Goal: Task Accomplishment & Management: Manage account settings

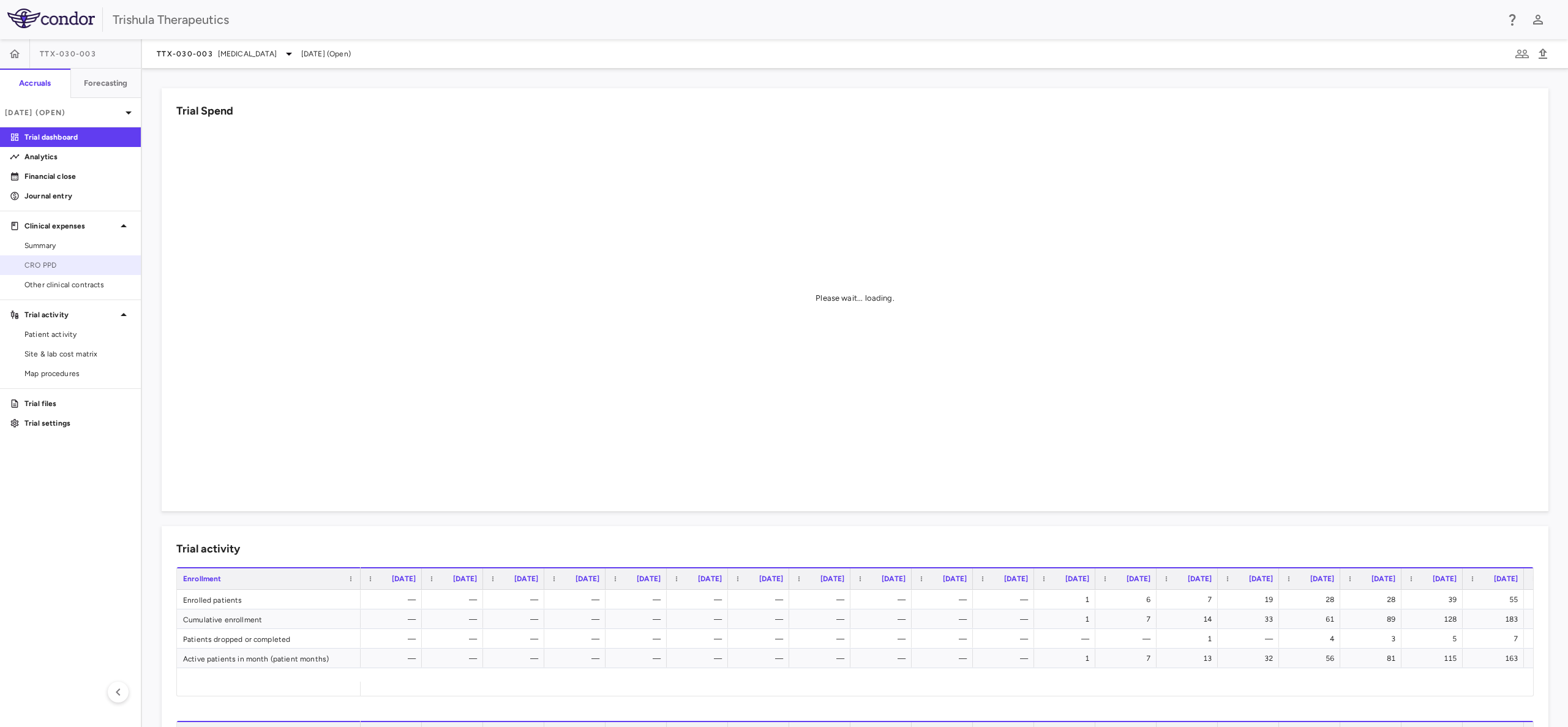
click at [54, 257] on link "CRO PPD" at bounding box center [71, 265] width 141 height 18
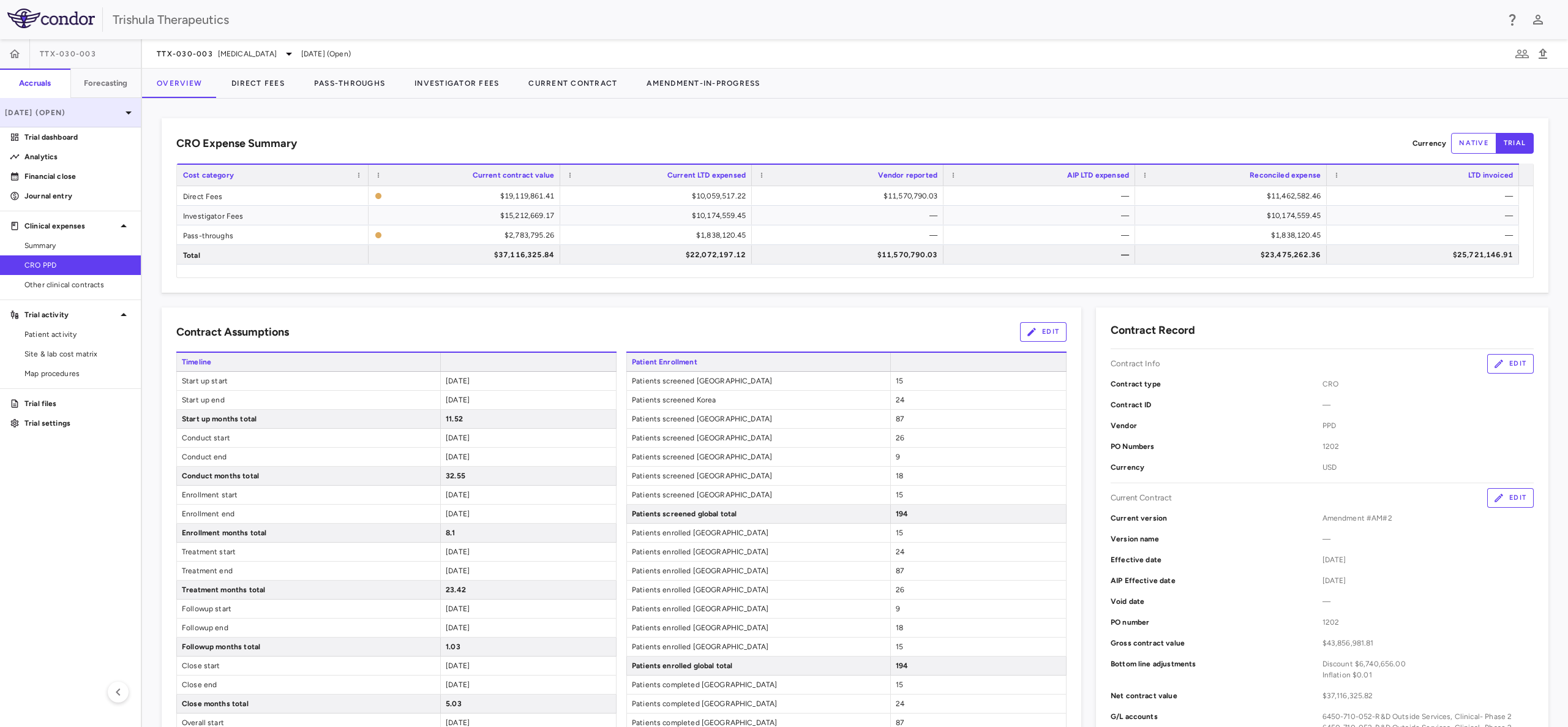
click at [94, 114] on p "[DATE] (Open)" at bounding box center [63, 113] width 116 height 11
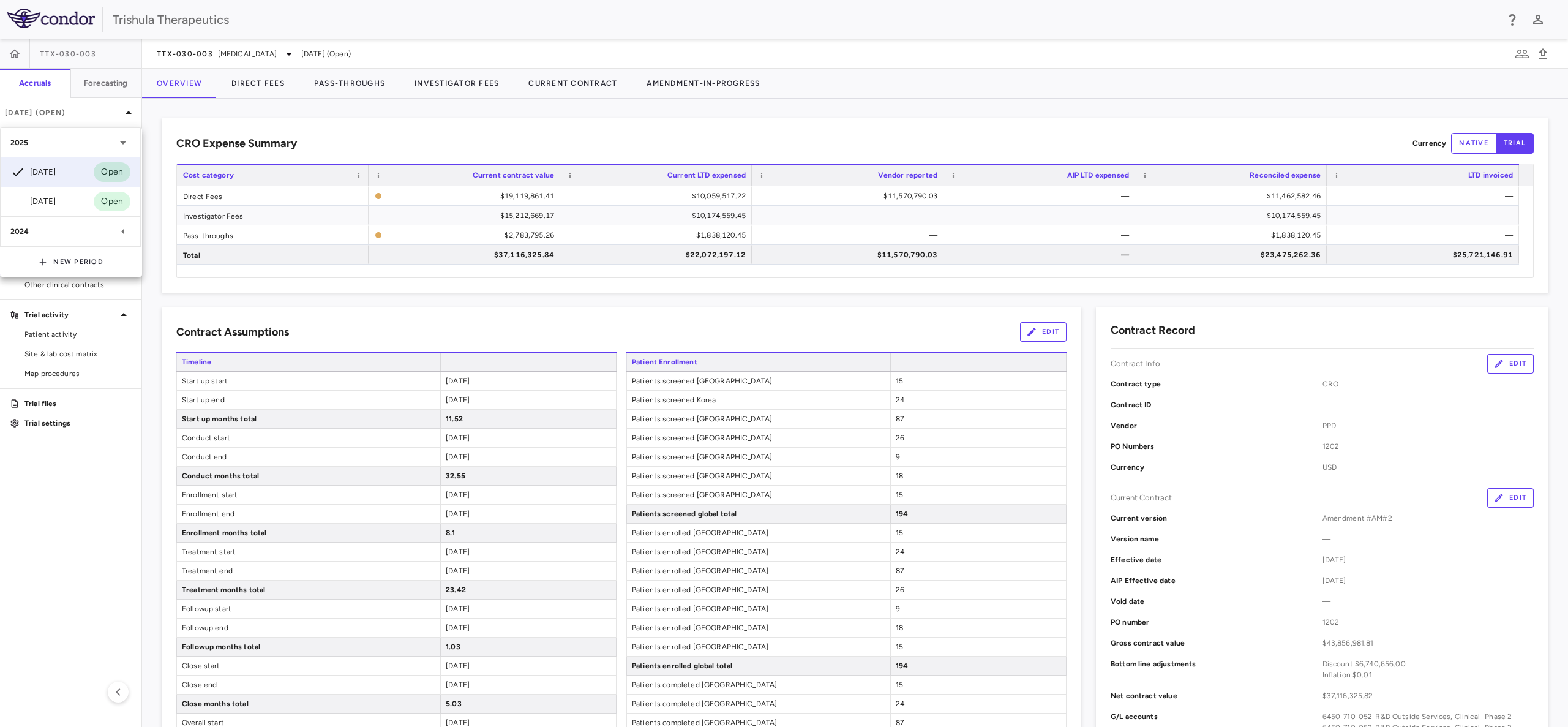
click at [40, 229] on div "2024" at bounding box center [63, 232] width 105 height 11
click at [56, 266] on div "[DATE]" at bounding box center [33, 261] width 46 height 15
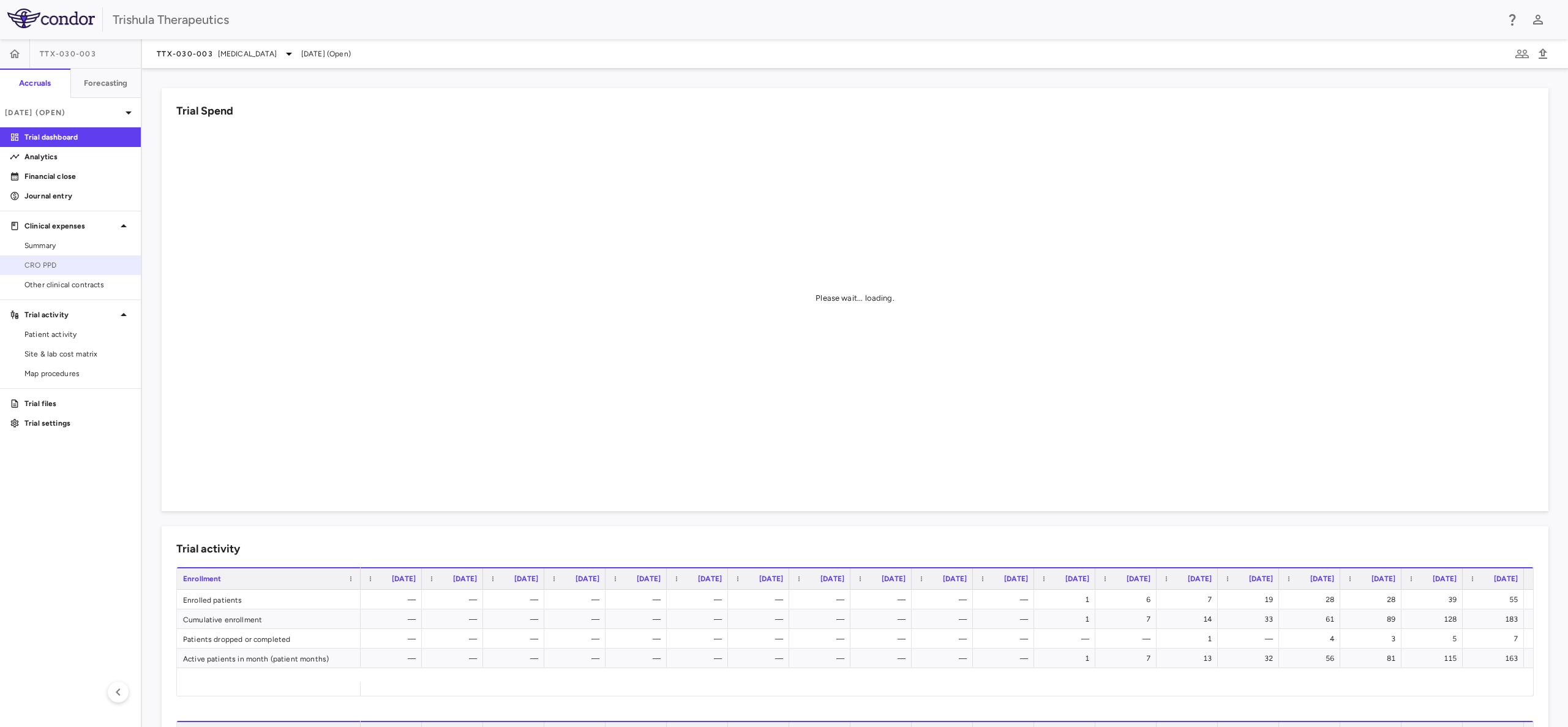
click at [56, 263] on span "CRO PPD" at bounding box center [77, 265] width 107 height 11
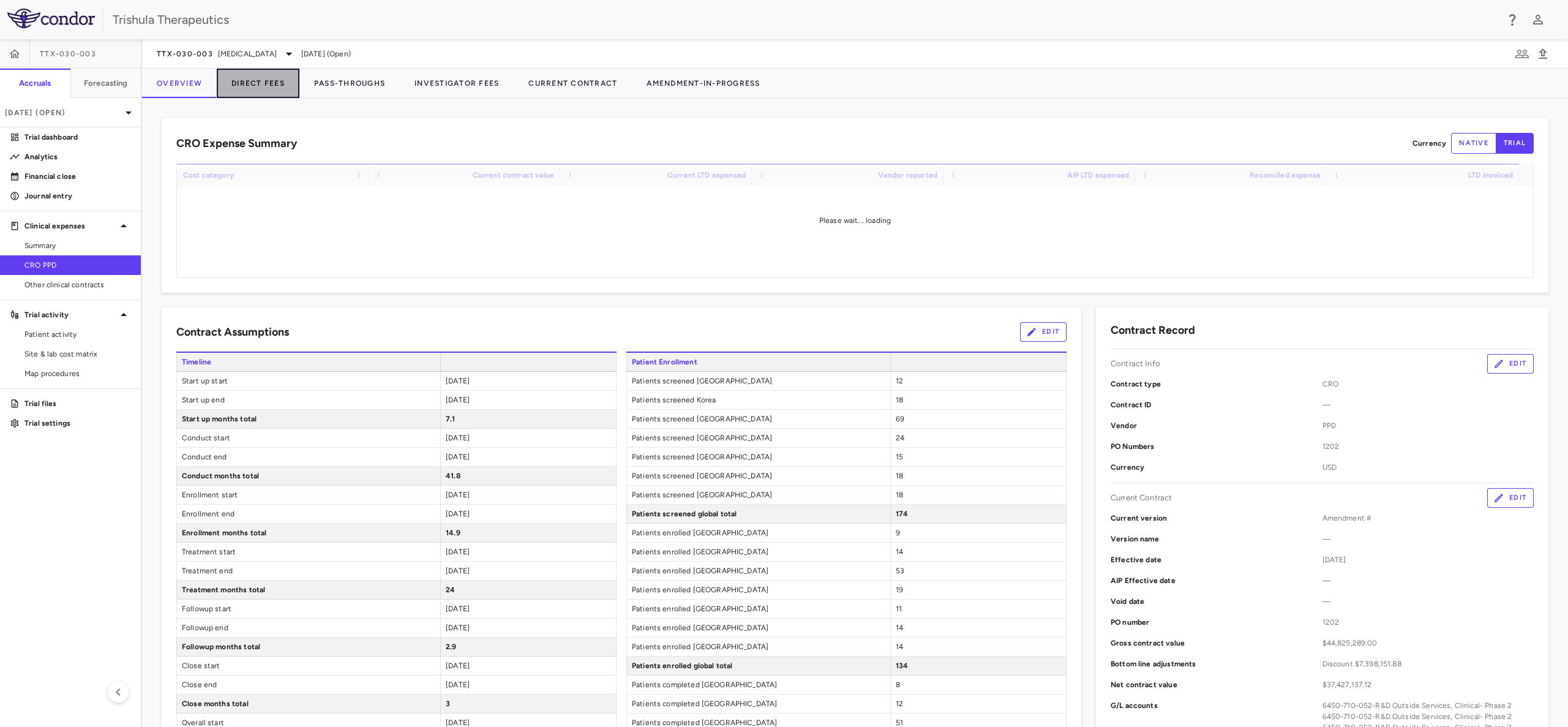
click at [261, 81] on button "Direct Fees" at bounding box center [258, 83] width 82 height 29
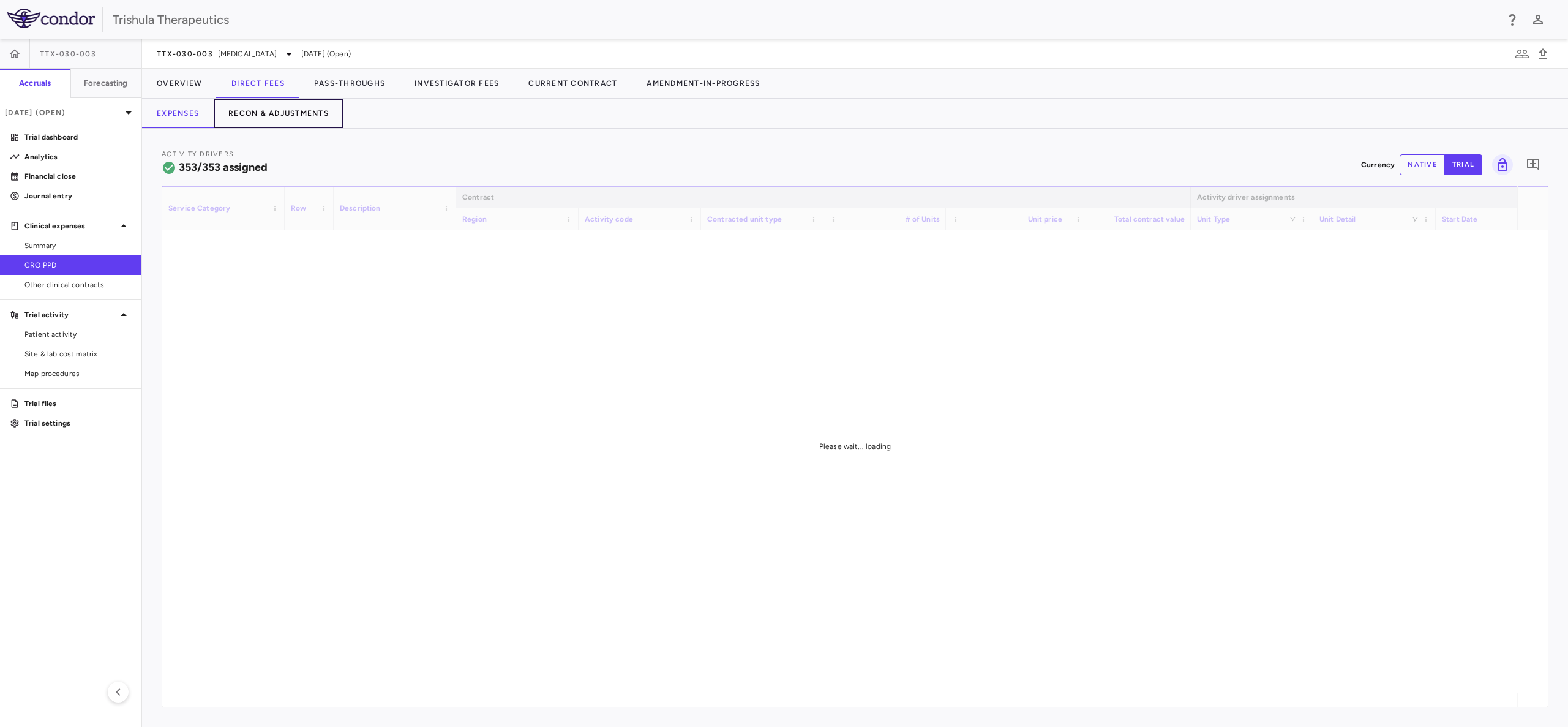
click at [300, 117] on button "Recon & Adjustments" at bounding box center [278, 113] width 130 height 29
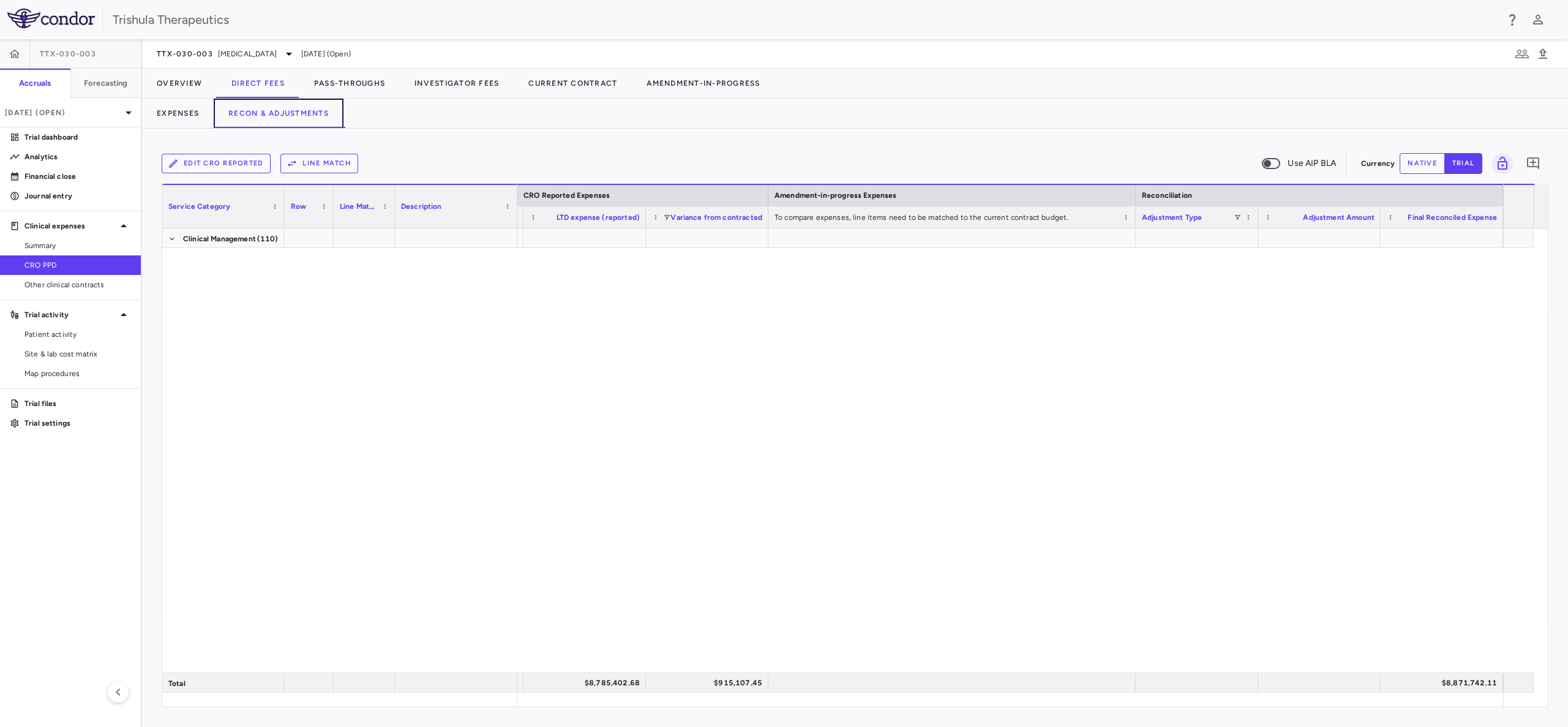
scroll to position [2236, 0]
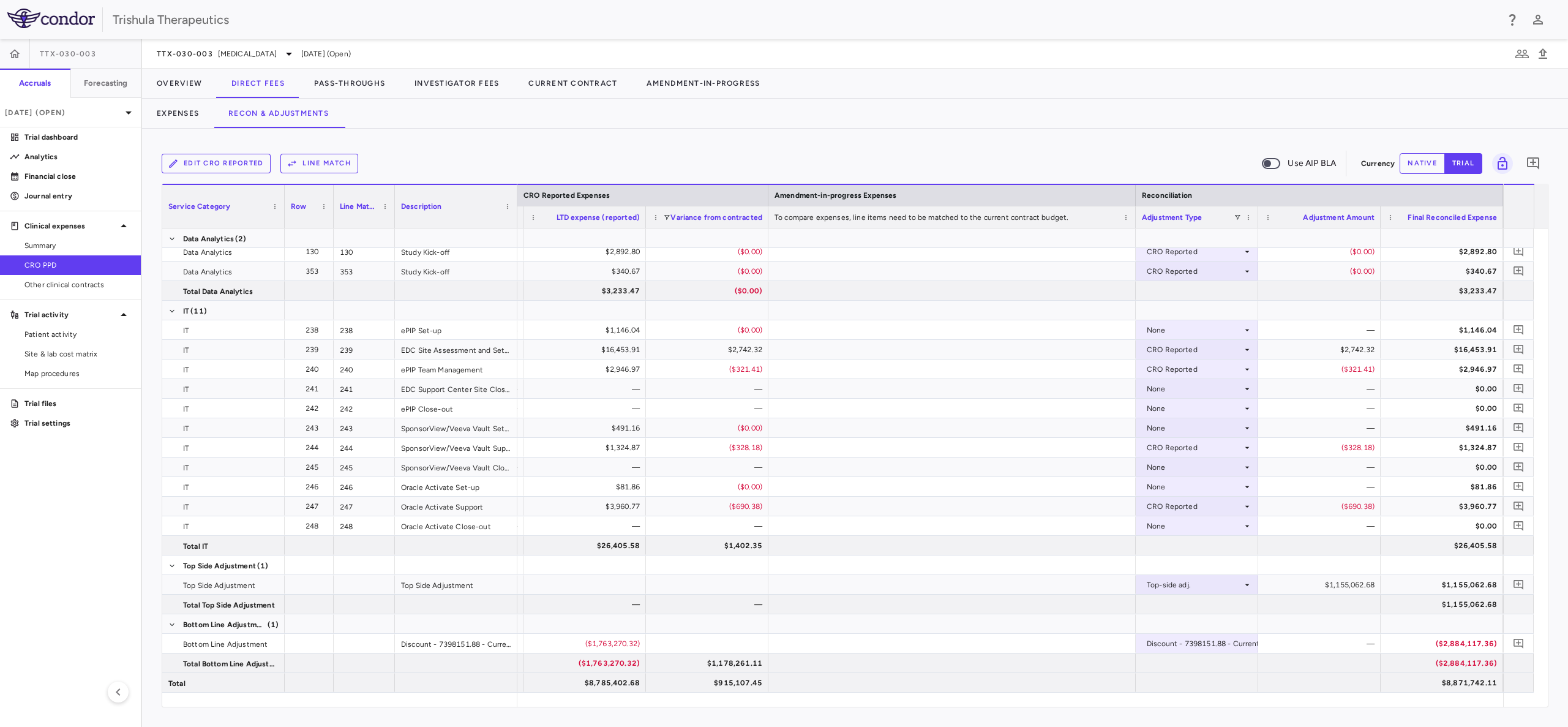
click at [1431, 159] on button "native" at bounding box center [1422, 163] width 46 height 21
click at [1325, 588] on div "$1,155,062.68" at bounding box center [1321, 585] width 105 height 19
click at [1358, 588] on div "$1,155,062.68" at bounding box center [1321, 585] width 105 height 19
click at [1080, 591] on div at bounding box center [952, 585] width 367 height 19
click at [1238, 215] on span at bounding box center [1237, 217] width 7 height 7
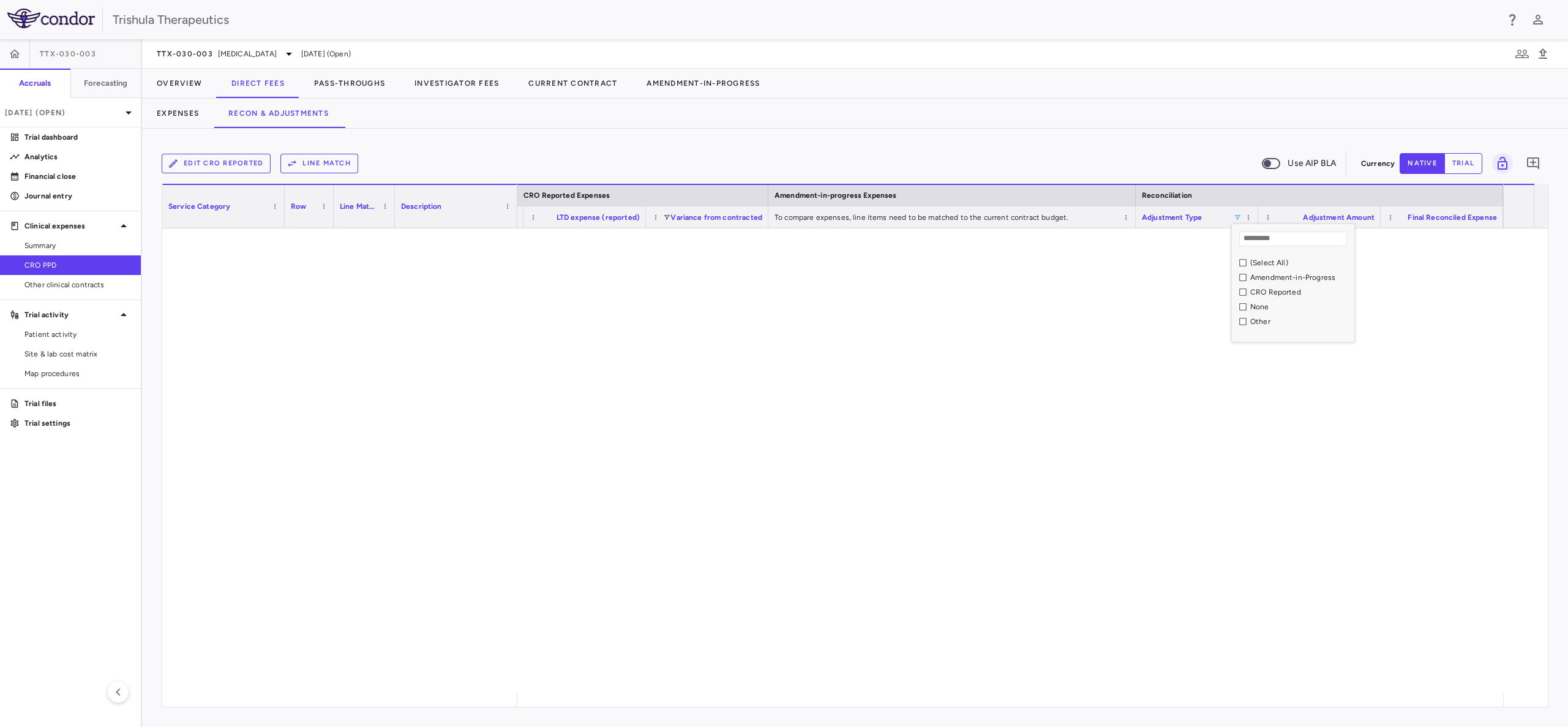
scroll to position [0, 1541]
click at [1247, 309] on div "None" at bounding box center [1293, 307] width 122 height 15
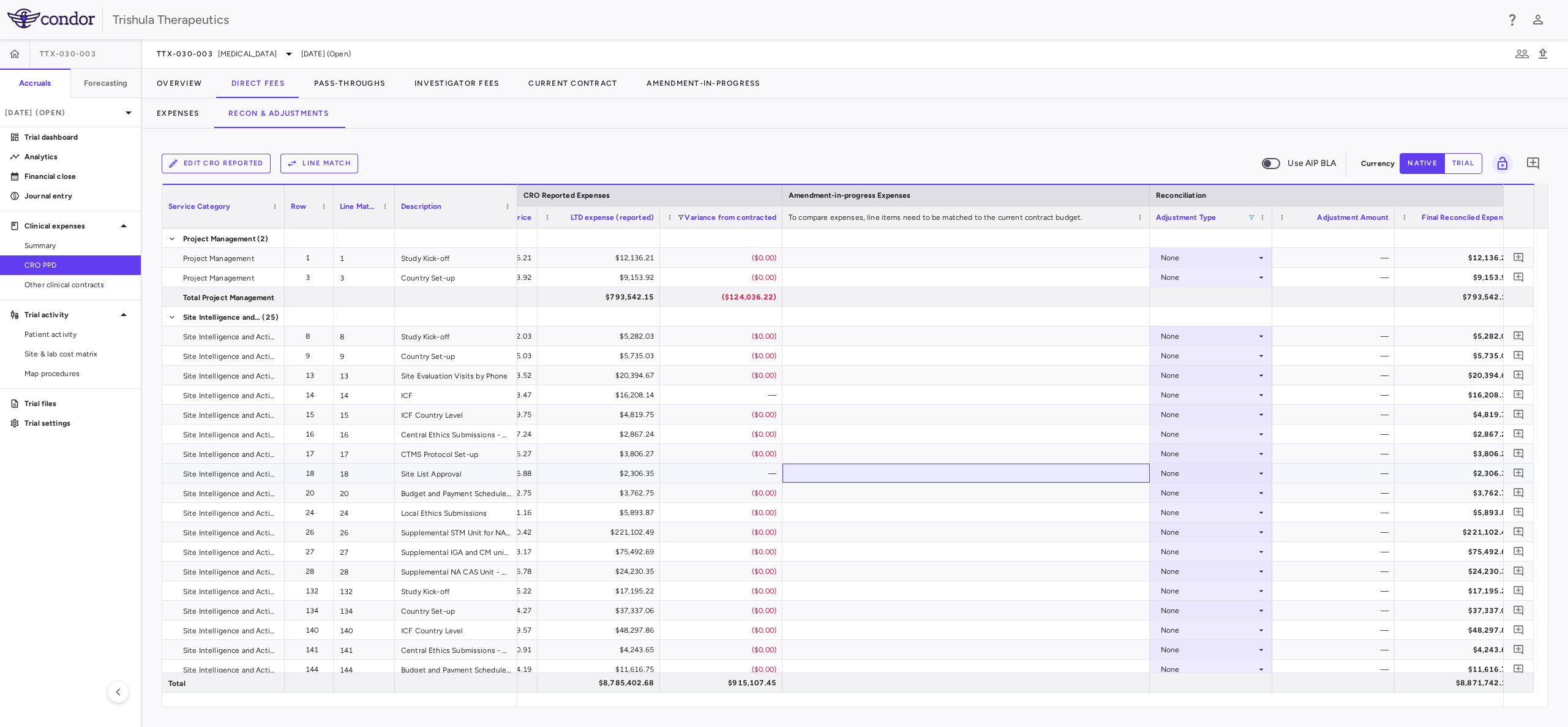
click at [1047, 482] on div at bounding box center [966, 473] width 367 height 19
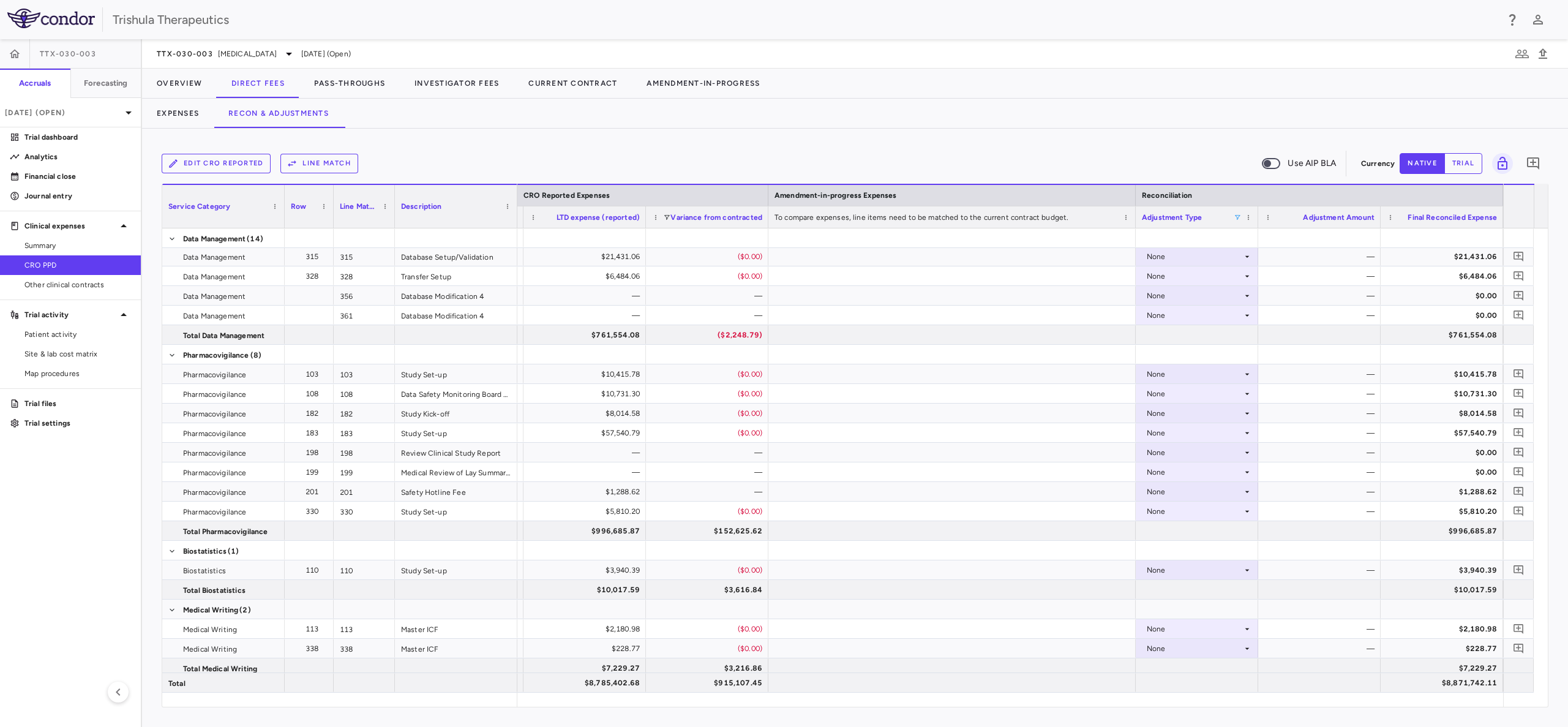
scroll to position [1378, 0]
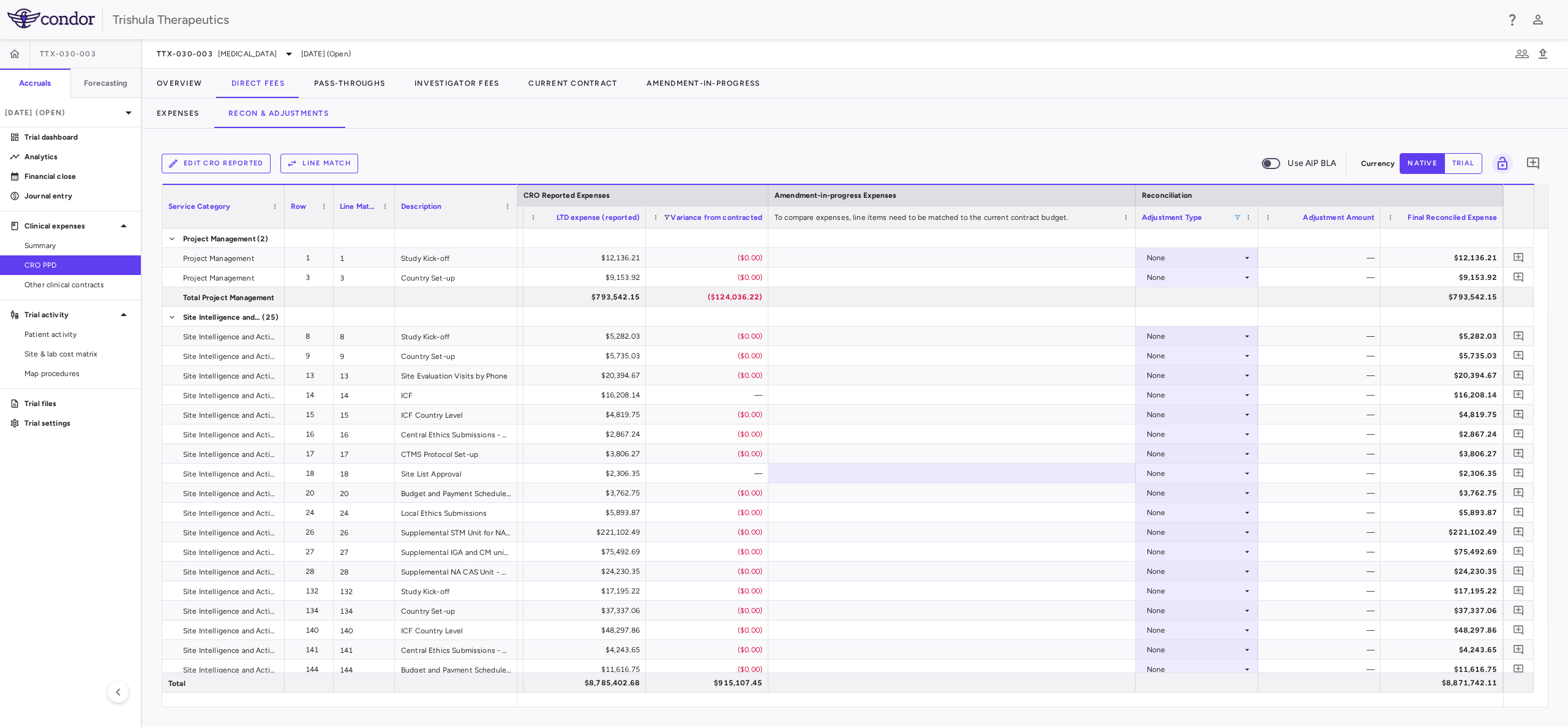
click at [1237, 215] on span at bounding box center [1237, 217] width 7 height 7
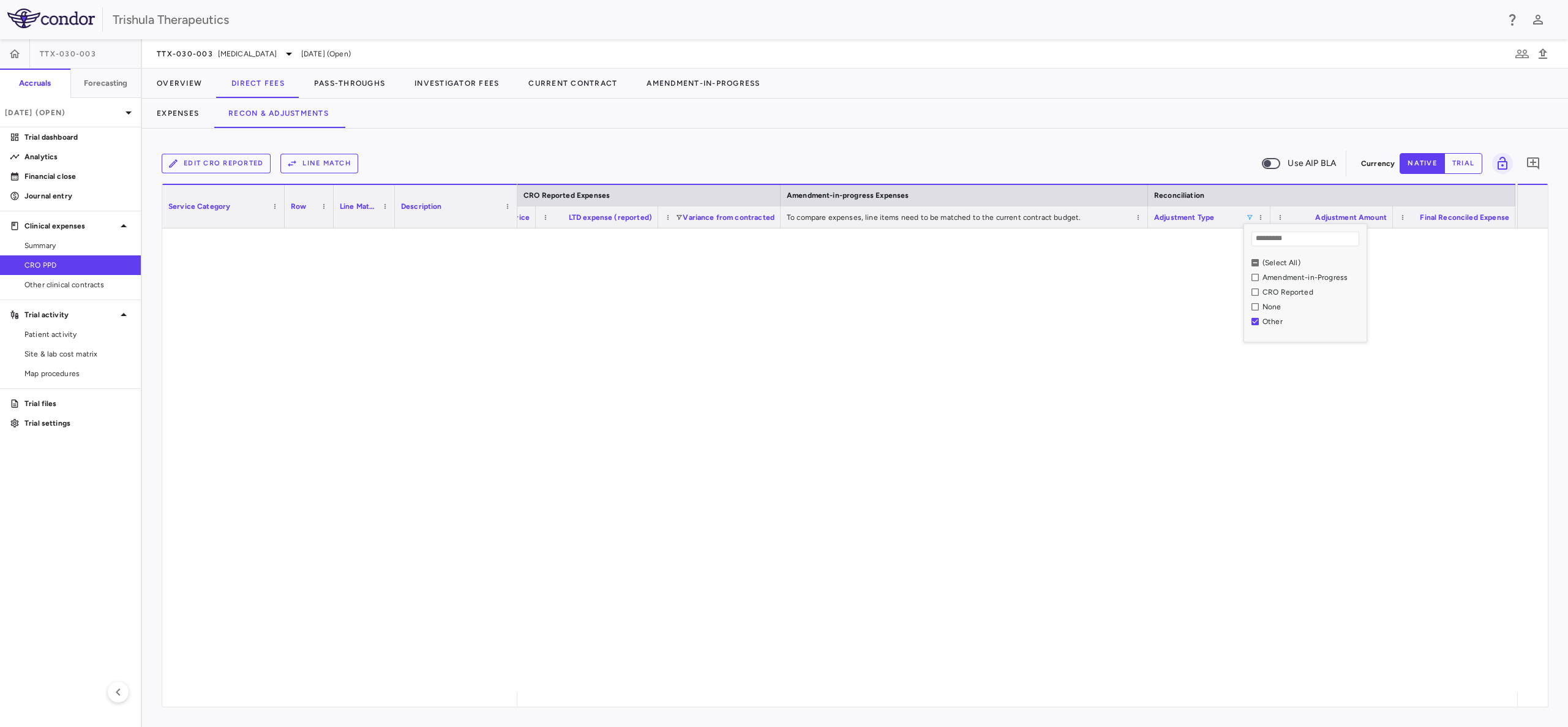
click at [963, 339] on div at bounding box center [1017, 460] width 1000 height 464
click at [1246, 217] on span at bounding box center [1250, 217] width 7 height 7
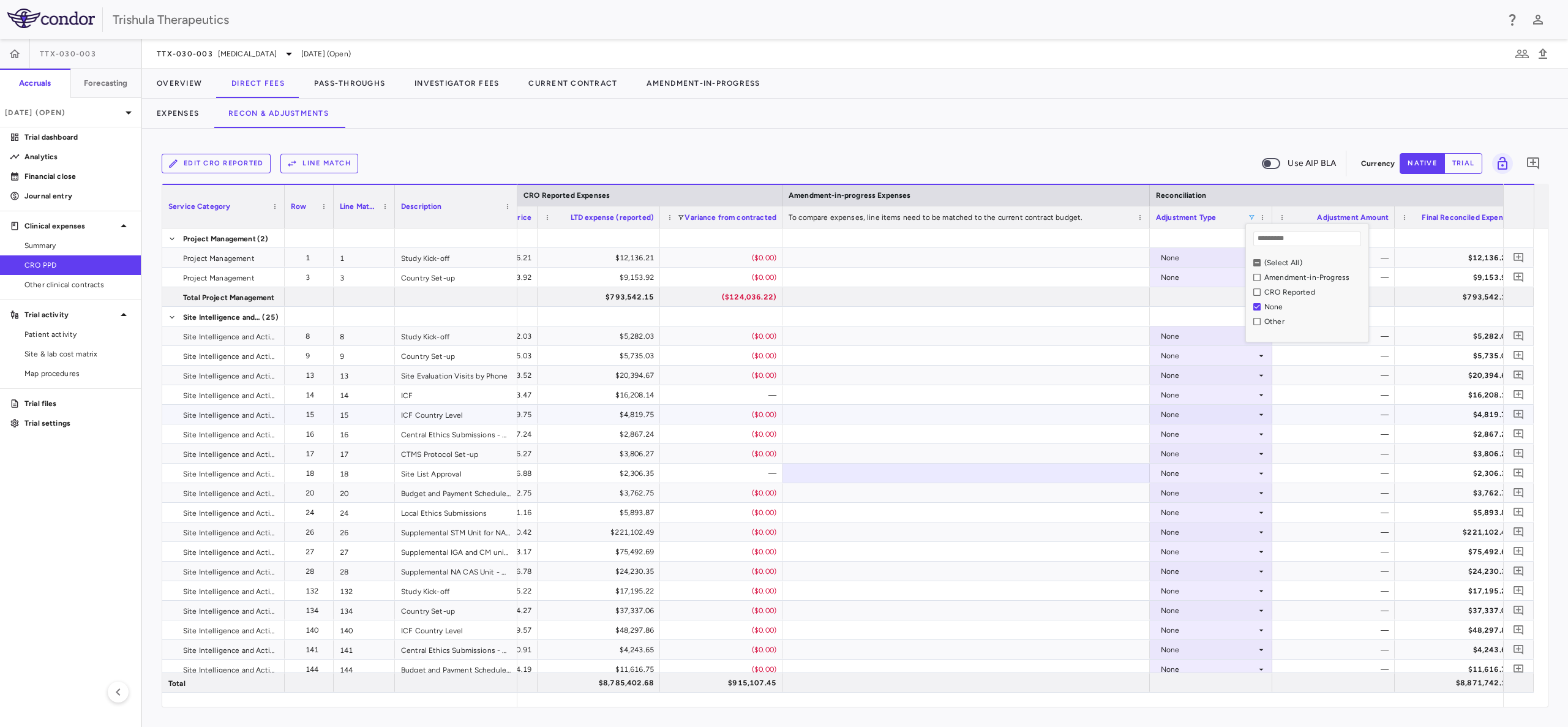
click at [1044, 416] on div at bounding box center [966, 414] width 367 height 19
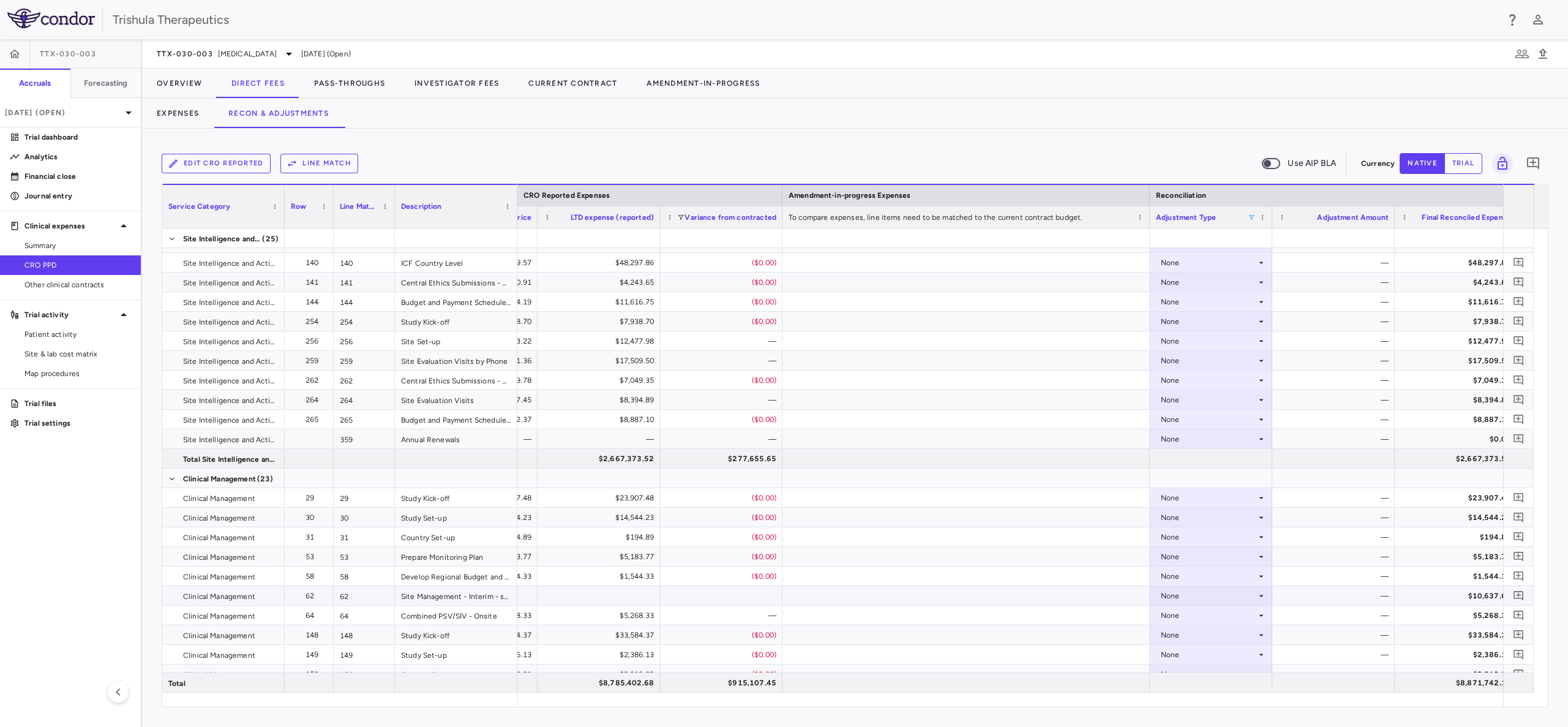
click at [1258, 598] on icon at bounding box center [1261, 596] width 10 height 10
click at [1195, 639] on div "Other" at bounding box center [1187, 638] width 26 height 11
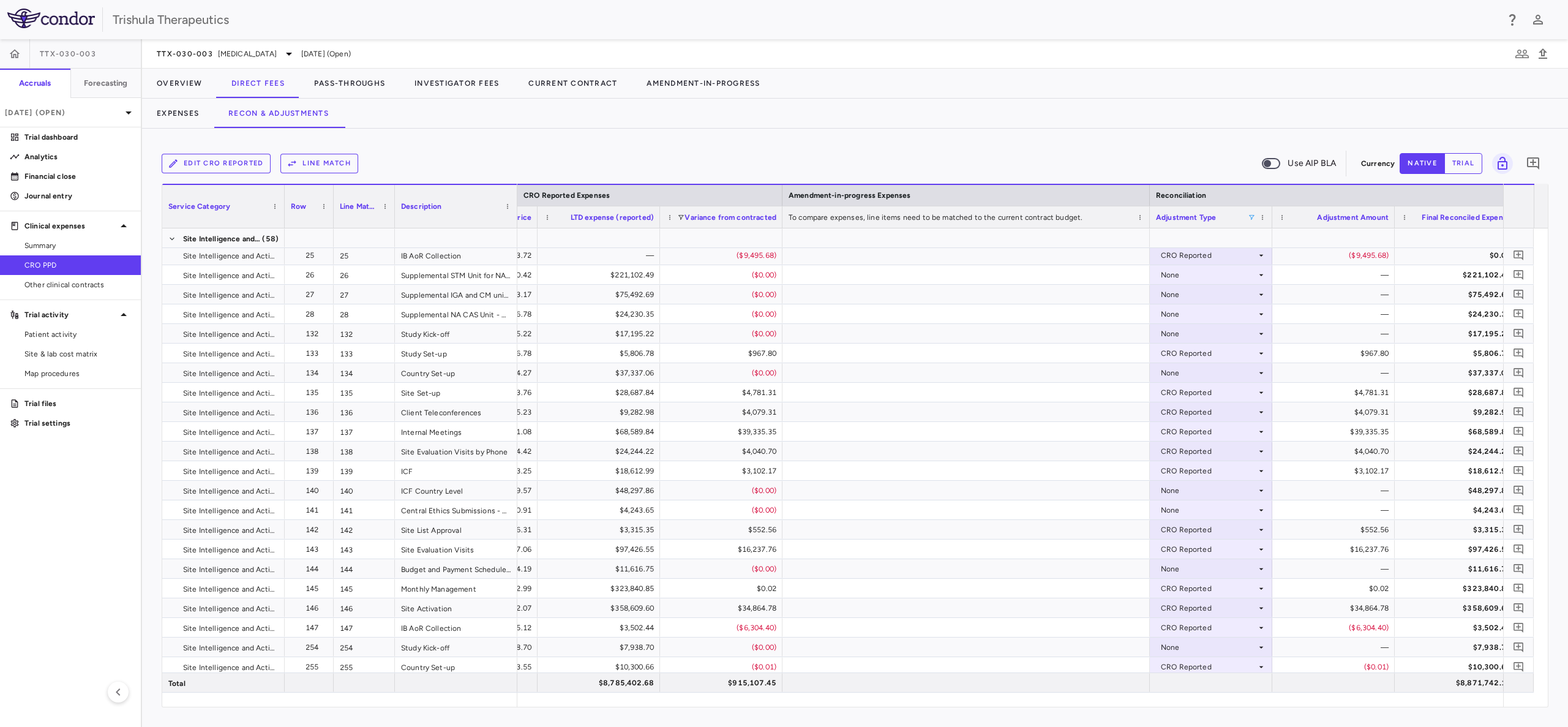
click at [1251, 214] on span at bounding box center [1252, 217] width 7 height 7
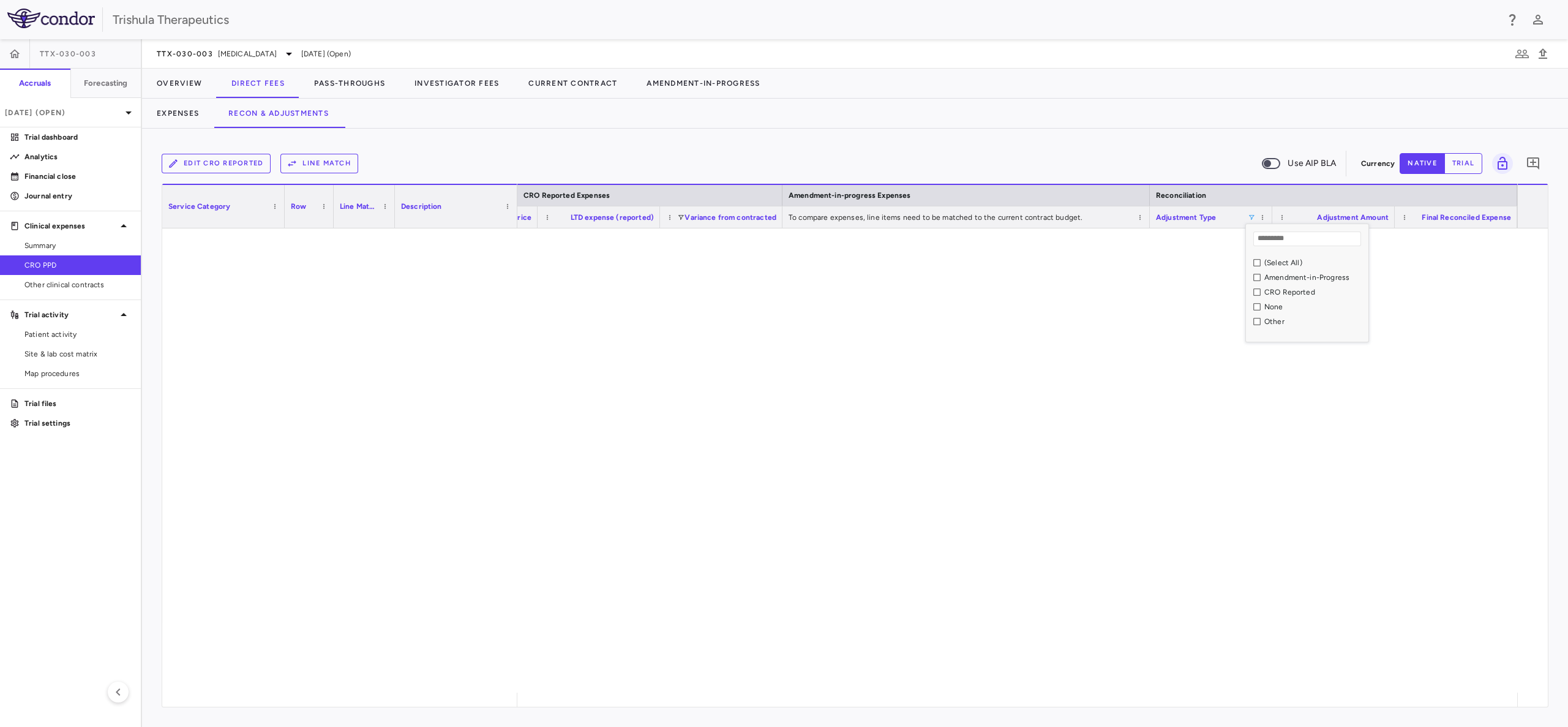
click at [1268, 307] on div "None" at bounding box center [1314, 307] width 100 height 9
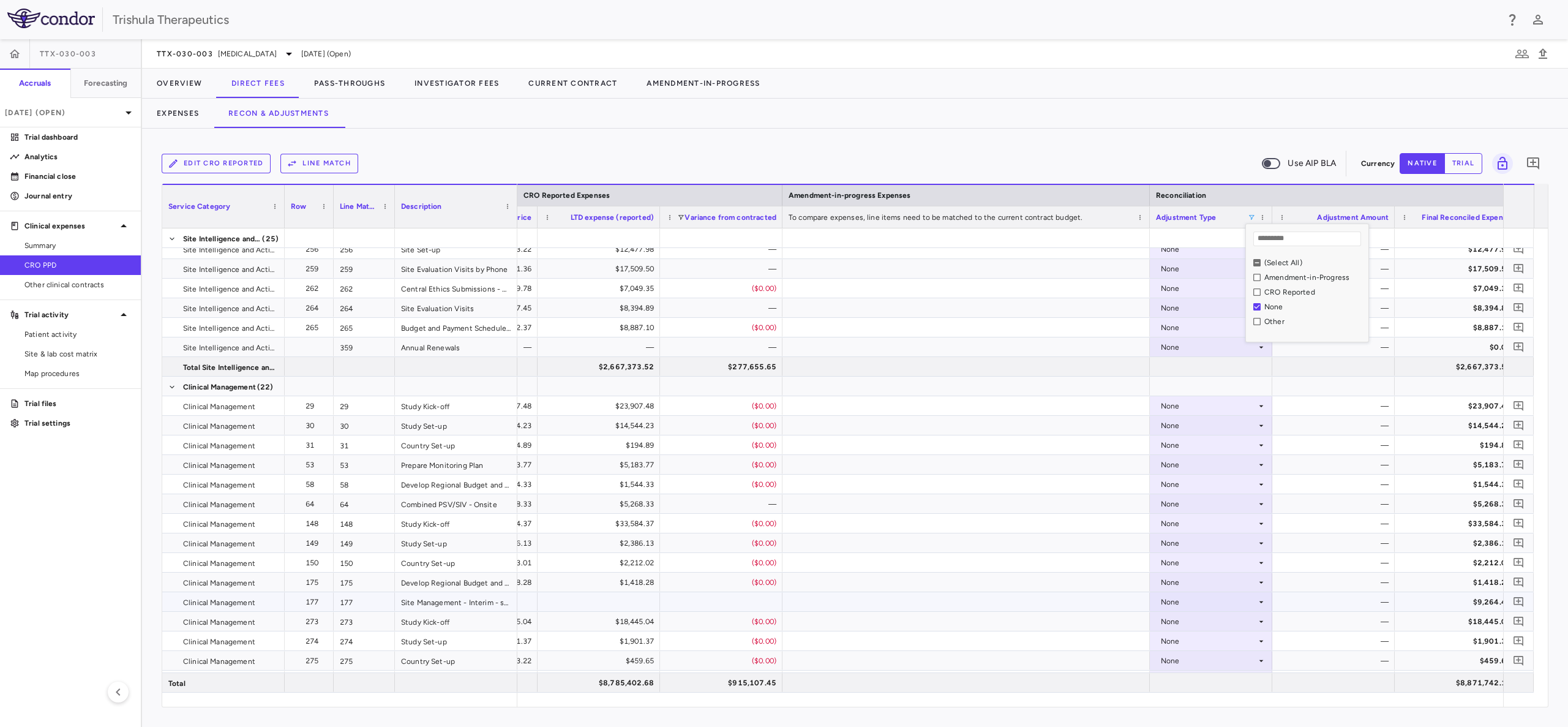
click at [1258, 601] on icon at bounding box center [1261, 602] width 10 height 10
click at [1193, 638] on li "Other" at bounding box center [1211, 644] width 121 height 18
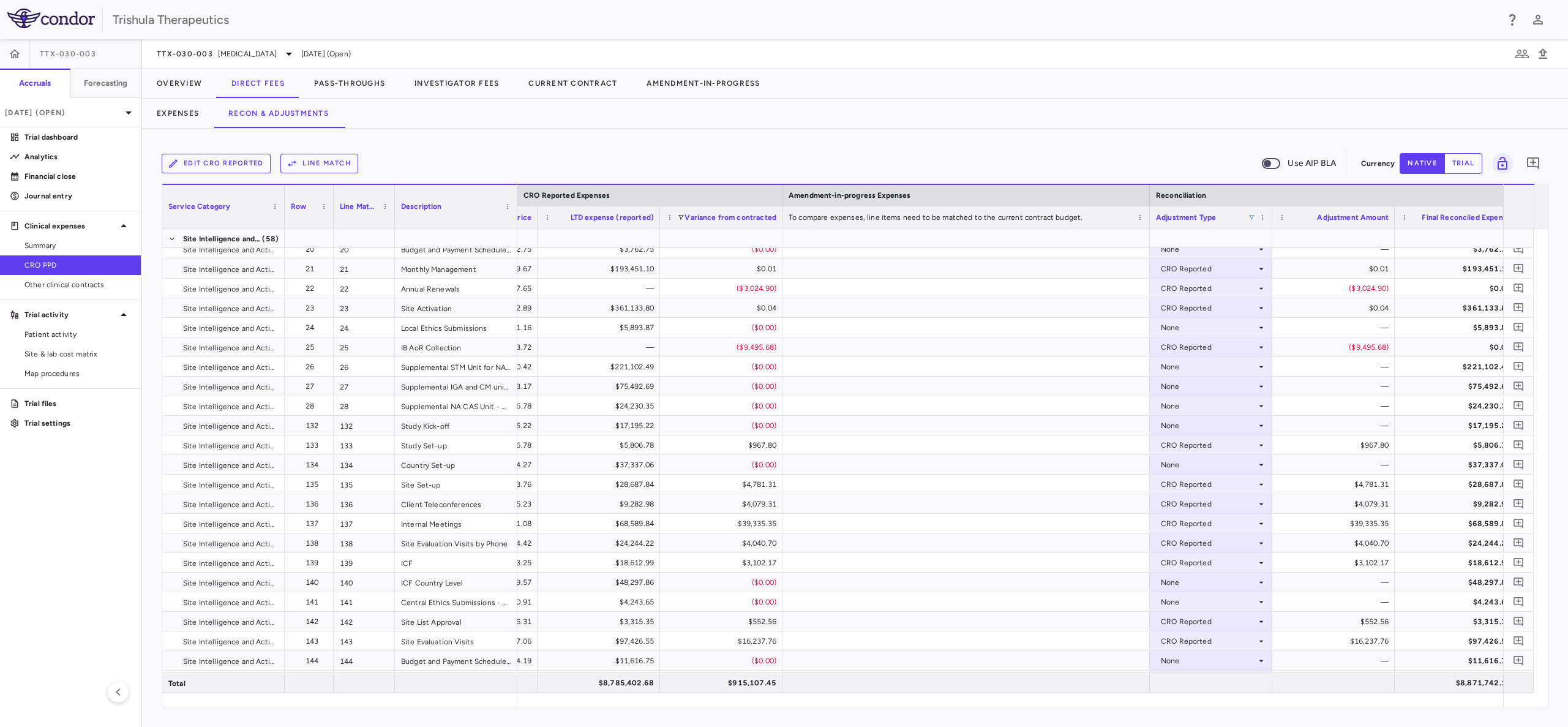
click at [1253, 214] on span at bounding box center [1252, 217] width 7 height 7
click at [1260, 260] on div "(Select All)" at bounding box center [1311, 263] width 115 height 15
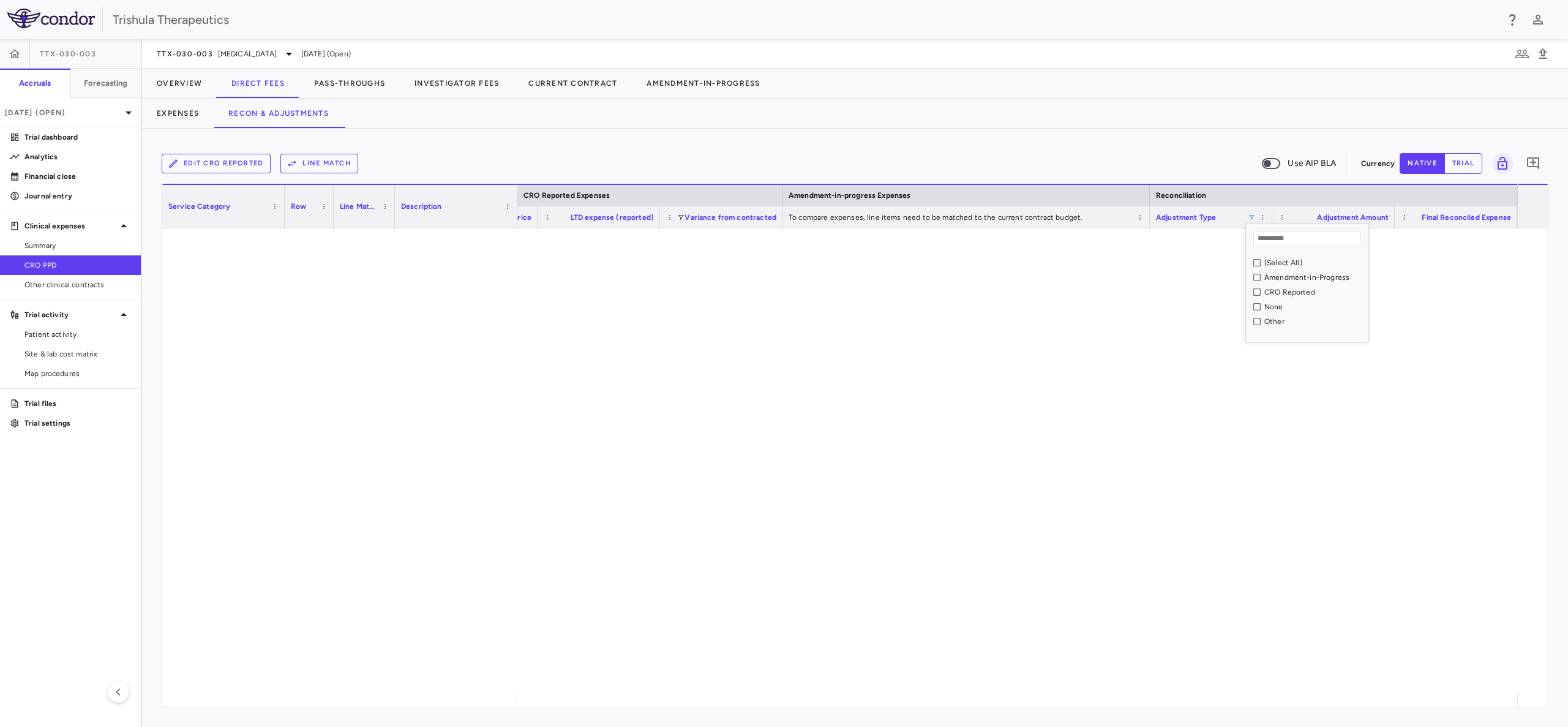
click at [1262, 310] on div "None" at bounding box center [1311, 307] width 115 height 15
click at [1253, 306] on div "None" at bounding box center [1307, 307] width 122 height 15
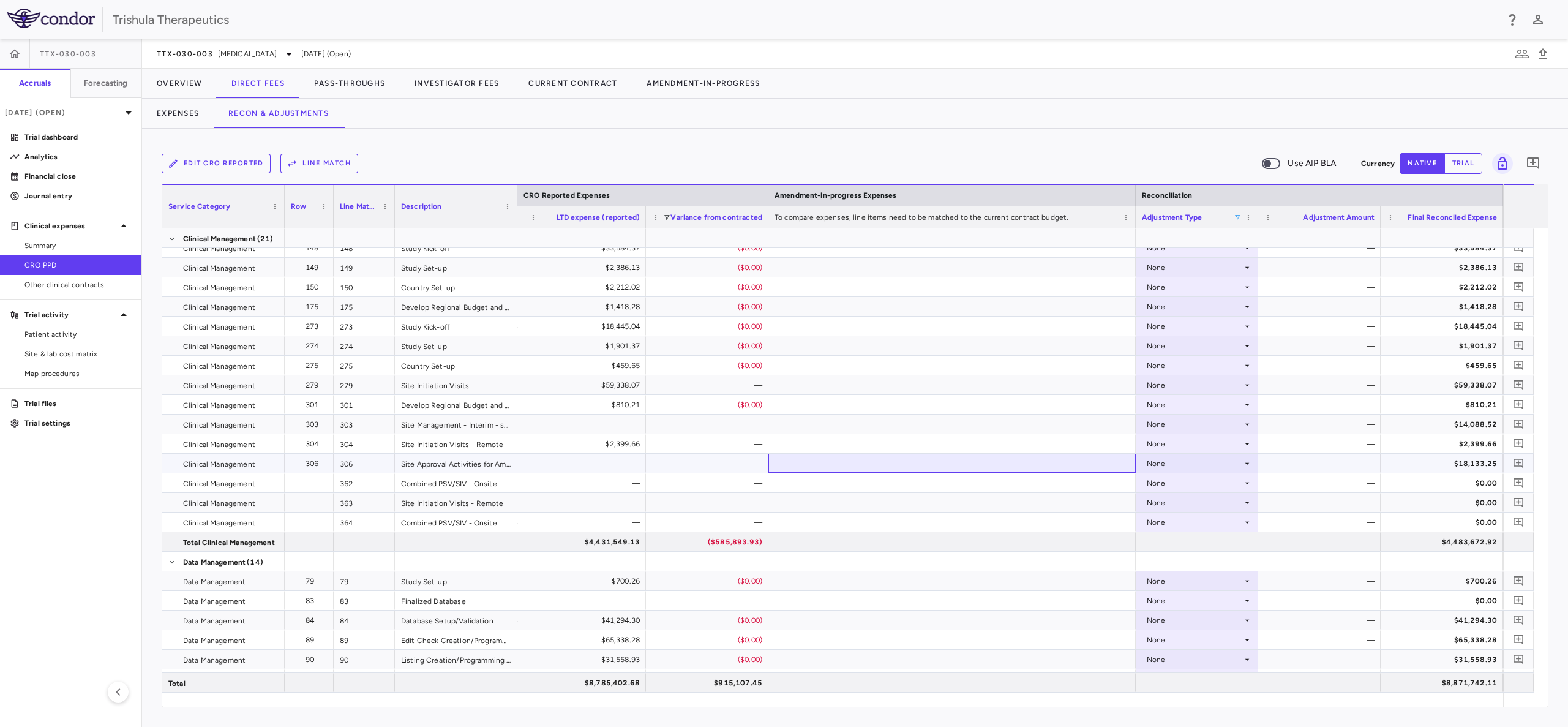
click at [806, 460] on div at bounding box center [952, 463] width 367 height 19
click at [1250, 461] on icon at bounding box center [1247, 464] width 10 height 10
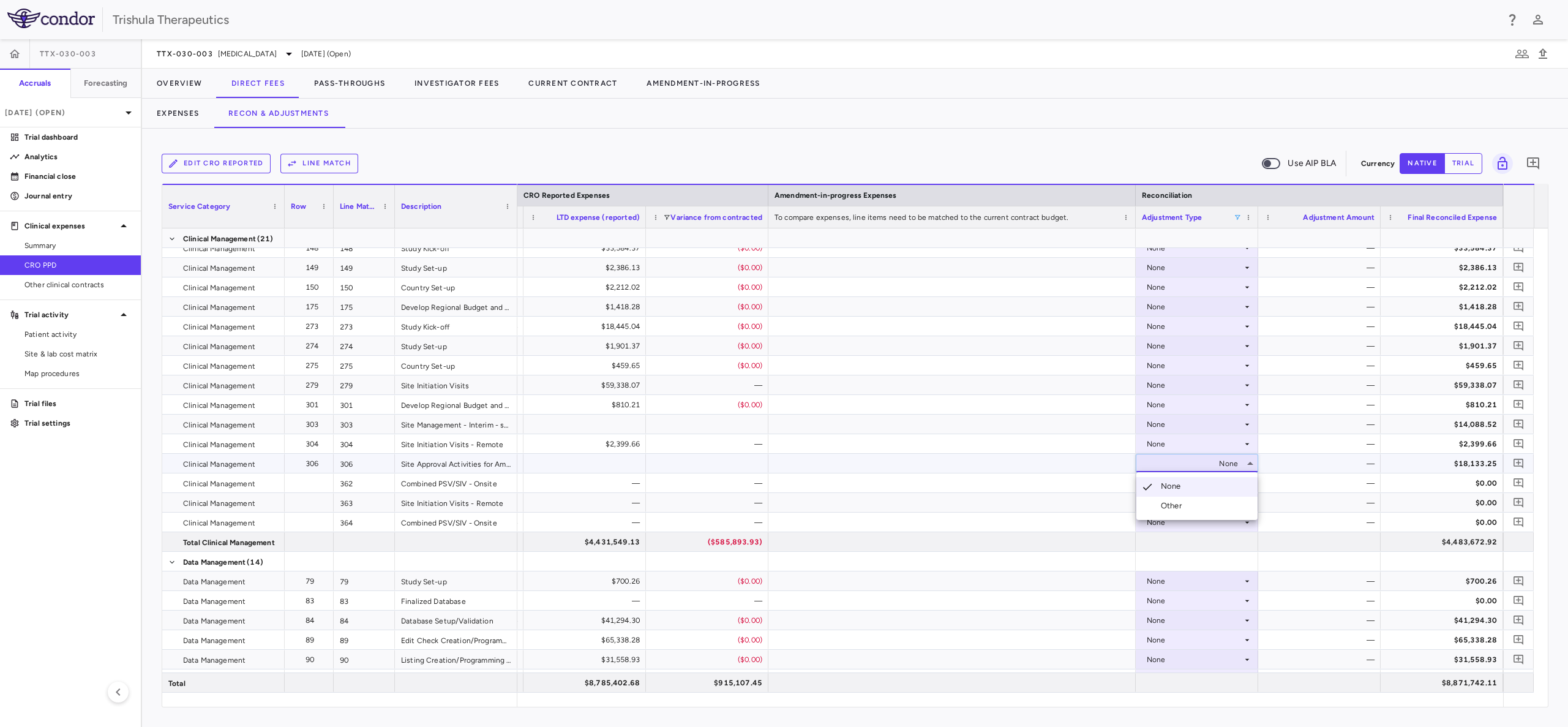
click at [1197, 499] on li "Other" at bounding box center [1197, 505] width 121 height 18
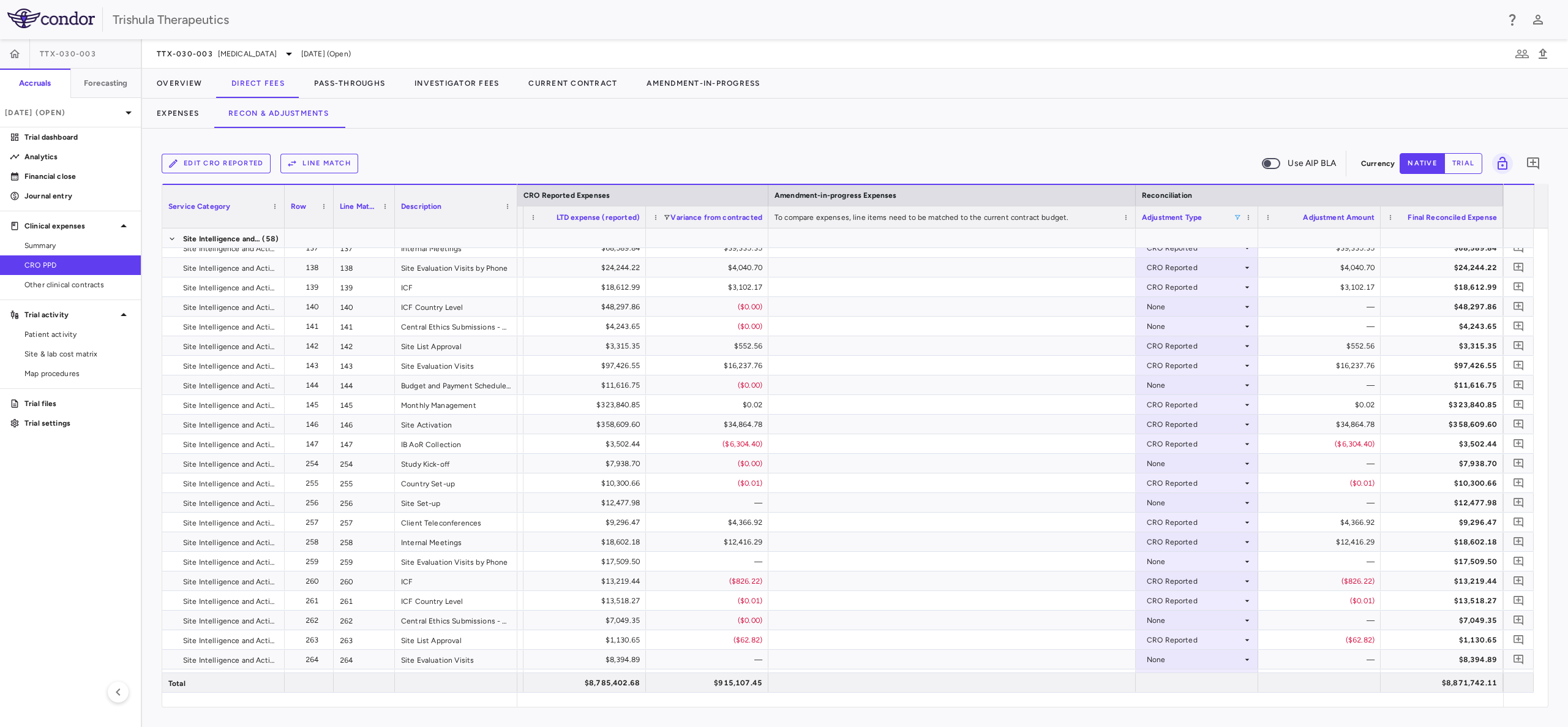
click at [1240, 215] on span at bounding box center [1237, 217] width 7 height 7
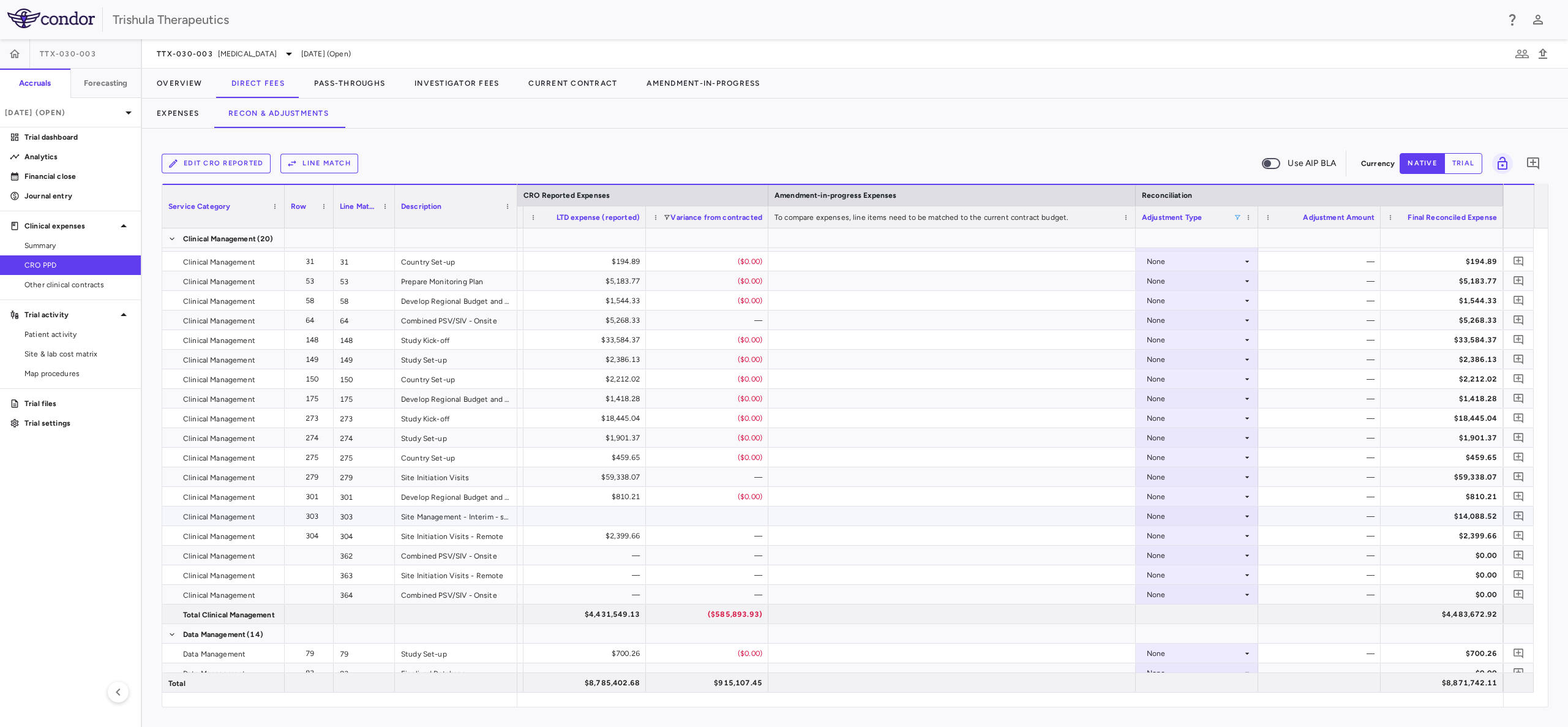
click at [1246, 518] on icon at bounding box center [1247, 517] width 10 height 10
click at [1198, 562] on li "Other" at bounding box center [1197, 558] width 121 height 18
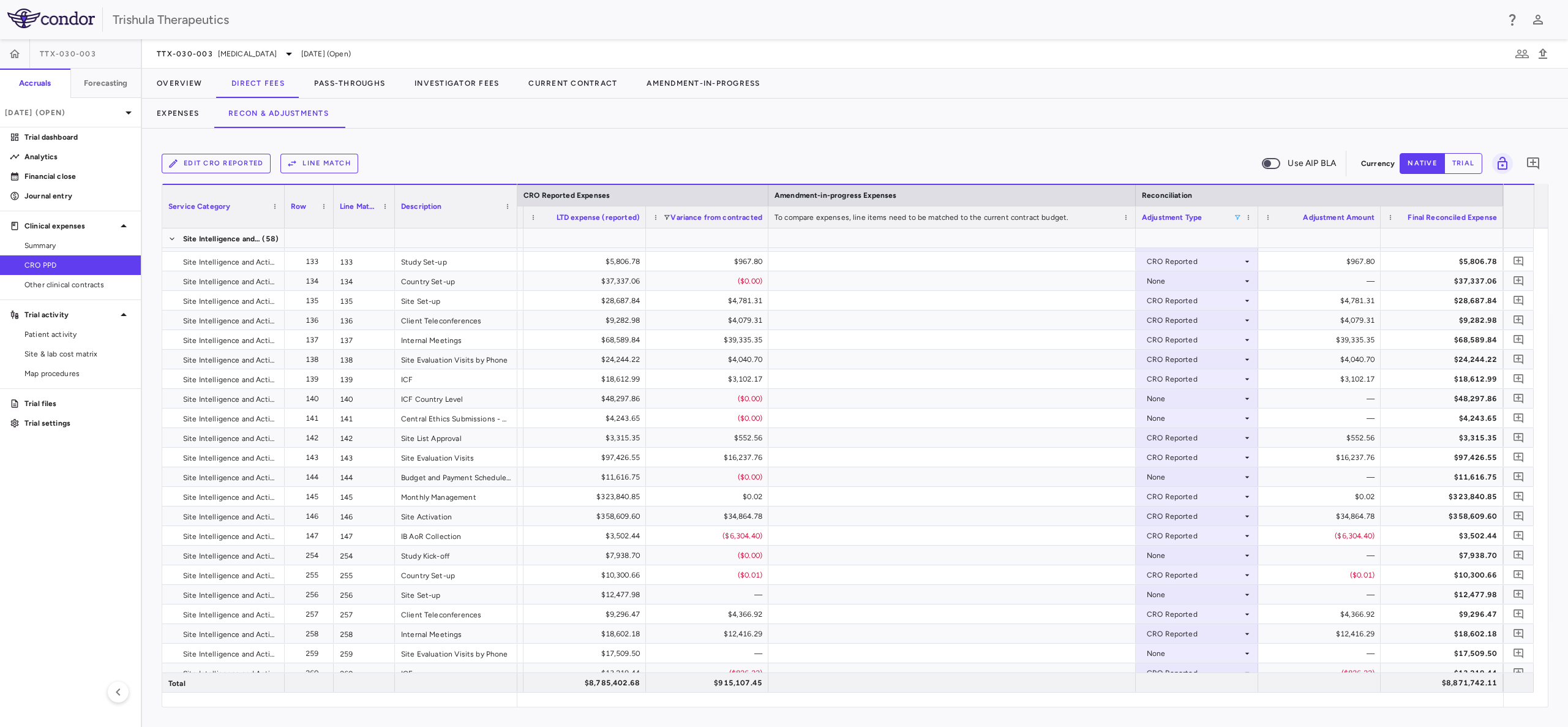
click at [1235, 215] on span at bounding box center [1237, 217] width 7 height 7
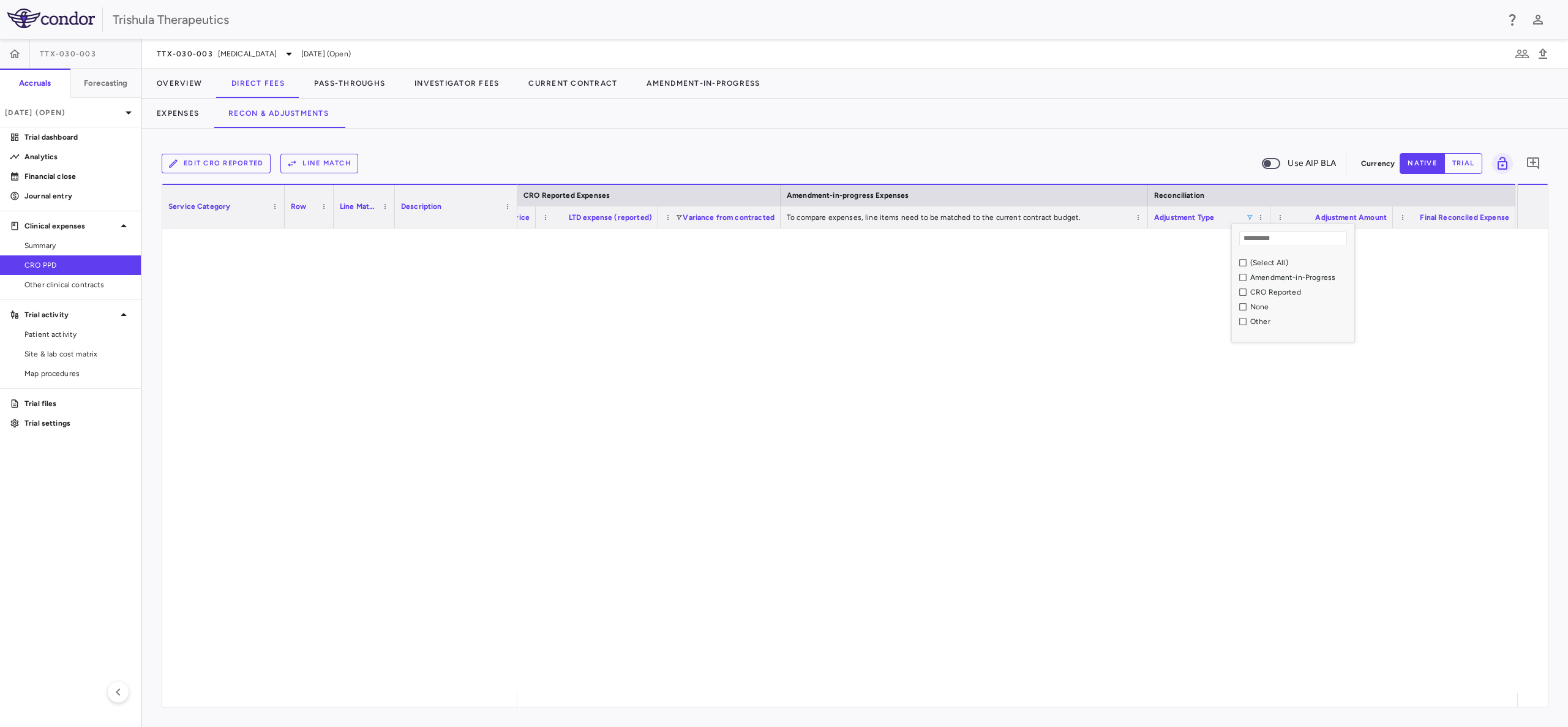
scroll to position [0, 1542]
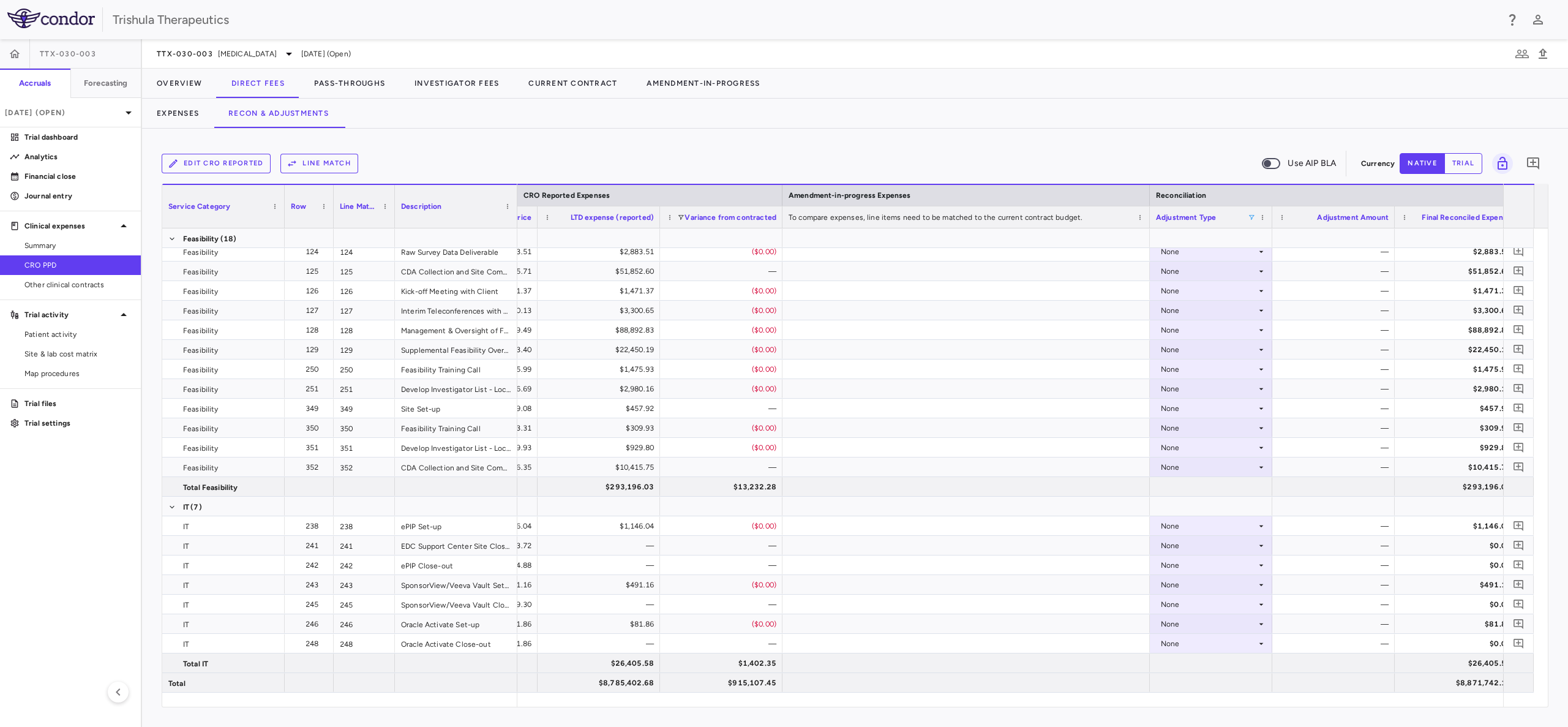
drag, startPoint x: 1325, startPoint y: 708, endPoint x: 1374, endPoint y: 700, distance: 49.6
click at [1374, 700] on div "Edit CRO reported Line Match Use AIP BLA Currency native trial 0 Press ENTER to…" at bounding box center [855, 428] width 1426 height 598
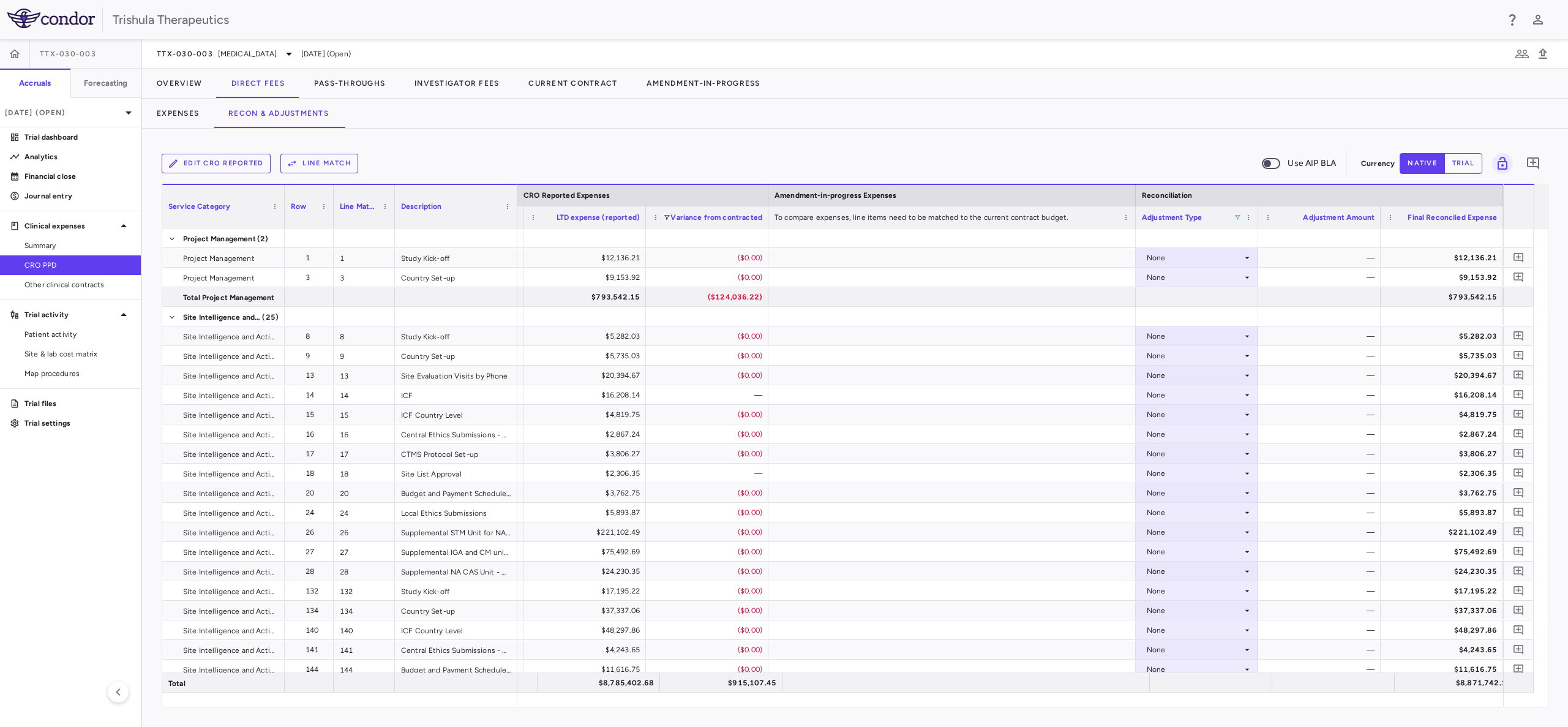
click at [1237, 216] on span at bounding box center [1237, 217] width 7 height 7
click at [1246, 257] on div "(Select All)" at bounding box center [1296, 263] width 115 height 15
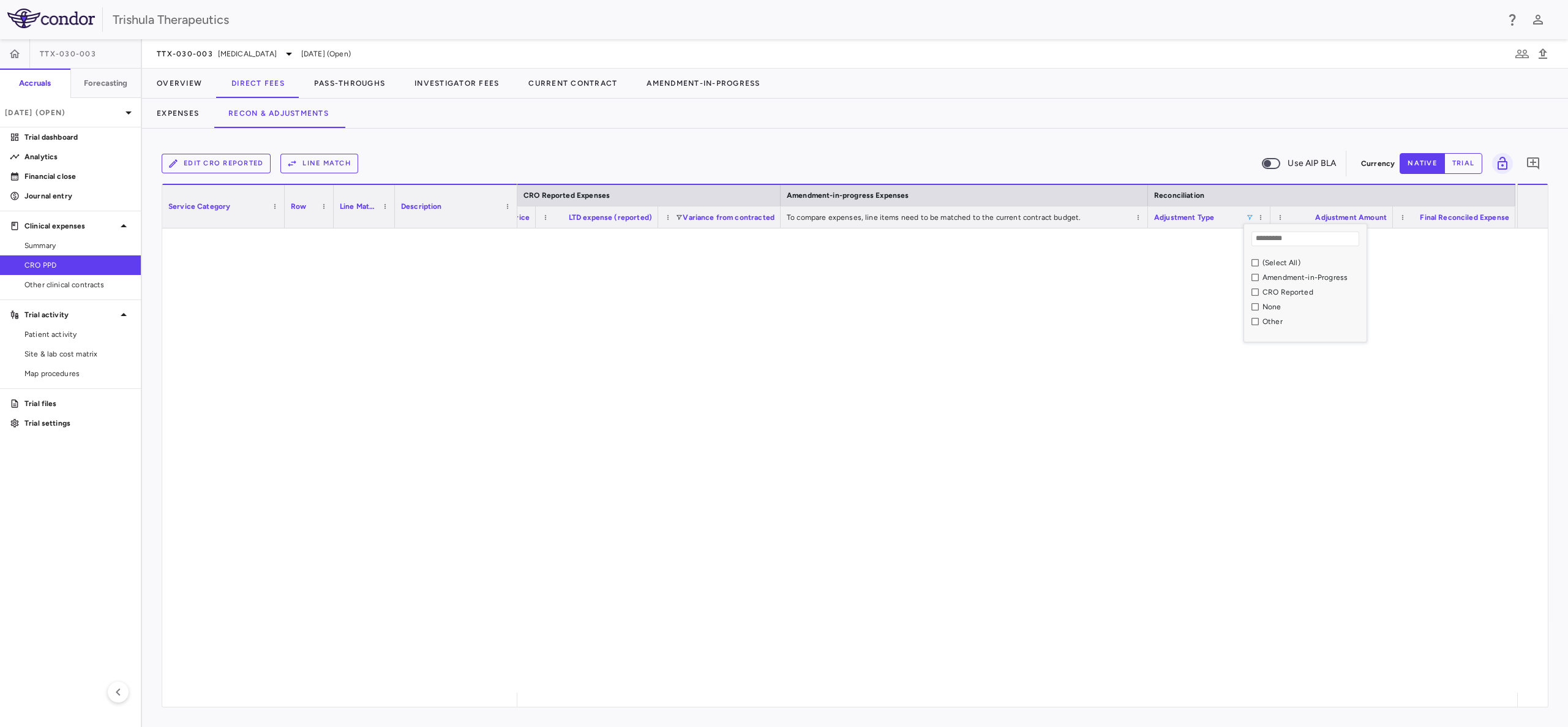
click at [1245, 322] on div "Other" at bounding box center [1305, 322] width 122 height 15
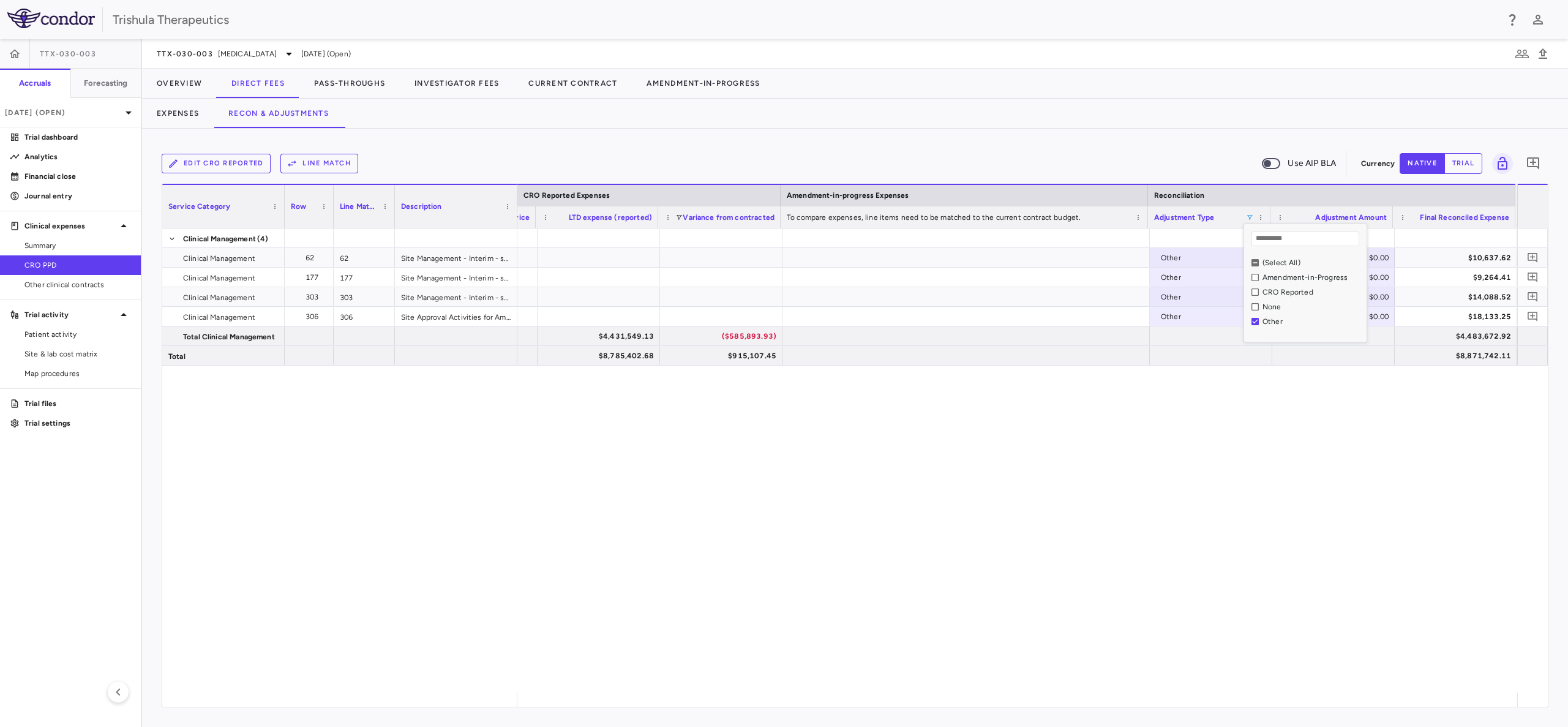
click at [1365, 442] on div "Other $0.00 $10,637.62 Other $0.00 $9,264.41 Other $0.00 $14,088.52 Other $0.00…" at bounding box center [1017, 460] width 1000 height 464
click at [747, 400] on div "Other $0.00 $10,637.62 Other $0.00 $9,264.41 Other $0.00 $14,088.52 Other $0.00…" at bounding box center [1017, 460] width 1000 height 464
click at [84, 119] on div "Dec 2024 (Open)" at bounding box center [71, 112] width 141 height 29
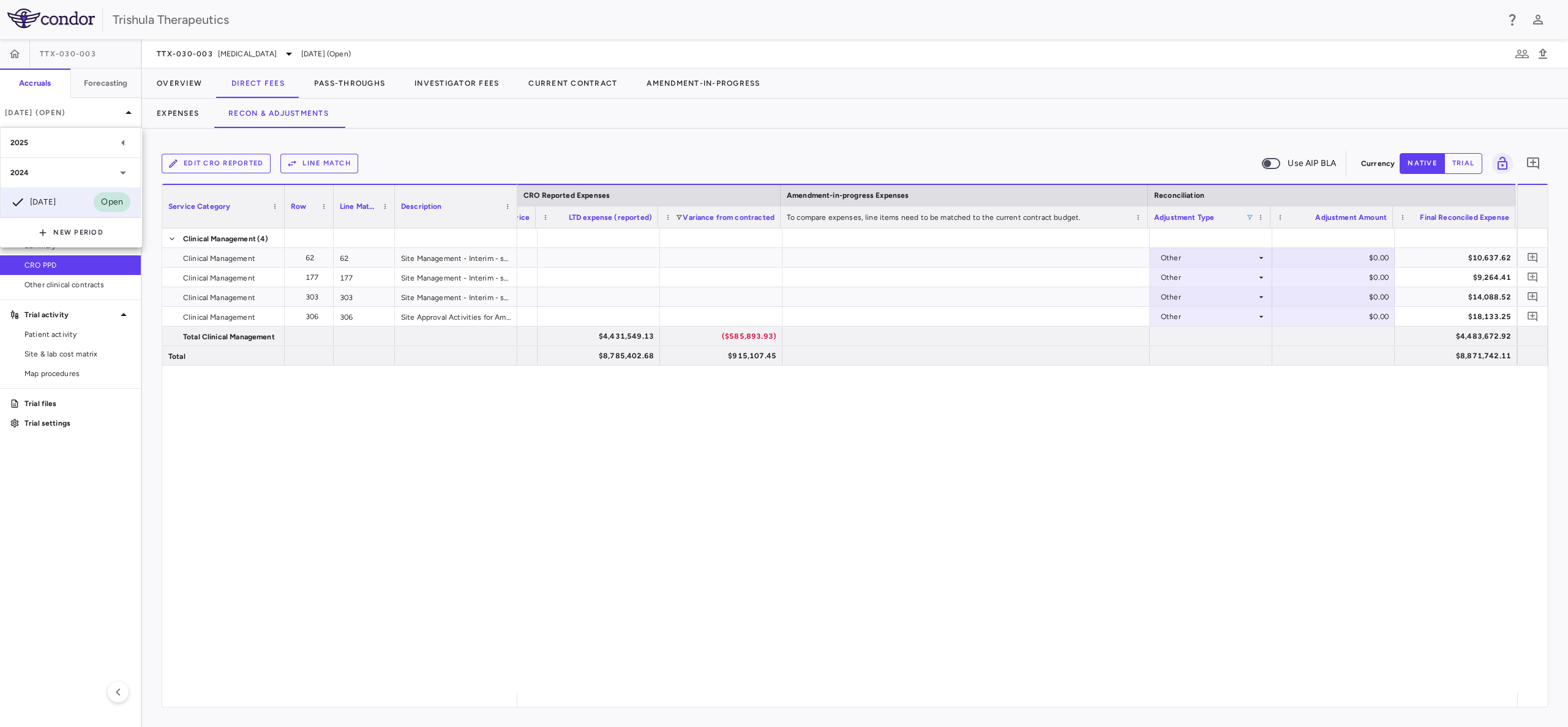
click at [50, 151] on div "2025" at bounding box center [71, 142] width 140 height 29
click at [56, 202] on div "Mar 2025" at bounding box center [33, 202] width 46 height 15
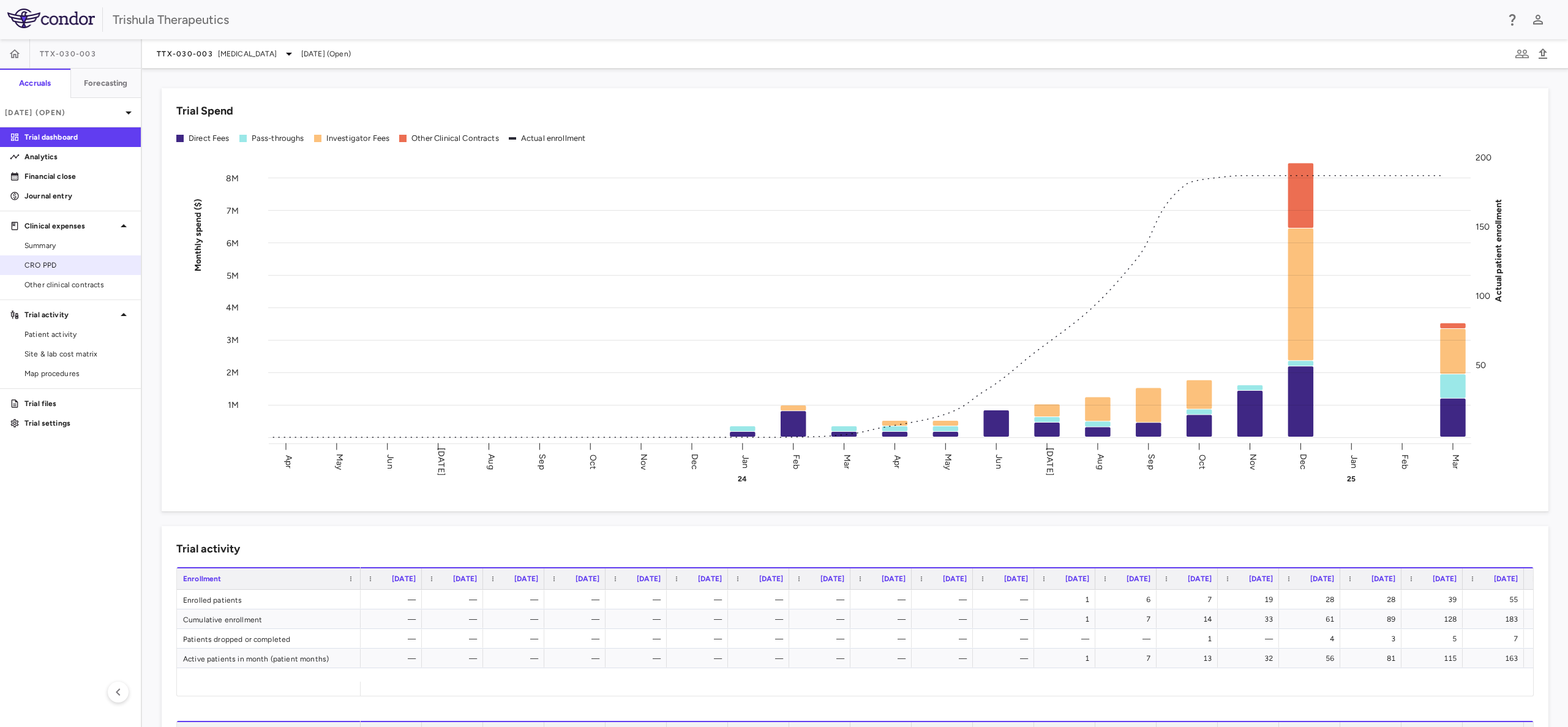
drag, startPoint x: 31, startPoint y: 268, endPoint x: 41, endPoint y: 270, distance: 10.2
click at [31, 268] on span "CRO PPD" at bounding box center [77, 265] width 107 height 11
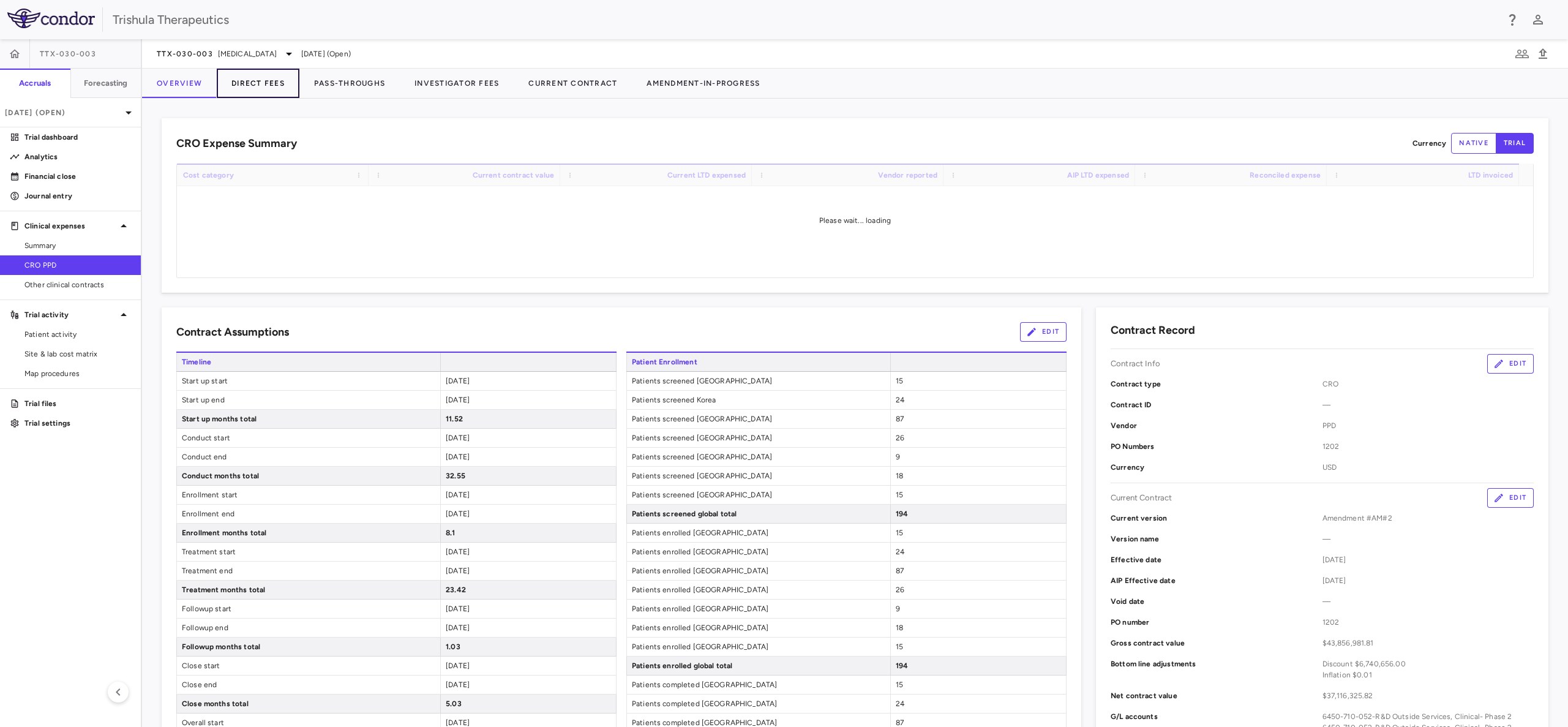
click at [266, 79] on button "Direct Fees" at bounding box center [258, 83] width 82 height 29
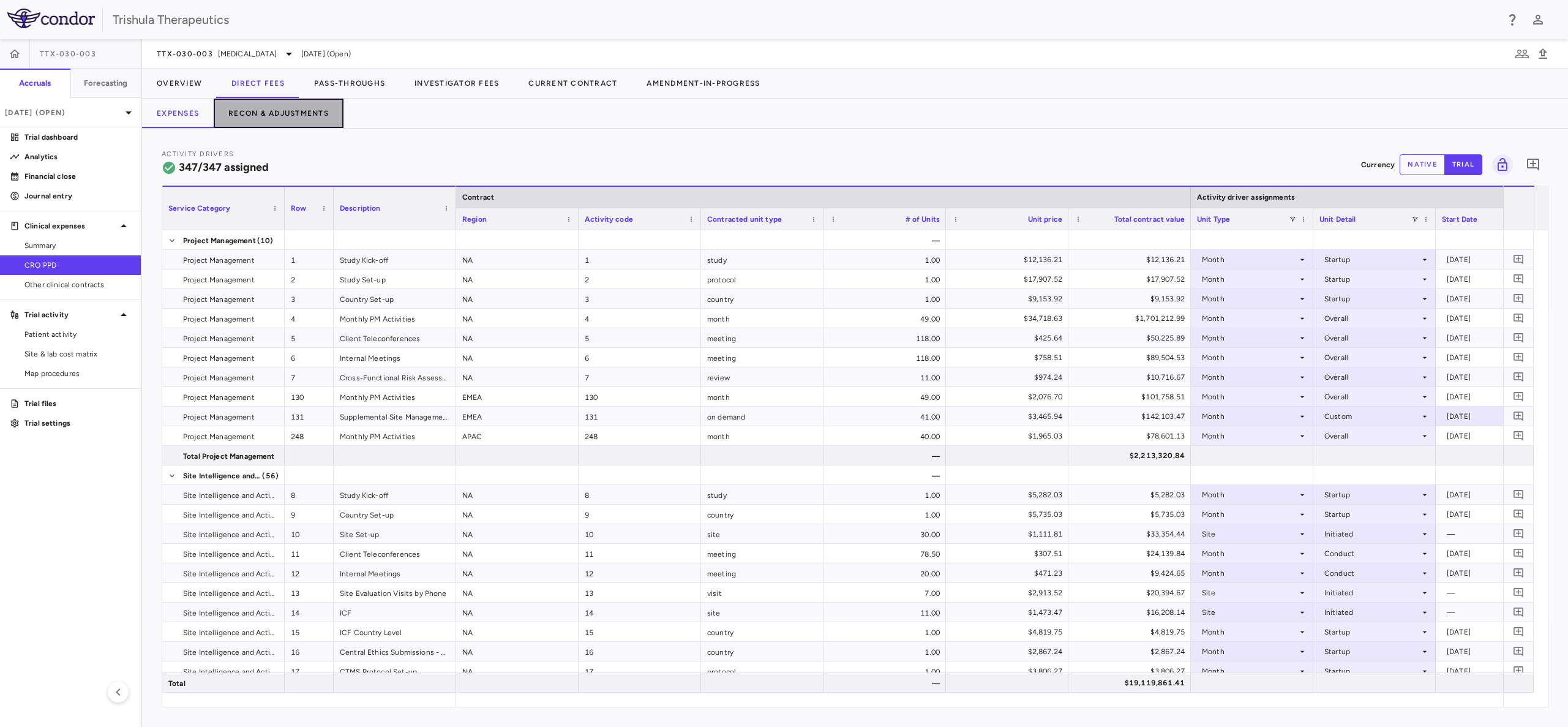
click at [258, 104] on button "Recon & Adjustments" at bounding box center [278, 113] width 130 height 29
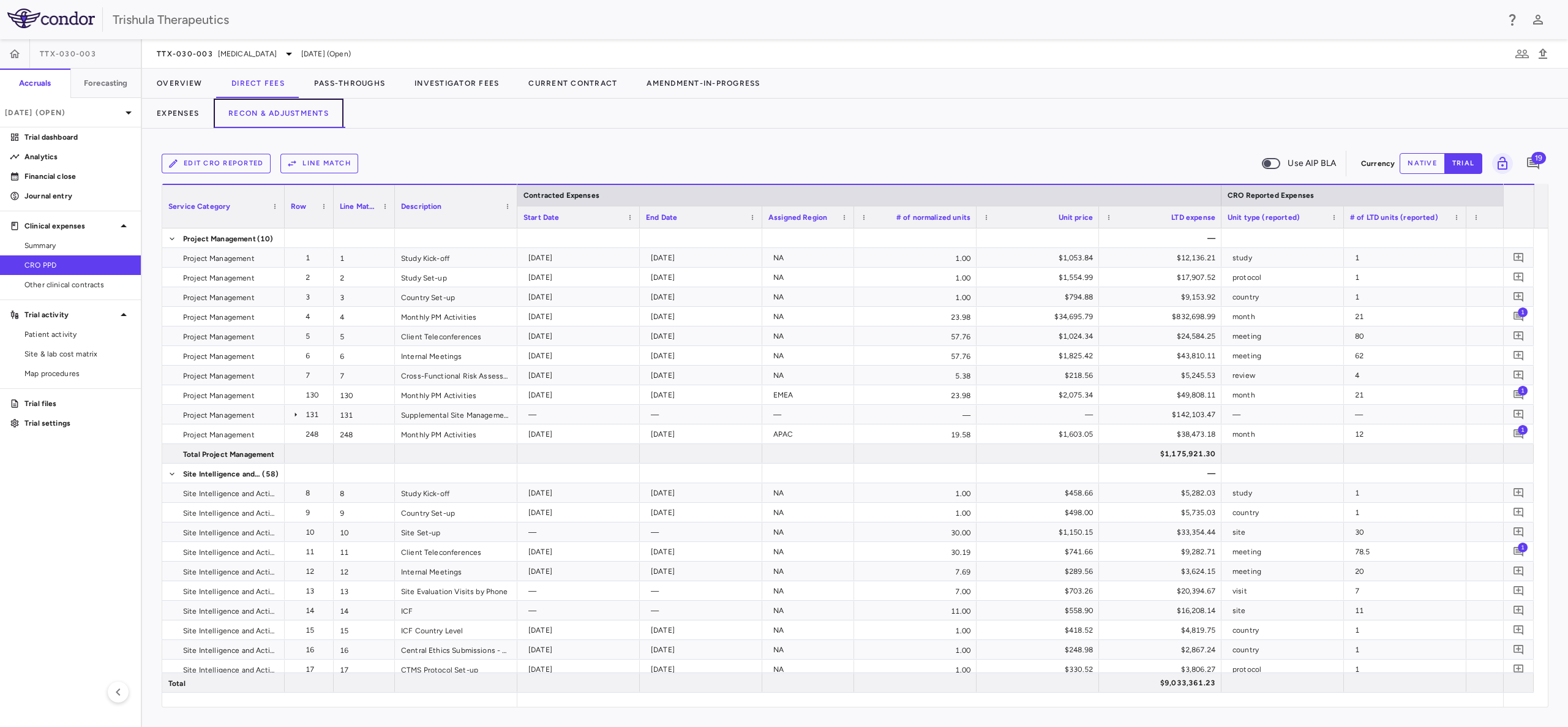
scroll to position [0, 1501]
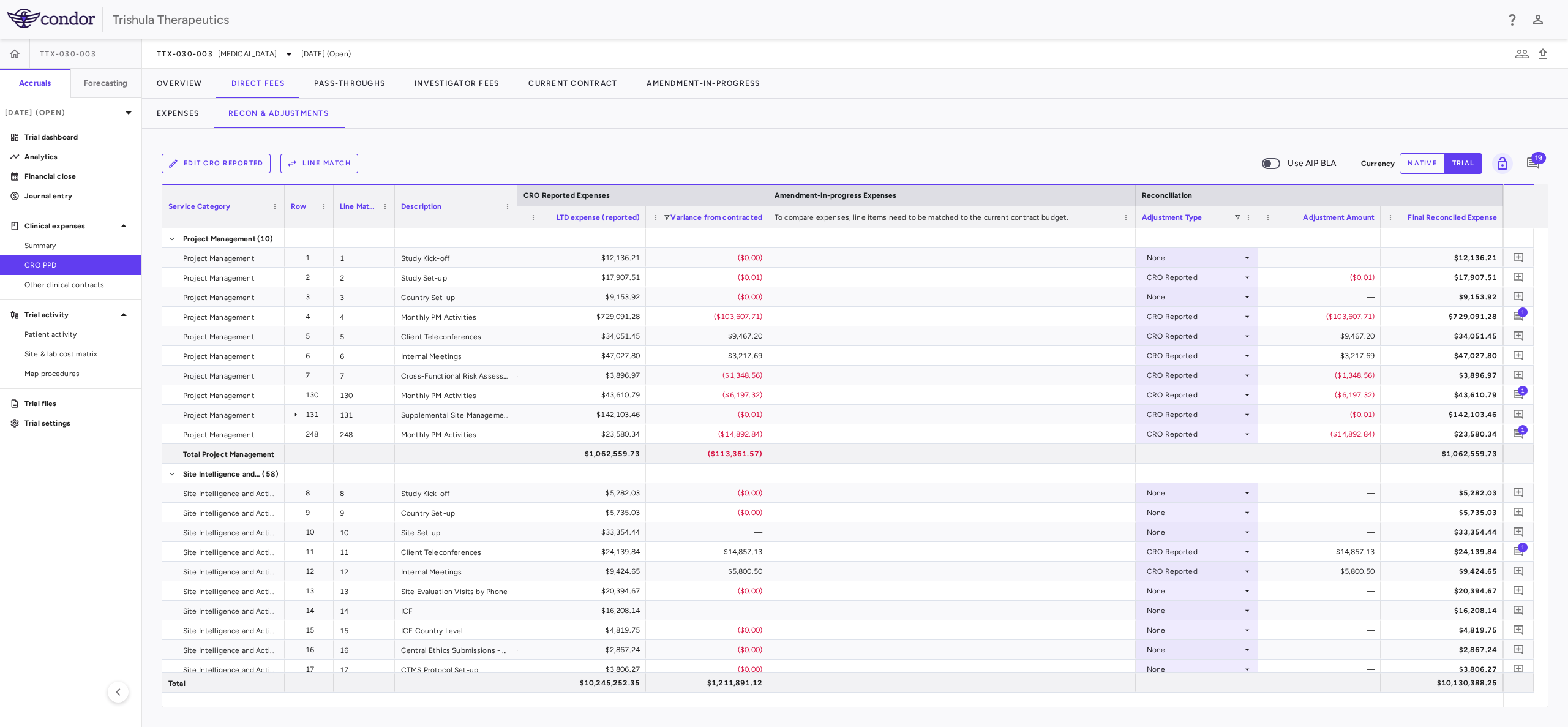
click at [1238, 211] on div "Adjustment Type" at bounding box center [1197, 217] width 110 height 21
click at [1236, 219] on span at bounding box center [1237, 217] width 7 height 7
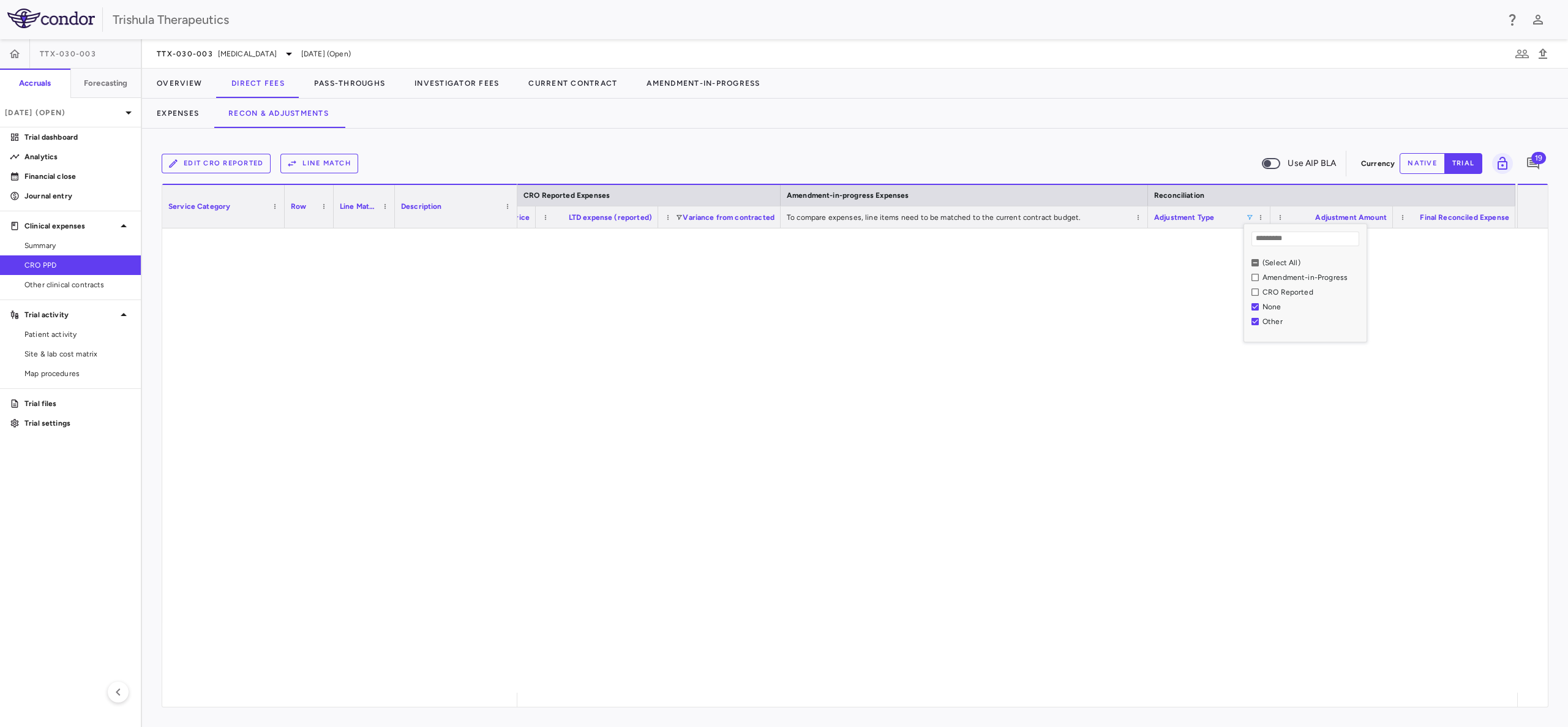
scroll to position [0, 1541]
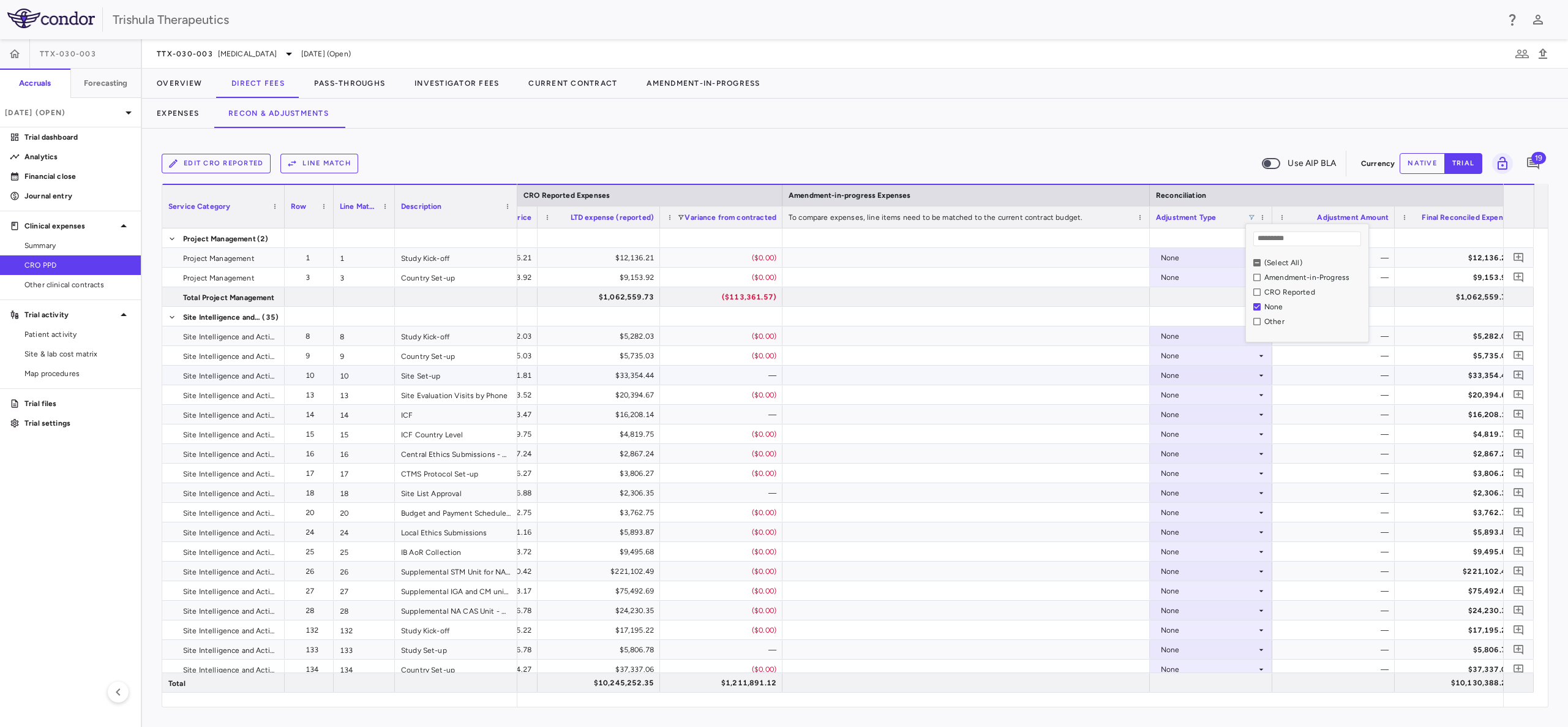
click at [1064, 368] on div at bounding box center [966, 375] width 367 height 19
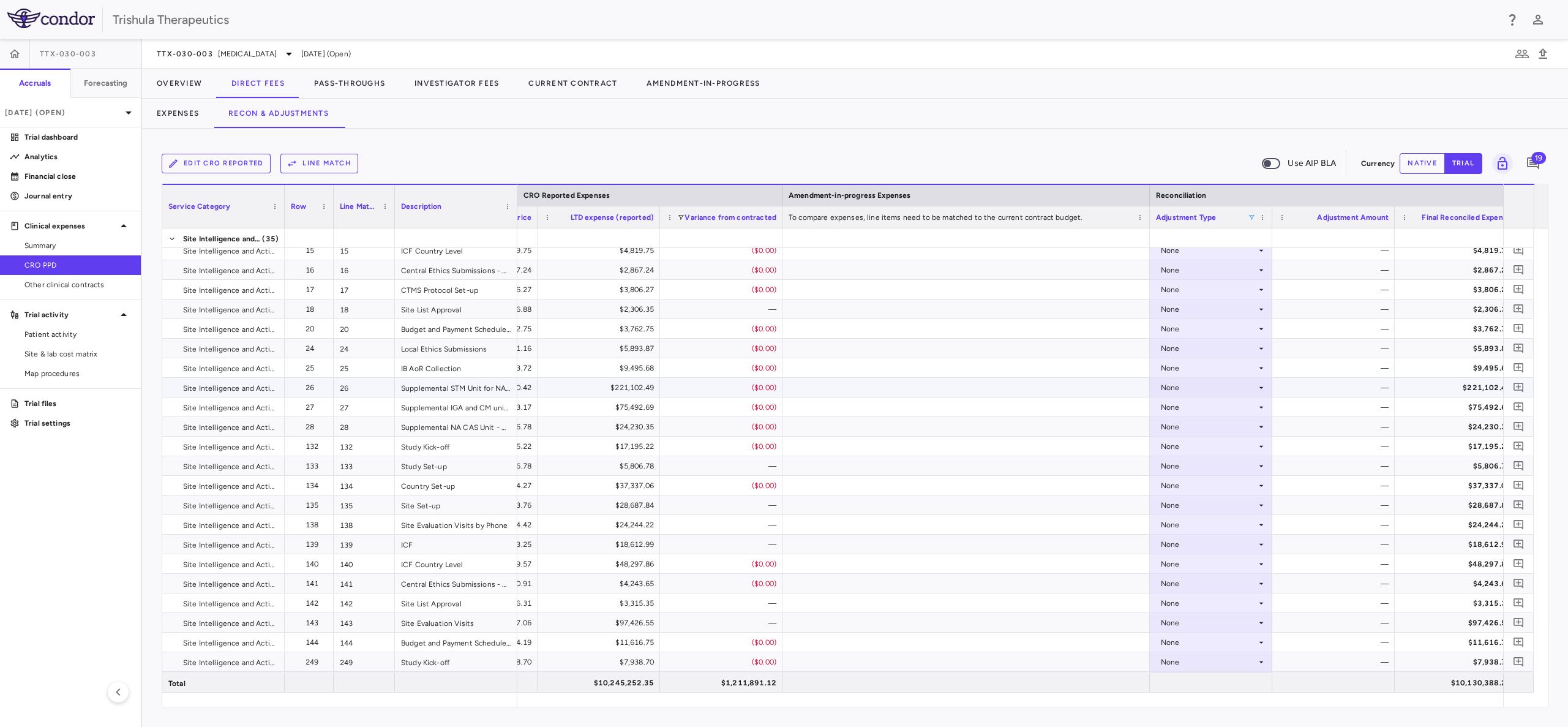
scroll to position [254, 0]
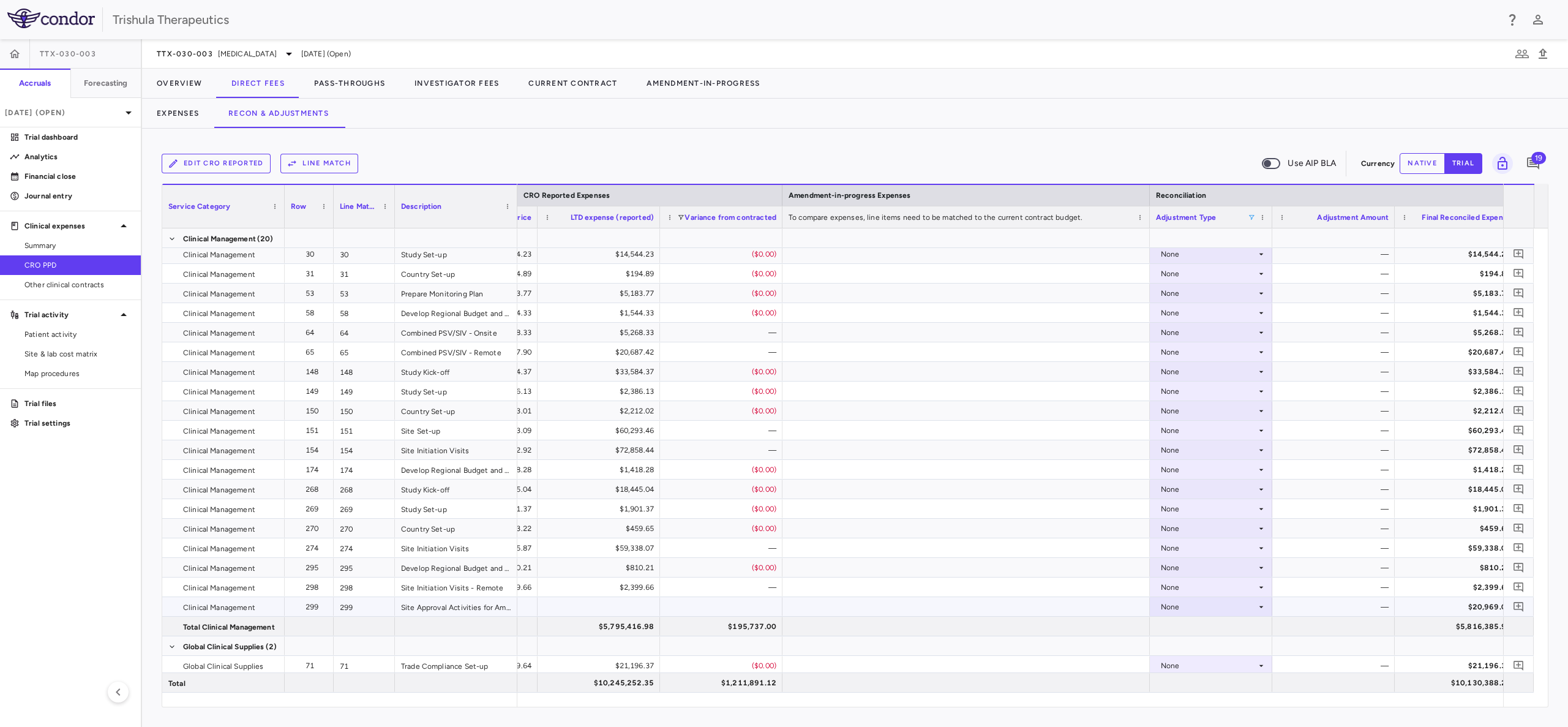
click at [1264, 606] on icon at bounding box center [1261, 607] width 10 height 10
click at [1217, 648] on li "Other" at bounding box center [1211, 649] width 121 height 18
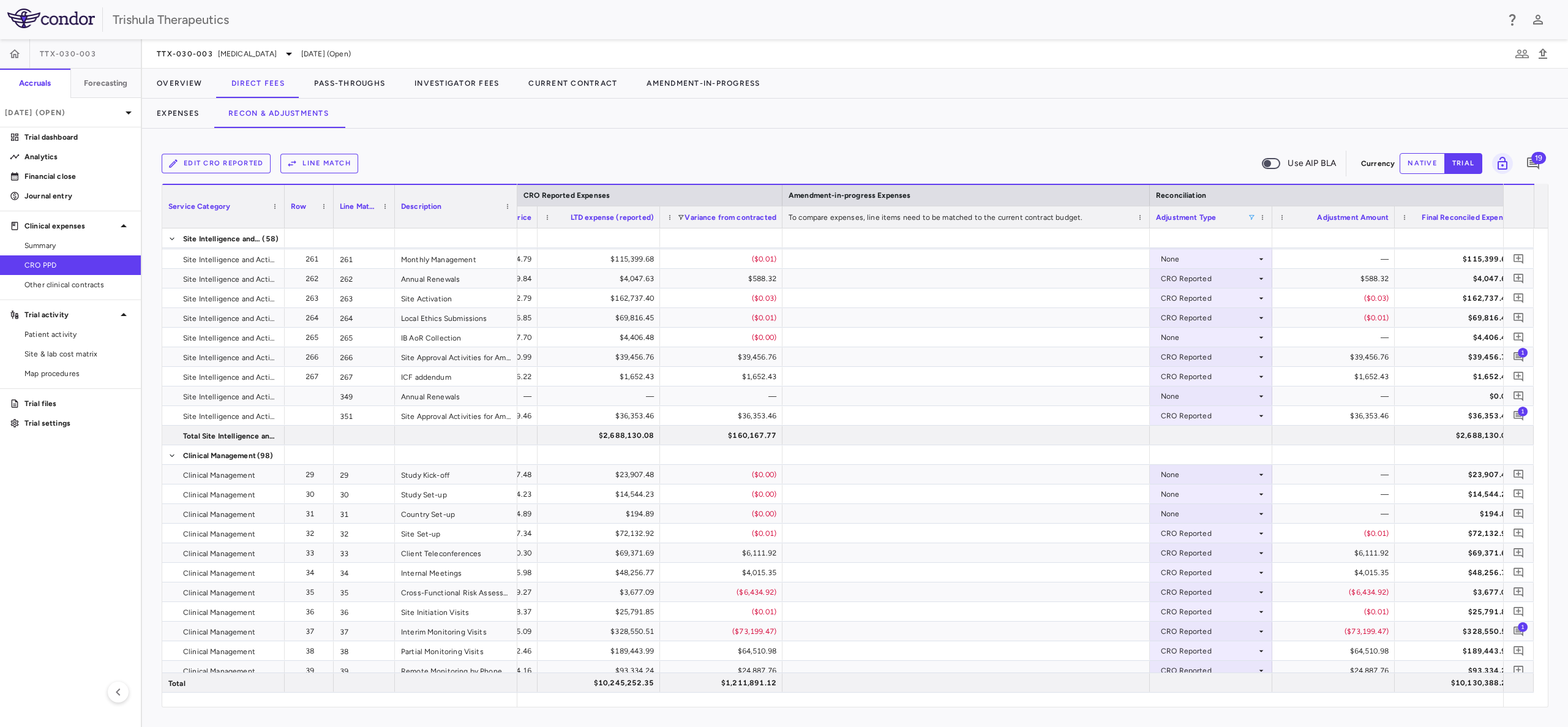
click at [1250, 215] on span at bounding box center [1252, 217] width 7 height 7
click at [1254, 267] on div "(Select All)" at bounding box center [1311, 263] width 115 height 15
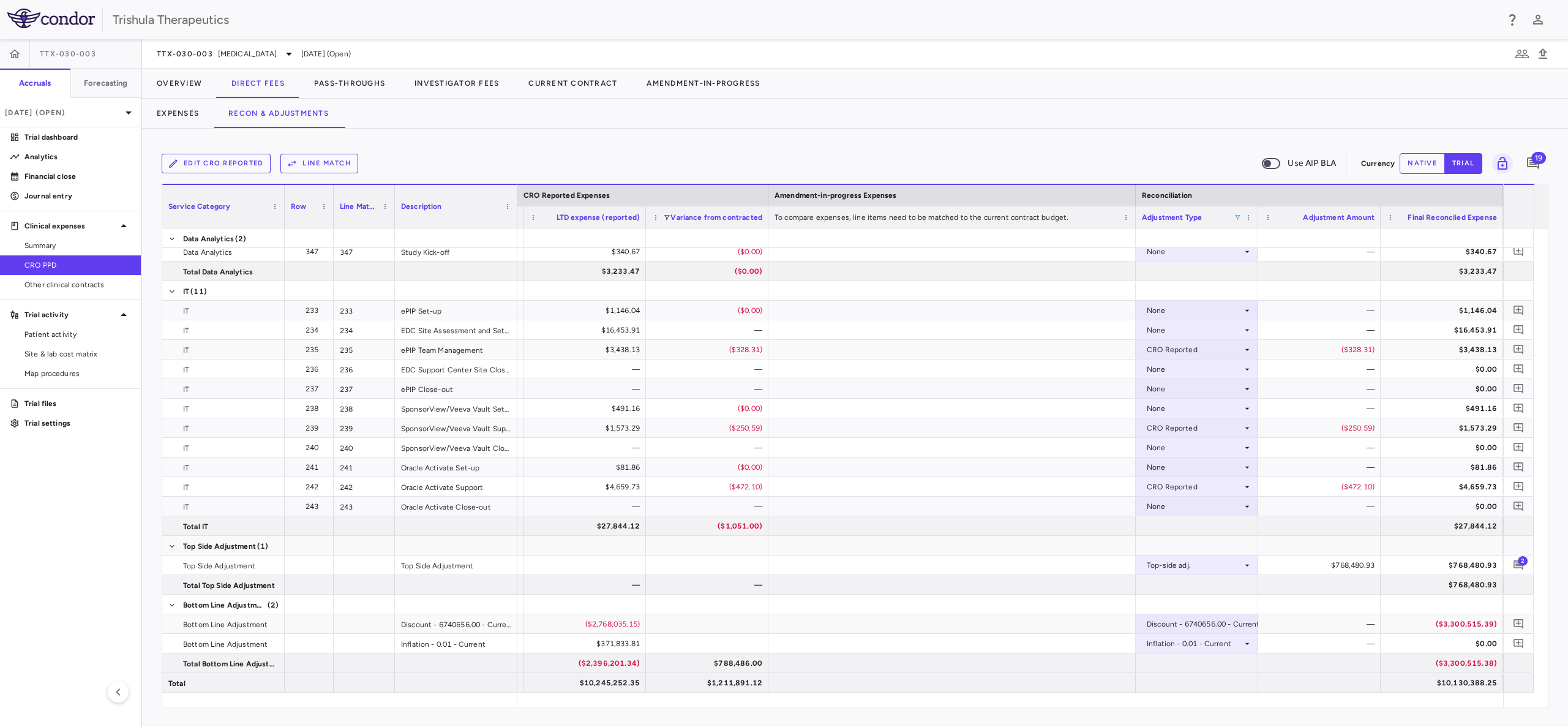
click at [1238, 217] on span at bounding box center [1237, 217] width 7 height 7
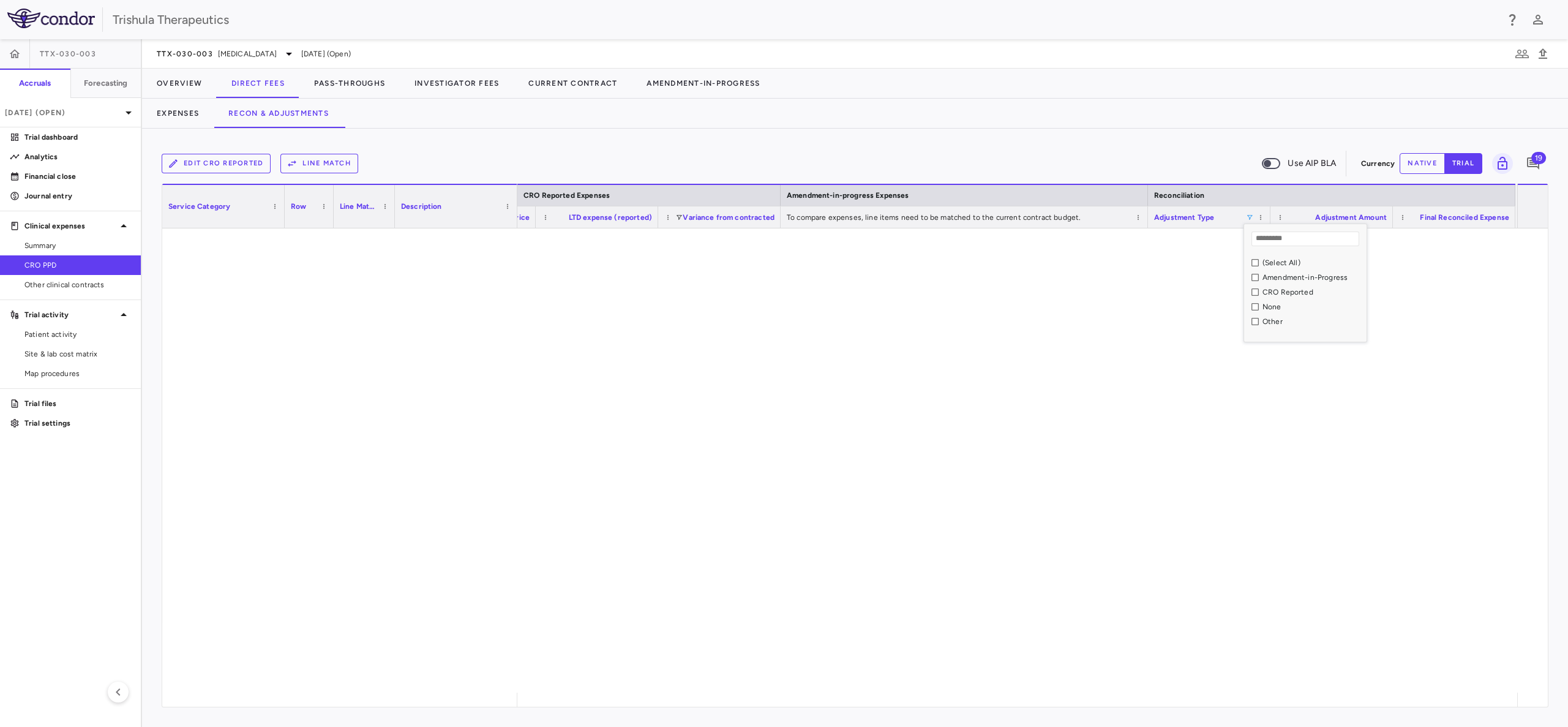
click at [1245, 320] on div "Other" at bounding box center [1305, 322] width 122 height 15
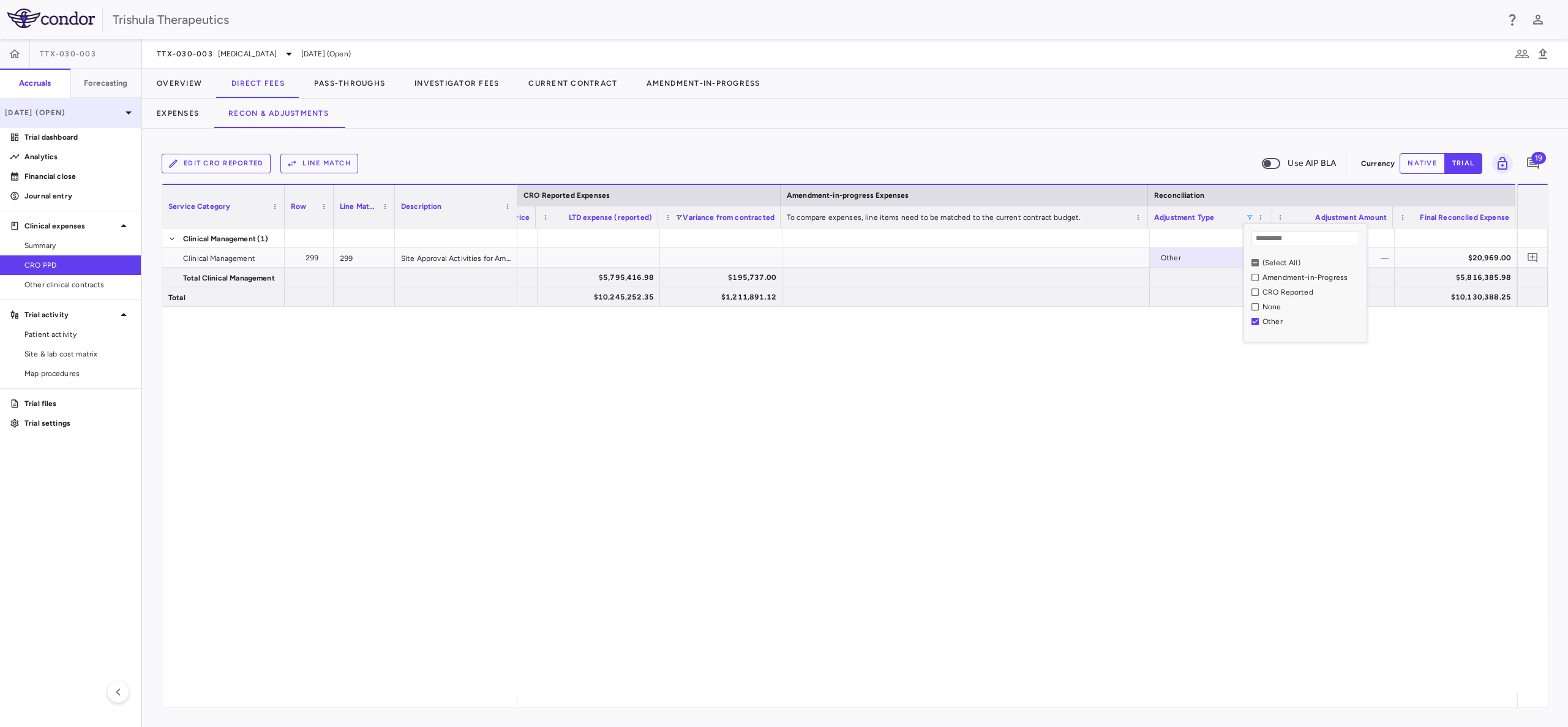
click at [97, 117] on p "Mar 2025 (Open)" at bounding box center [63, 113] width 116 height 11
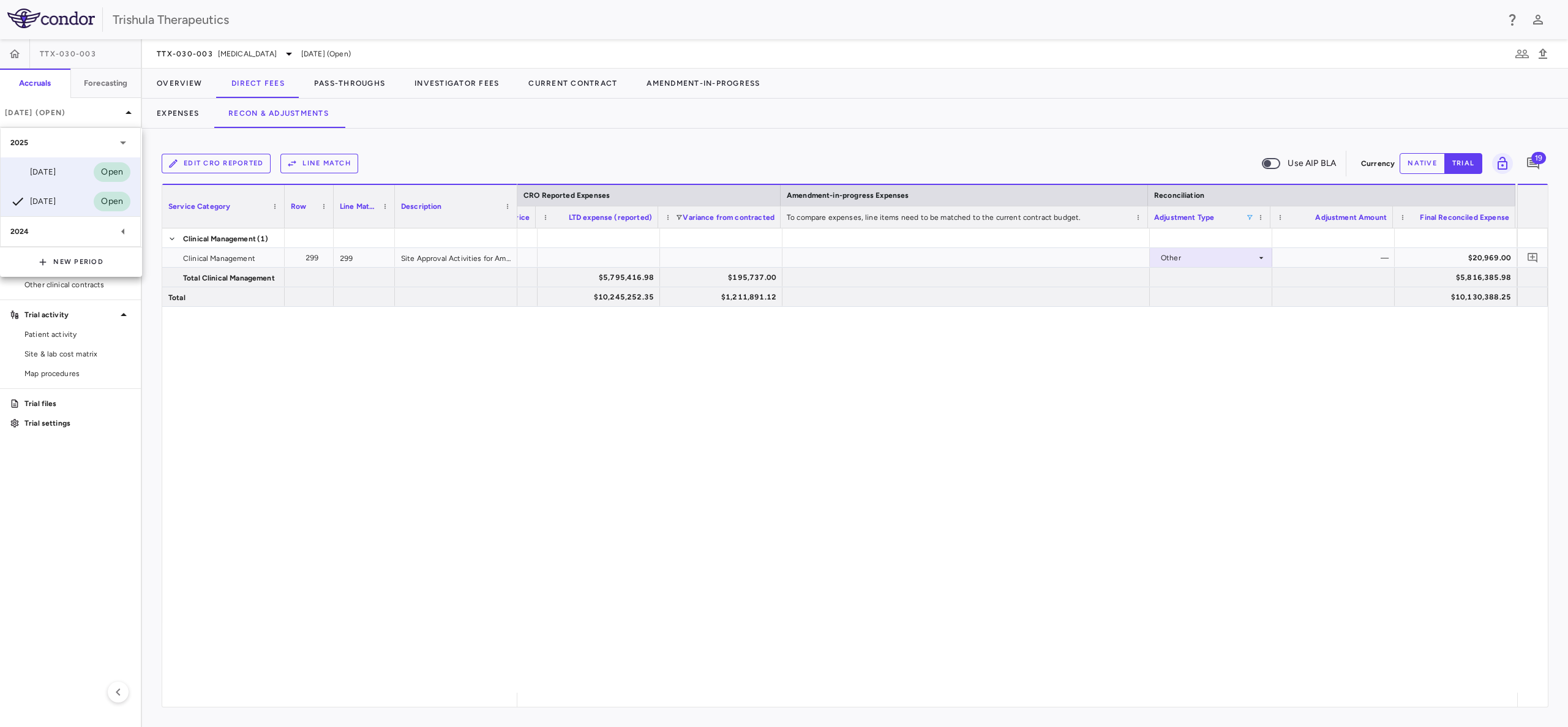
click at [45, 171] on div "Jun 2025" at bounding box center [33, 172] width 46 height 15
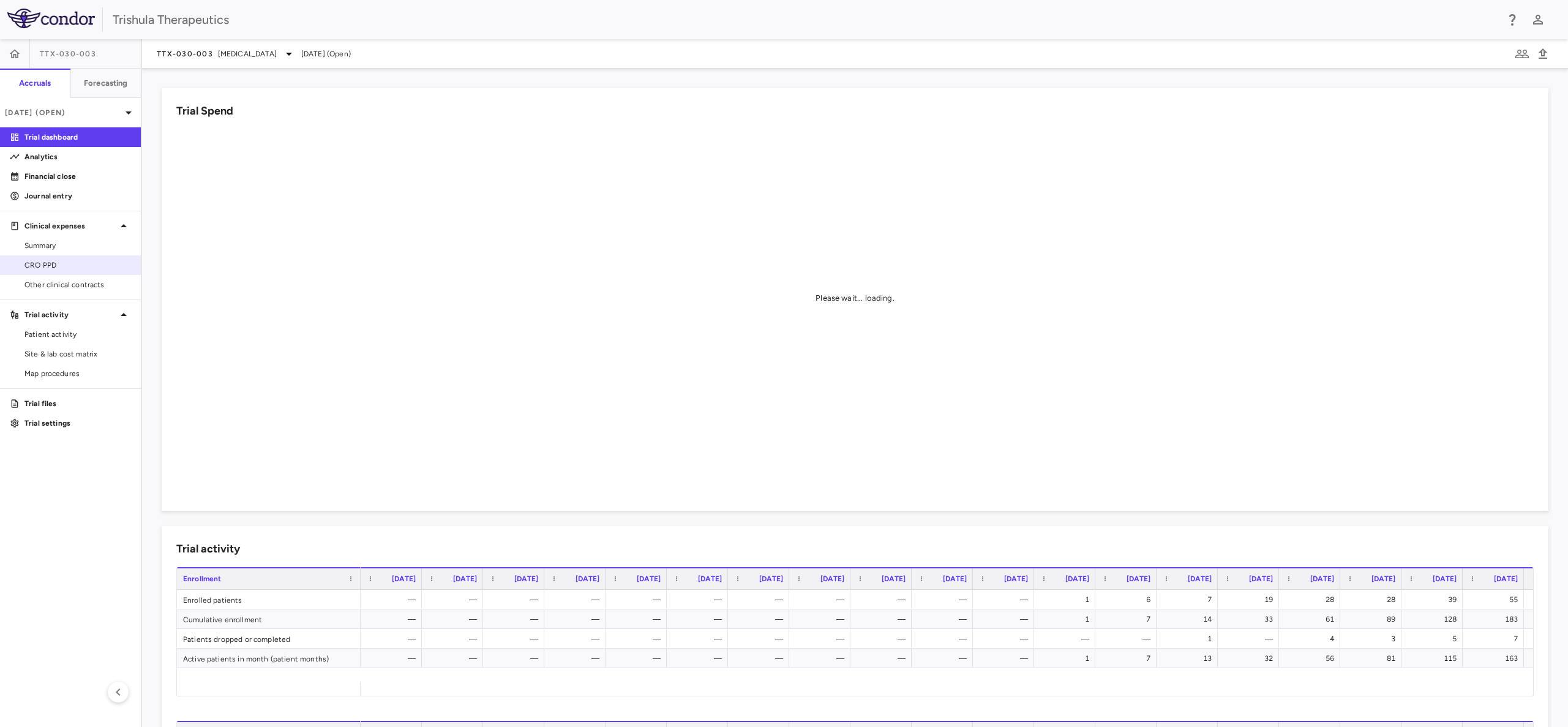
click at [44, 263] on span "CRO PPD" at bounding box center [77, 265] width 107 height 11
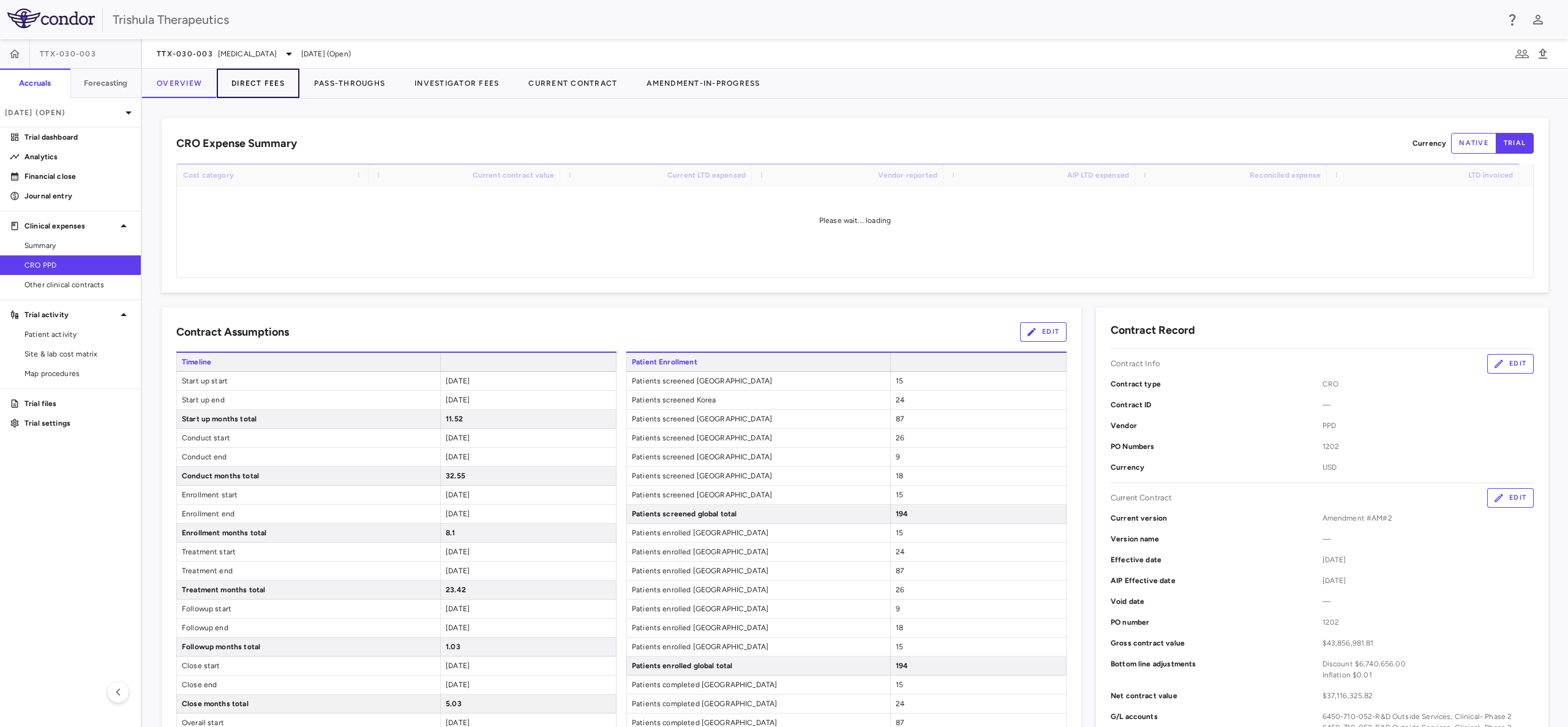
click at [261, 81] on button "Direct Fees" at bounding box center [258, 83] width 82 height 29
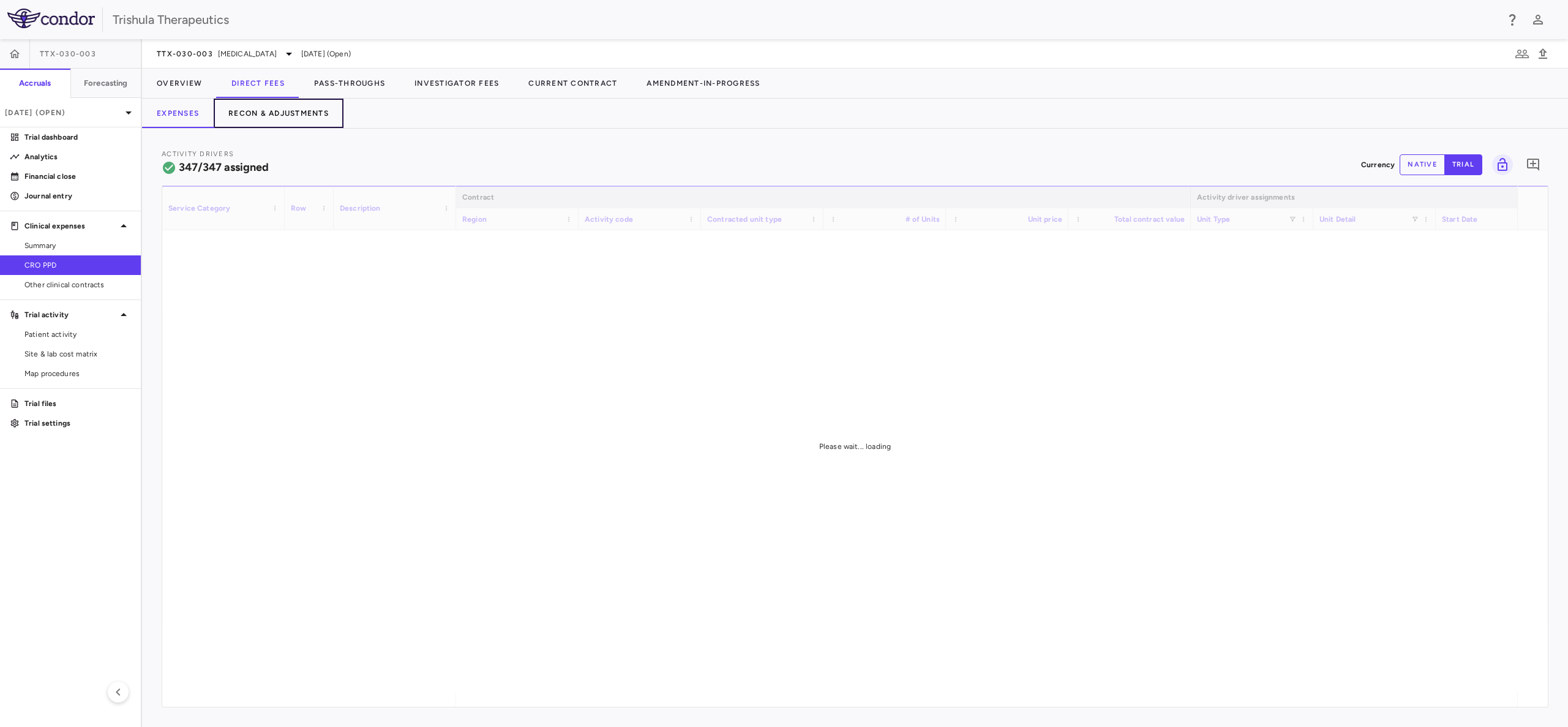
click at [274, 116] on button "Recon & Adjustments" at bounding box center [278, 113] width 130 height 29
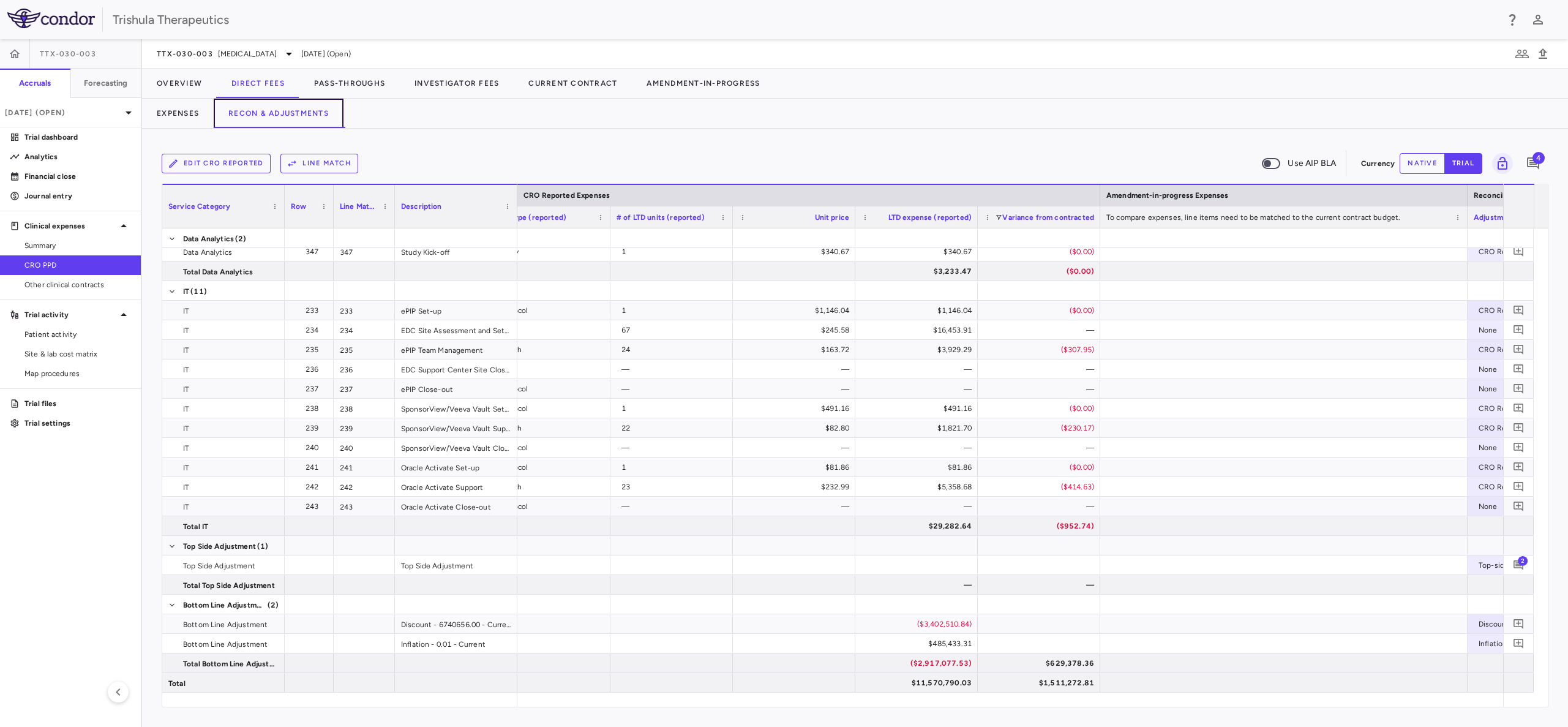
scroll to position [0, 1555]
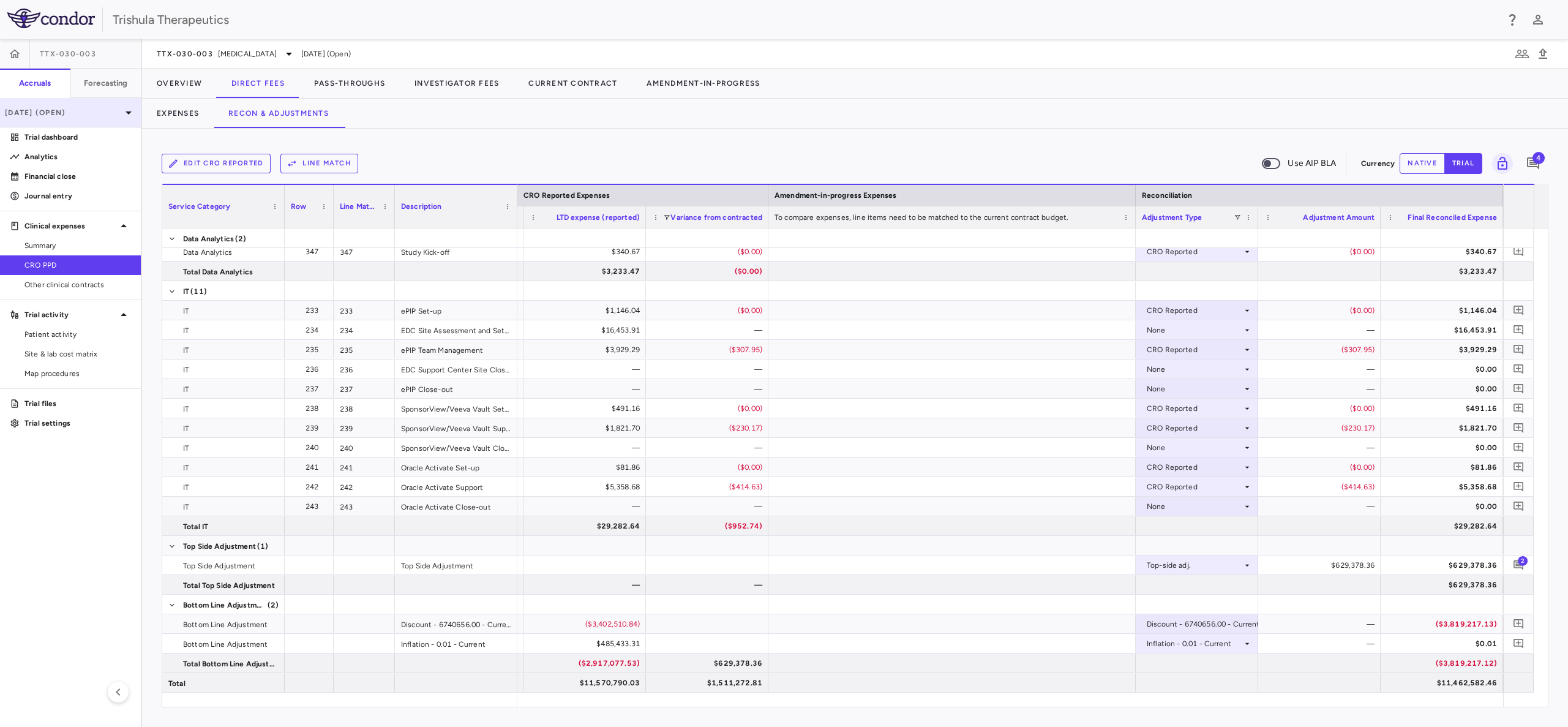
click at [48, 106] on div "Jun 2025 (Open)" at bounding box center [71, 112] width 141 height 29
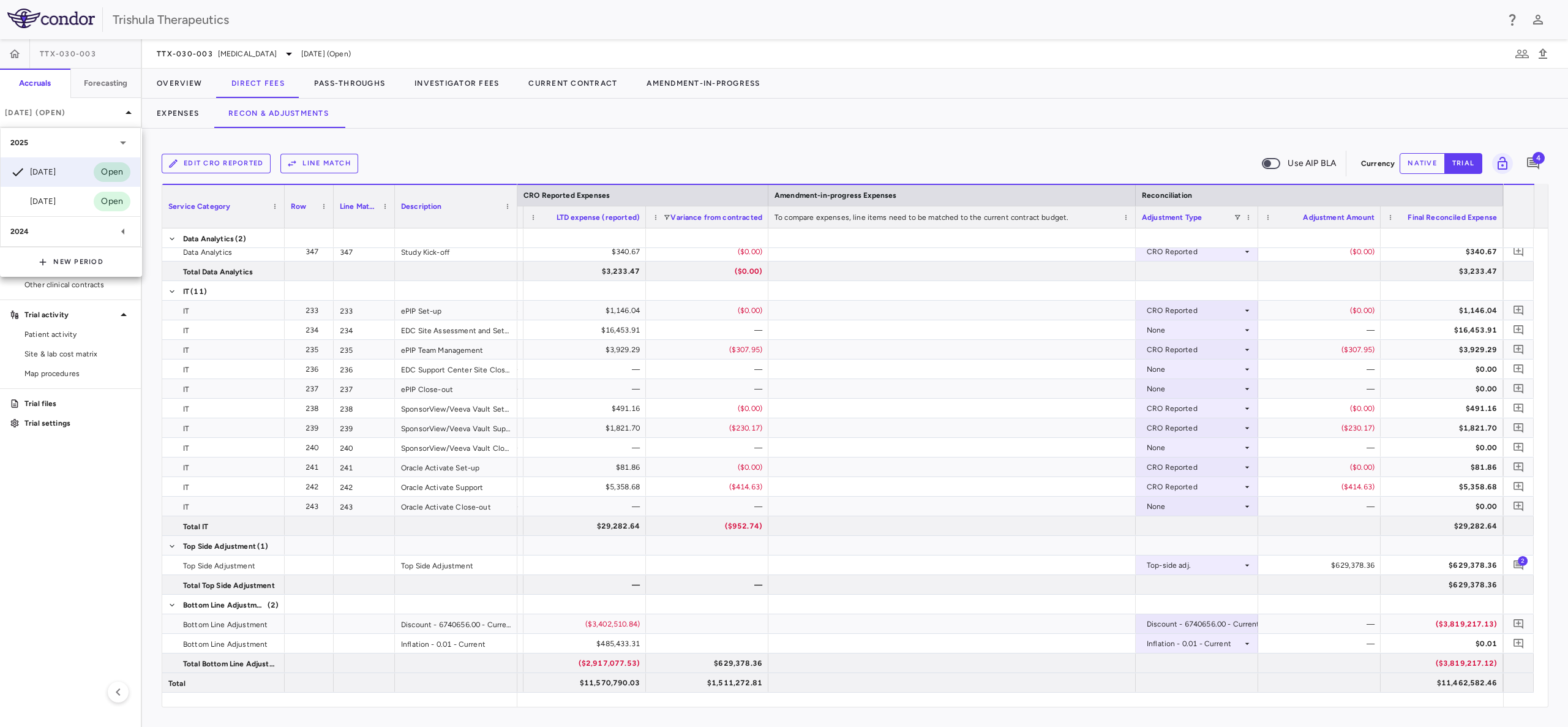
click at [37, 230] on div "2024" at bounding box center [63, 232] width 105 height 11
click at [47, 268] on div "Dec 2024" at bounding box center [33, 261] width 46 height 15
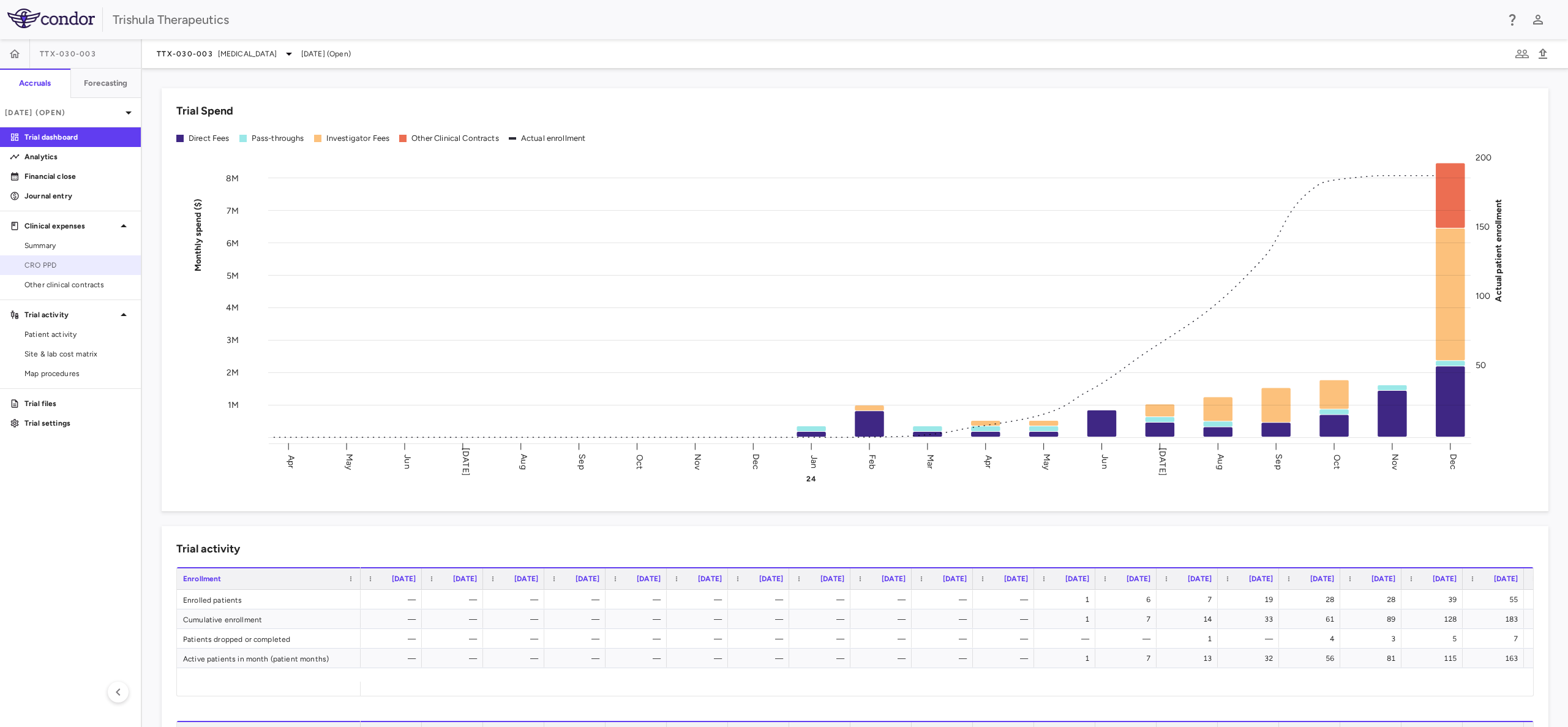
click at [45, 259] on link "CRO PPD" at bounding box center [71, 265] width 141 height 18
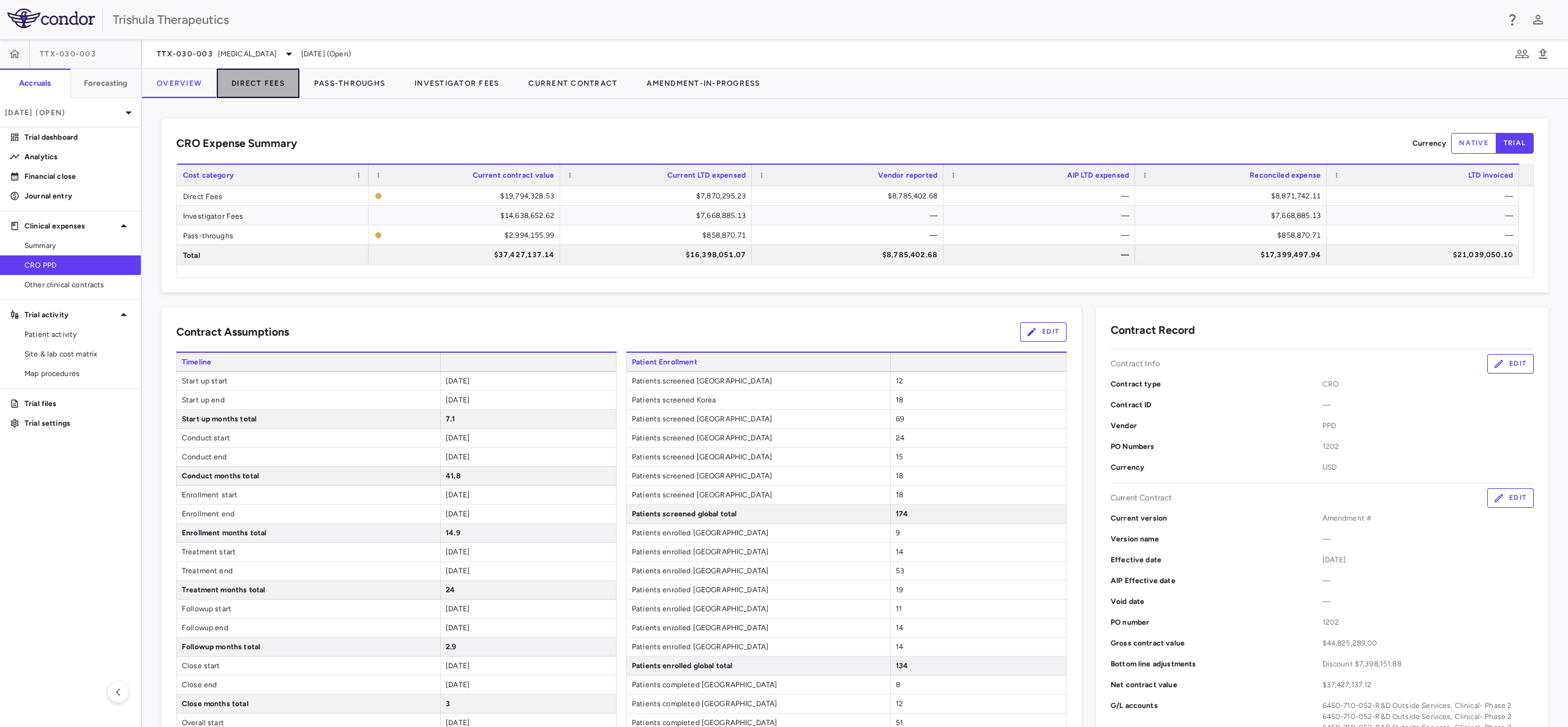
click at [276, 89] on button "Direct Fees" at bounding box center [258, 83] width 82 height 29
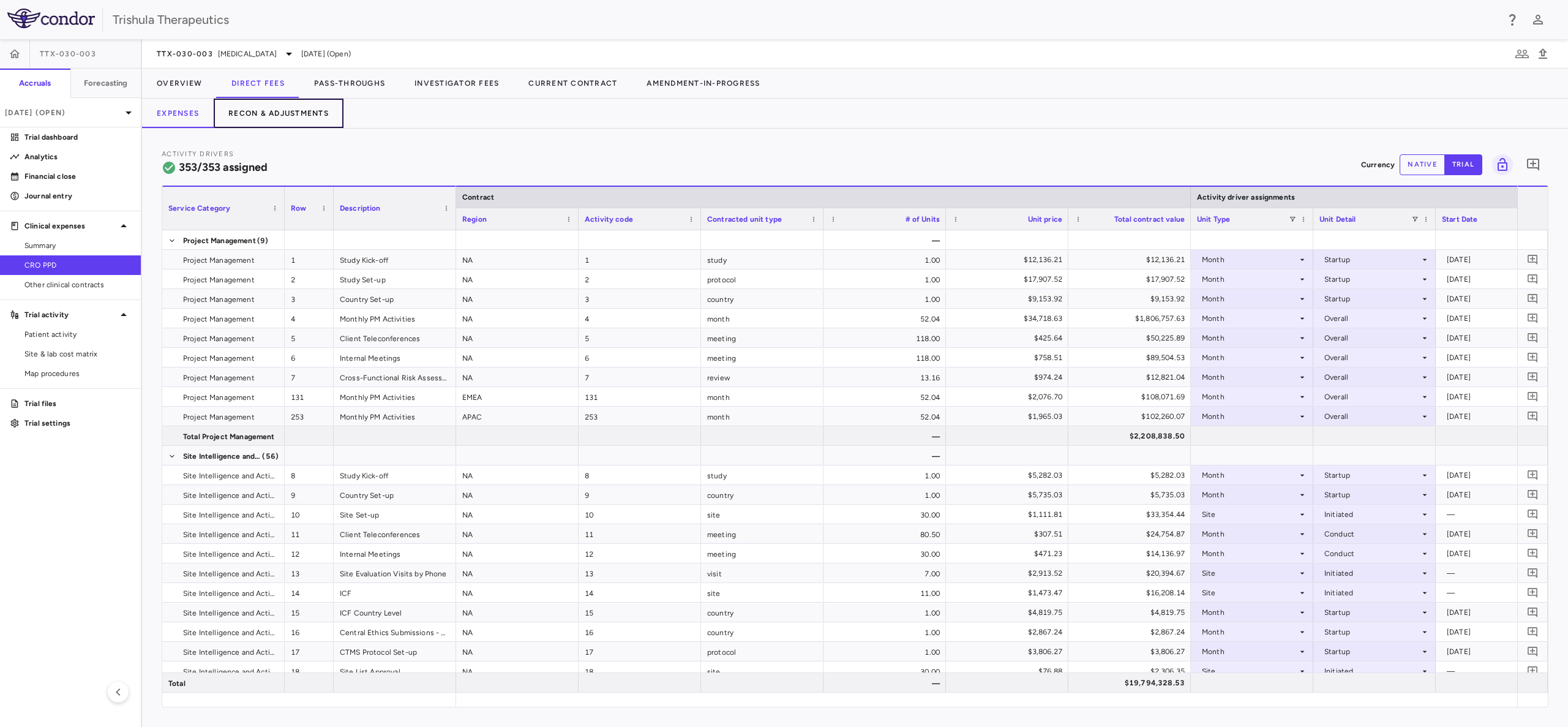
click at [304, 109] on button "Recon & Adjustments" at bounding box center [278, 113] width 130 height 29
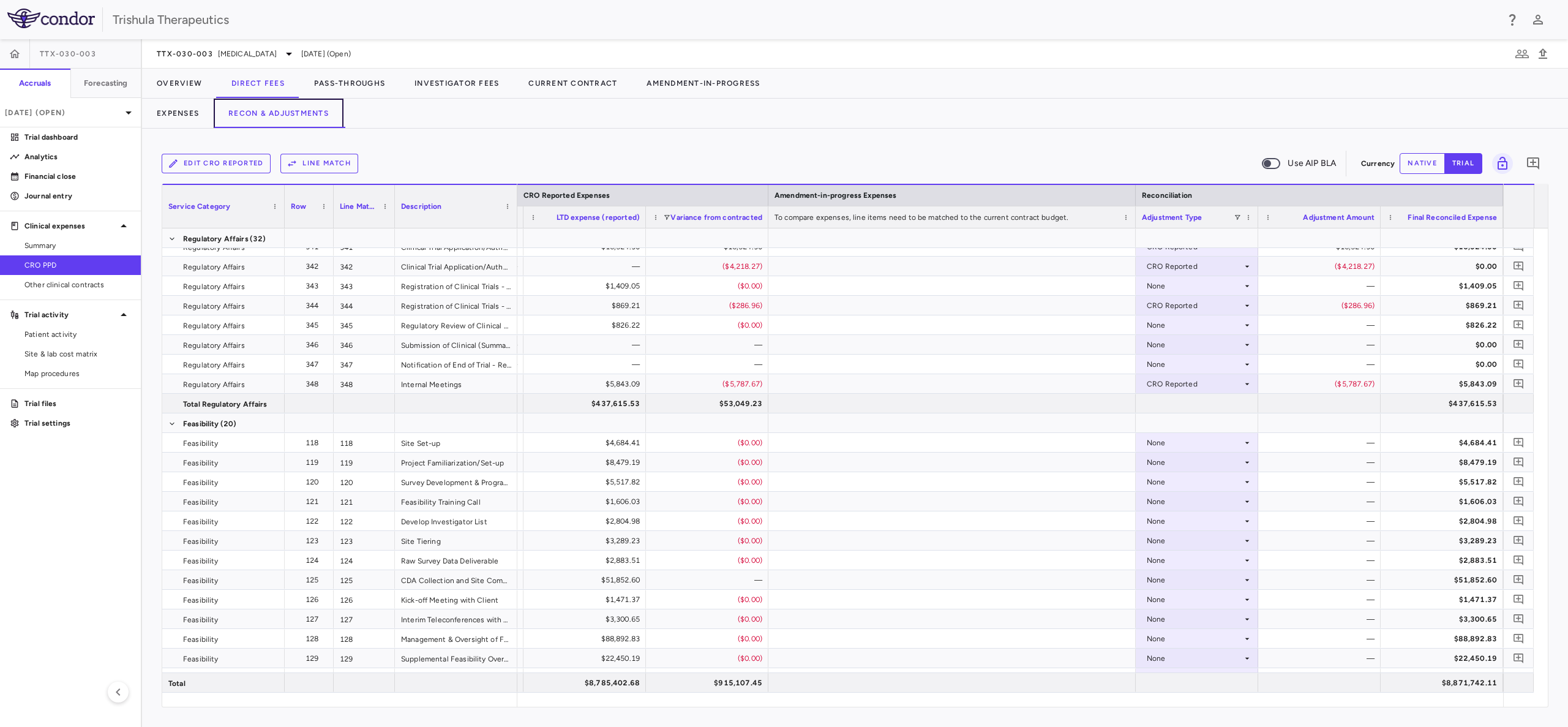
scroll to position [7278, 0]
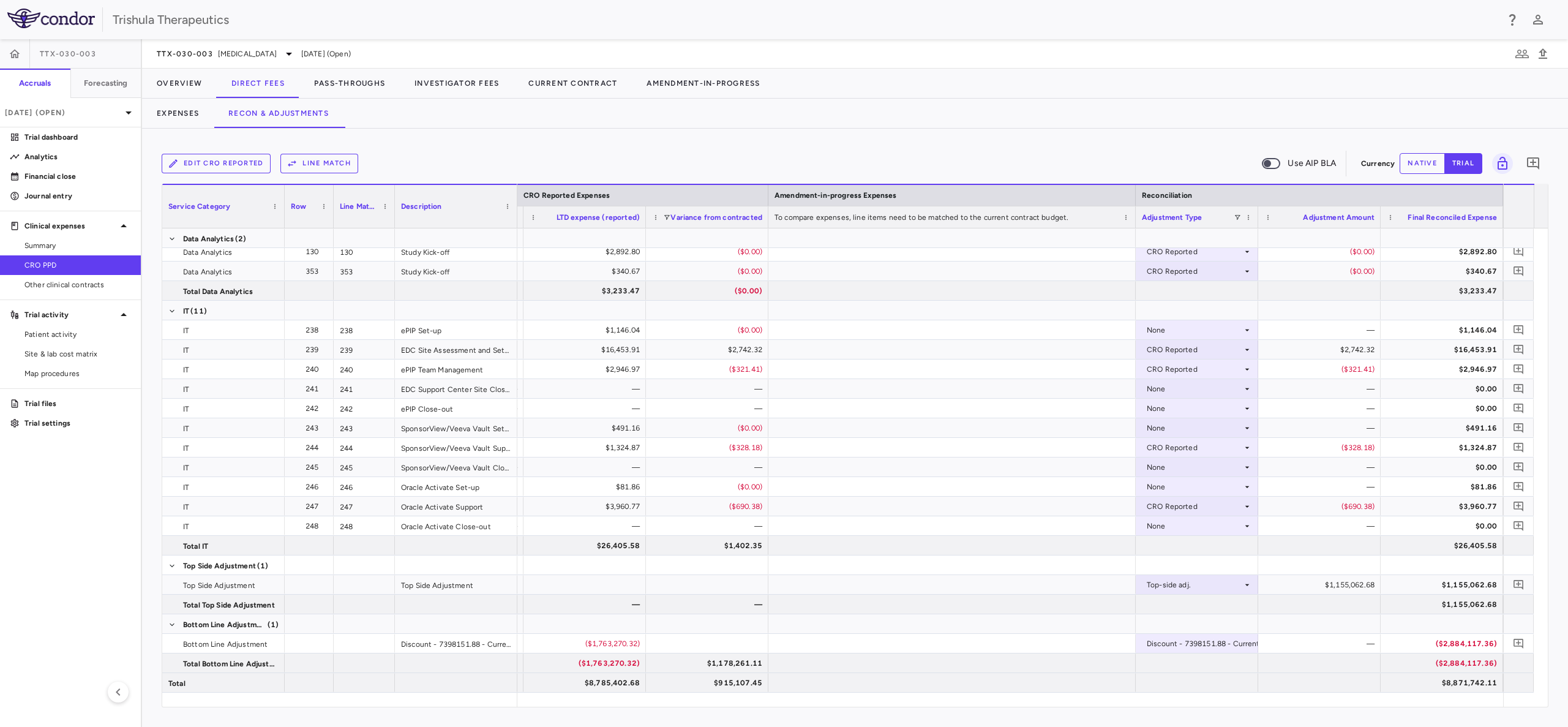
click at [1415, 163] on button "native" at bounding box center [1422, 163] width 46 height 21
click at [1332, 584] on div "$1,155,062.68" at bounding box center [1321, 585] width 105 height 19
drag, startPoint x: 1306, startPoint y: 589, endPoint x: 1358, endPoint y: 588, distance: 52.0
click at [1358, 588] on input "**********" at bounding box center [1328, 586] width 103 height 20
click at [1366, 582] on input "**********" at bounding box center [1328, 586] width 103 height 20
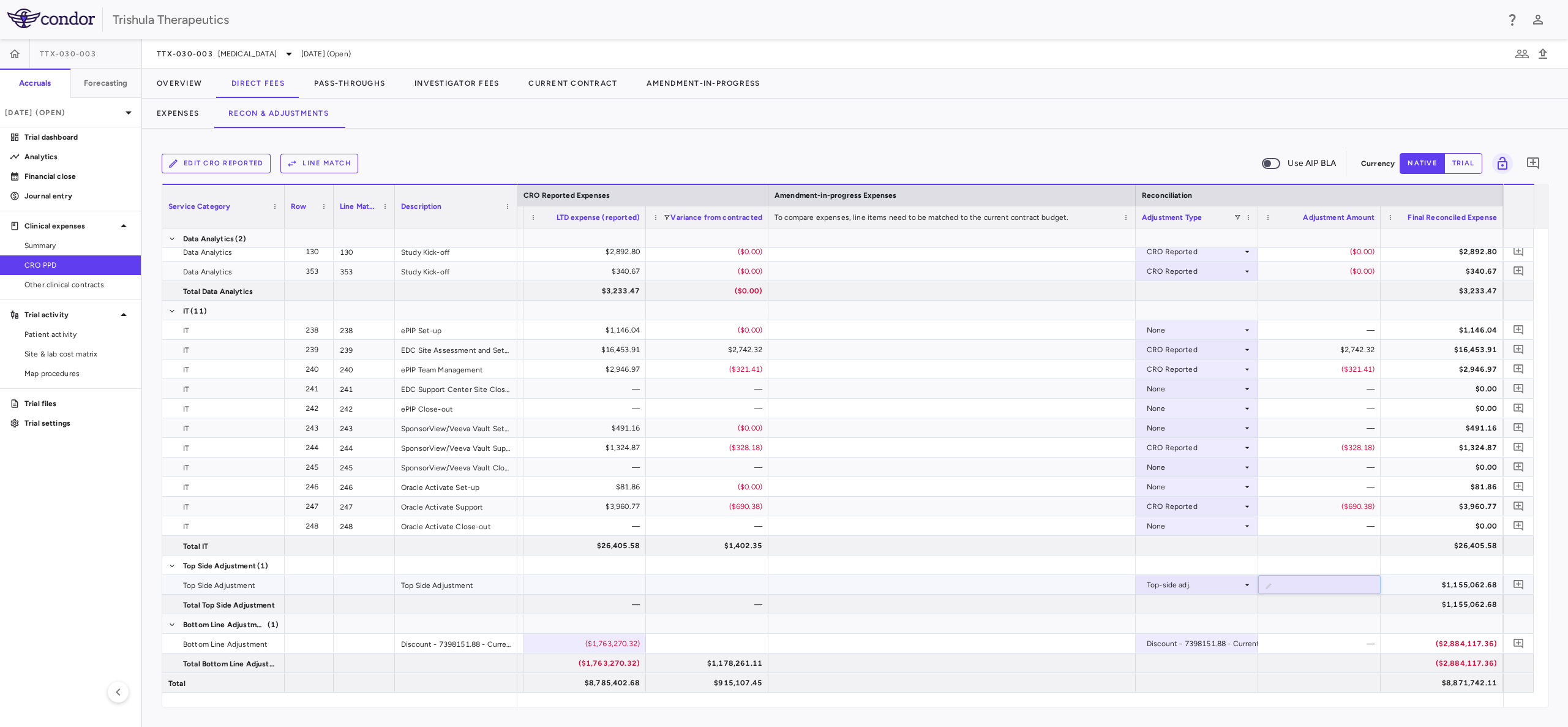
click at [1366, 582] on input "**********" at bounding box center [1328, 586] width 103 height 20
click at [1367, 587] on input "**********" at bounding box center [1328, 586] width 103 height 20
click at [1316, 585] on input "**********" at bounding box center [1328, 586] width 103 height 20
drag, startPoint x: 1307, startPoint y: 584, endPoint x: 1363, endPoint y: 585, distance: 56.0
click at [1363, 585] on input "**********" at bounding box center [1328, 586] width 103 height 20
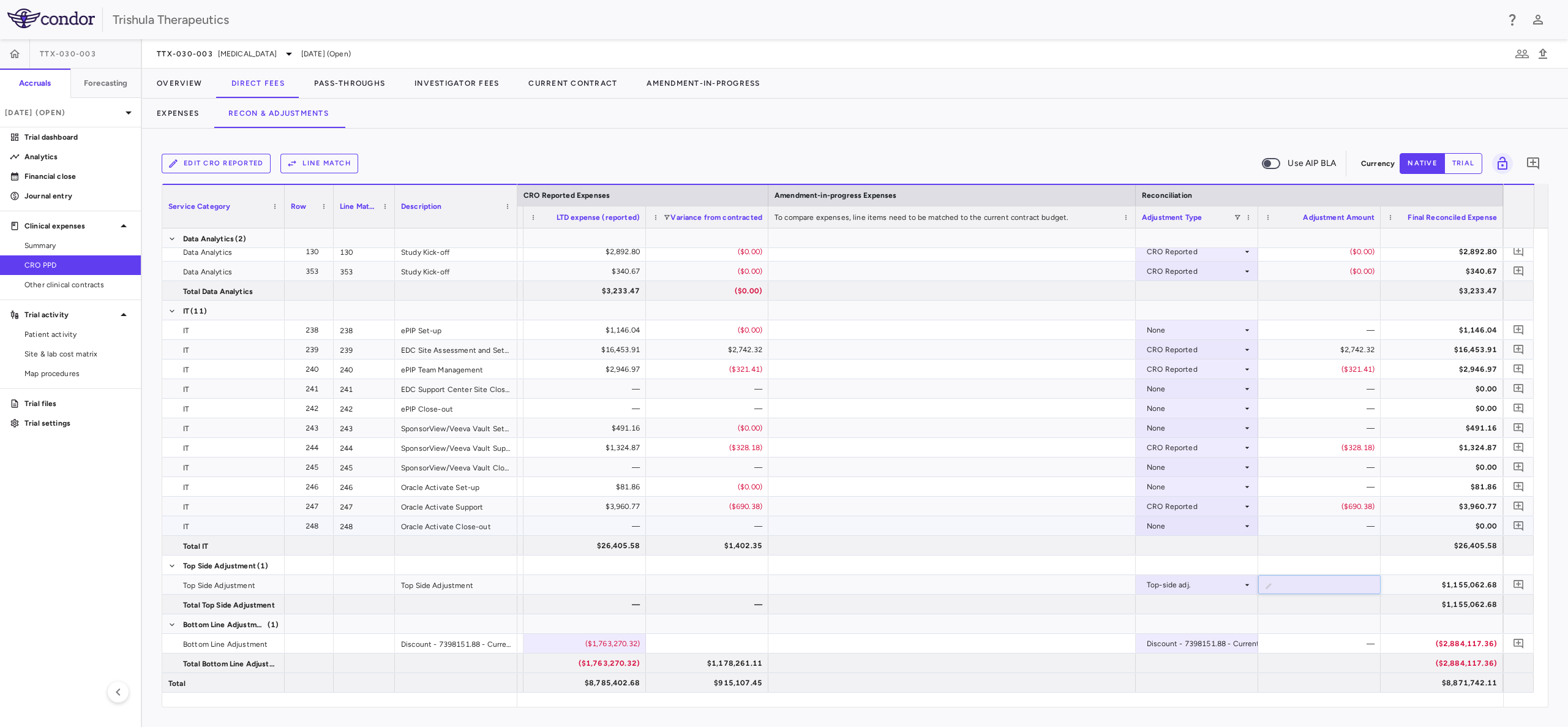
type input "**********"
click at [1326, 609] on div at bounding box center [1319, 604] width 122 height 19
drag, startPoint x: 1519, startPoint y: 582, endPoint x: 1517, endPoint y: 592, distance: 10.2
click at [1519, 582] on icon "Add comment" at bounding box center [1518, 585] width 12 height 12
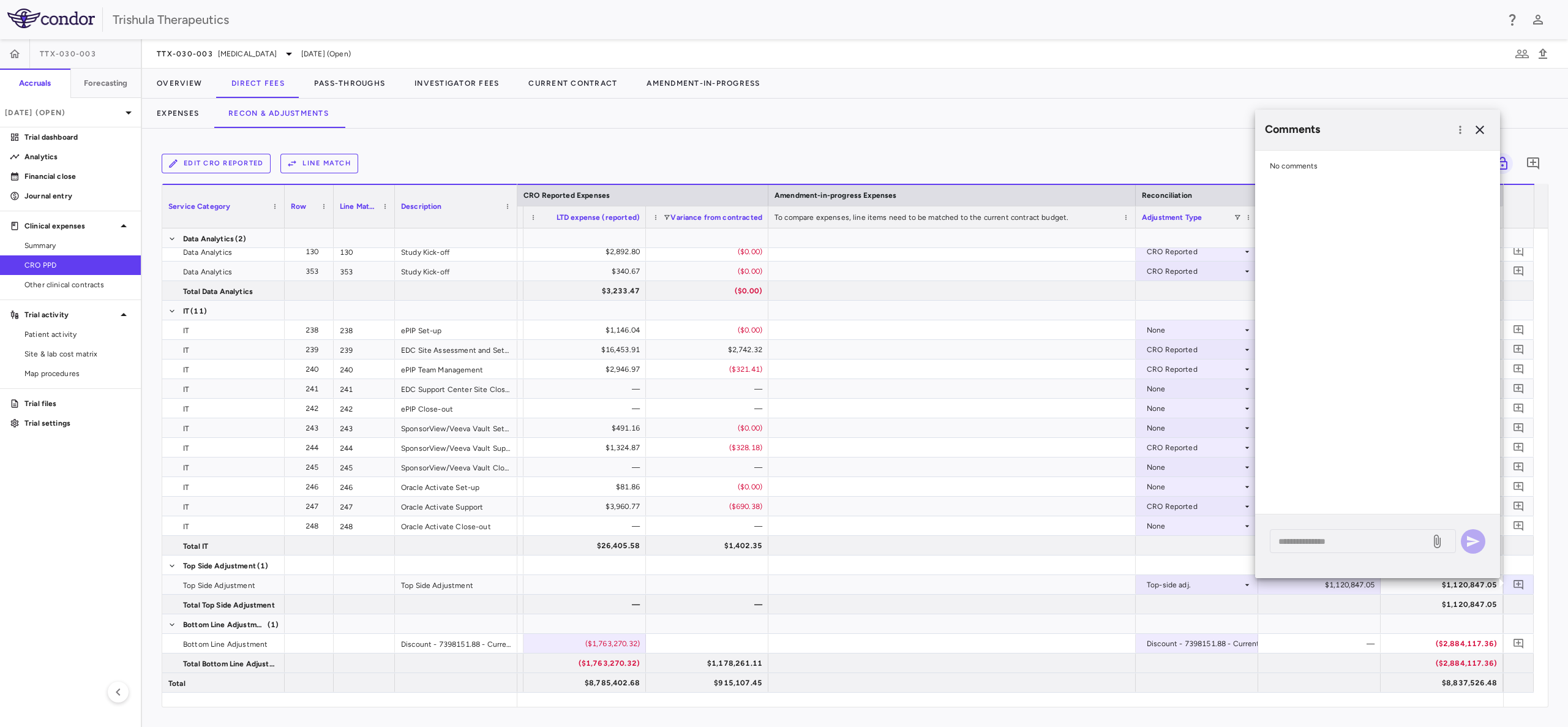
click at [1272, 163] on span "No comments" at bounding box center [1293, 166] width 48 height 9
click at [1286, 169] on span "No comments" at bounding box center [1293, 166] width 48 height 9
click at [1090, 257] on div at bounding box center [952, 251] width 367 height 19
drag, startPoint x: 1473, startPoint y: 131, endPoint x: 1481, endPoint y: 130, distance: 8.1
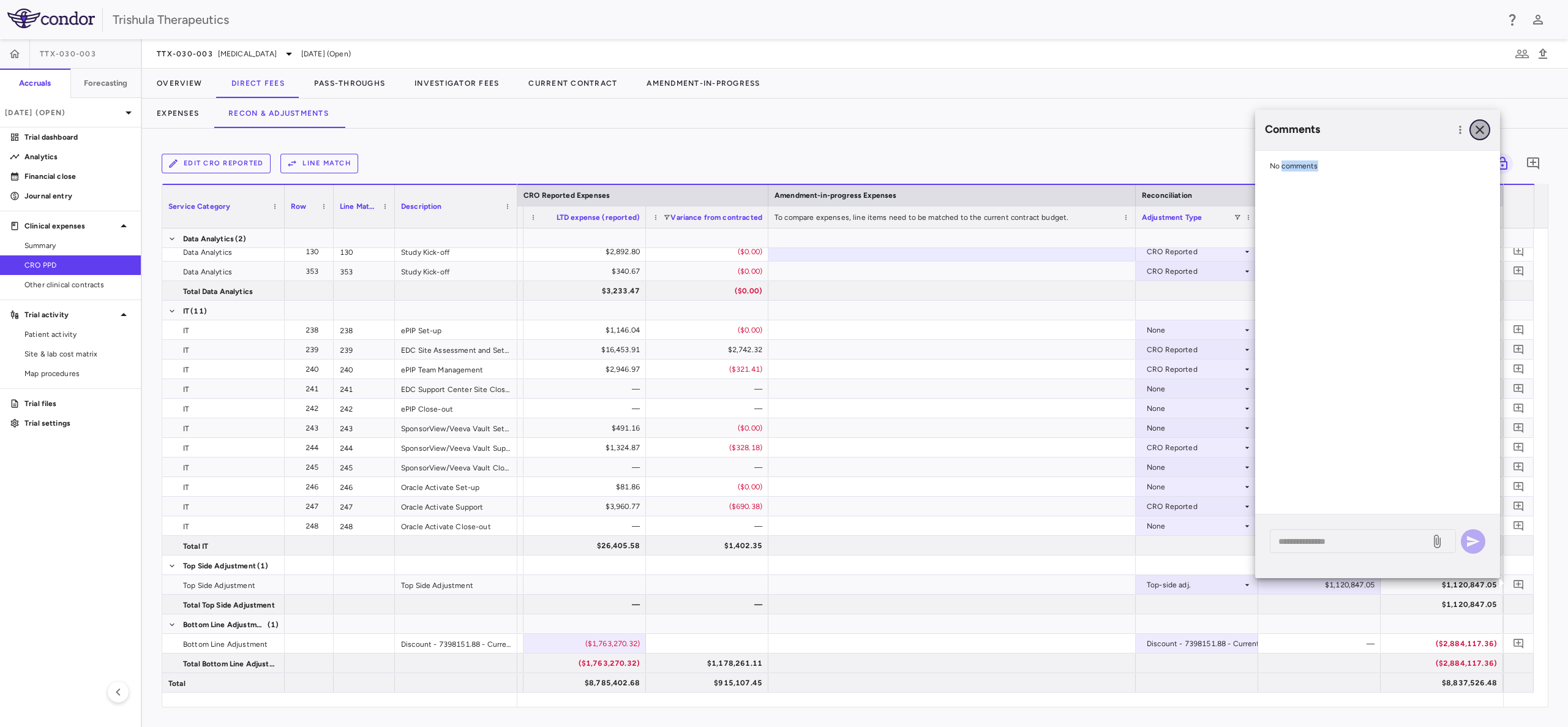
click at [1480, 131] on icon "button" at bounding box center [1480, 130] width 15 height 15
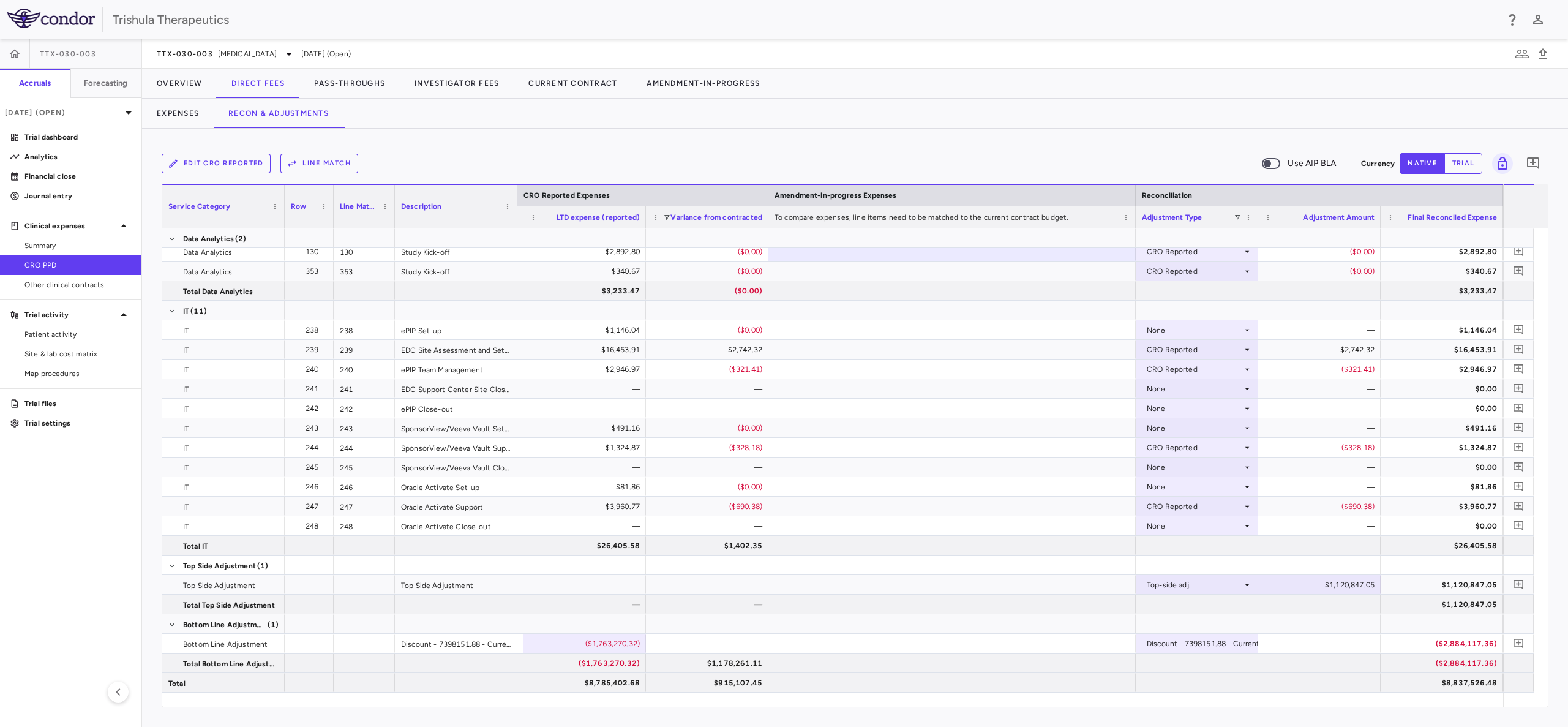
click at [1472, 165] on button "trial" at bounding box center [1463, 163] width 38 height 21
click at [1518, 584] on icon "Add comment" at bounding box center [1518, 585] width 10 height 10
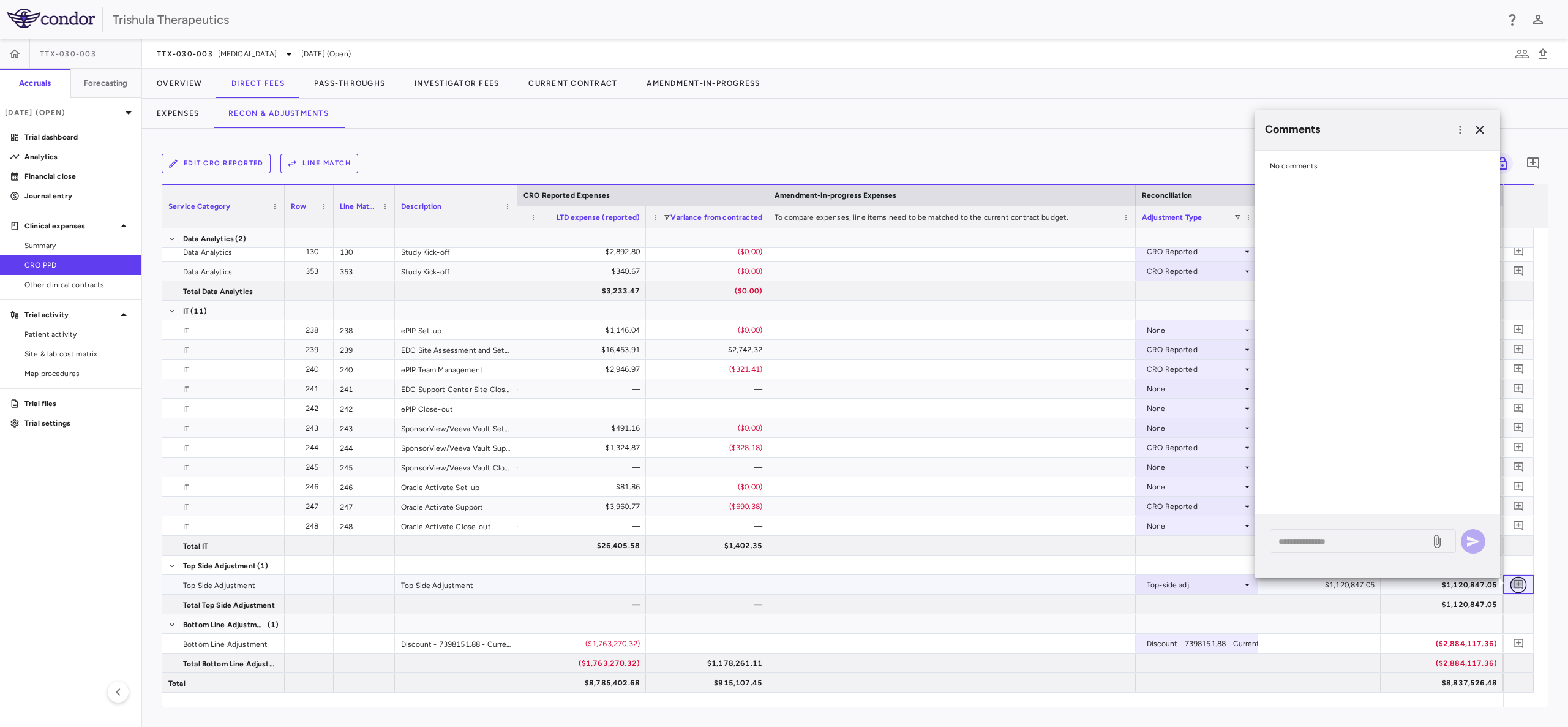
click at [1518, 584] on icon "Add comment" at bounding box center [1518, 585] width 10 height 10
click at [1480, 128] on icon "button" at bounding box center [1480, 130] width 9 height 9
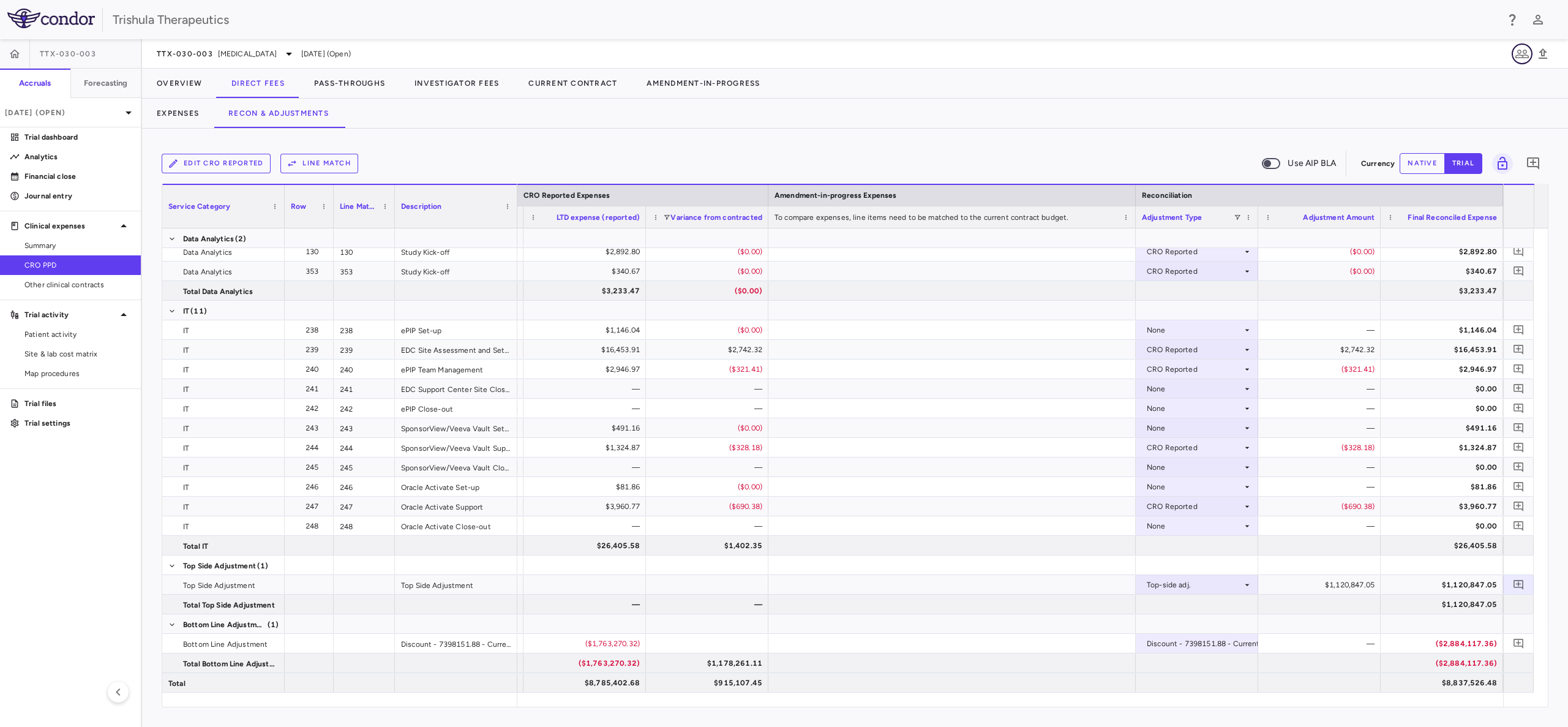
click at [1517, 50] on icon "button" at bounding box center [1522, 54] width 15 height 15
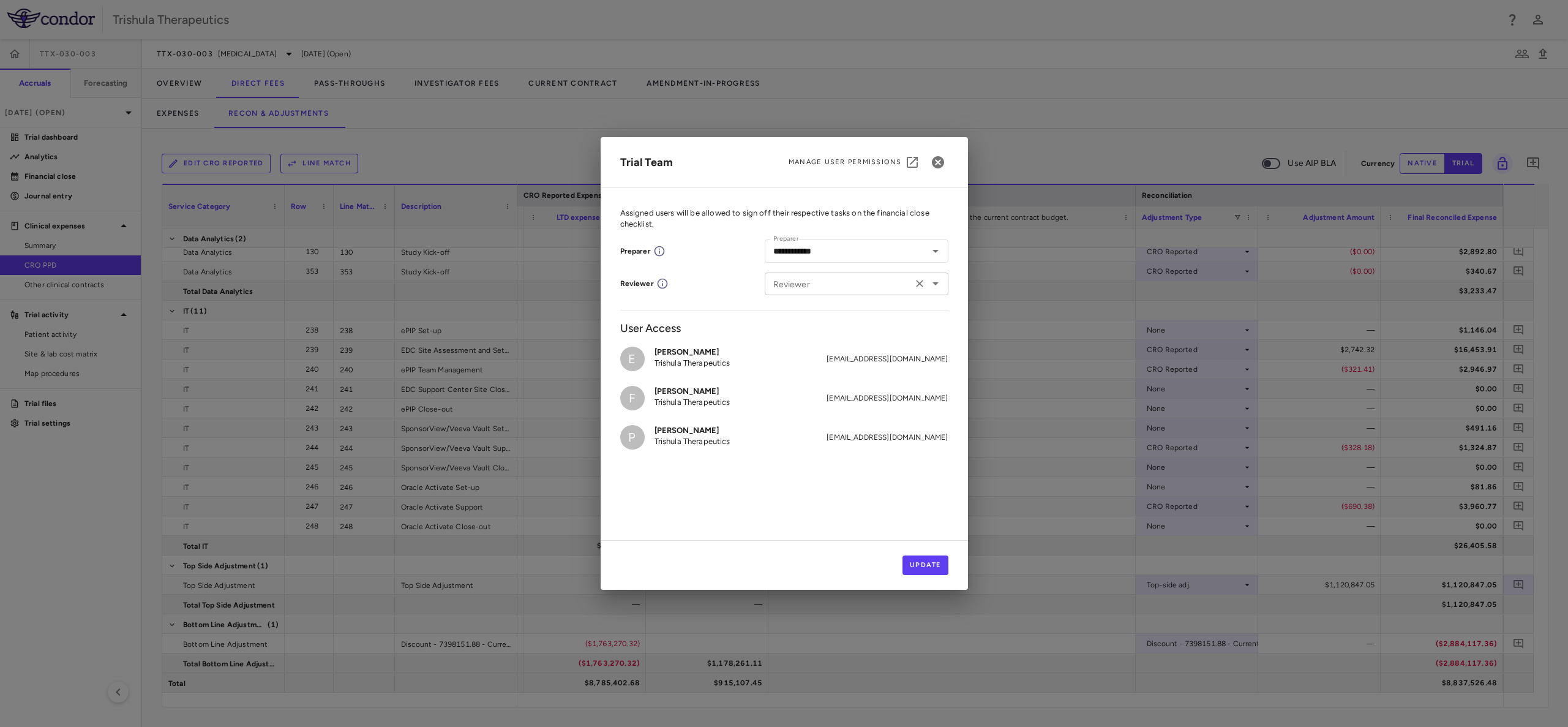
click at [817, 287] on input "Reviewer" at bounding box center [838, 284] width 140 height 16
click at [836, 310] on h6 "Ernie Quinones" at bounding box center [847, 309] width 76 height 11
type input "**********"
click at [912, 557] on button "Update" at bounding box center [926, 565] width 46 height 19
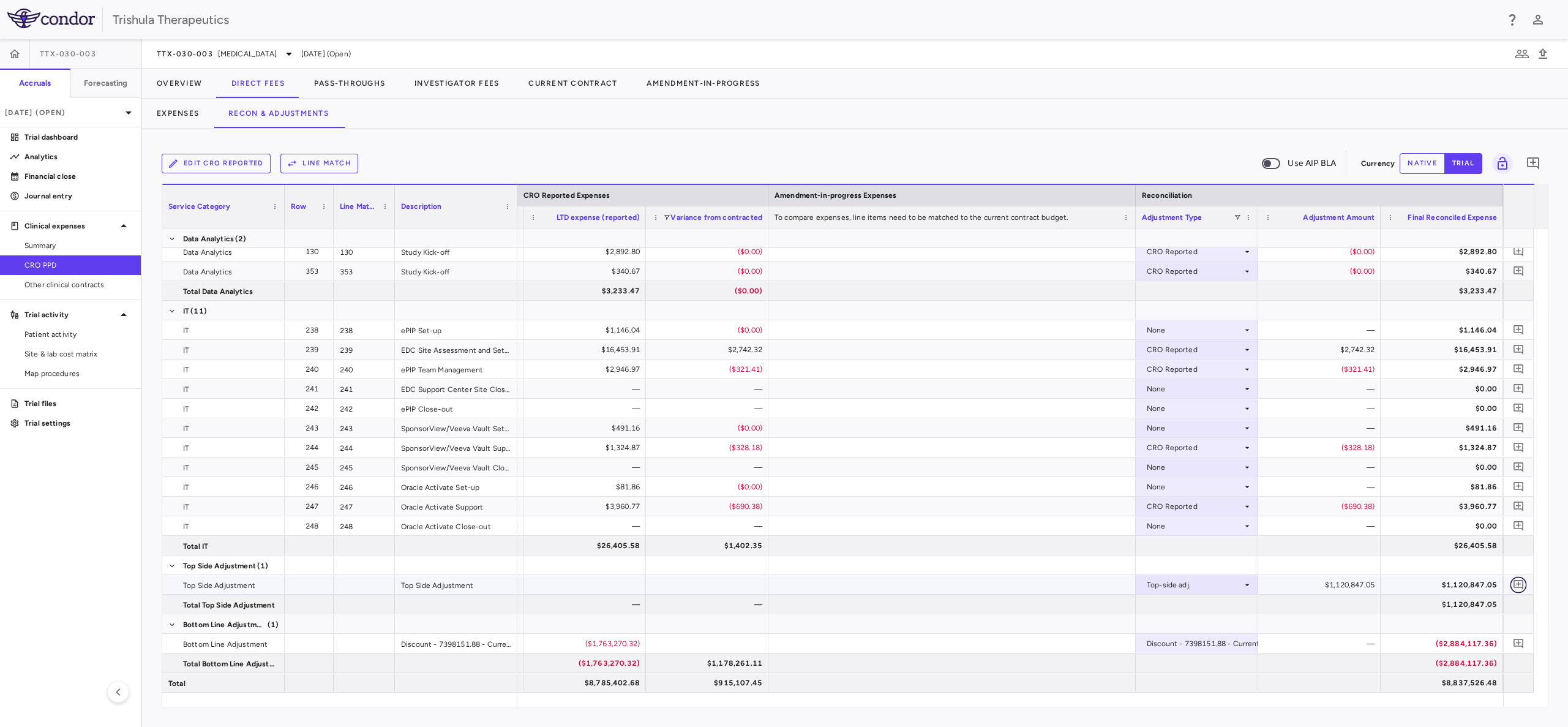
click at [1521, 580] on icon "Add comment" at bounding box center [1518, 585] width 10 height 10
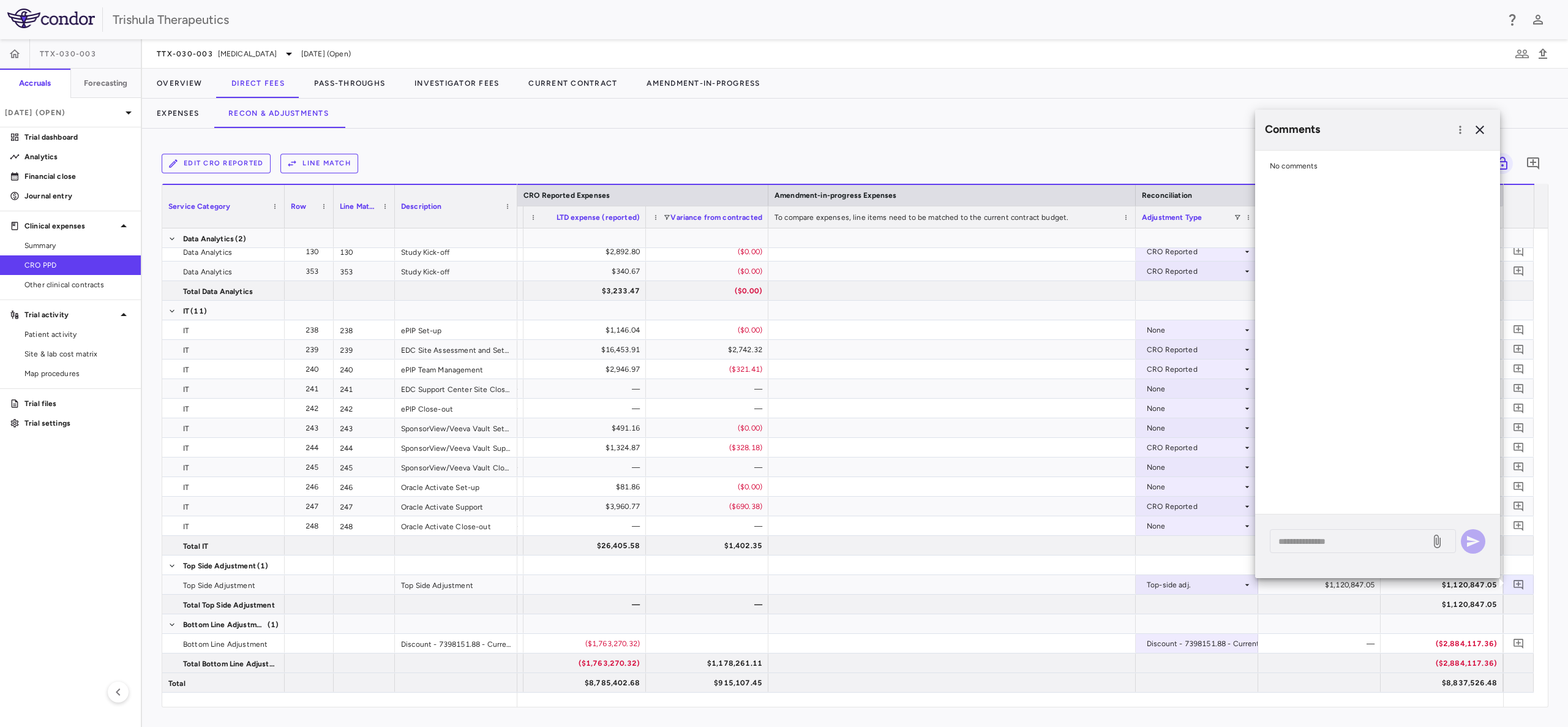
click at [1313, 176] on div at bounding box center [1377, 178] width 245 height 6
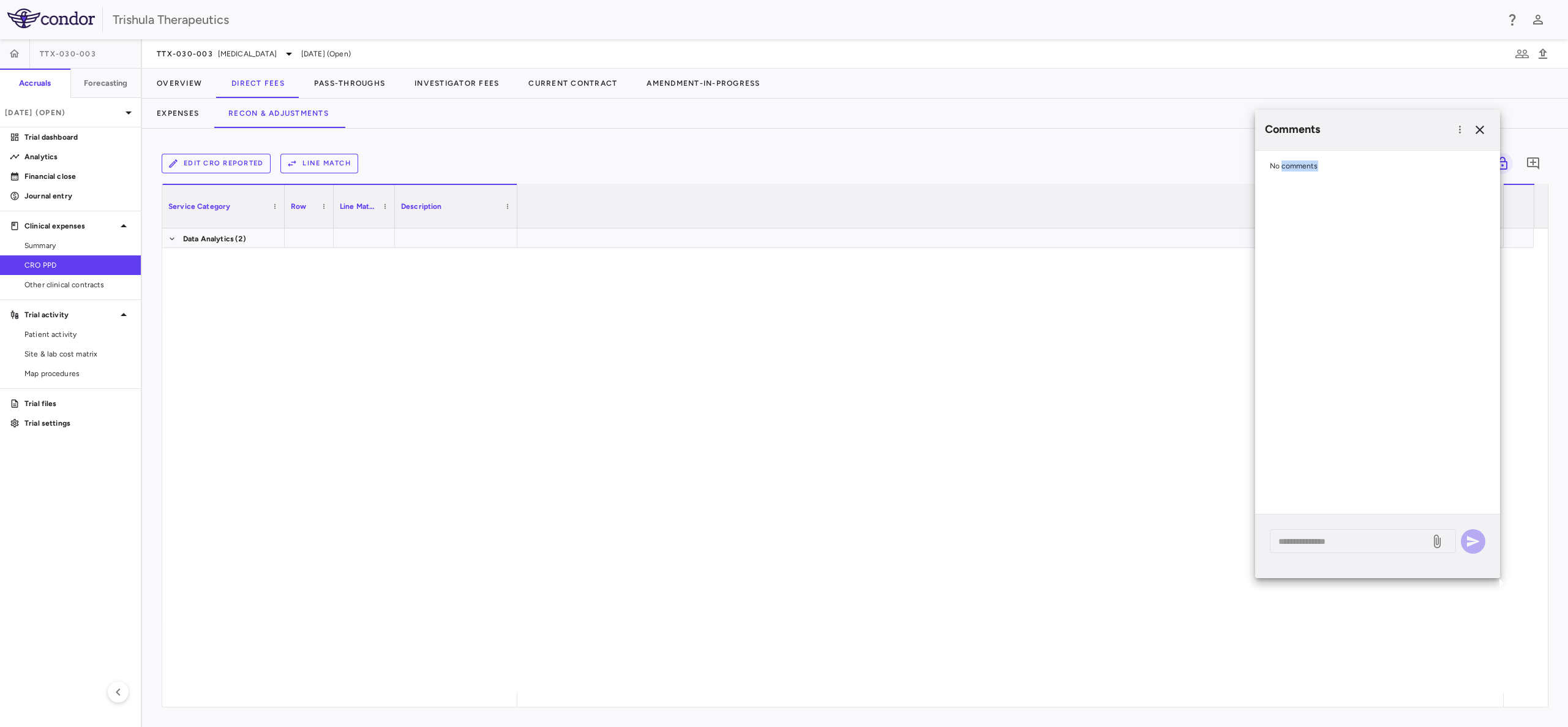
scroll to position [0, 1555]
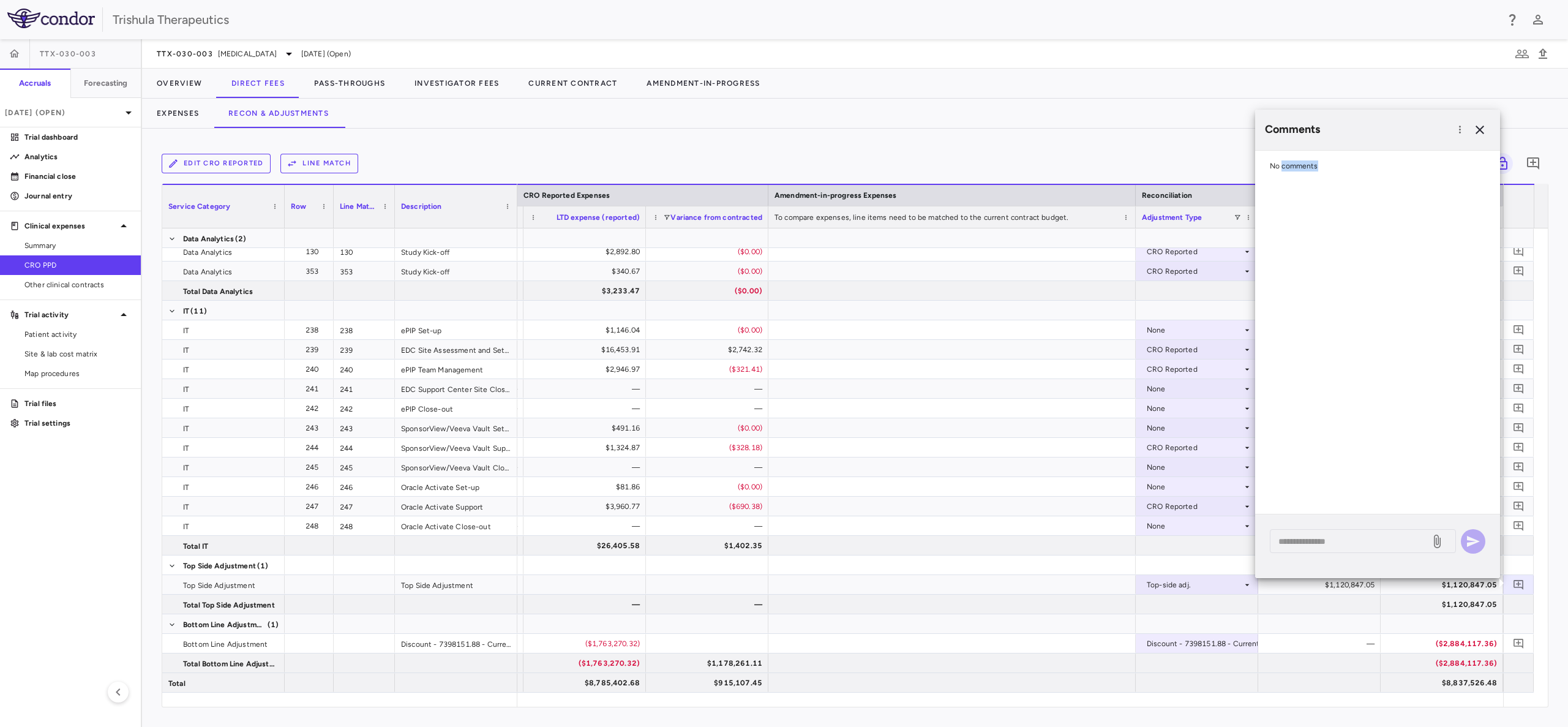
click at [1313, 166] on span "No comments" at bounding box center [1293, 166] width 48 height 9
click at [1459, 133] on icon "button" at bounding box center [1459, 129] width 2 height 8
click at [1485, 127] on div at bounding box center [784, 364] width 1568 height 727
click at [1485, 127] on icon "button" at bounding box center [1480, 130] width 15 height 15
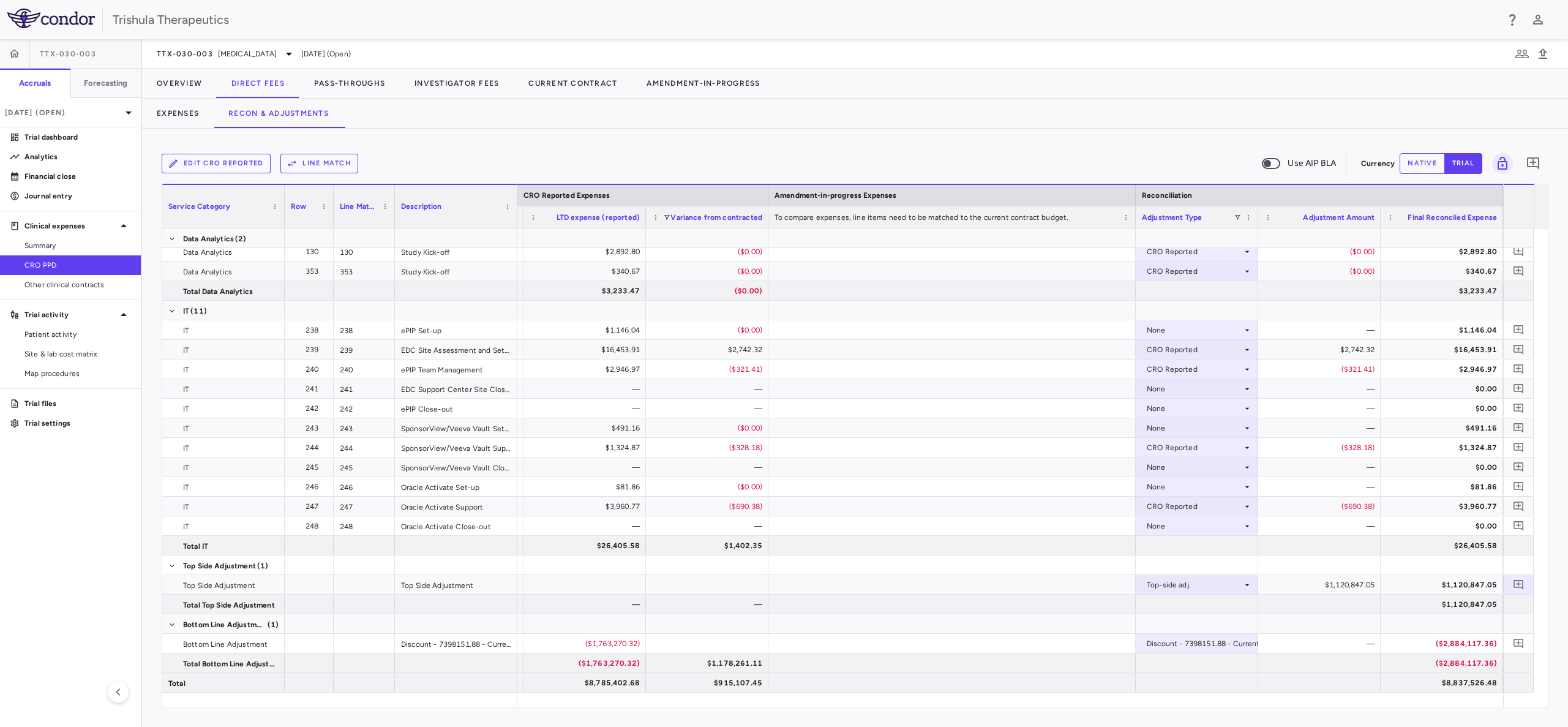
click at [1424, 158] on button "native" at bounding box center [1422, 163] width 46 height 21
click at [1524, 584] on button "button" at bounding box center [1518, 585] width 16 height 16
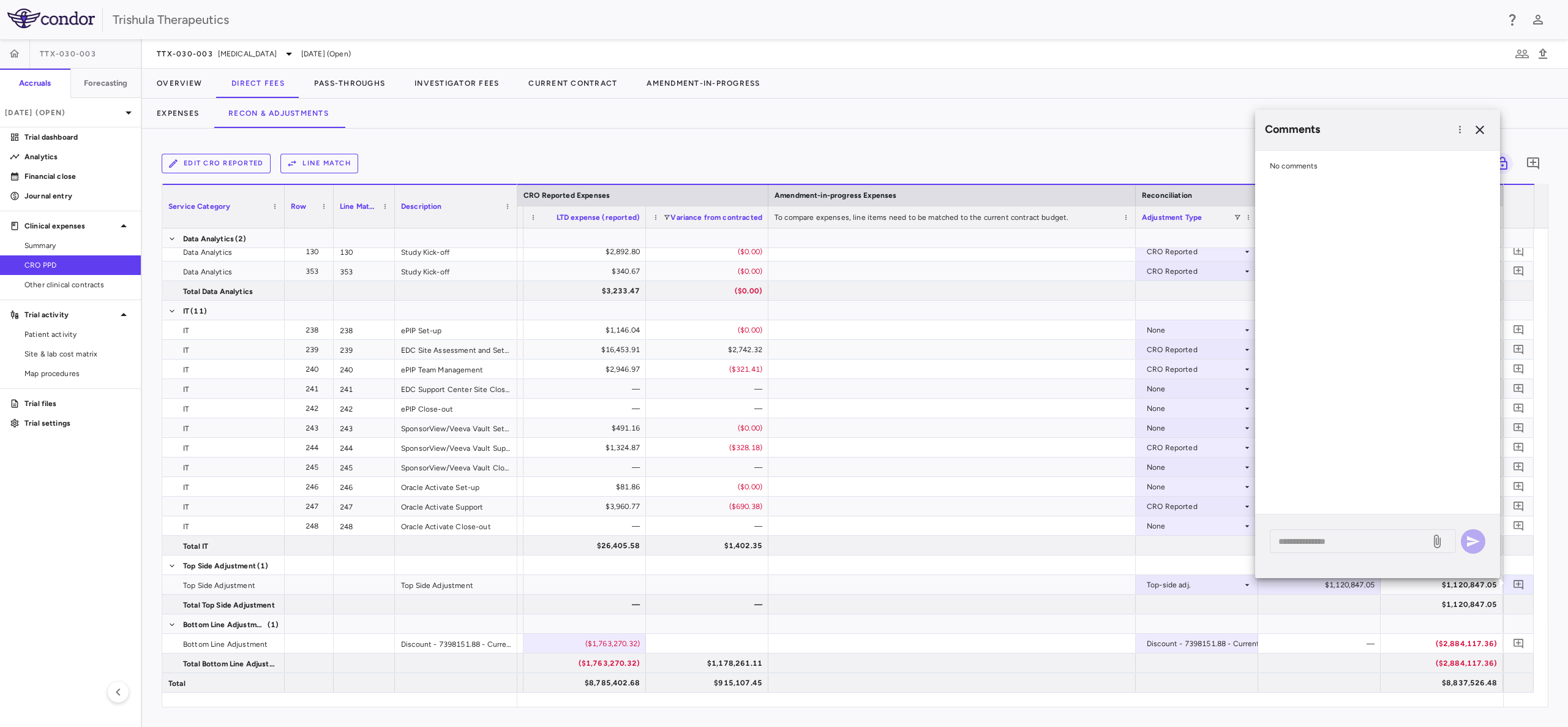
click at [1313, 175] on div at bounding box center [1377, 178] width 245 height 6
click at [1318, 166] on span "No comments" at bounding box center [1293, 166] width 48 height 9
click at [1310, 166] on span "No comments" at bounding box center [1293, 166] width 48 height 9
click at [1476, 125] on icon "button" at bounding box center [1480, 130] width 15 height 15
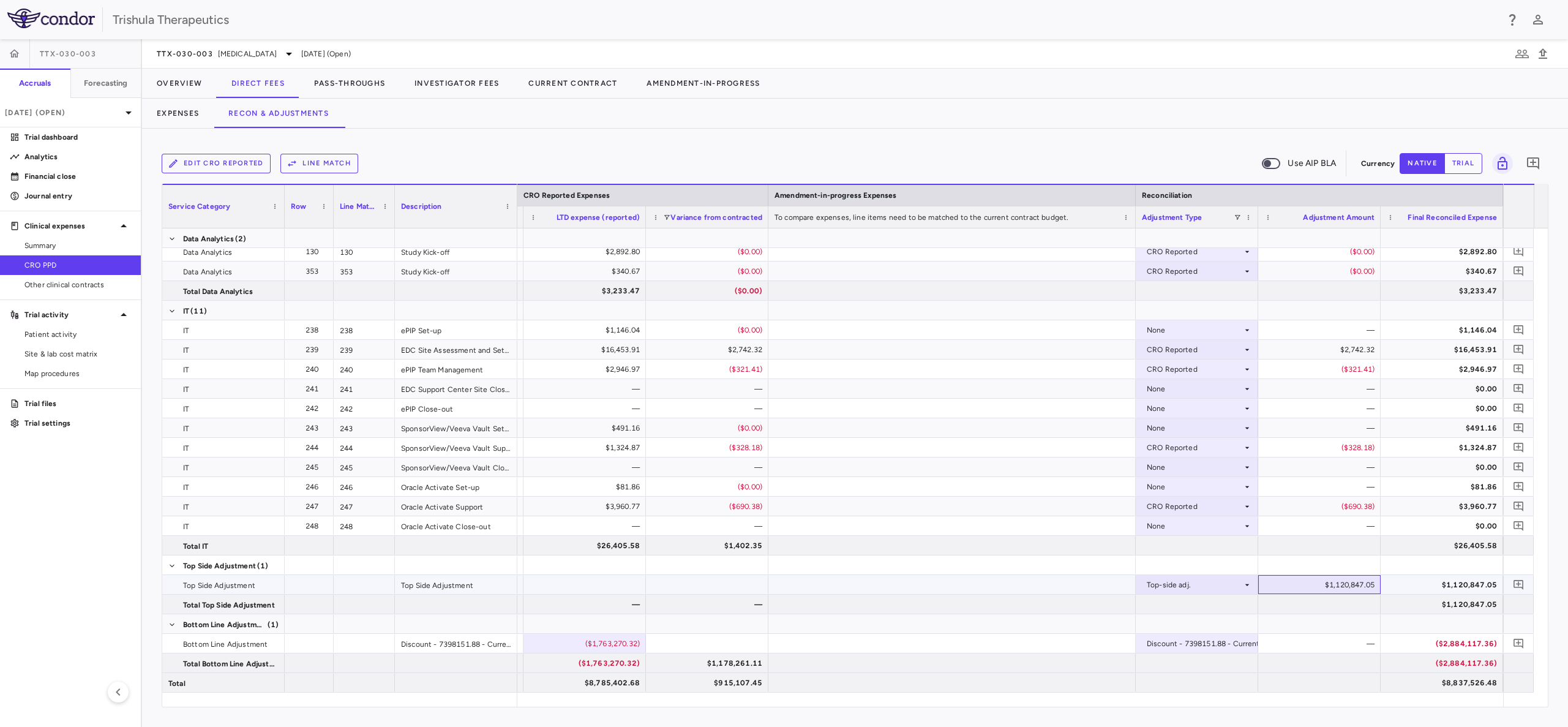
click at [1356, 588] on div "$1,120,847.05" at bounding box center [1321, 585] width 105 height 19
click at [1463, 160] on button "trial" at bounding box center [1463, 163] width 38 height 21
click at [1521, 586] on icon "Add comment" at bounding box center [1518, 585] width 12 height 12
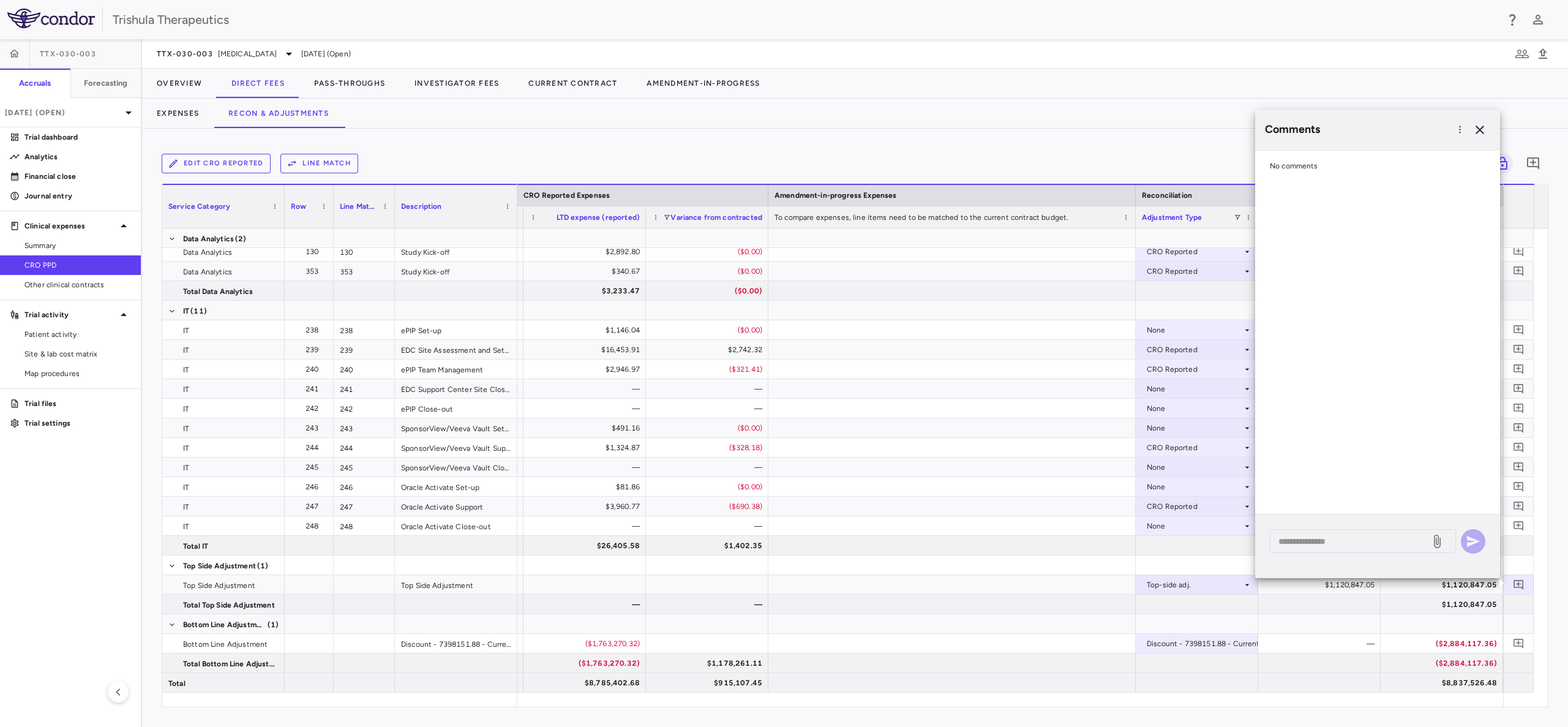
click at [1328, 206] on div "No comments" at bounding box center [1377, 332] width 245 height 364
click at [1320, 166] on div "No comments" at bounding box center [1377, 166] width 245 height 31
click at [1280, 171] on div "No comments" at bounding box center [1377, 166] width 245 height 31
click at [1285, 169] on span "No comments" at bounding box center [1293, 166] width 48 height 9
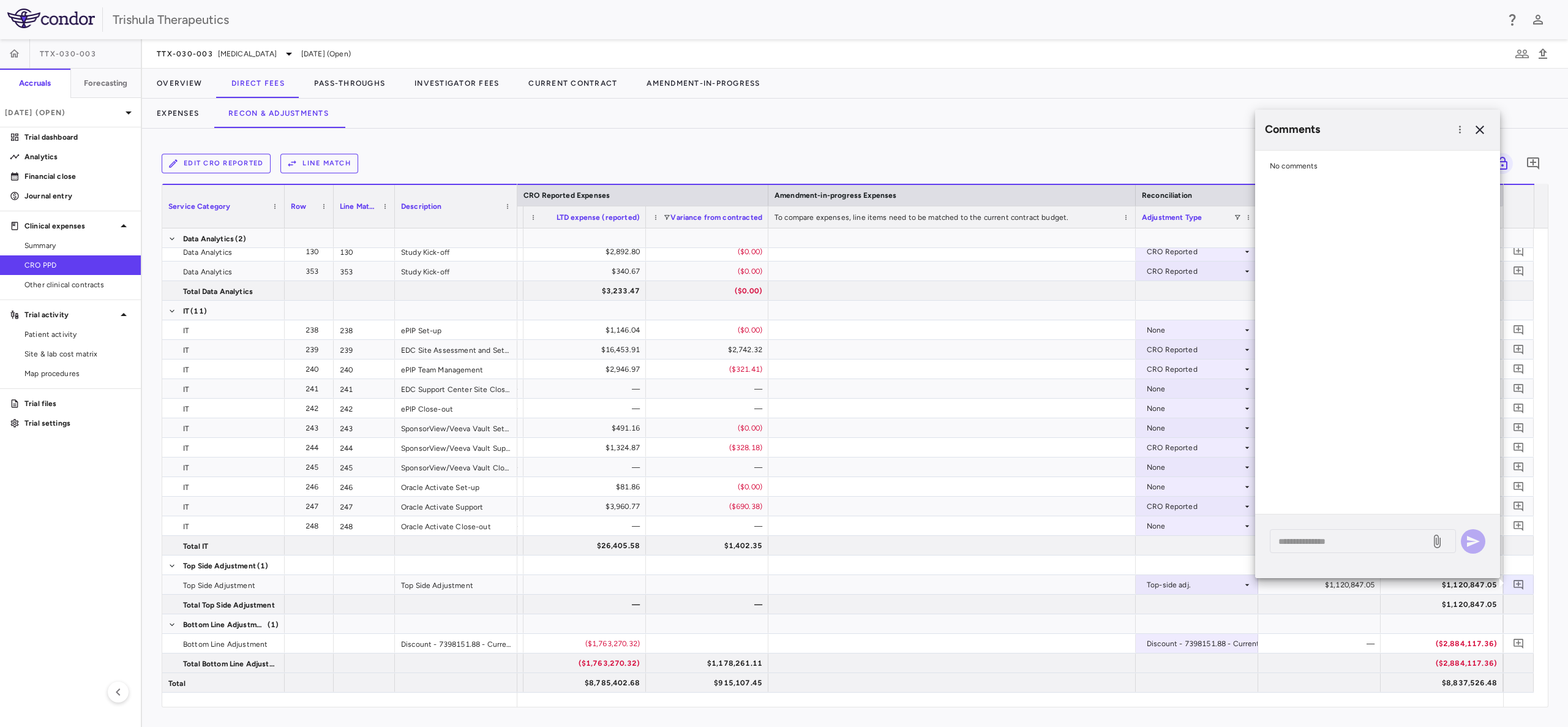
click at [1286, 169] on span "No comments" at bounding box center [1293, 166] width 48 height 9
click at [1321, 166] on div "No comments" at bounding box center [1377, 166] width 245 height 31
click at [1310, 162] on span "No comments" at bounding box center [1293, 166] width 48 height 9
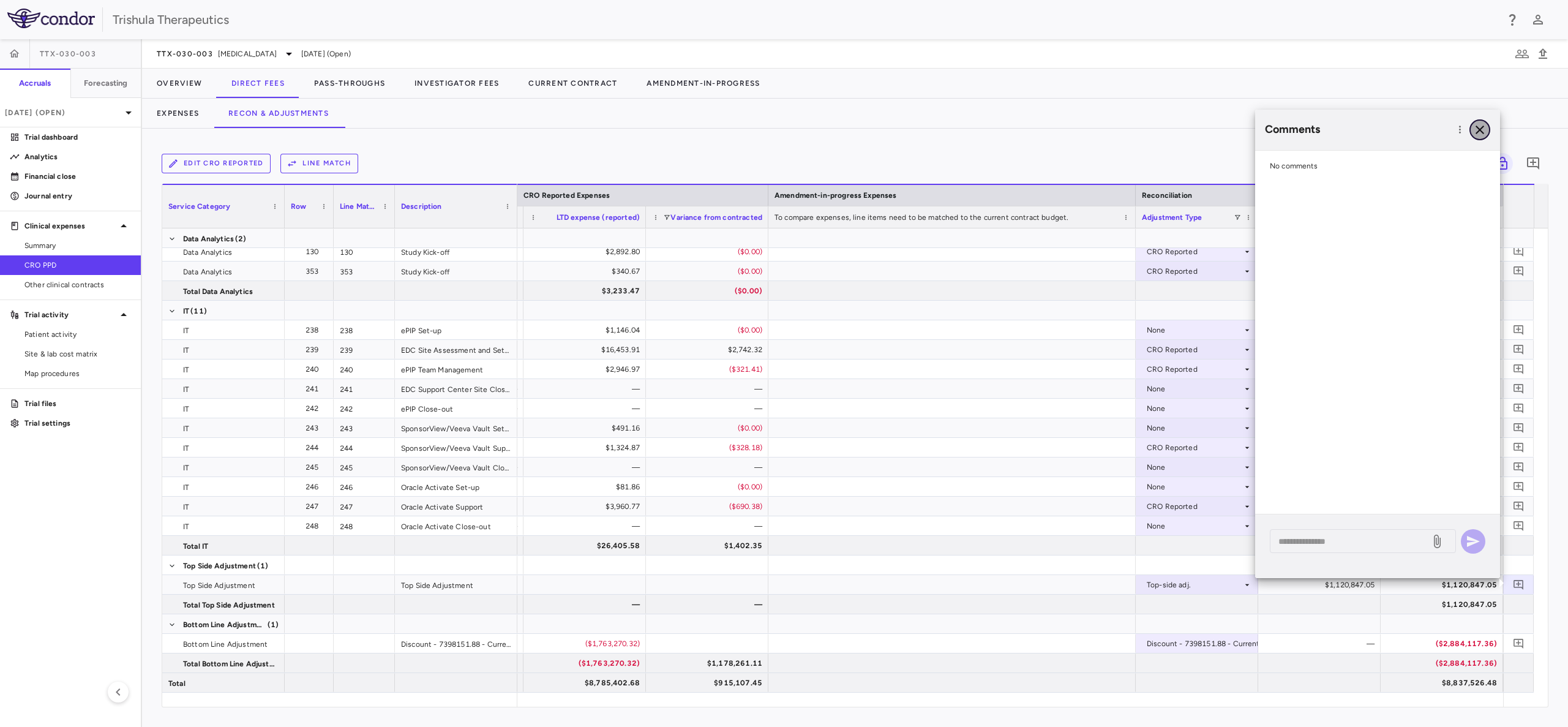
click at [1487, 129] on button "button" at bounding box center [1479, 129] width 21 height 21
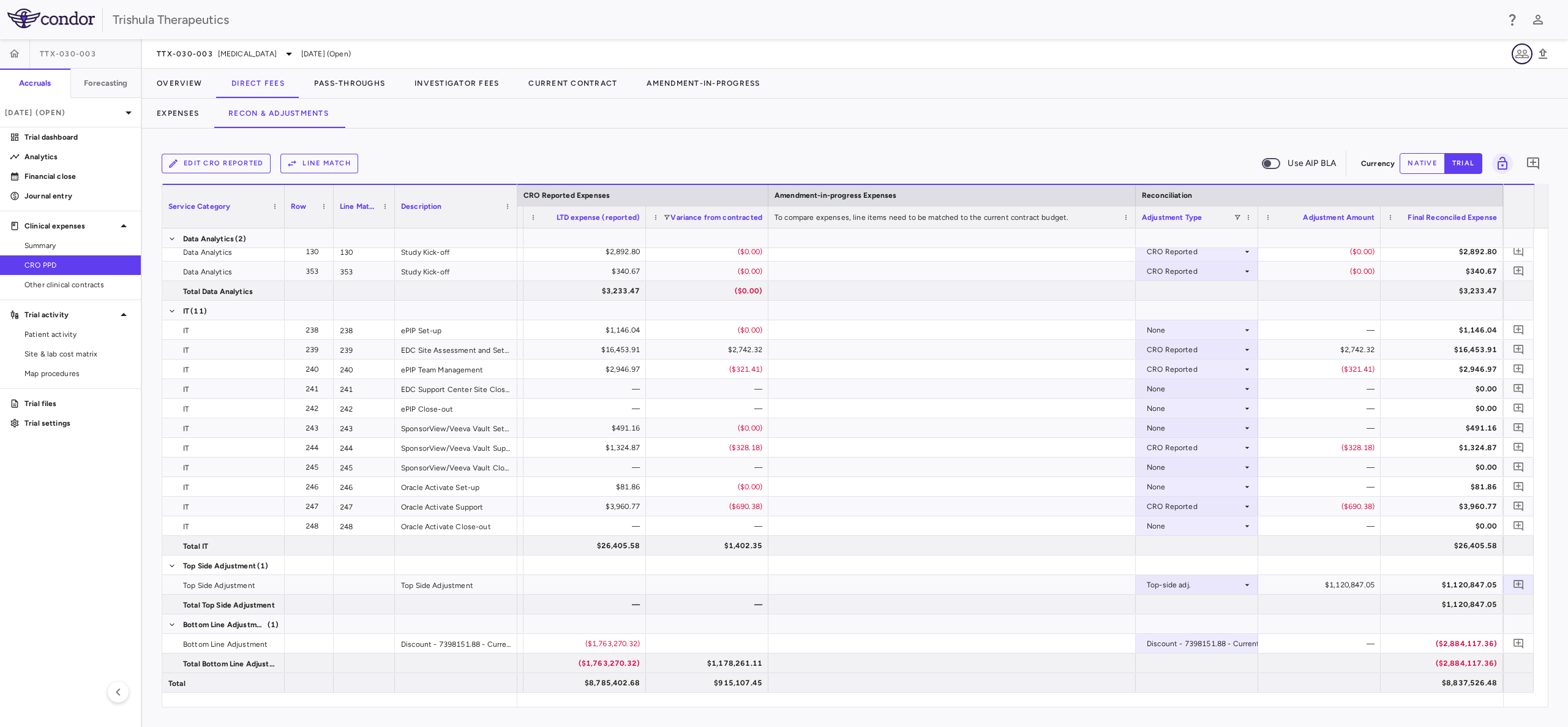
click at [1518, 52] on icon "button" at bounding box center [1522, 54] width 14 height 9
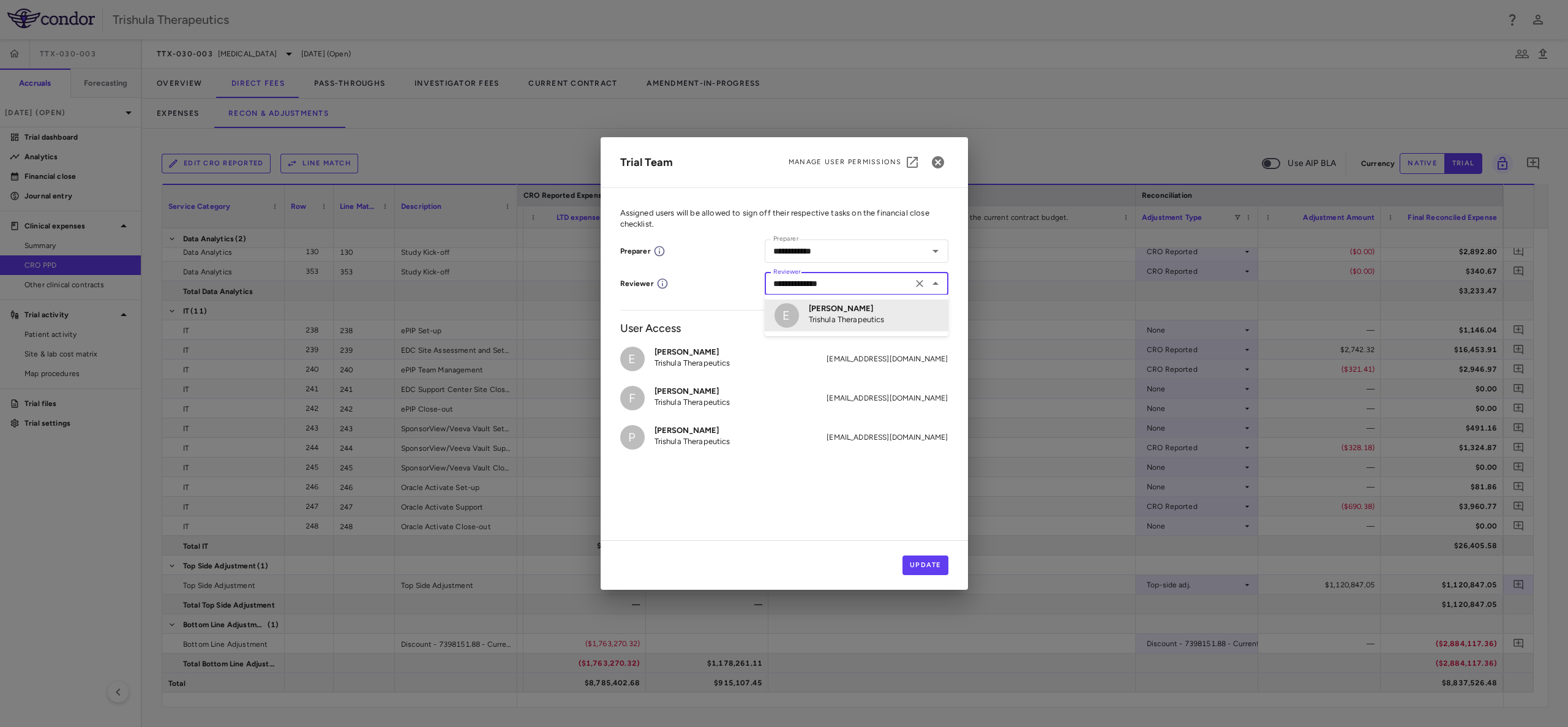
click at [853, 287] on input "**********" at bounding box center [838, 284] width 140 height 16
click at [841, 314] on p "Trishula Therapeutics" at bounding box center [847, 320] width 76 height 11
click at [918, 283] on icon "Clear" at bounding box center [919, 284] width 7 height 7
click at [823, 487] on div "E Ernie Quinones Trishula Therapeutics equinones@trishulatx.com F Faheem Solwa …" at bounding box center [784, 428] width 328 height 184
click at [922, 570] on button "Update" at bounding box center [926, 565] width 46 height 19
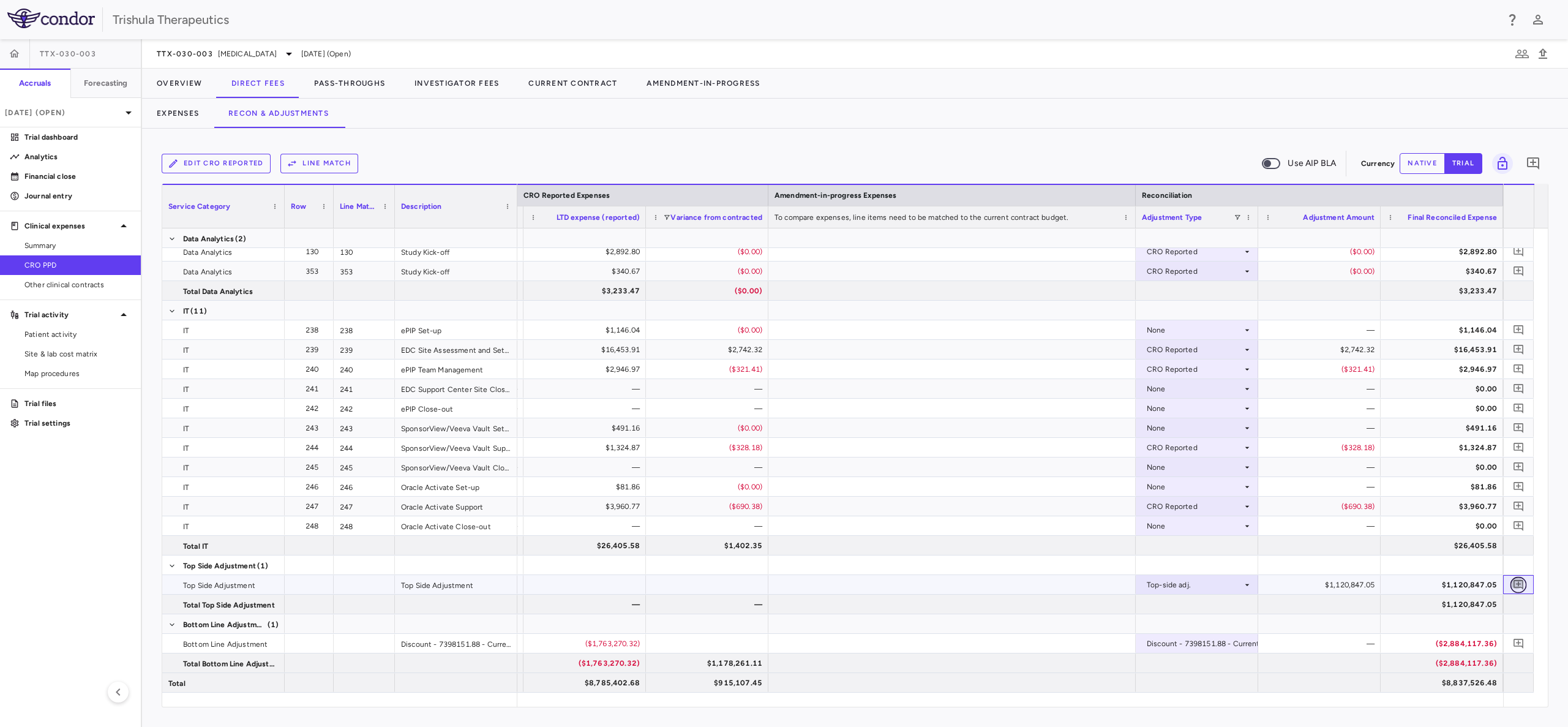
click at [1514, 580] on icon "Add comment" at bounding box center [1518, 585] width 12 height 12
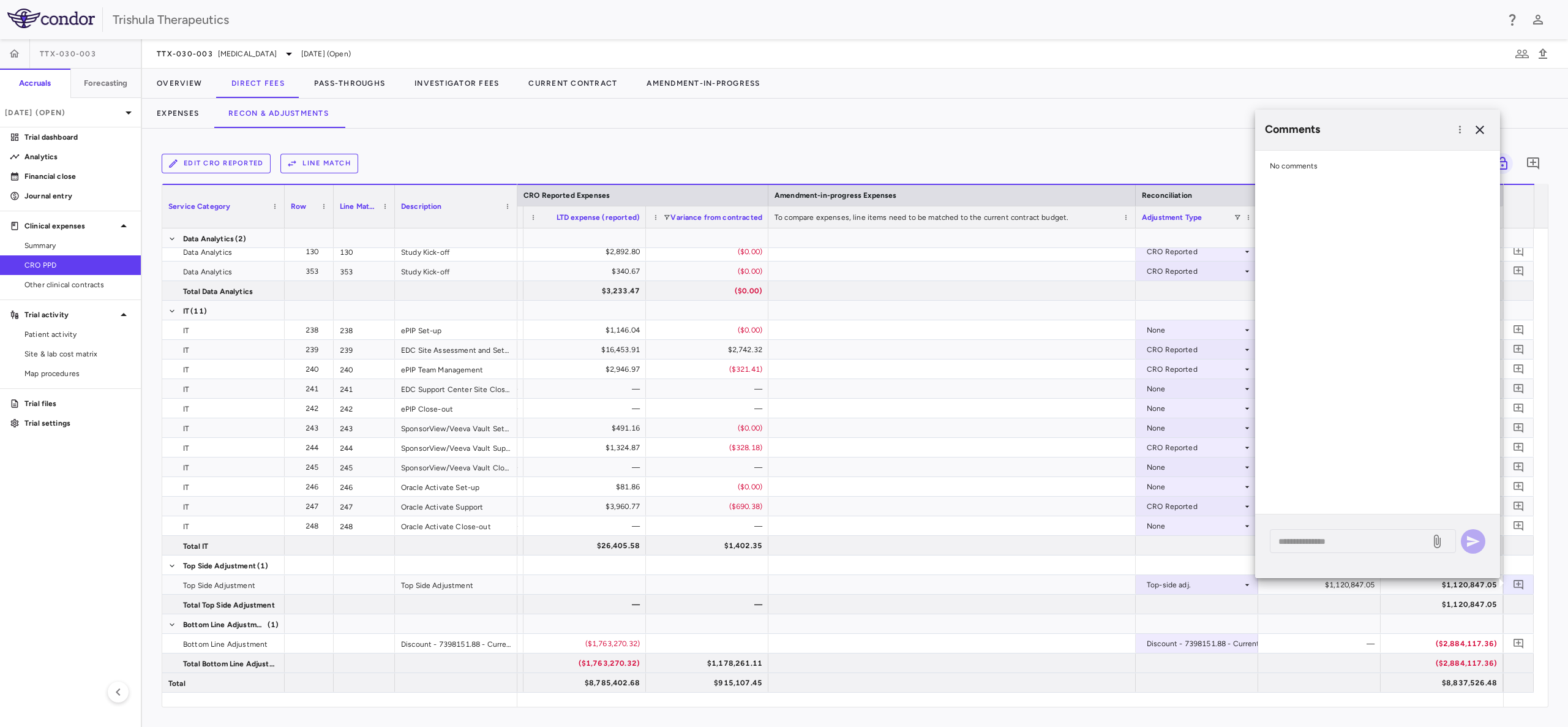
click at [1290, 169] on span "No comments" at bounding box center [1293, 166] width 48 height 9
click at [1276, 166] on span "No comments" at bounding box center [1293, 166] width 48 height 9
click at [1305, 548] on div "* ​" at bounding box center [1363, 541] width 186 height 24
type textarea "*"
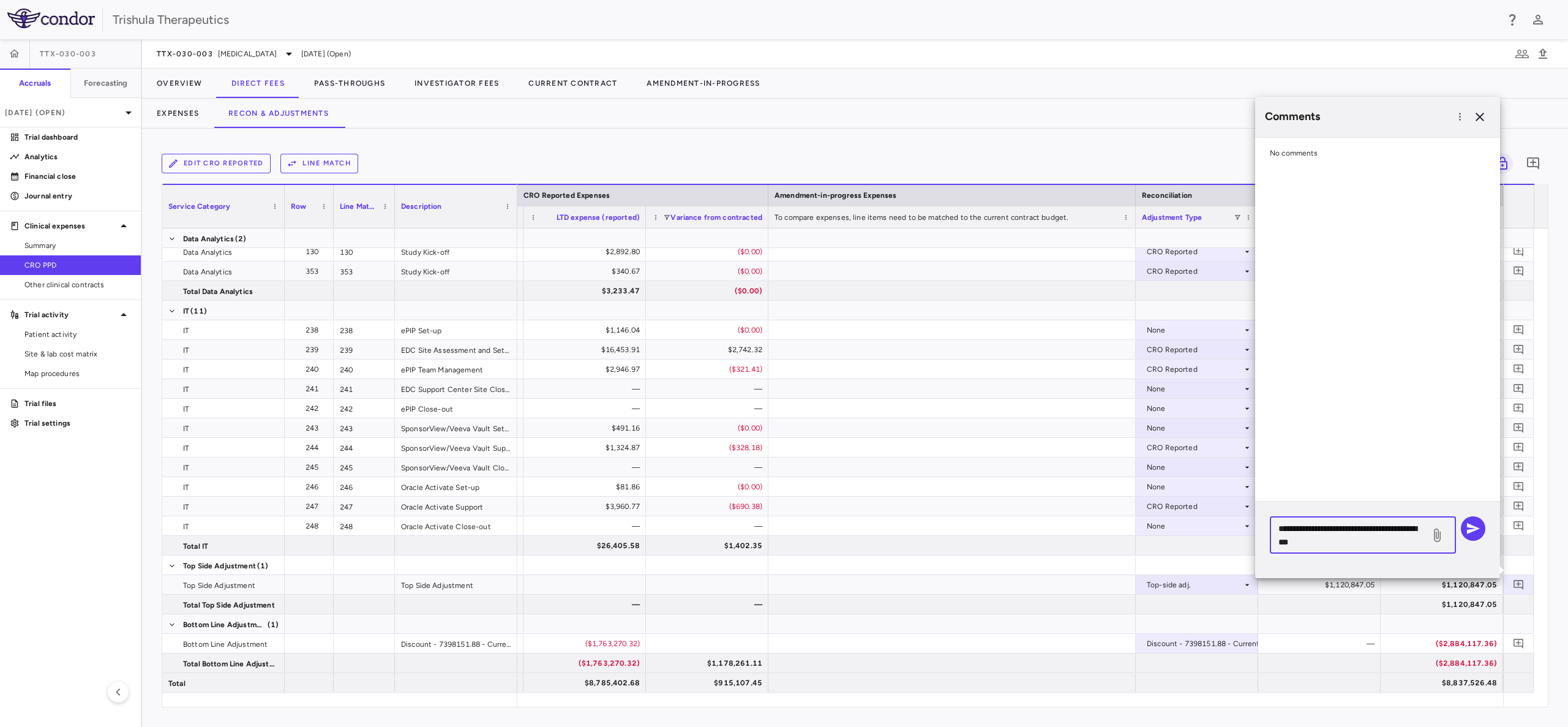
click at [1394, 528] on textarea "**********" at bounding box center [1350, 535] width 143 height 27
click at [1325, 533] on textarea "**********" at bounding box center [1350, 528] width 143 height 41
click at [1381, 546] on textarea "**********" at bounding box center [1350, 535] width 143 height 27
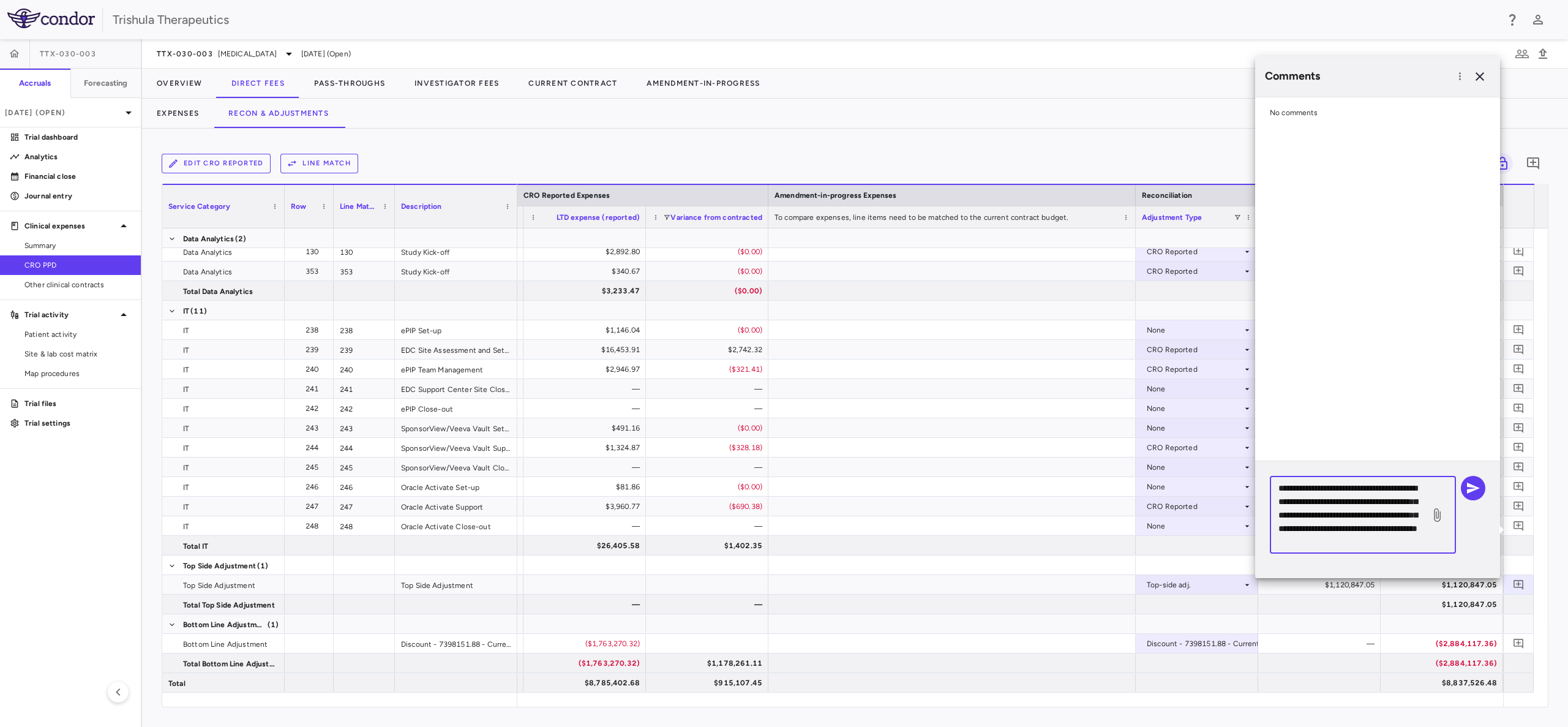
scroll to position [26, 0]
click at [1334, 503] on textarea "**********" at bounding box center [1350, 515] width 143 height 67
click at [1337, 520] on textarea "**********" at bounding box center [1350, 515] width 143 height 67
type textarea "**********"
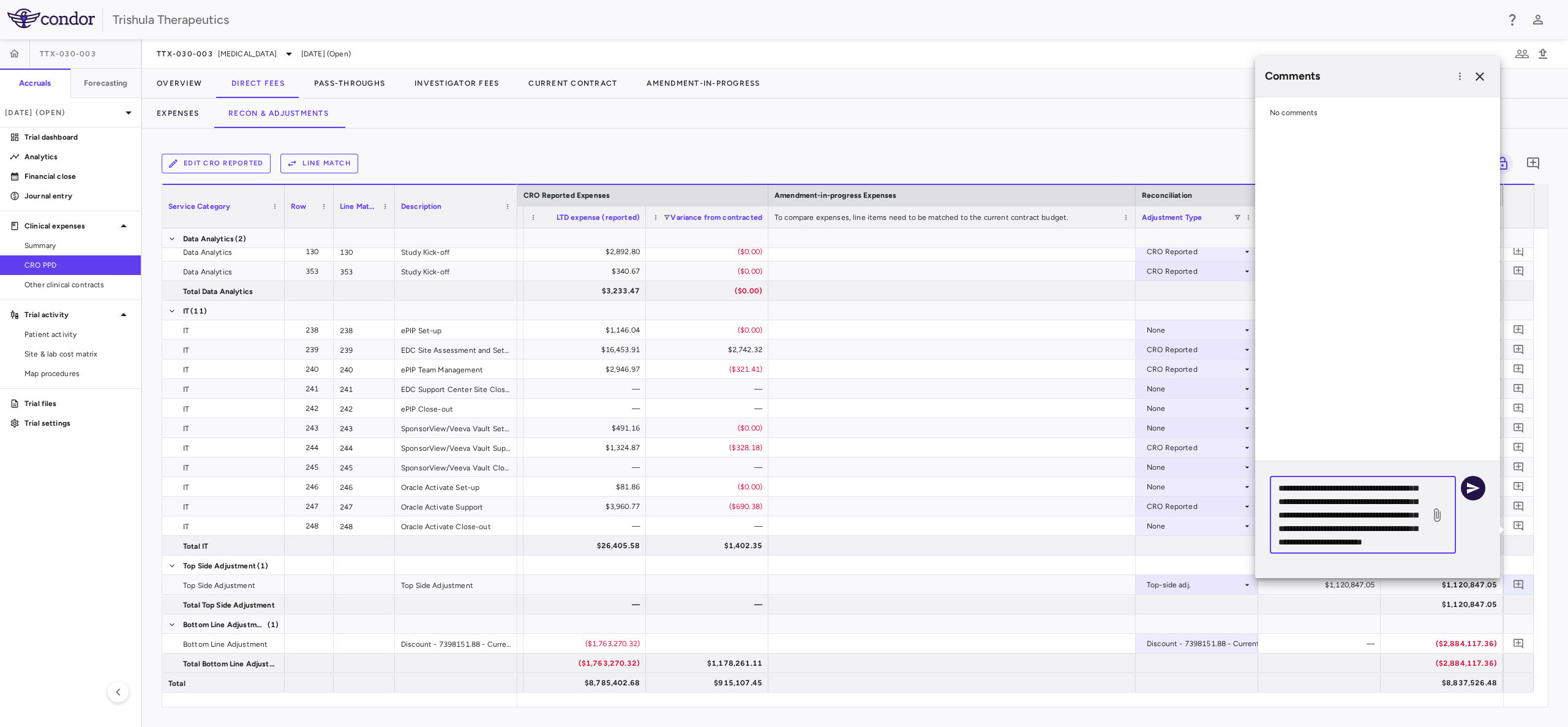
click at [1473, 494] on icon "button" at bounding box center [1473, 488] width 15 height 15
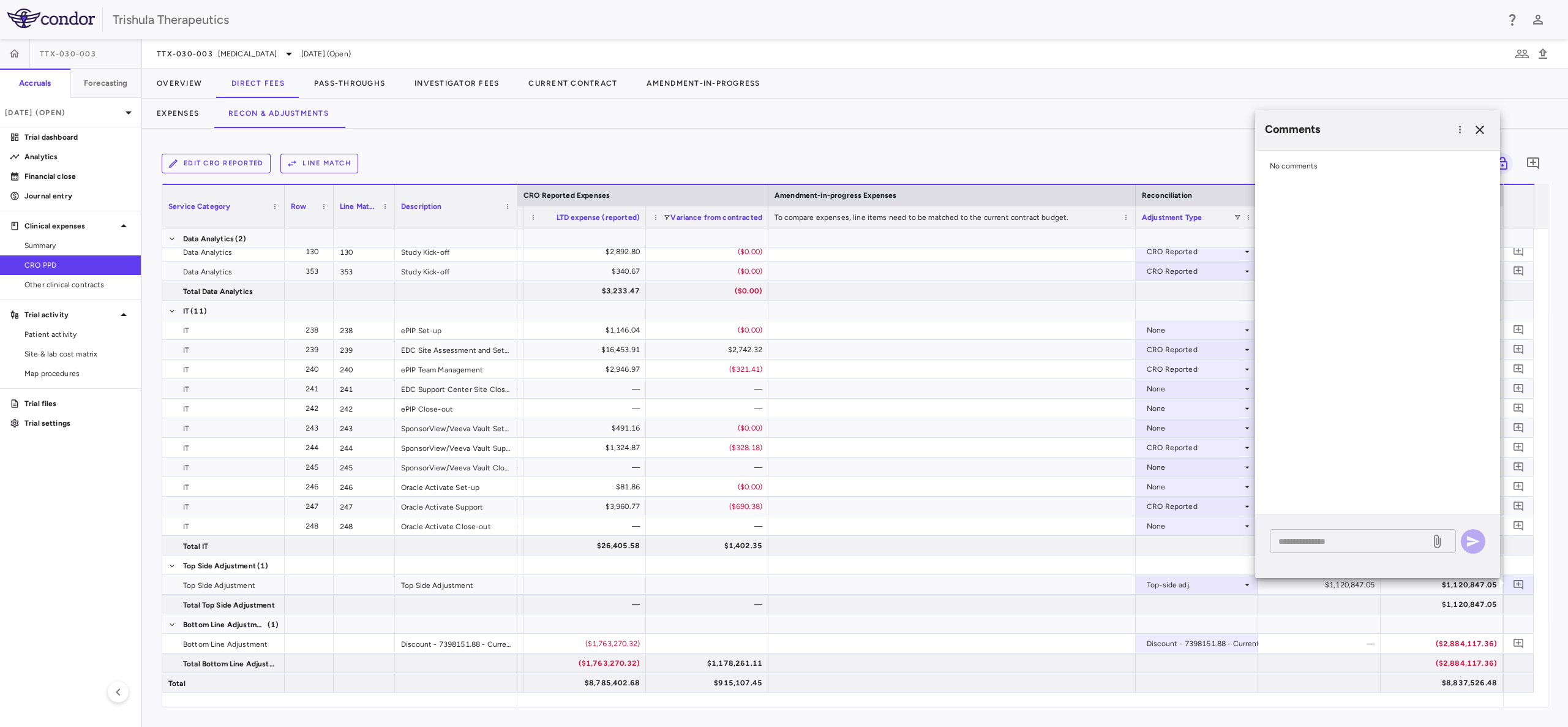
scroll to position [0, 0]
click at [1479, 129] on icon "button" at bounding box center [1480, 130] width 9 height 9
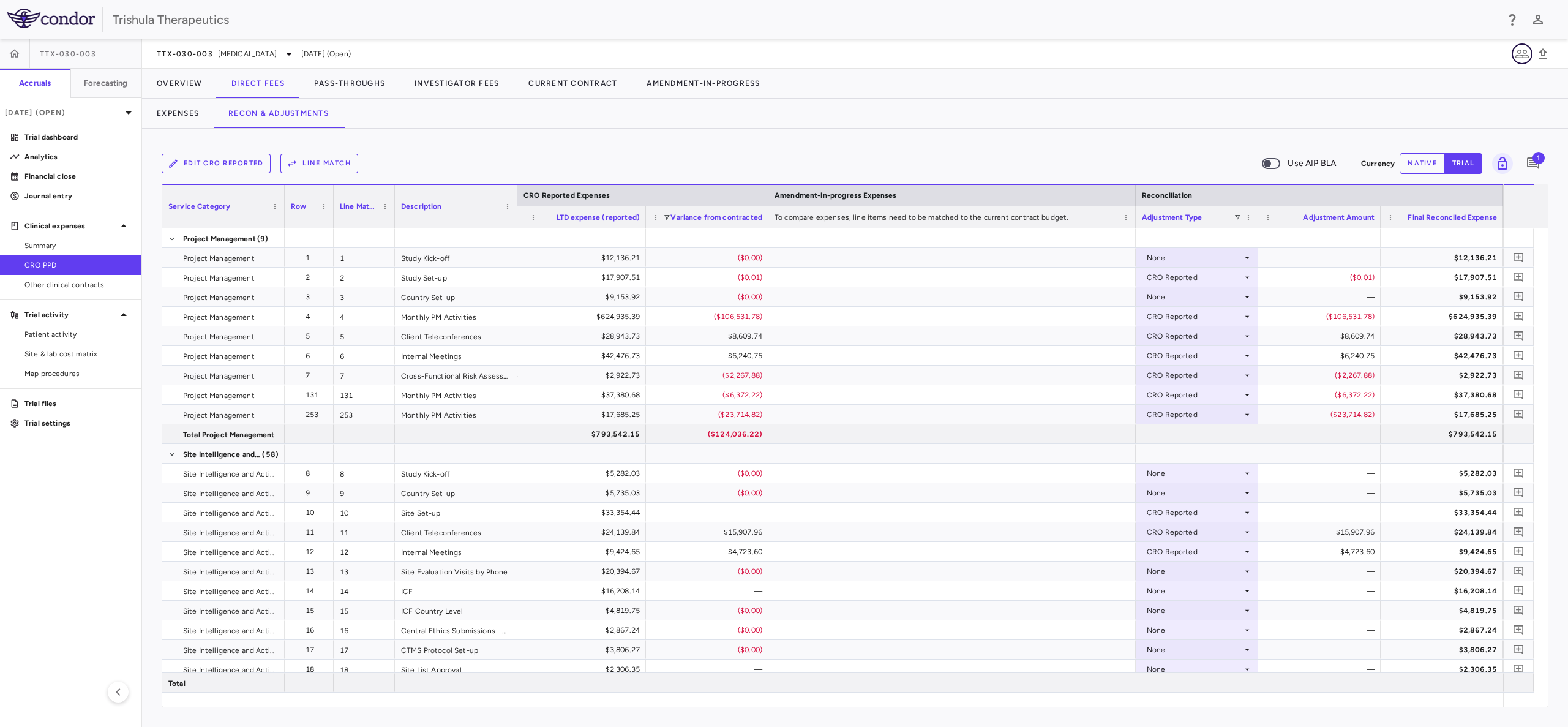
click at [1518, 52] on icon "button" at bounding box center [1522, 54] width 14 height 9
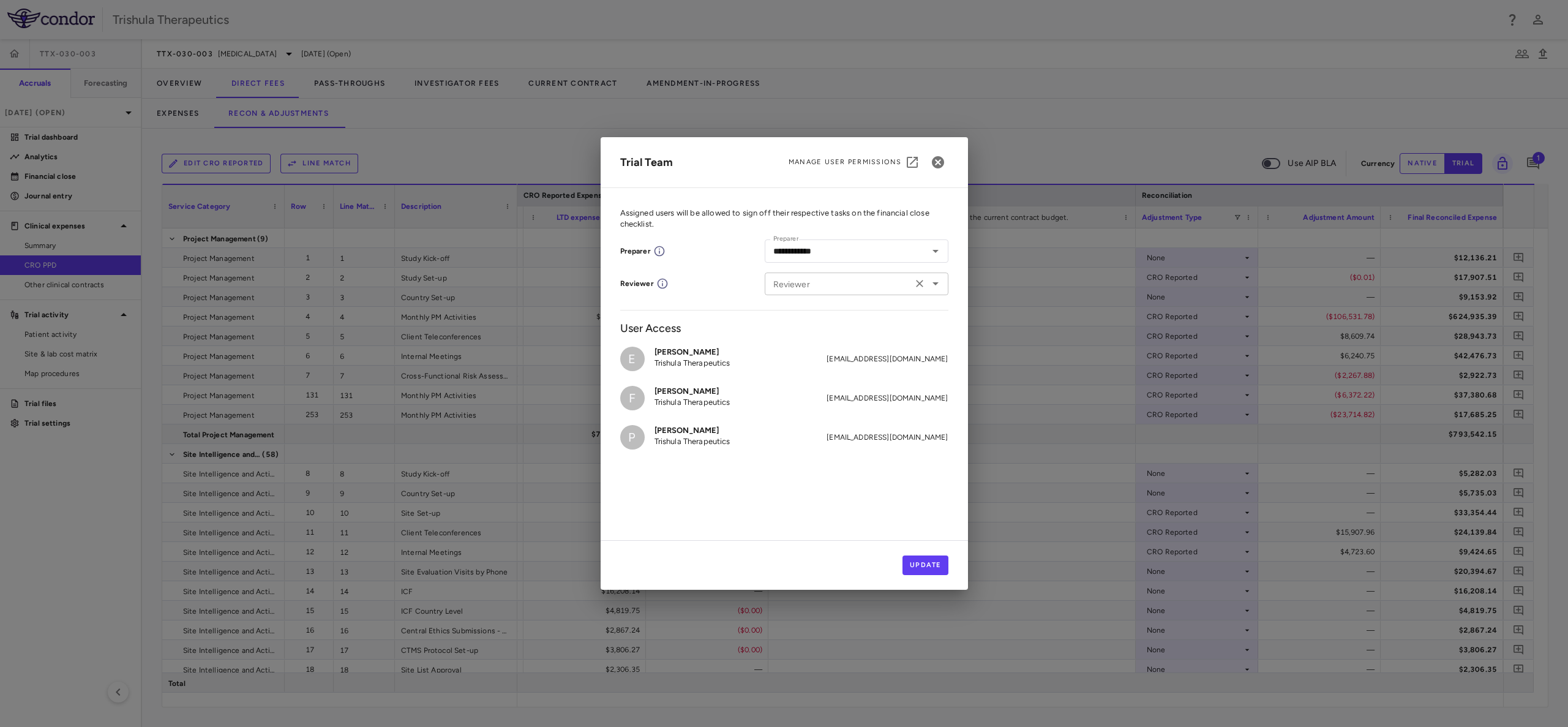
click at [845, 289] on input "Reviewer" at bounding box center [838, 284] width 140 height 16
click at [848, 322] on p "Trishula Therapeutics" at bounding box center [847, 320] width 76 height 11
type input "**********"
click at [925, 568] on button "Update" at bounding box center [926, 565] width 46 height 19
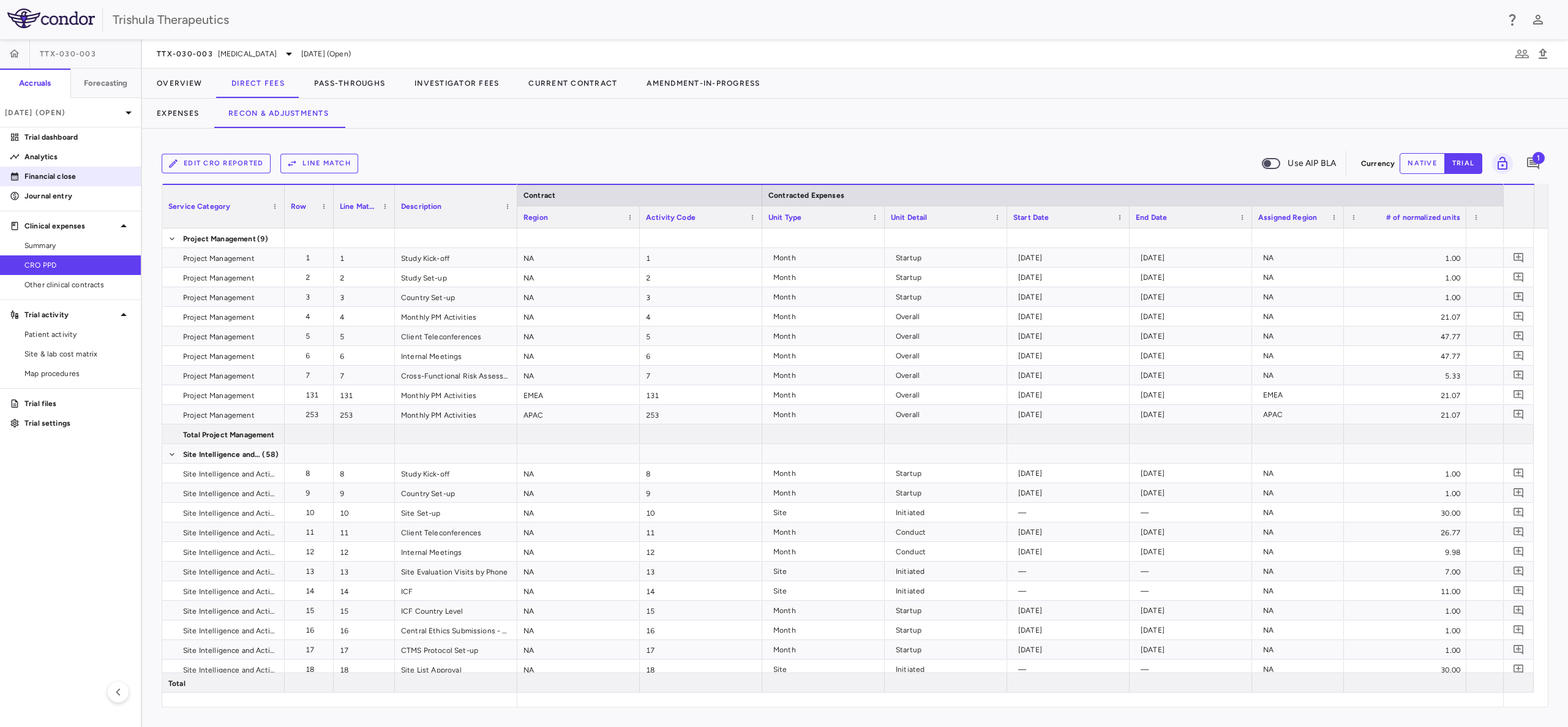
click at [75, 179] on p "Financial close" at bounding box center [77, 177] width 107 height 11
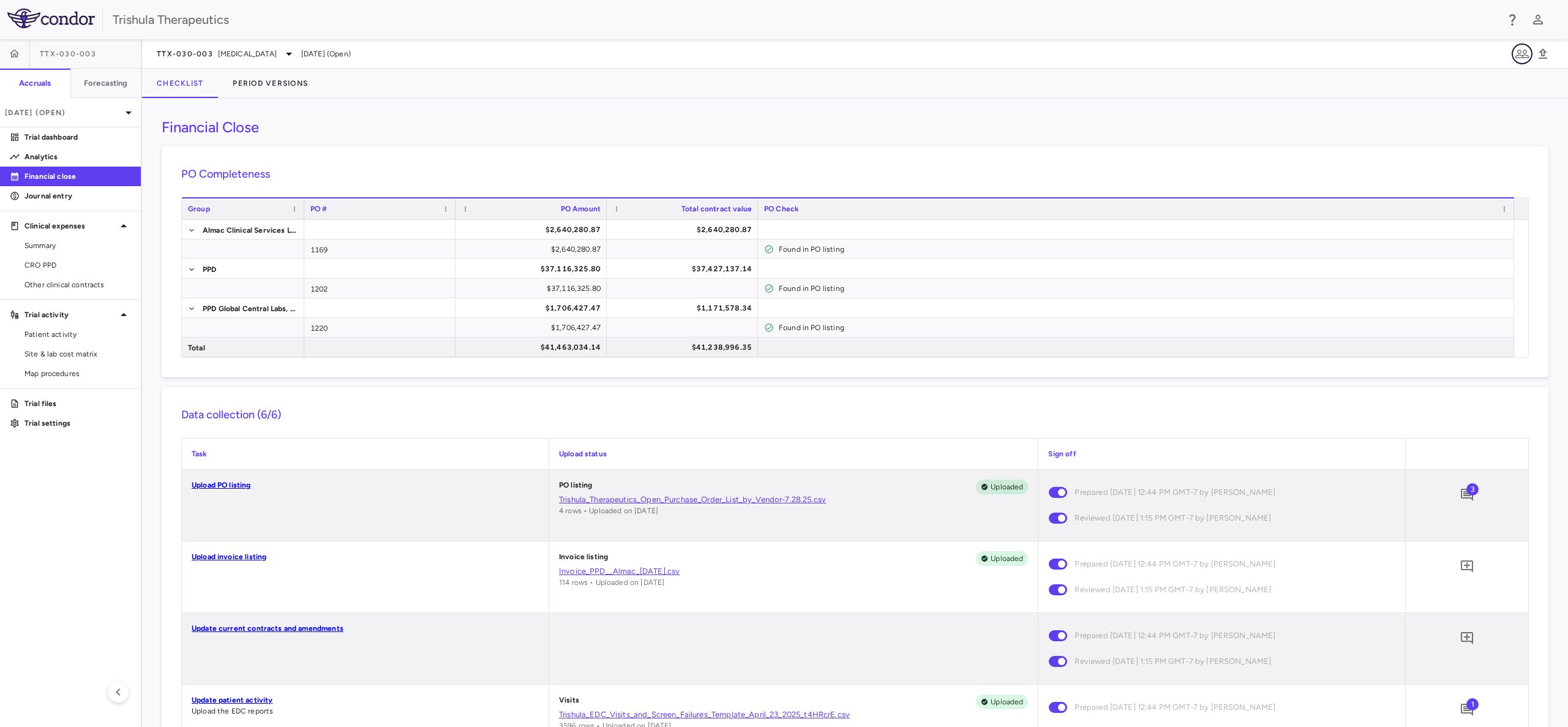
click at [1524, 56] on icon "button" at bounding box center [1522, 54] width 15 height 15
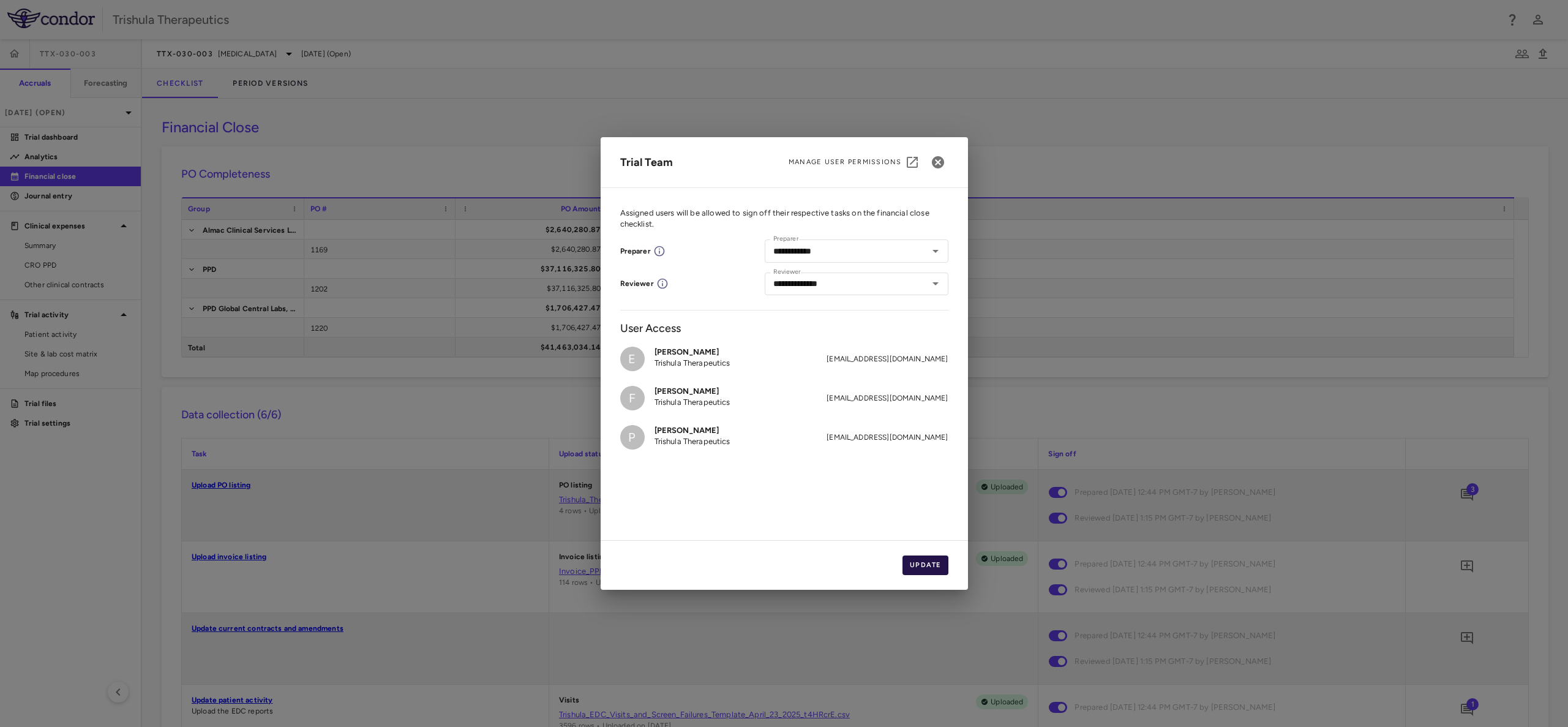
click at [938, 568] on button "Update" at bounding box center [926, 565] width 46 height 19
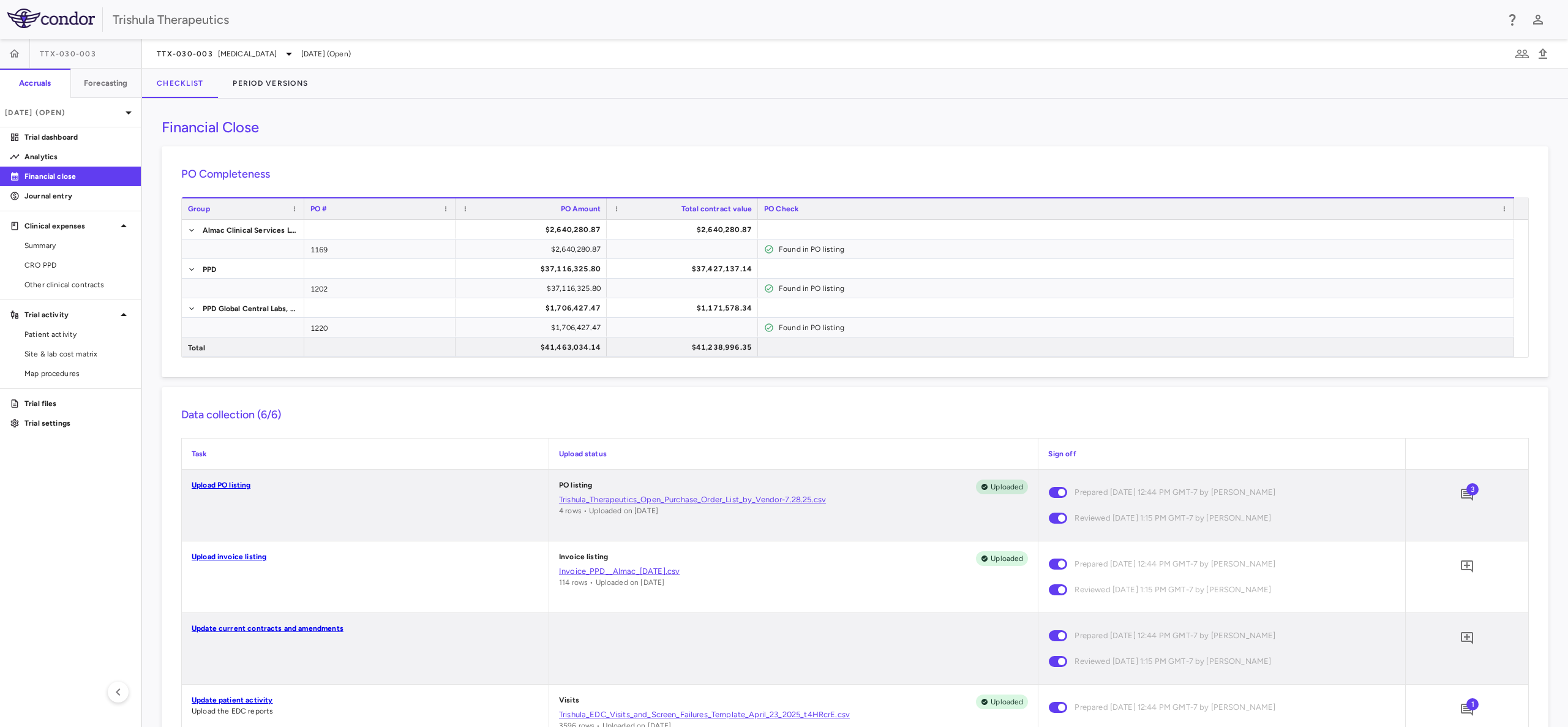
click at [348, 407] on h6 "Data collection (6/6)" at bounding box center [855, 415] width 1348 height 16
click at [1526, 49] on icon "button" at bounding box center [1522, 54] width 14 height 9
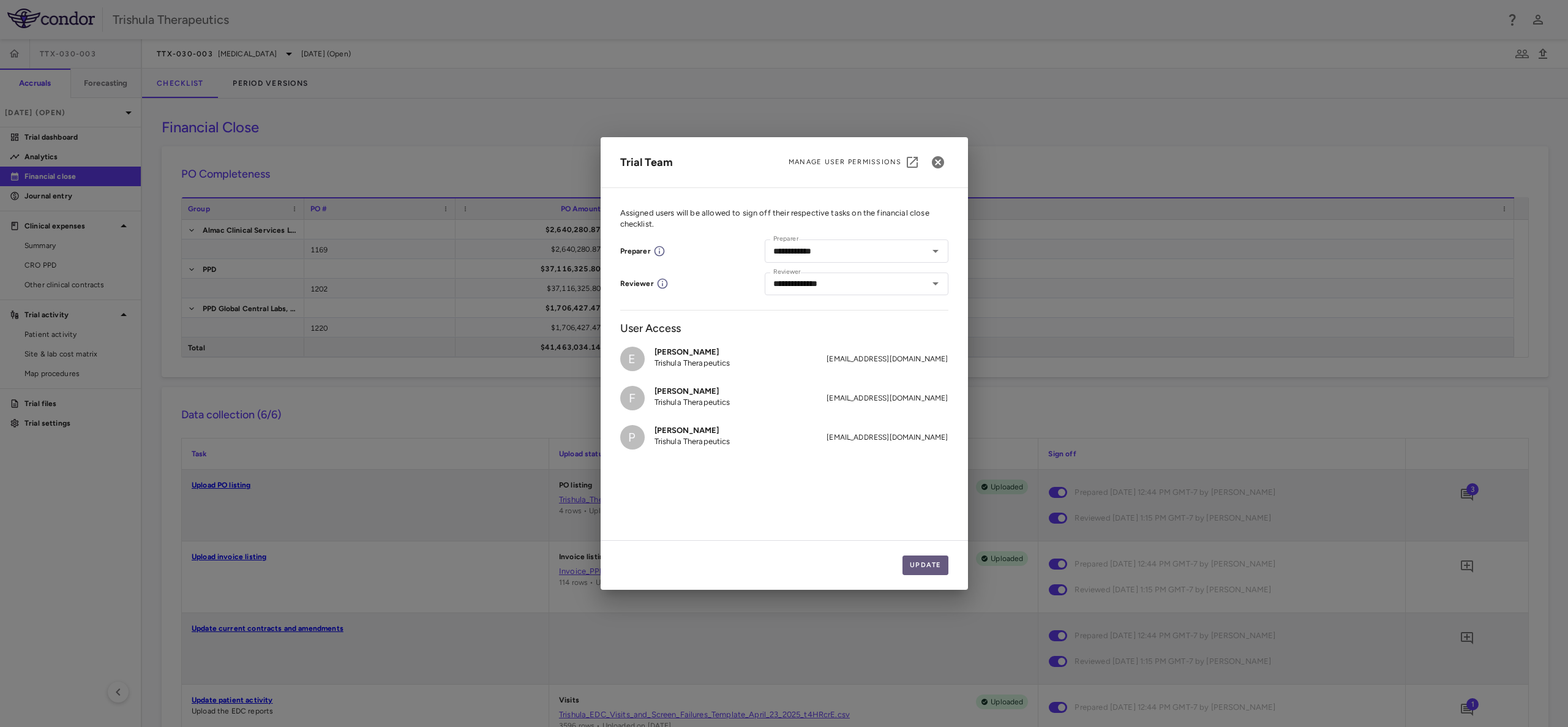
click at [934, 562] on button "Update" at bounding box center [926, 565] width 46 height 19
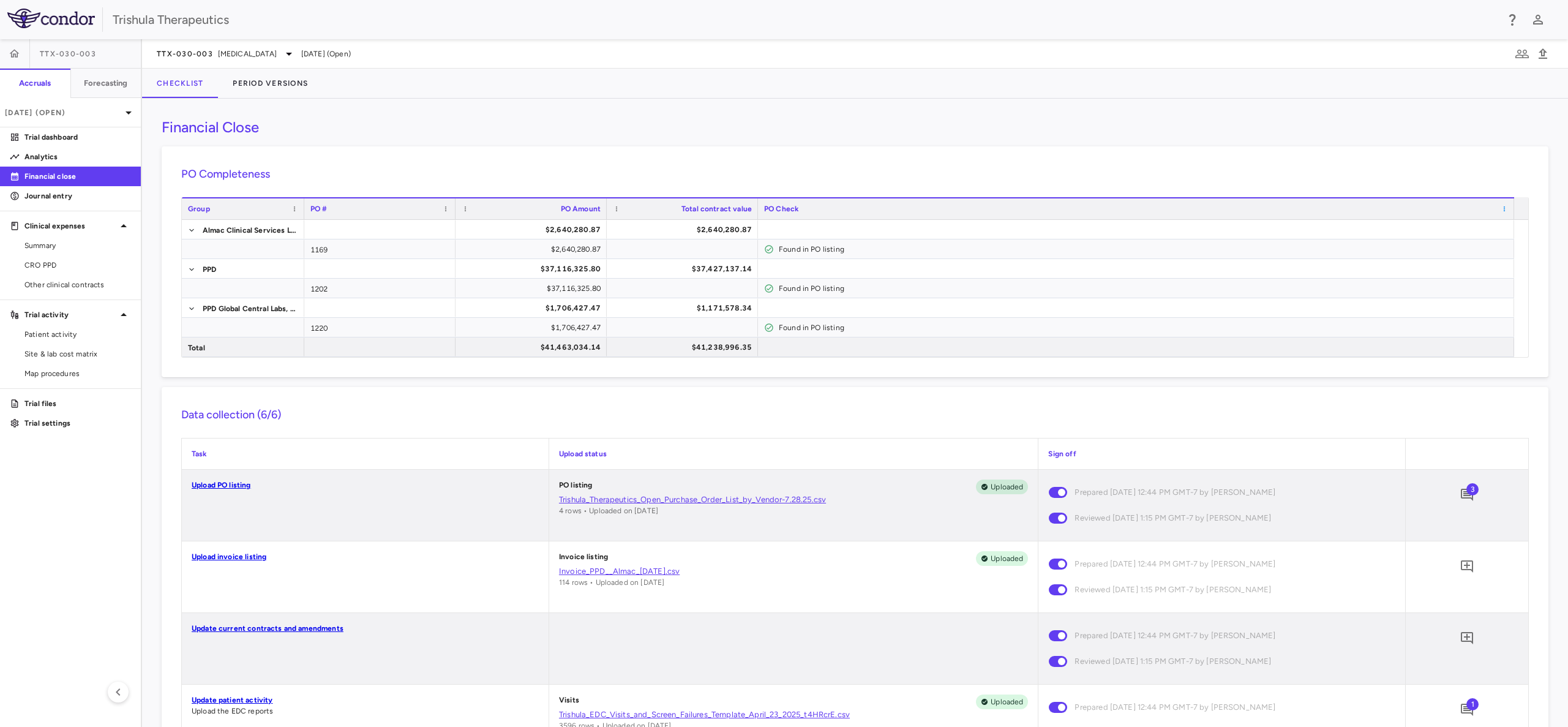
click at [1504, 207] on span at bounding box center [1504, 209] width 7 height 7
click at [1414, 163] on div "PO Completeness Press ENTER to sort. Press ALT DOWN to open column menu Vendor …" at bounding box center [855, 262] width 1386 height 231
click at [1544, 20] on icon "button" at bounding box center [1538, 20] width 15 height 15
click at [1544, 20] on div at bounding box center [784, 364] width 1568 height 727
click at [278, 82] on button "Period Versions" at bounding box center [270, 83] width 105 height 29
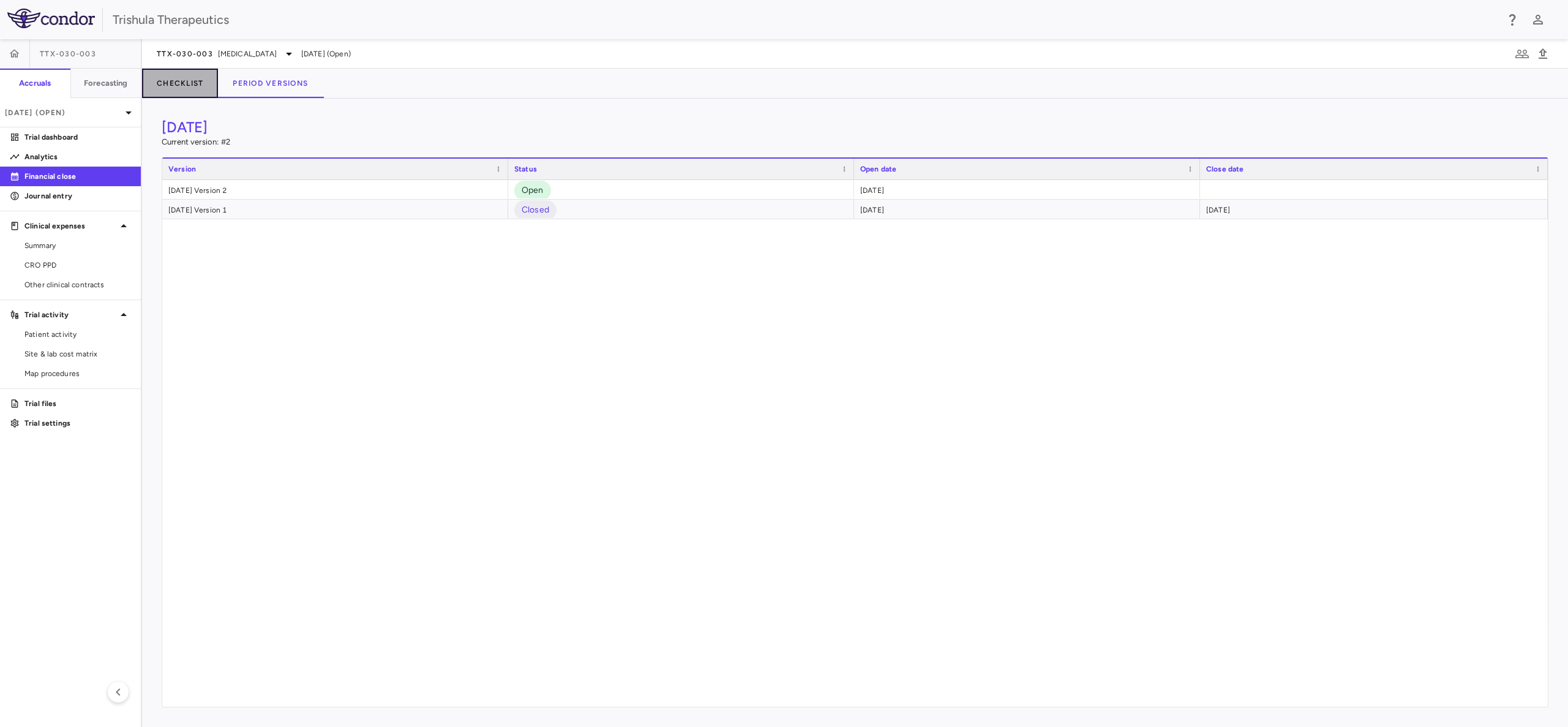
click at [172, 85] on button "Checklist" at bounding box center [180, 83] width 76 height 29
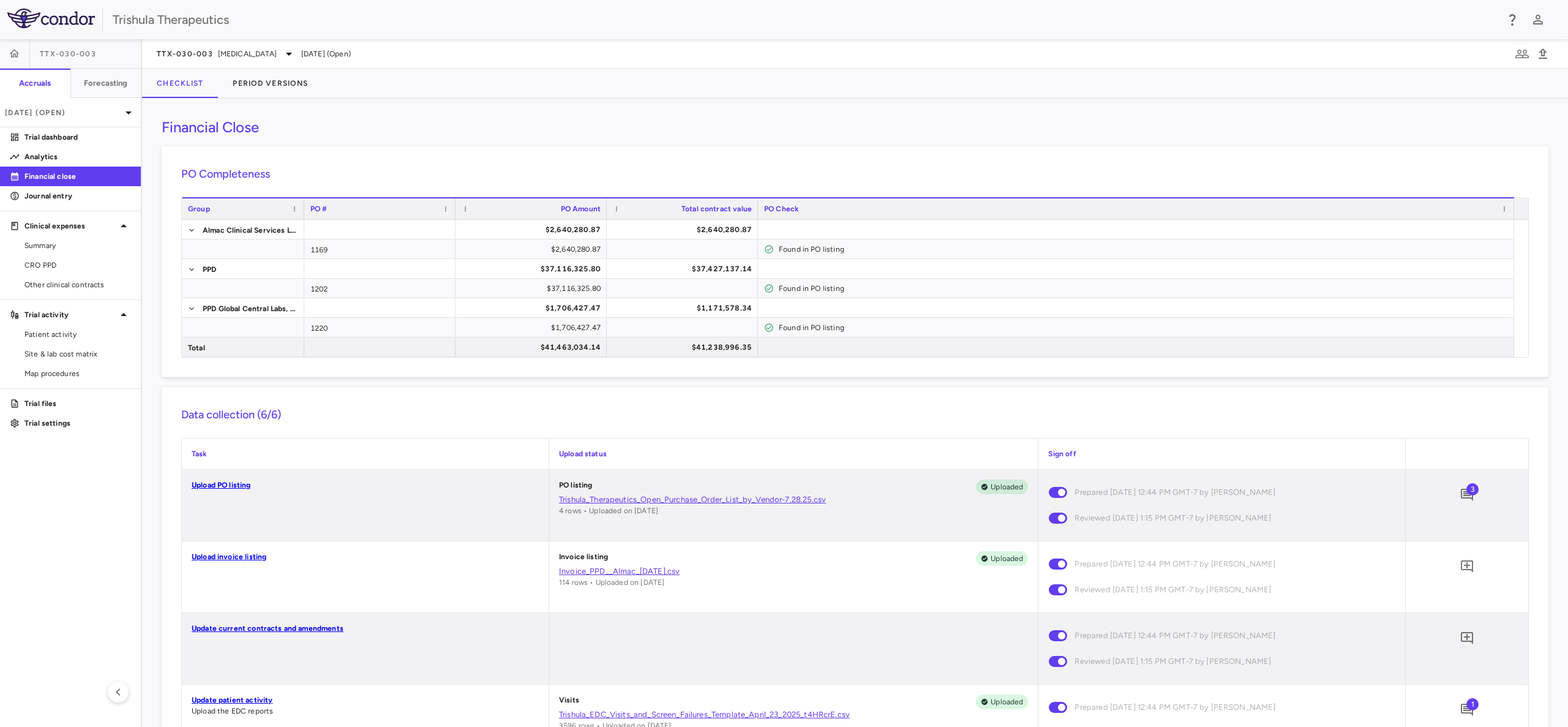
click at [58, 176] on p "Financial close" at bounding box center [77, 177] width 107 height 11
click at [52, 262] on span "CRO PPD" at bounding box center [77, 265] width 107 height 11
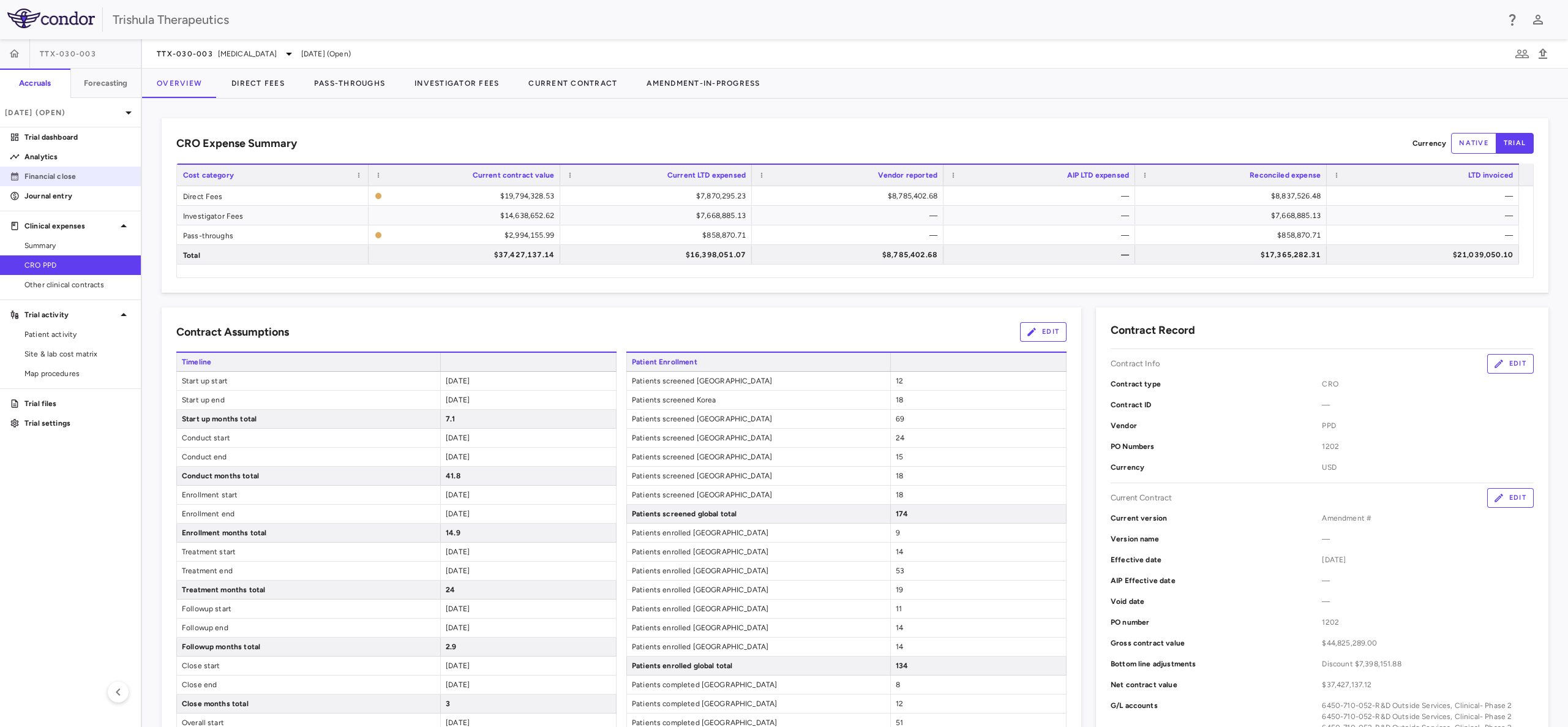
click at [42, 179] on p "Financial close" at bounding box center [77, 177] width 107 height 11
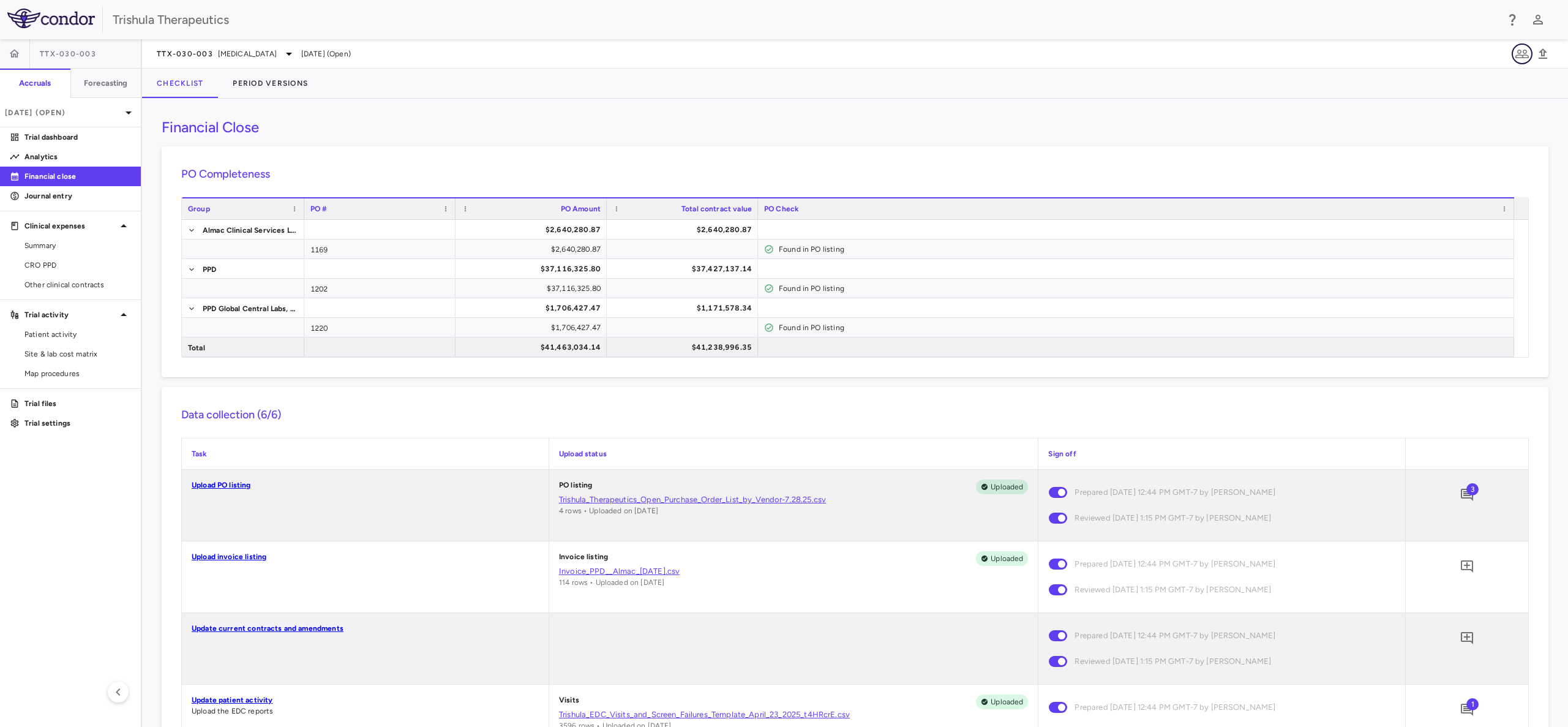
click at [1516, 52] on icon "button" at bounding box center [1522, 54] width 15 height 15
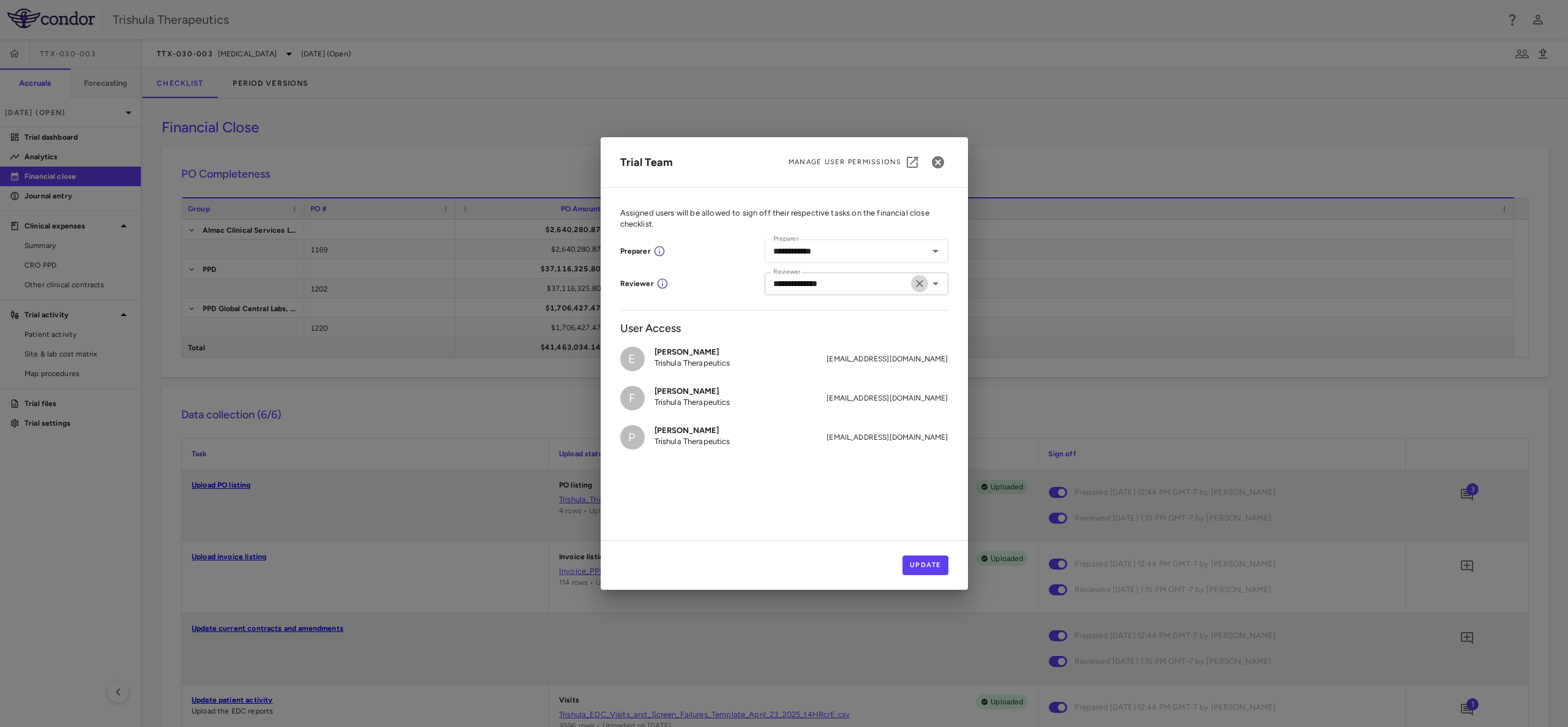
click at [919, 289] on icon "Clear" at bounding box center [919, 284] width 12 height 12
click at [928, 565] on button "Update" at bounding box center [926, 565] width 46 height 19
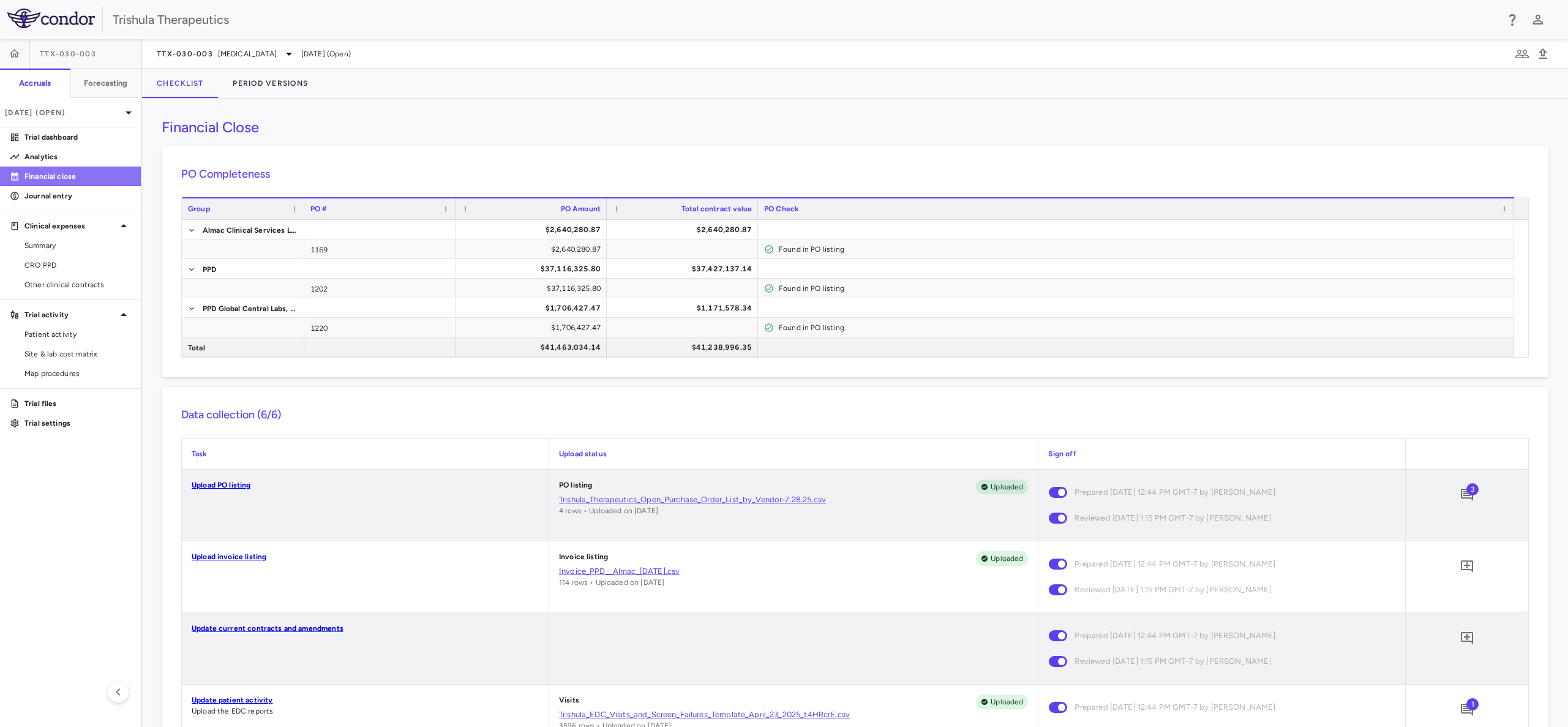
click at [47, 172] on p "Financial close" at bounding box center [77, 177] width 107 height 11
click at [1521, 52] on icon "button" at bounding box center [1522, 54] width 15 height 15
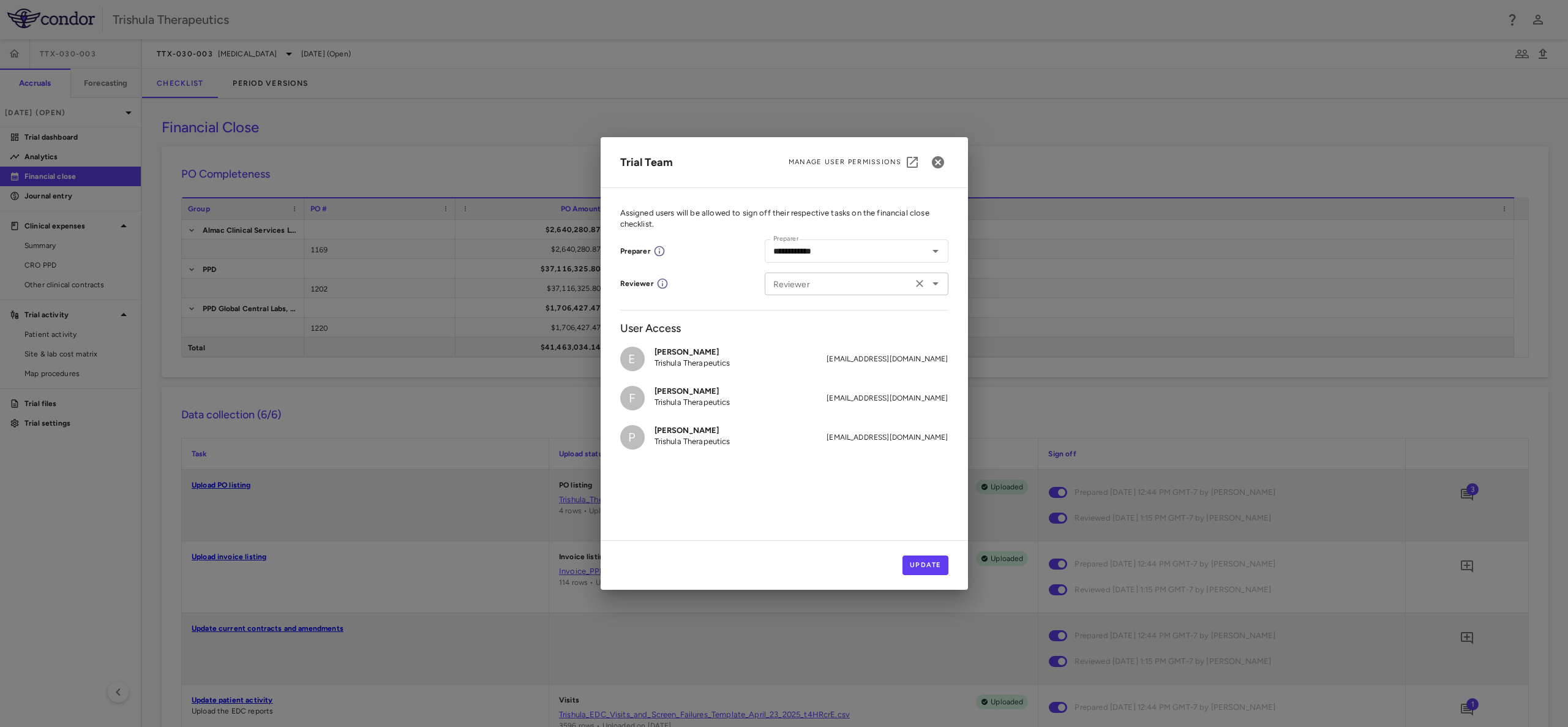
click at [938, 285] on icon "Open" at bounding box center [936, 284] width 15 height 15
click at [851, 321] on p "Trishula Therapeutics" at bounding box center [847, 320] width 76 height 11
type input "**********"
click at [933, 566] on button "Update" at bounding box center [926, 565] width 46 height 19
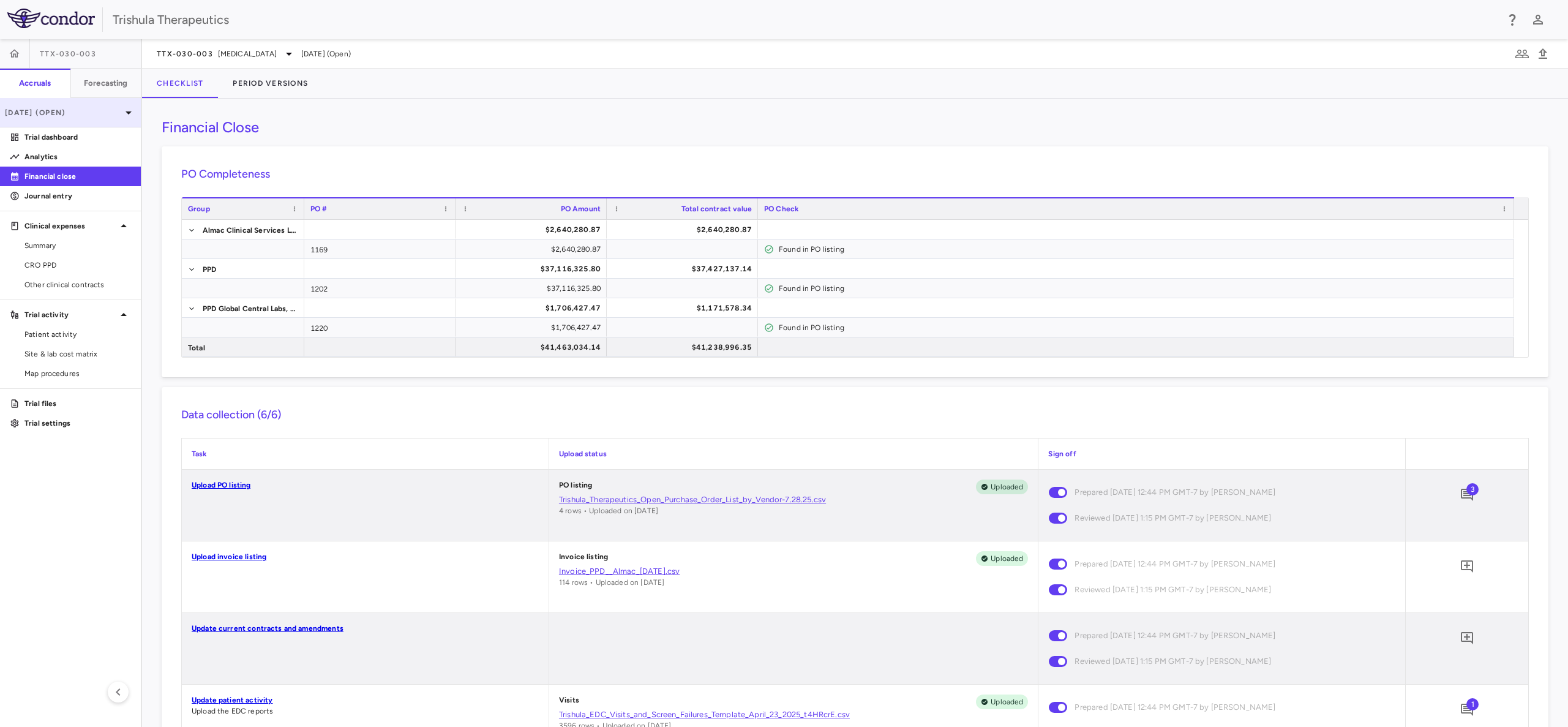
click at [129, 111] on icon at bounding box center [129, 112] width 6 height 3
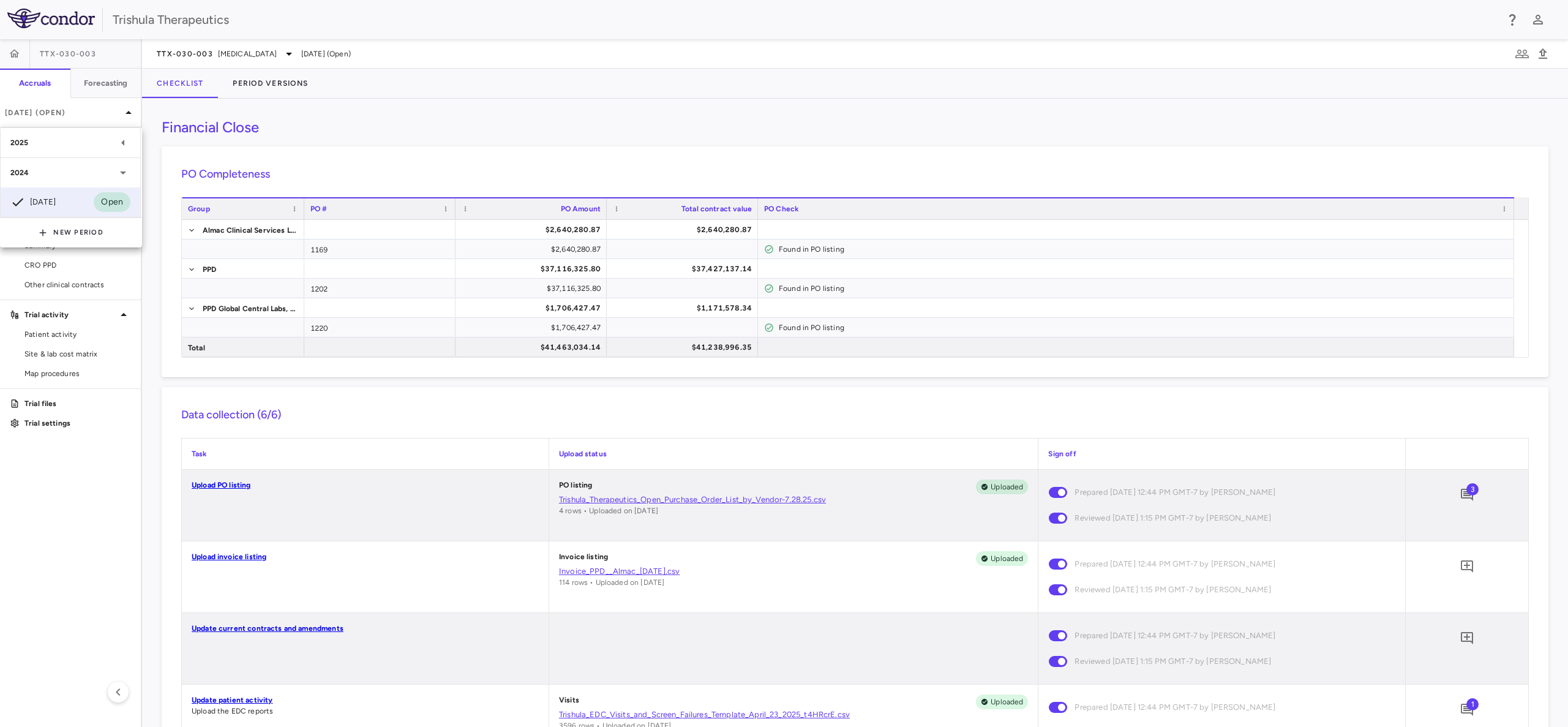
click at [39, 146] on div "2025" at bounding box center [63, 143] width 105 height 11
click at [55, 200] on div "Mar 2025" at bounding box center [33, 202] width 46 height 15
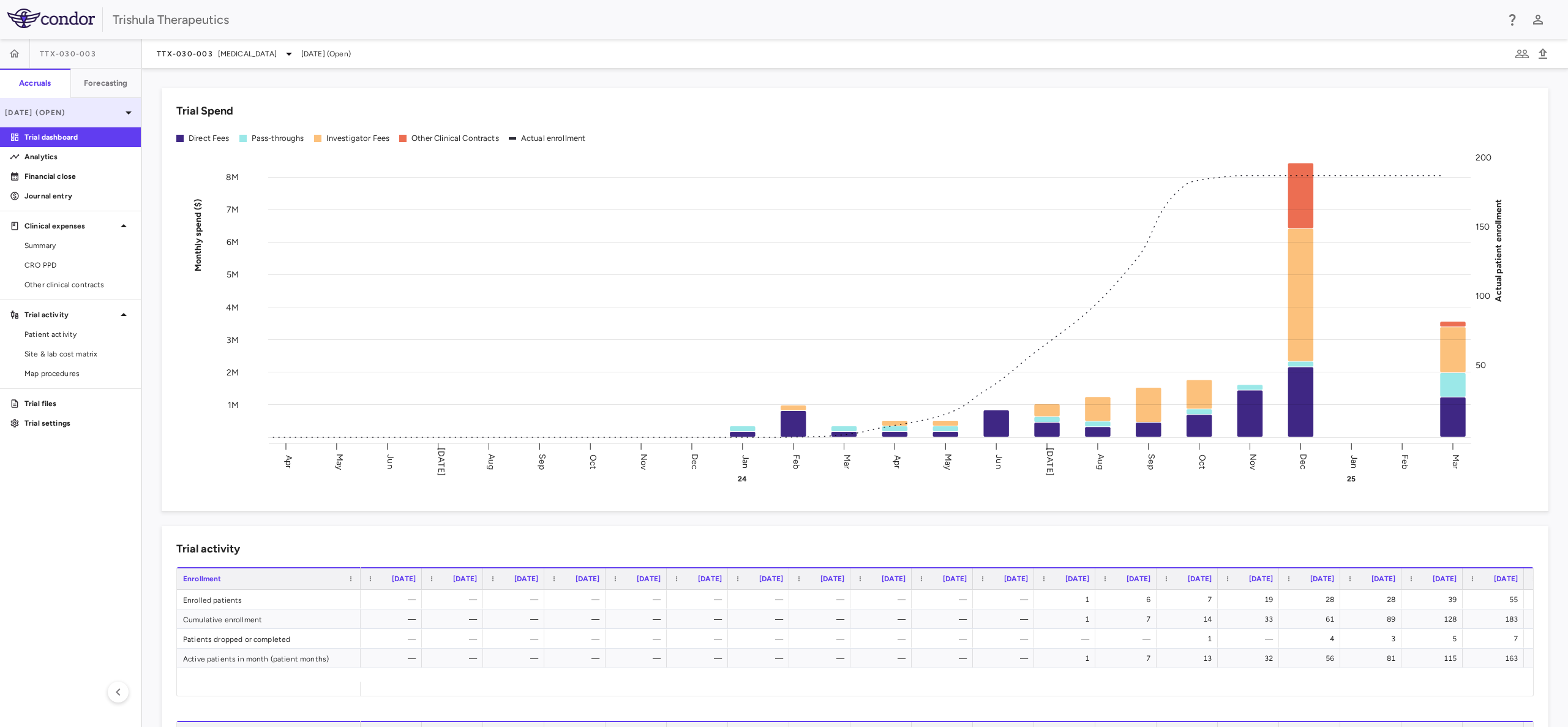
click at [68, 109] on p "Mar 2025 (Open)" at bounding box center [63, 113] width 116 height 11
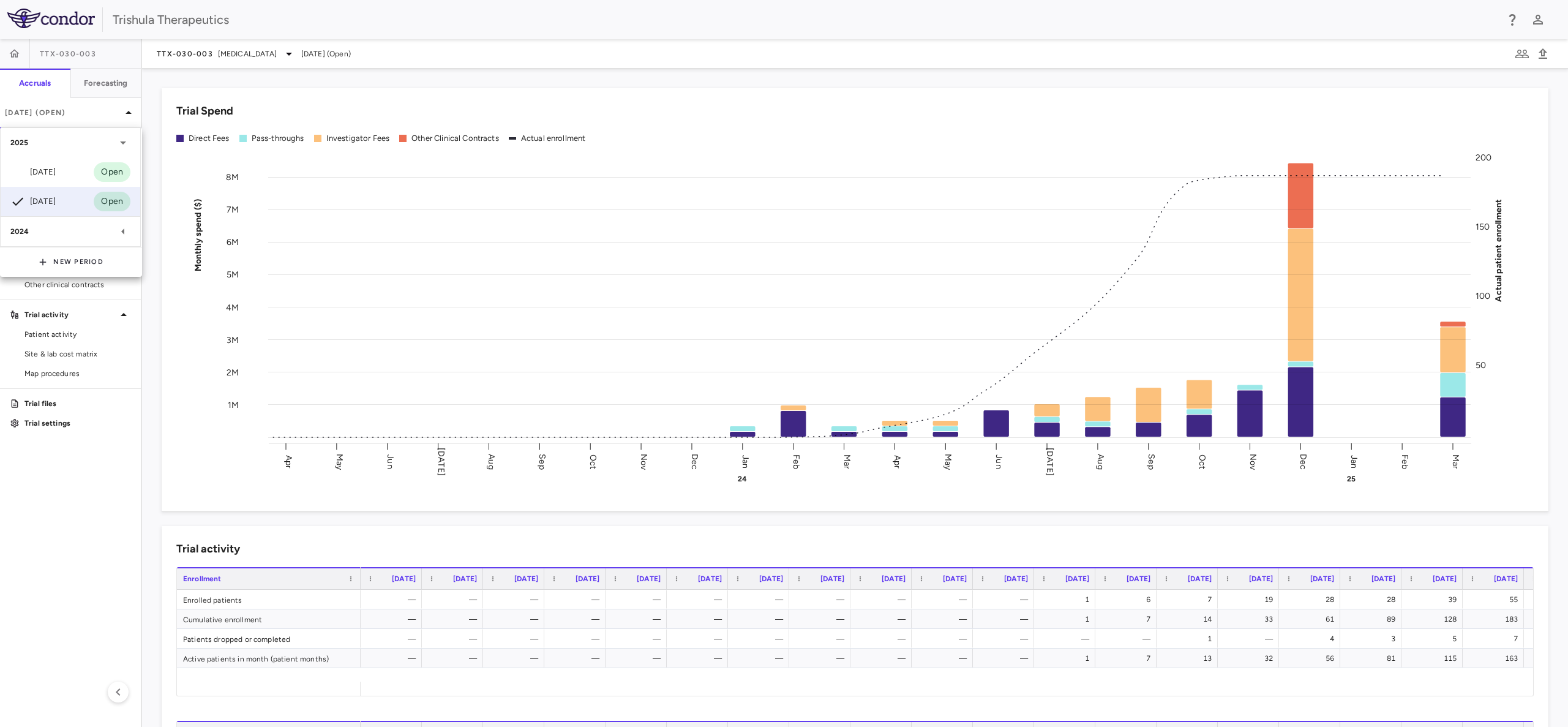
click at [57, 237] on div "2024" at bounding box center [63, 232] width 105 height 11
click at [56, 264] on div "Dec 2024" at bounding box center [33, 261] width 46 height 15
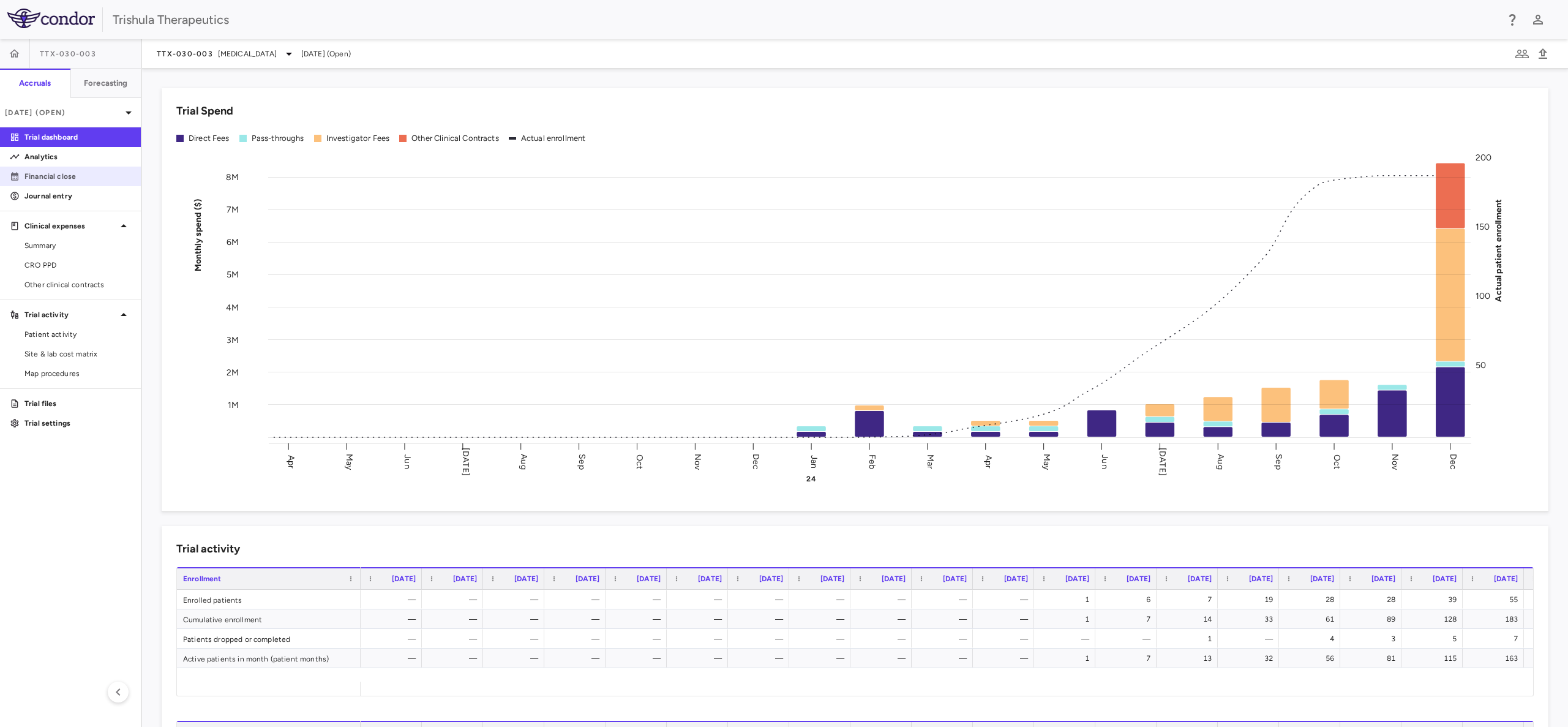
click at [57, 176] on p "Financial close" at bounding box center [77, 177] width 107 height 11
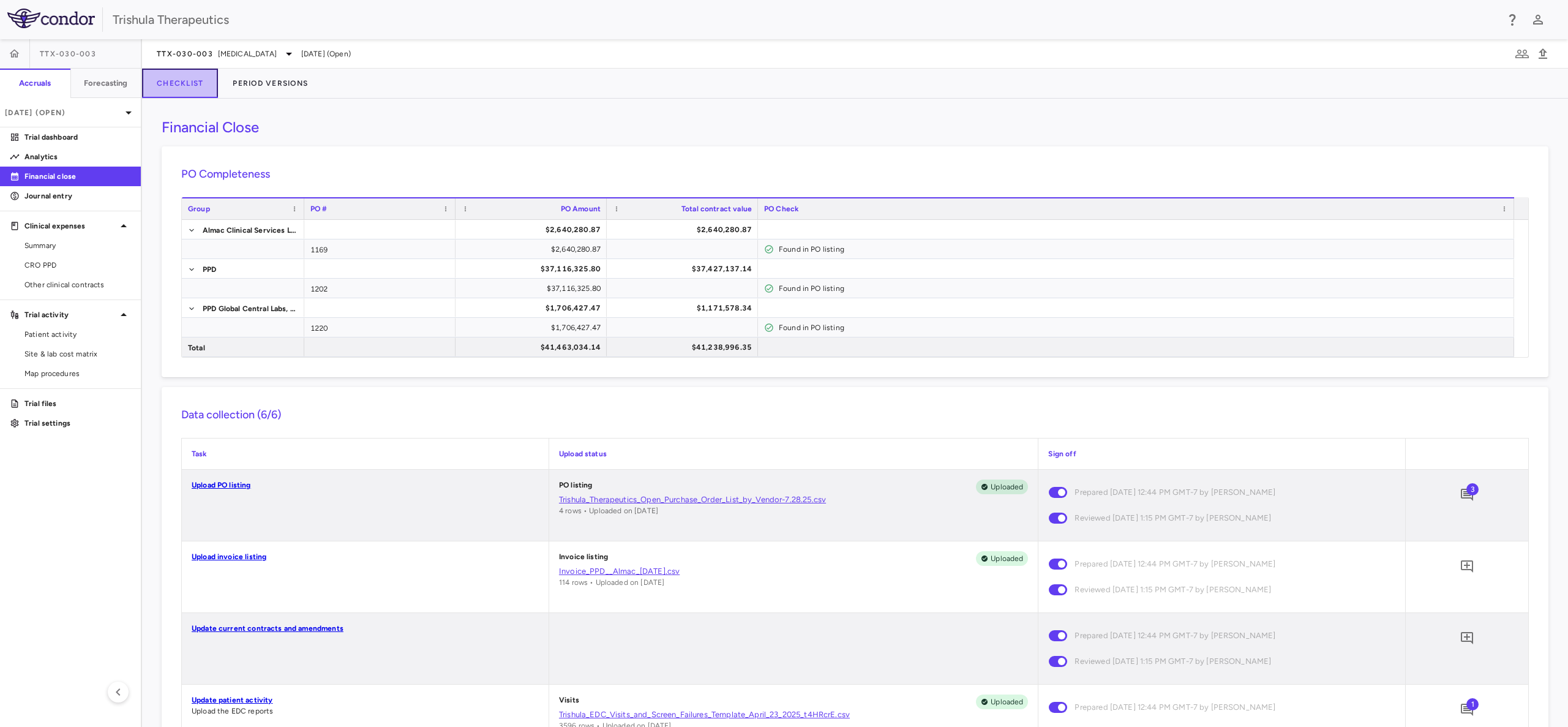
click at [200, 80] on button "Checklist" at bounding box center [180, 83] width 76 height 29
click at [58, 194] on p "Journal entry" at bounding box center [77, 196] width 107 height 11
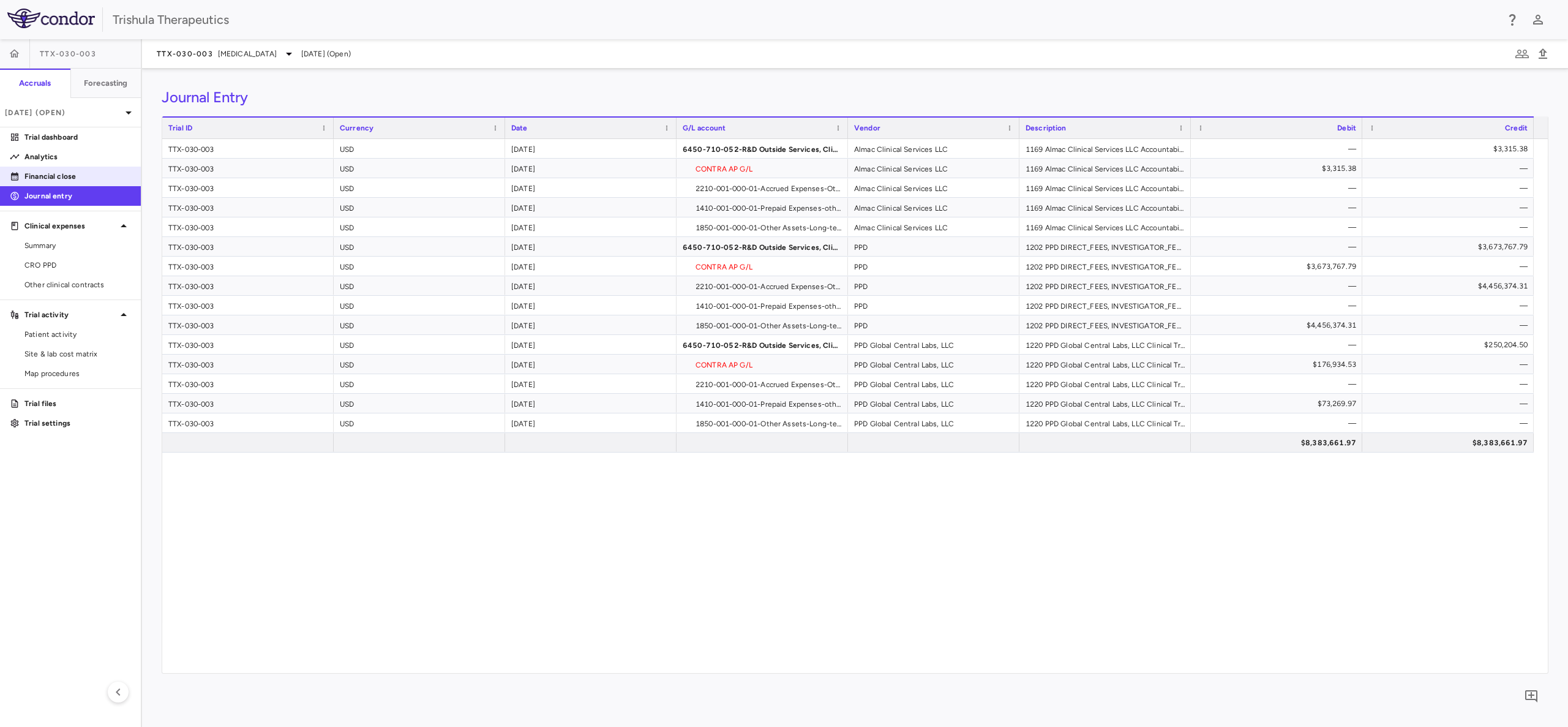
click at [60, 173] on p "Financial close" at bounding box center [77, 177] width 107 height 11
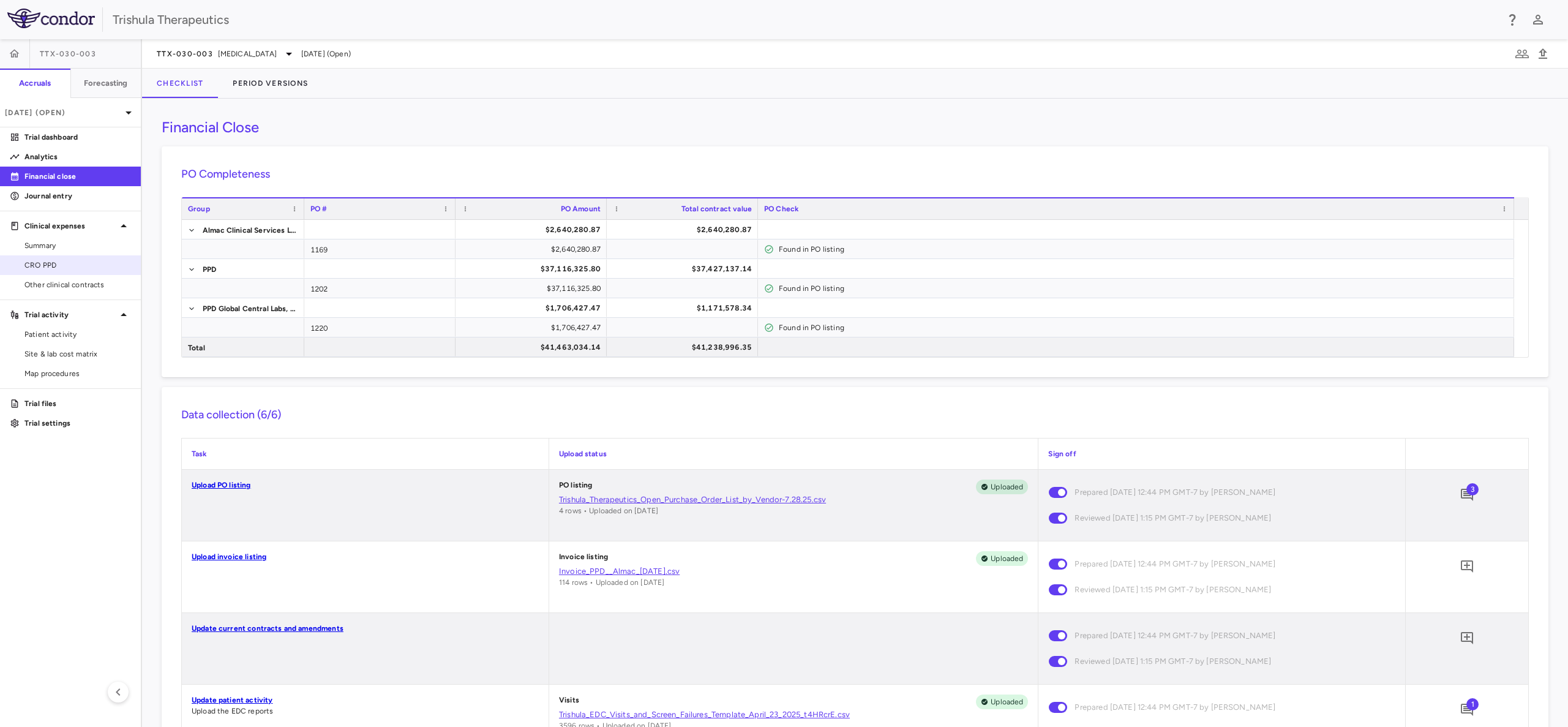
click at [55, 260] on span "CRO PPD" at bounding box center [77, 265] width 107 height 11
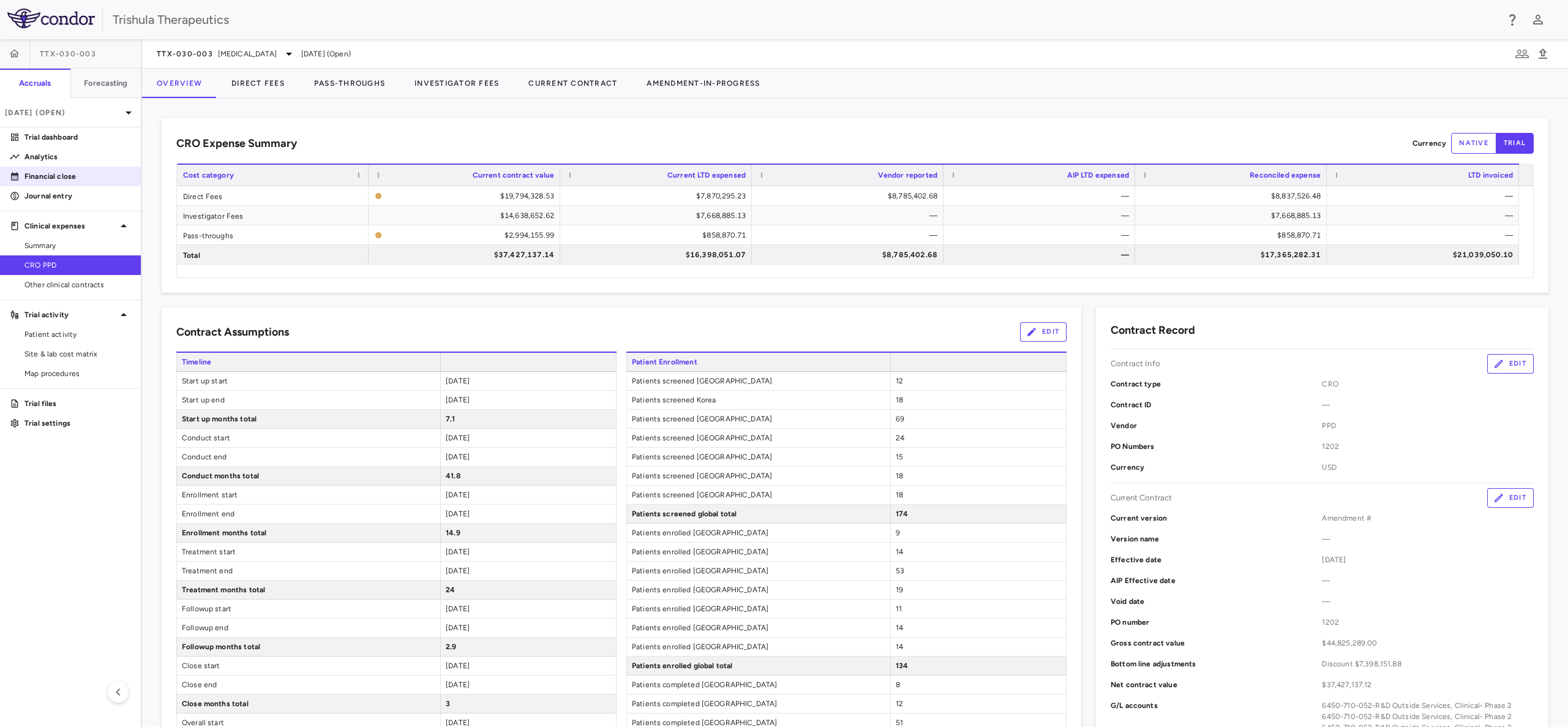
click at [61, 179] on p "Financial close" at bounding box center [77, 177] width 107 height 11
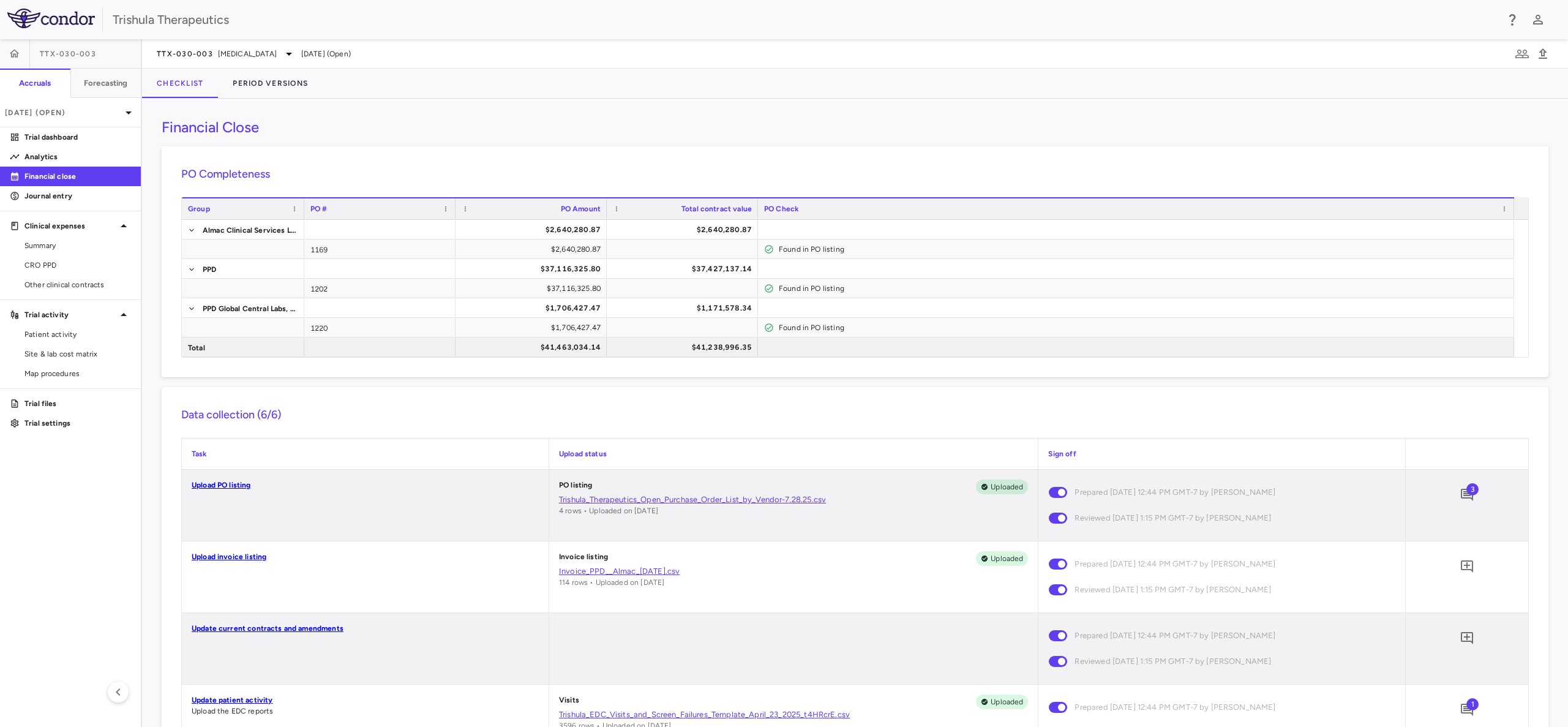
click at [210, 127] on h3 "Financial Close" at bounding box center [210, 127] width 97 height 18
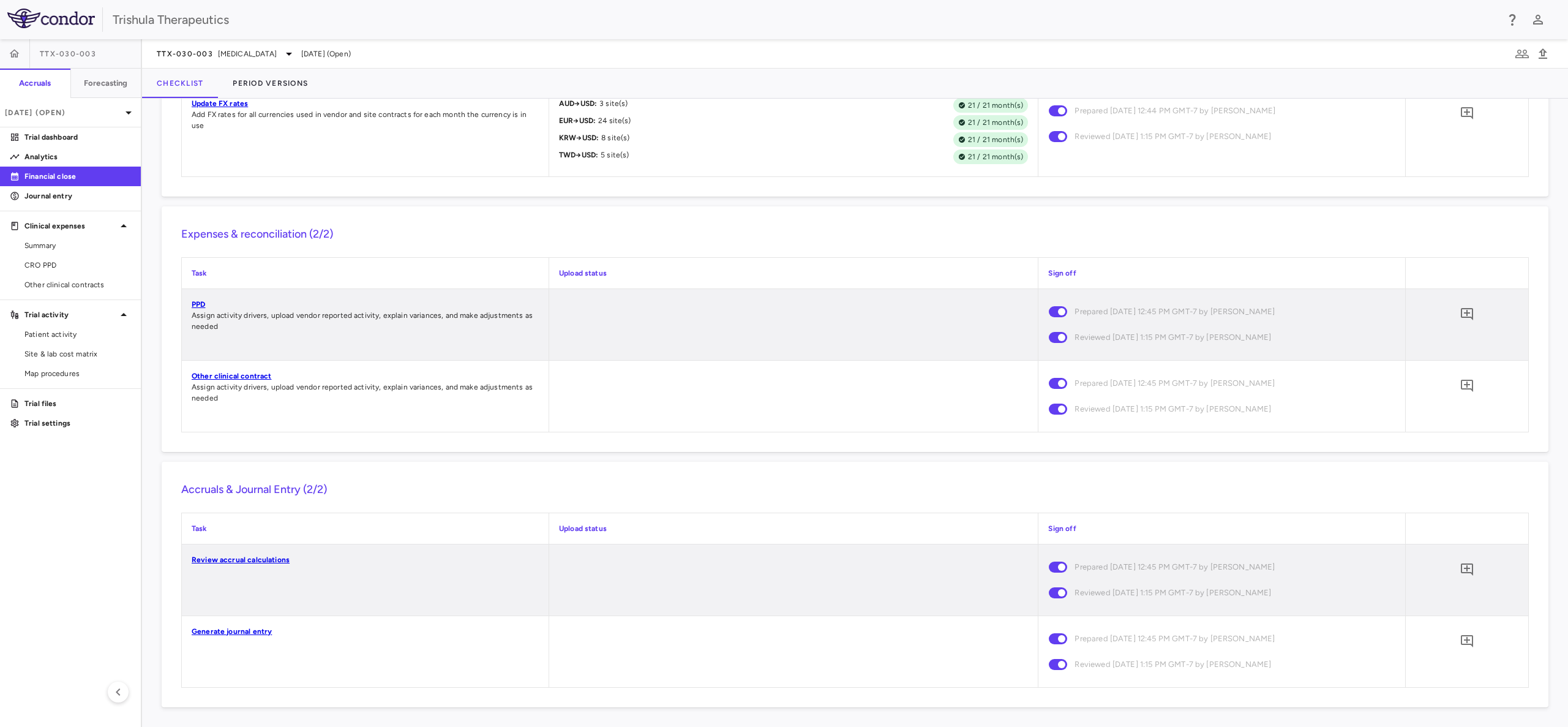
scroll to position [1098, 0]
click at [51, 268] on span "CRO PPD" at bounding box center [77, 265] width 107 height 11
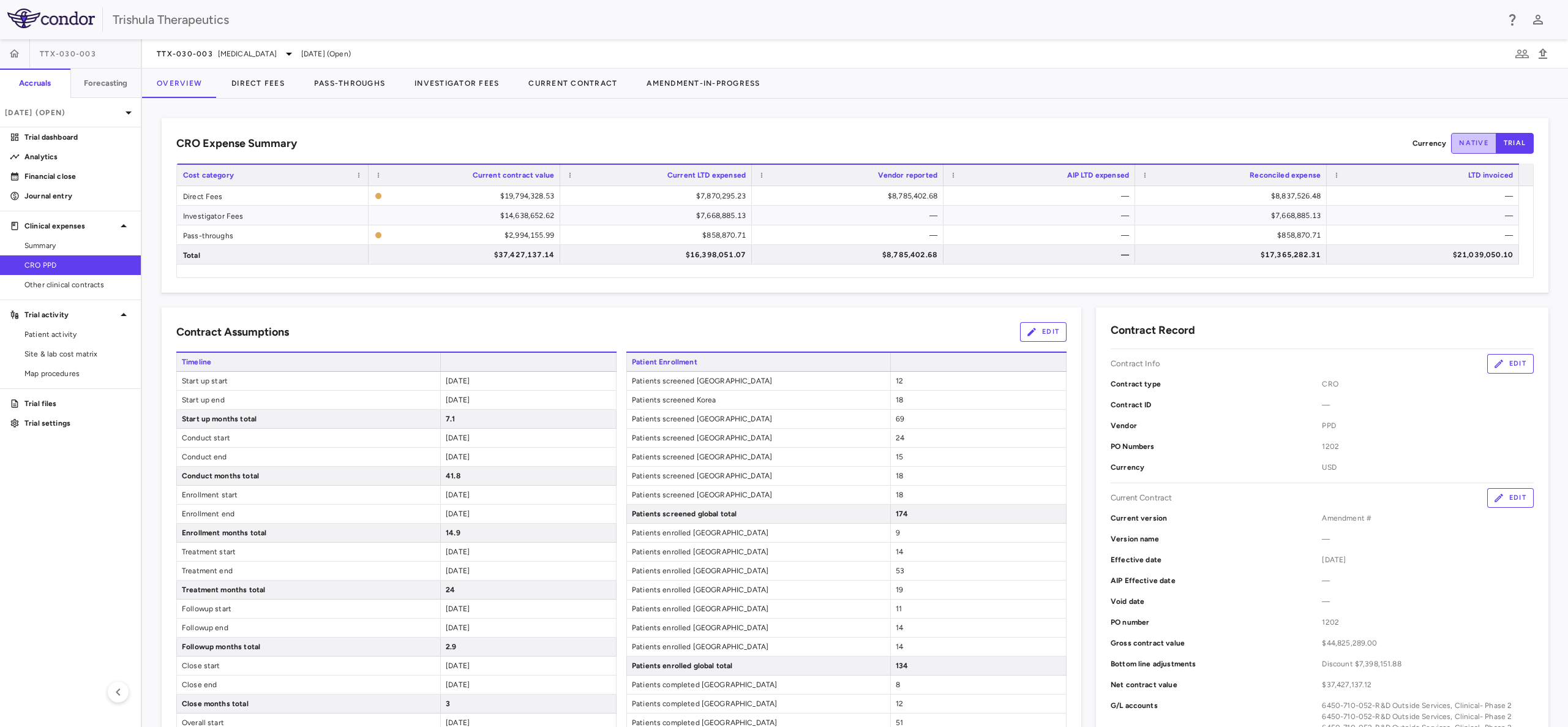
click at [1472, 141] on button "native" at bounding box center [1473, 143] width 46 height 21
click at [82, 165] on link "Analytics" at bounding box center [71, 156] width 141 height 18
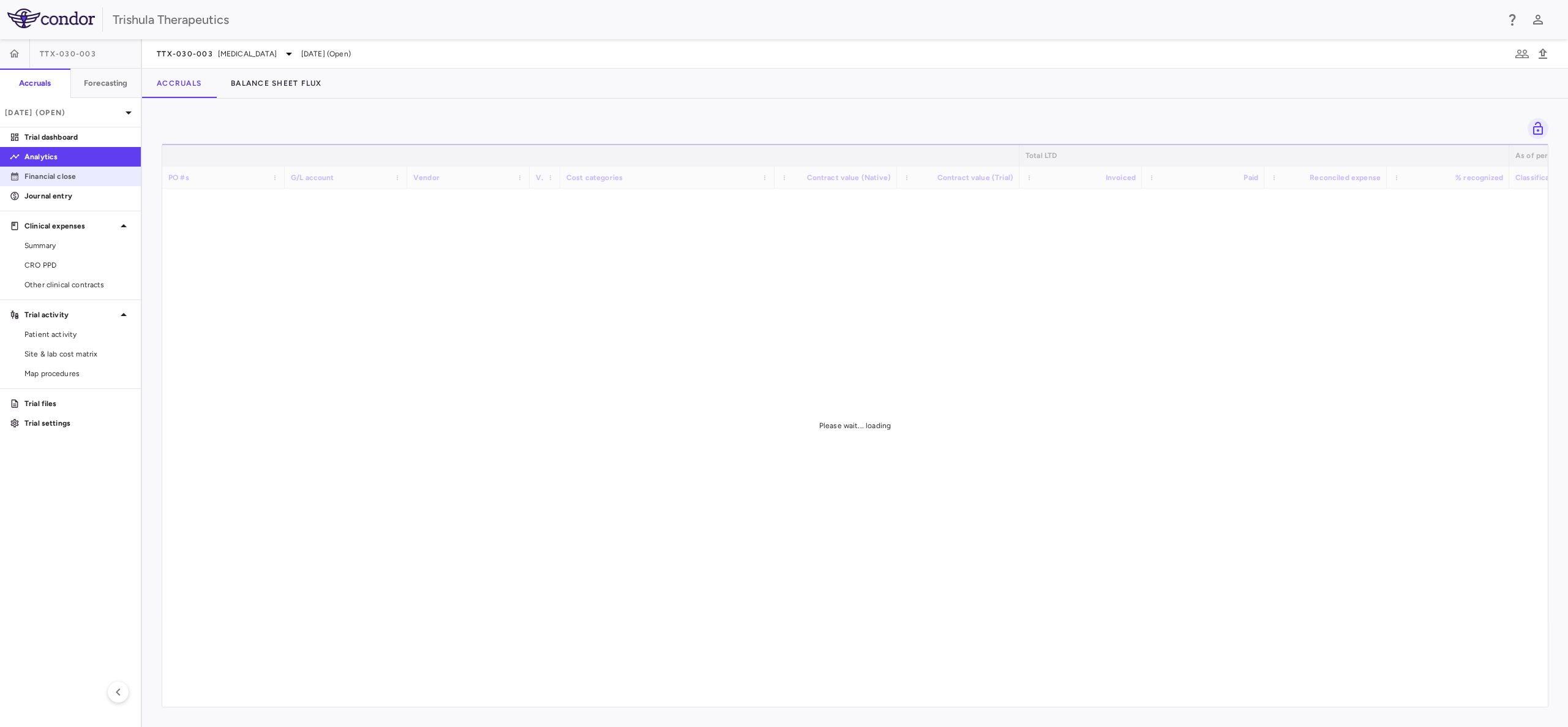
click at [81, 180] on p "Financial close" at bounding box center [77, 177] width 107 height 11
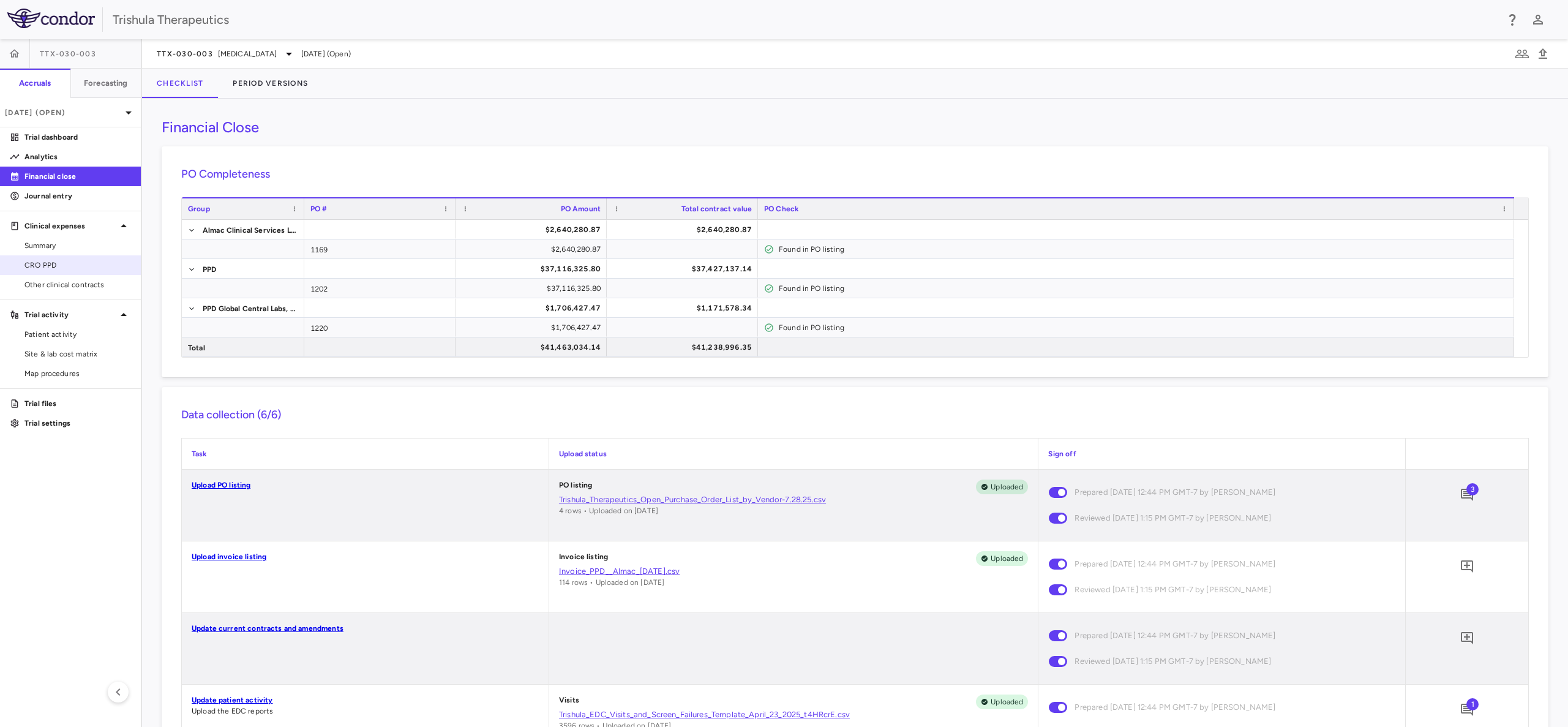
click at [54, 260] on span "CRO PPD" at bounding box center [77, 265] width 107 height 11
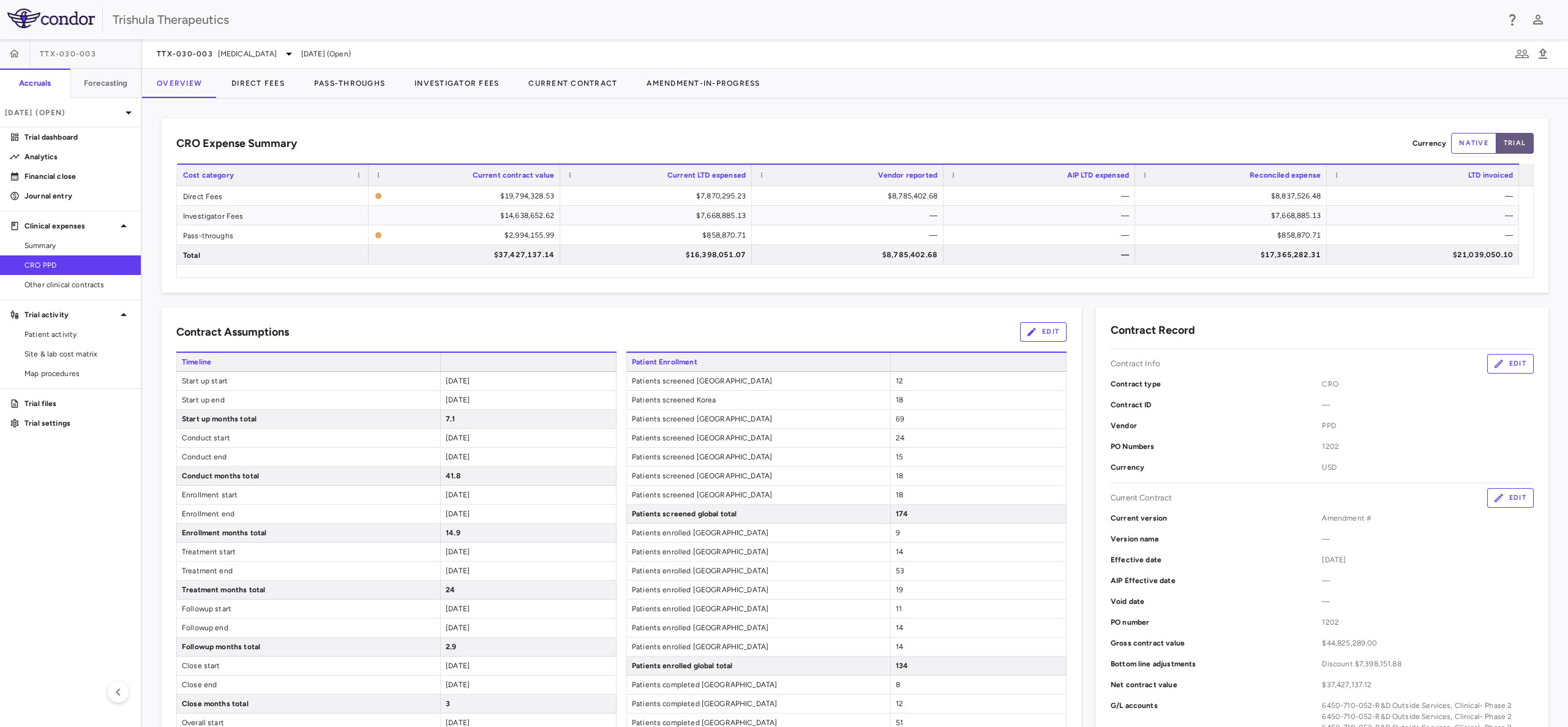
click at [1509, 136] on button "trial" at bounding box center [1514, 143] width 38 height 21
click at [269, 85] on button "Direct Fees" at bounding box center [258, 83] width 82 height 29
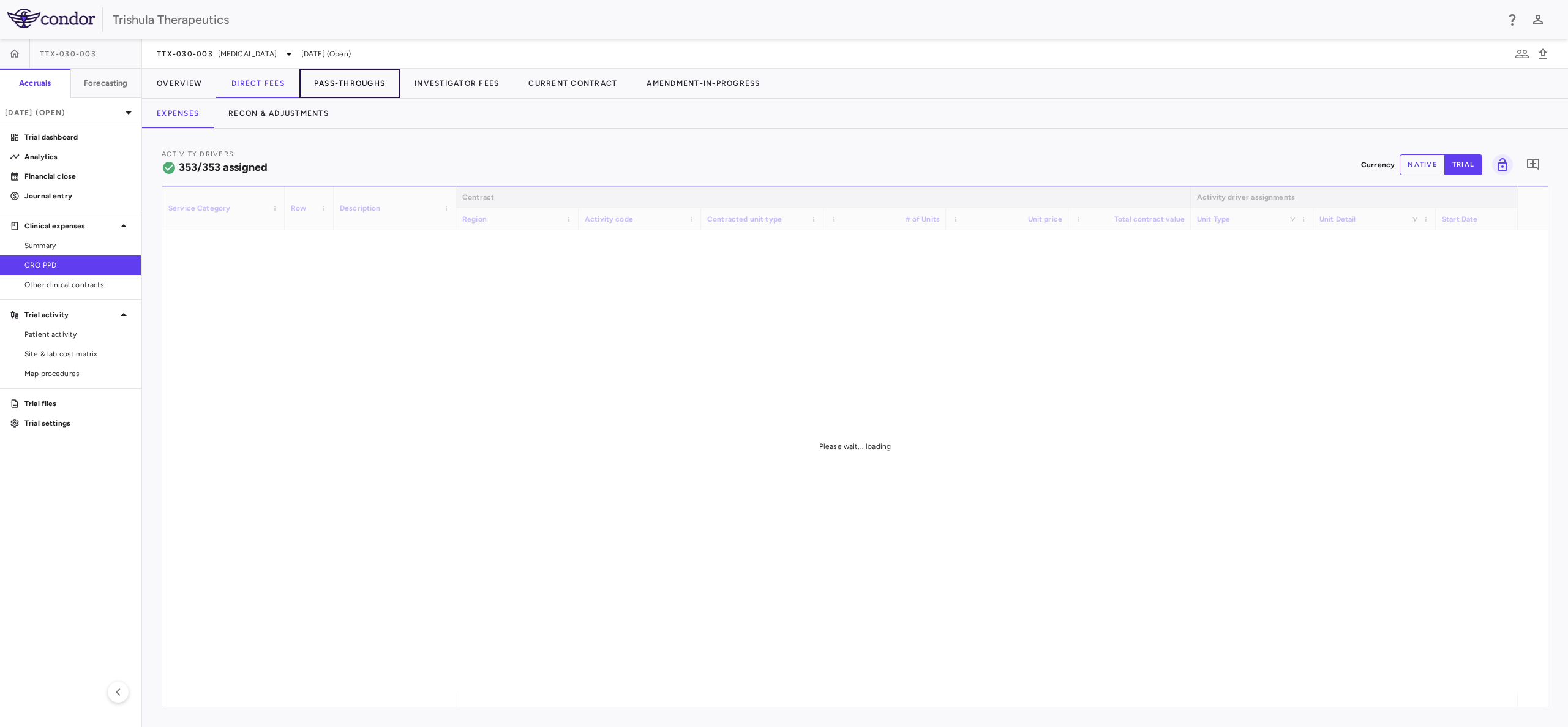
click at [340, 86] on button "Pass-Throughs" at bounding box center [350, 83] width 100 height 29
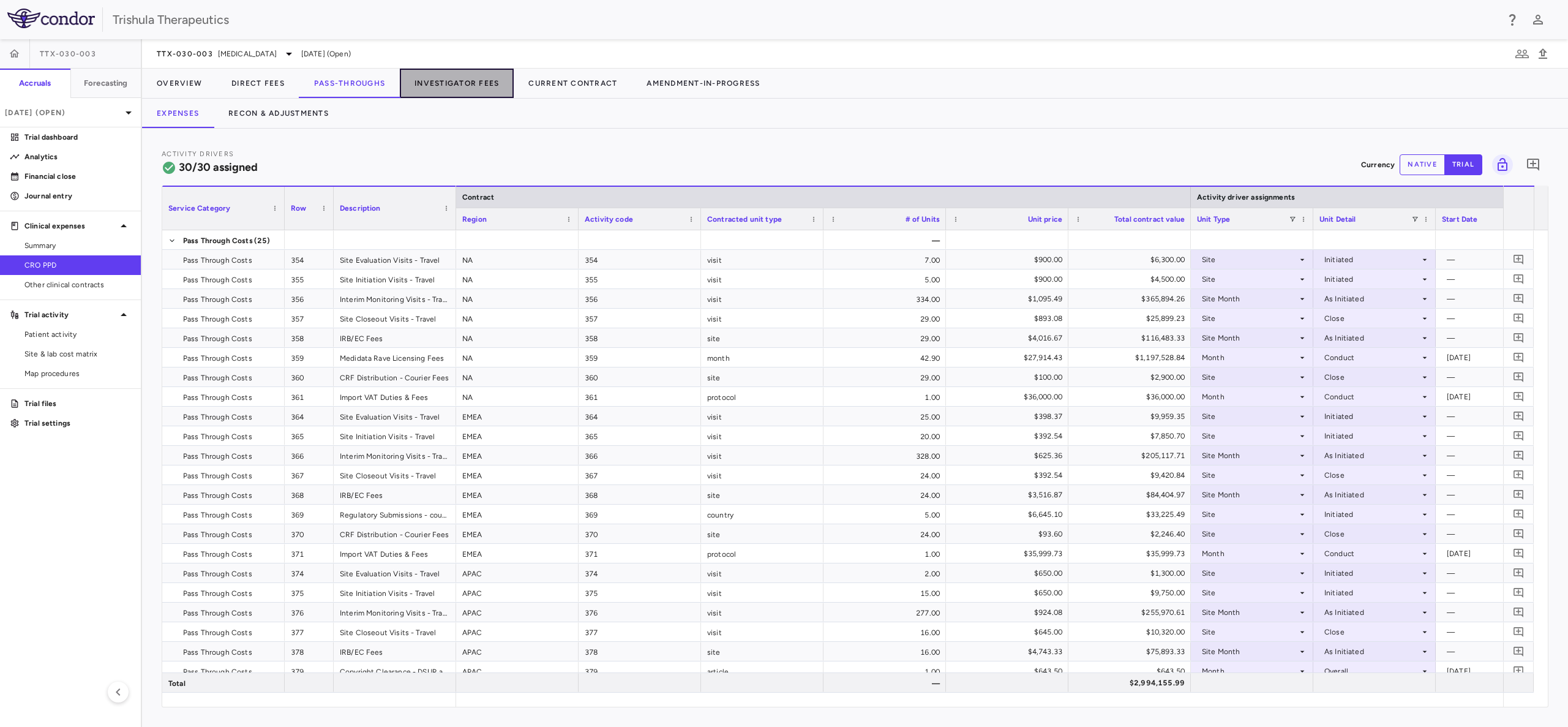
click at [448, 82] on button "Investigator Fees" at bounding box center [456, 83] width 114 height 29
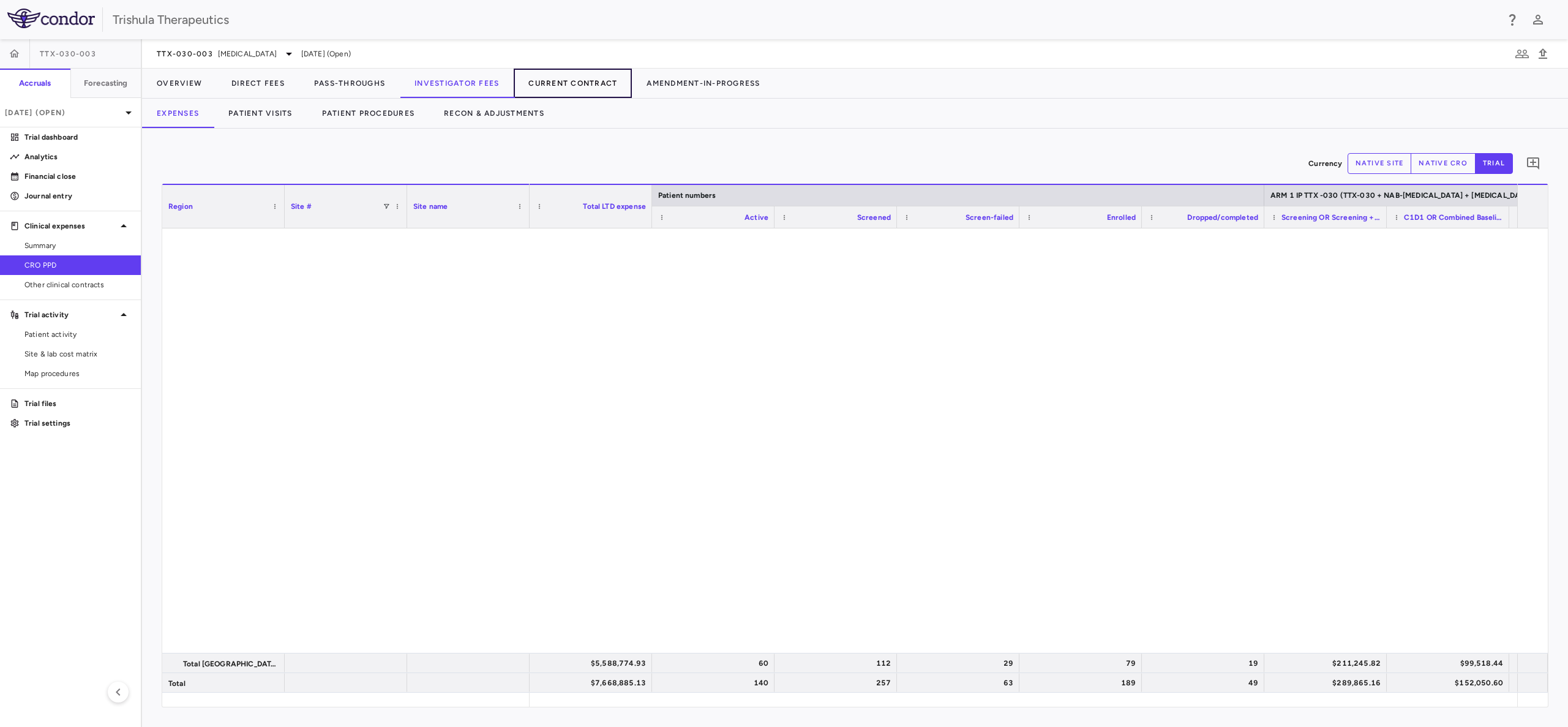
click at [589, 81] on button "Current Contract" at bounding box center [572, 83] width 118 height 29
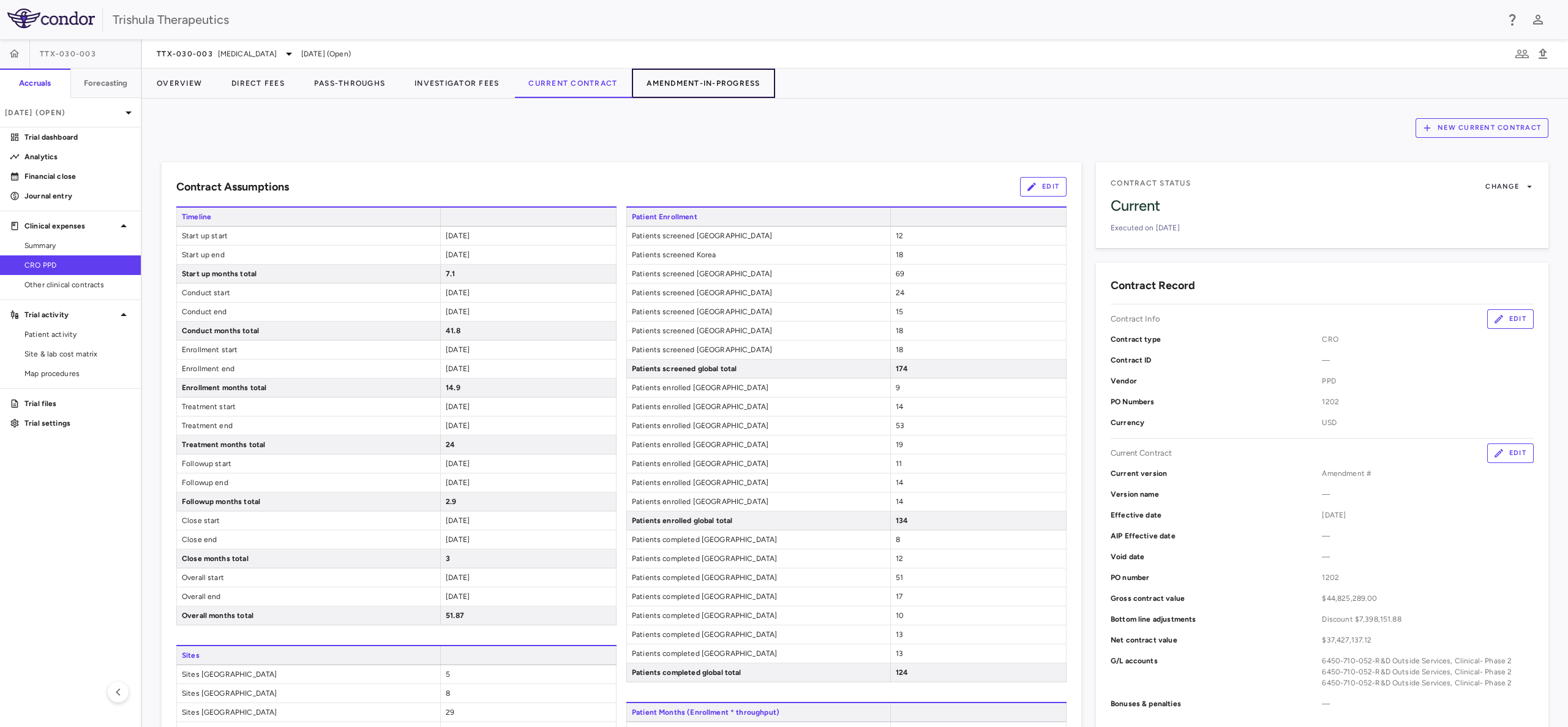
click at [700, 81] on button "Amendment-In-Progress" at bounding box center [703, 83] width 143 height 29
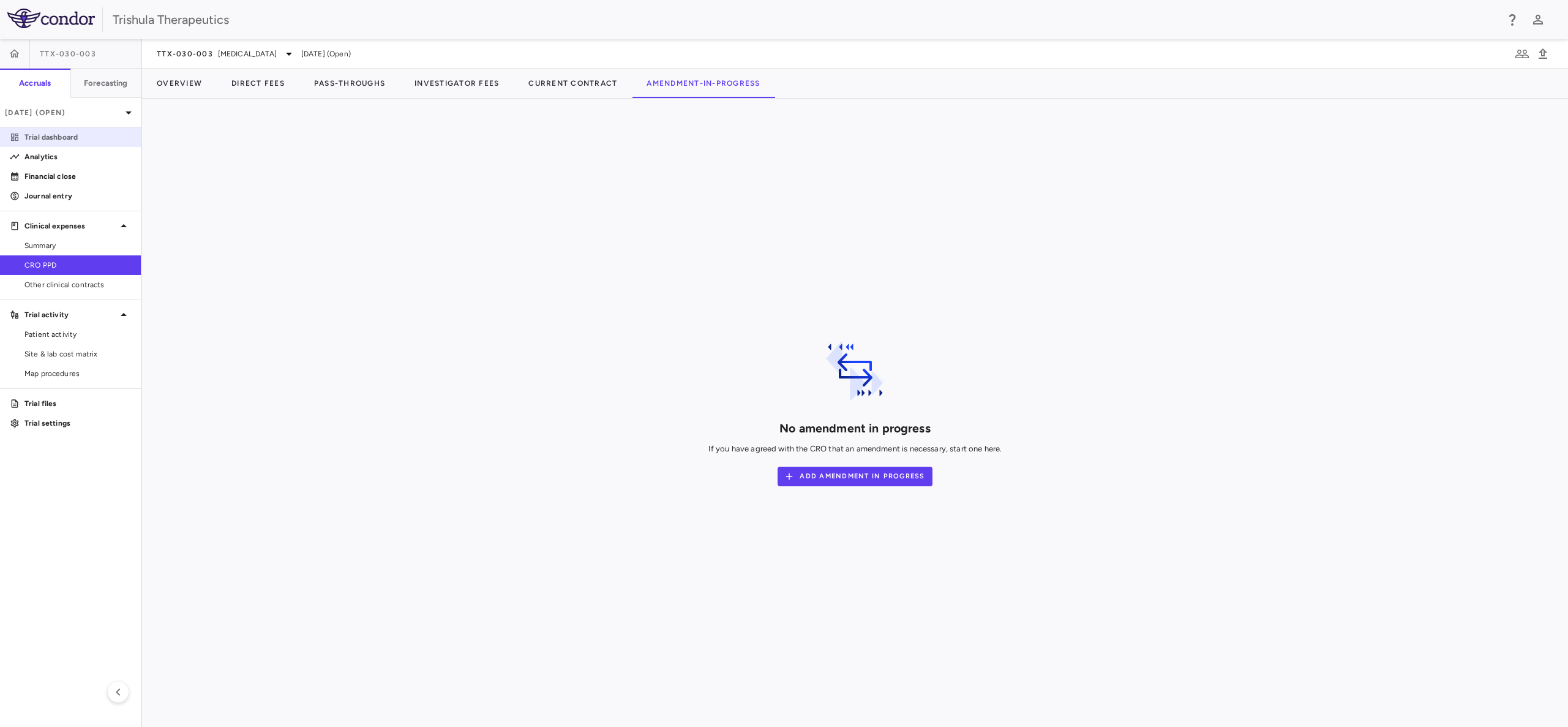
click at [39, 132] on p "Trial dashboard" at bounding box center [77, 137] width 107 height 11
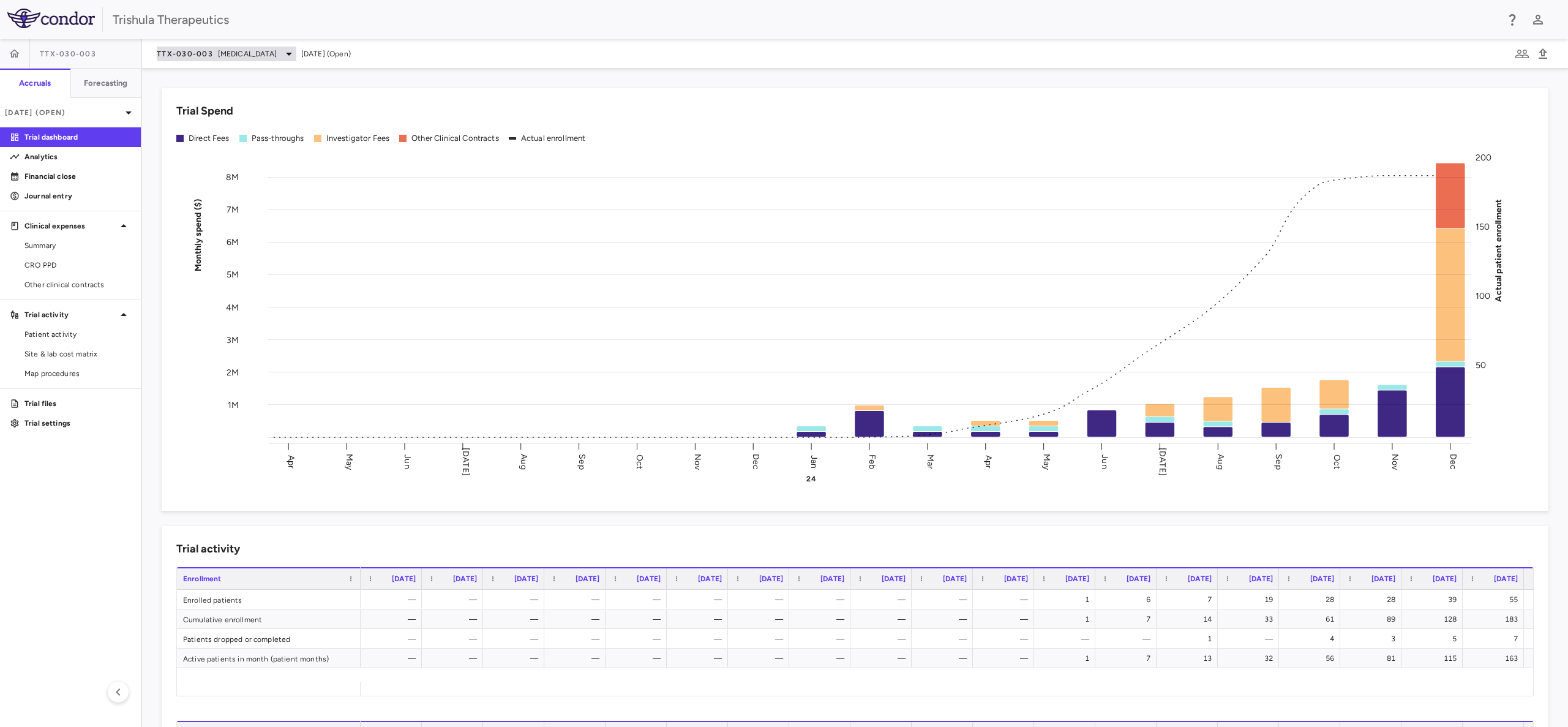
click at [290, 56] on icon at bounding box center [289, 54] width 15 height 15
click at [290, 56] on div at bounding box center [784, 364] width 1568 height 727
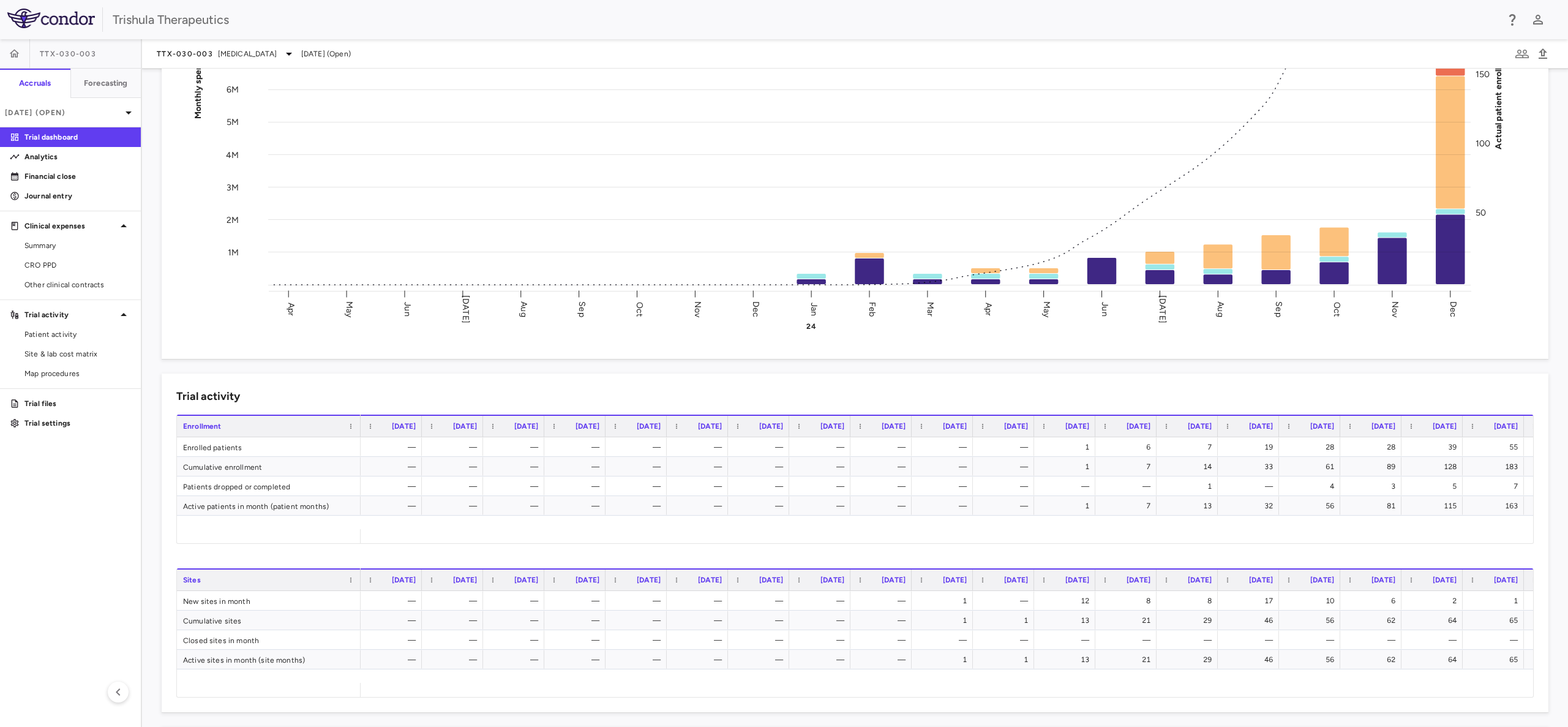
scroll to position [136, 0]
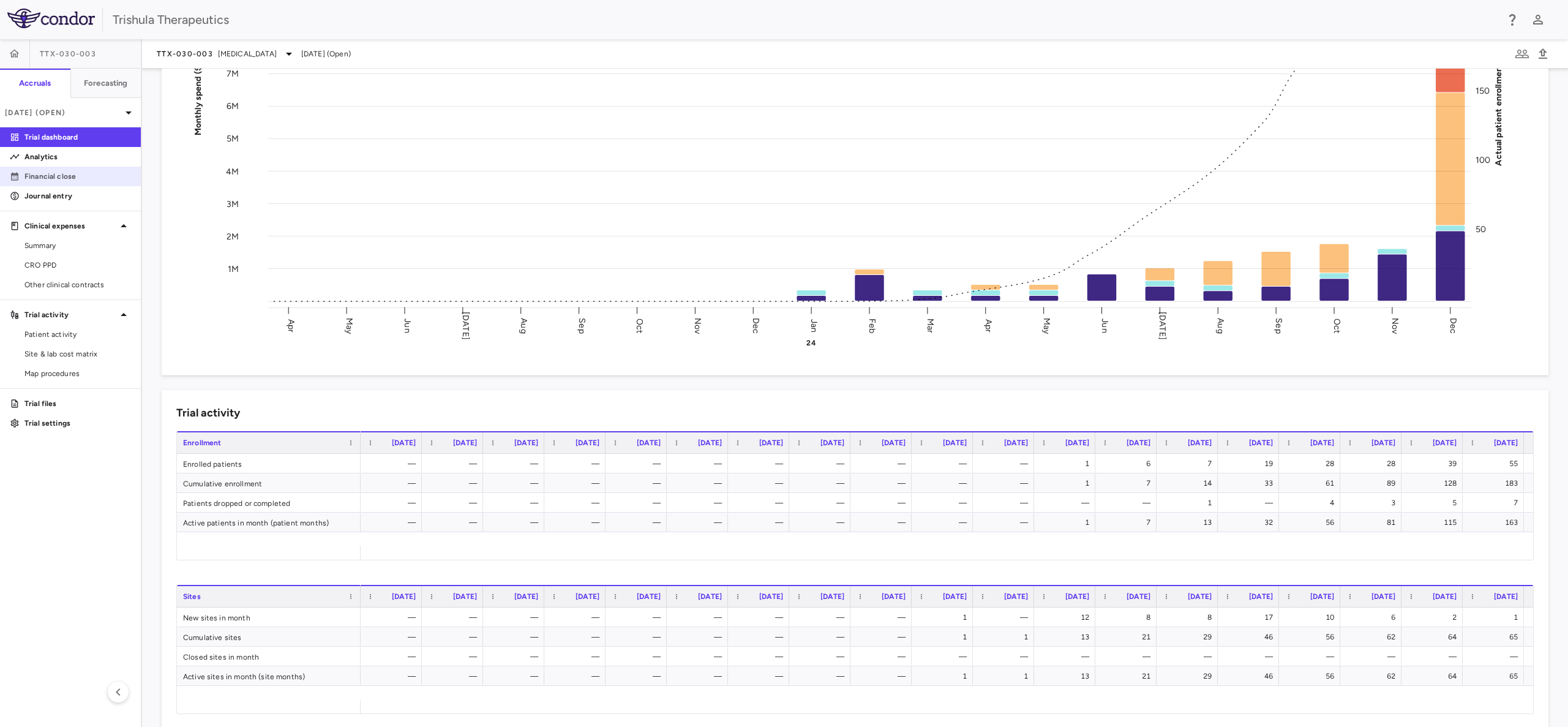
click at [70, 168] on link "Financial close" at bounding box center [71, 176] width 141 height 18
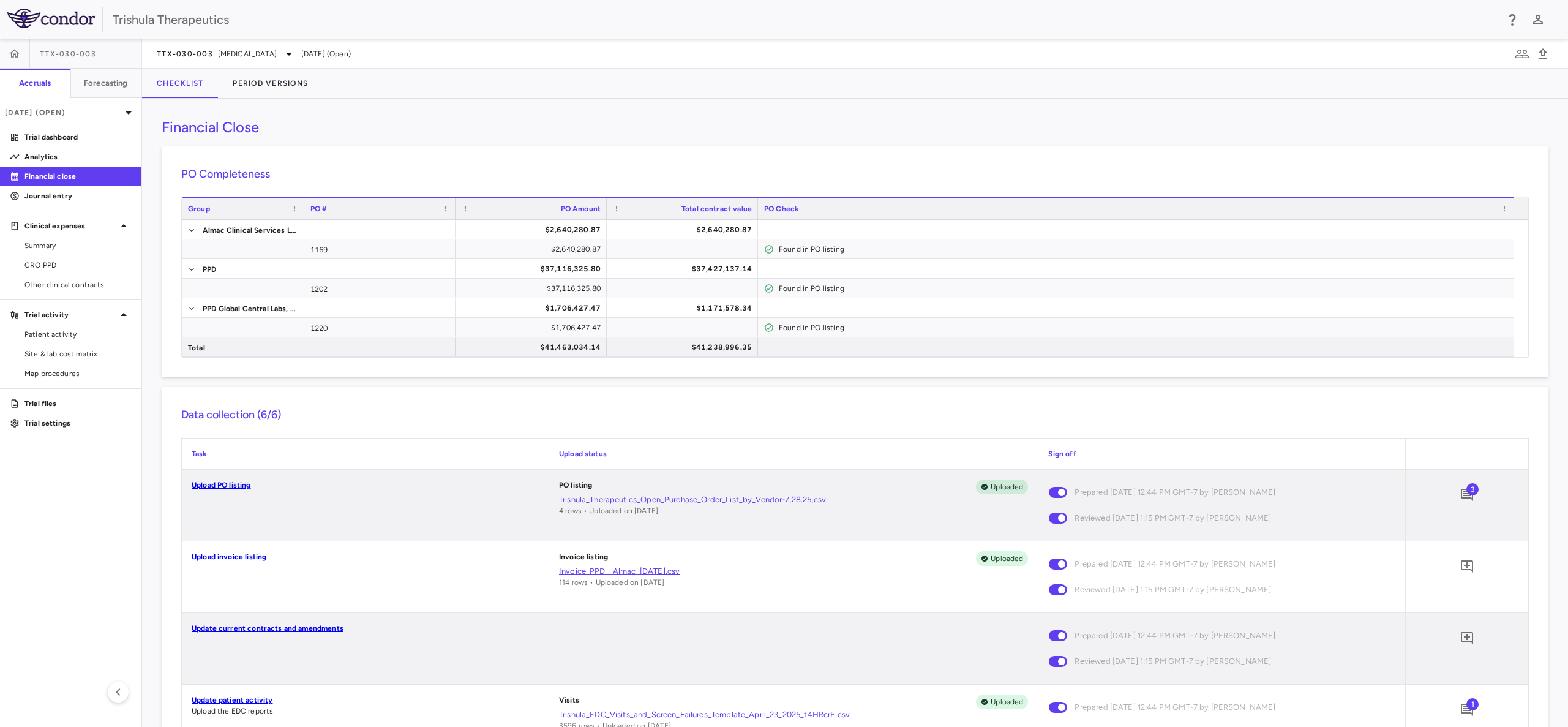
click at [20, 54] on icon "button" at bounding box center [15, 54] width 12 height 12
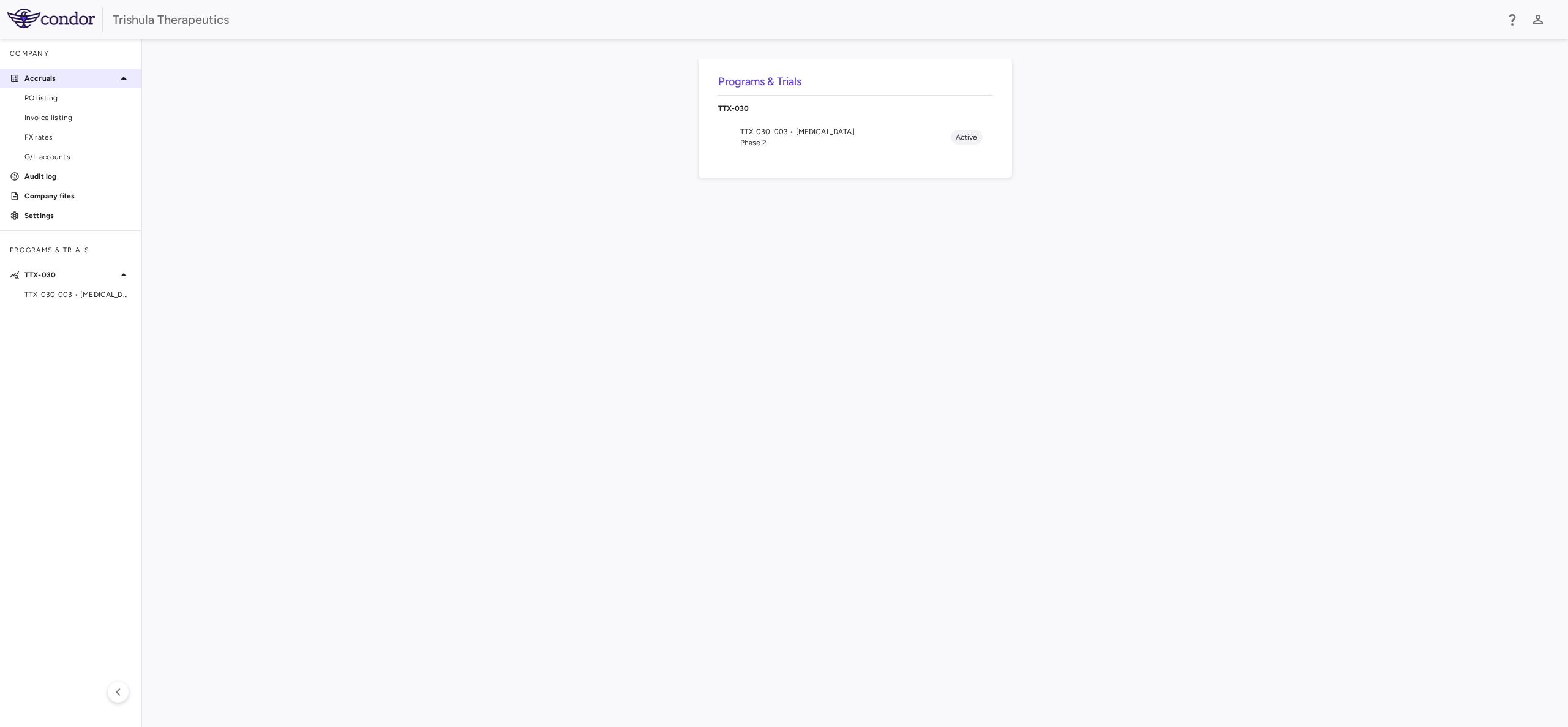
click at [48, 72] on div "Accruals" at bounding box center [71, 78] width 141 height 22
click at [48, 194] on p "TTX-030" at bounding box center [70, 197] width 92 height 11
click at [48, 216] on span "TTX-030-003 • Pancreatic Cancer" at bounding box center [77, 216] width 107 height 11
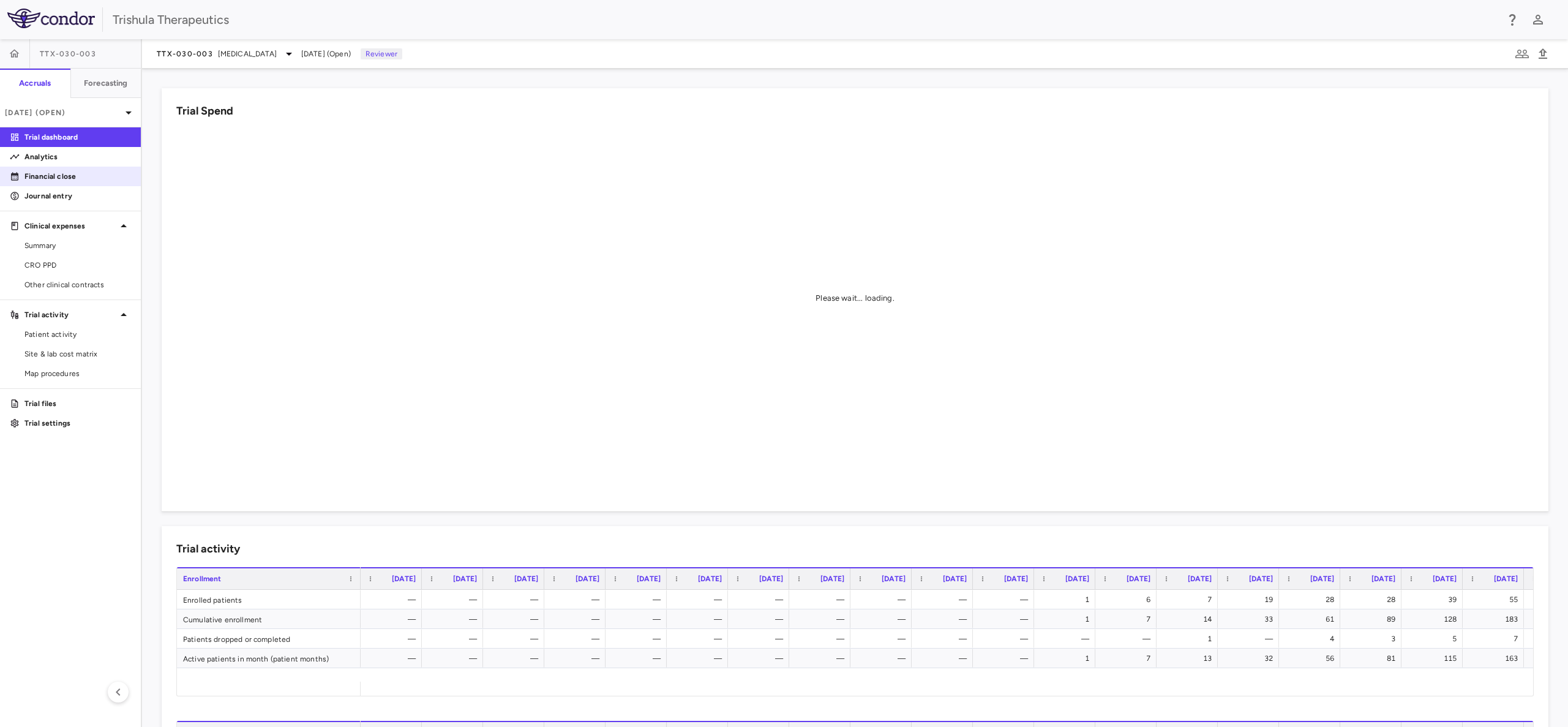
click at [40, 175] on p "Financial close" at bounding box center [77, 177] width 107 height 11
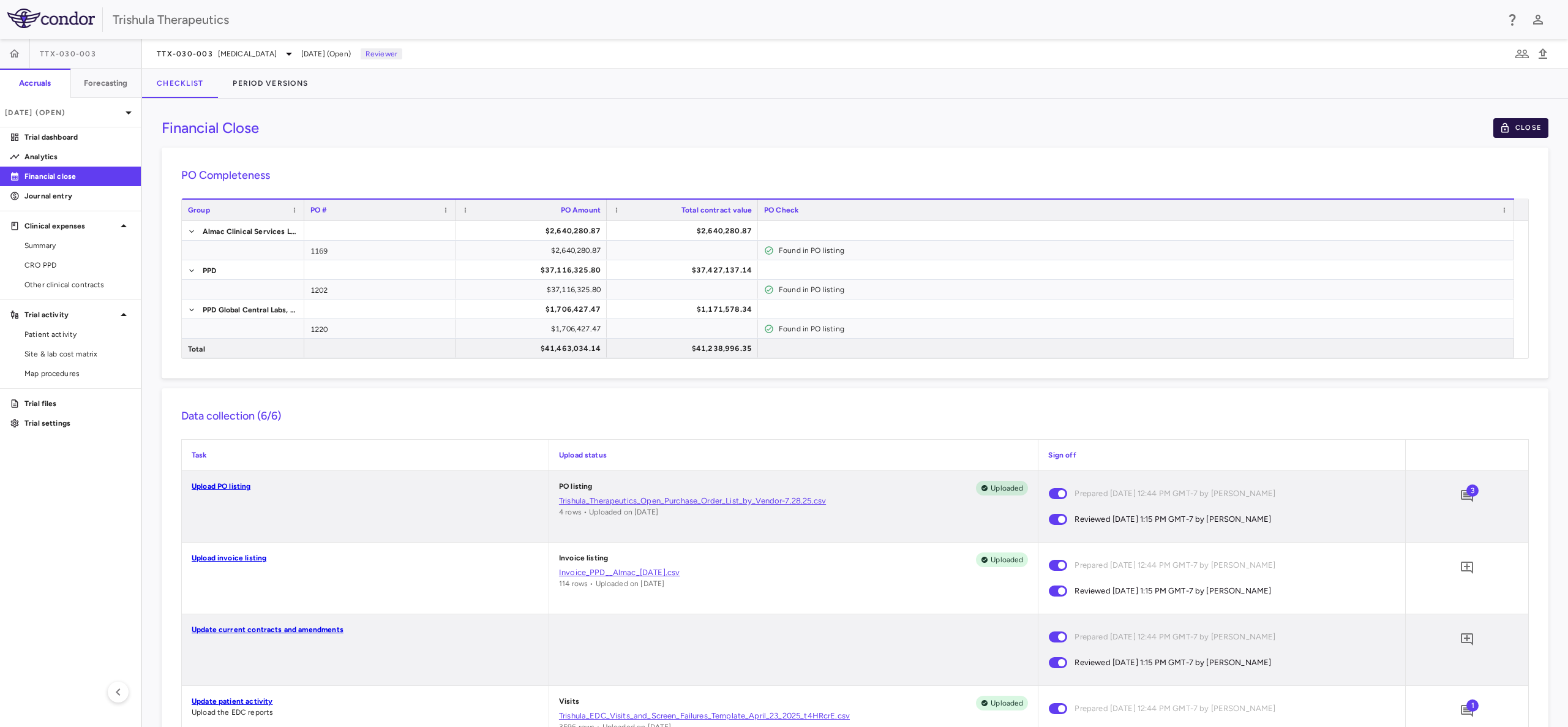
click at [1504, 134] on button "Close" at bounding box center [1521, 127] width 55 height 19
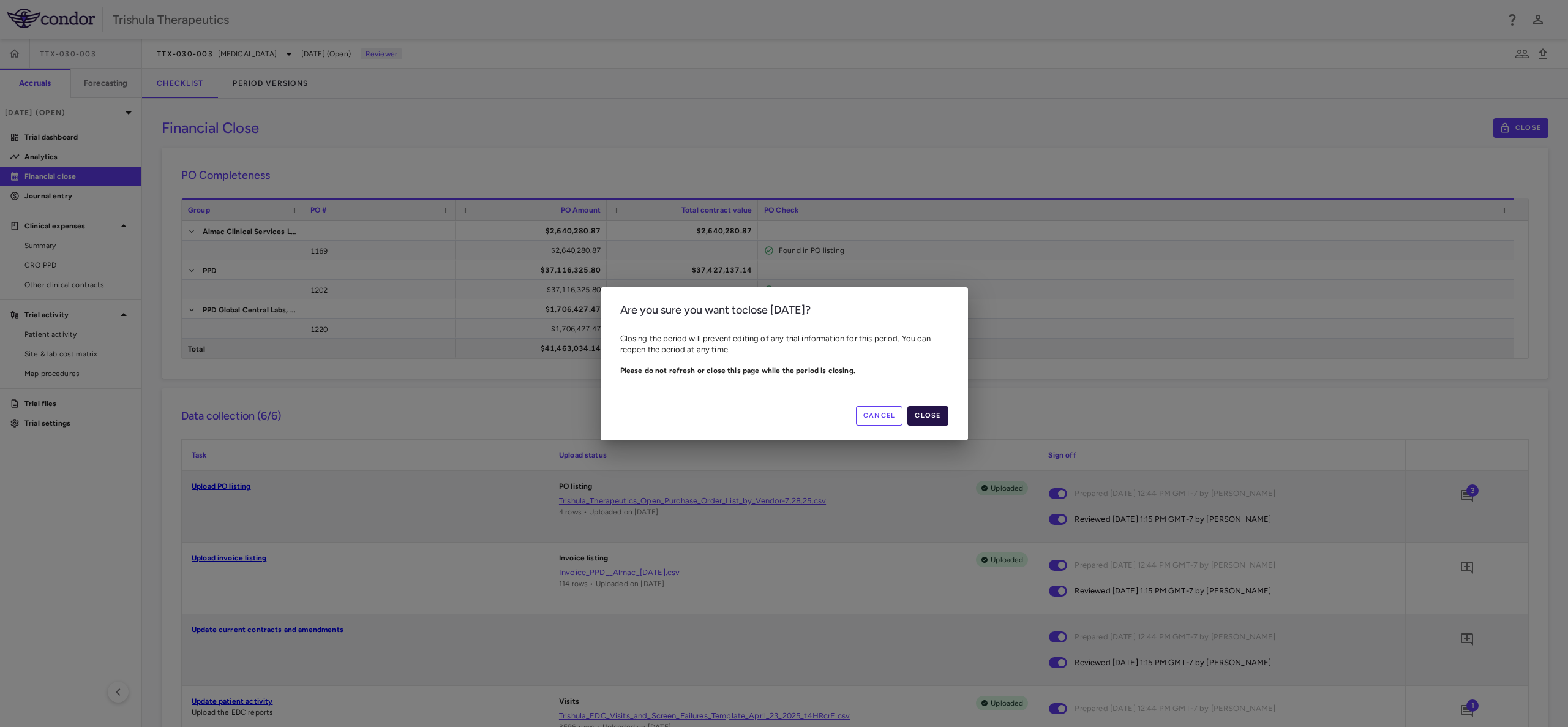
click at [939, 417] on button "Close" at bounding box center [927, 415] width 41 height 19
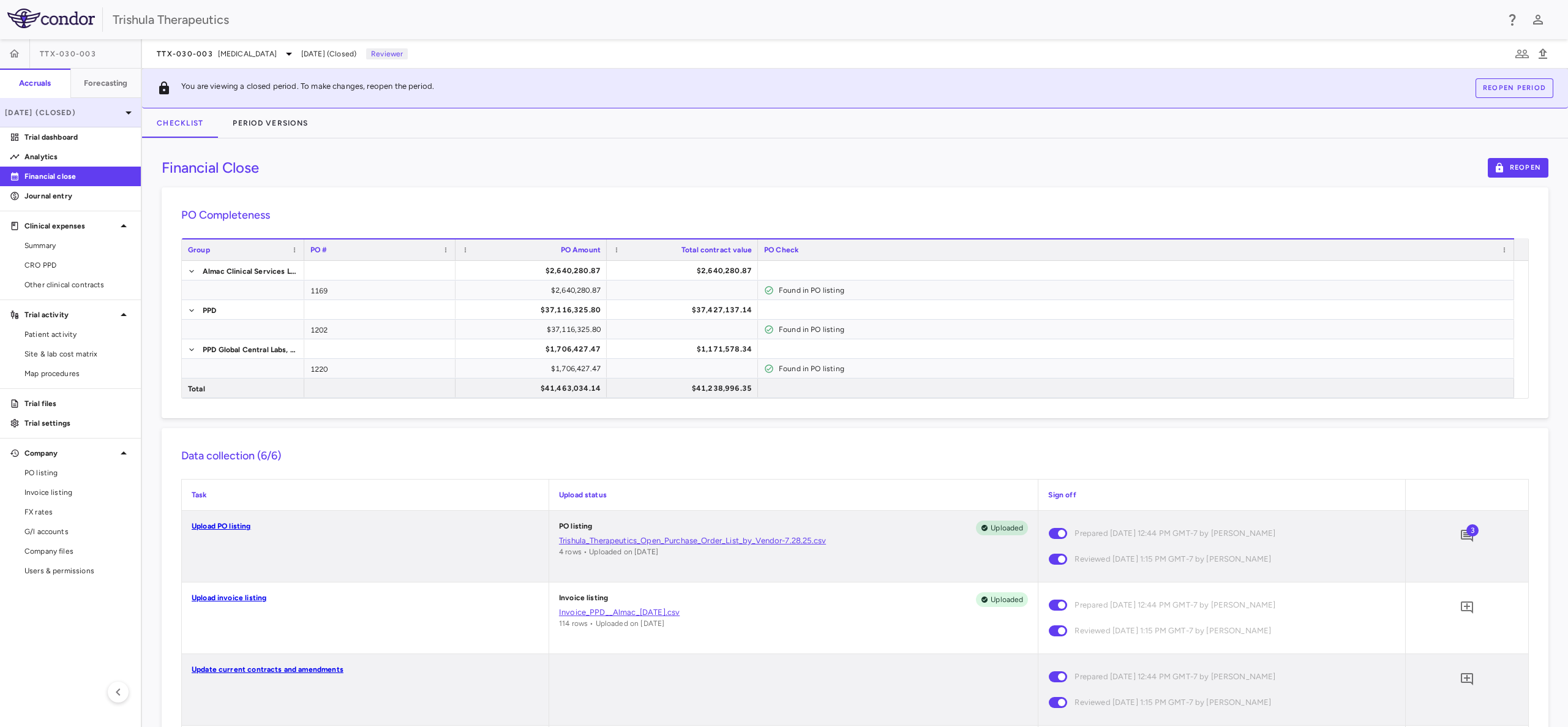
click at [116, 111] on p "Dec 2024 (Closed)" at bounding box center [63, 113] width 116 height 11
click at [109, 146] on div "2025" at bounding box center [63, 143] width 105 height 11
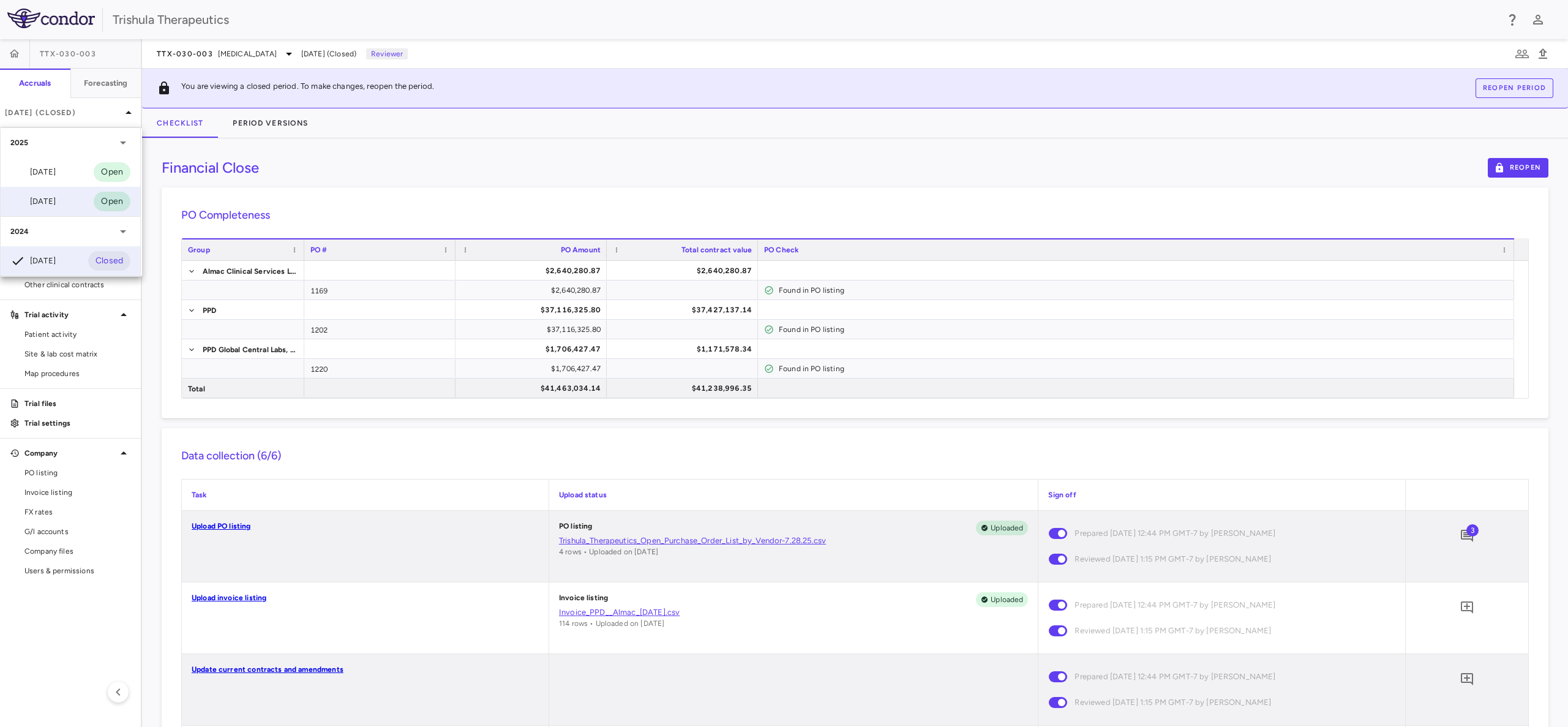
click at [37, 199] on div "Mar 2025" at bounding box center [33, 202] width 46 height 15
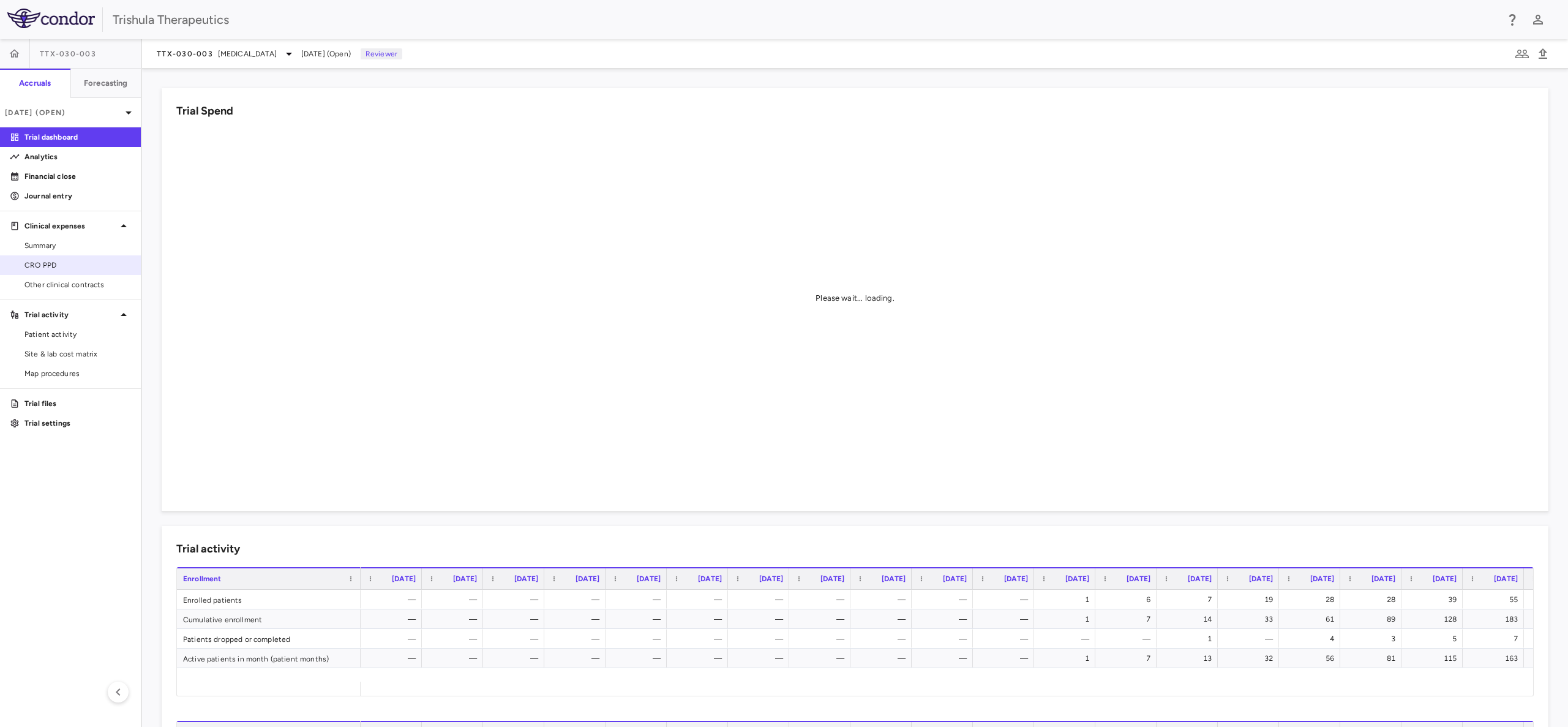
click at [52, 262] on span "CRO PPD" at bounding box center [77, 265] width 107 height 11
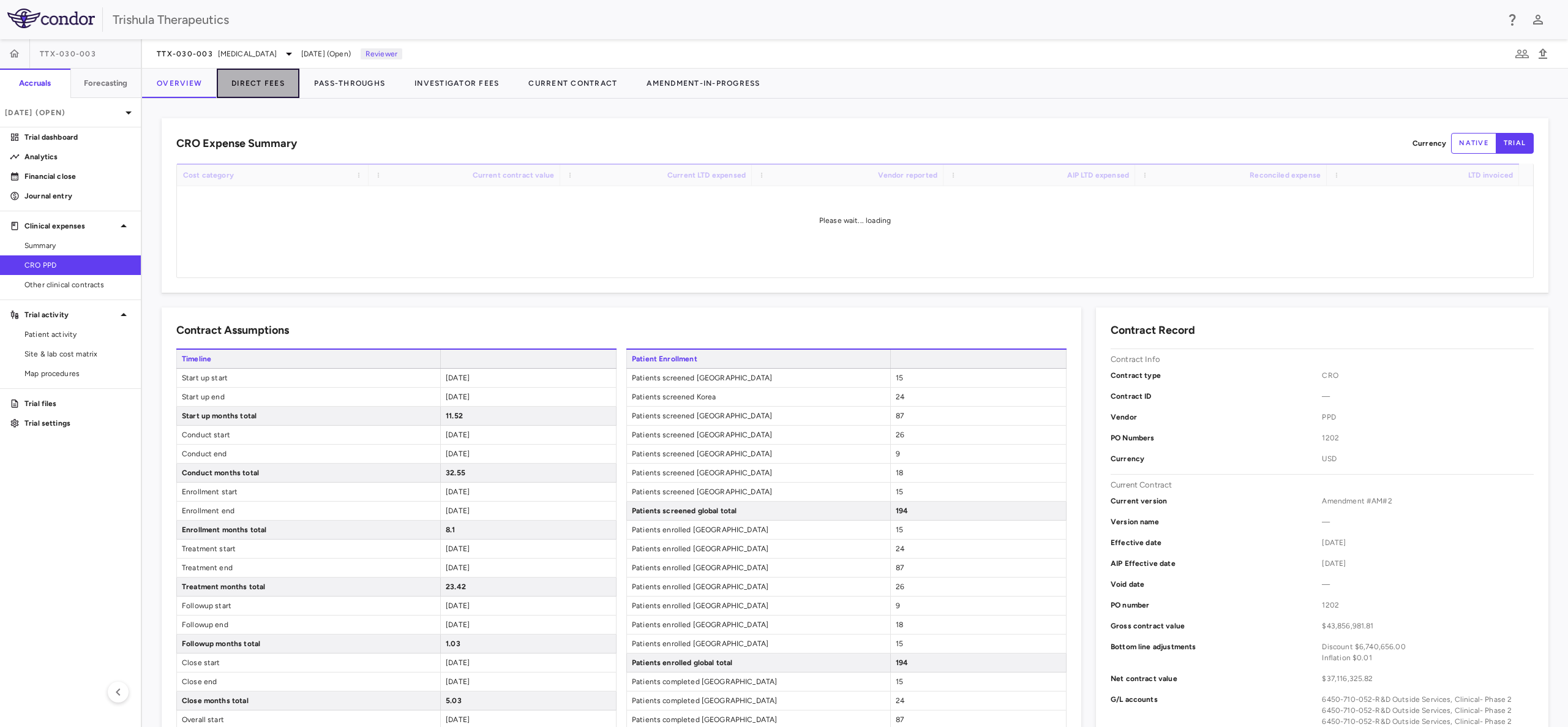
click at [258, 79] on button "Direct Fees" at bounding box center [258, 83] width 82 height 29
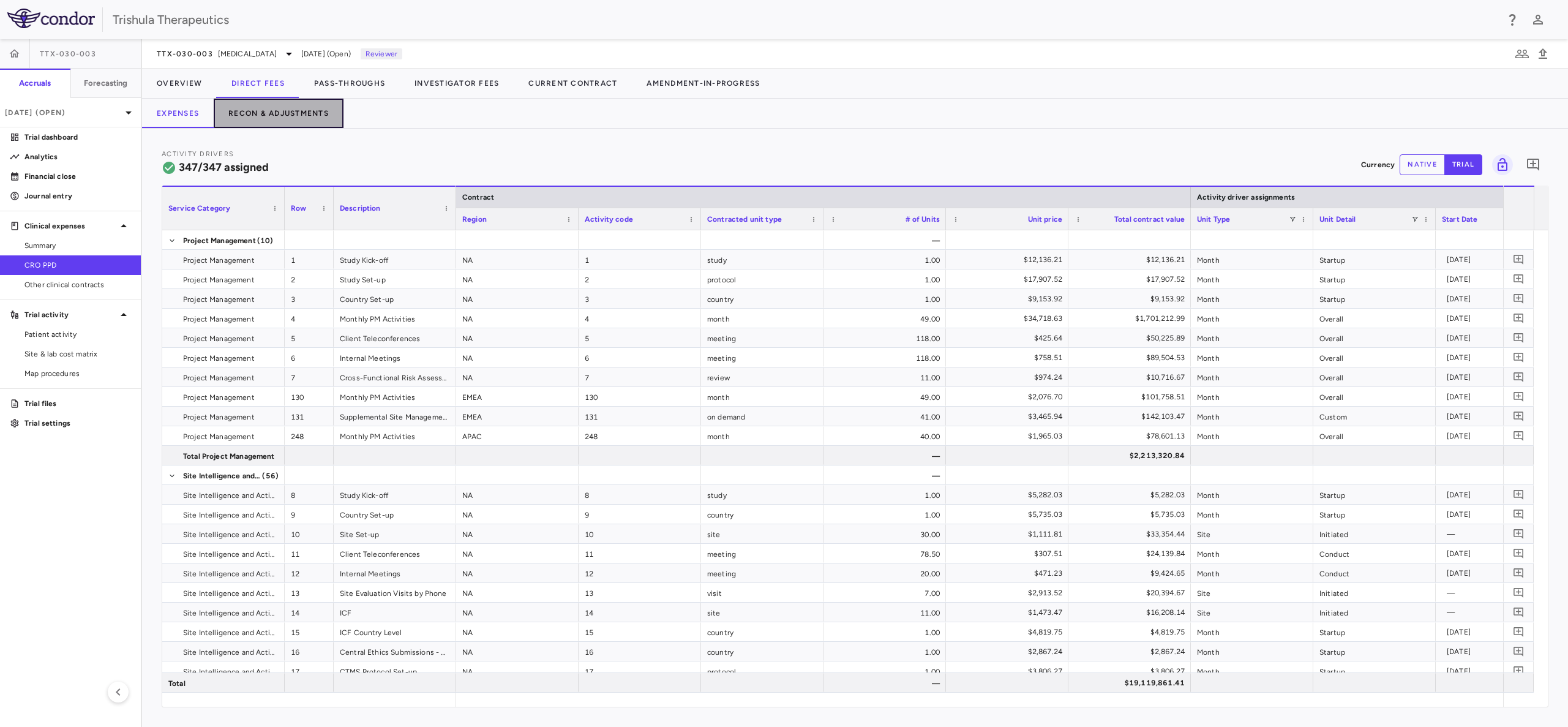
click at [257, 113] on button "Recon & Adjustments" at bounding box center [278, 113] width 130 height 29
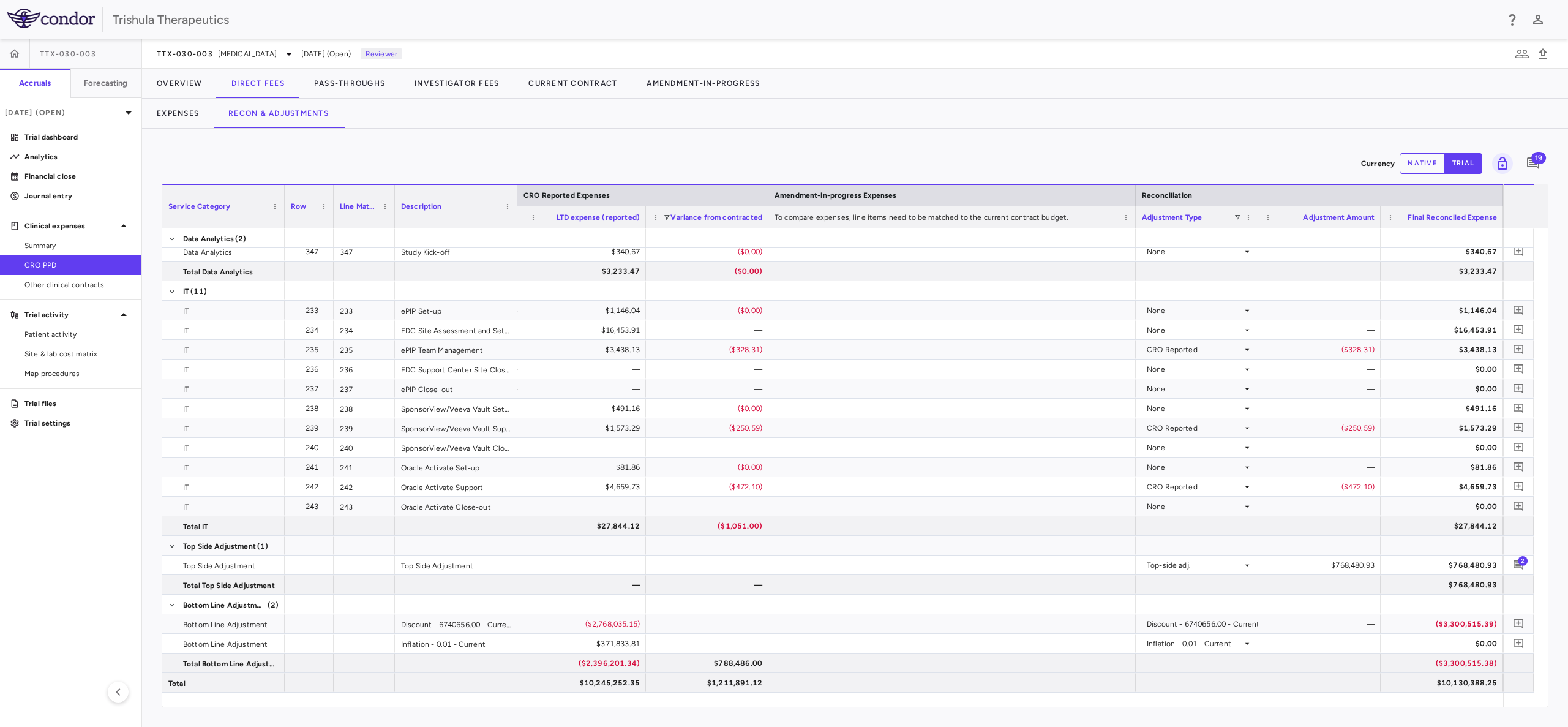
click at [1417, 163] on button "native" at bounding box center [1422, 163] width 46 height 21
click at [1349, 570] on div "$768,480.93" at bounding box center [1321, 565] width 105 height 19
click at [1349, 567] on div "$768,480.93" at bounding box center [1321, 565] width 105 height 19
click at [1466, 164] on button "trial" at bounding box center [1463, 163] width 38 height 21
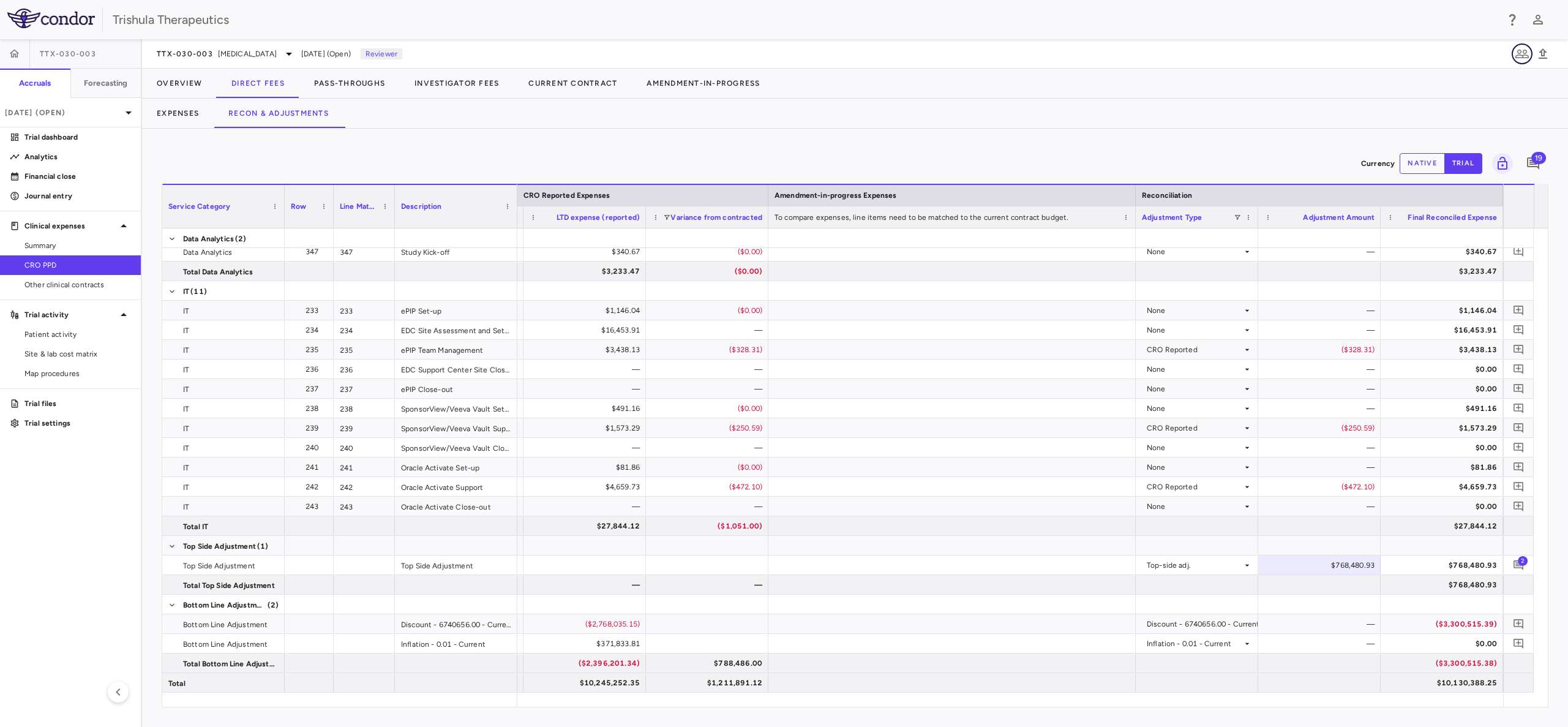
click at [1520, 56] on icon "button" at bounding box center [1522, 54] width 15 height 15
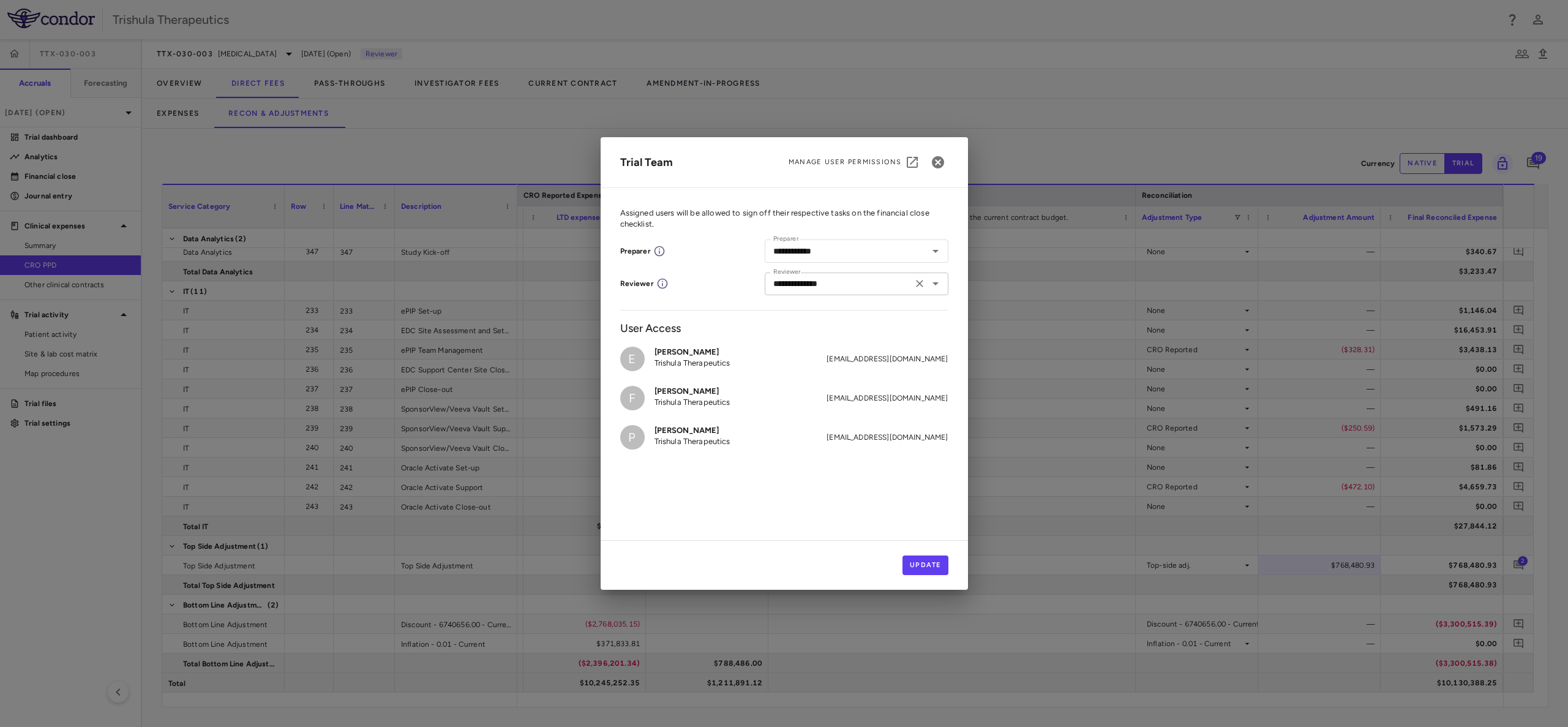
click at [916, 283] on icon "Clear" at bounding box center [919, 284] width 12 height 12
click at [913, 559] on button "Update" at bounding box center [926, 565] width 46 height 19
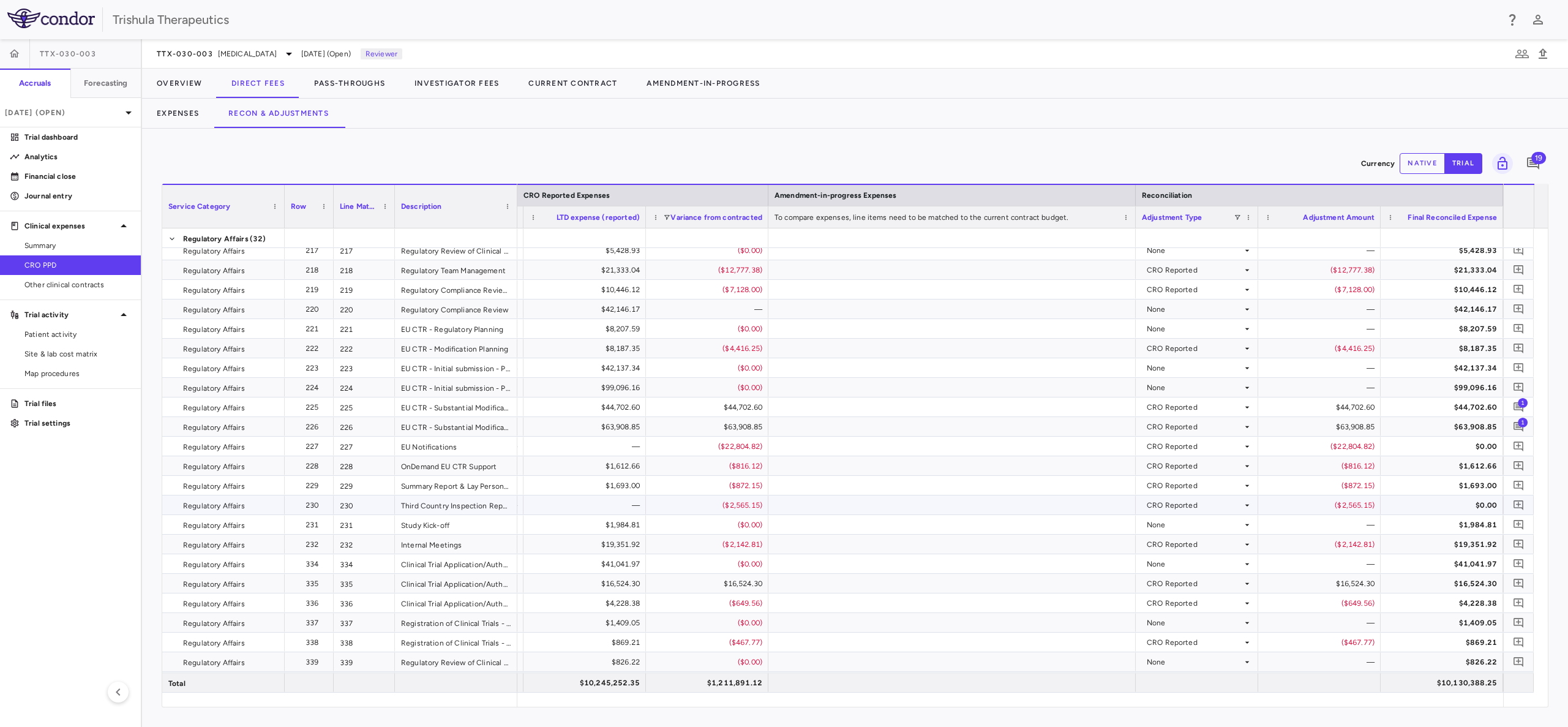
scroll to position [6064, 0]
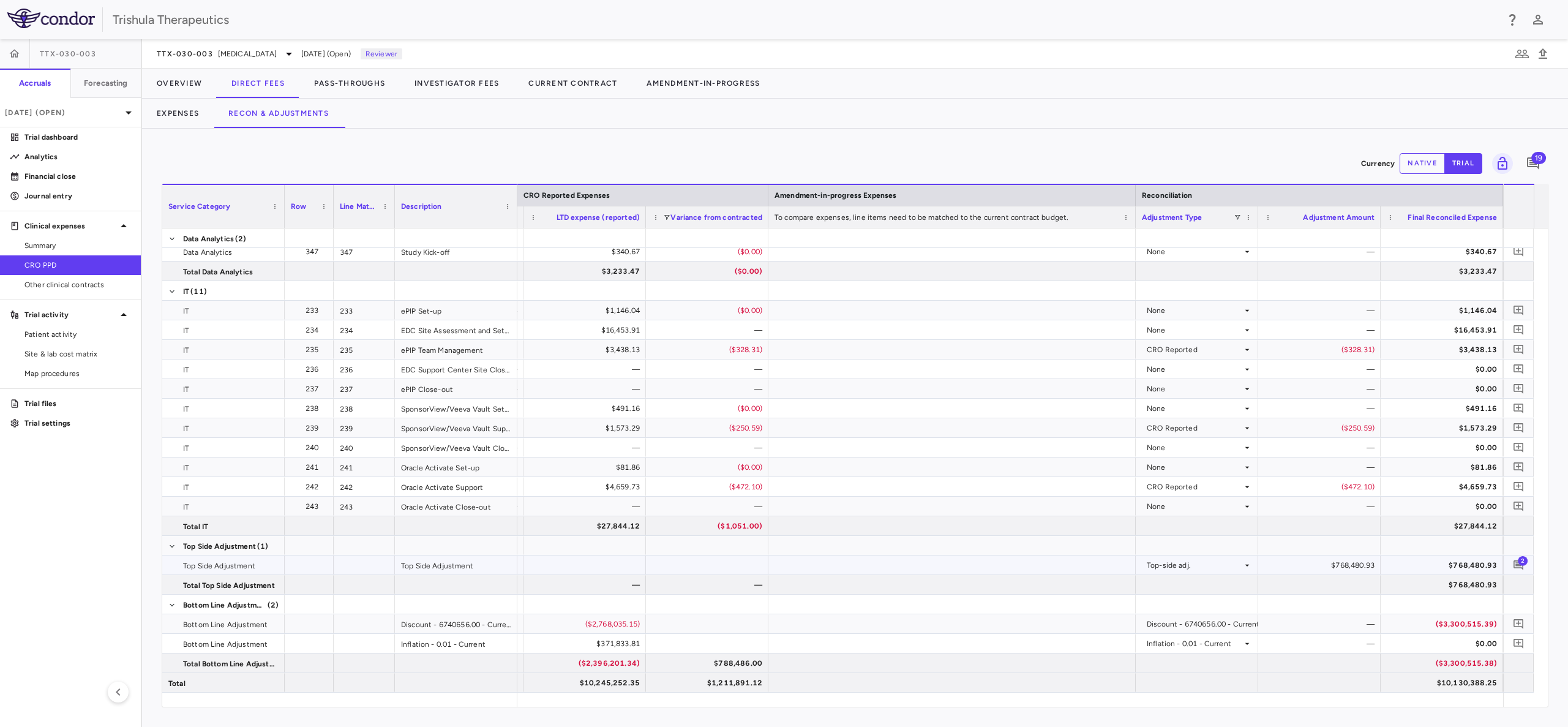
click at [1365, 564] on div "$768,480.93" at bounding box center [1321, 565] width 105 height 19
click at [1420, 160] on button "native" at bounding box center [1422, 163] width 46 height 21
click at [1326, 573] on div "$768,480.93" at bounding box center [1321, 565] width 105 height 19
click at [1333, 565] on div "$768,480.93" at bounding box center [1321, 565] width 105 height 19
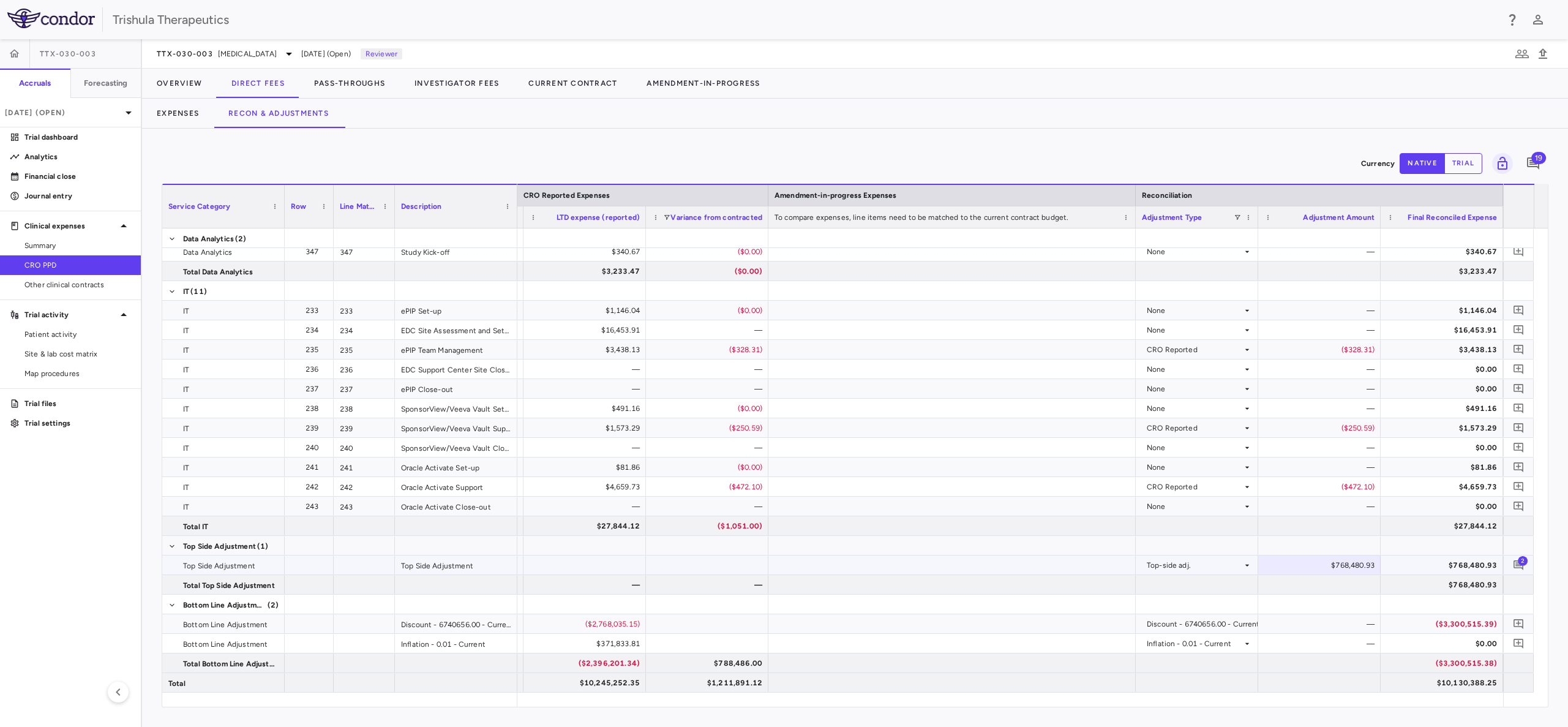
click at [1456, 565] on div "$768,480.93" at bounding box center [1444, 565] width 105 height 19
click at [1350, 565] on div "$768,480.93" at bounding box center [1321, 565] width 105 height 19
click at [1527, 48] on icon "button" at bounding box center [1522, 54] width 15 height 15
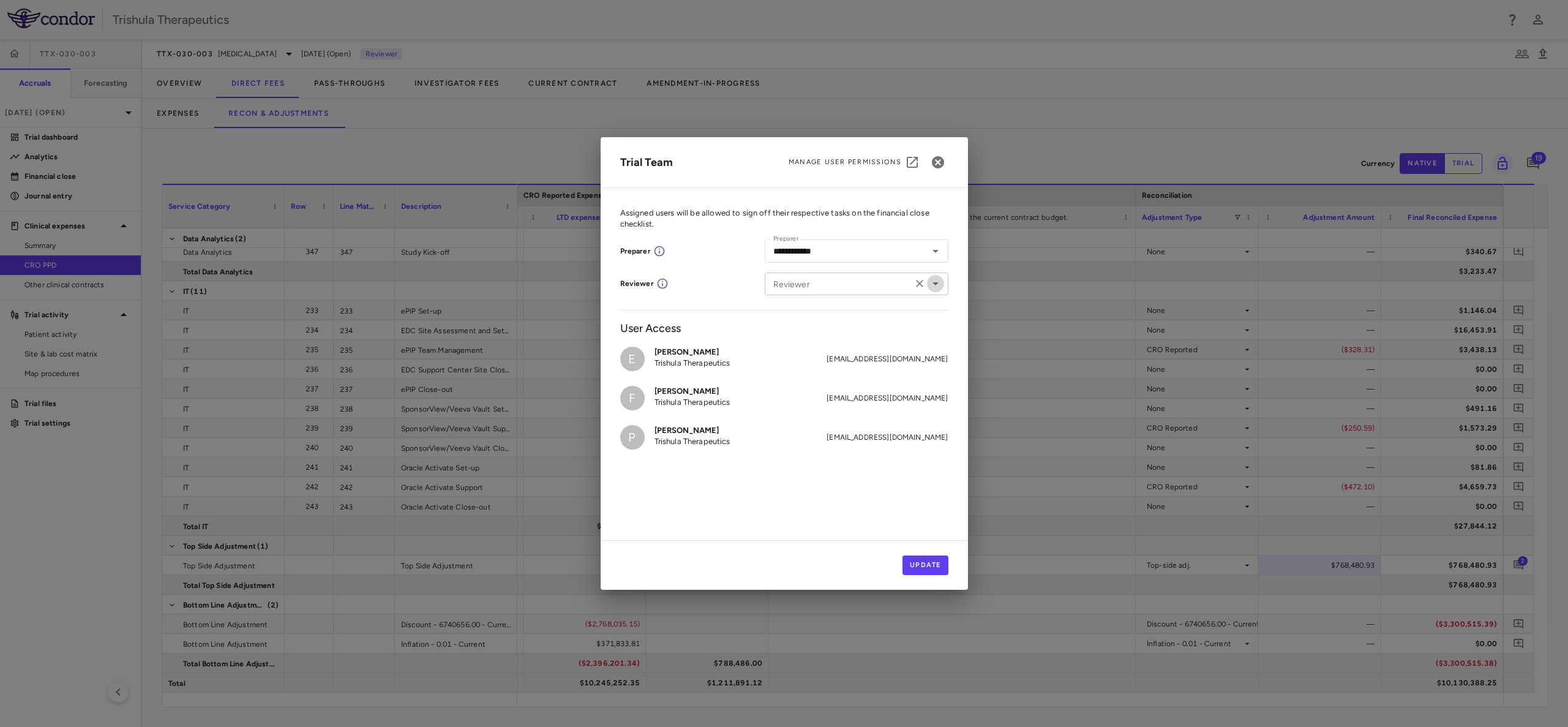
click at [928, 283] on icon "Open" at bounding box center [936, 284] width 15 height 15
click at [848, 324] on p "Trishula Therapeutics" at bounding box center [847, 320] width 76 height 11
type input "**********"
click at [911, 560] on button "Update" at bounding box center [926, 565] width 46 height 19
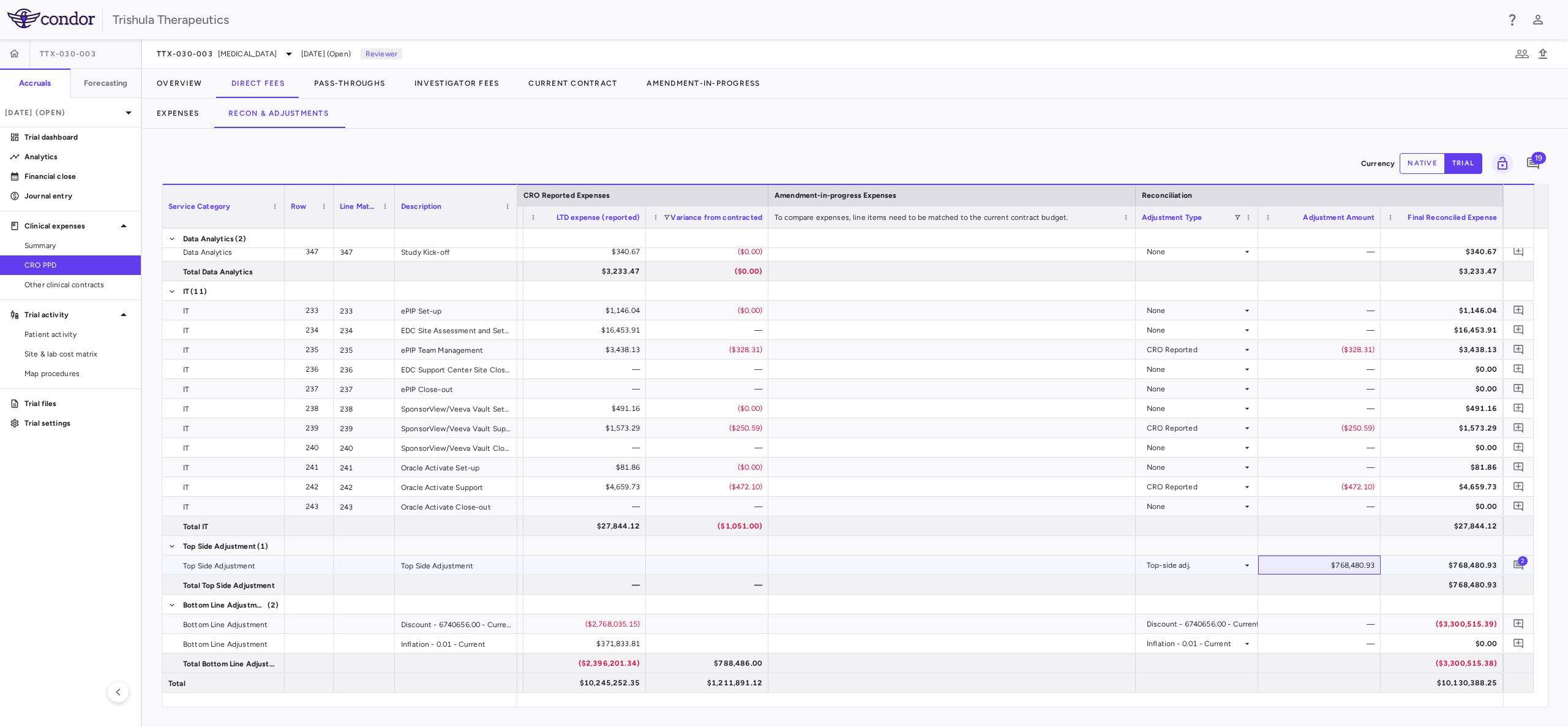
click at [1348, 558] on div "$768,480.93" at bounding box center [1321, 565] width 105 height 19
click at [1411, 156] on button "native" at bounding box center [1422, 163] width 46 height 21
click at [1328, 568] on div "$768,480.93" at bounding box center [1321, 565] width 105 height 19
click at [1355, 558] on div "$768,480.93" at bounding box center [1321, 565] width 105 height 19
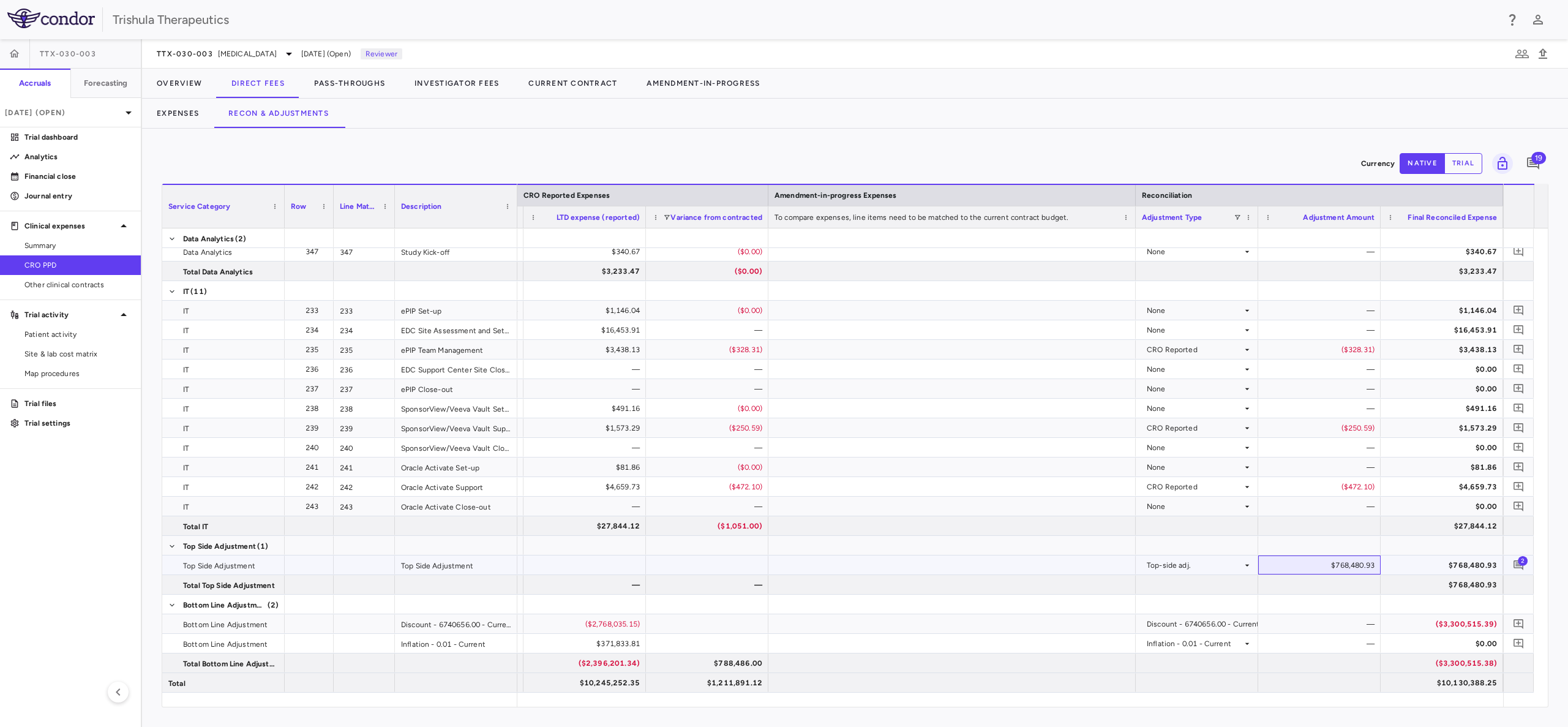
click at [1354, 569] on div "$768,480.93" at bounding box center [1321, 565] width 105 height 19
click at [1432, 558] on div "$768,480.93" at bounding box center [1444, 565] width 105 height 19
click at [1522, 51] on icon "button" at bounding box center [1522, 54] width 15 height 15
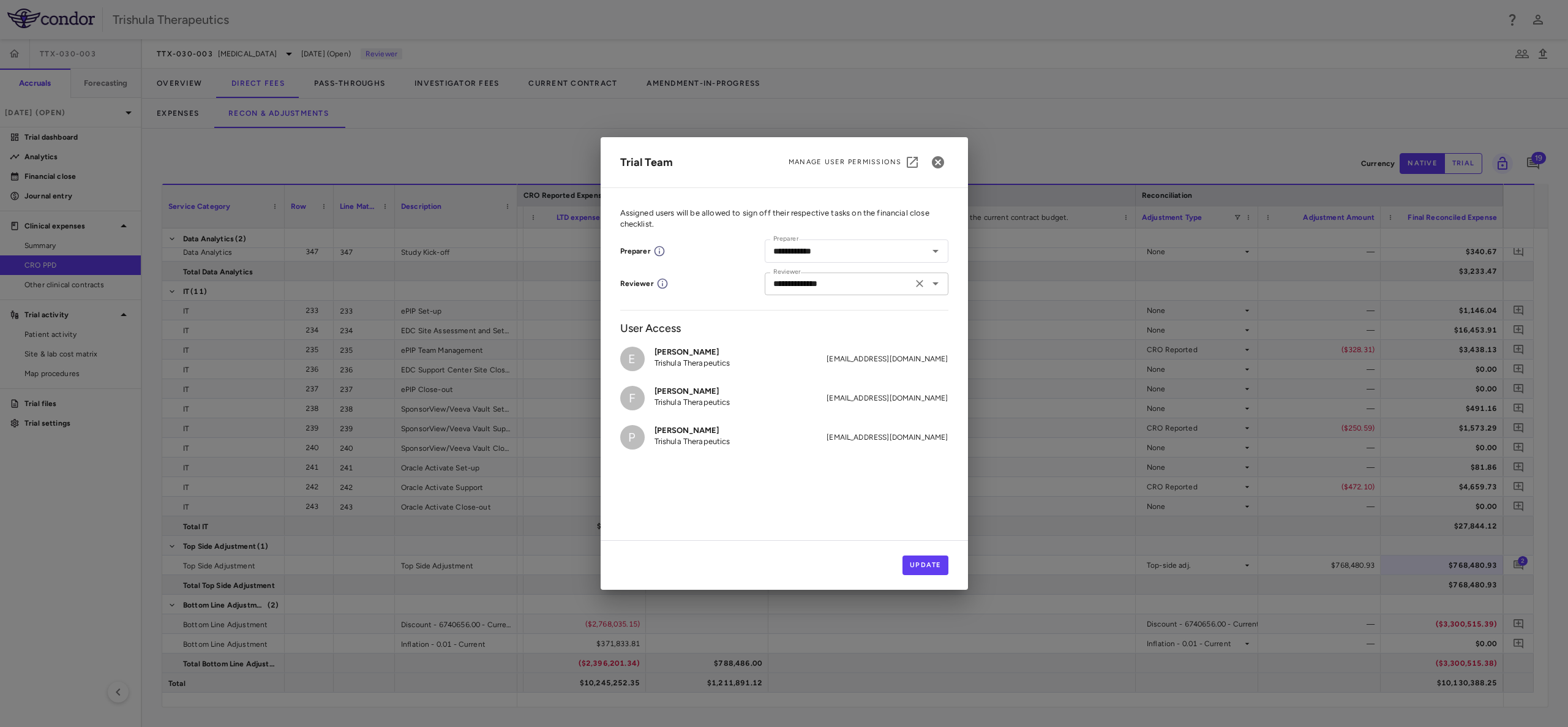
click at [940, 281] on icon "Open" at bounding box center [936, 284] width 15 height 15
click at [918, 285] on icon "Clear" at bounding box center [919, 284] width 7 height 7
click at [919, 560] on button "Update" at bounding box center [926, 565] width 46 height 19
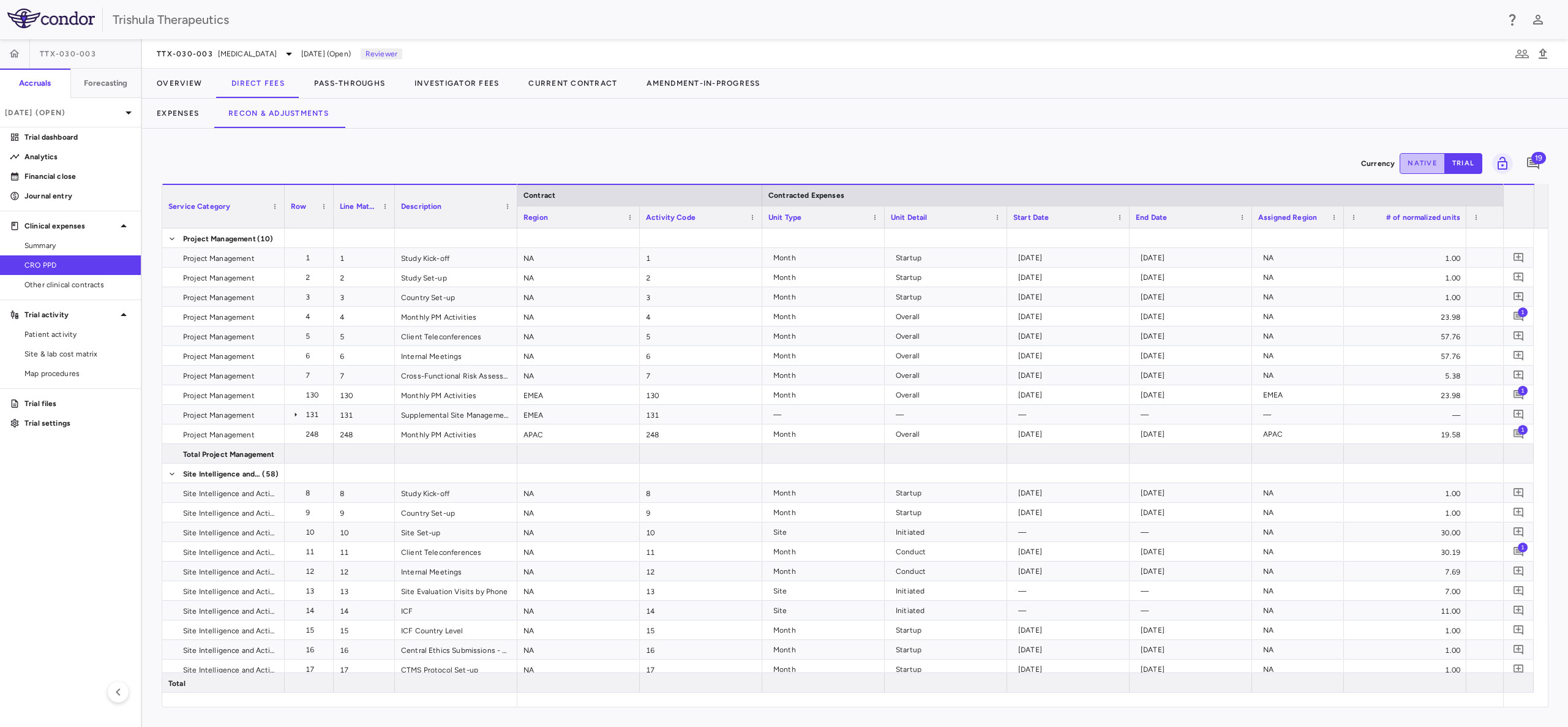
click at [1413, 167] on button "native" at bounding box center [1422, 163] width 46 height 21
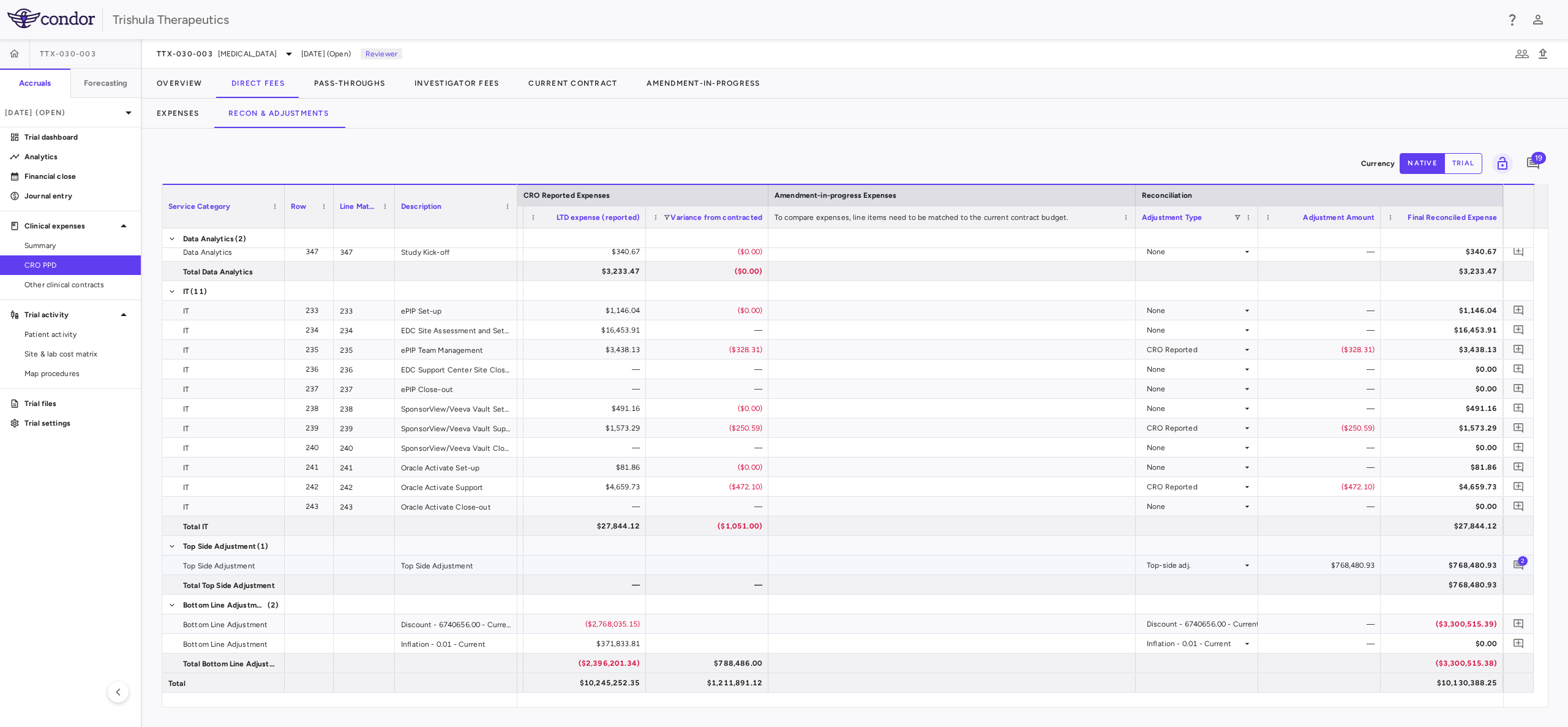
click at [1348, 565] on div "$768,480.93" at bounding box center [1321, 565] width 105 height 19
click at [1275, 563] on div "$768,480.93" at bounding box center [1321, 565] width 105 height 19
click at [1357, 563] on div "$768,480.93" at bounding box center [1321, 565] width 105 height 19
click at [1358, 563] on div "$768,480.93" at bounding box center [1321, 565] width 105 height 19
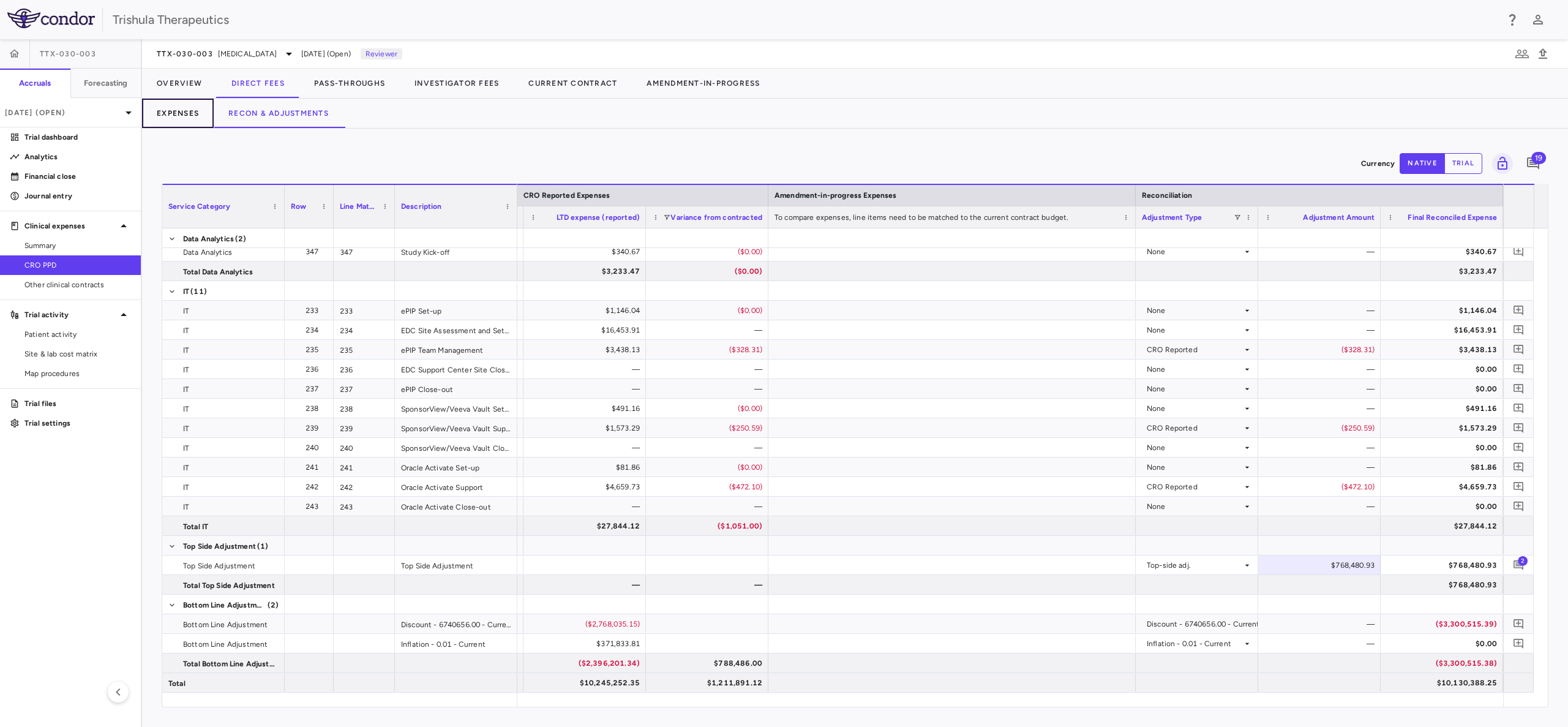
click at [174, 117] on button "Expenses" at bounding box center [178, 113] width 72 height 29
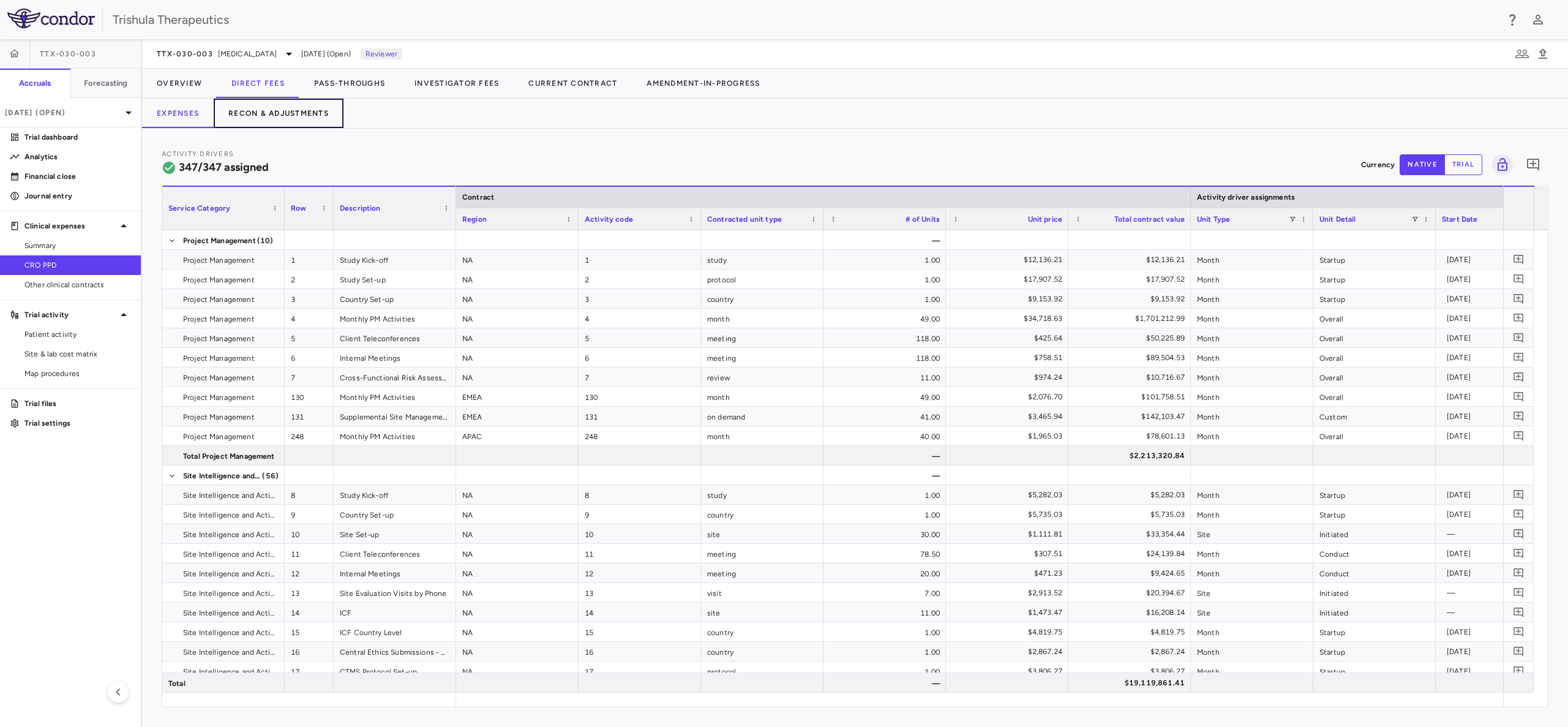
click at [277, 114] on button "Recon & Adjustments" at bounding box center [278, 113] width 130 height 29
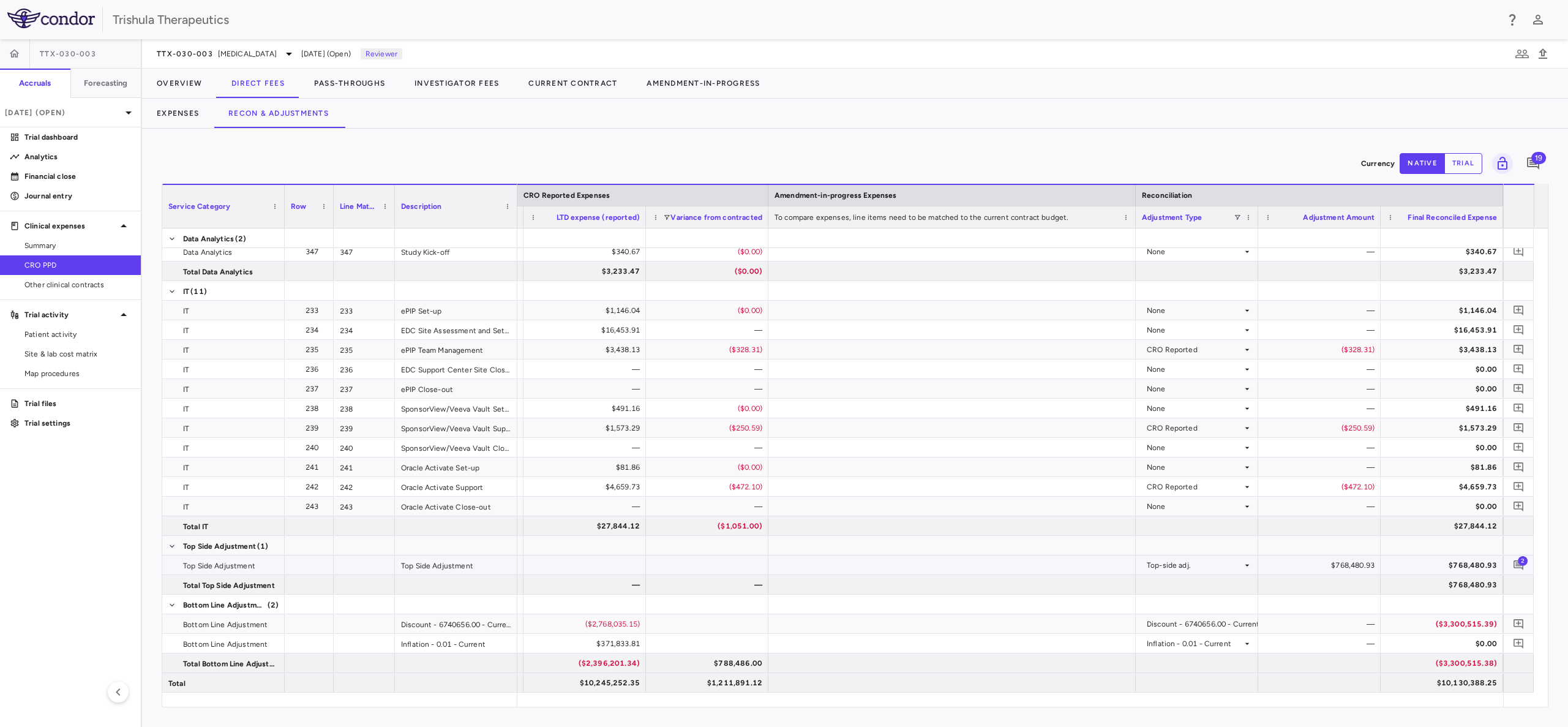
click at [1323, 570] on div "$768,480.93" at bounding box center [1321, 565] width 105 height 19
click at [1335, 564] on div "$768,480.93" at bounding box center [1321, 565] width 105 height 19
click at [1416, 166] on button "native" at bounding box center [1422, 163] width 46 height 21
click at [51, 176] on p "Financial close" at bounding box center [77, 177] width 107 height 11
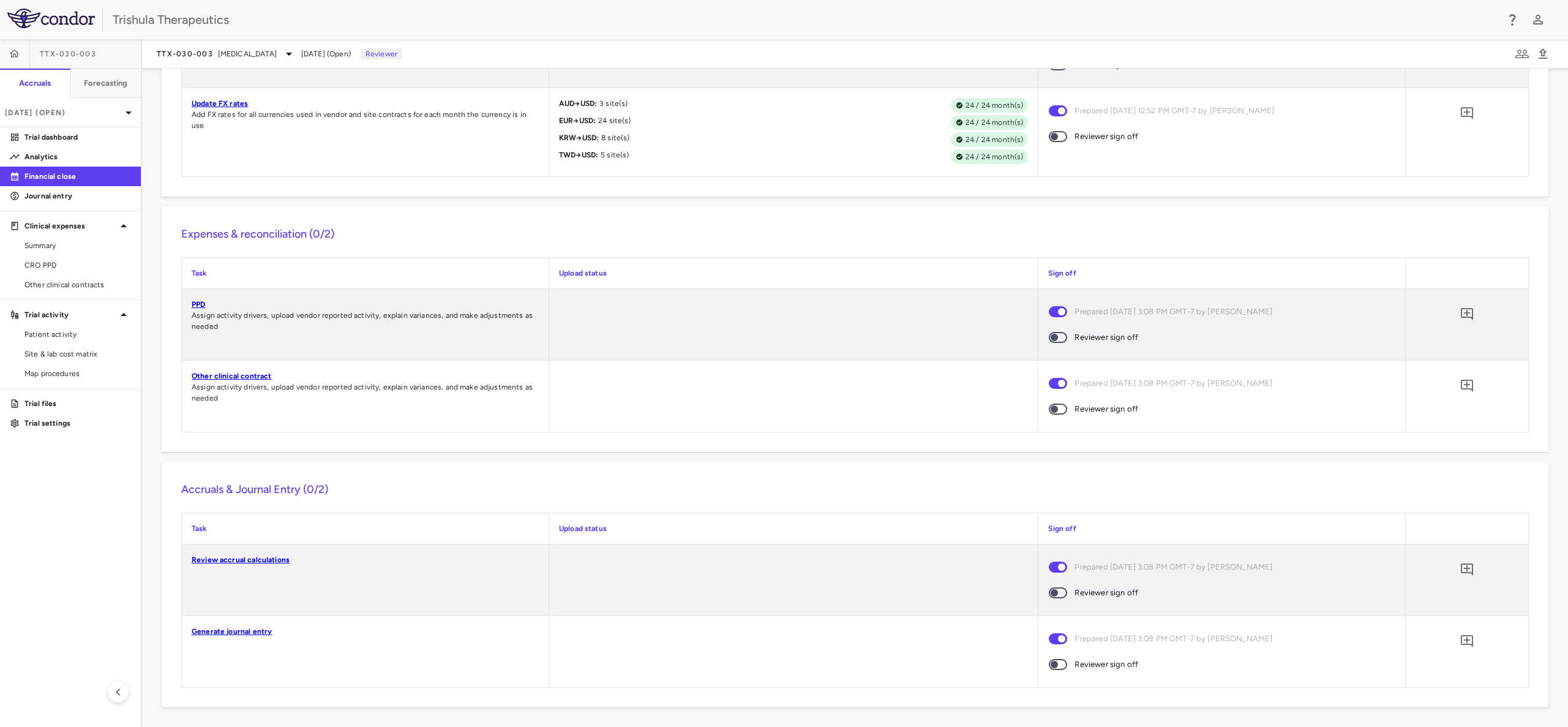
scroll to position [1077, 0]
click at [1524, 55] on icon "button" at bounding box center [1522, 54] width 15 height 15
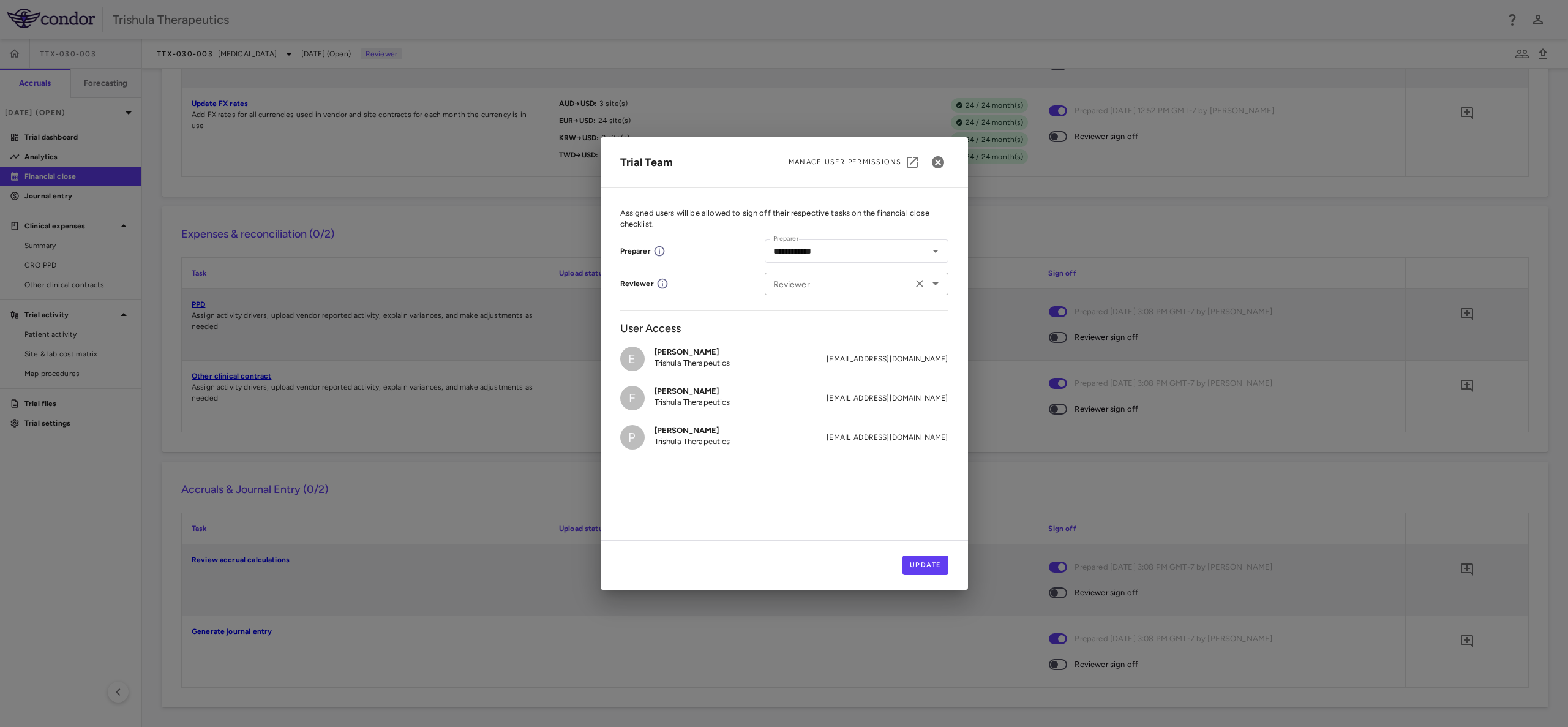
click at [934, 283] on icon "Open" at bounding box center [936, 284] width 6 height 3
click at [848, 316] on p "Trishula Therapeutics" at bounding box center [847, 320] width 76 height 11
type input "**********"
click at [913, 566] on button "Update" at bounding box center [926, 565] width 46 height 19
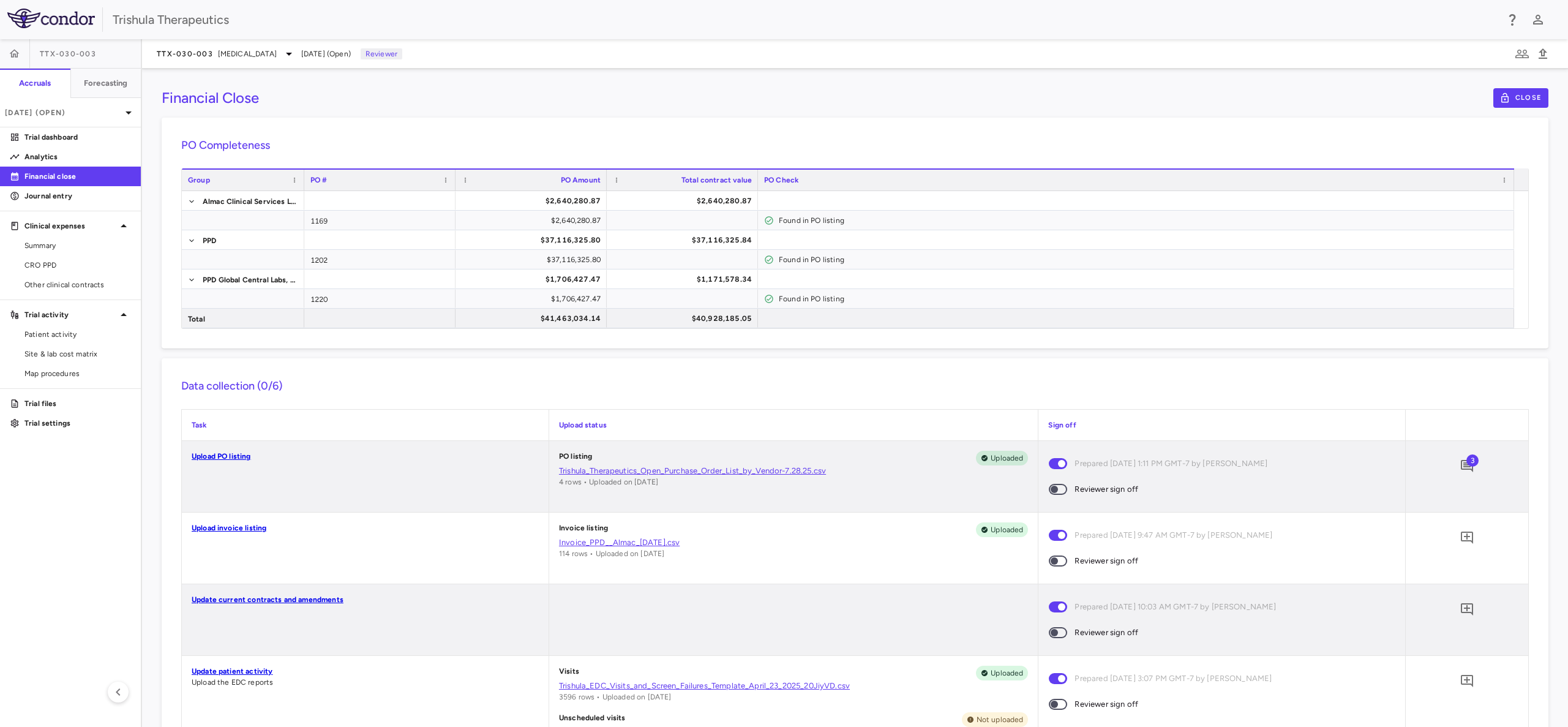
click at [1058, 490] on span at bounding box center [1057, 490] width 18 height 11
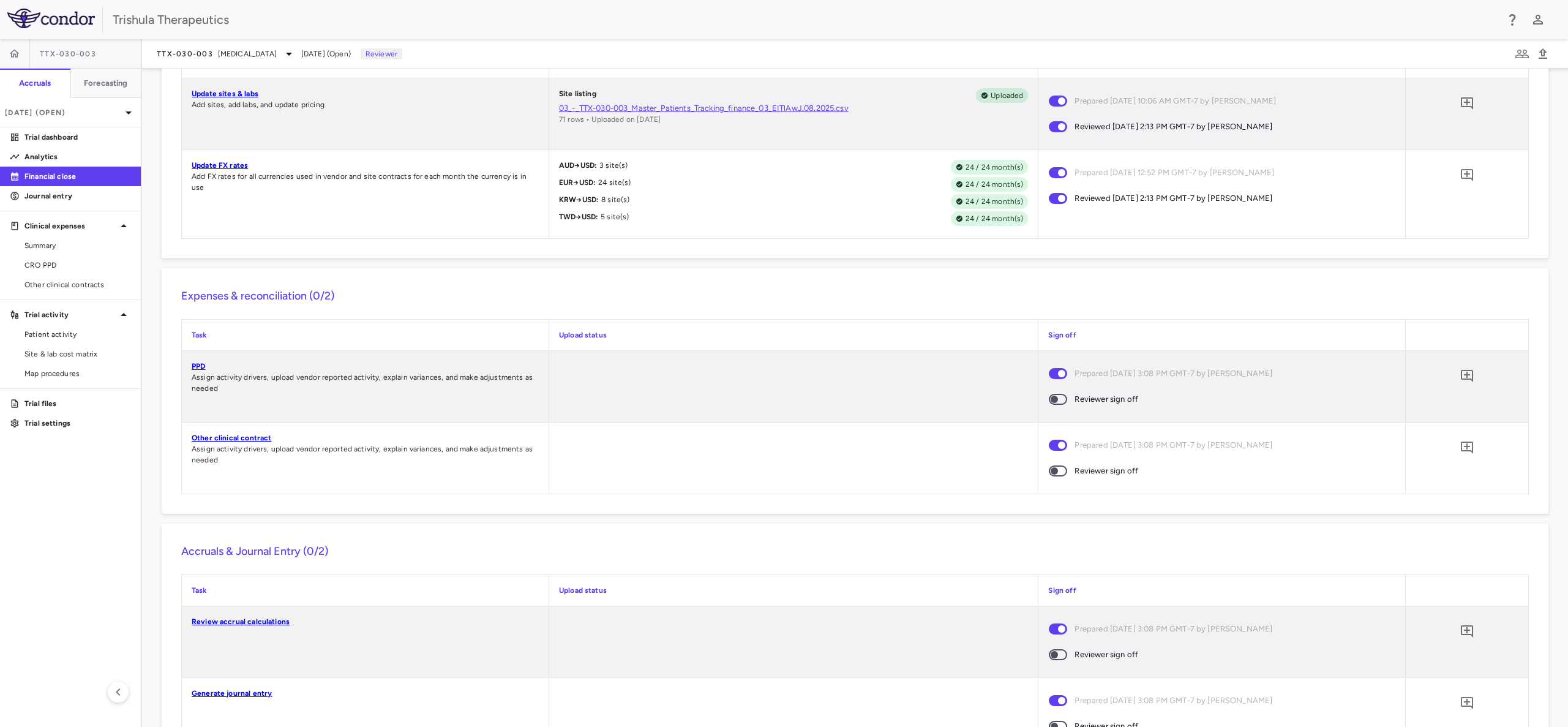
scroll to position [1011, 0]
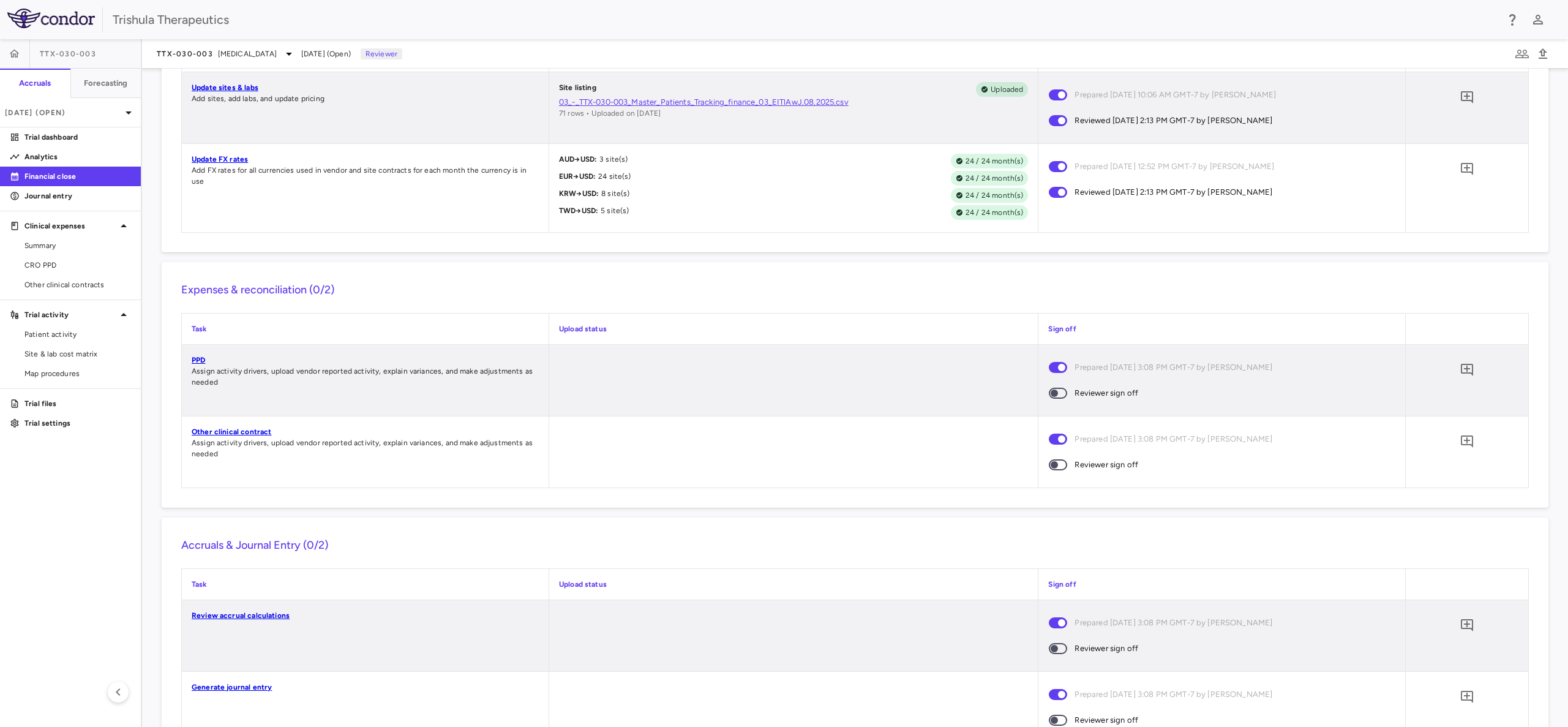
click at [1057, 470] on span at bounding box center [1057, 465] width 18 height 11
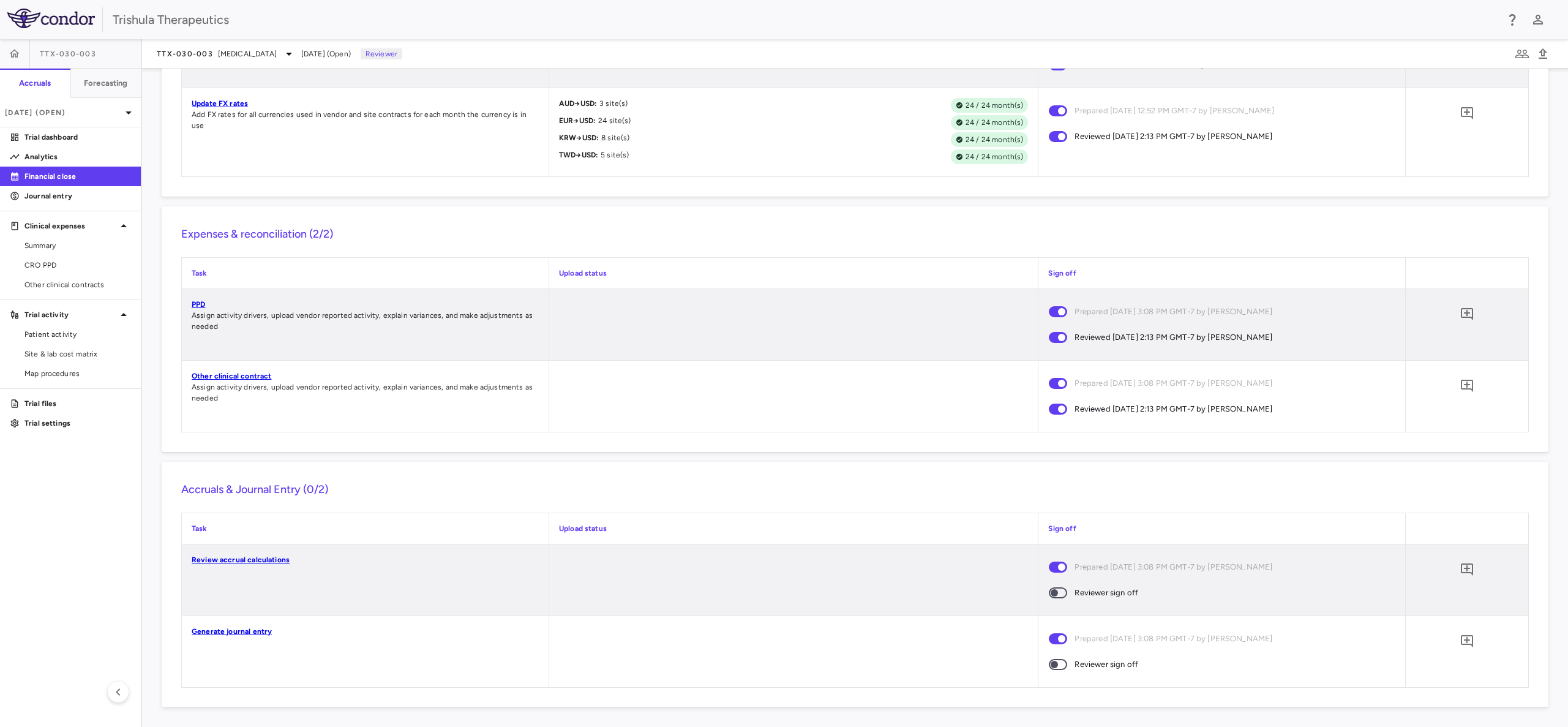
click at [1048, 585] on span at bounding box center [1057, 593] width 33 height 26
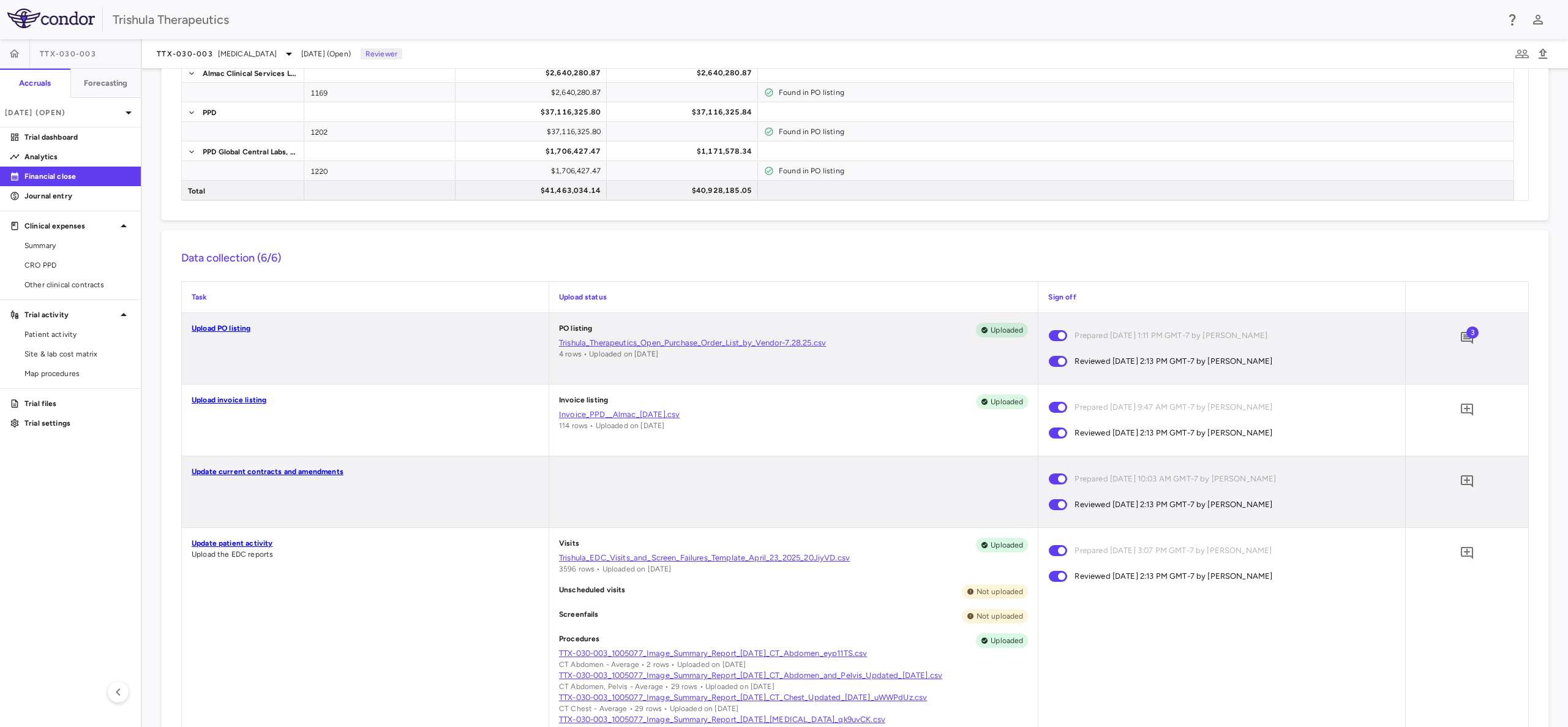
scroll to position [0, 0]
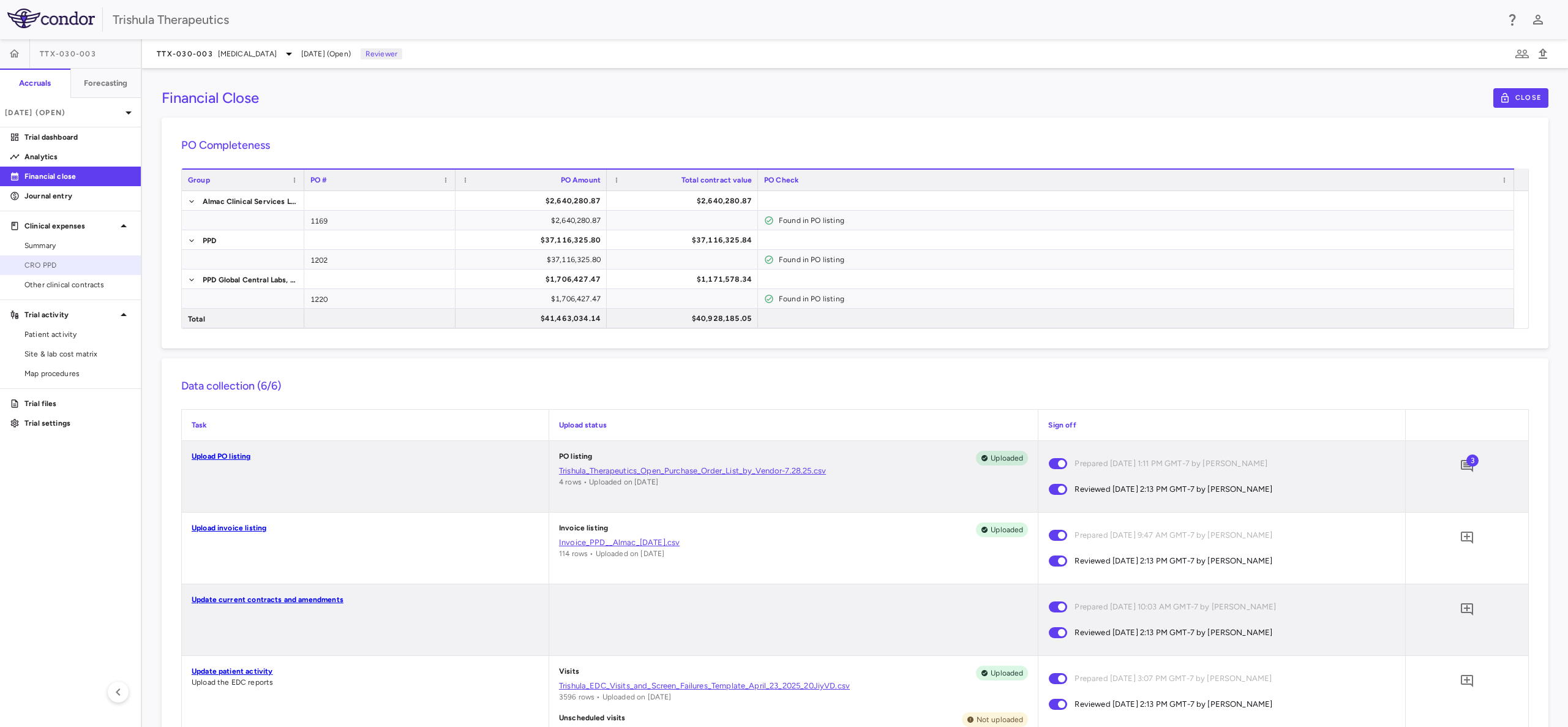
click at [47, 257] on link "CRO PPD" at bounding box center [71, 265] width 141 height 18
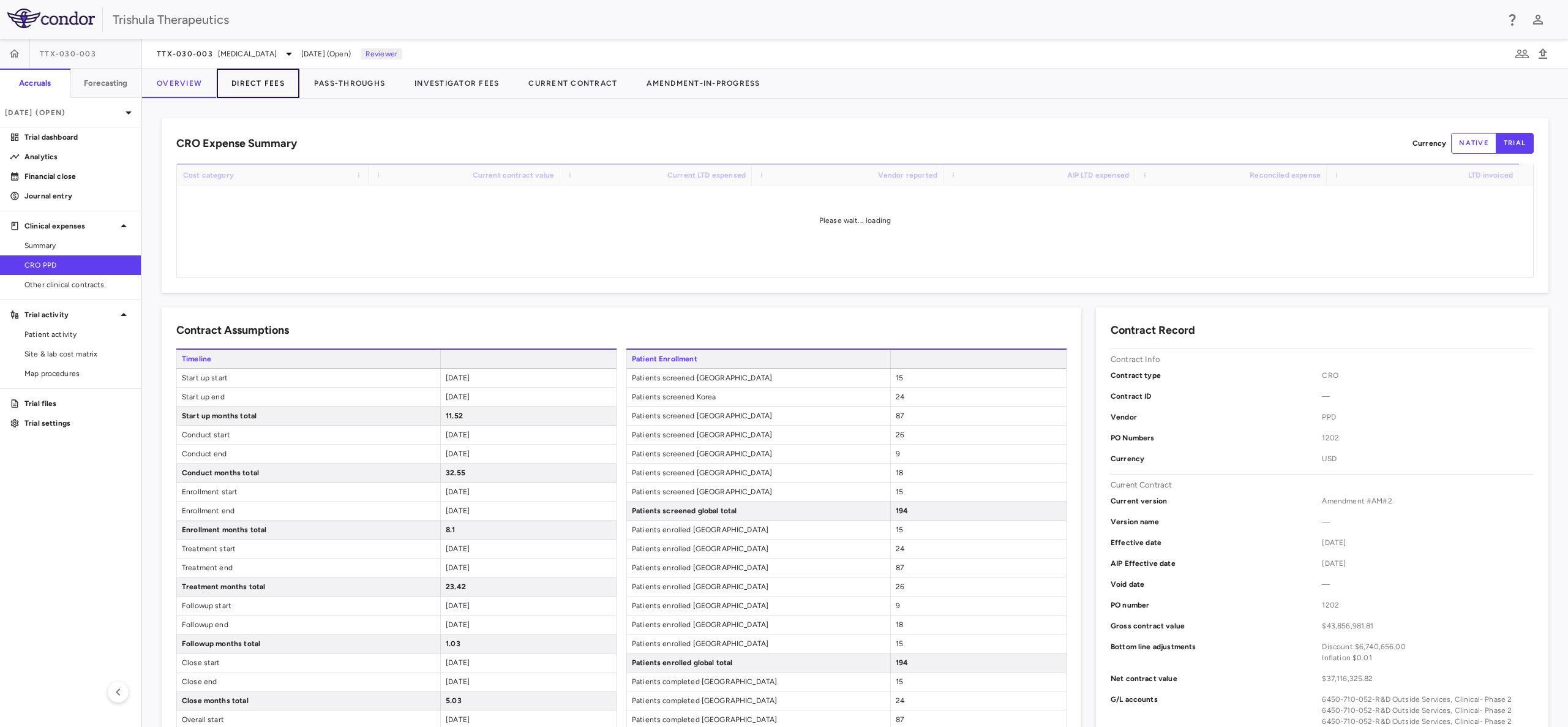
click at [273, 83] on button "Direct Fees" at bounding box center [258, 83] width 82 height 29
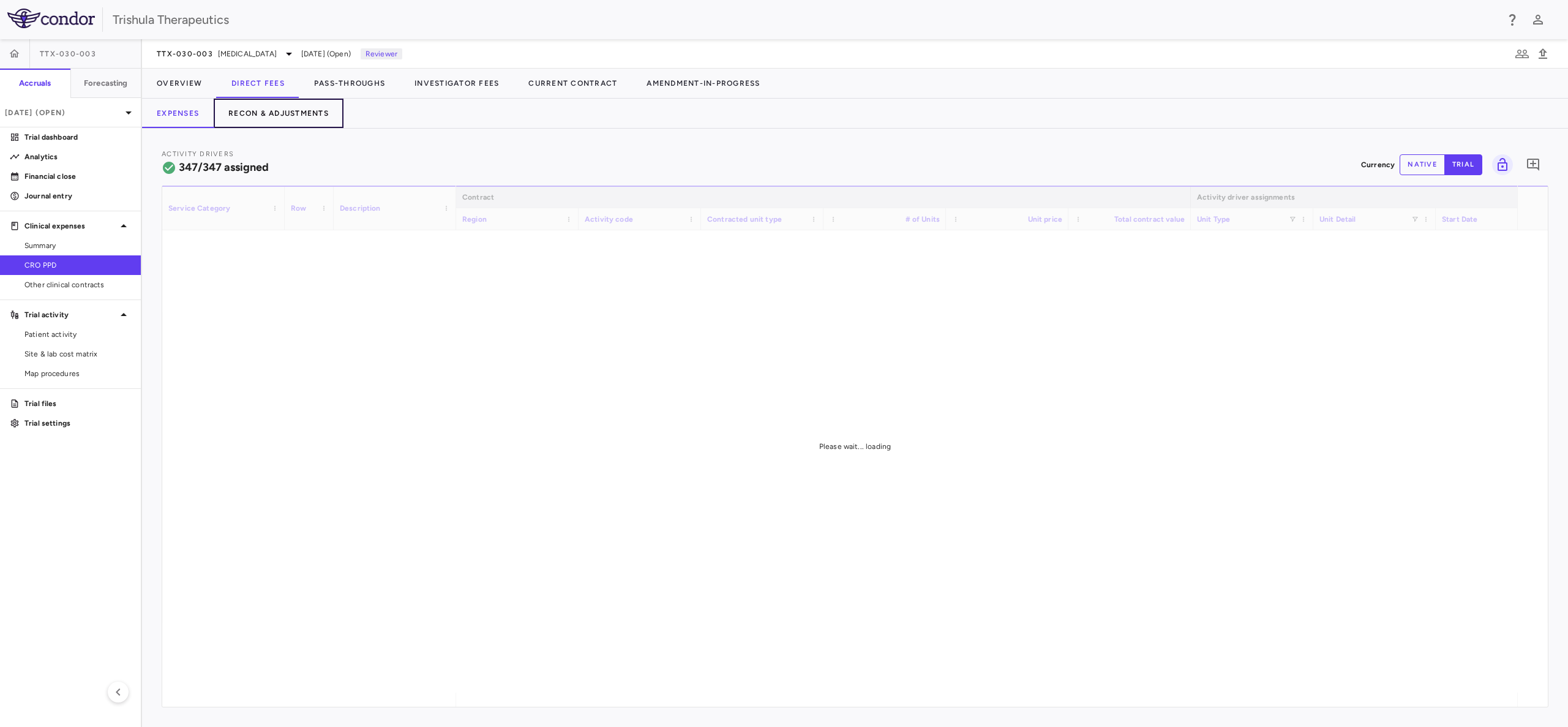
click at [318, 116] on button "Recon & Adjustments" at bounding box center [278, 113] width 130 height 29
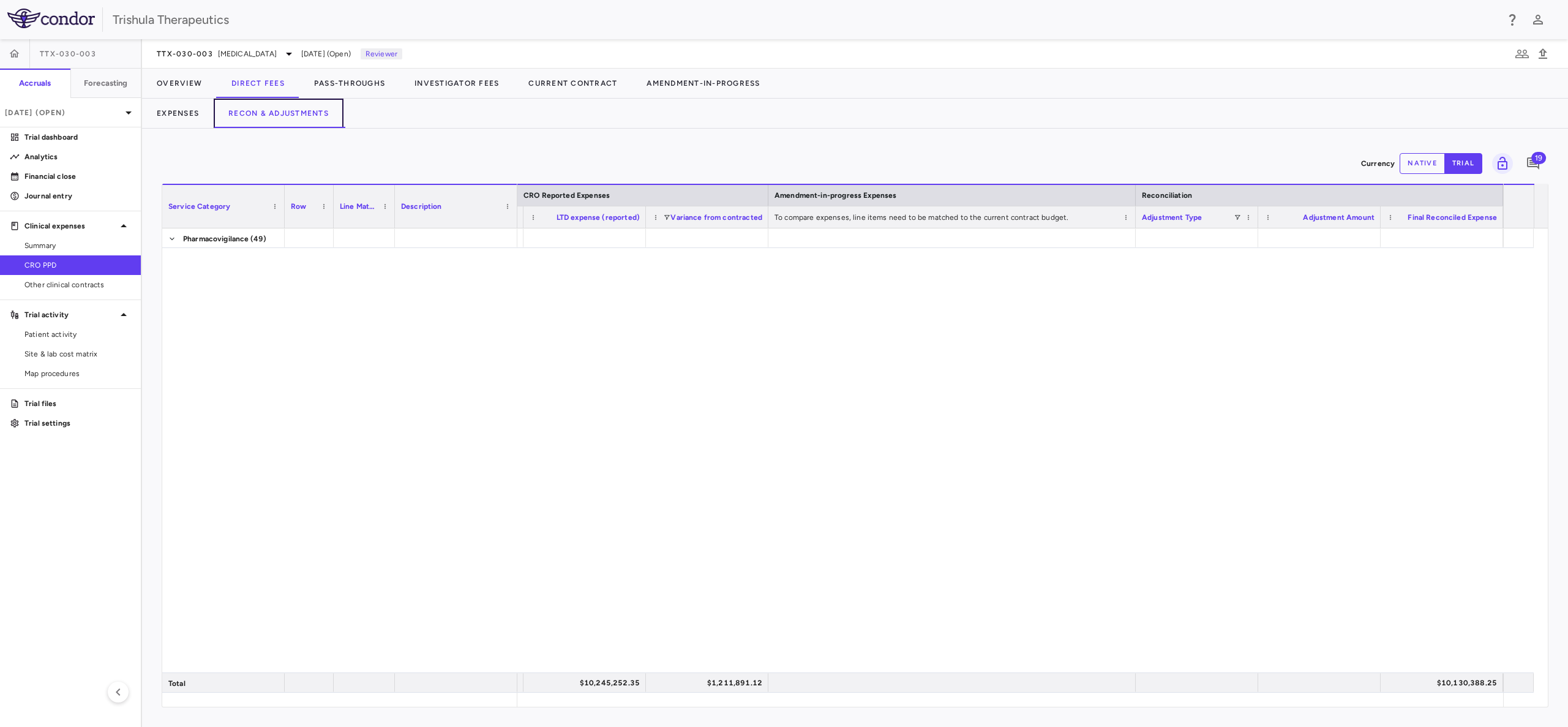
scroll to position [7043, 0]
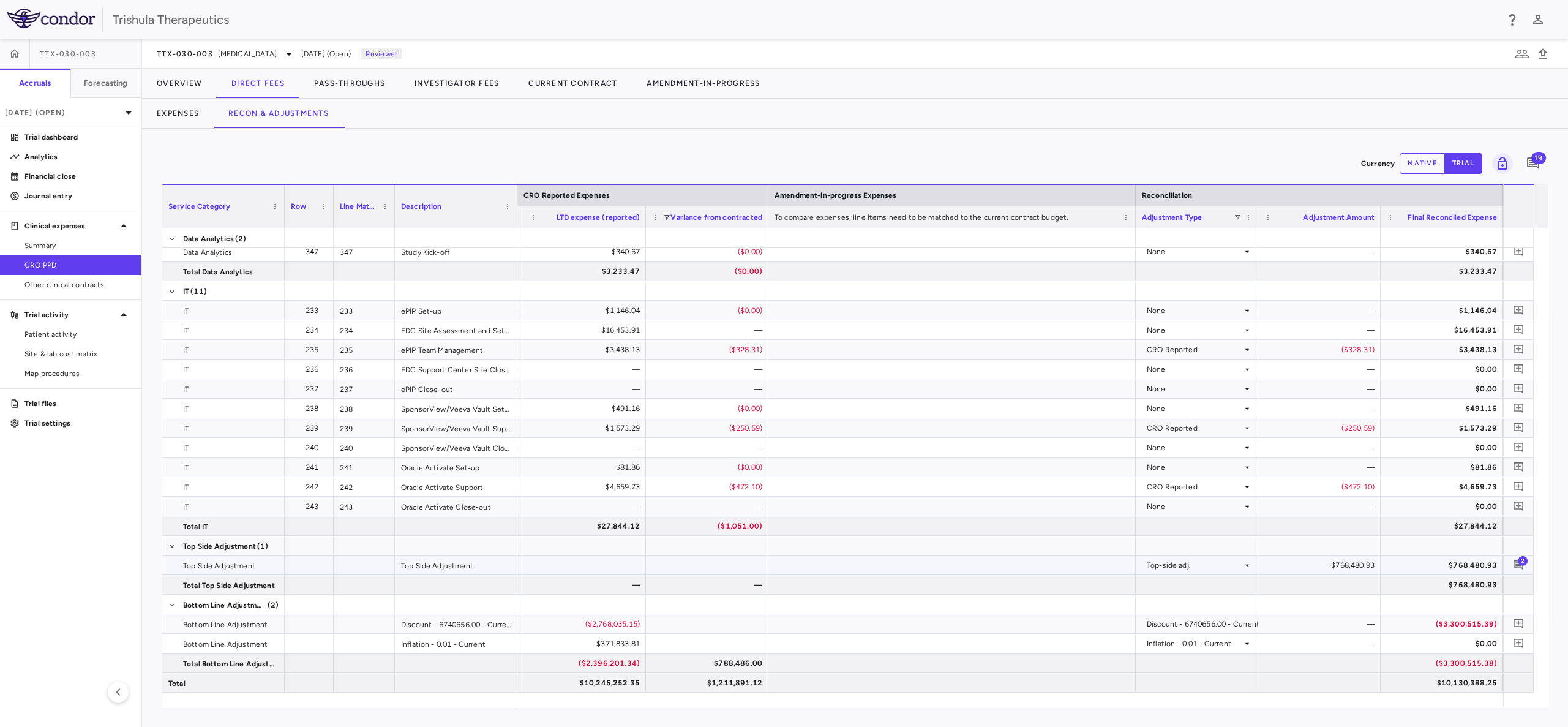
click at [1336, 568] on div "$768,480.93" at bounding box center [1321, 565] width 105 height 19
click at [1351, 568] on div "$768,480.93" at bounding box center [1321, 565] width 105 height 19
click at [1419, 165] on button "native" at bounding box center [1422, 163] width 46 height 21
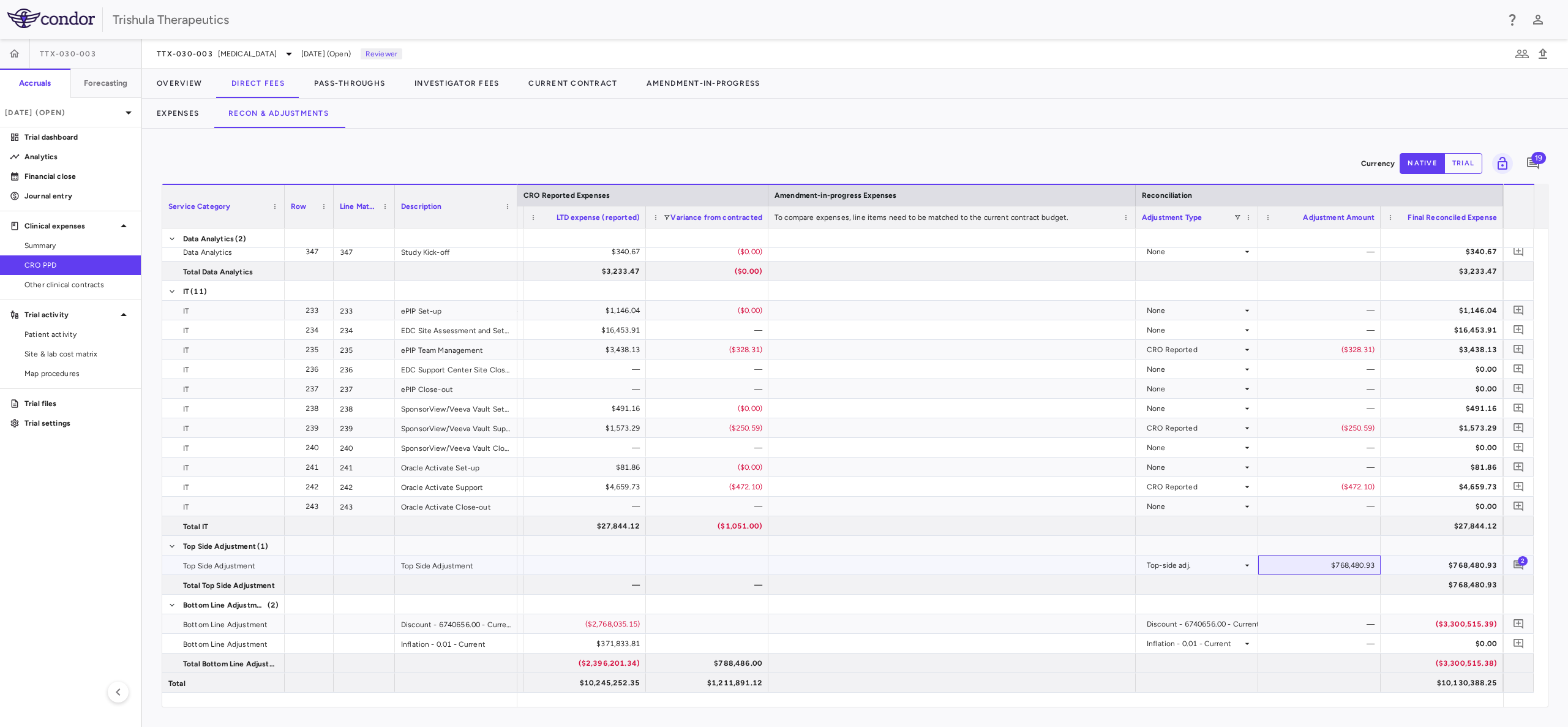
click at [1318, 560] on div "$768,480.93" at bounding box center [1321, 565] width 105 height 19
click at [1217, 567] on div "Top-side adj." at bounding box center [1194, 565] width 96 height 19
click at [1218, 567] on div "Top-side adj." at bounding box center [1194, 565] width 96 height 19
click at [1236, 497] on div "None" at bounding box center [1197, 506] width 122 height 19
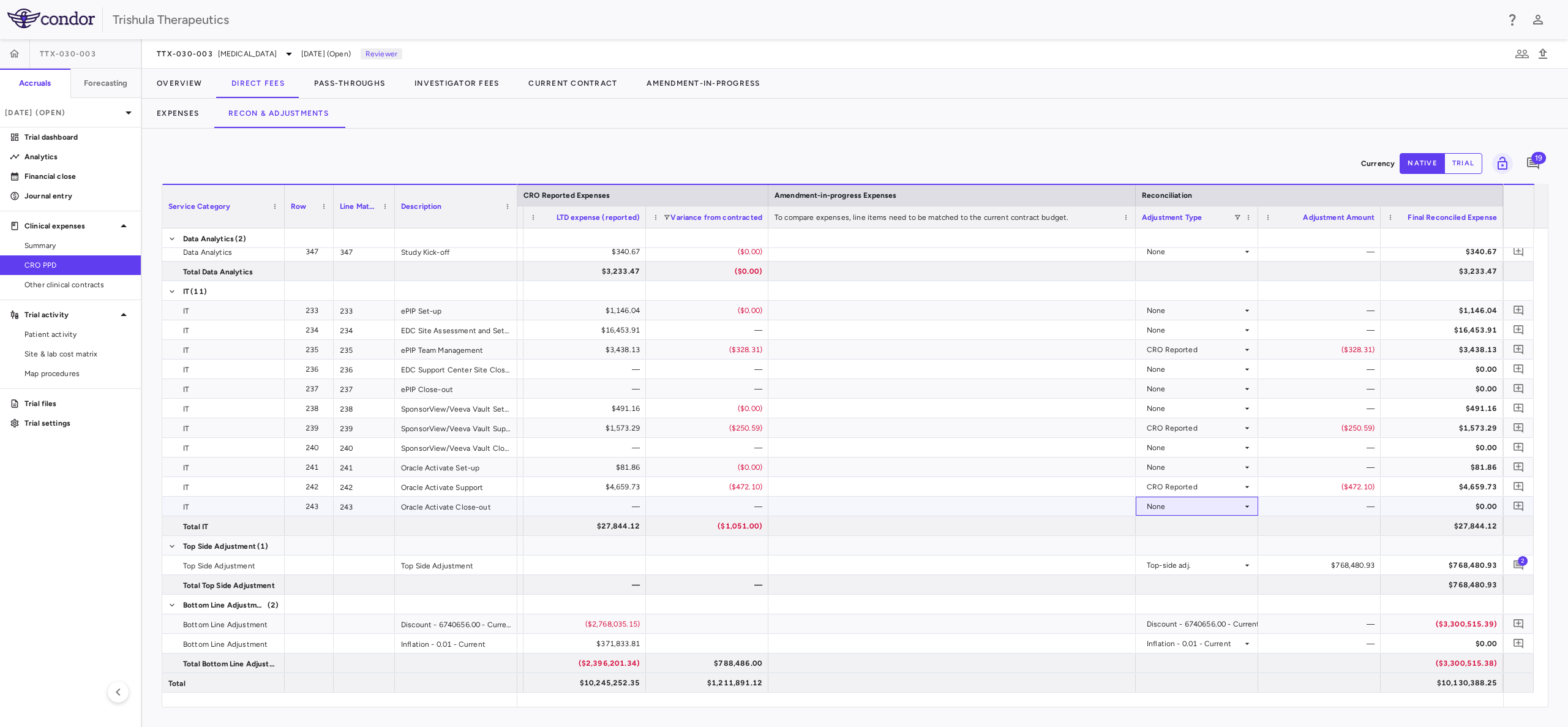
click at [1252, 504] on div "None" at bounding box center [1197, 506] width 122 height 19
click at [1244, 504] on icon at bounding box center [1247, 507] width 10 height 10
click at [1522, 49] on icon "button" at bounding box center [1522, 54] width 15 height 15
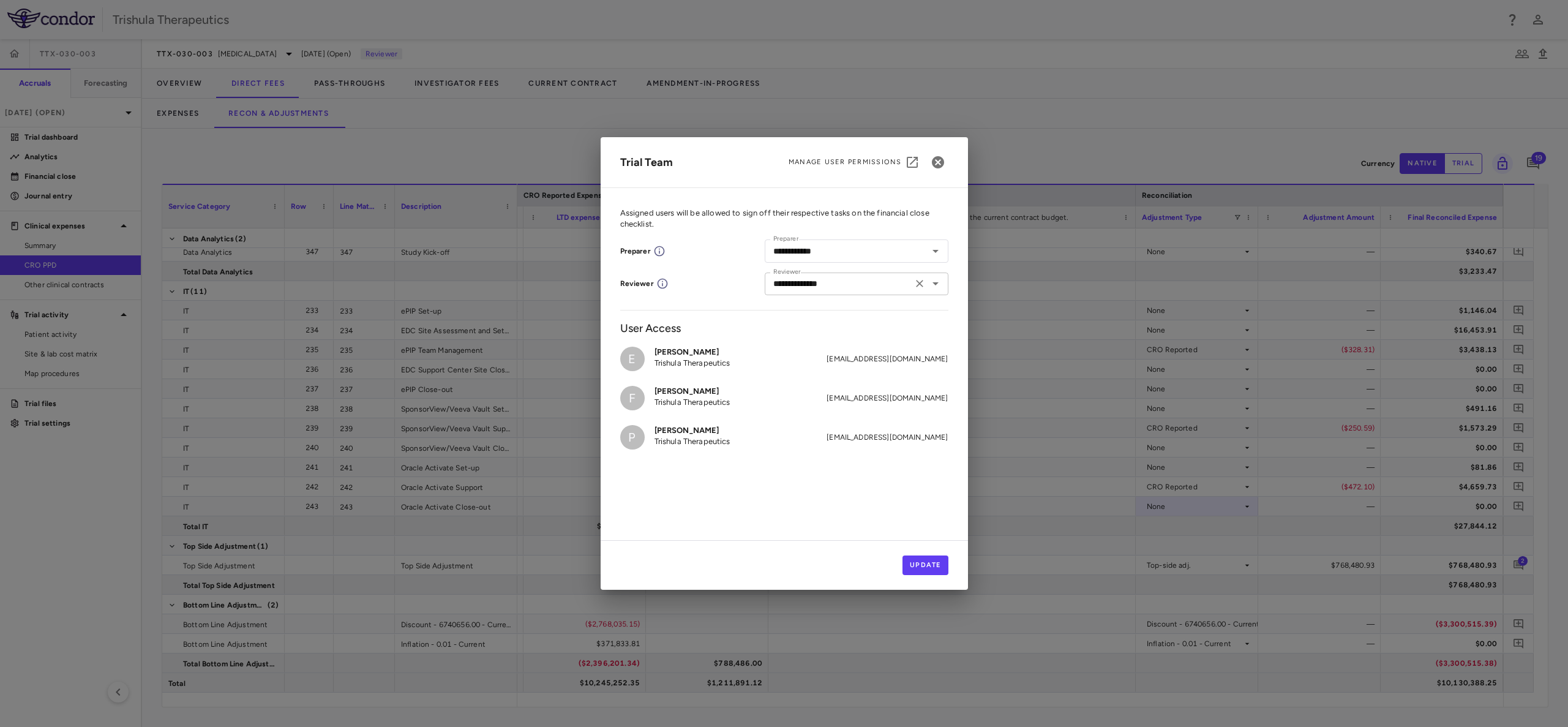
click at [876, 279] on input "**********" at bounding box center [838, 284] width 140 height 16
click at [917, 284] on icon "Clear" at bounding box center [919, 284] width 12 height 12
click at [908, 568] on button "Update" at bounding box center [926, 565] width 46 height 19
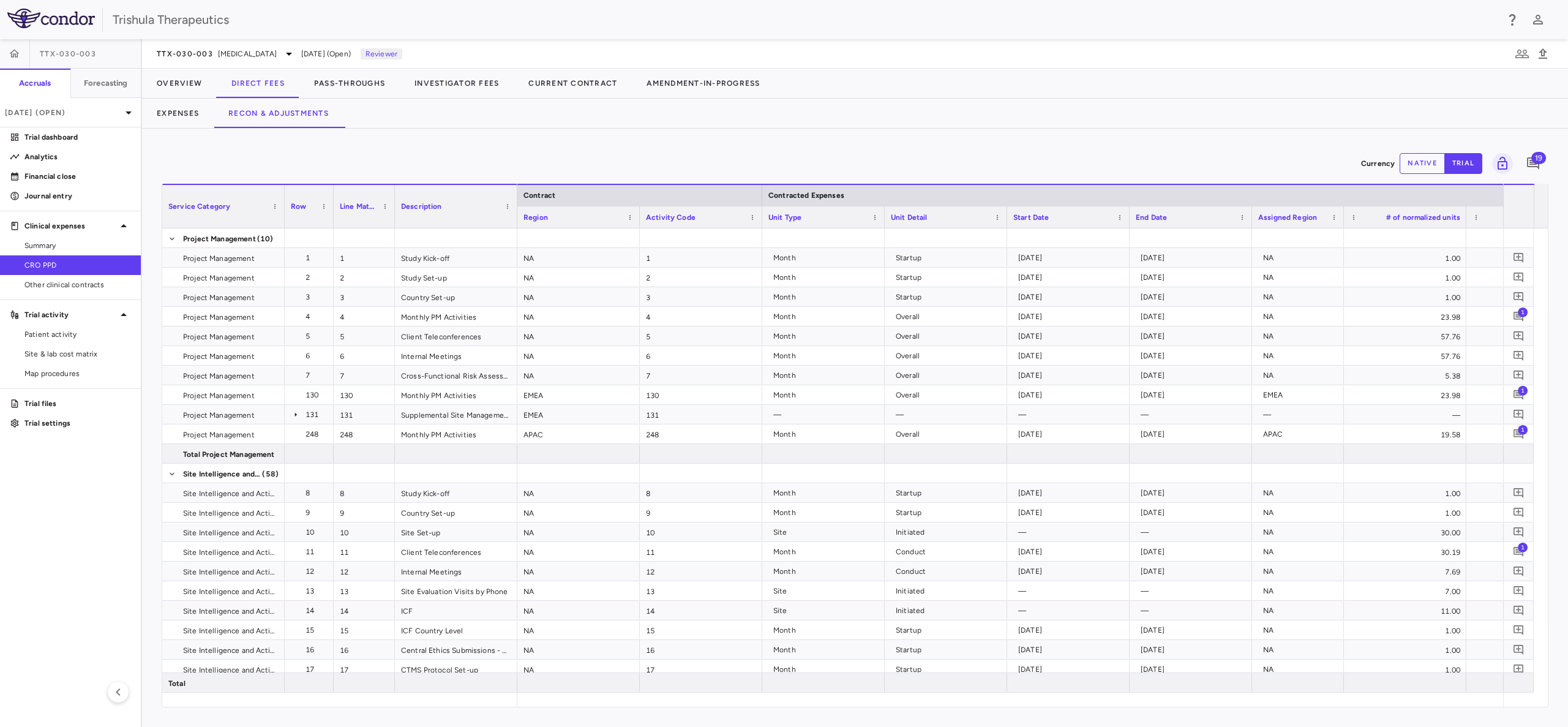
click at [1409, 159] on button "native" at bounding box center [1422, 163] width 46 height 21
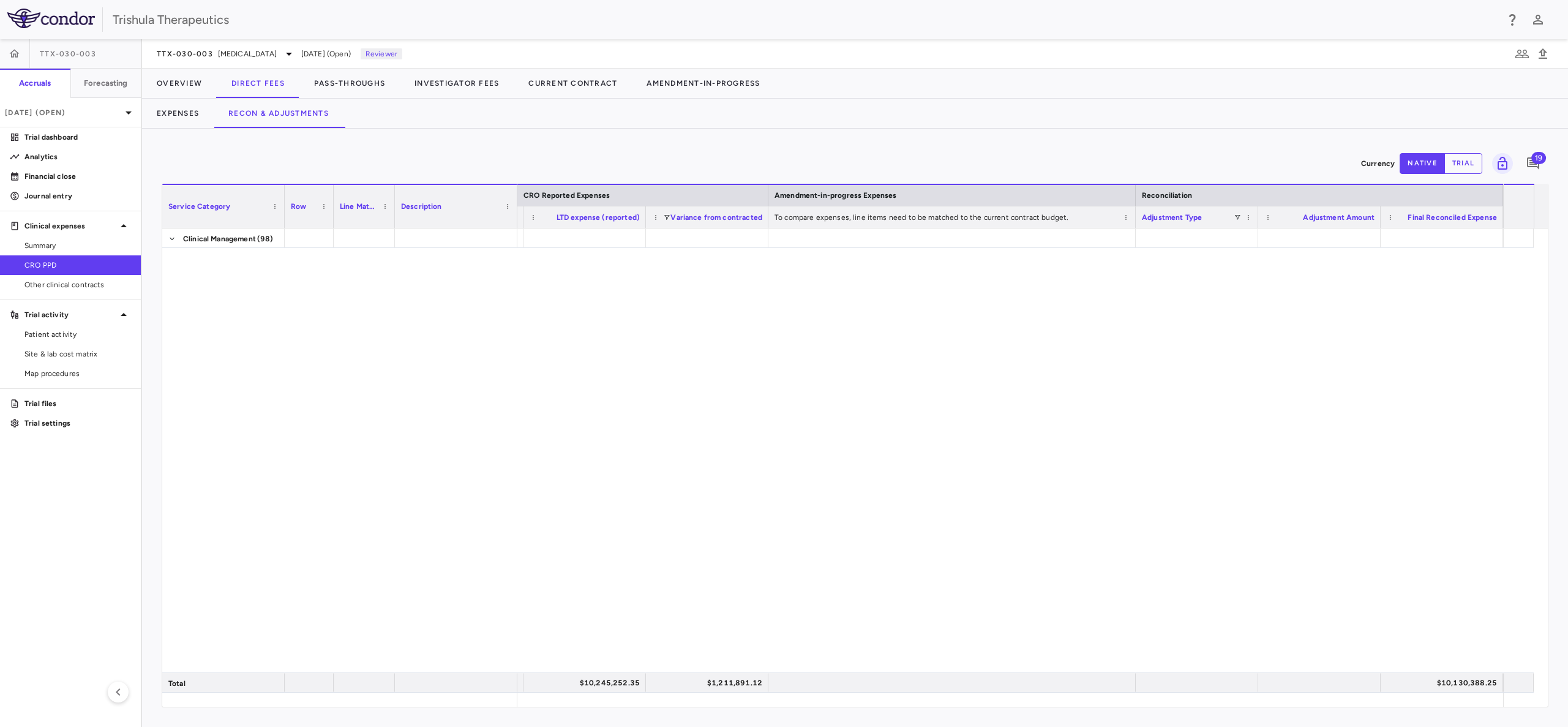
scroll to position [3032, 0]
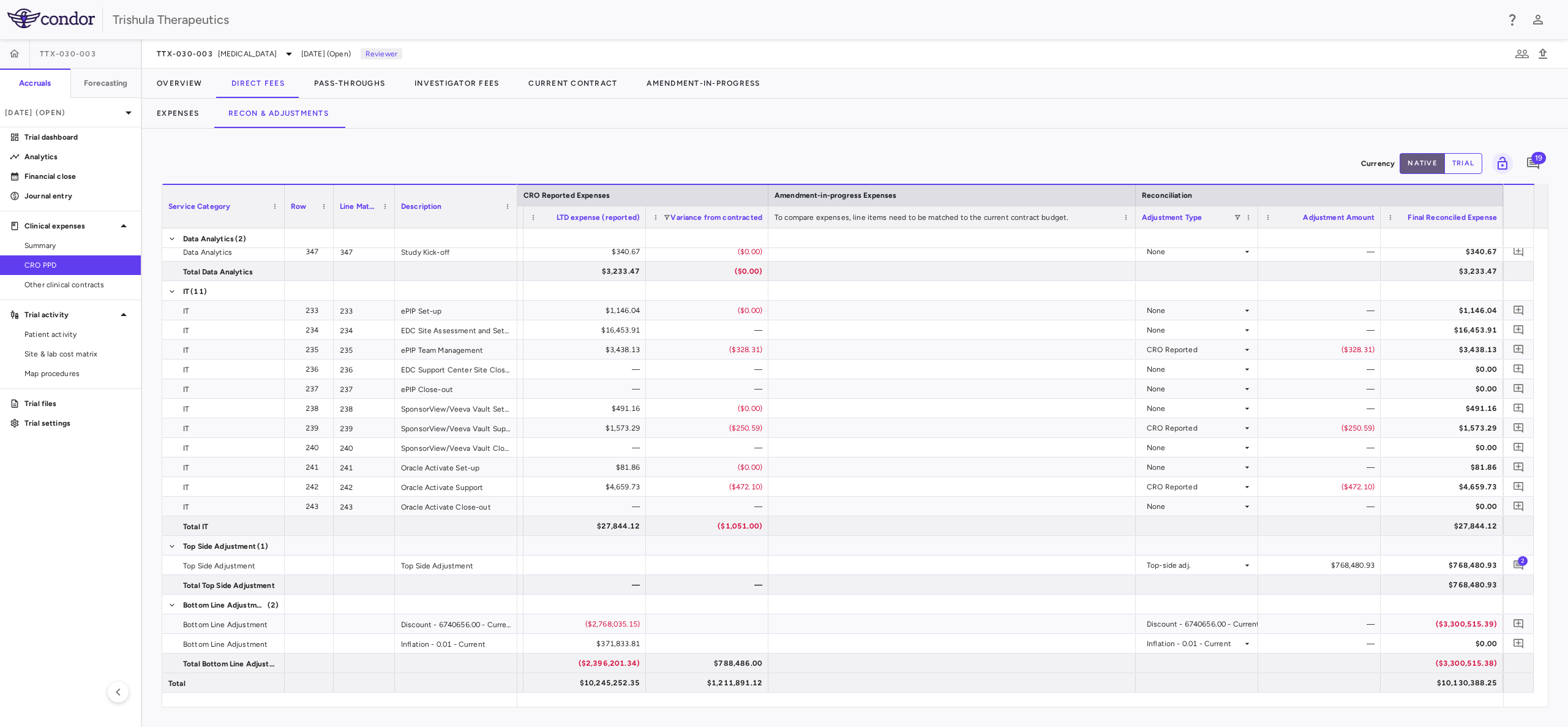
click at [1417, 163] on button "native" at bounding box center [1422, 163] width 46 height 21
click at [1461, 171] on button "trial" at bounding box center [1463, 163] width 38 height 21
click at [1420, 172] on button "native" at bounding box center [1422, 163] width 46 height 21
click at [1318, 558] on div "$768,480.93" at bounding box center [1321, 565] width 105 height 19
click at [1342, 564] on div "$768,480.93" at bounding box center [1321, 565] width 105 height 19
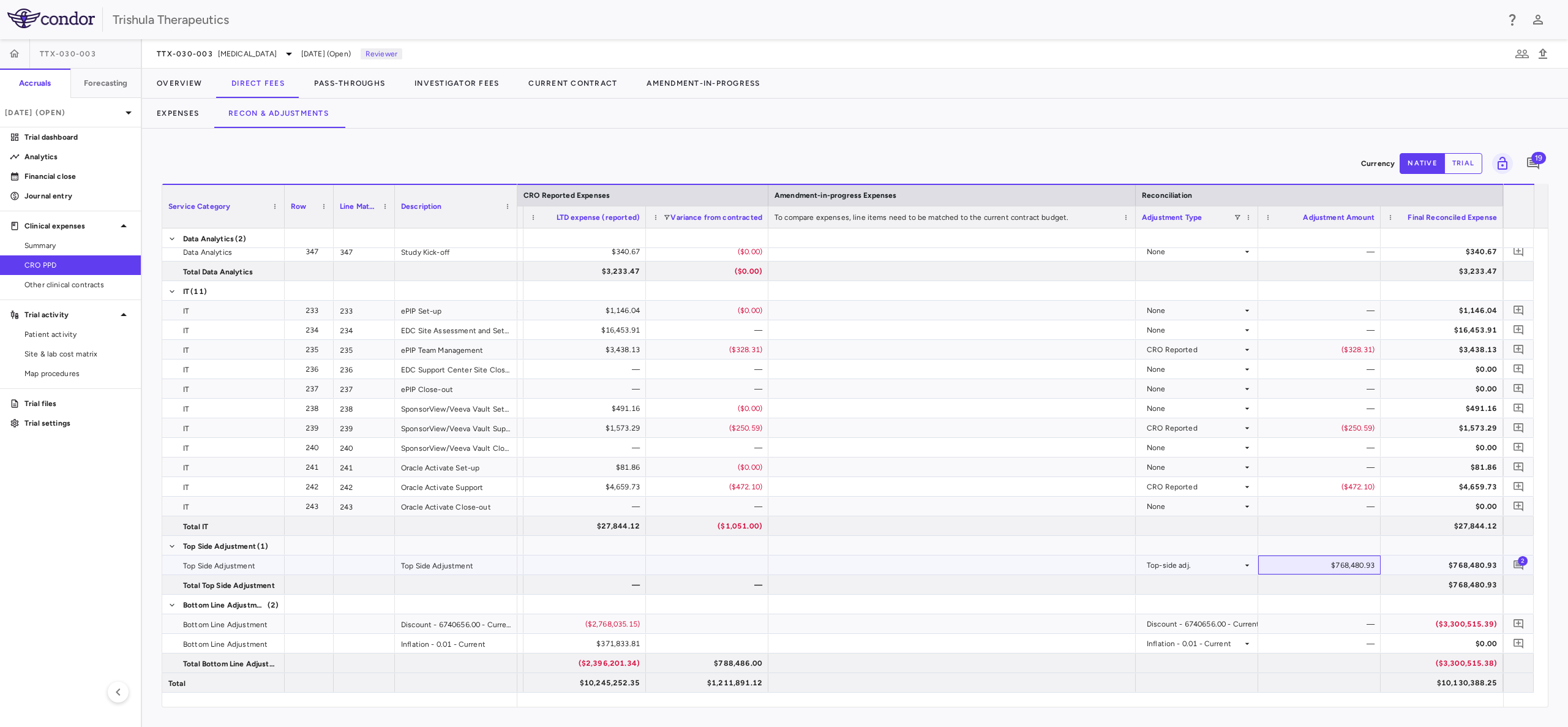
click at [1342, 564] on div "$768,480.93" at bounding box center [1321, 565] width 105 height 19
click at [1300, 566] on div "$768,480.93" at bounding box center [1321, 565] width 105 height 19
click at [1477, 562] on div "$768,480.93" at bounding box center [1444, 565] width 105 height 19
drag, startPoint x: 65, startPoint y: 139, endPoint x: 121, endPoint y: 170, distance: 64.0
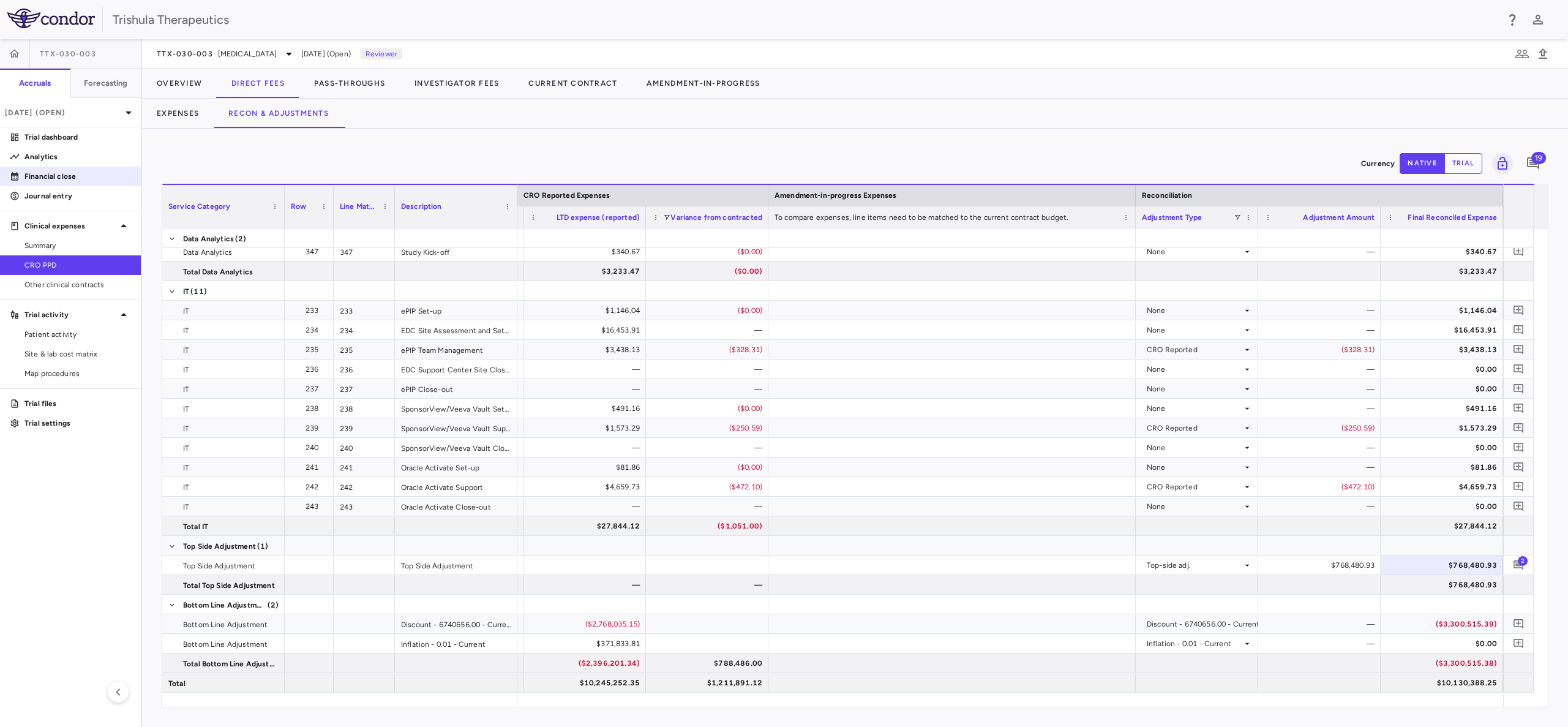
click at [65, 139] on p "Trial dashboard" at bounding box center [77, 137] width 107 height 11
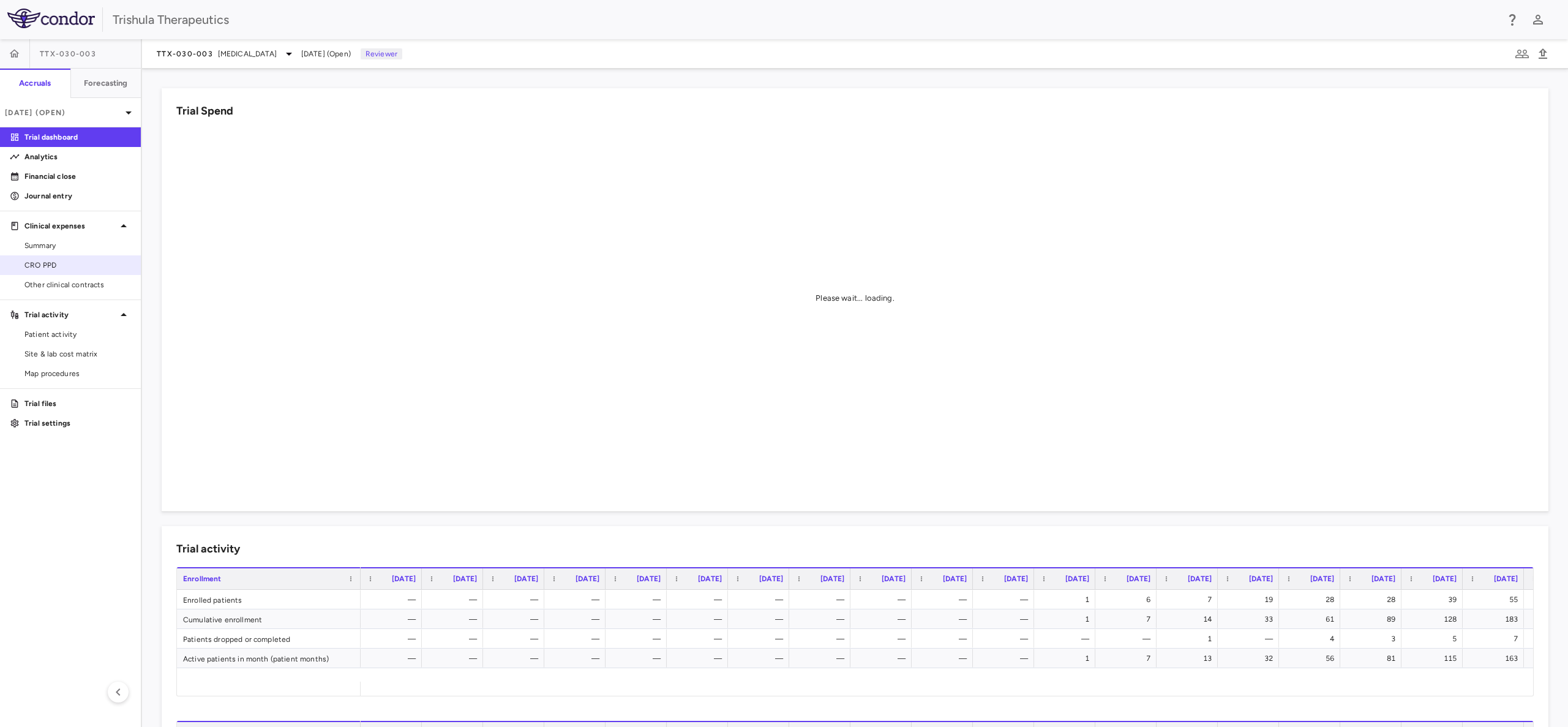
click at [46, 266] on span "CRO PPD" at bounding box center [77, 265] width 107 height 11
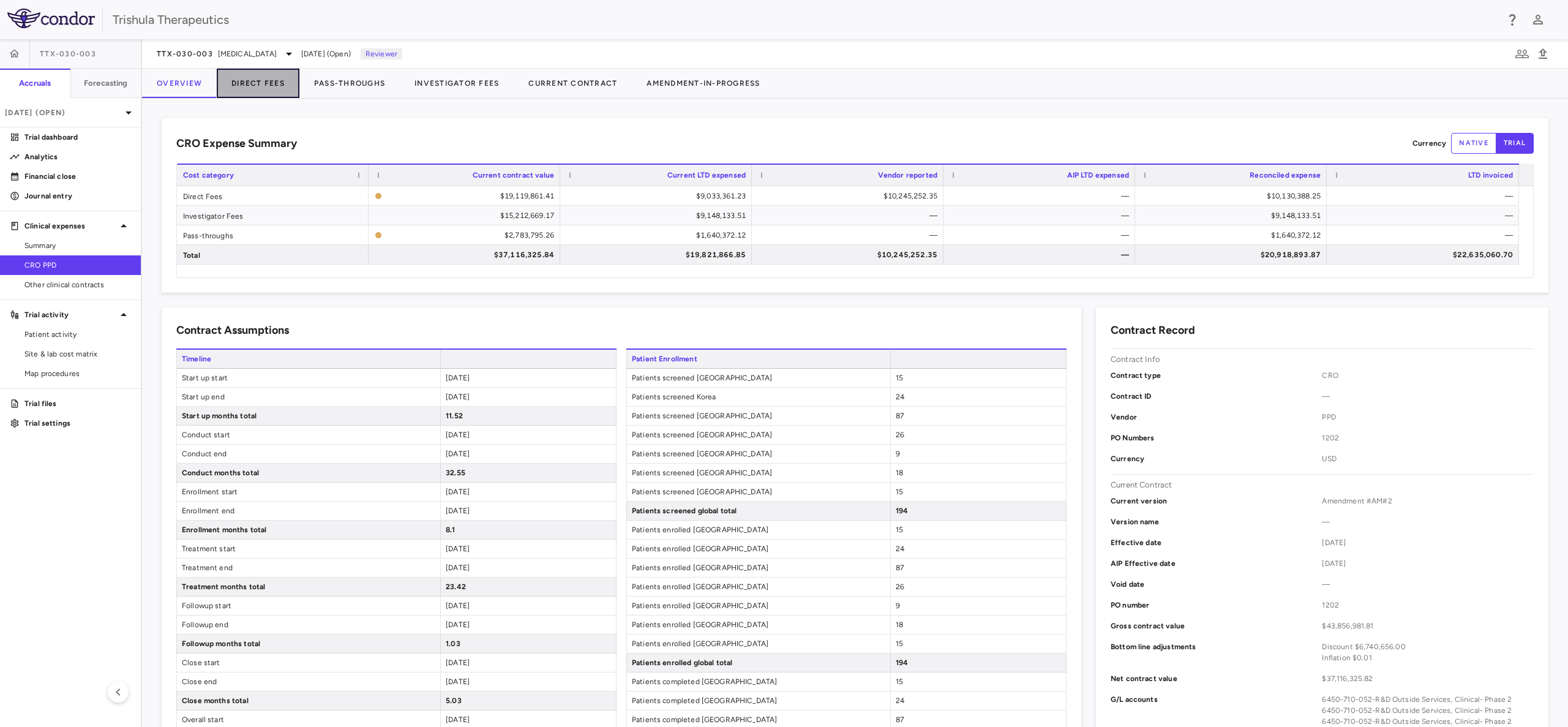
click at [261, 81] on button "Direct Fees" at bounding box center [258, 83] width 82 height 29
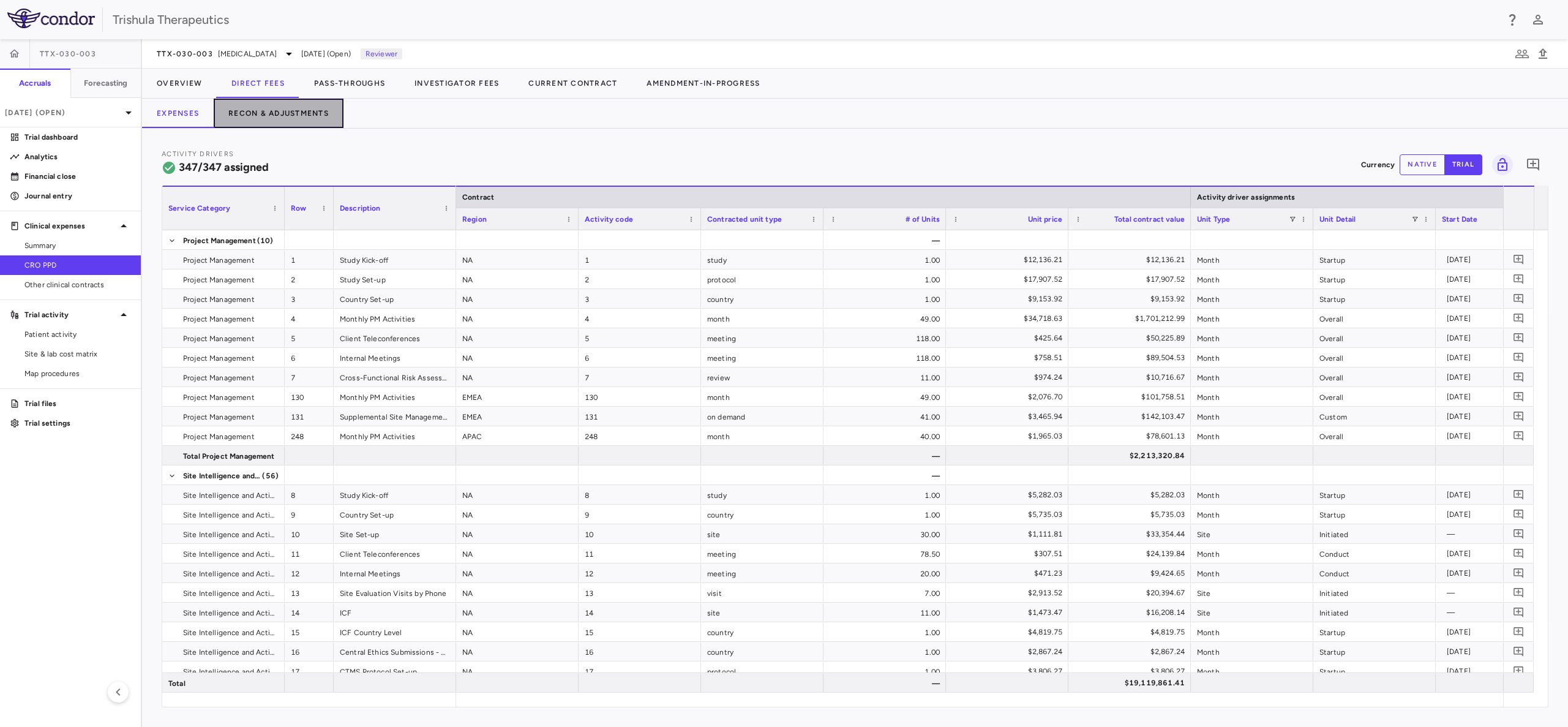
click at [270, 112] on button "Recon & Adjustments" at bounding box center [278, 113] width 130 height 29
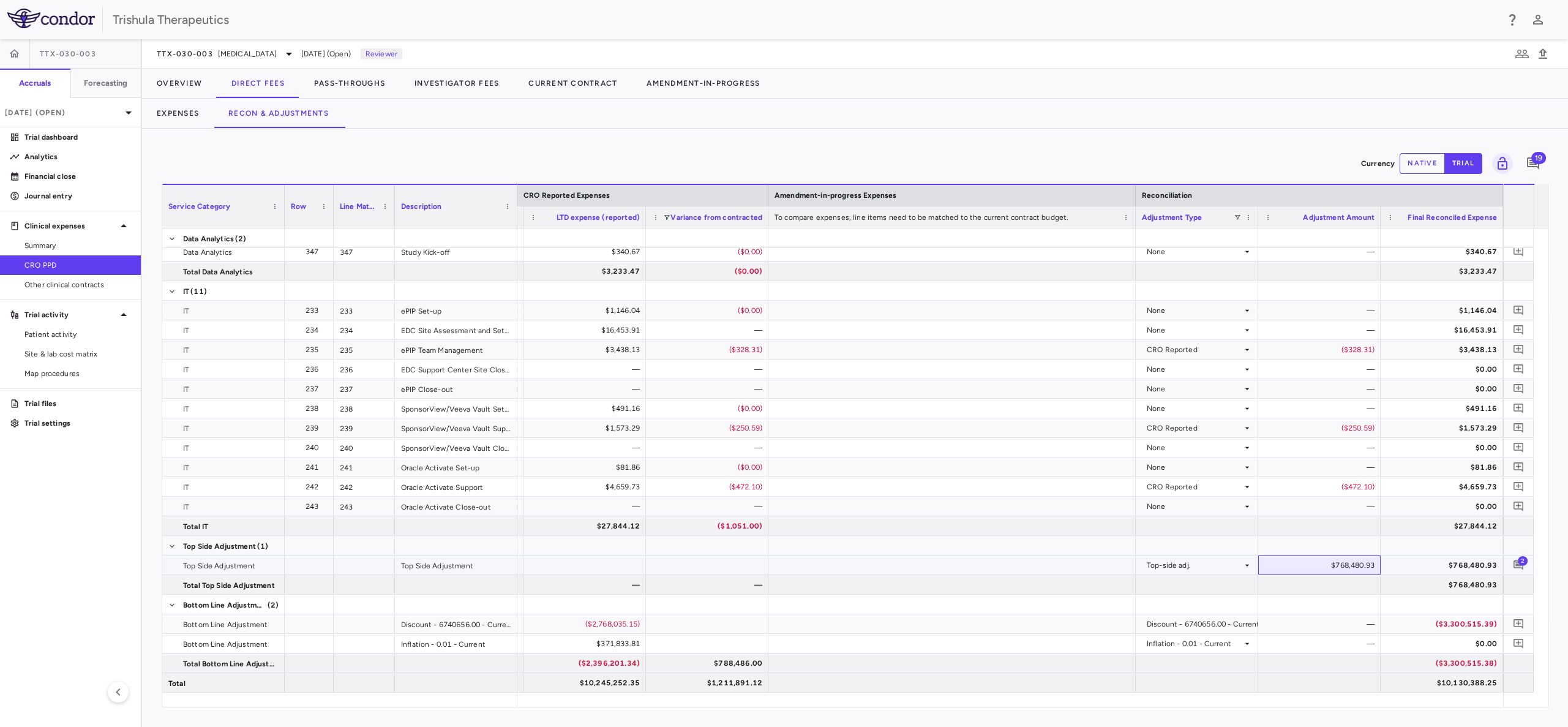
click at [1351, 558] on div "$768,480.93" at bounding box center [1321, 565] width 105 height 19
click at [1351, 560] on div "$768,480.93" at bounding box center [1321, 565] width 105 height 19
click at [1258, 565] on div "$768,480.93" at bounding box center [1319, 565] width 122 height 19
click at [1283, 573] on div "$768,480.93" at bounding box center [1321, 565] width 105 height 19
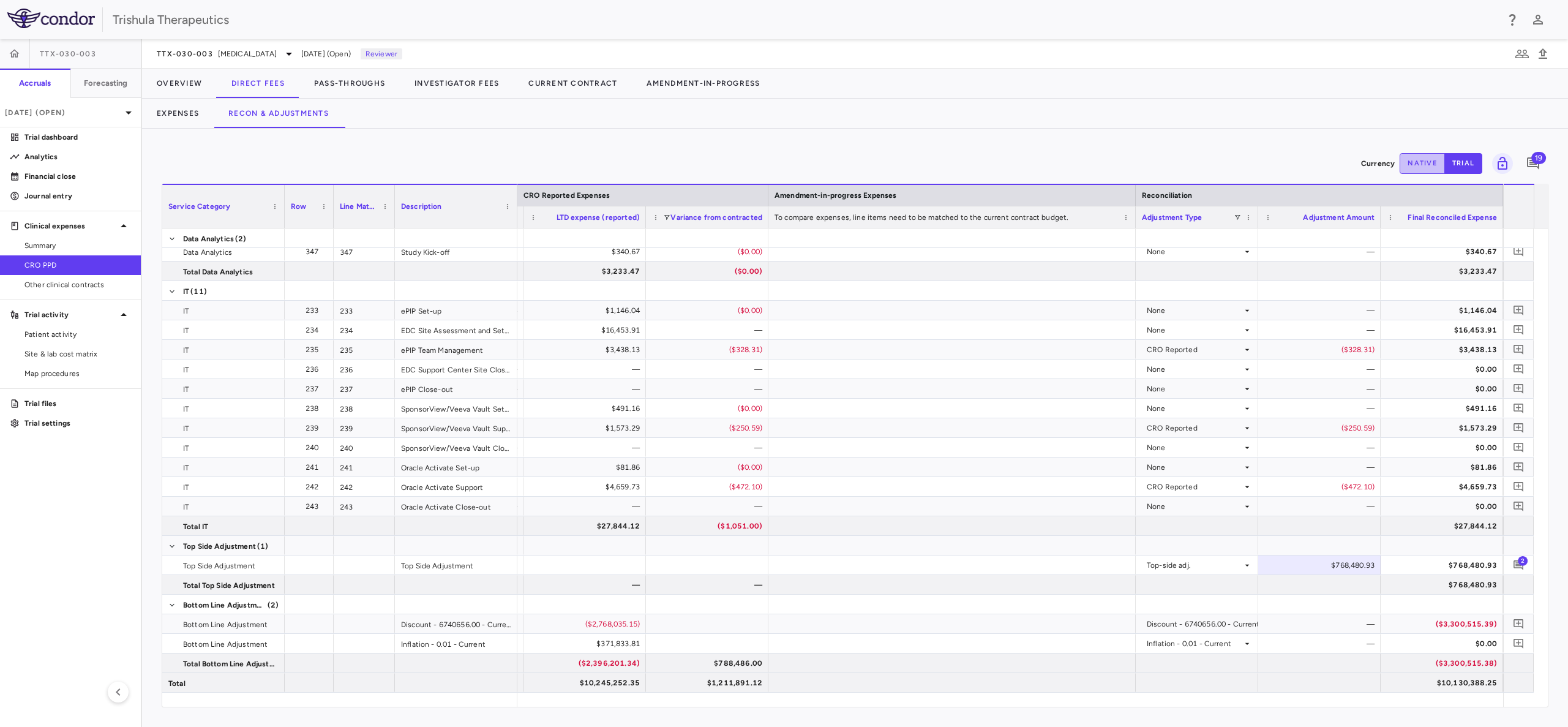
click at [1422, 165] on button "native" at bounding box center [1422, 163] width 46 height 21
click at [1352, 570] on div "$768,480.93" at bounding box center [1321, 565] width 105 height 19
click at [1339, 568] on div "$768,480.93" at bounding box center [1321, 565] width 105 height 19
click at [60, 179] on p "Financial close" at bounding box center [77, 177] width 107 height 11
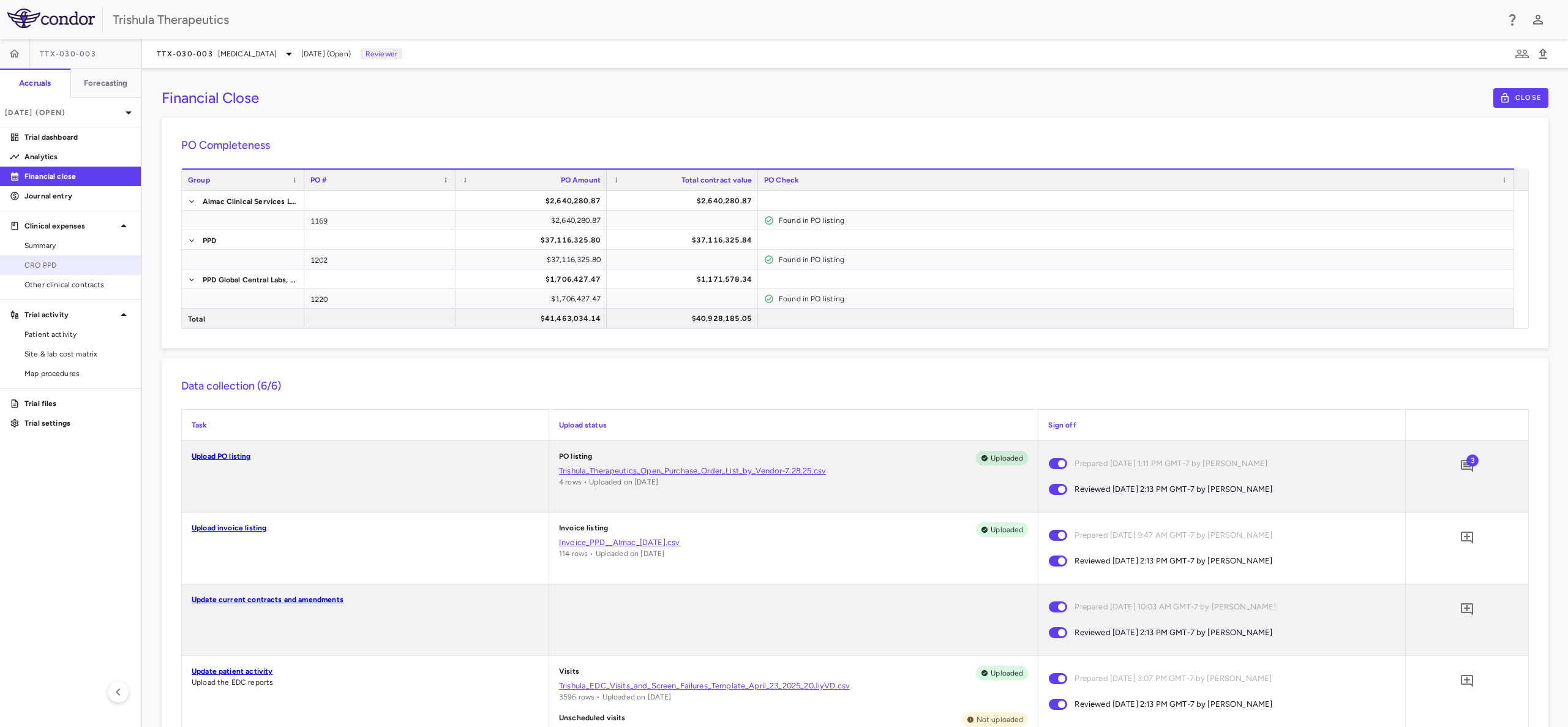
click at [48, 267] on span "CRO PPD" at bounding box center [77, 265] width 107 height 11
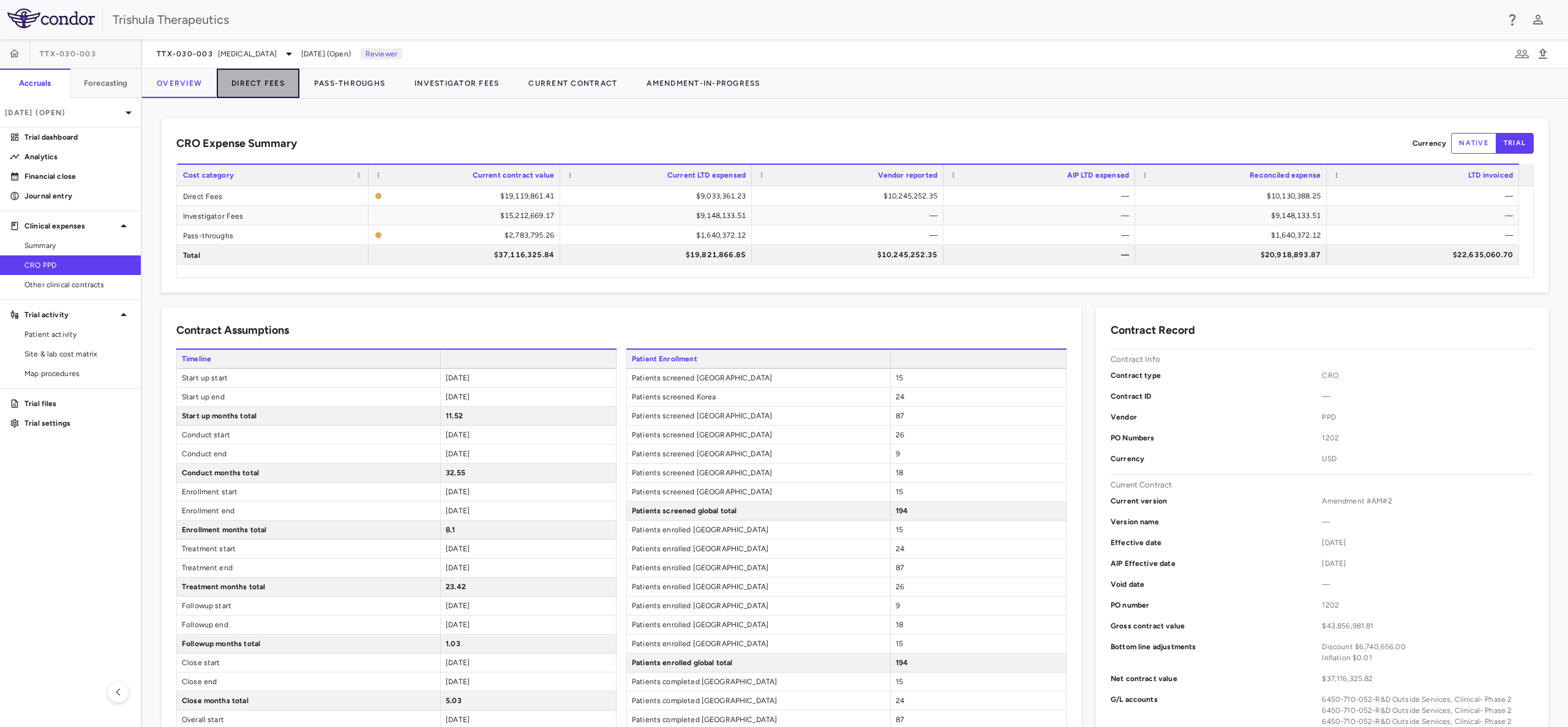
click at [245, 81] on button "Direct Fees" at bounding box center [258, 83] width 82 height 29
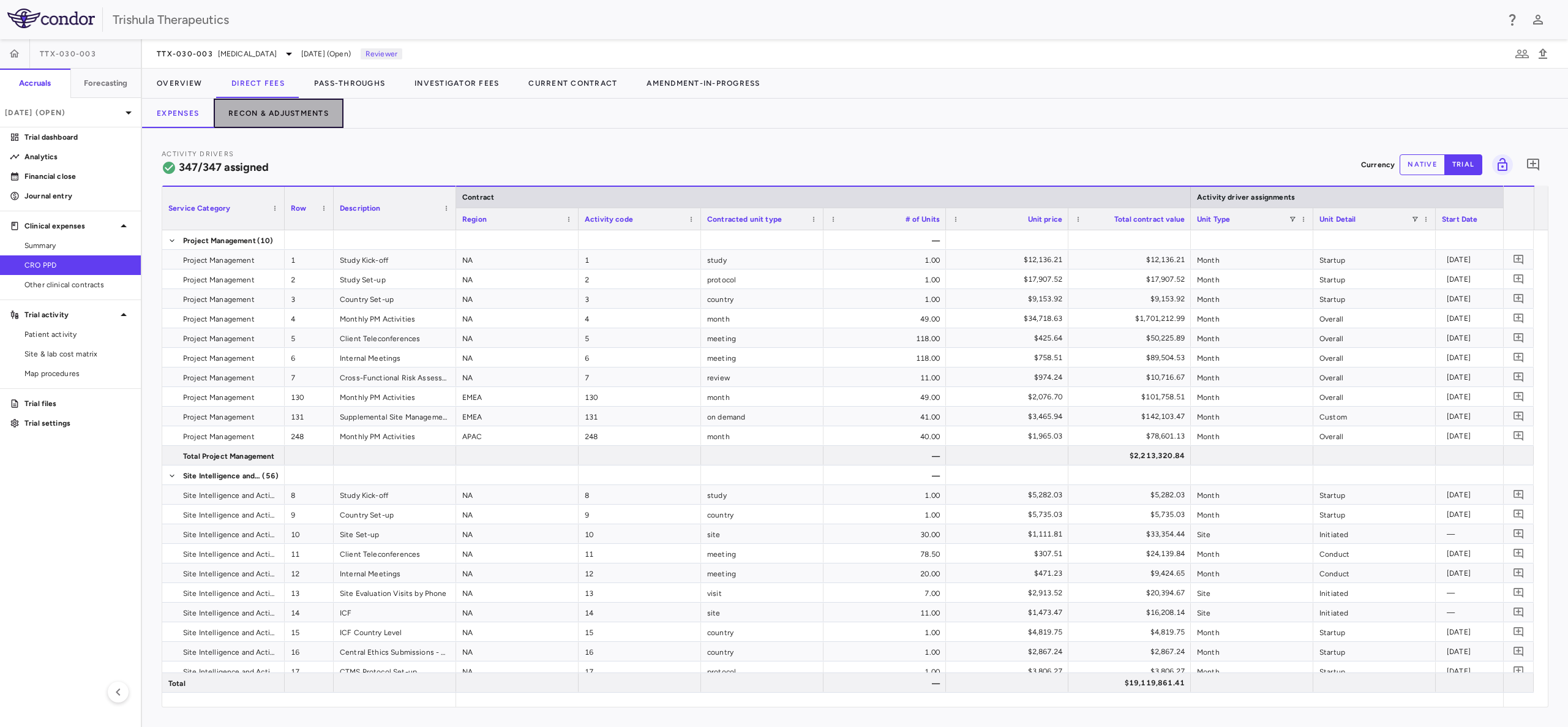
click at [268, 107] on button "Recon & Adjustments" at bounding box center [278, 113] width 130 height 29
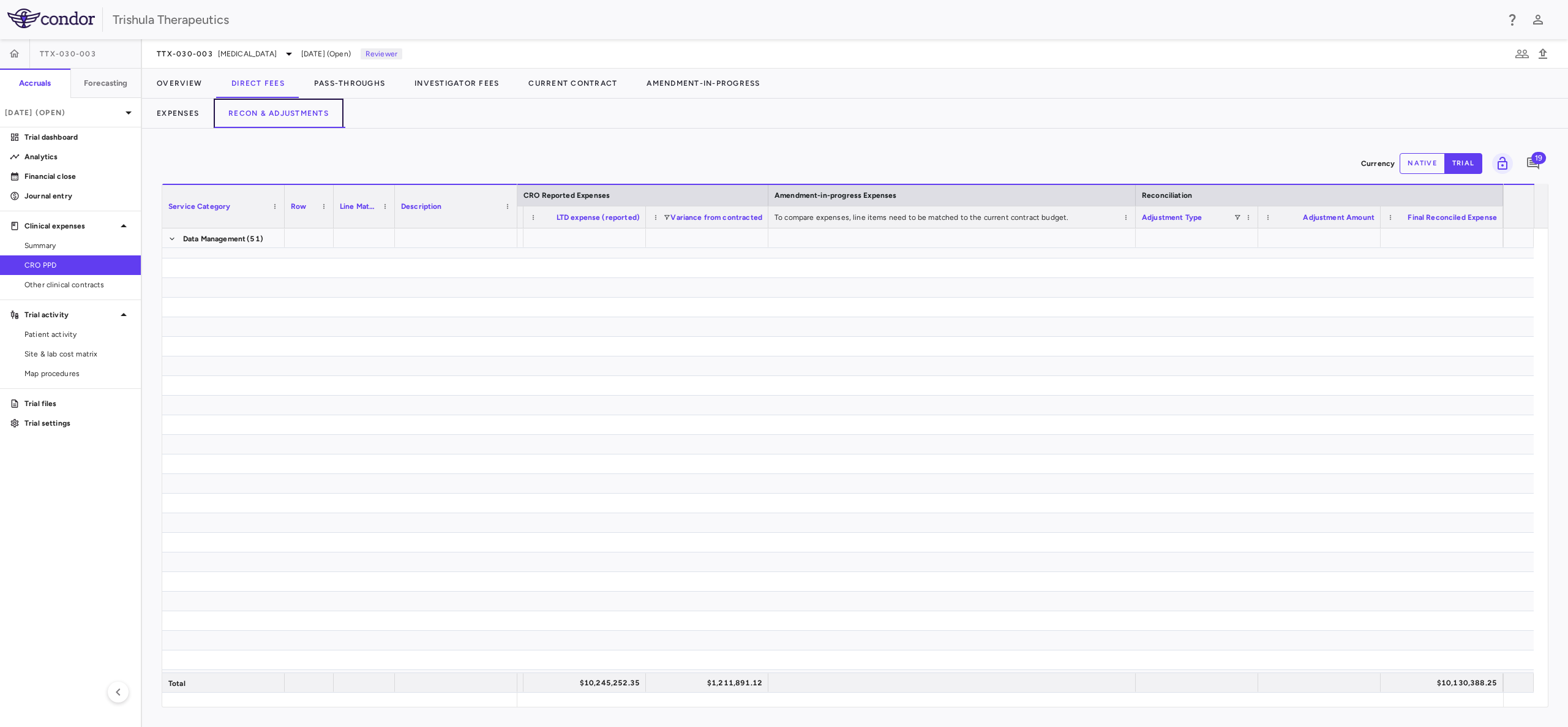
scroll to position [7043, 0]
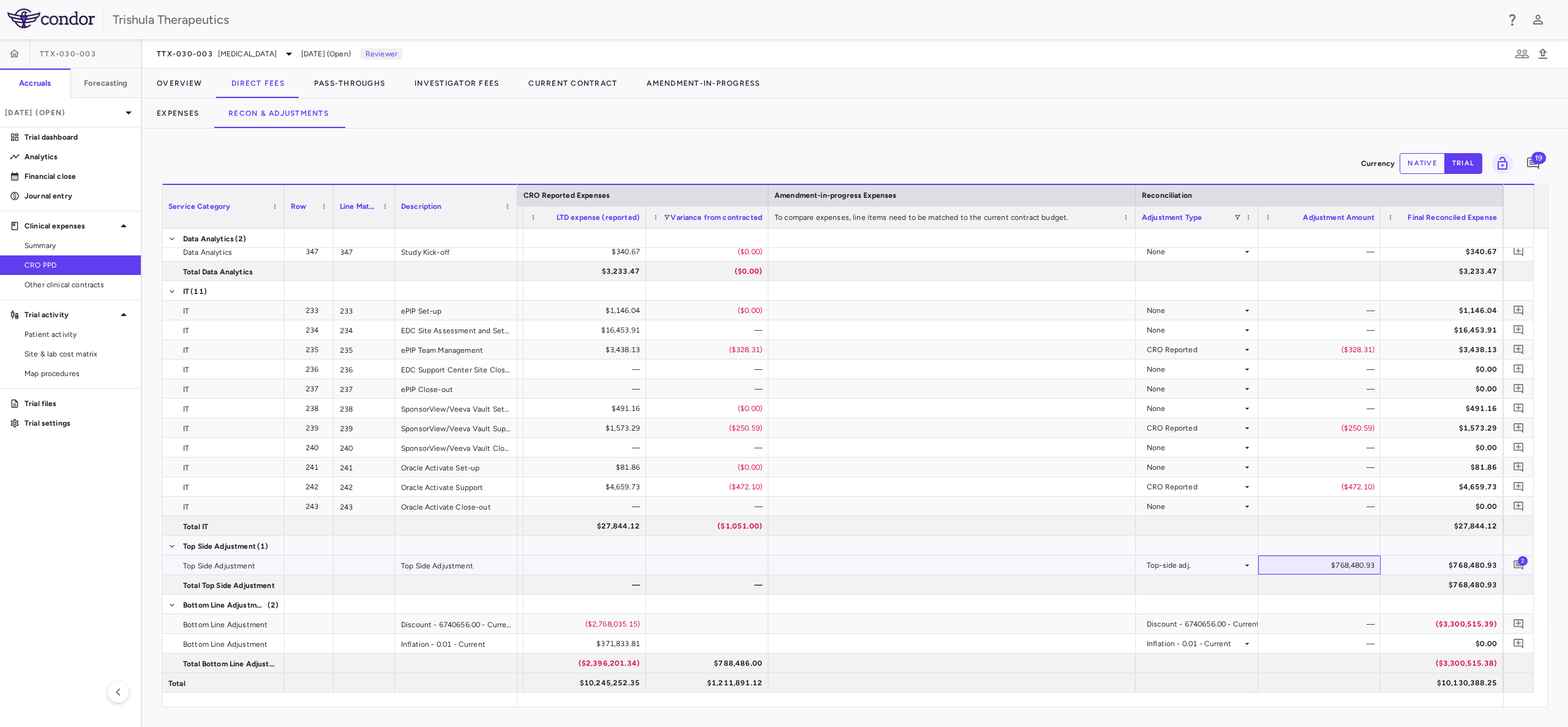
click at [1376, 563] on div "$768,480.93" at bounding box center [1319, 565] width 122 height 19
click at [1353, 558] on div "$768,480.93" at bounding box center [1321, 565] width 105 height 19
click at [1418, 161] on button "native" at bounding box center [1422, 163] width 46 height 21
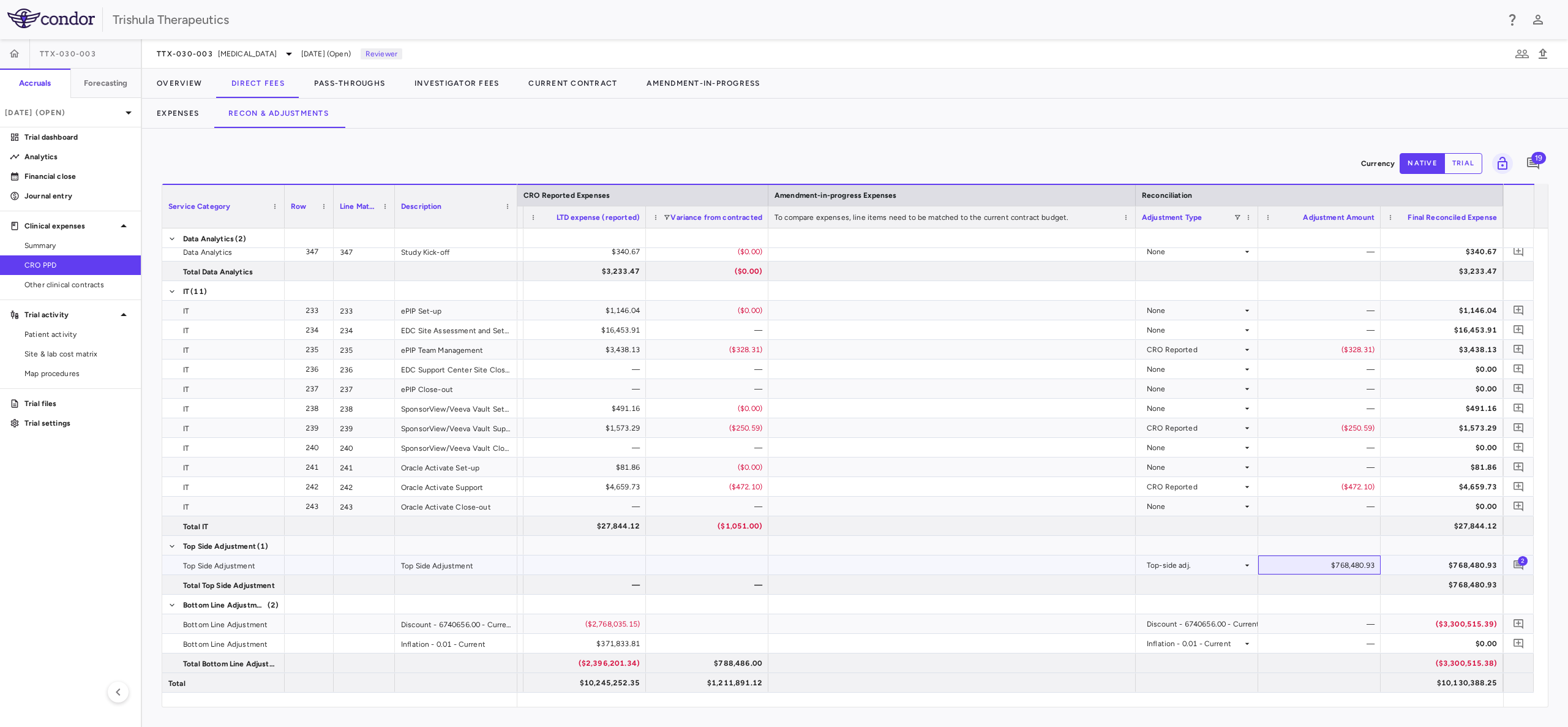
click at [1345, 567] on div "$768,480.93" at bounding box center [1321, 565] width 105 height 19
click at [1517, 49] on icon "button" at bounding box center [1522, 54] width 15 height 15
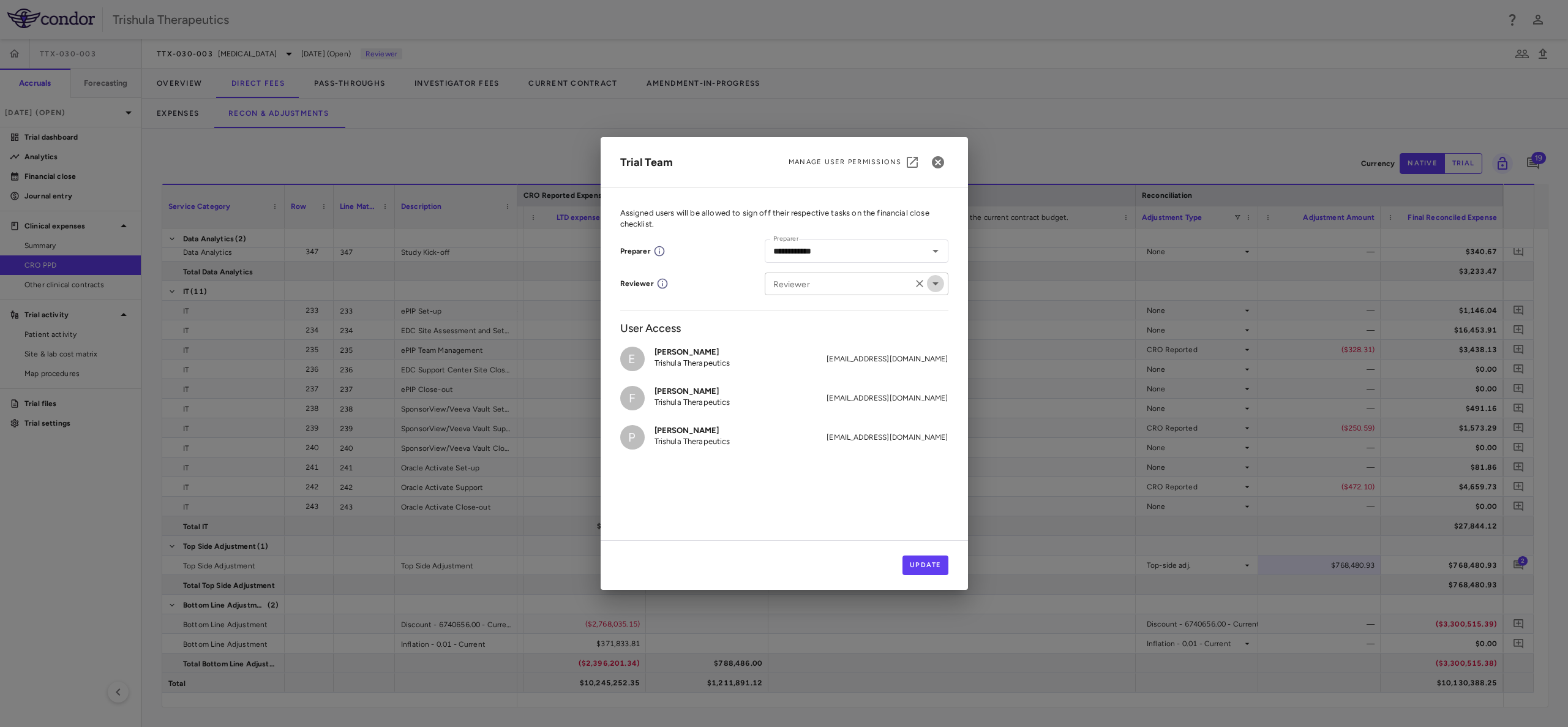
click at [942, 287] on icon "Open" at bounding box center [936, 284] width 15 height 15
click at [859, 322] on p "Trishula Therapeutics" at bounding box center [847, 320] width 76 height 11
type input "**********"
click at [932, 556] on button "Update" at bounding box center [926, 565] width 46 height 19
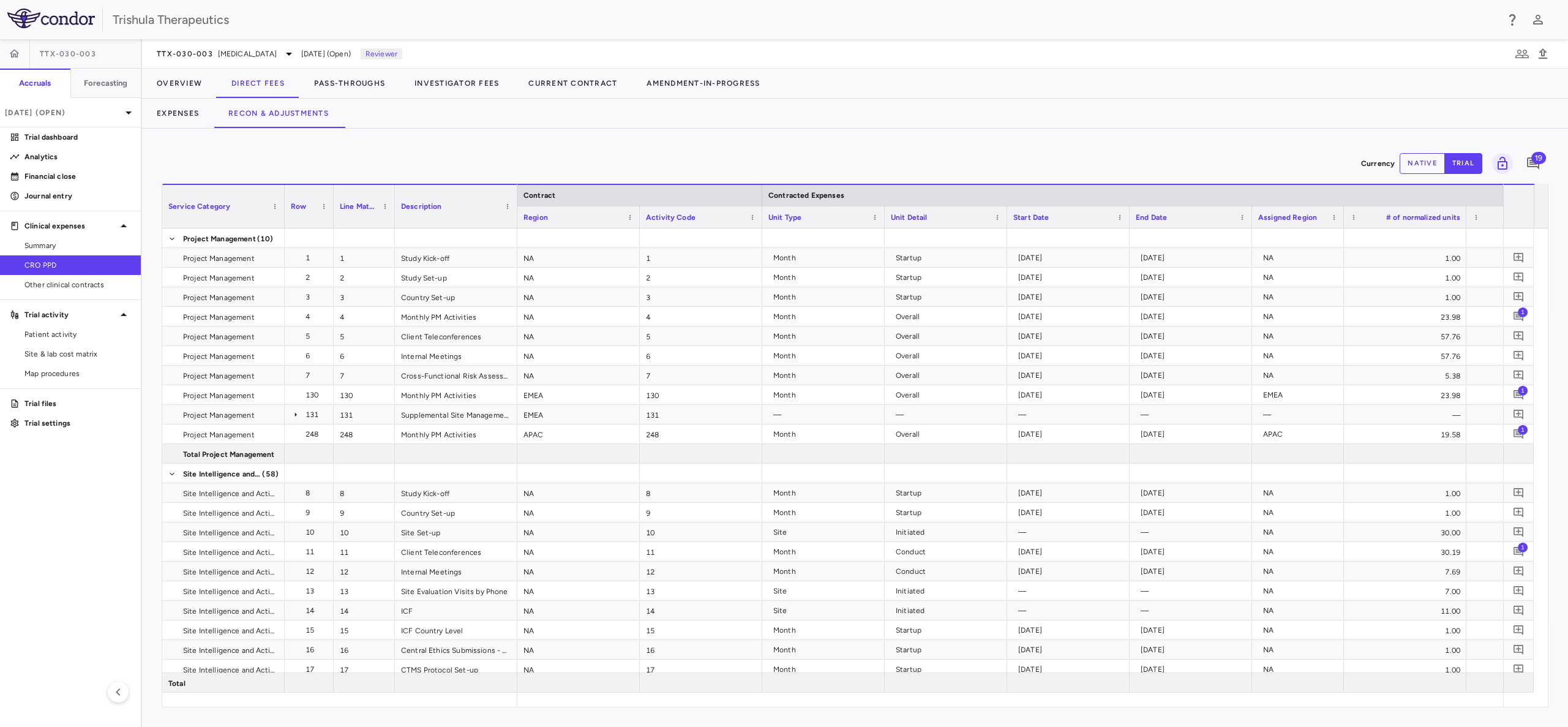
click at [1404, 162] on button "native" at bounding box center [1422, 163] width 46 height 21
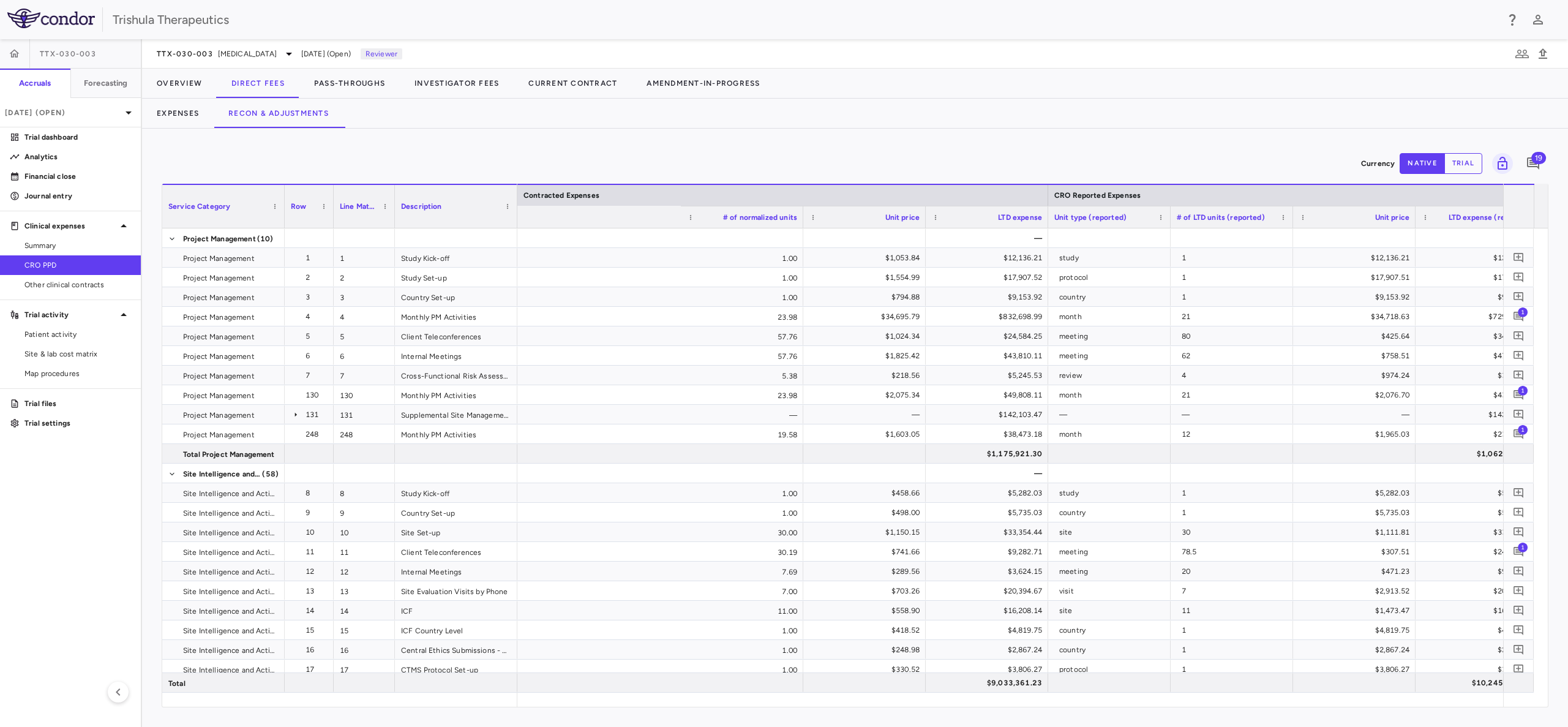
scroll to position [0, 1130]
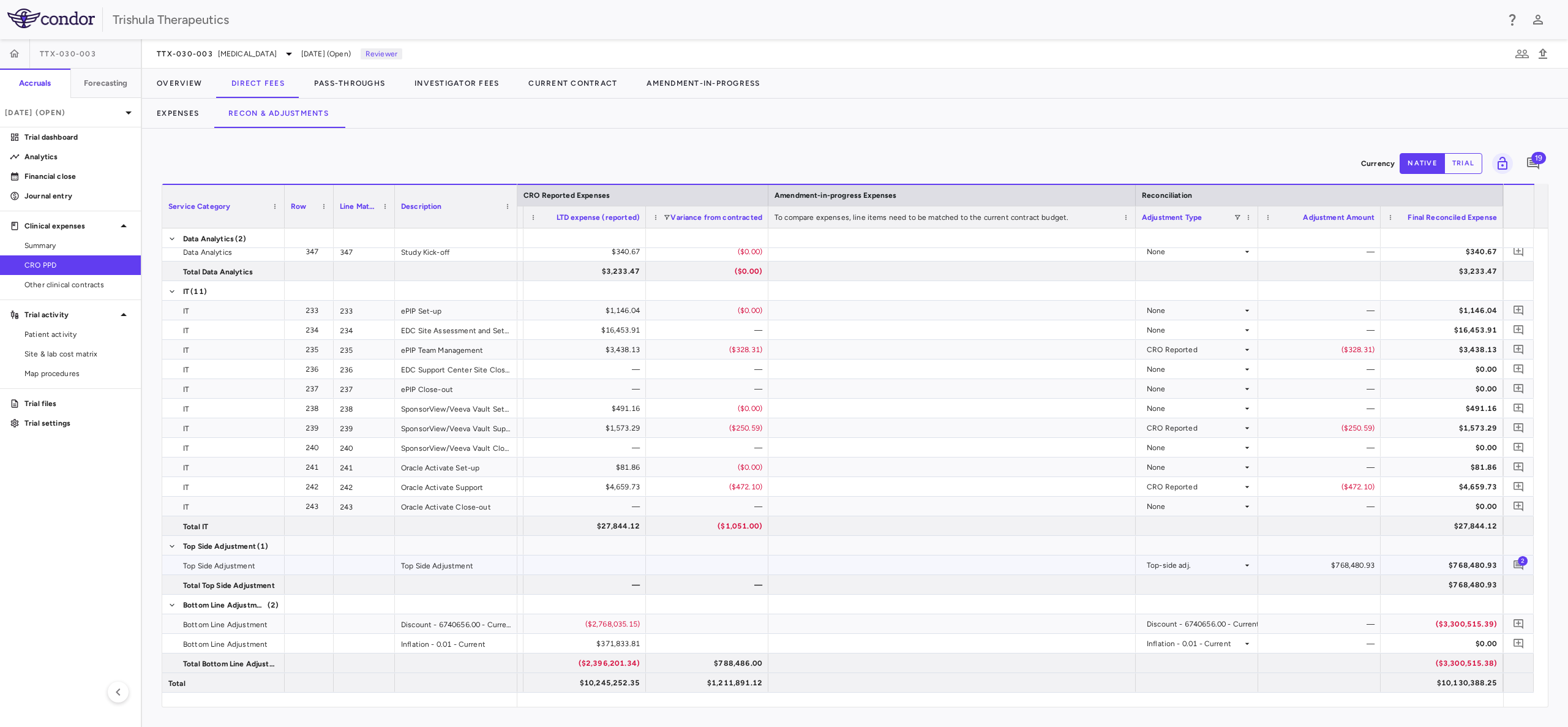
click at [1347, 566] on div "$768,480.93" at bounding box center [1321, 565] width 105 height 19
click at [1339, 560] on div "$768,480.93" at bounding box center [1321, 565] width 105 height 19
click at [1277, 561] on div "$768,480.93" at bounding box center [1321, 565] width 105 height 19
click at [1271, 561] on div "$768,480.93" at bounding box center [1321, 565] width 105 height 19
click at [1239, 566] on div "Top-side adj." at bounding box center [1194, 565] width 96 height 19
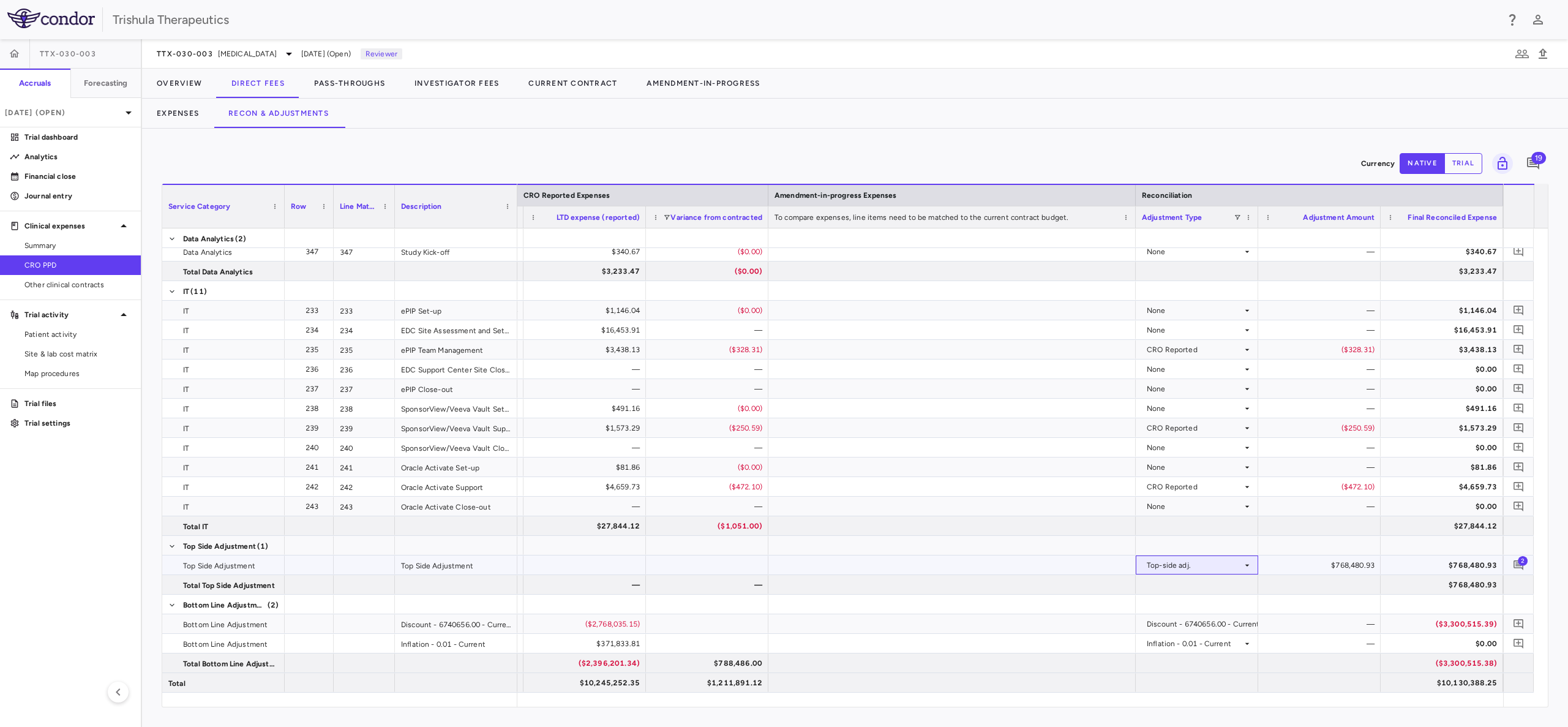
click at [1239, 566] on div "Top-side adj." at bounding box center [1194, 565] width 96 height 19
click at [1219, 621] on div "Discount - 6740656.00 - Current" at bounding box center [1203, 624] width 113 height 19
click at [1213, 650] on div "Inflation - 0.01 - Current" at bounding box center [1194, 643] width 96 height 19
click at [1373, 625] on div "—" at bounding box center [1321, 624] width 105 height 19
click at [1360, 571] on div "$768,480.93" at bounding box center [1321, 565] width 105 height 19
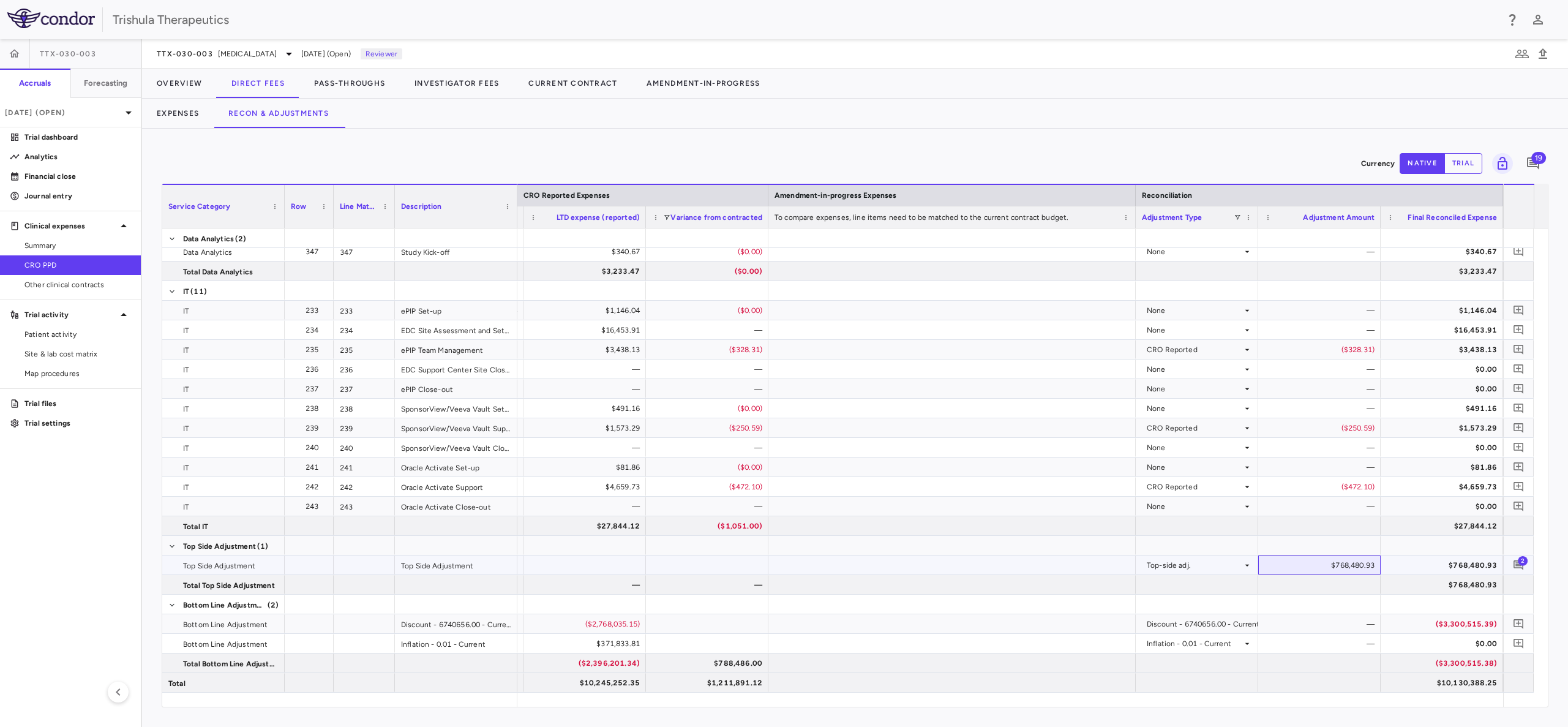
click at [1360, 568] on div "$768,480.93" at bounding box center [1321, 565] width 105 height 19
click at [1424, 168] on button "native" at bounding box center [1422, 163] width 46 height 21
click at [89, 112] on p "Mar 2025 (Open)" at bounding box center [63, 113] width 116 height 11
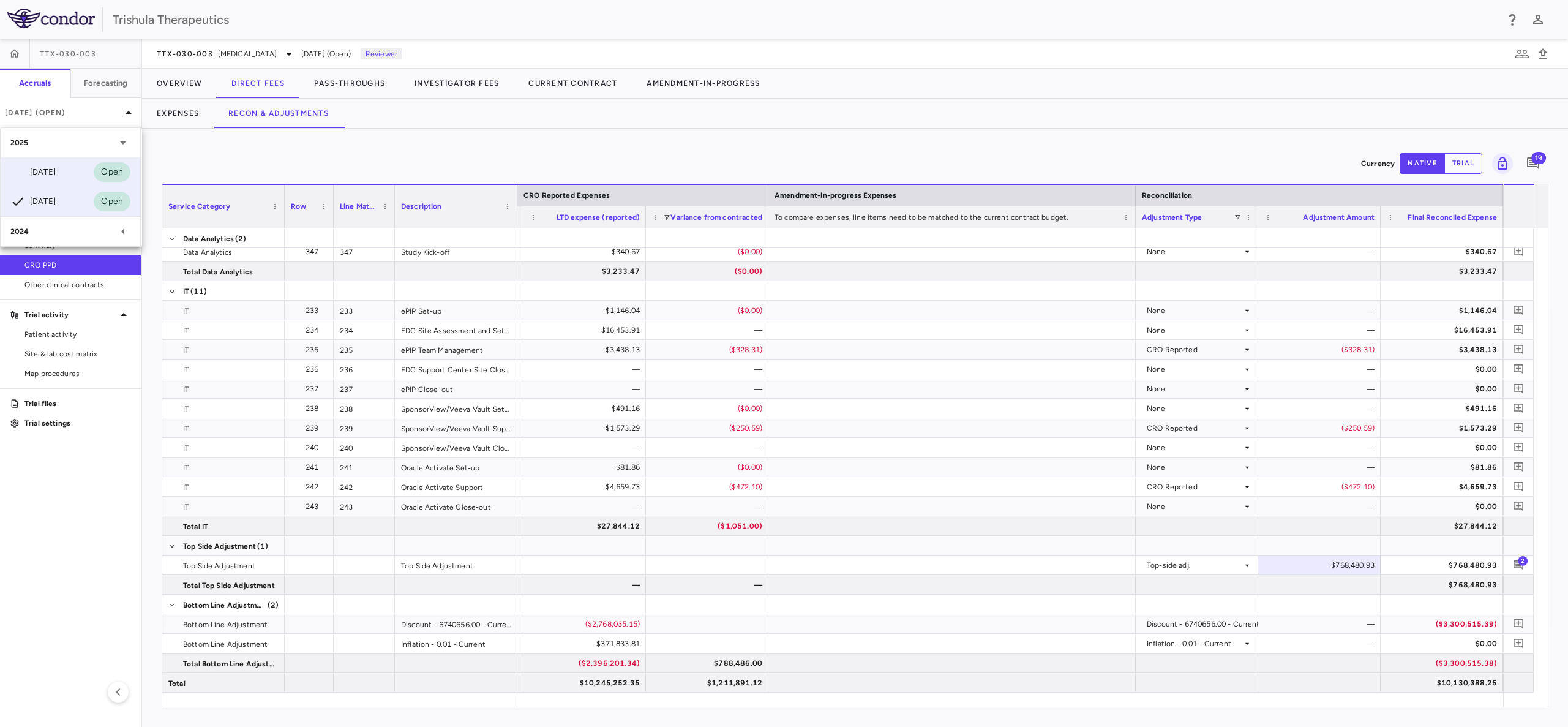
click at [93, 173] on div "Jun 2025 Open" at bounding box center [71, 172] width 140 height 29
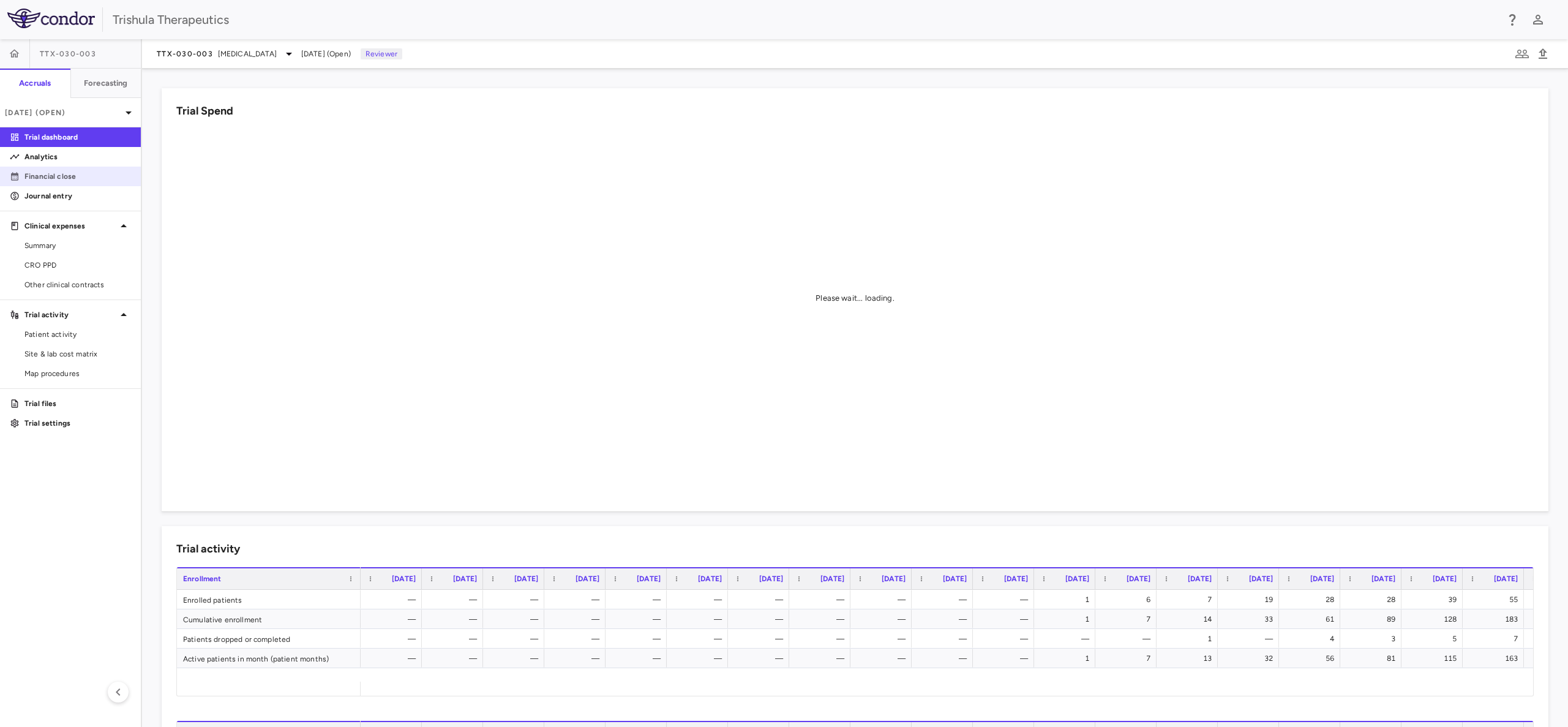
click at [61, 177] on p "Financial close" at bounding box center [77, 177] width 107 height 11
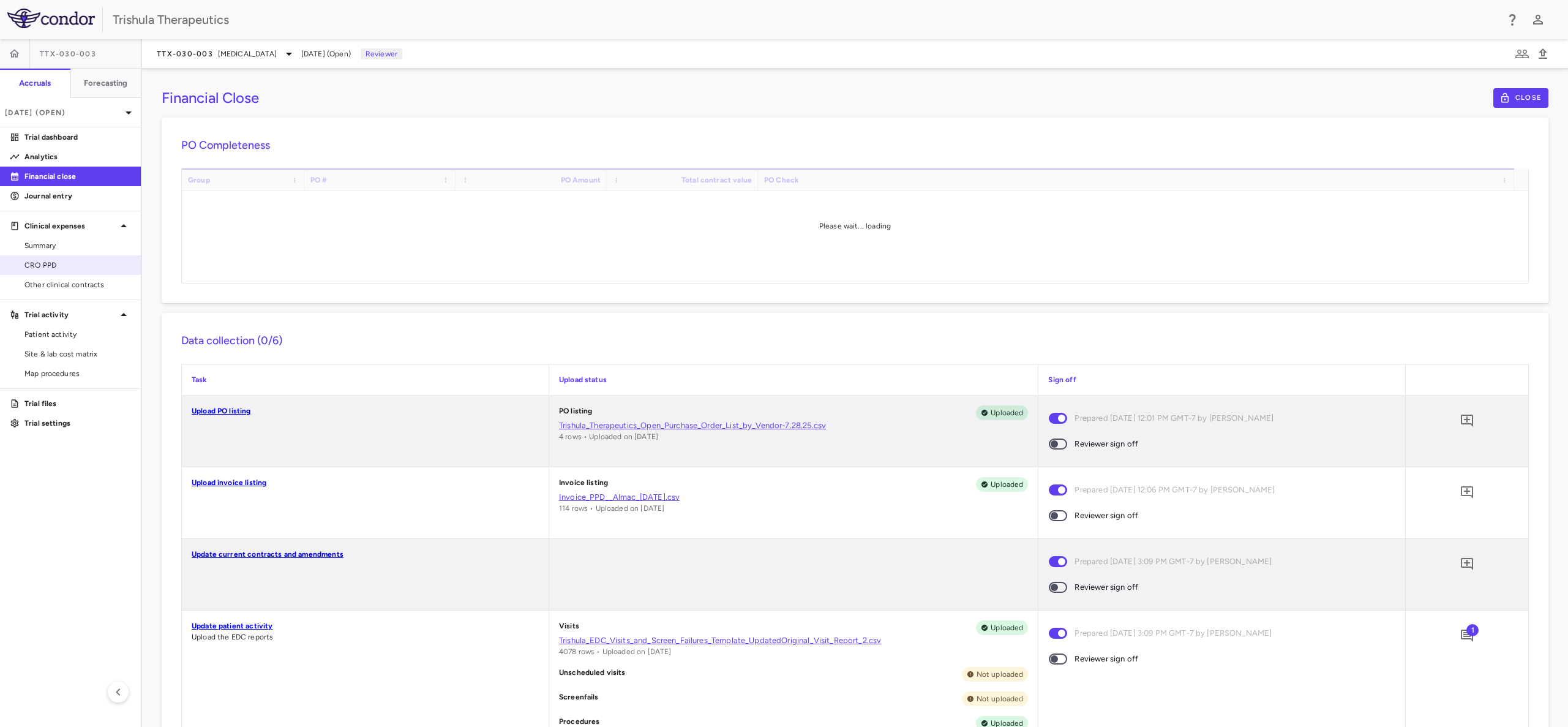
click at [61, 263] on span "CRO PPD" at bounding box center [77, 265] width 107 height 11
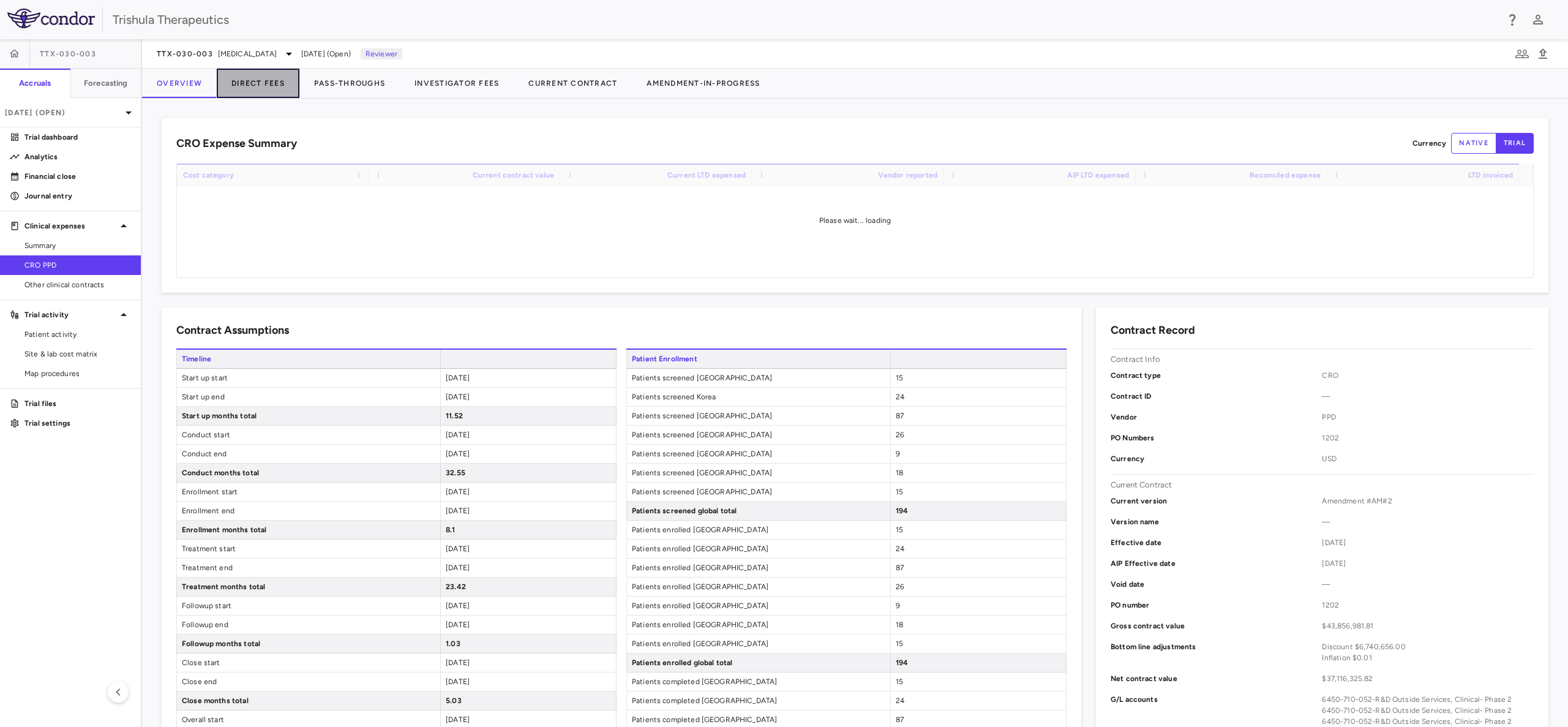
click at [264, 82] on button "Direct Fees" at bounding box center [258, 83] width 82 height 29
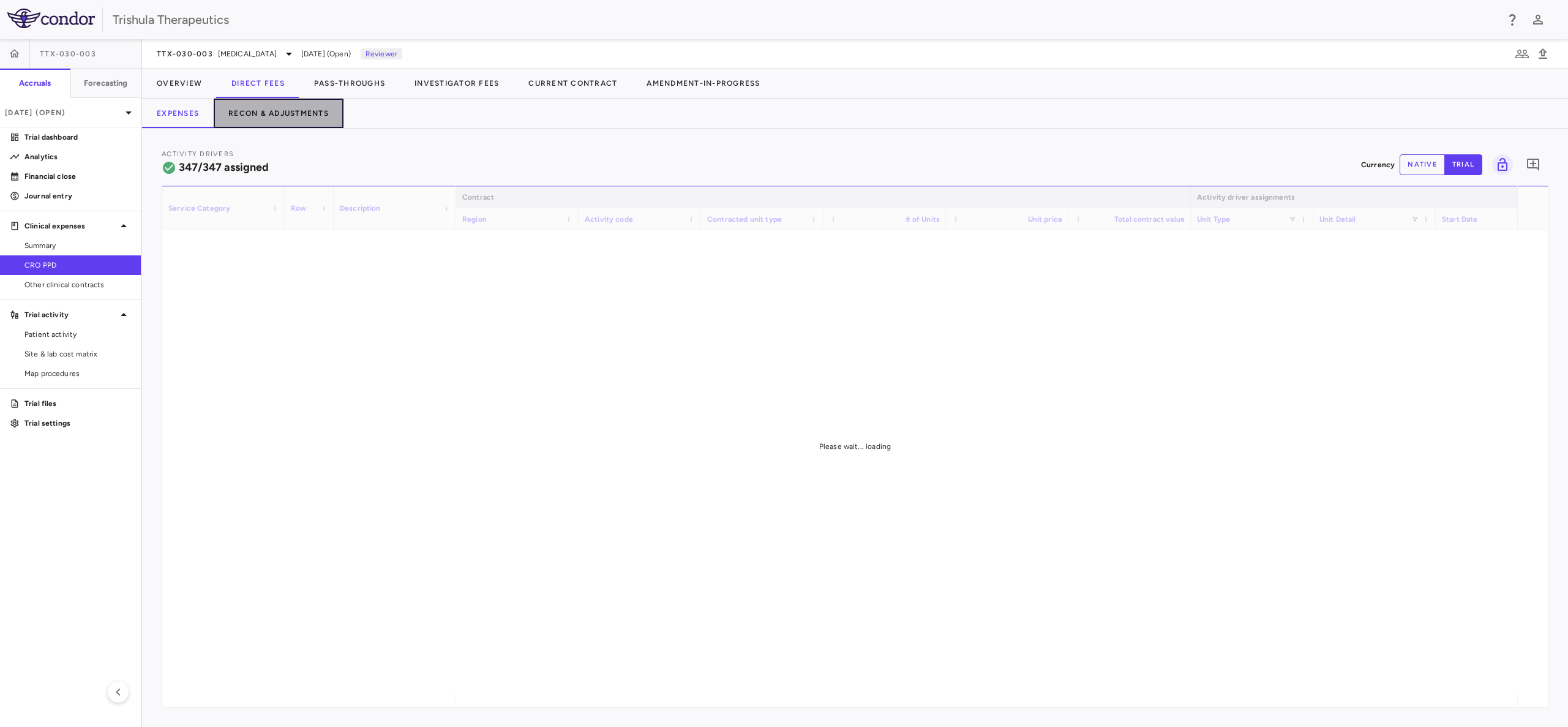
click at [284, 109] on button "Recon & Adjustments" at bounding box center [278, 113] width 130 height 29
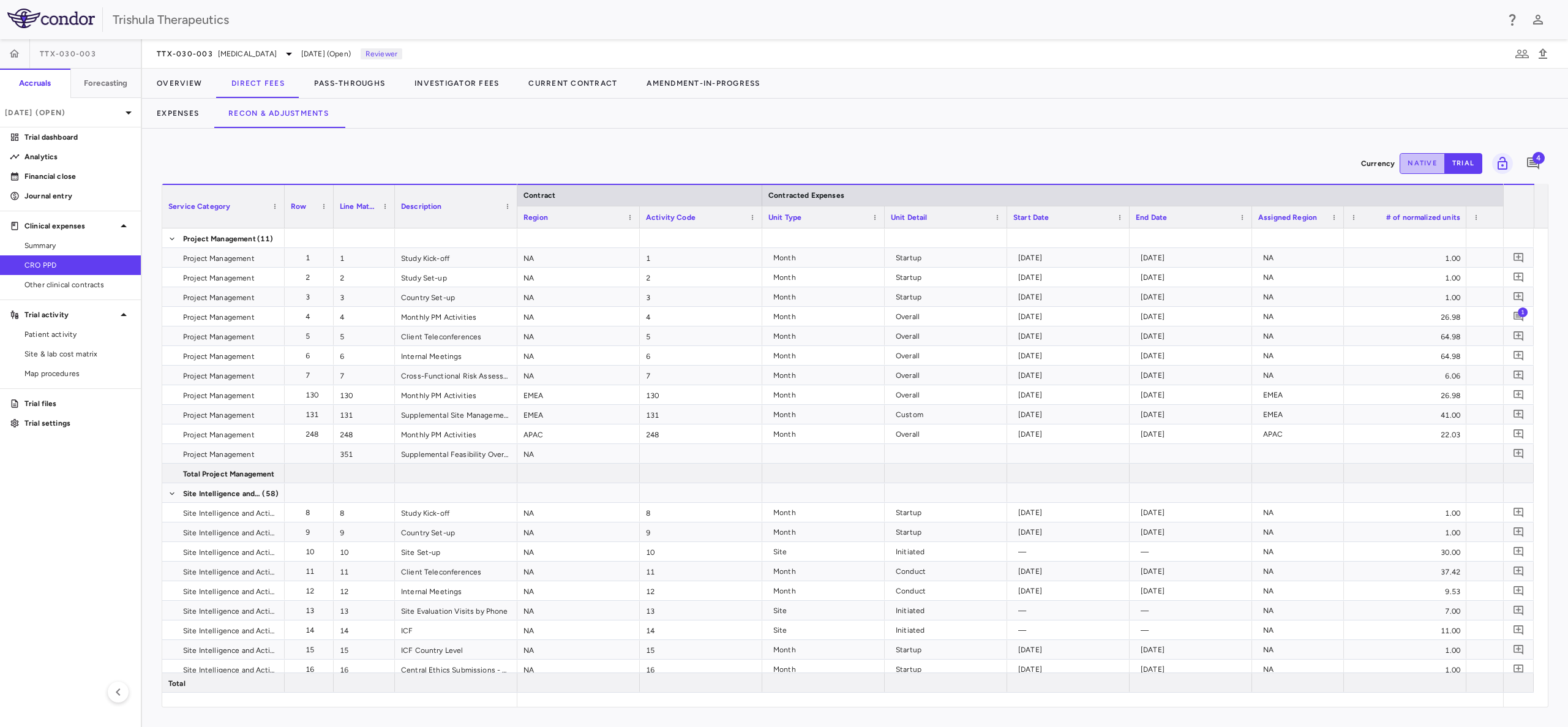
click at [1405, 153] on button "native" at bounding box center [1422, 163] width 46 height 21
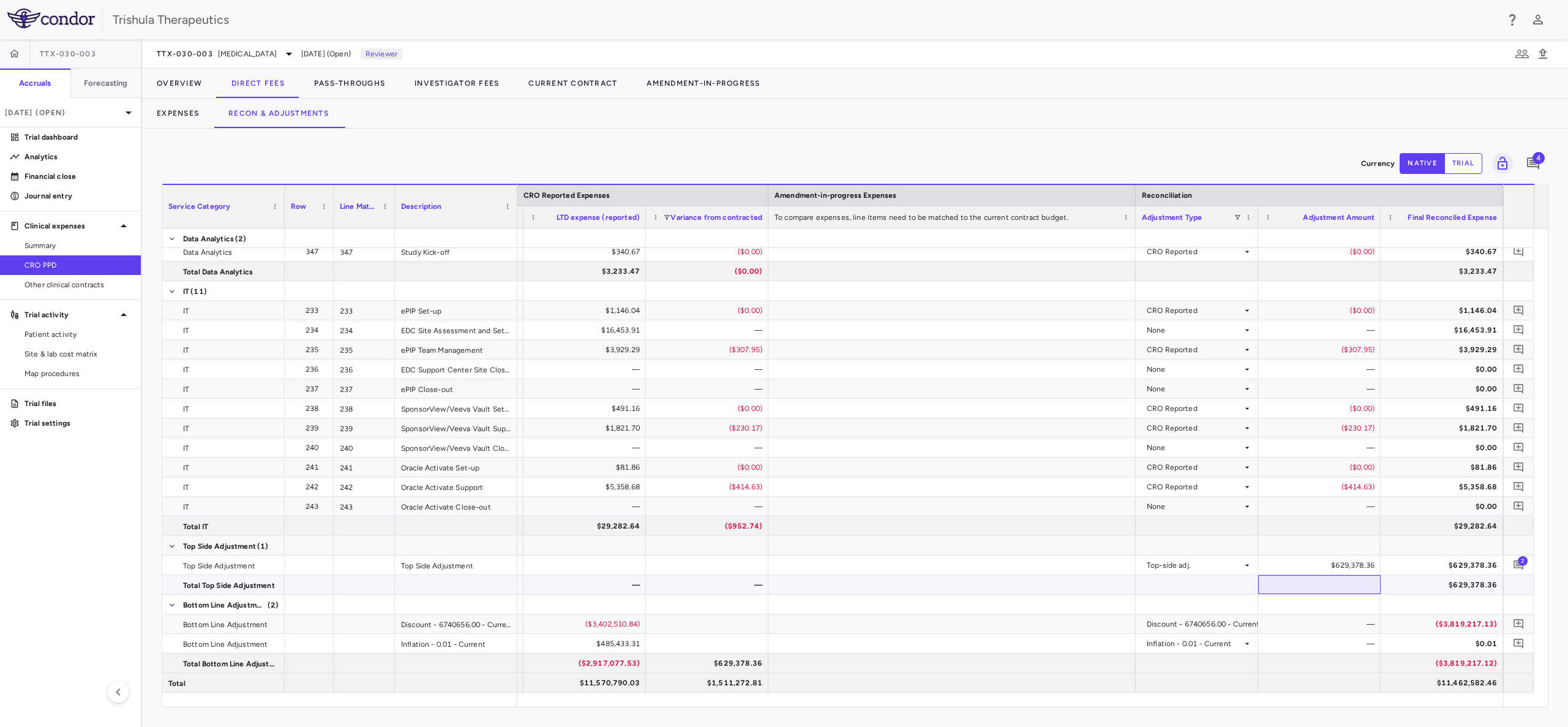
click at [1348, 577] on div at bounding box center [1319, 585] width 122 height 19
click at [1356, 564] on div "$629,378.36" at bounding box center [1321, 565] width 105 height 19
click at [1363, 561] on div "$629,378.36" at bounding box center [1321, 565] width 105 height 19
click at [1514, 52] on icon "button" at bounding box center [1522, 54] width 15 height 15
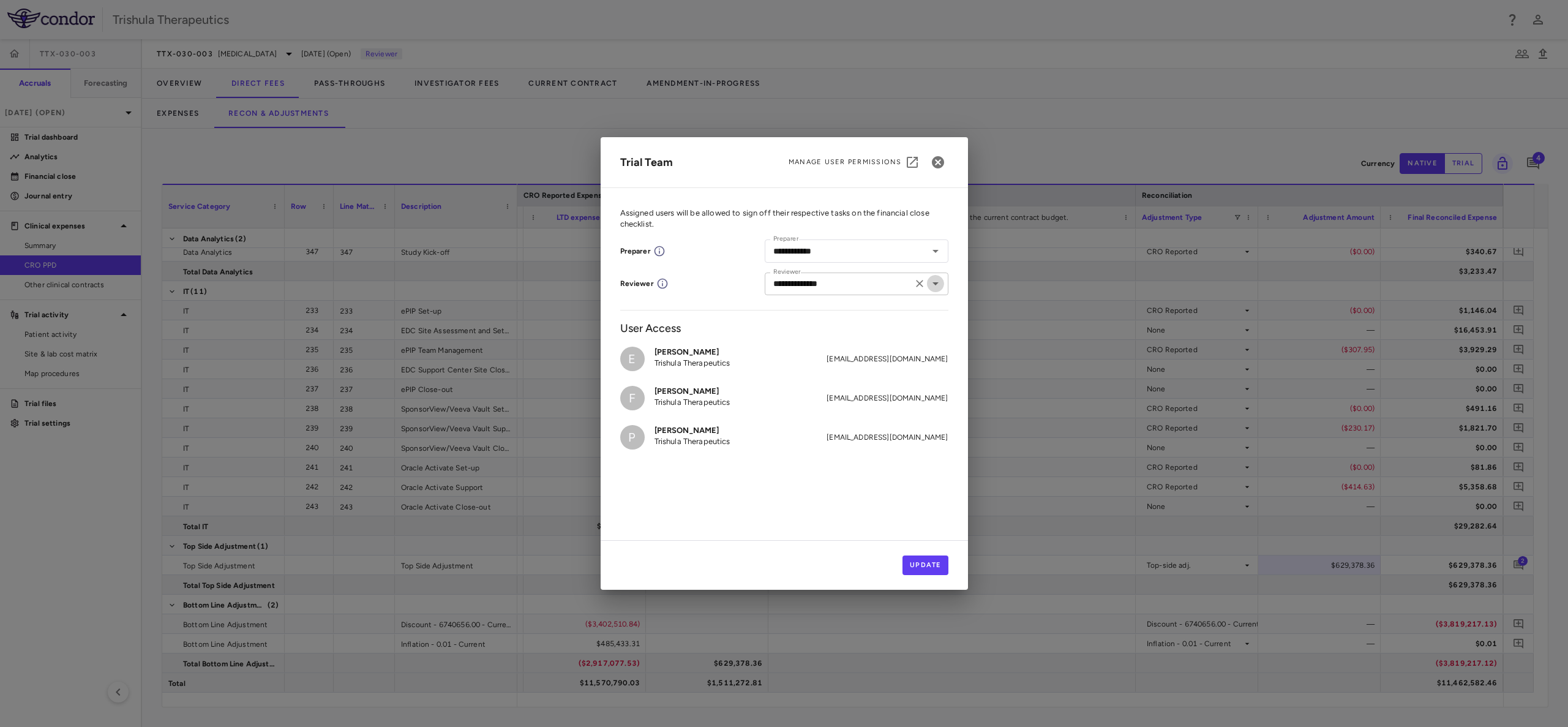
click at [933, 288] on icon "Open" at bounding box center [936, 284] width 15 height 15
click at [924, 282] on icon "Clear" at bounding box center [919, 284] width 12 height 12
click at [816, 289] on input "Reviewer" at bounding box center [846, 284] width 156 height 16
click at [924, 566] on button "Update" at bounding box center [926, 565] width 46 height 19
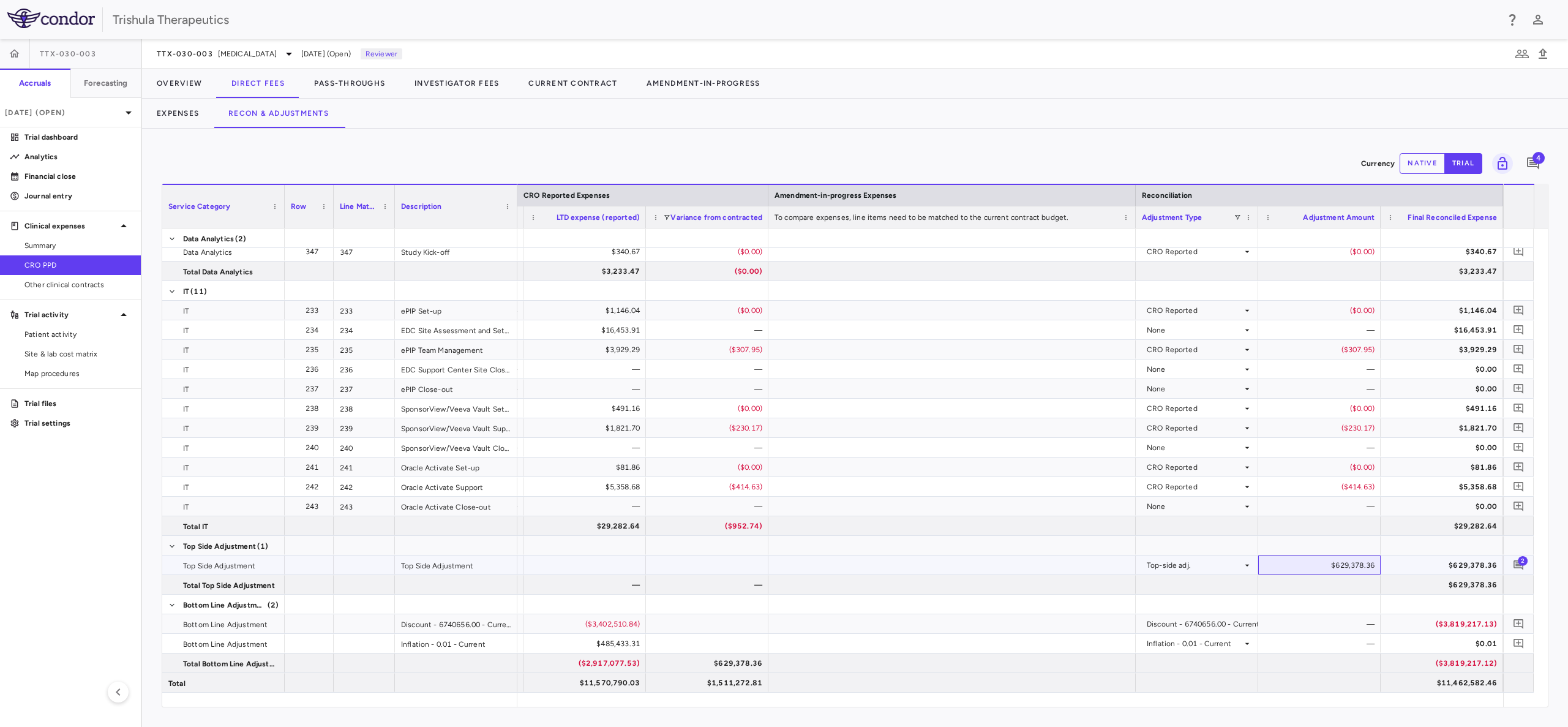
click at [1343, 570] on div "$629,378.36" at bounding box center [1321, 565] width 105 height 19
click at [1335, 565] on div "$629,378.36" at bounding box center [1321, 565] width 105 height 19
click at [1416, 161] on button "native" at bounding box center [1422, 163] width 46 height 21
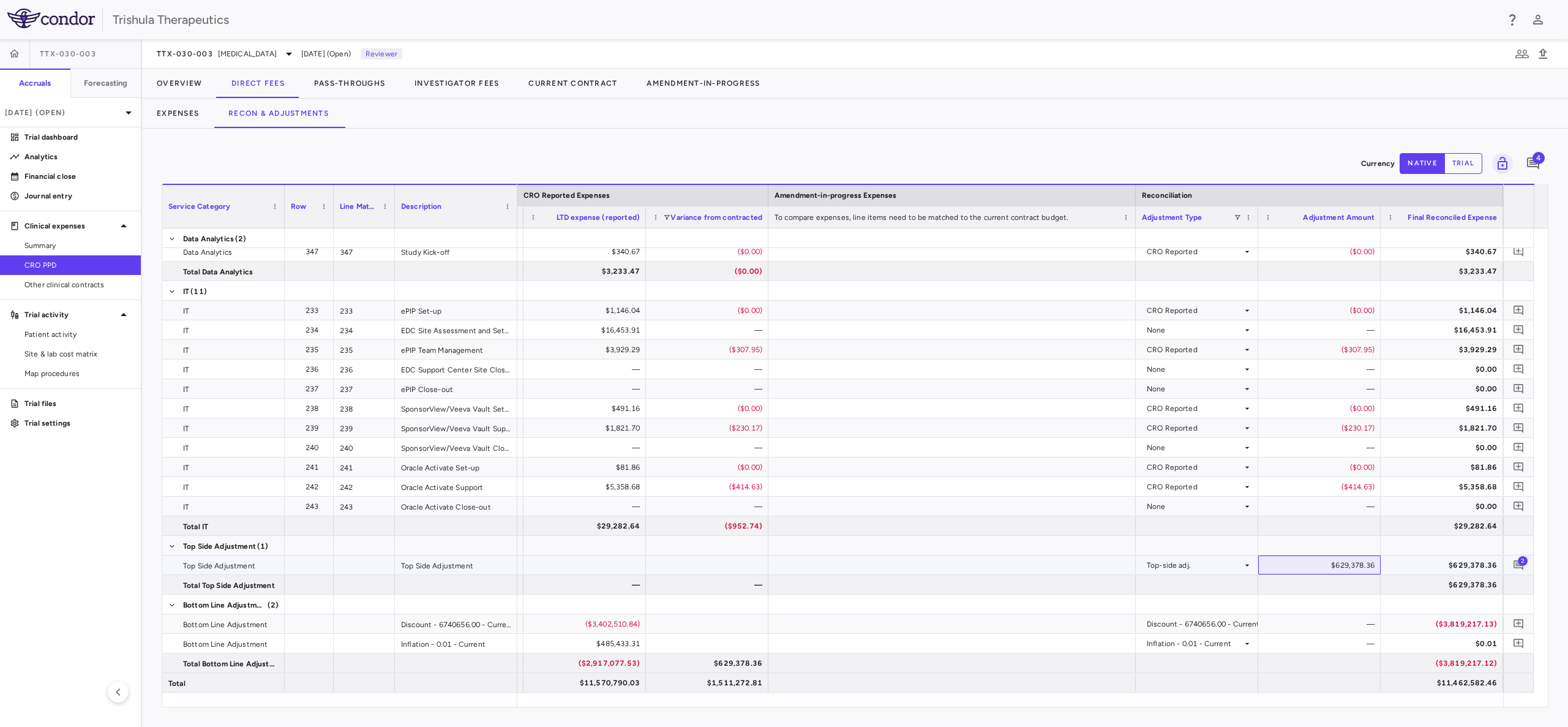
click at [1326, 556] on div "$629,378.36" at bounding box center [1321, 565] width 105 height 19
click at [1329, 567] on div "$629,378.36" at bounding box center [1321, 565] width 105 height 19
click at [59, 109] on p "Jun 2025 (Open)" at bounding box center [63, 113] width 116 height 11
click at [53, 205] on div "Mar 2025" at bounding box center [33, 202] width 46 height 15
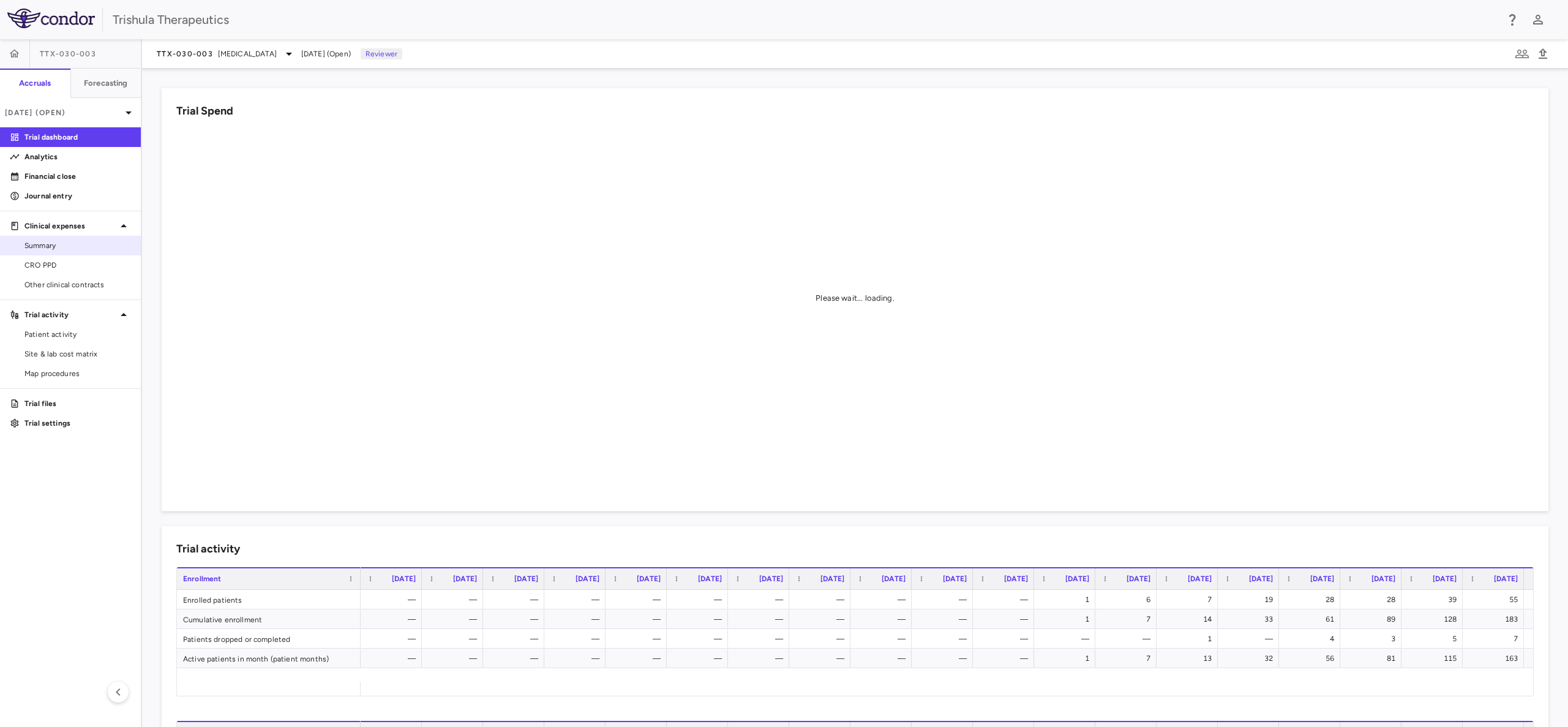
drag, startPoint x: 35, startPoint y: 264, endPoint x: 57, endPoint y: 239, distance: 33.3
click at [35, 264] on span "CRO PPD" at bounding box center [77, 265] width 107 height 11
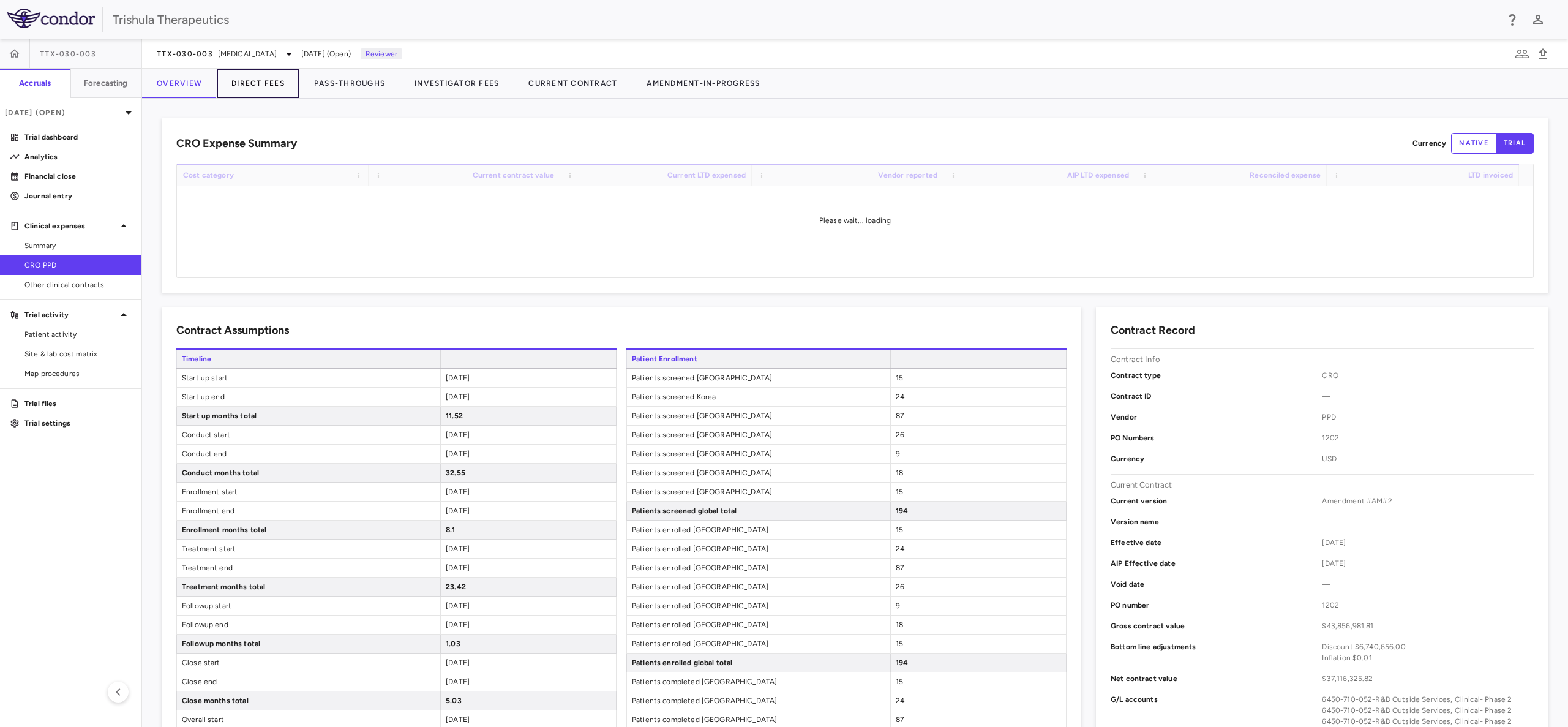
click at [247, 81] on button "Direct Fees" at bounding box center [258, 83] width 82 height 29
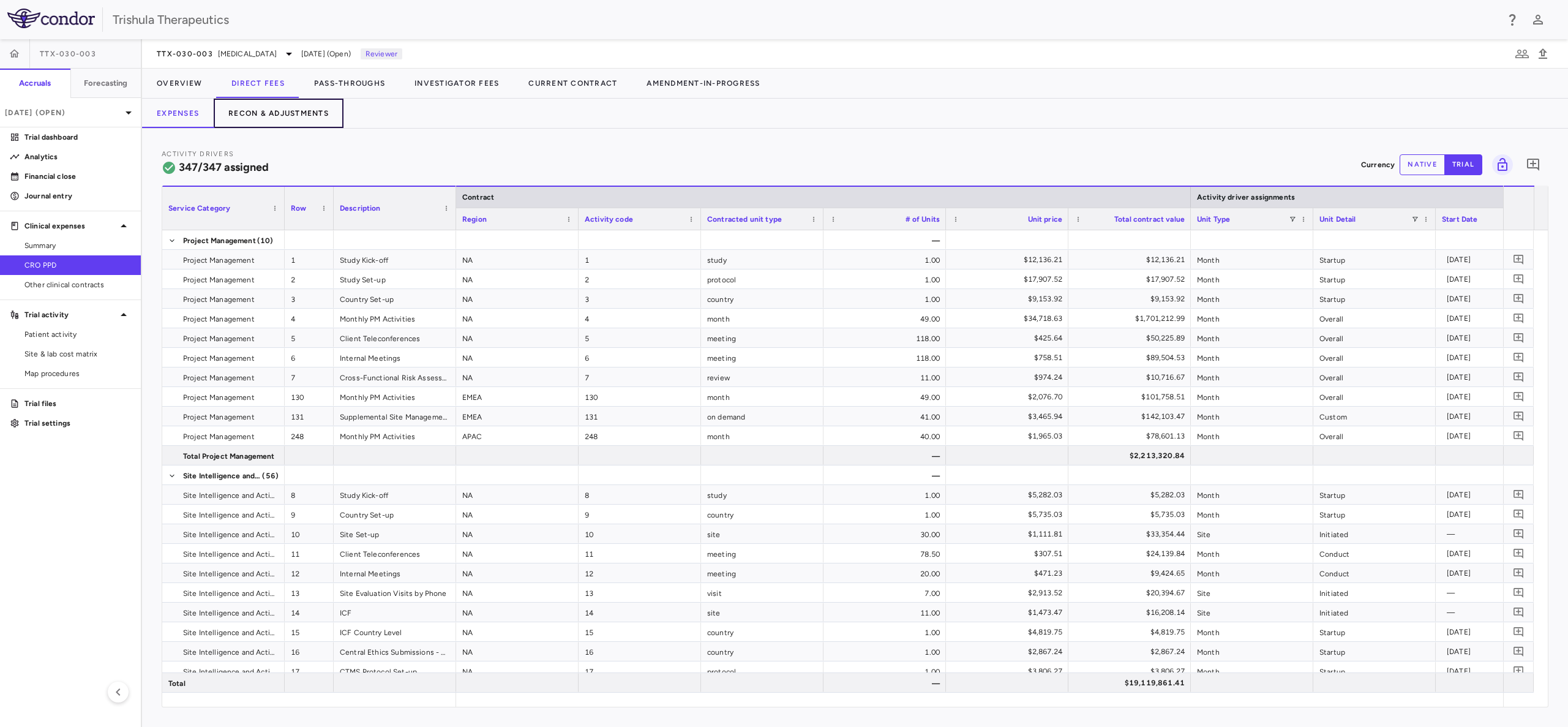
click at [255, 109] on button "Recon & Adjustments" at bounding box center [278, 113] width 130 height 29
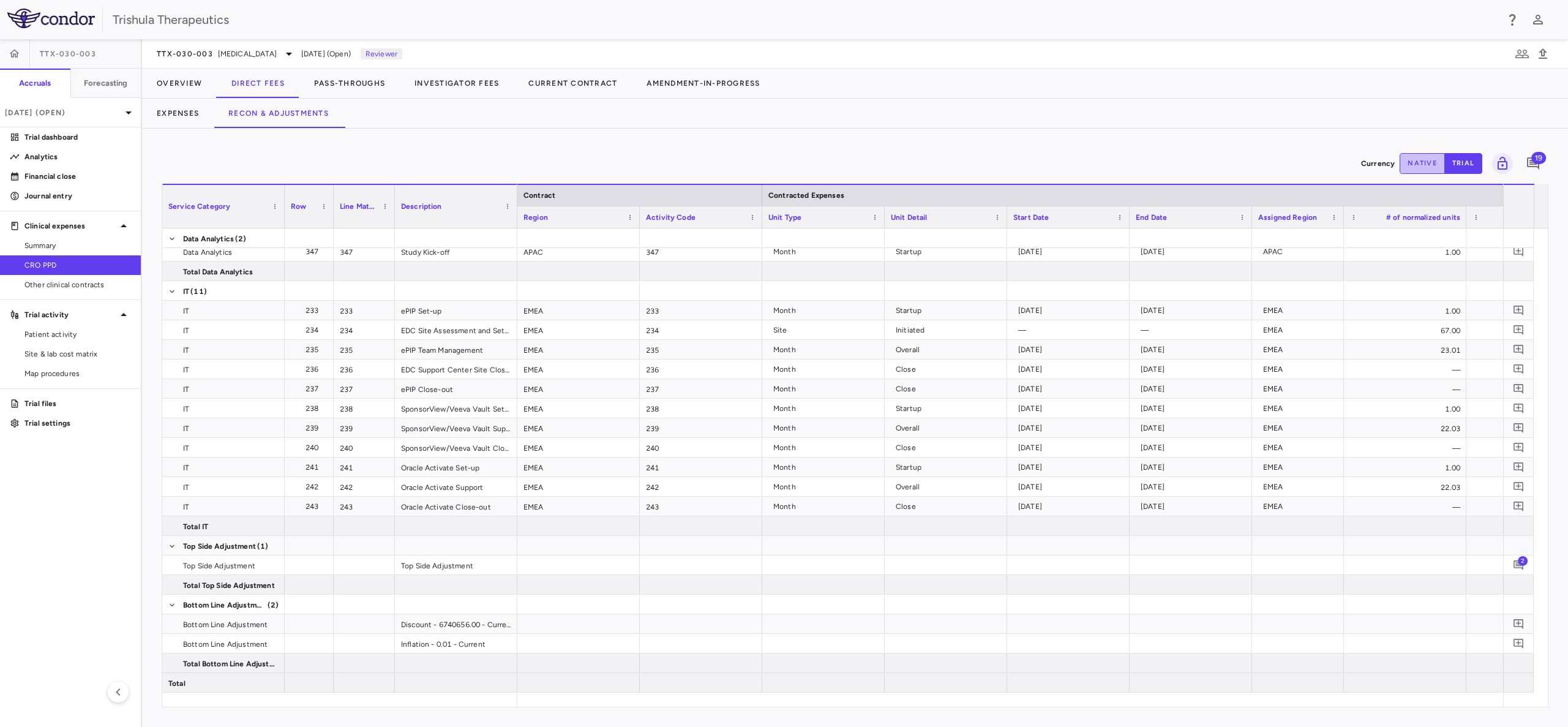
click at [1415, 157] on button "native" at bounding box center [1422, 163] width 46 height 21
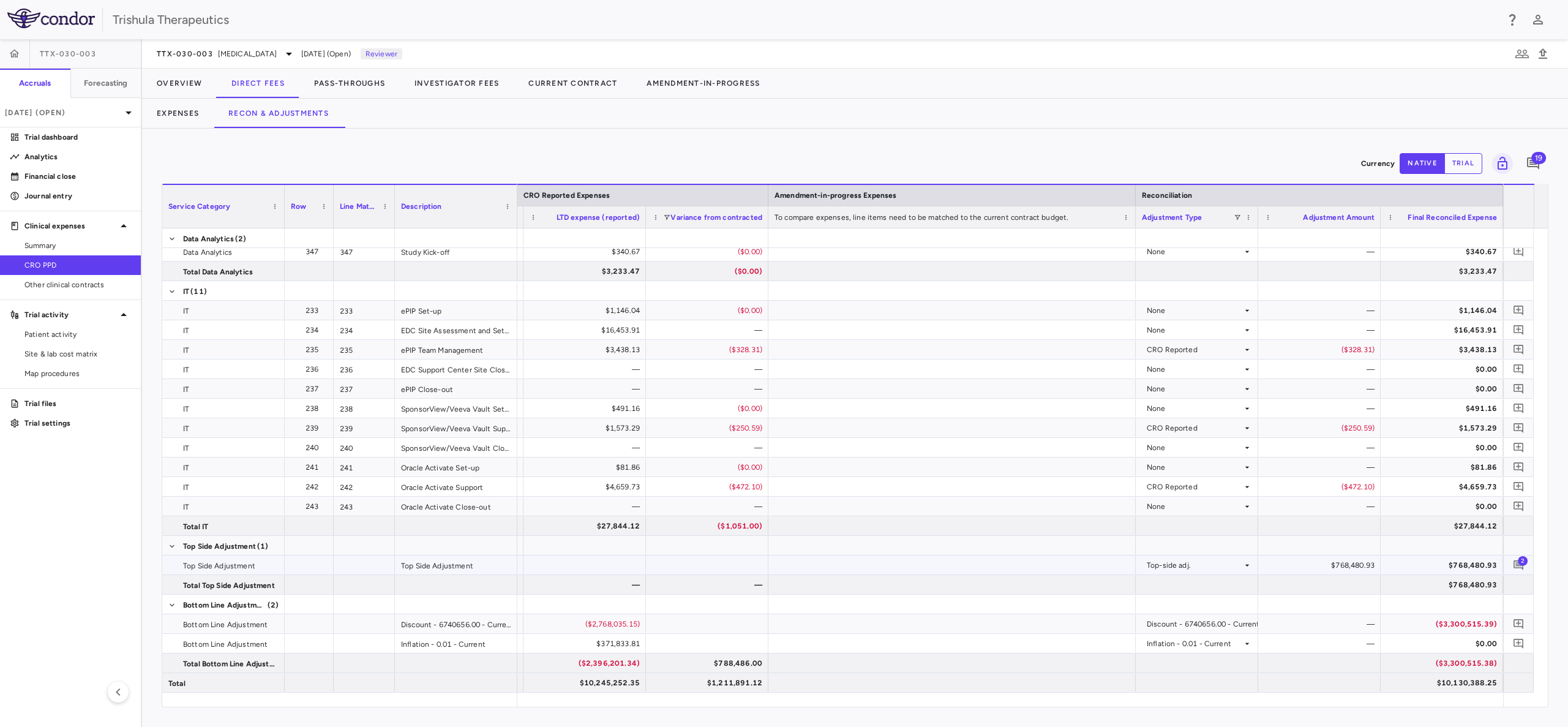
click at [1334, 565] on div "$768,480.93" at bounding box center [1321, 565] width 105 height 19
click at [1363, 562] on div "$768,480.93" at bounding box center [1321, 565] width 105 height 19
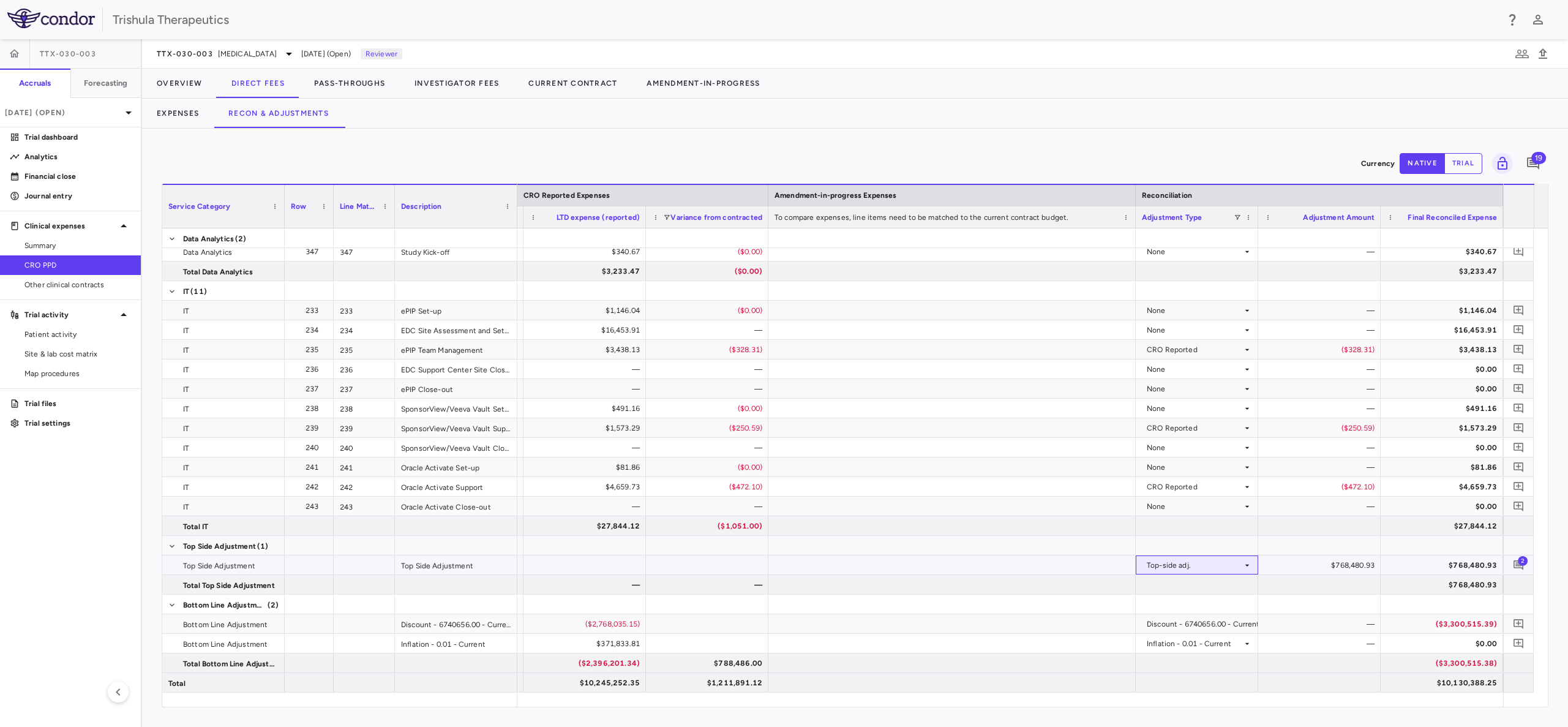
click at [1245, 567] on icon at bounding box center [1247, 565] width 10 height 10
drag, startPoint x: 1445, startPoint y: 566, endPoint x: 1472, endPoint y: 563, distance: 27.2
click at [1447, 566] on div "$768,480.93" at bounding box center [1444, 565] width 105 height 19
click at [1519, 566] on icon "Add comment" at bounding box center [1518, 565] width 10 height 10
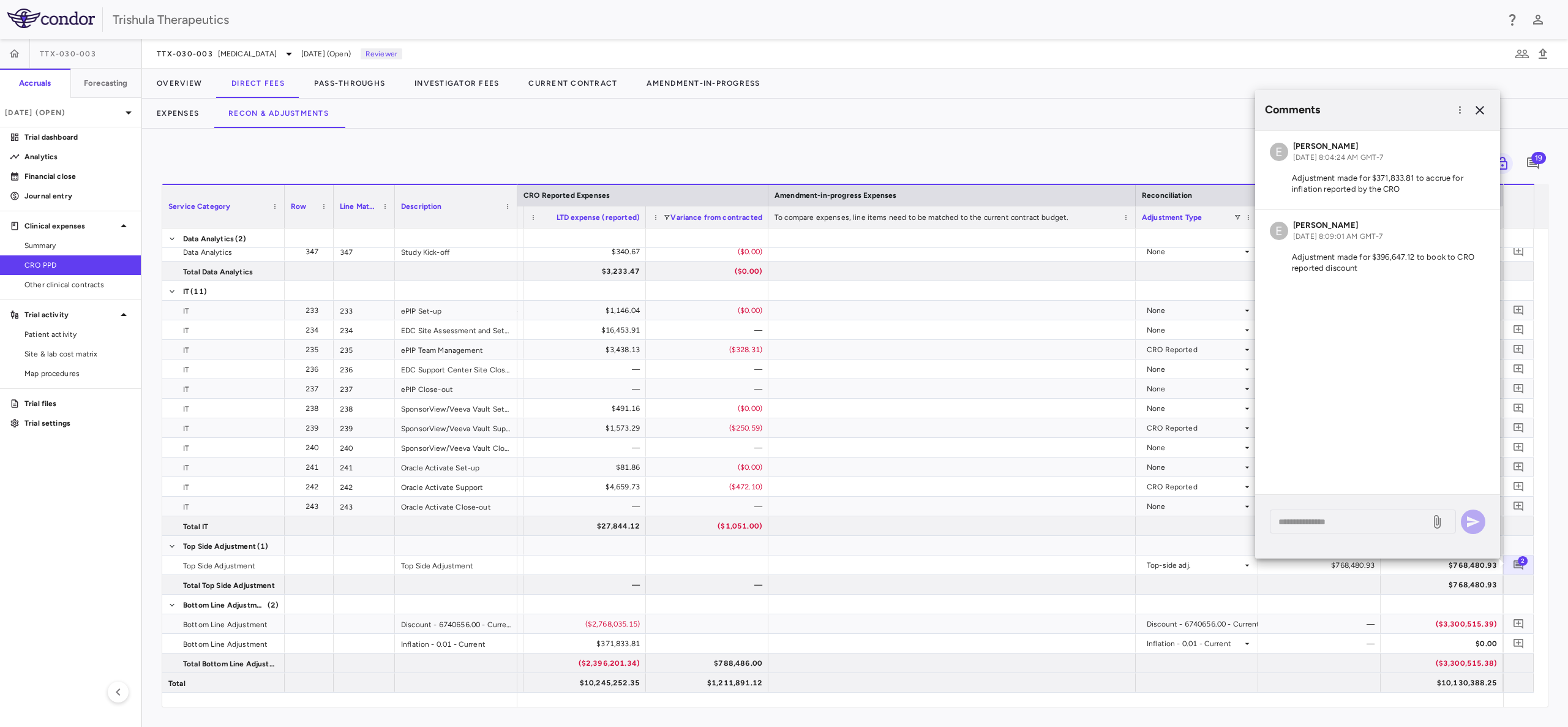
click at [1476, 528] on div "* ​" at bounding box center [1377, 522] width 215 height 24
click at [1474, 108] on icon "button" at bounding box center [1480, 111] width 15 height 15
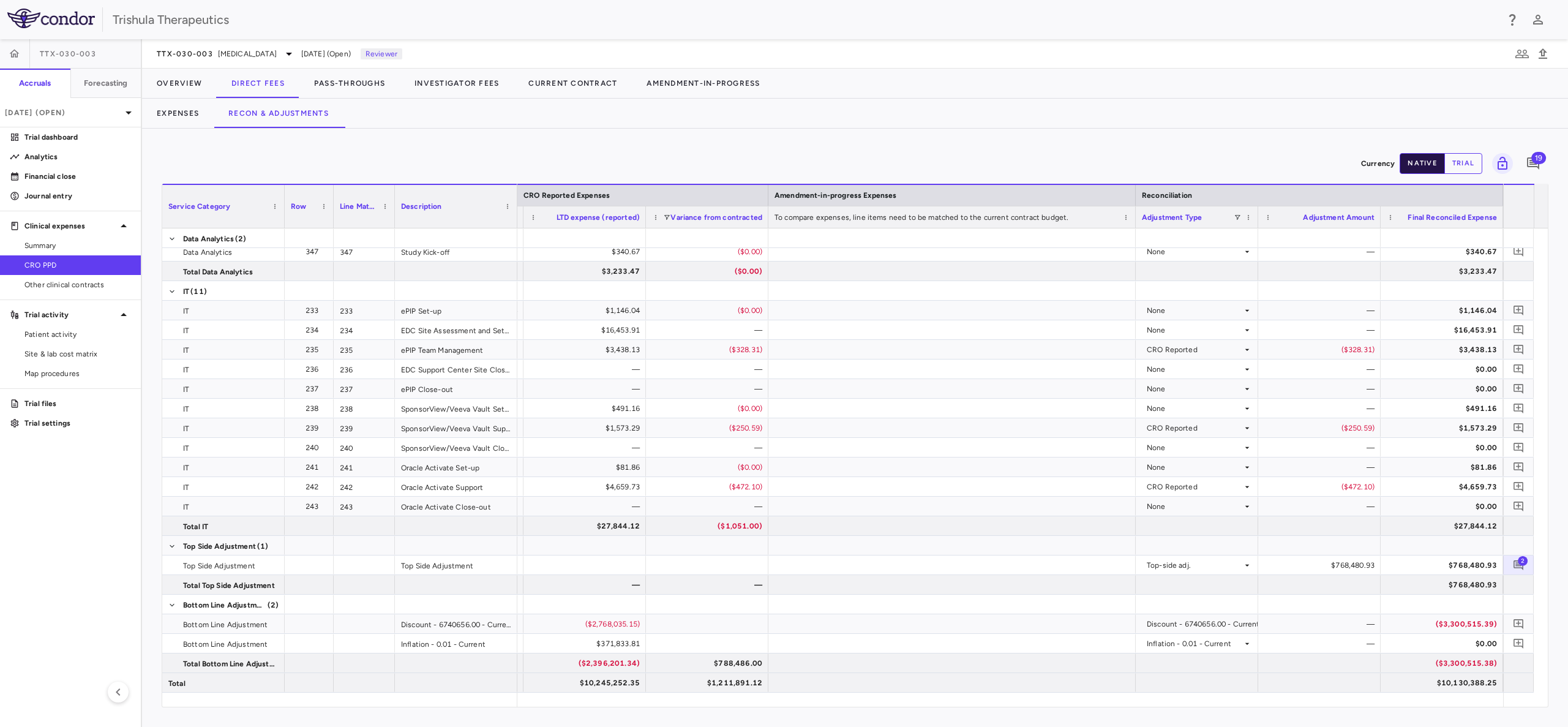
click at [1423, 159] on button "native" at bounding box center [1422, 163] width 46 height 21
click at [1422, 157] on button "native" at bounding box center [1422, 163] width 46 height 21
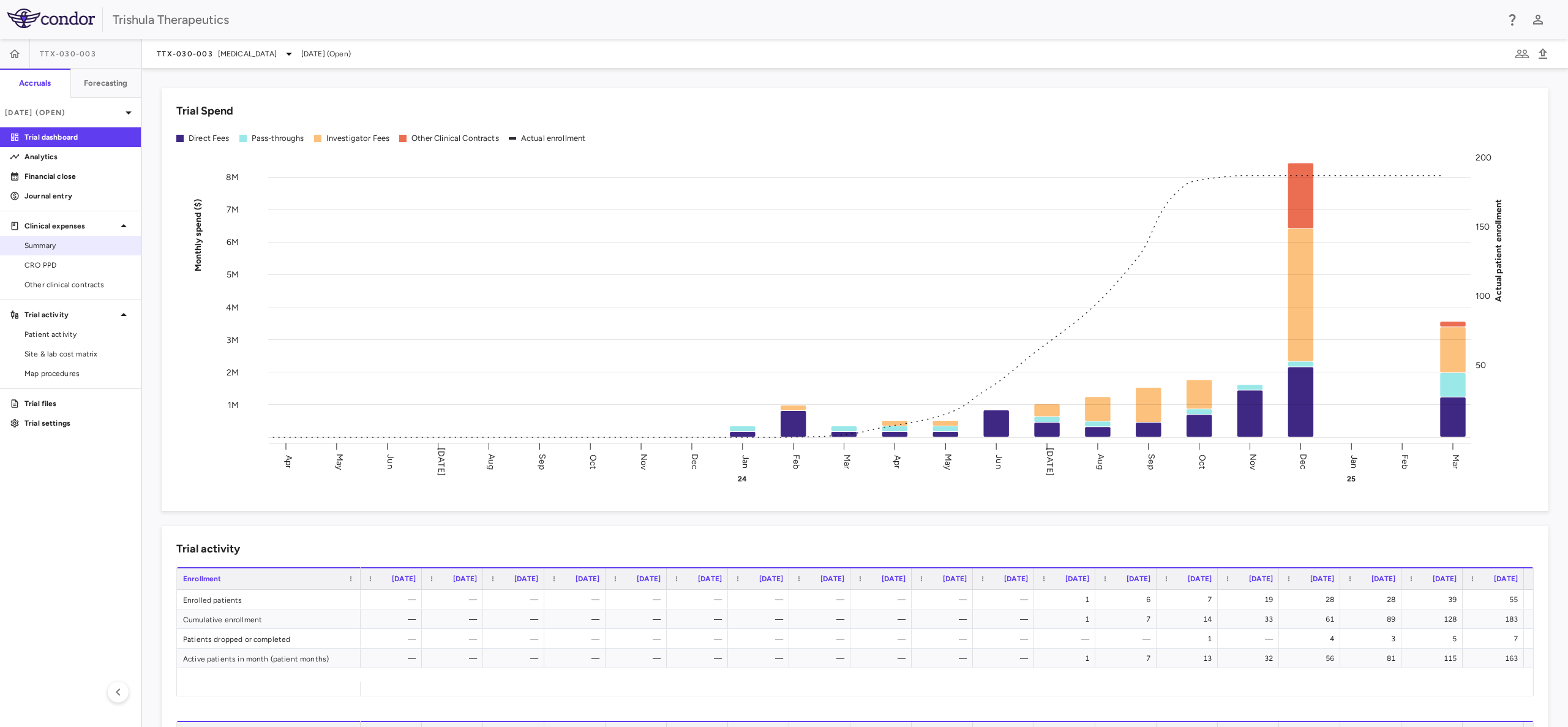
click at [58, 247] on span "Summary" at bounding box center [77, 245] width 107 height 11
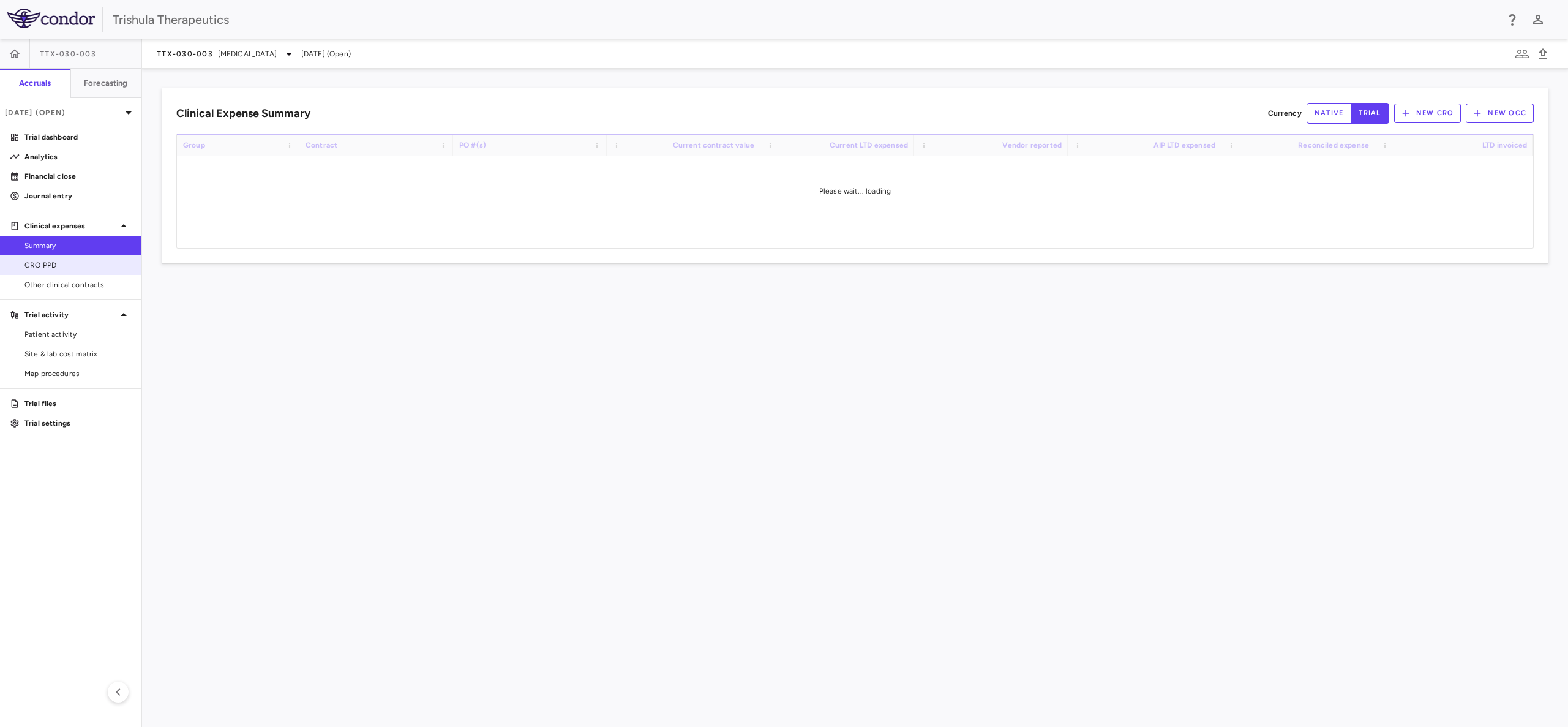
click at [62, 265] on span "CRO PPD" at bounding box center [77, 265] width 107 height 11
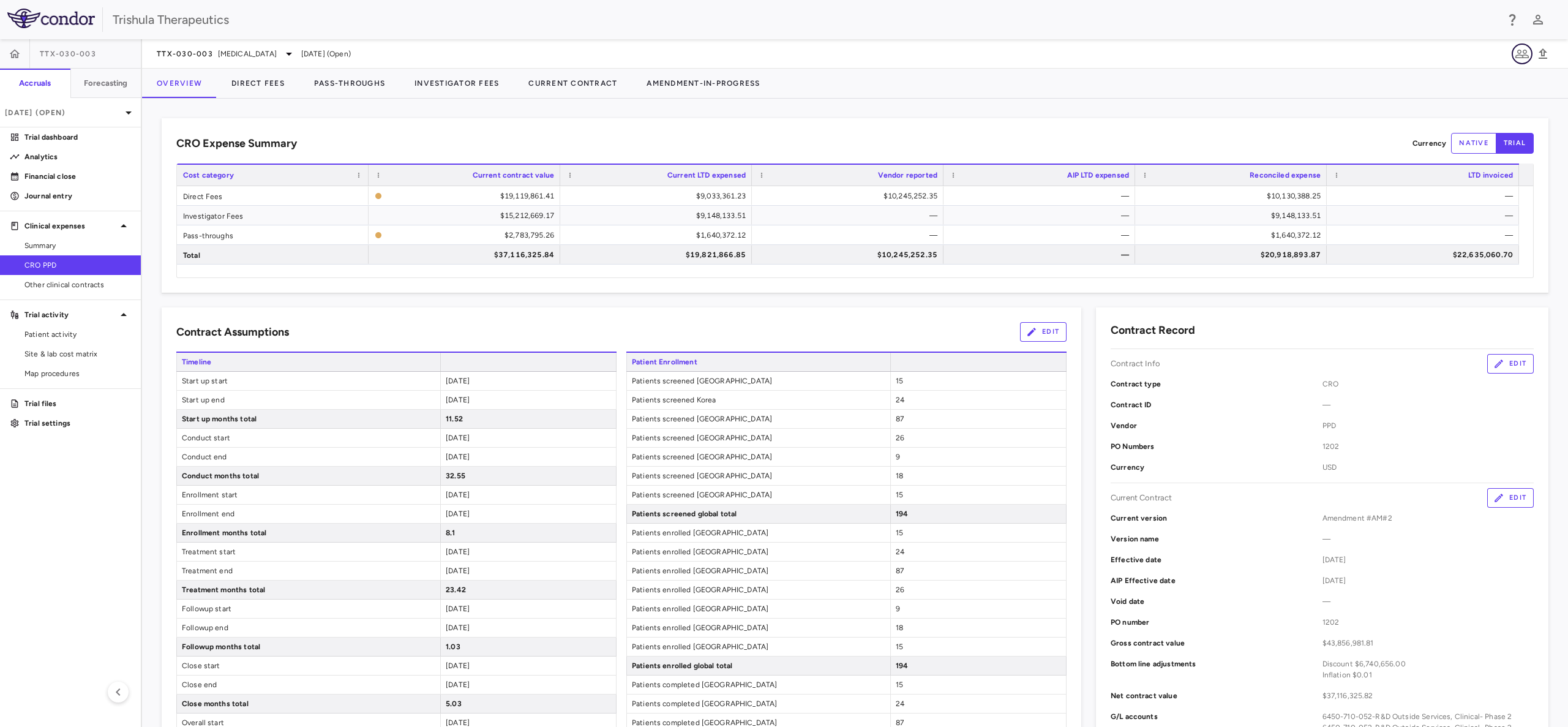
click at [1524, 54] on icon "button" at bounding box center [1522, 54] width 15 height 15
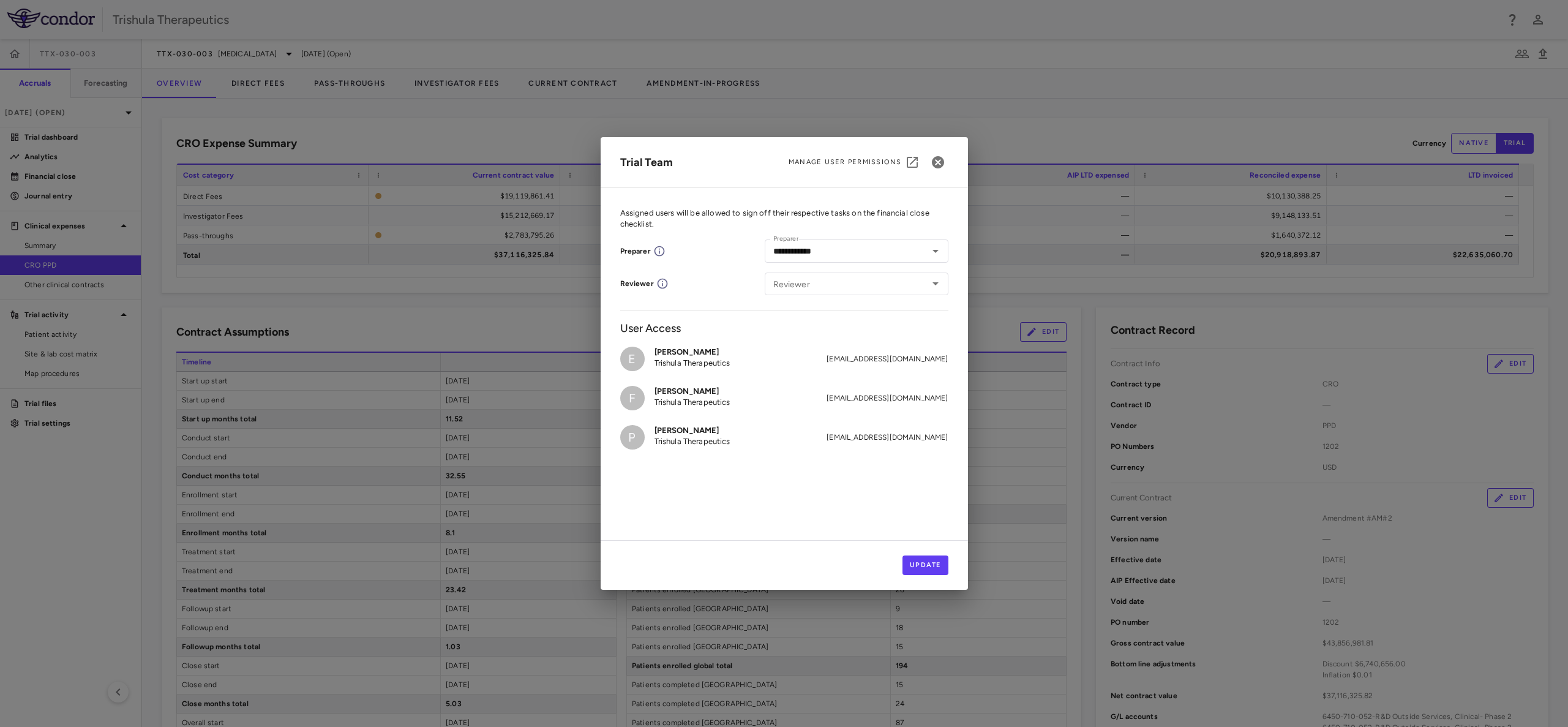
click at [1360, 116] on div "**********" at bounding box center [784, 364] width 1568 height 727
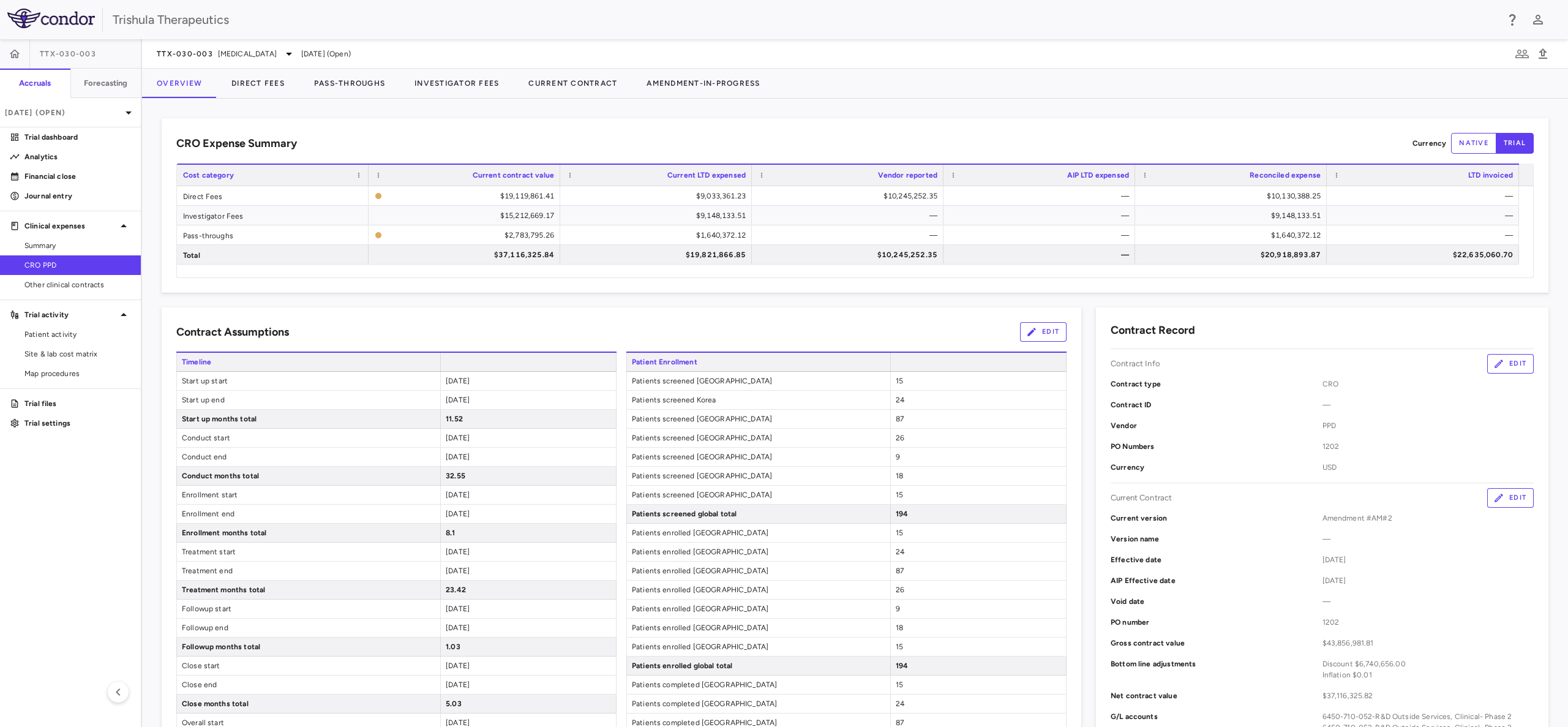
click at [1452, 147] on button "native" at bounding box center [1473, 143] width 46 height 21
click at [245, 80] on button "Direct Fees" at bounding box center [258, 83] width 82 height 29
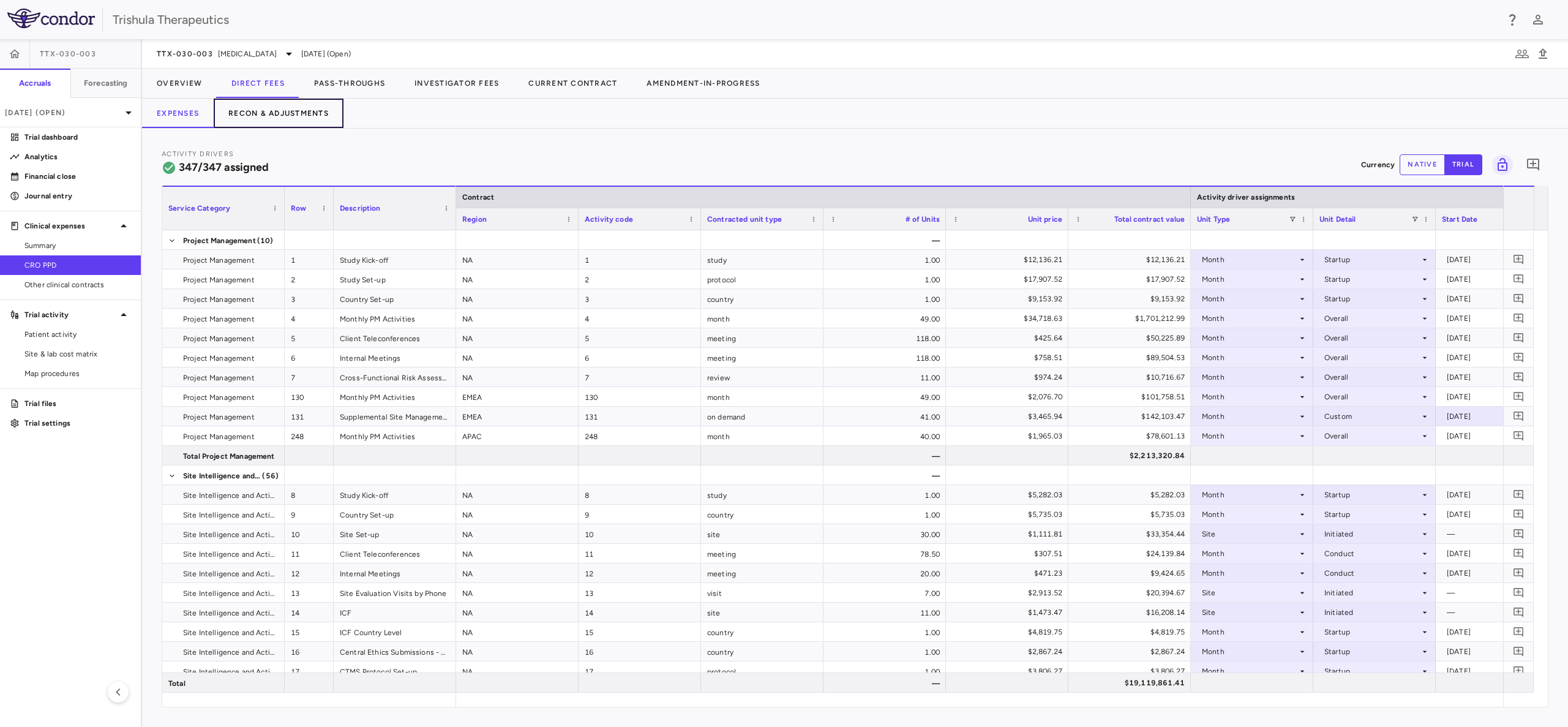
click at [274, 115] on button "Recon & Adjustments" at bounding box center [278, 113] width 130 height 29
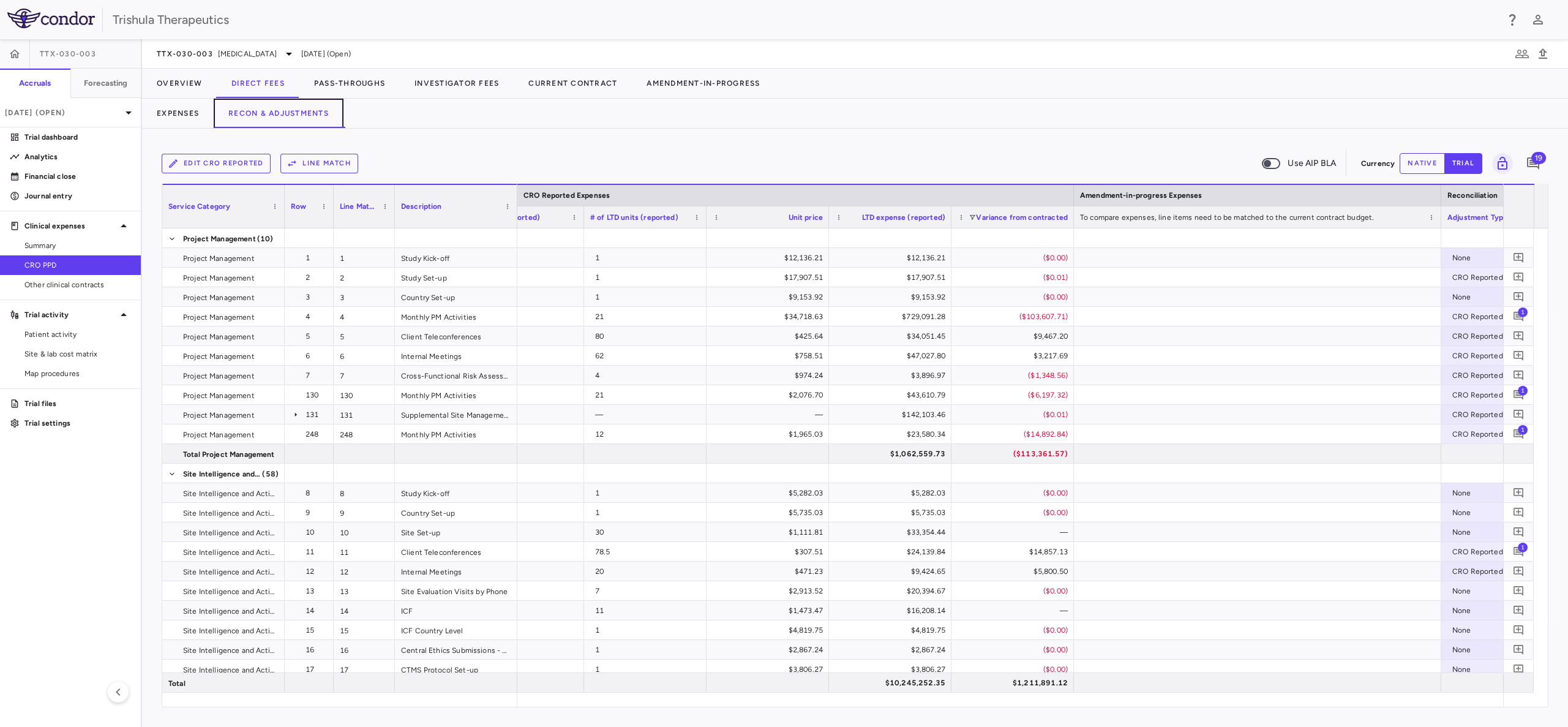
scroll to position [0, 1555]
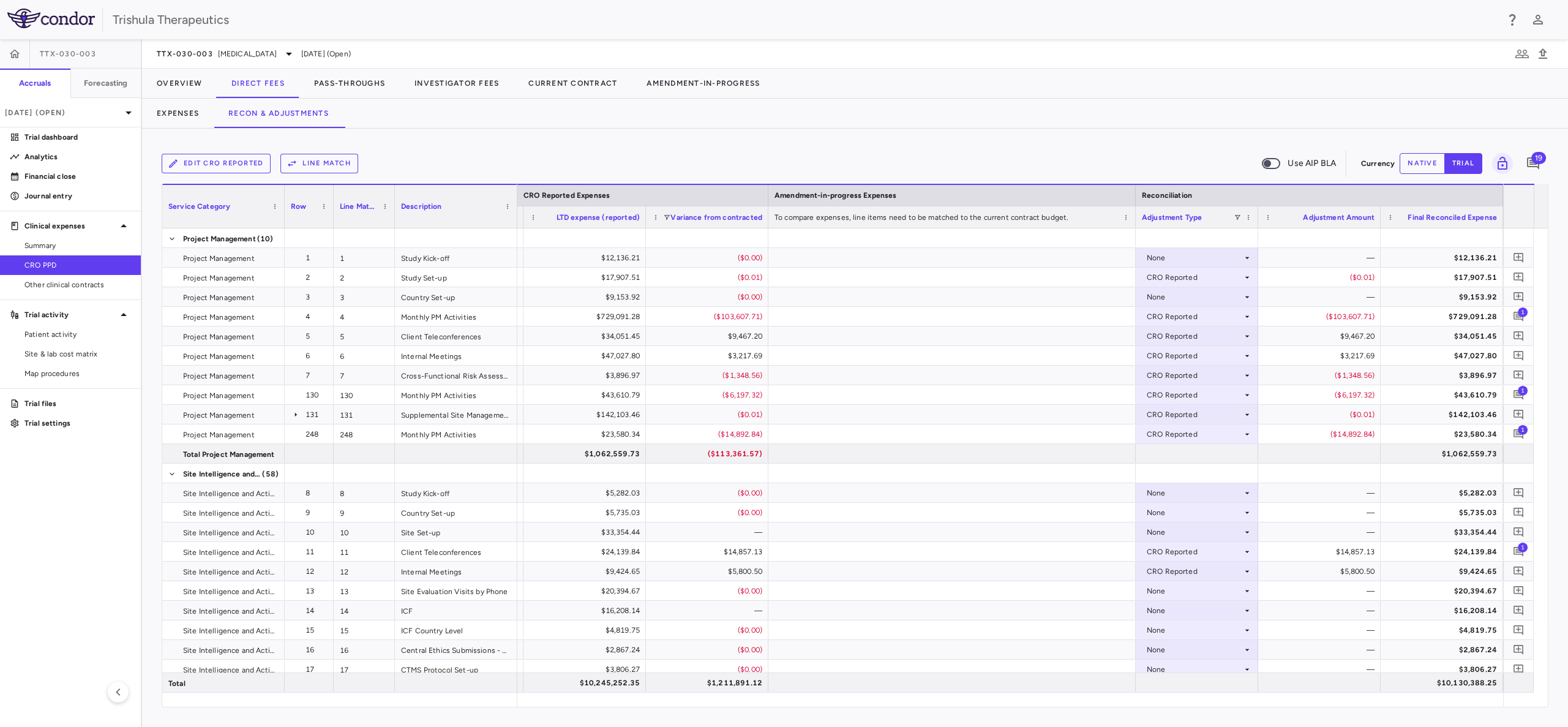
click at [1409, 162] on button "native" at bounding box center [1422, 163] width 46 height 21
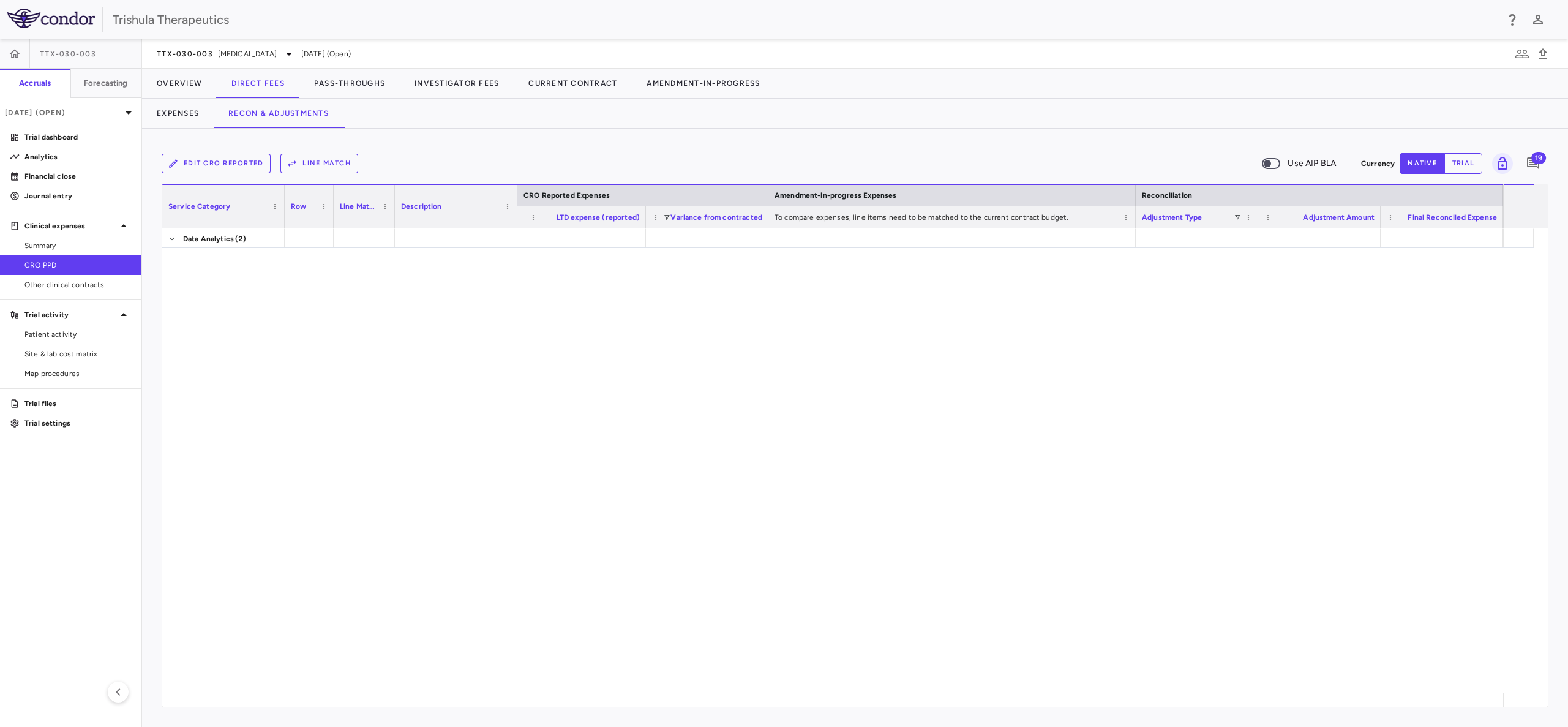
scroll to position [7043, 0]
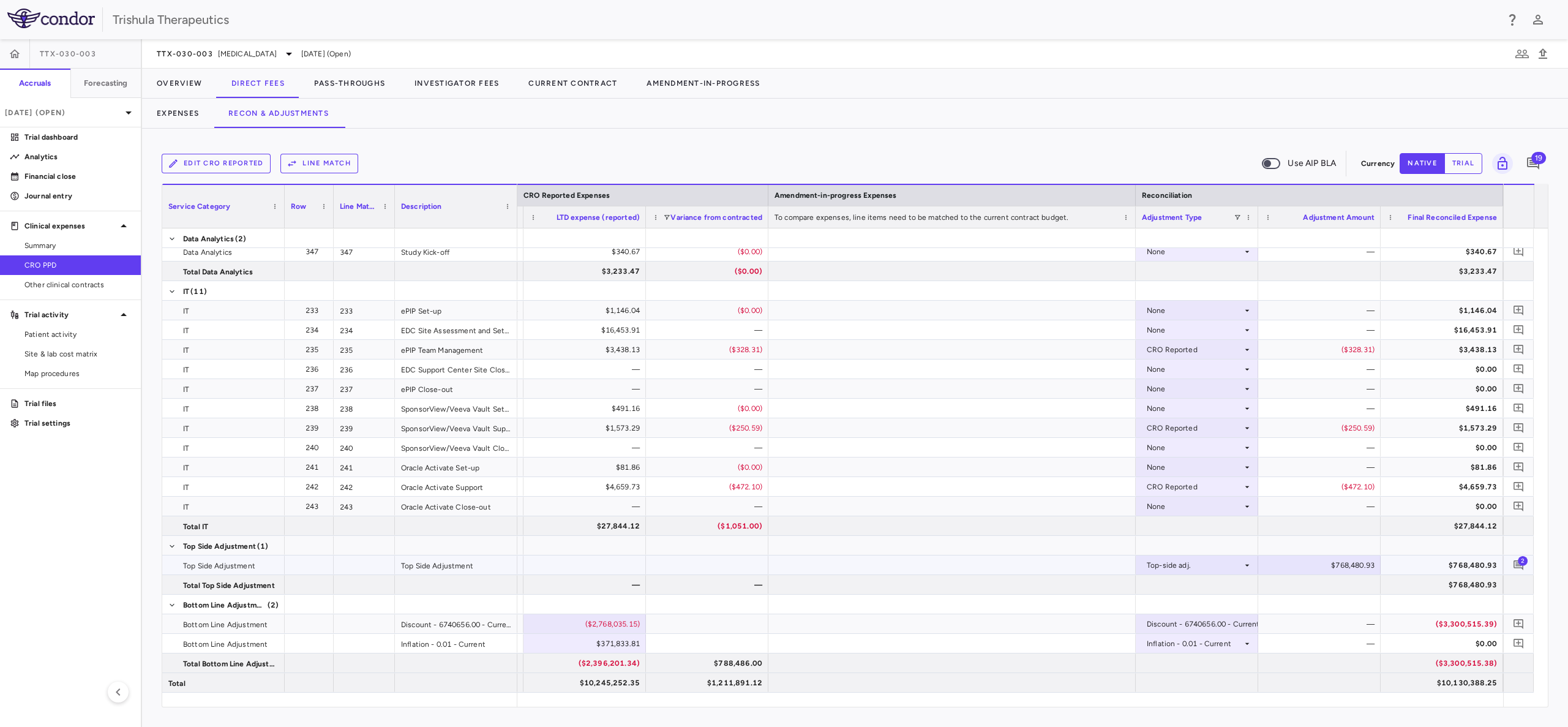
click at [1348, 566] on div "$768,480.93" at bounding box center [1321, 565] width 105 height 19
drag, startPoint x: 1320, startPoint y: 561, endPoint x: 1365, endPoint y: 566, distance: 45.3
click at [1365, 566] on input "*********" at bounding box center [1328, 566] width 103 height 20
type input "*********"
click at [1356, 536] on div at bounding box center [1319, 545] width 122 height 19
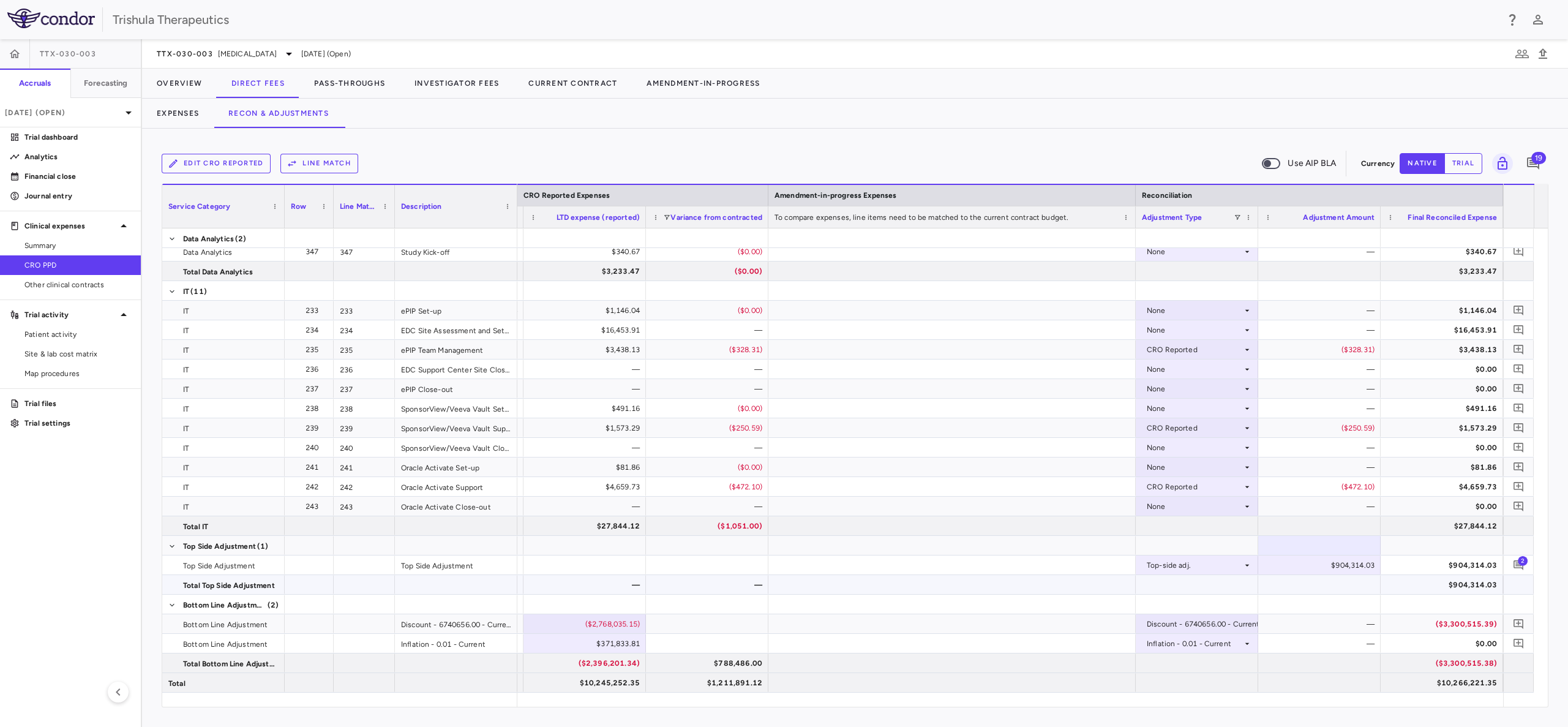
click at [1103, 579] on div at bounding box center [952, 585] width 367 height 19
click at [1518, 52] on icon "button" at bounding box center [1522, 54] width 14 height 9
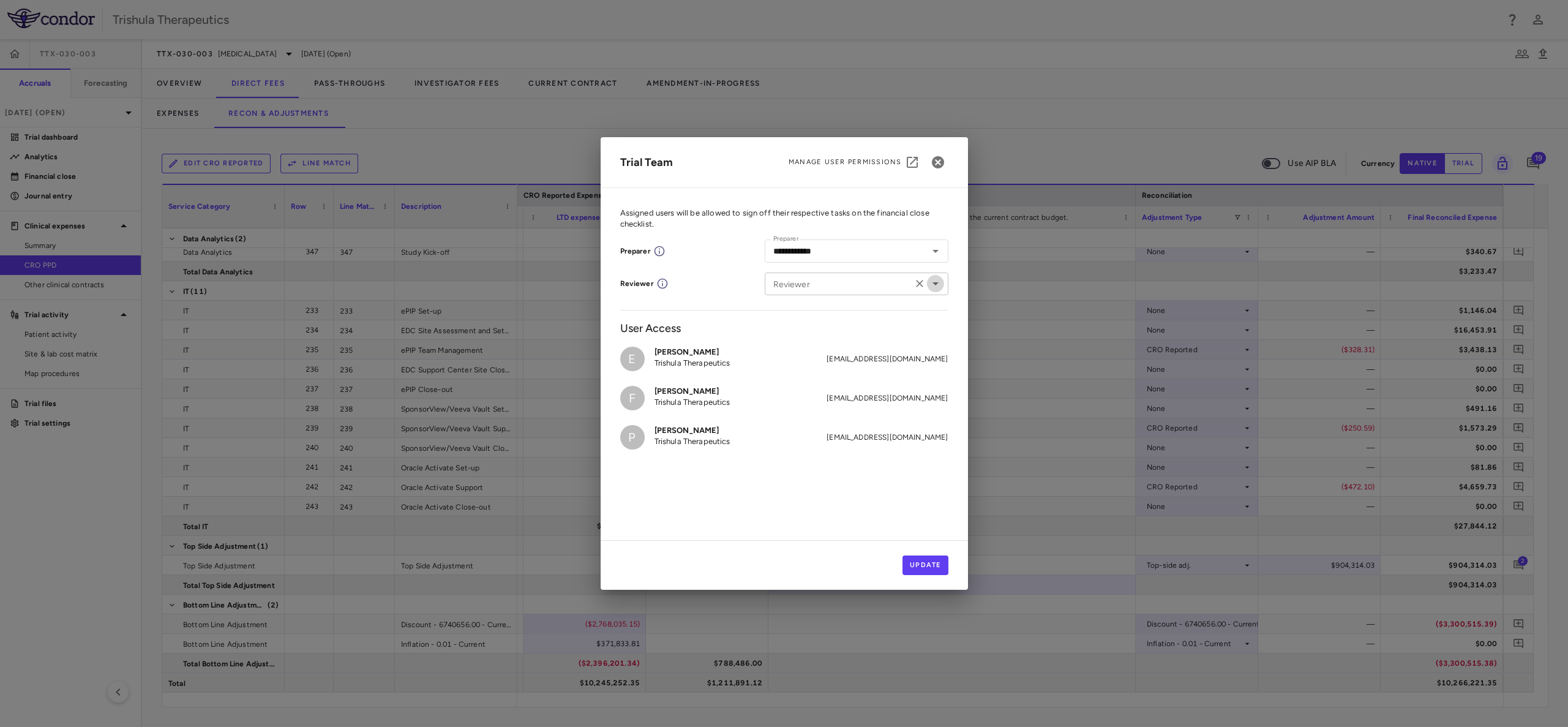
click at [938, 284] on icon "Open" at bounding box center [936, 284] width 15 height 15
click at [838, 324] on p "Trishula Therapeutics" at bounding box center [847, 320] width 76 height 11
type input "**********"
click at [923, 570] on button "Update" at bounding box center [926, 565] width 46 height 19
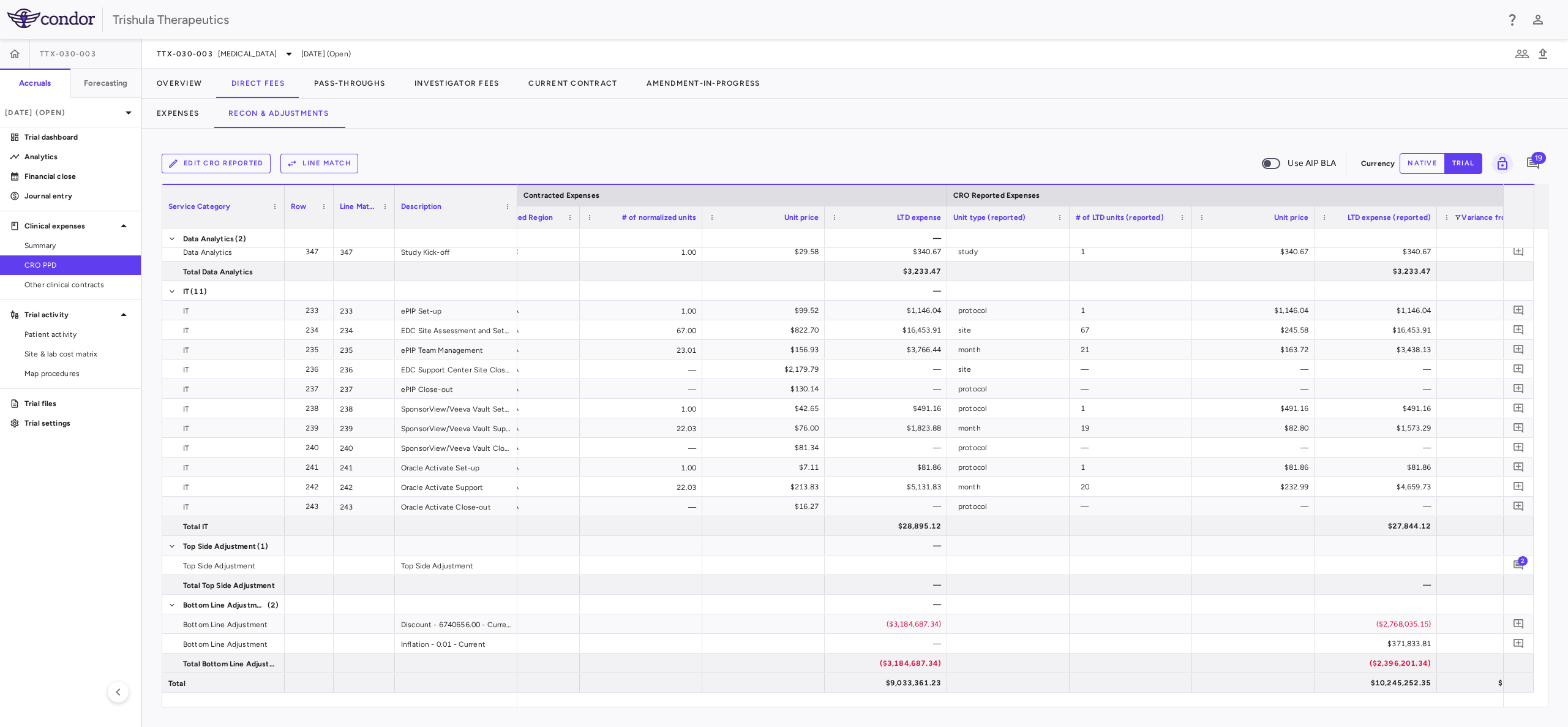
scroll to position [0, 0]
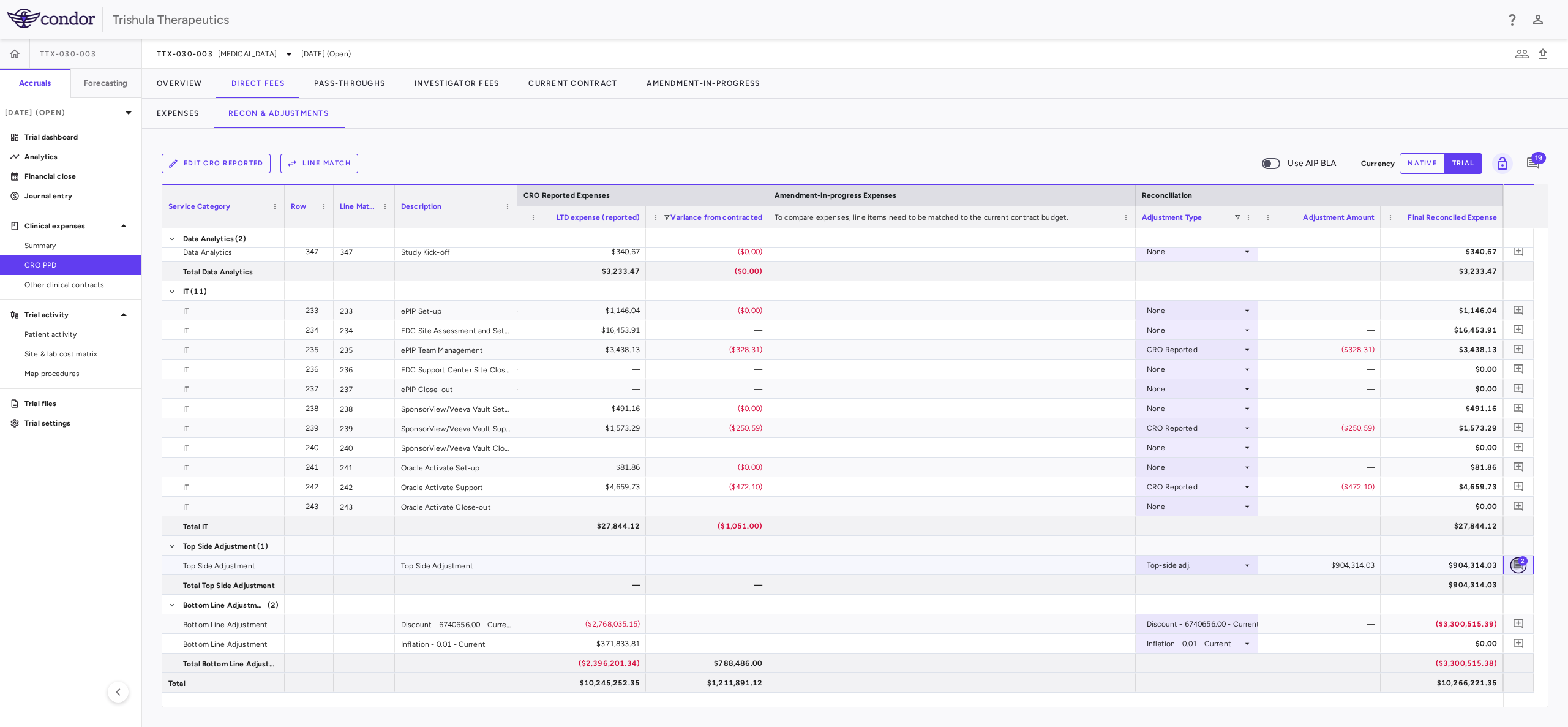
click at [1519, 566] on icon "Add comment" at bounding box center [1518, 565] width 10 height 10
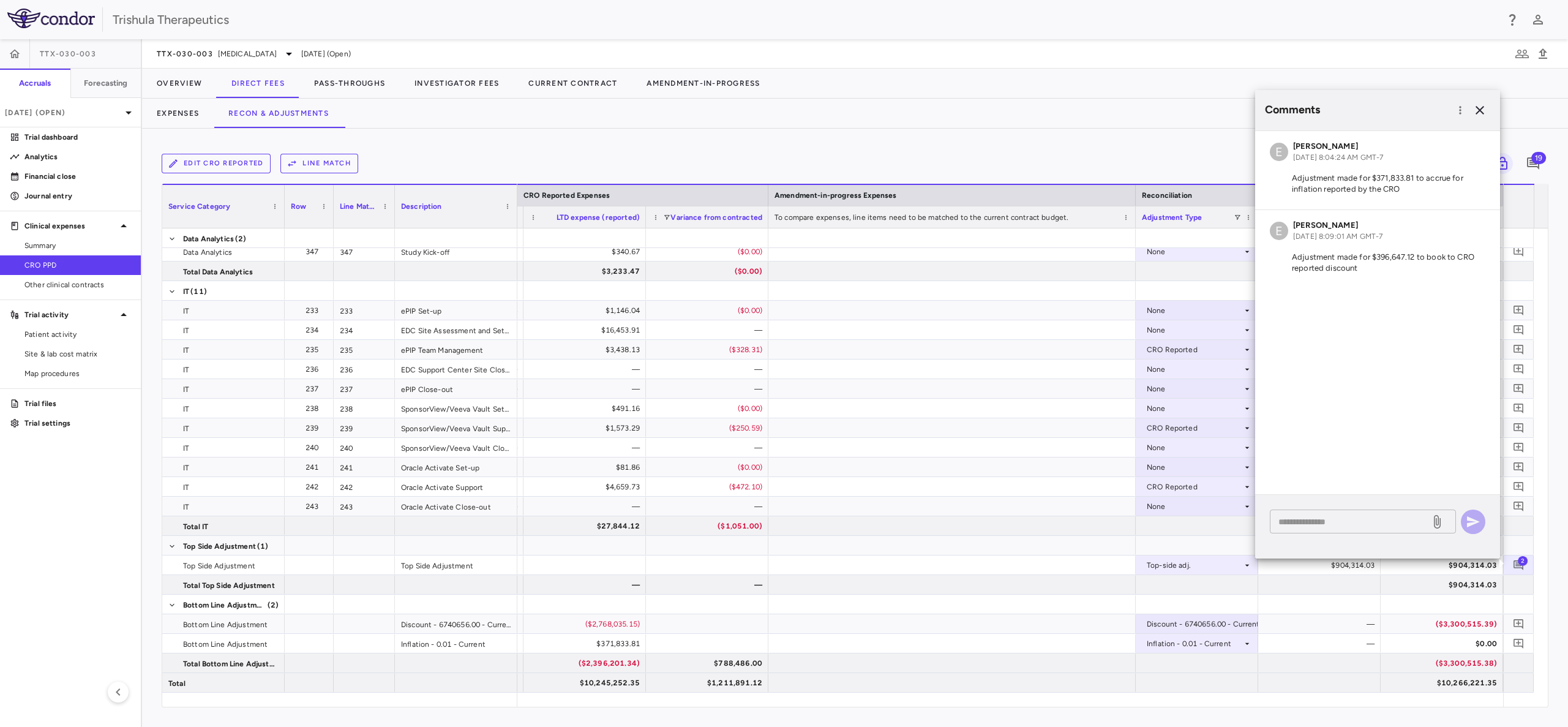
click at [1332, 528] on div "* ​" at bounding box center [1363, 522] width 186 height 24
click at [60, 107] on p "Mar 2025 (Open)" at bounding box center [63, 113] width 116 height 11
click at [47, 238] on div "2024" at bounding box center [71, 231] width 140 height 29
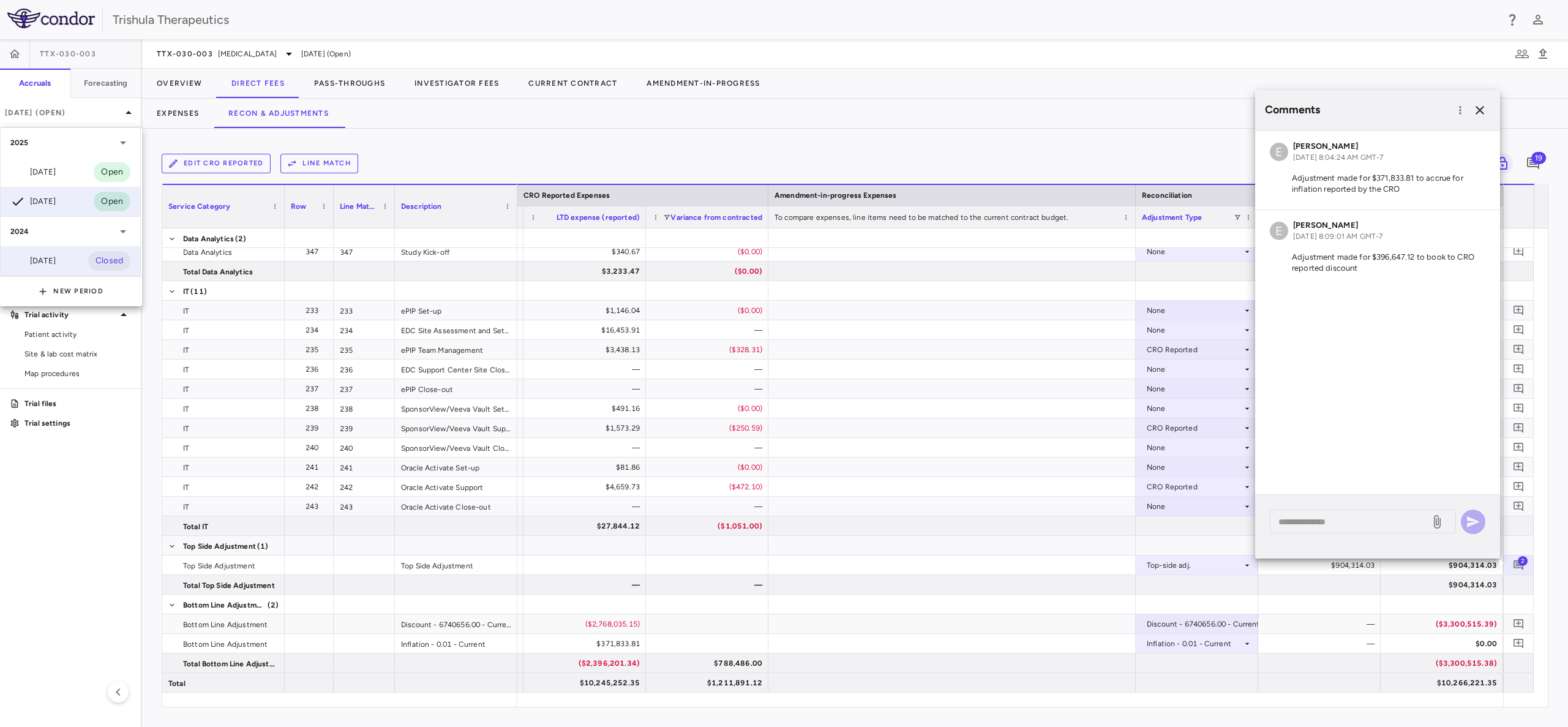
click at [50, 261] on div "Dec 2024" at bounding box center [33, 261] width 46 height 15
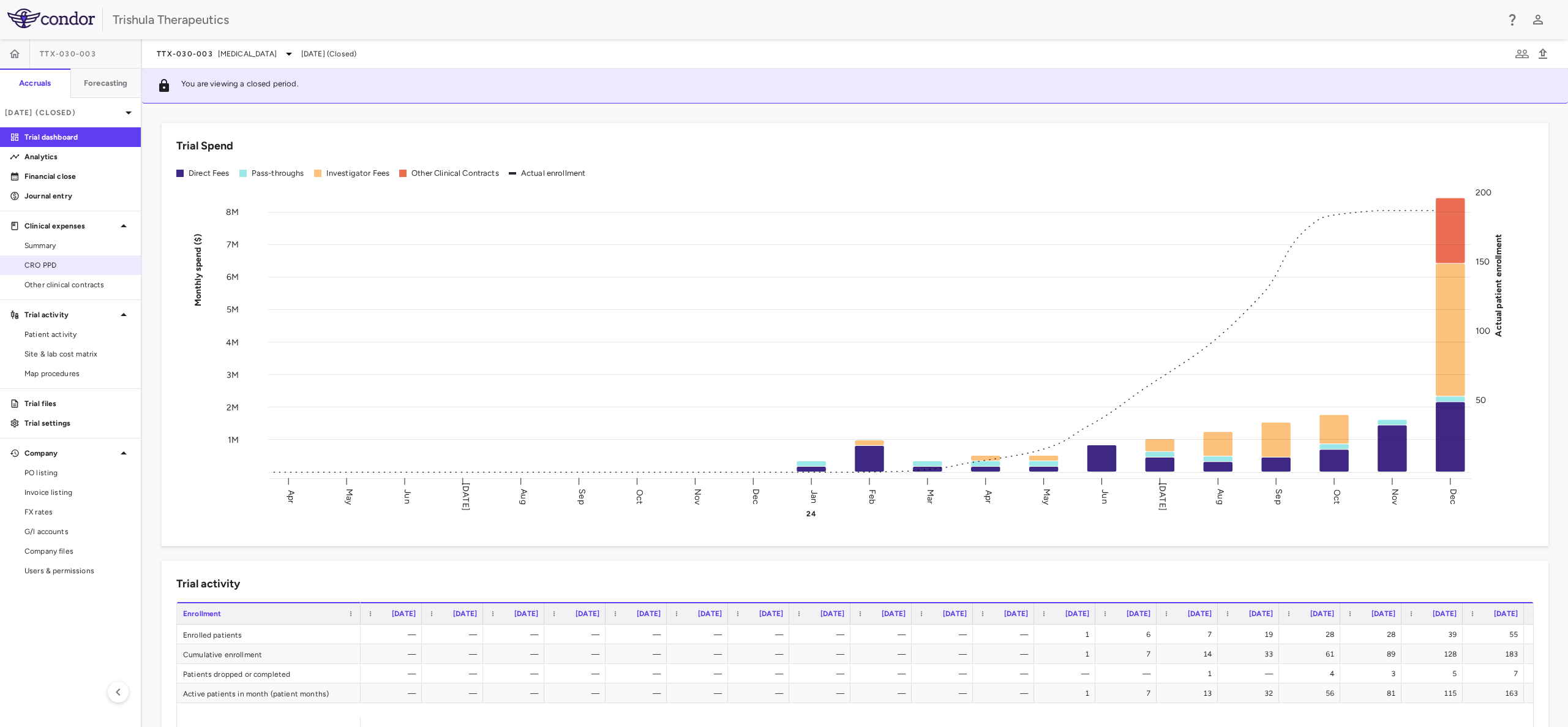
click at [45, 262] on span "CRO PPD" at bounding box center [77, 265] width 107 height 11
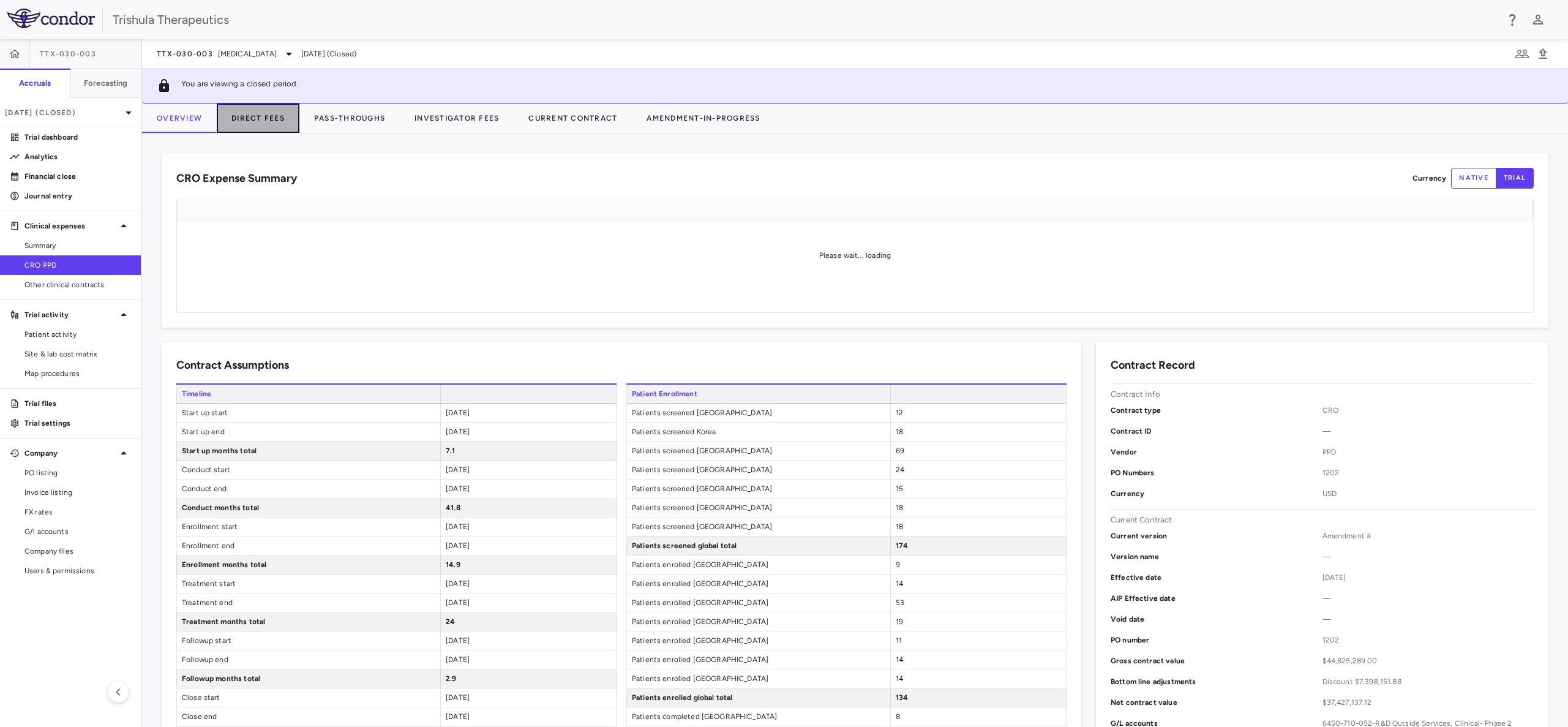
click at [268, 108] on button "Direct Fees" at bounding box center [258, 118] width 82 height 29
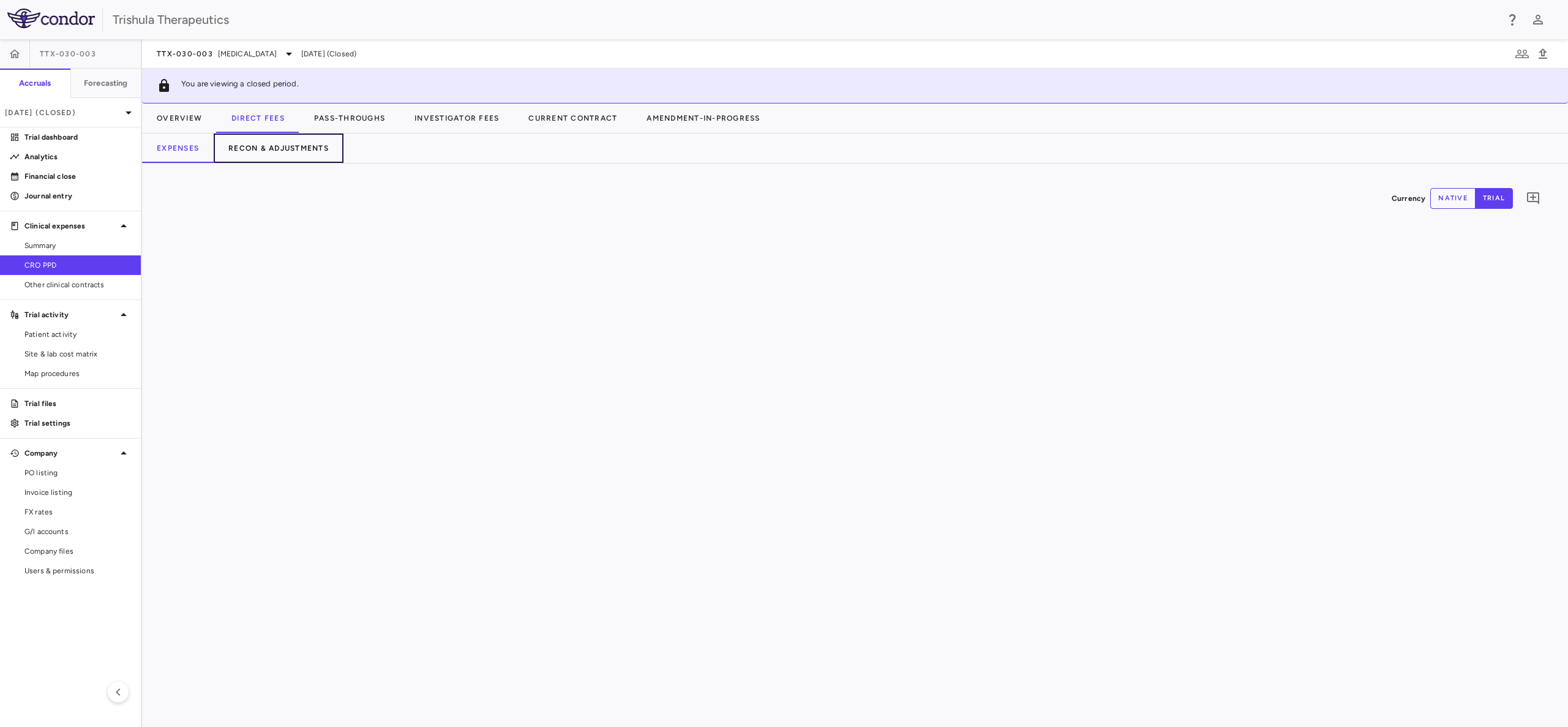
click at [275, 146] on button "Recon & Adjustments" at bounding box center [278, 148] width 130 height 29
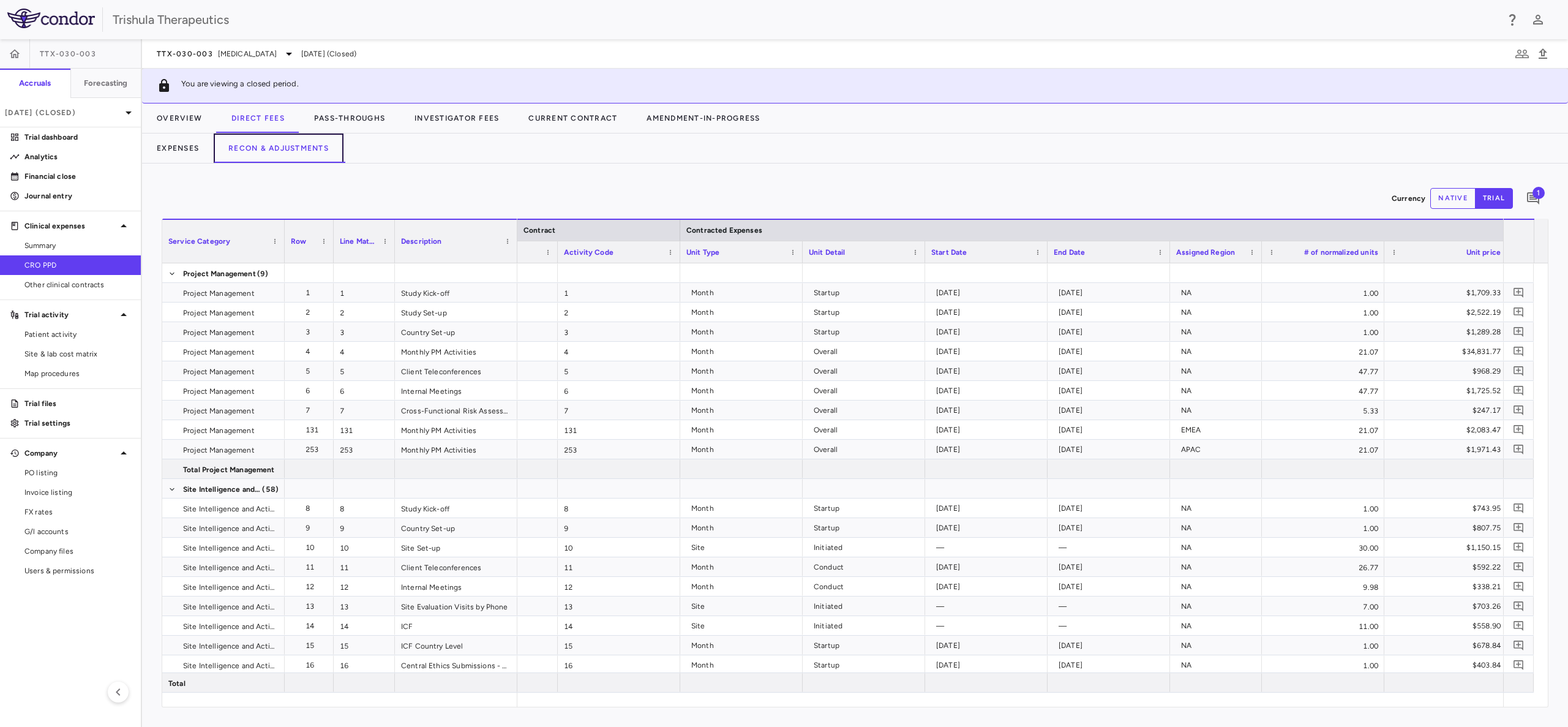
scroll to position [0, 1142]
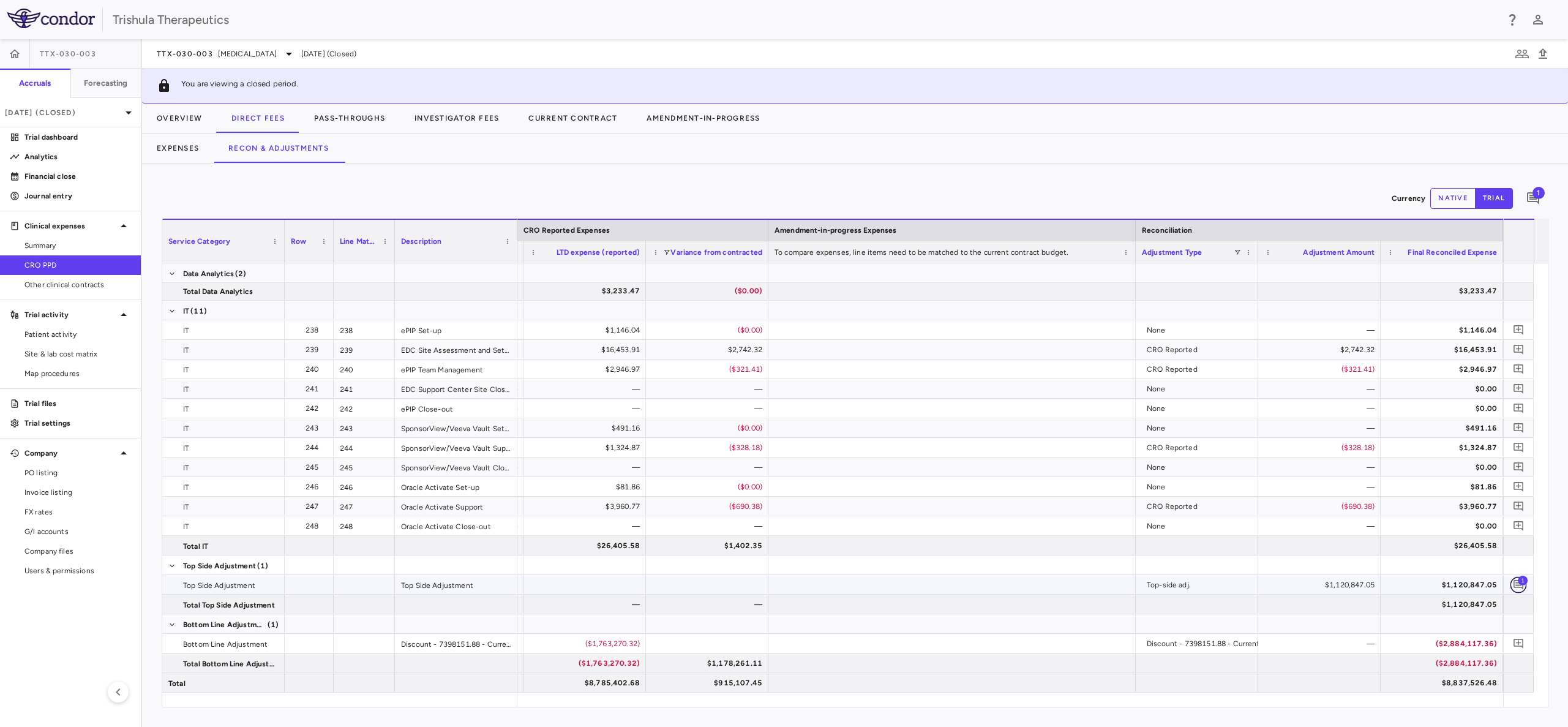
click at [1517, 588] on icon "Add comment" at bounding box center [1518, 585] width 12 height 12
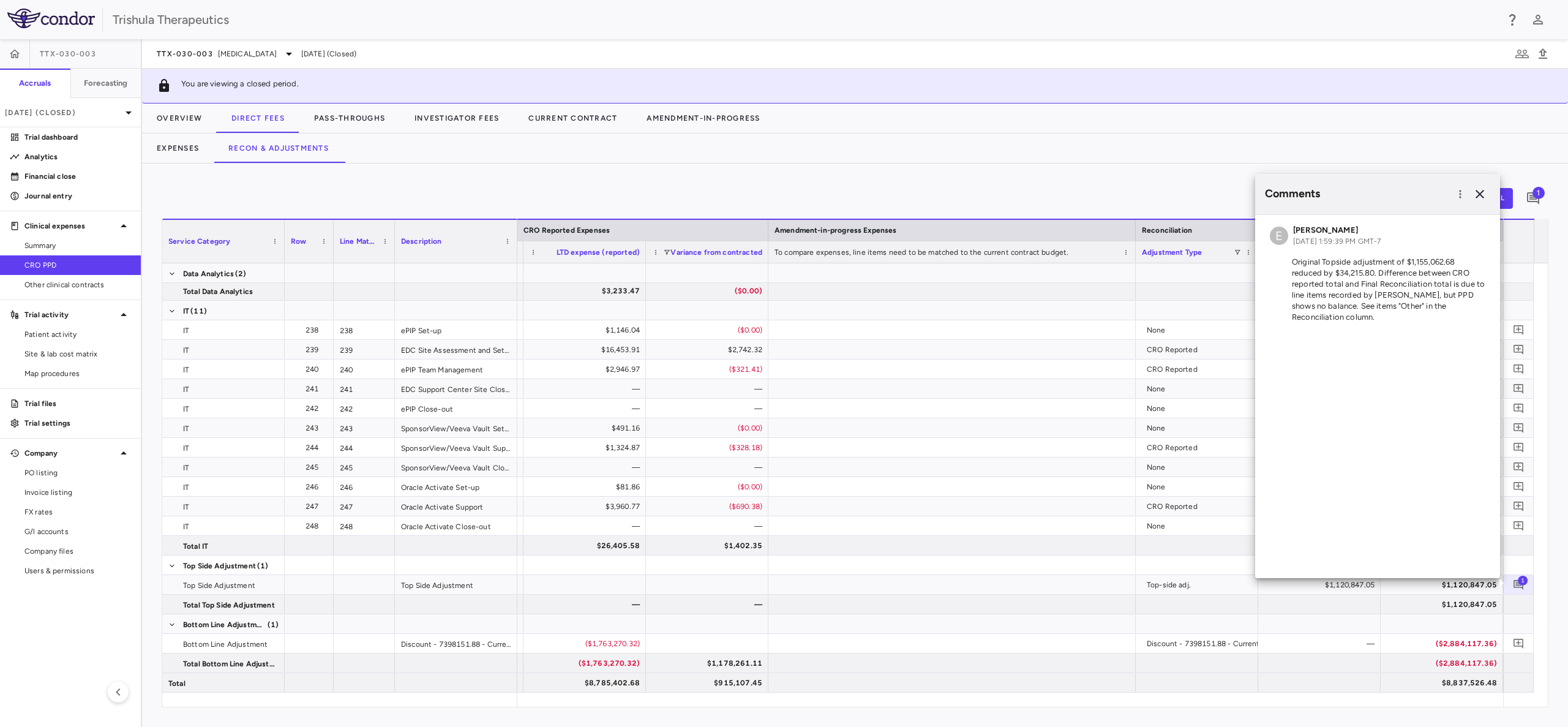
click at [1290, 260] on p "Original Topside adjustment of $1,155,062.68 reduced by $34,215.80. Difference …" at bounding box center [1377, 290] width 215 height 66
drag, startPoint x: 1293, startPoint y: 261, endPoint x: 1336, endPoint y: 315, distance: 69.0
click at [1336, 315] on p "Original Topside adjustment of $1,155,062.68 reduced by $34,215.80. Difference …" at bounding box center [1377, 290] width 215 height 66
copy p "Original Topside adjustment of $1,155,062.68 reduced by $34,215.80. Difference …"
click at [76, 112] on p "Dec 2024 (Closed)" at bounding box center [63, 113] width 116 height 11
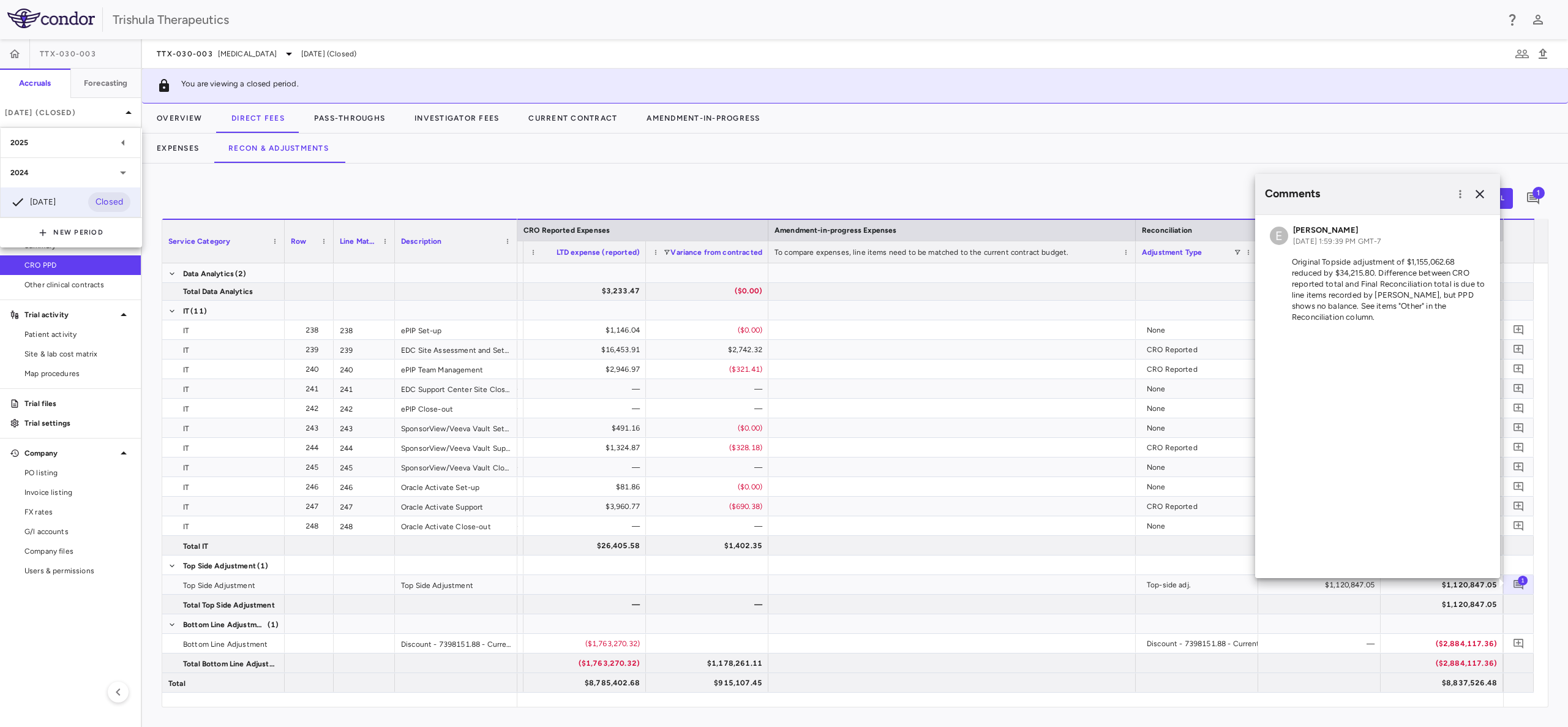
click at [38, 175] on div "2024" at bounding box center [63, 173] width 105 height 11
click at [41, 147] on div "2025" at bounding box center [63, 143] width 105 height 11
click at [54, 195] on div "Mar 2025" at bounding box center [33, 202] width 46 height 15
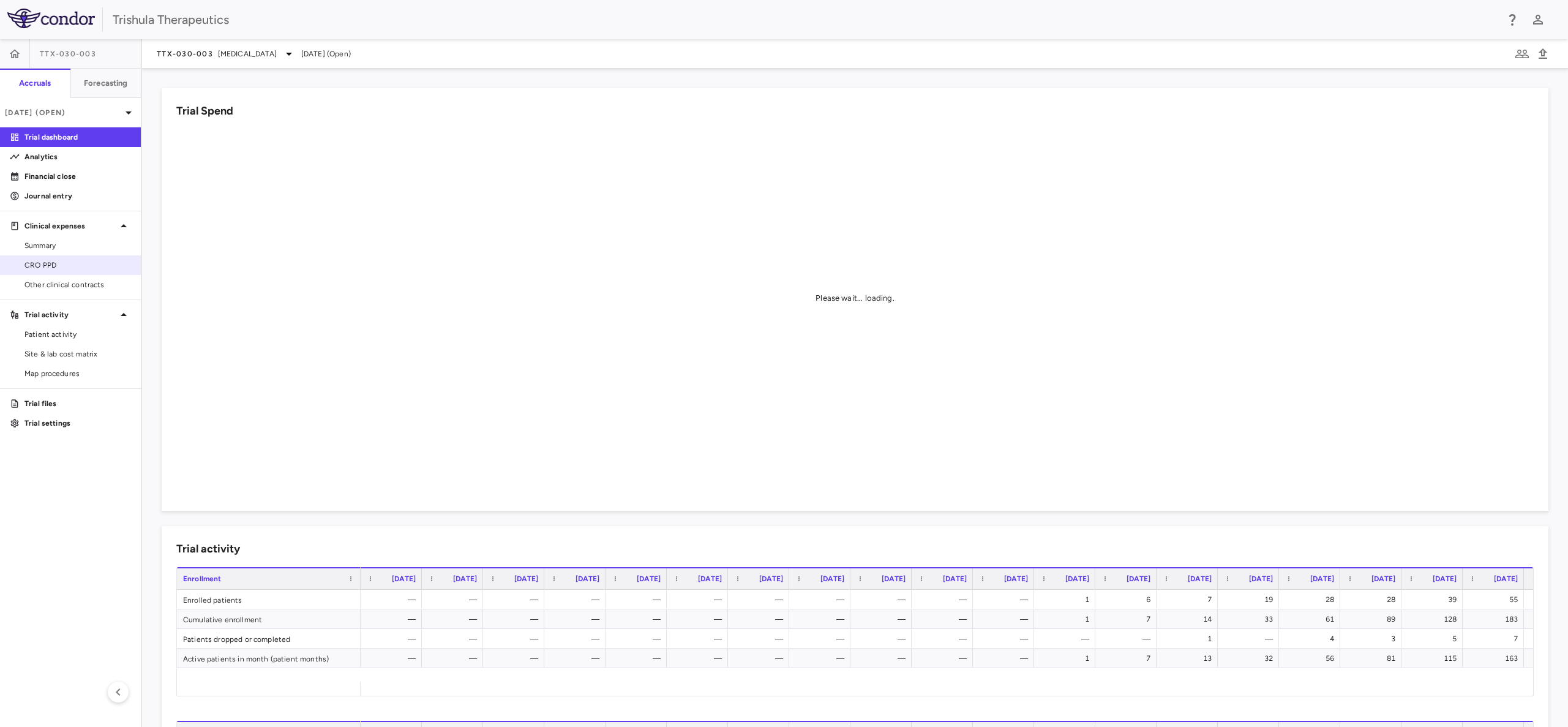
click at [36, 269] on span "CRO PPD" at bounding box center [77, 265] width 107 height 11
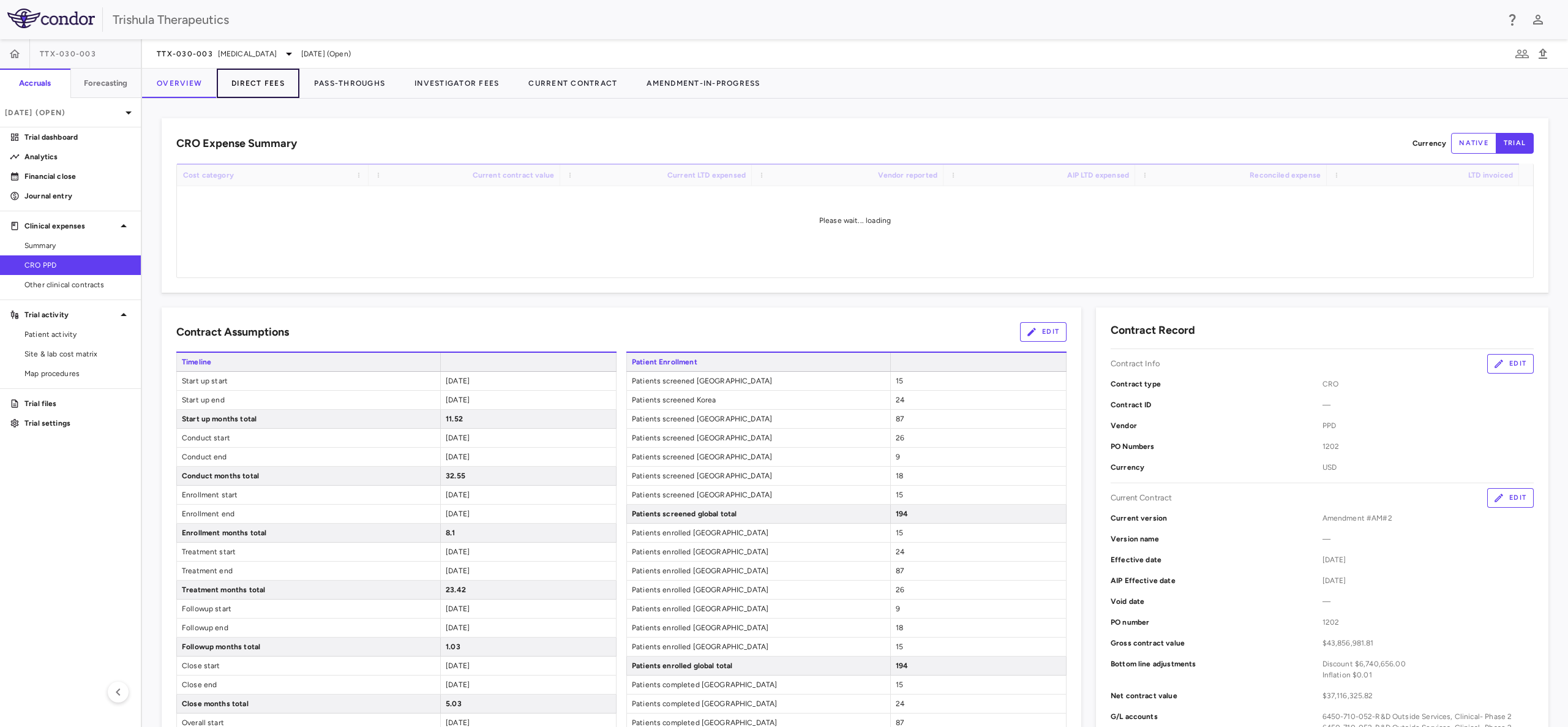
drag, startPoint x: 238, startPoint y: 87, endPoint x: 246, endPoint y: 77, distance: 12.8
click at [240, 87] on button "Direct Fees" at bounding box center [258, 83] width 82 height 29
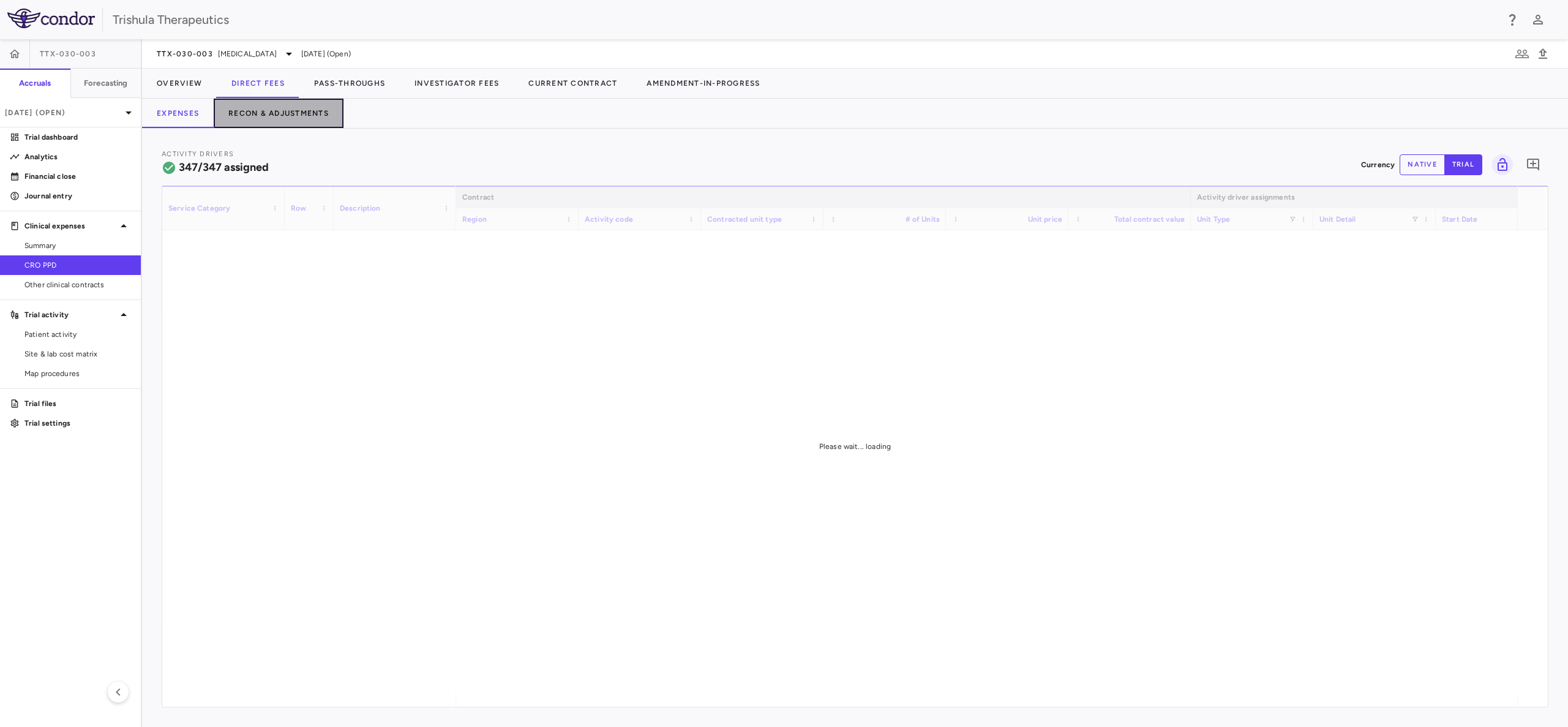
click at [265, 109] on button "Recon & Adjustments" at bounding box center [278, 113] width 130 height 29
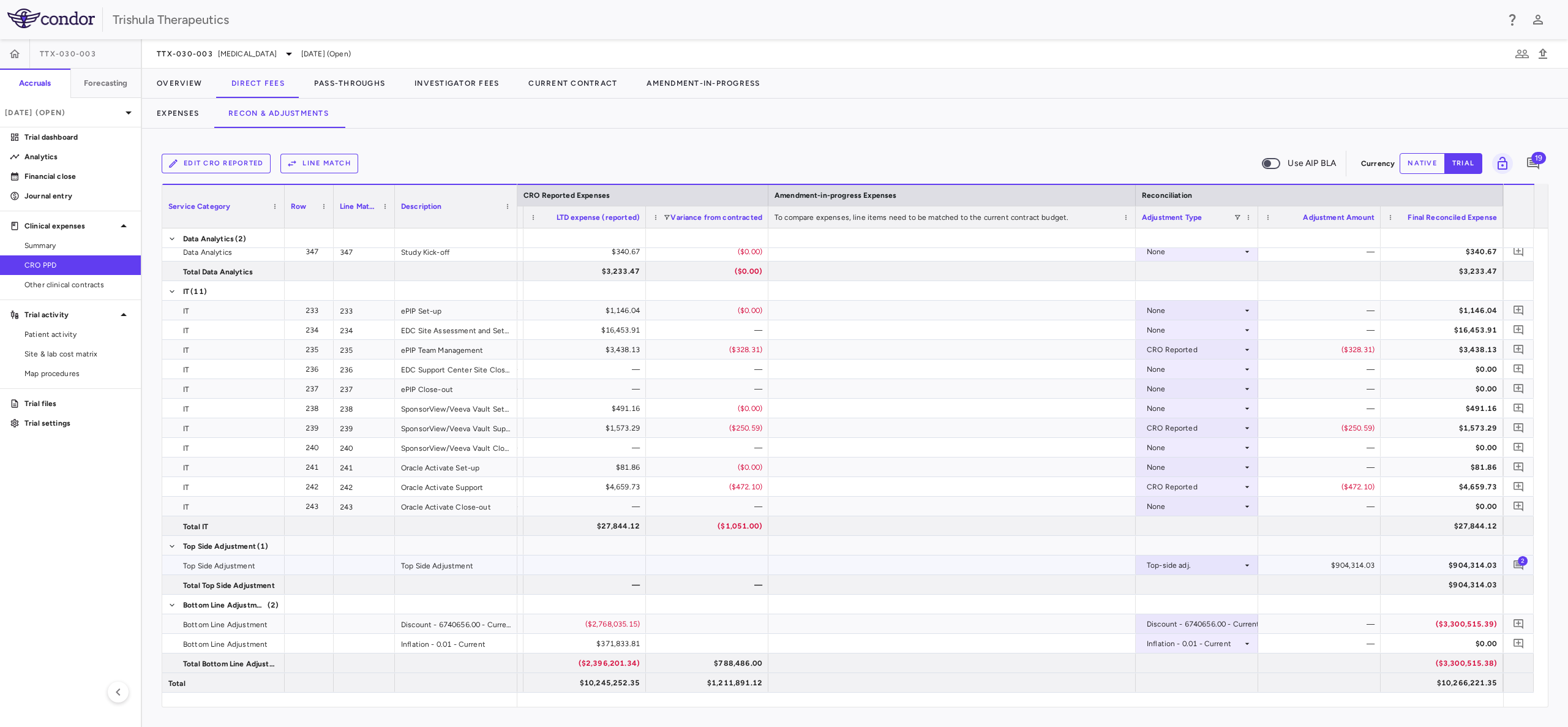
click at [1519, 563] on span "2" at bounding box center [1522, 561] width 10 height 10
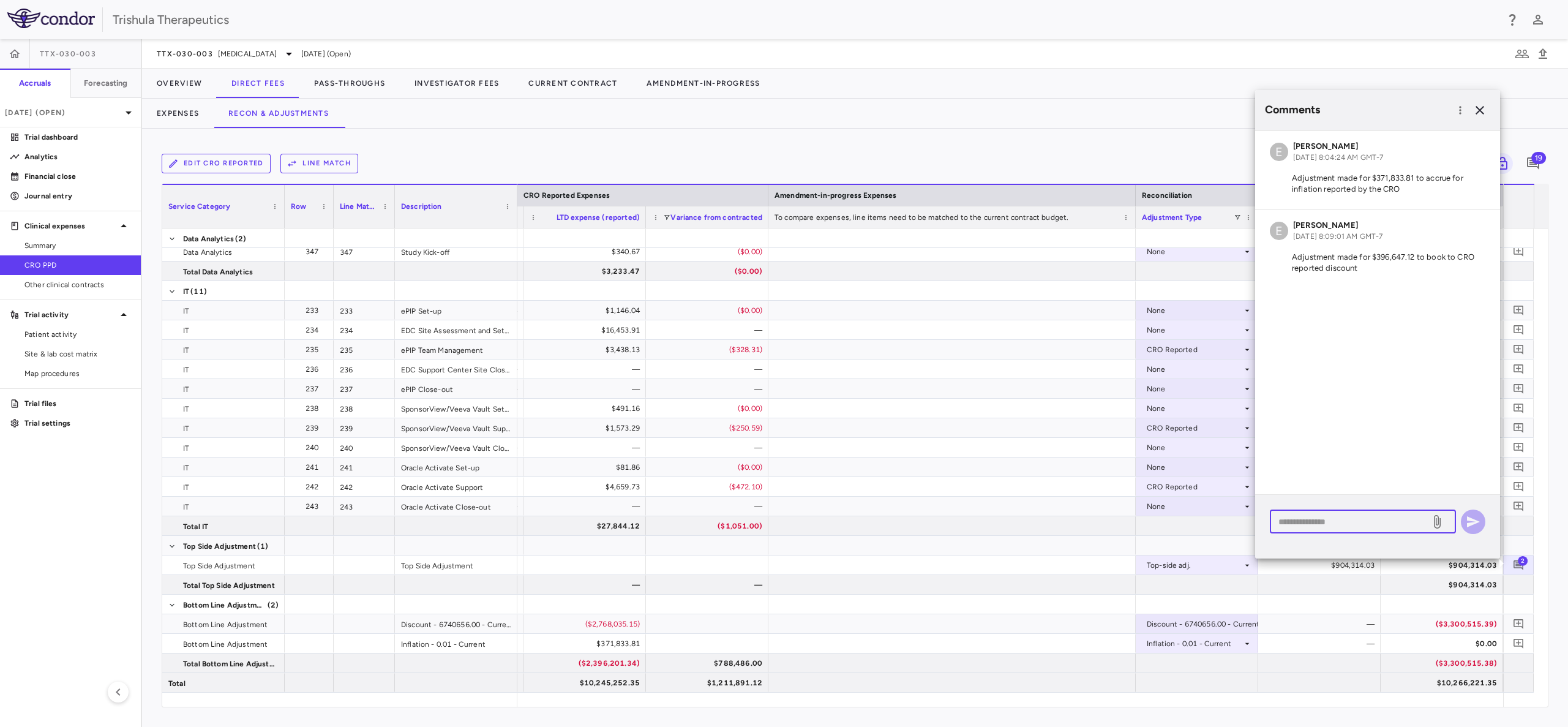
click at [1334, 519] on textarea at bounding box center [1350, 522] width 143 height 14
paste textarea "**********"
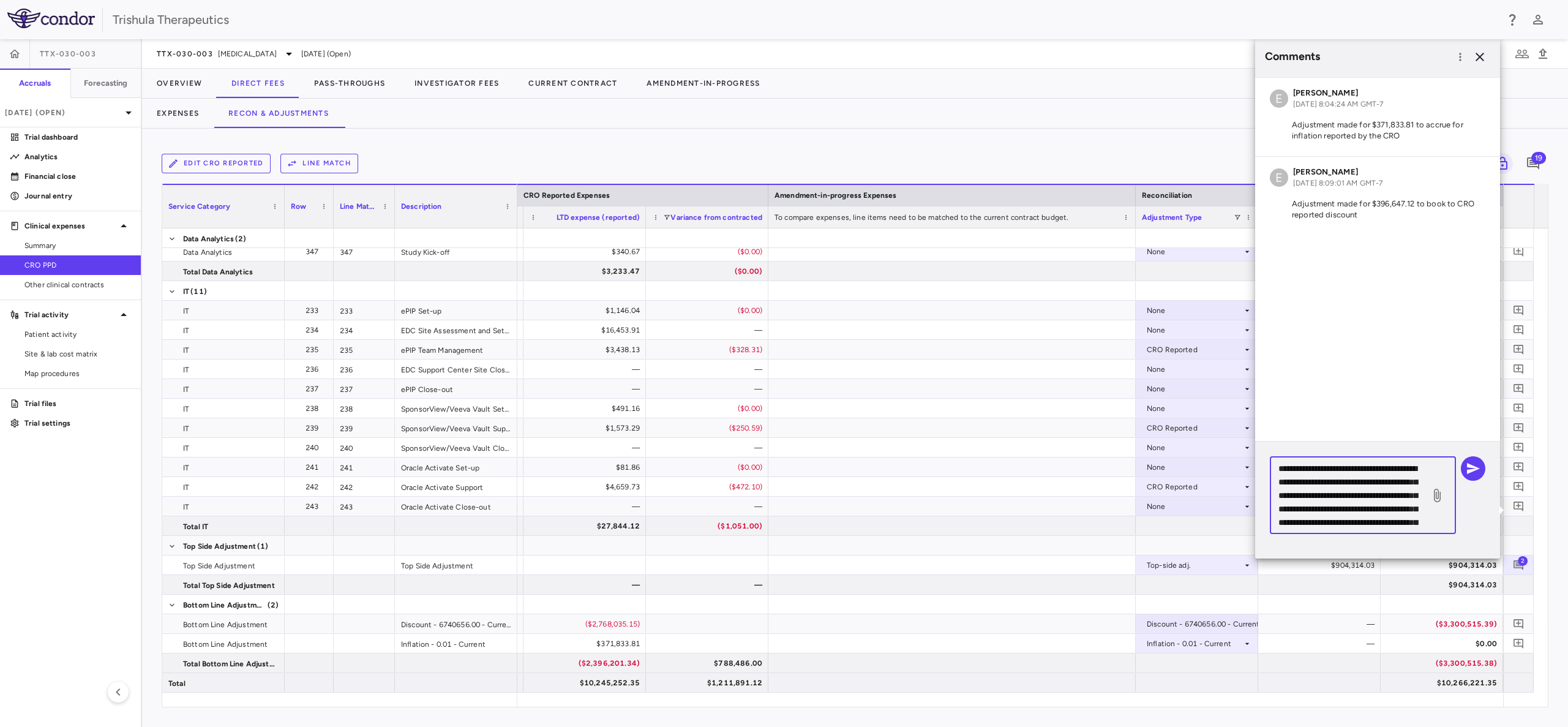
click at [1283, 484] on textarea "**********" at bounding box center [1350, 495] width 143 height 67
type textarea "**********"
click at [1476, 468] on icon "button" at bounding box center [1473, 468] width 13 height 11
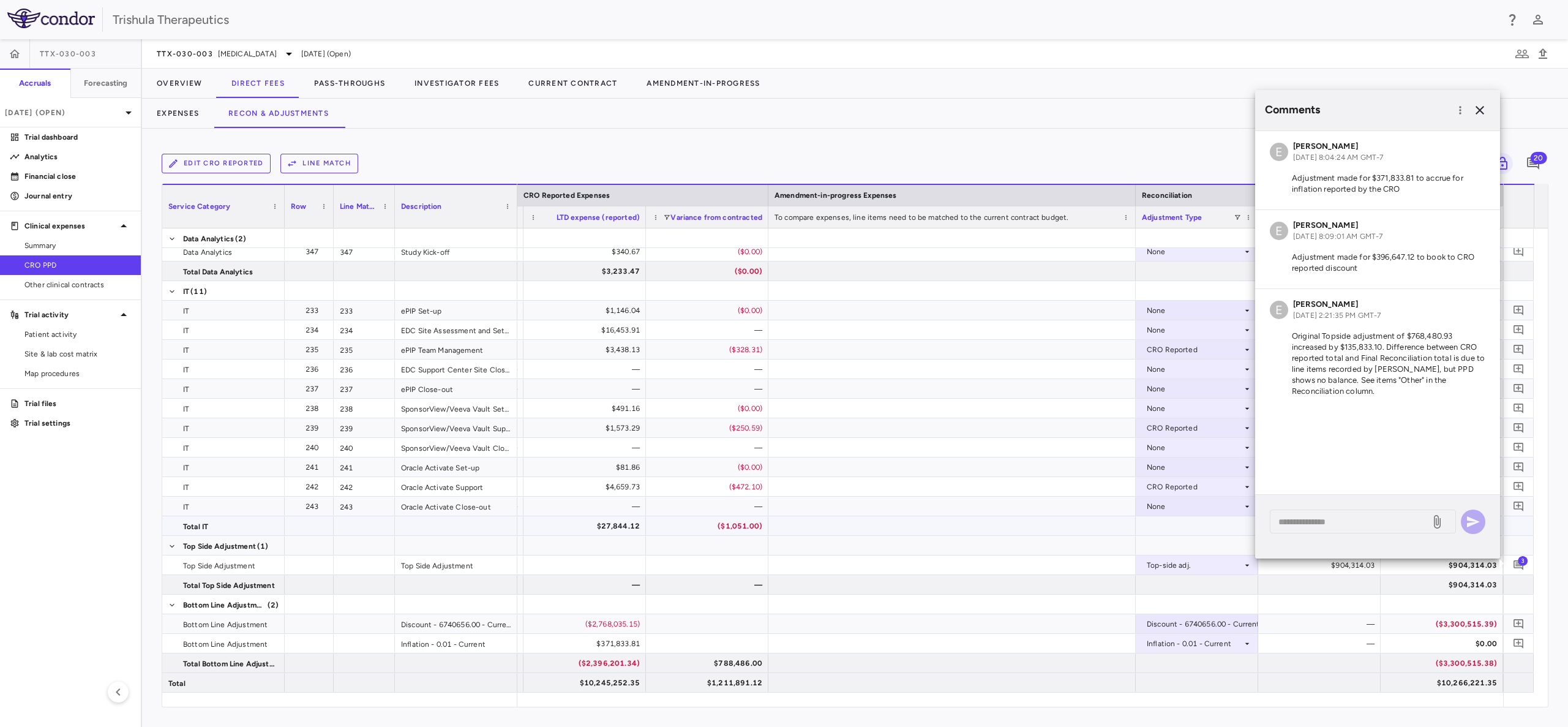
click at [1016, 528] on div at bounding box center [952, 526] width 367 height 19
click at [1482, 109] on icon "button" at bounding box center [1480, 111] width 15 height 15
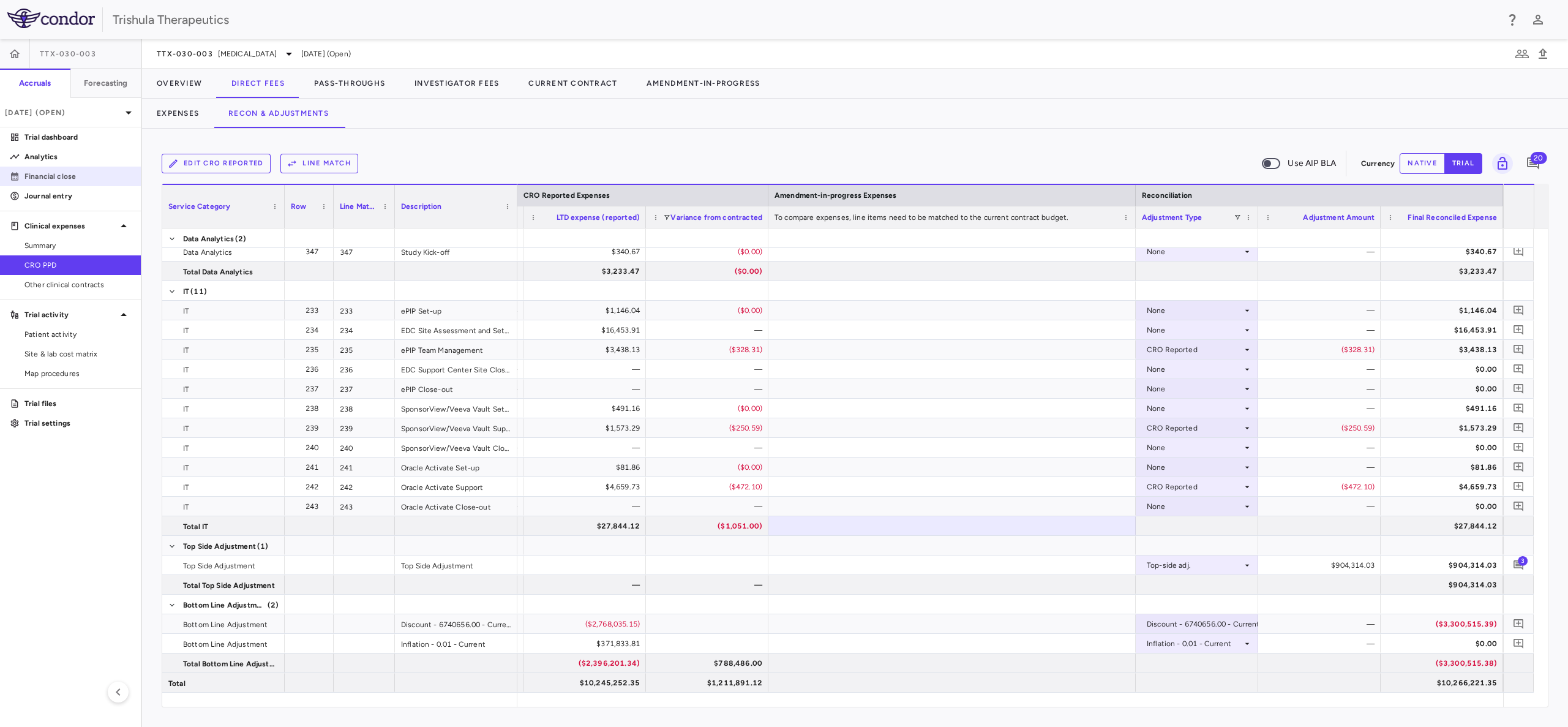
click at [81, 177] on p "Financial close" at bounding box center [77, 177] width 107 height 11
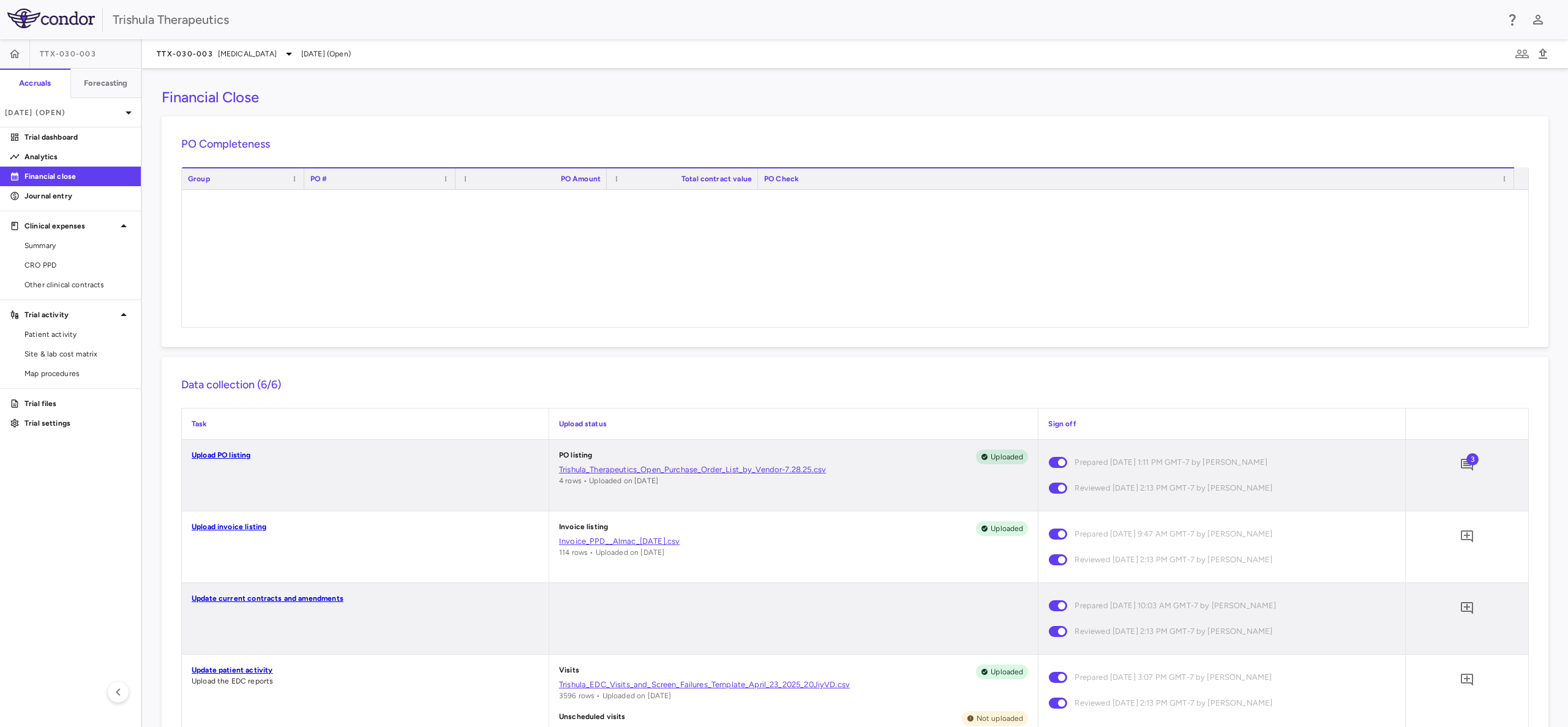
click at [1224, 342] on div "Financial Close PO Completeness Vendor Drag here to set column labels Group PO …" at bounding box center [855, 398] width 1426 height 658
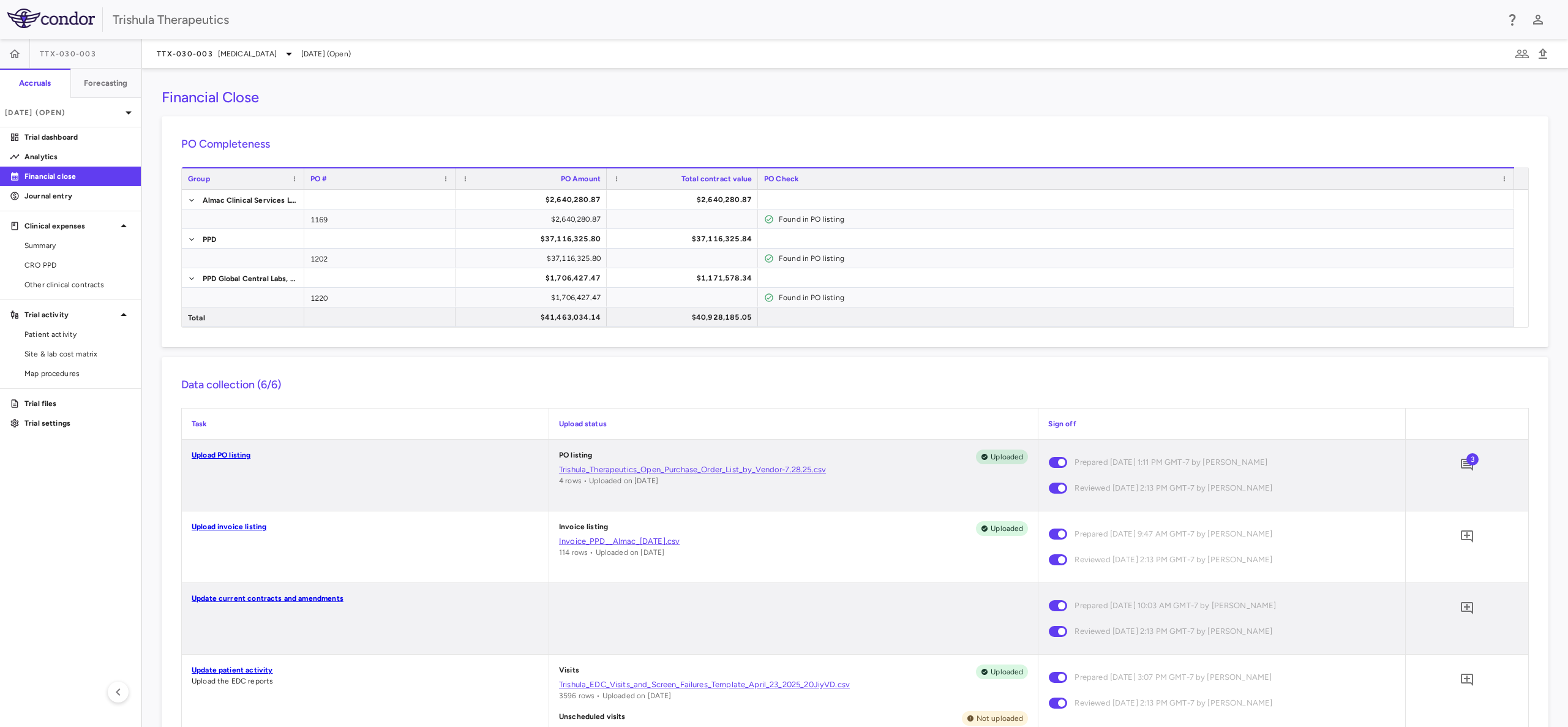
click at [1522, 56] on icon "button" at bounding box center [1522, 54] width 15 height 15
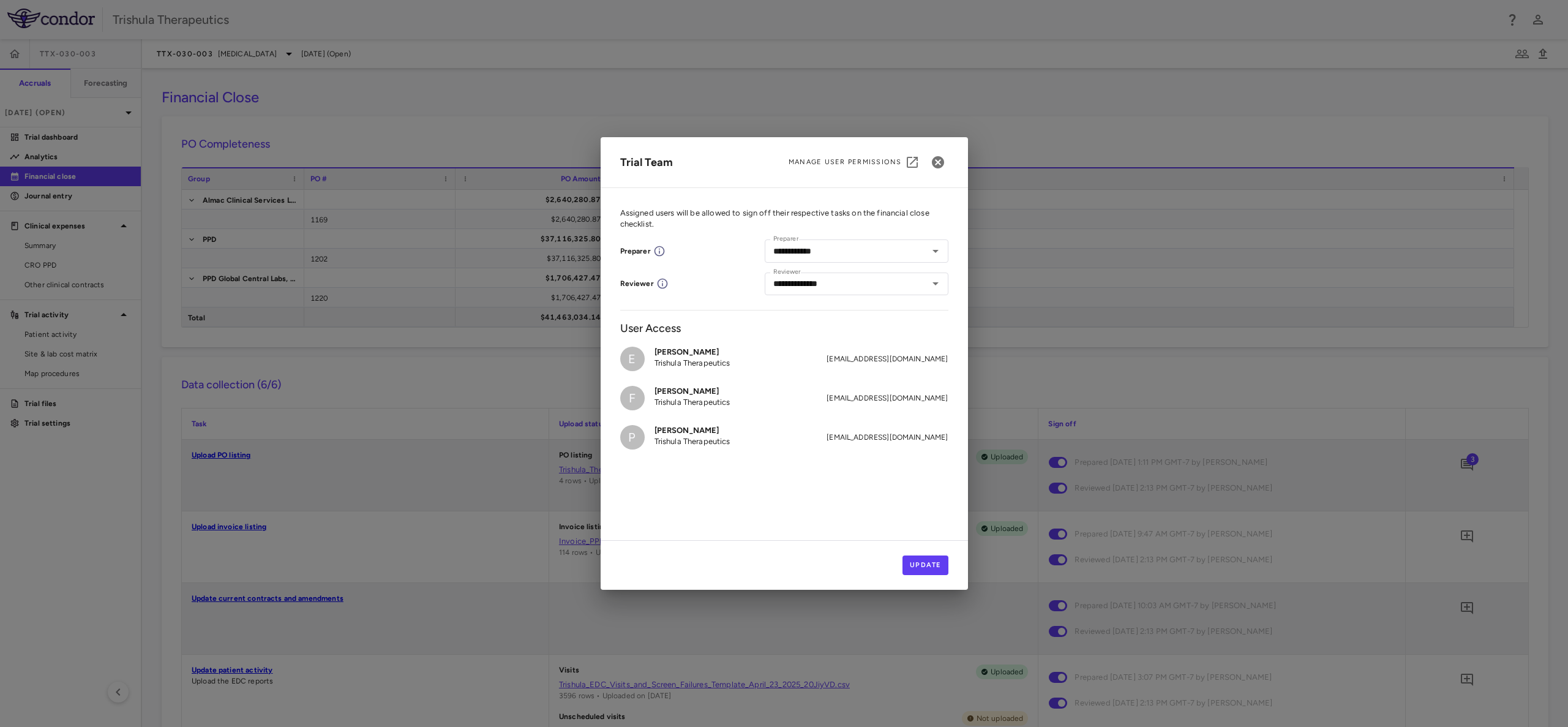
click at [1095, 242] on div "**********" at bounding box center [784, 364] width 1568 height 727
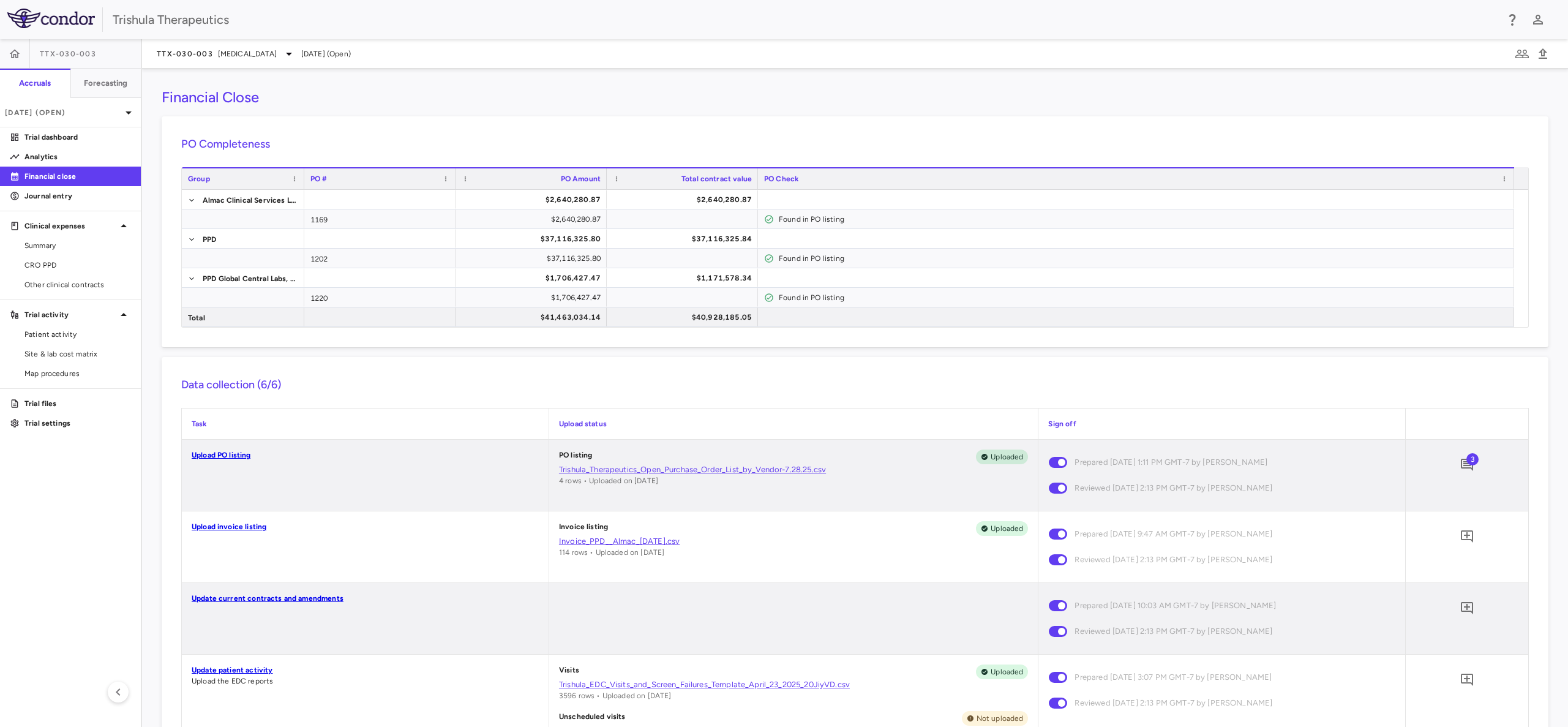
click at [53, 177] on p "Financial close" at bounding box center [77, 177] width 107 height 11
click at [1519, 56] on icon "button" at bounding box center [1522, 54] width 15 height 15
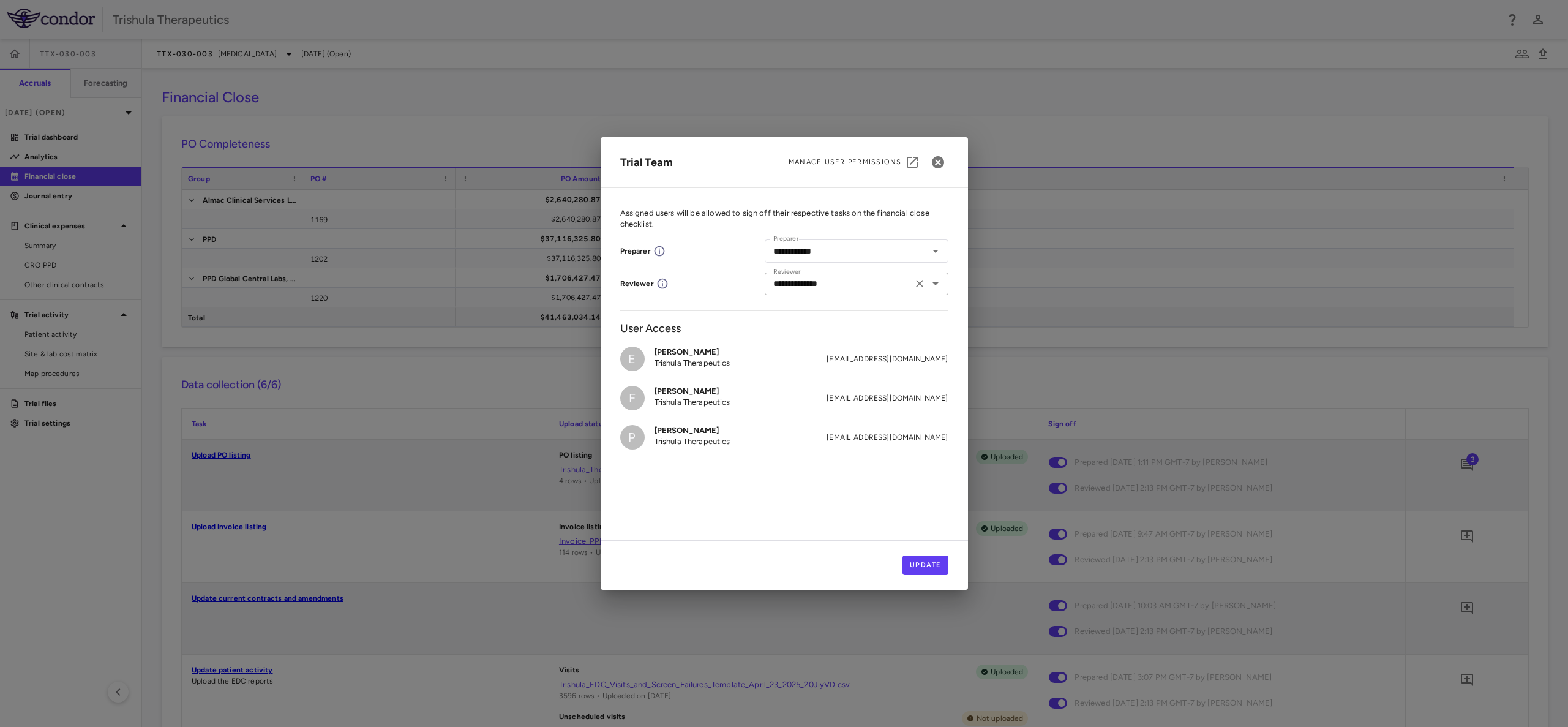
click at [924, 282] on icon "Clear" at bounding box center [919, 284] width 12 height 12
click at [932, 561] on button "Update" at bounding box center [926, 565] width 46 height 19
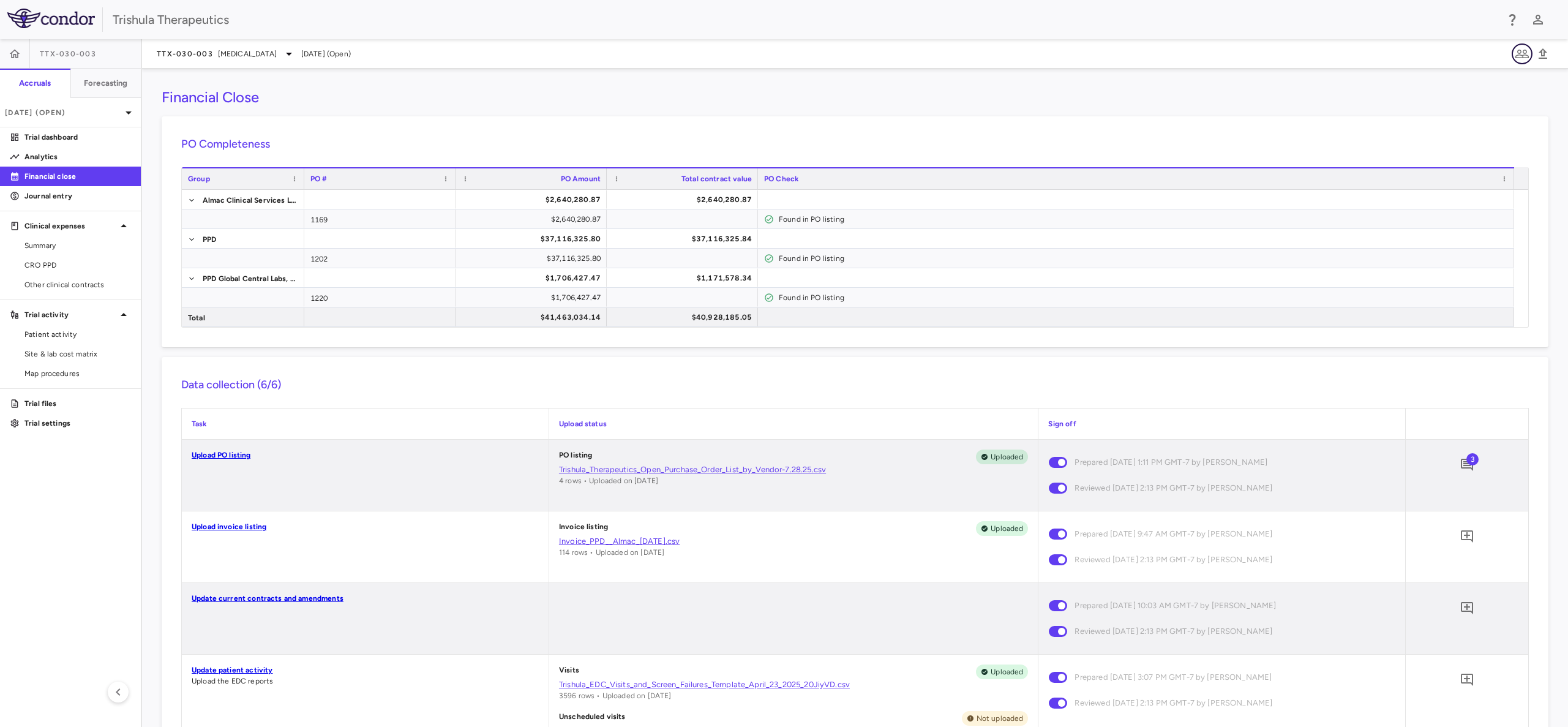
click at [1521, 51] on icon "button" at bounding box center [1522, 54] width 15 height 15
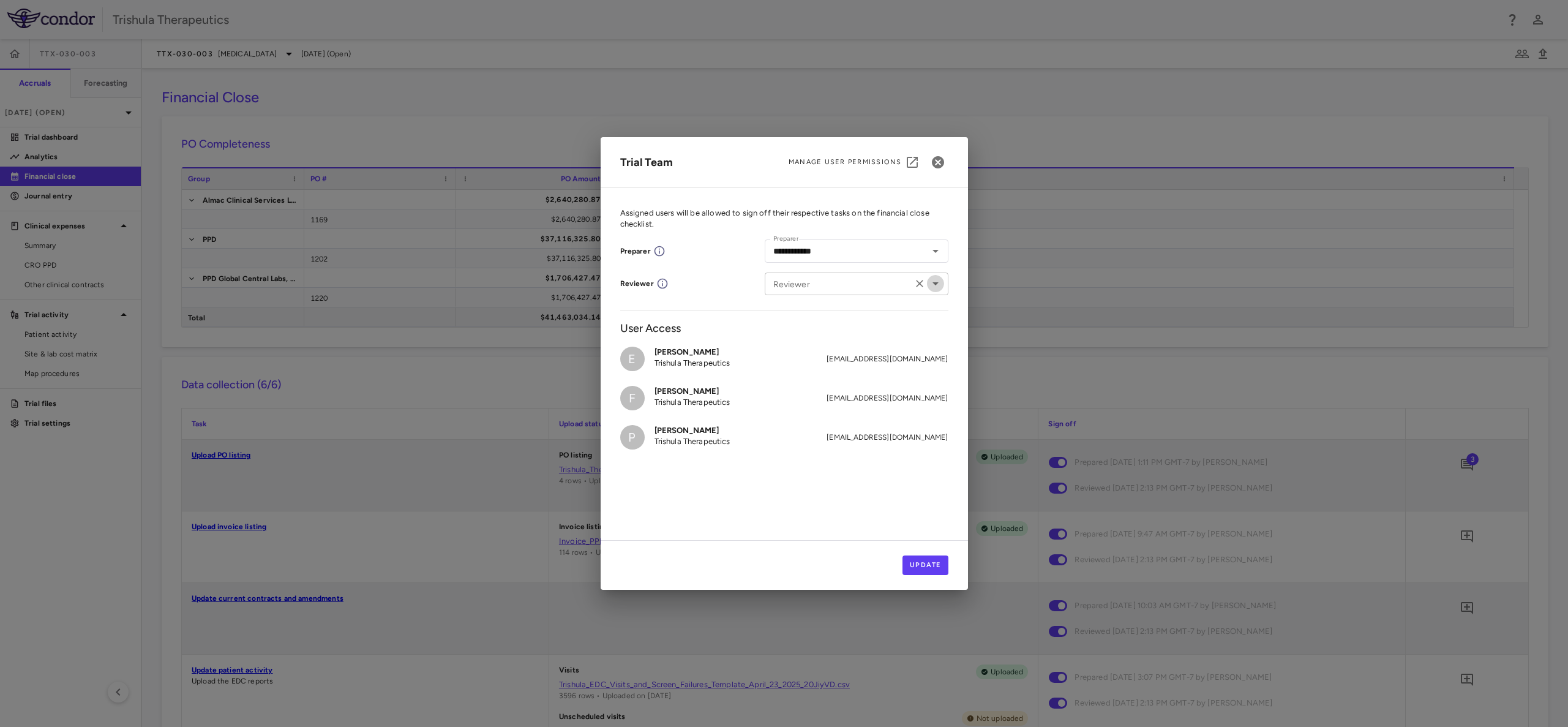
click at [937, 277] on icon "Open" at bounding box center [936, 284] width 15 height 15
click at [842, 325] on div "Ernie Quinones Trishula Therapeutics" at bounding box center [847, 315] width 76 height 24
type input "**********"
click at [916, 564] on button "Update" at bounding box center [926, 565] width 46 height 19
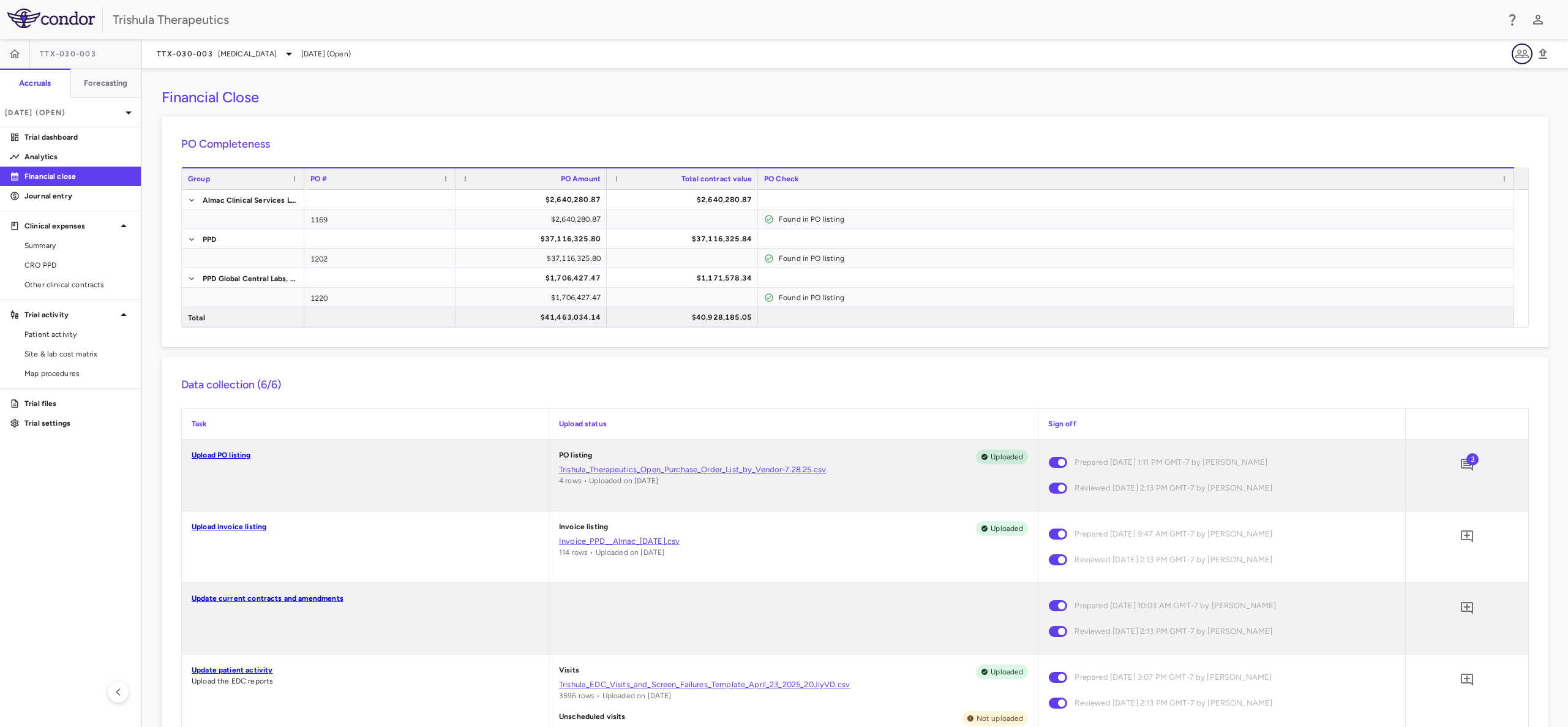
click at [1522, 56] on icon "button" at bounding box center [1522, 54] width 15 height 15
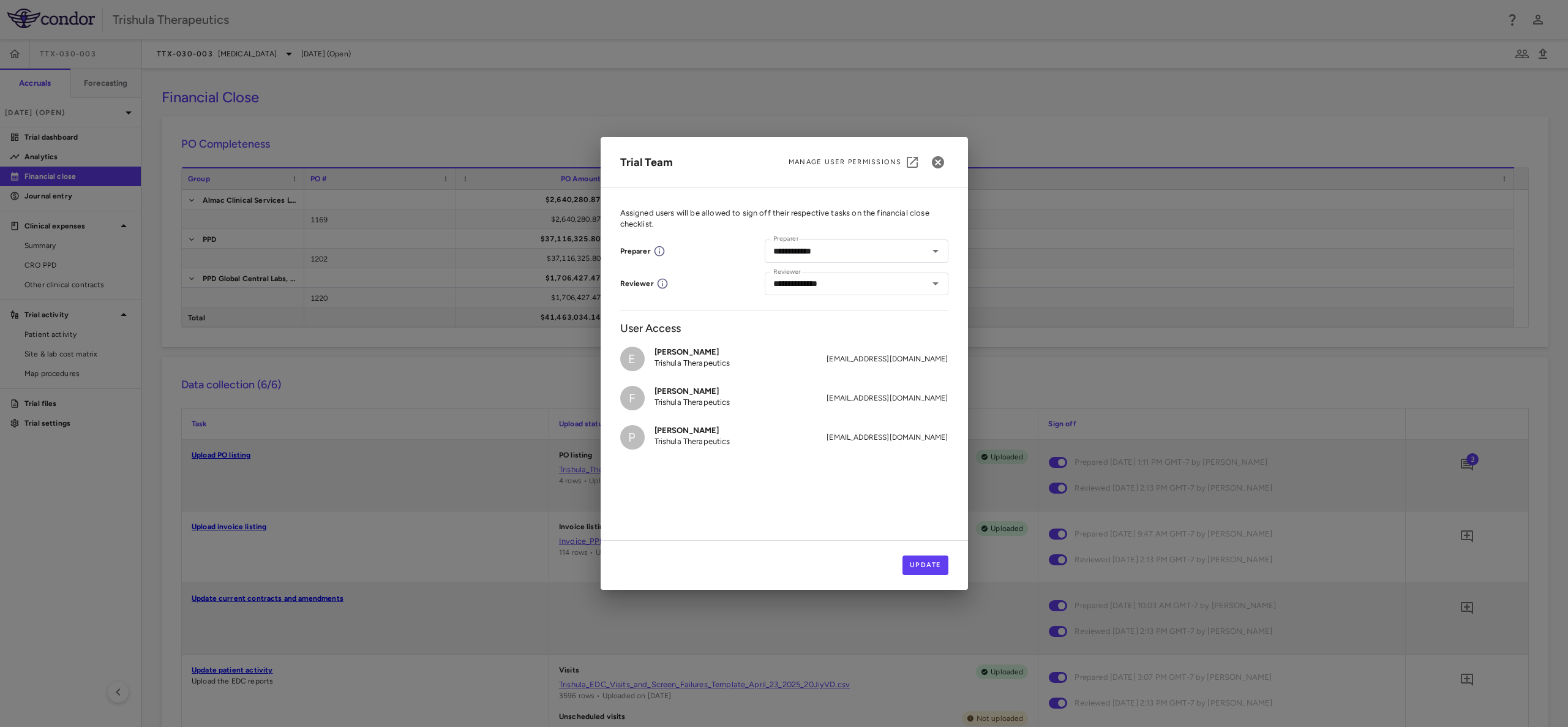
click at [1522, 56] on div "**********" at bounding box center [784, 364] width 1568 height 727
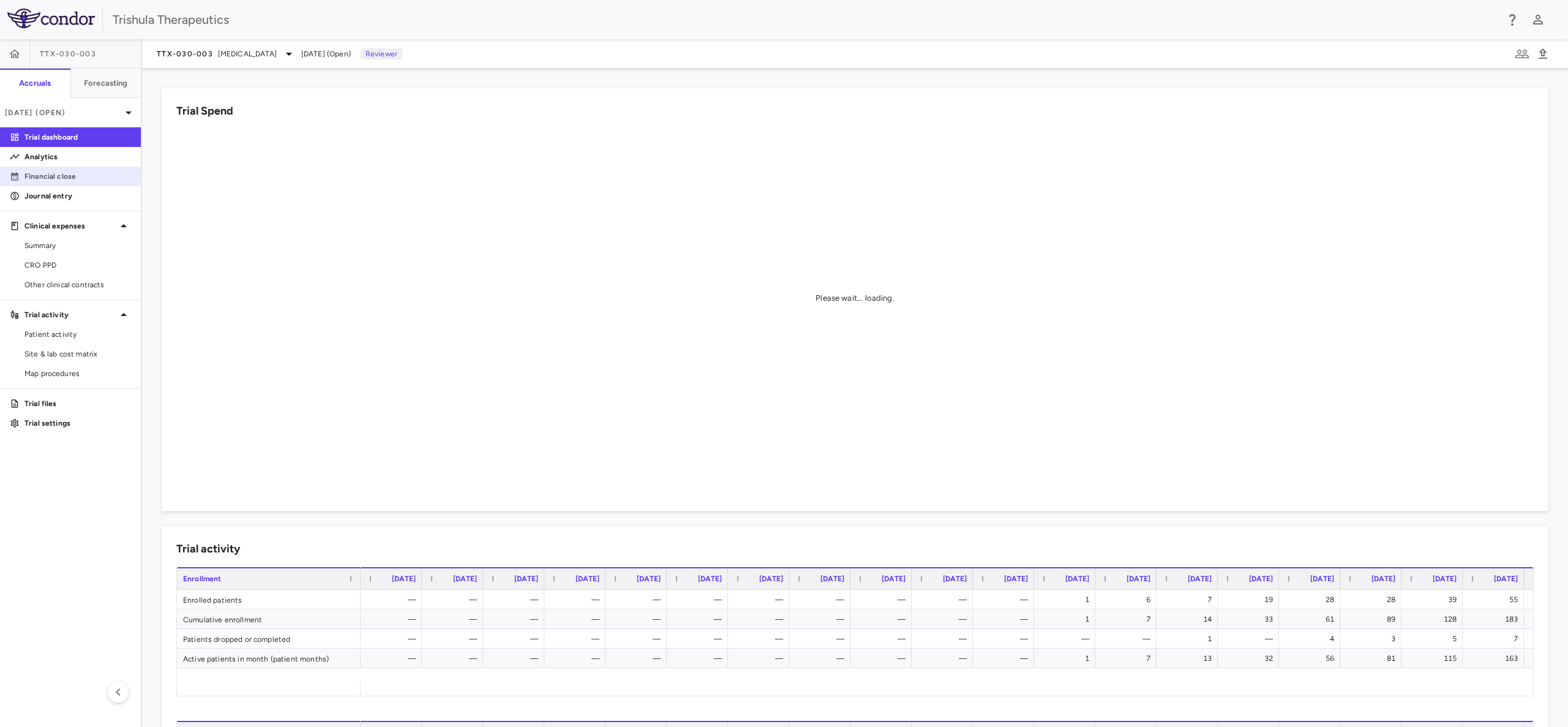
click at [54, 177] on p "Financial close" at bounding box center [77, 177] width 107 height 11
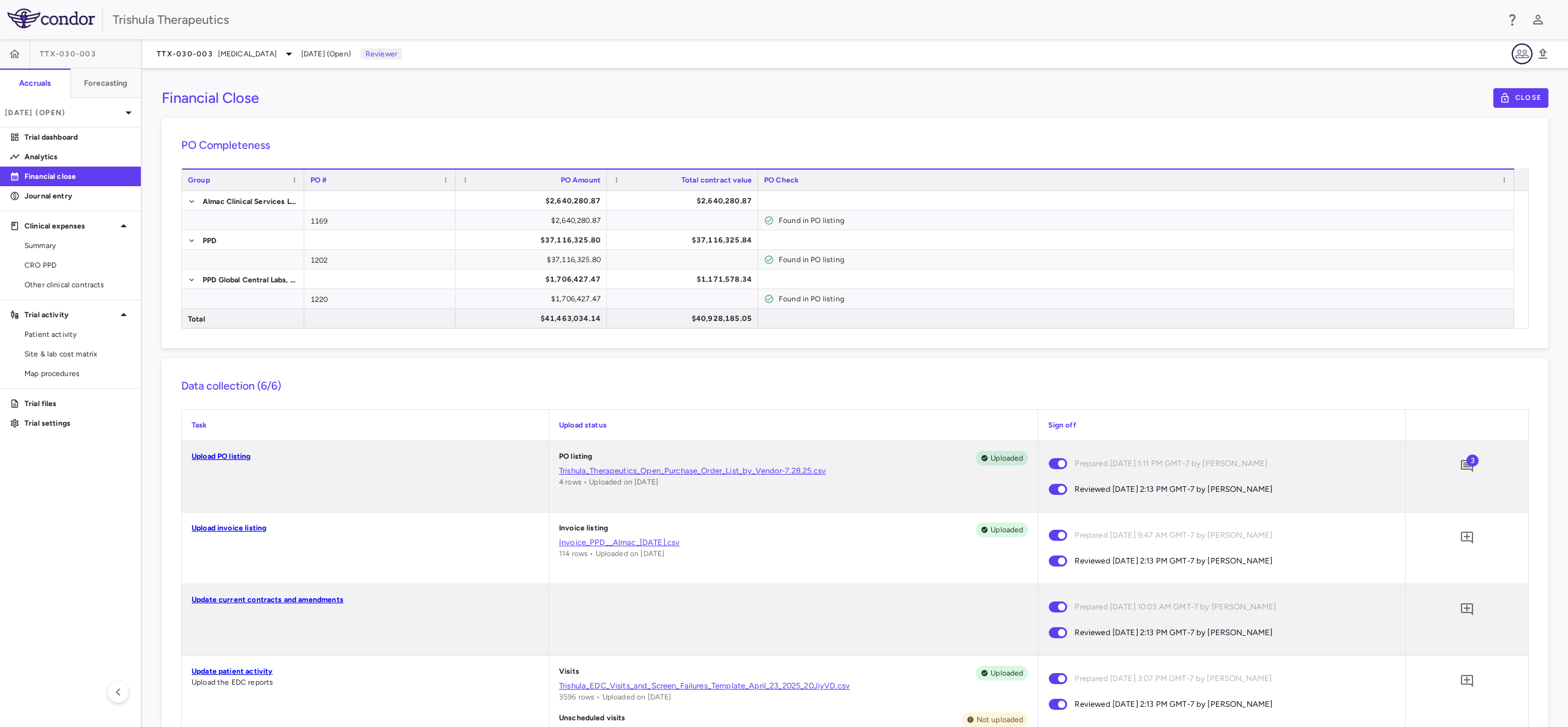
click at [1524, 56] on icon "button" at bounding box center [1522, 54] width 15 height 15
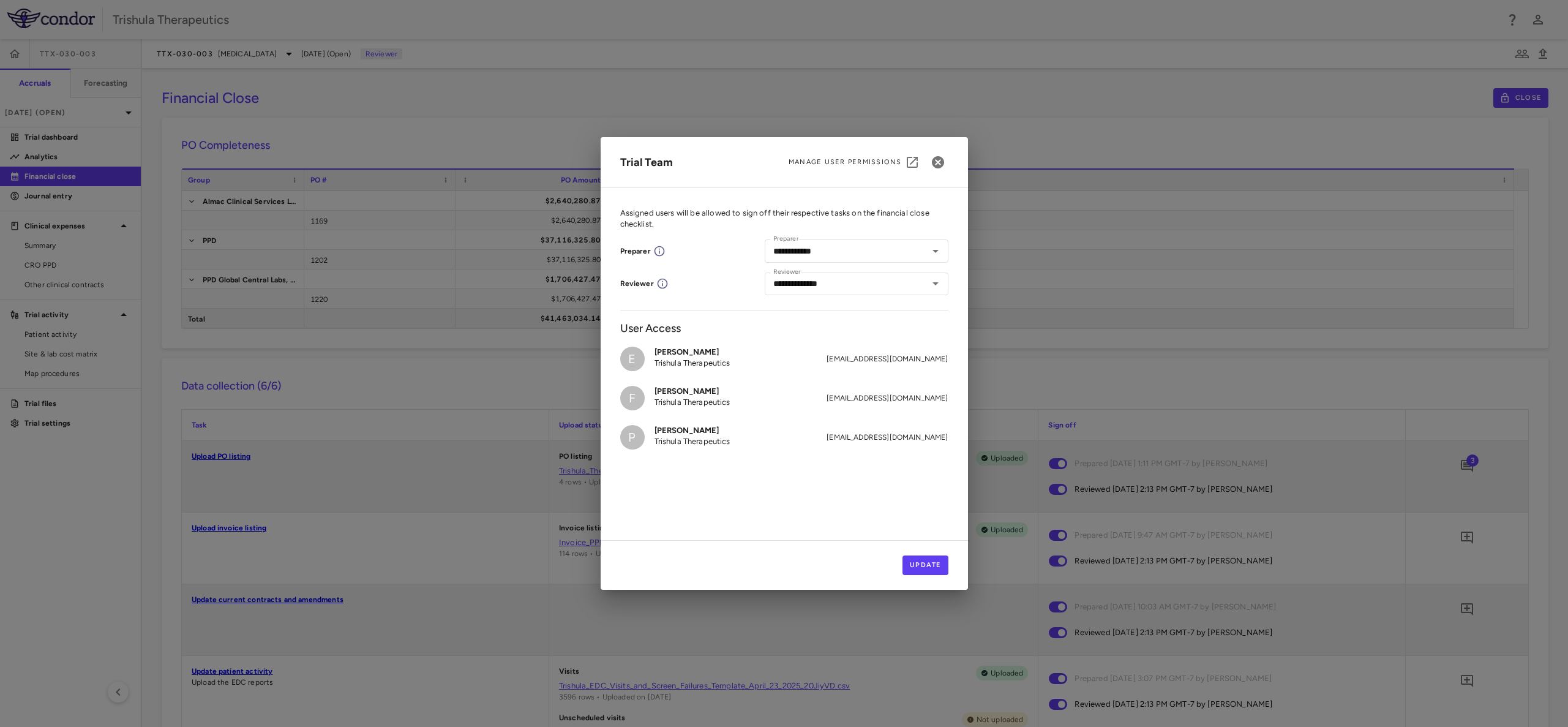
click at [1185, 116] on div "**********" at bounding box center [784, 364] width 1568 height 727
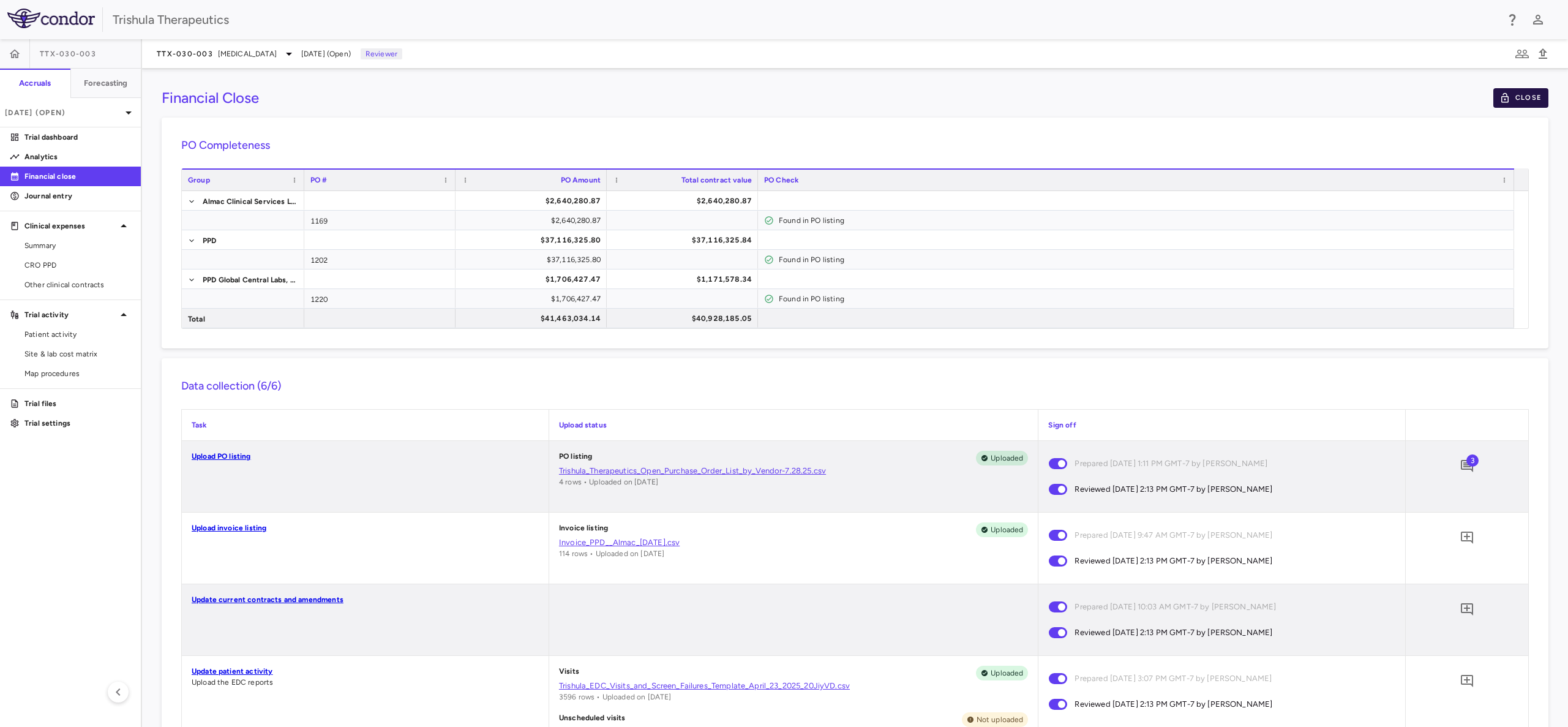
click at [1508, 97] on button "Close" at bounding box center [1521, 97] width 55 height 19
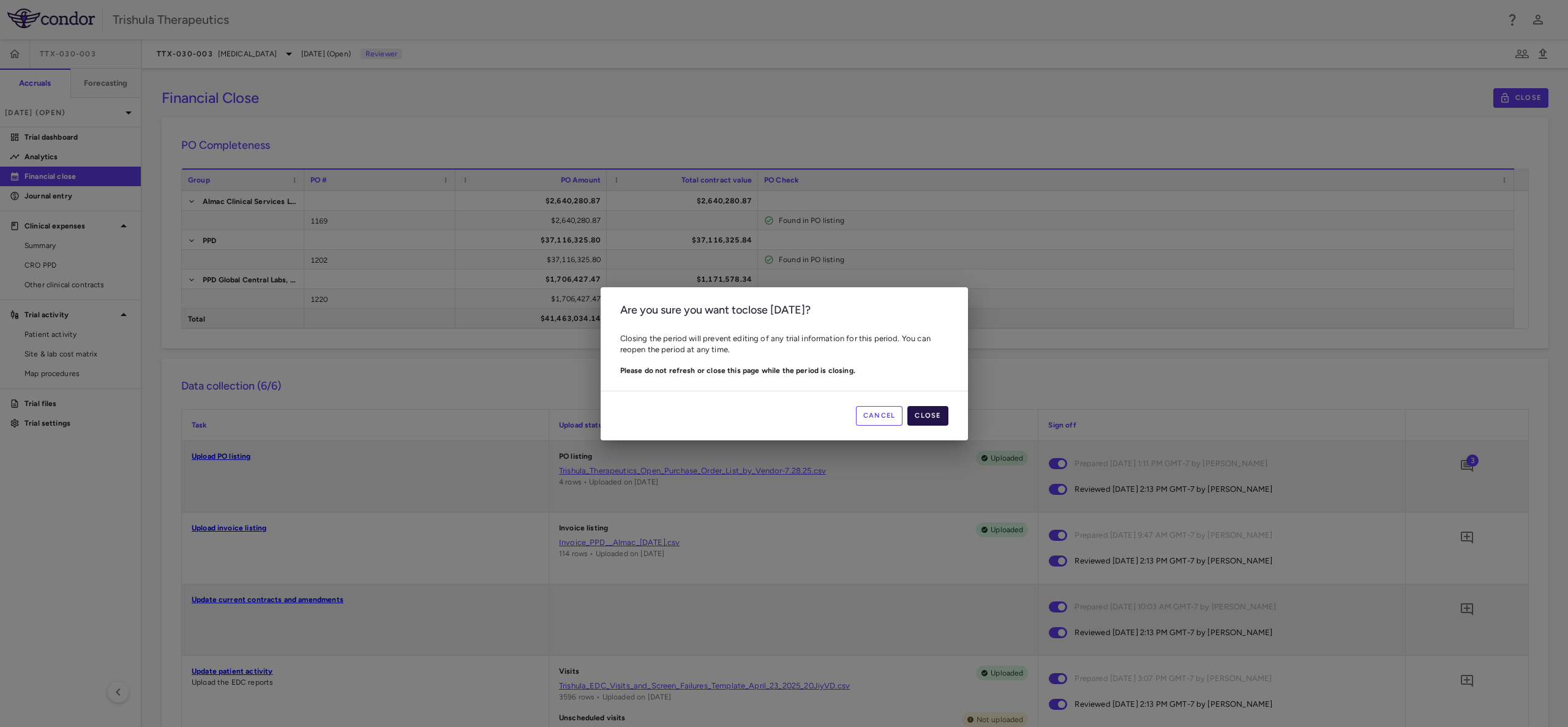
click at [929, 416] on button "Close" at bounding box center [927, 415] width 41 height 19
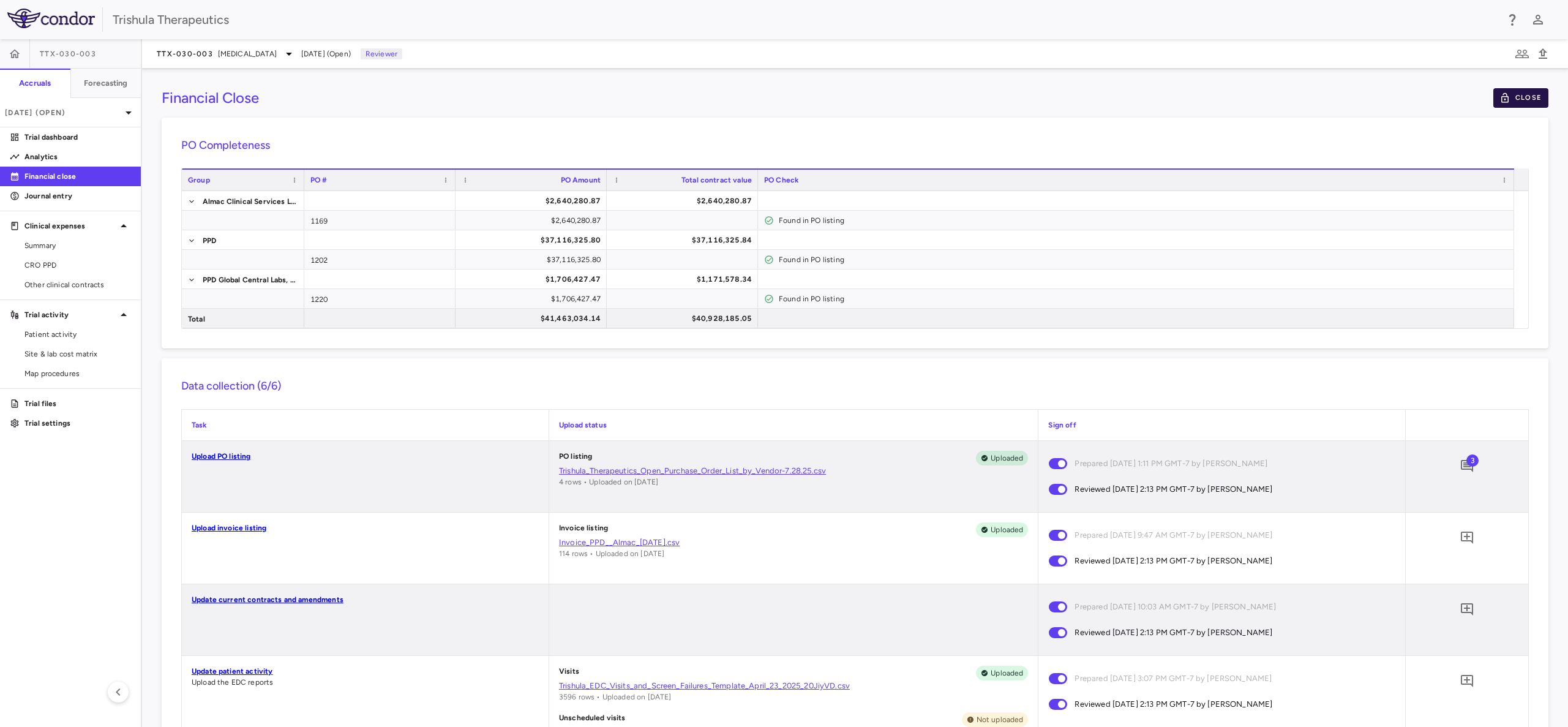
click at [1516, 101] on button "Close" at bounding box center [1521, 97] width 55 height 19
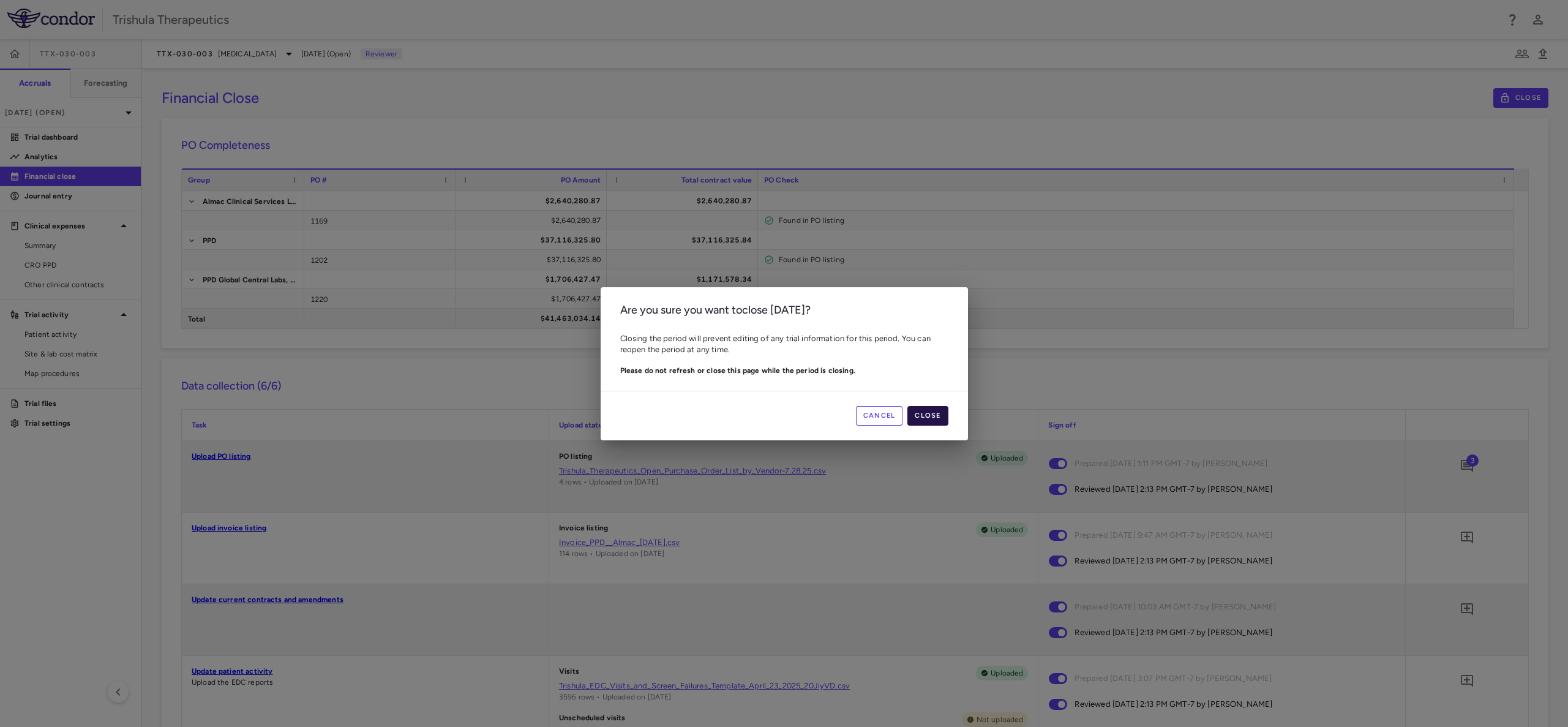
click at [926, 419] on button "Close" at bounding box center [927, 415] width 41 height 19
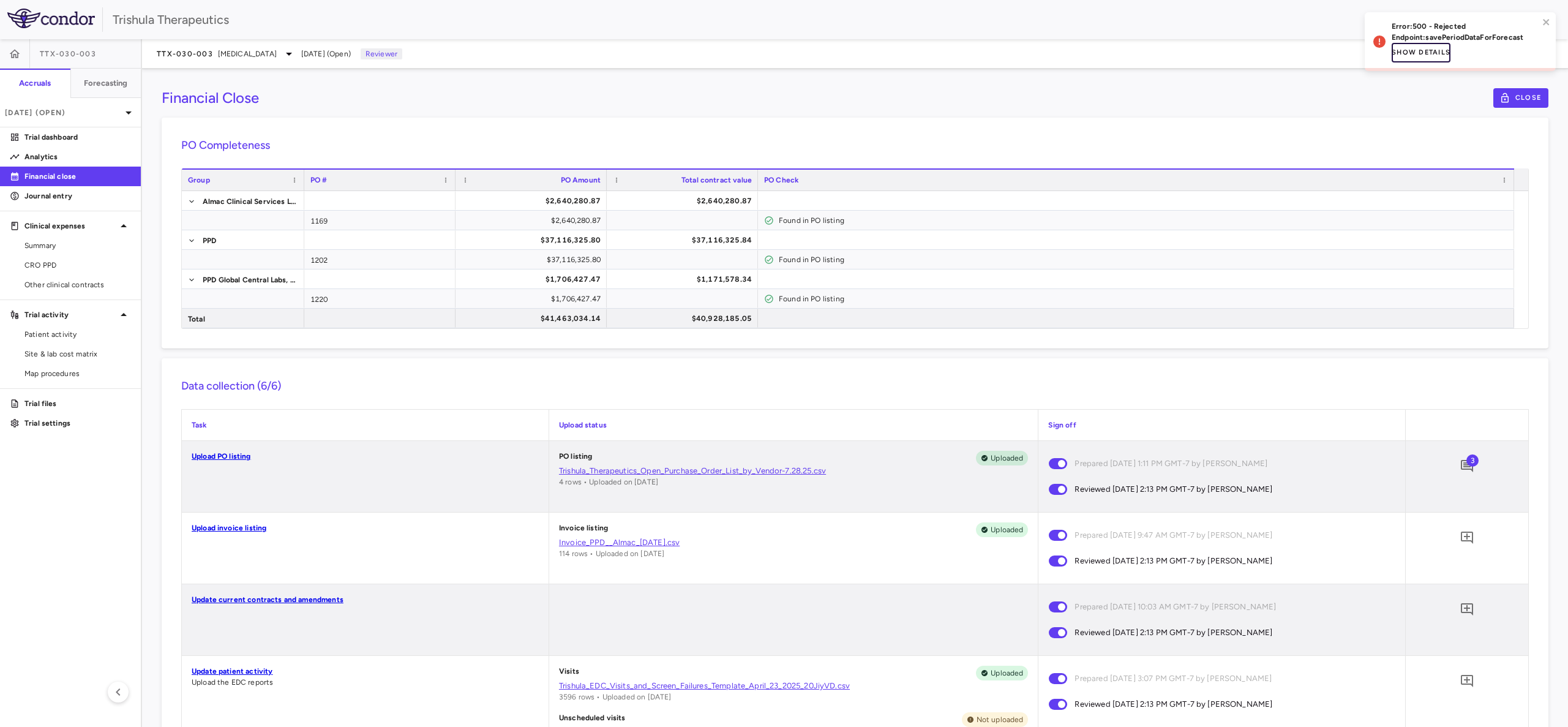
click at [1432, 47] on button "Show details" at bounding box center [1421, 52] width 59 height 19
click at [1538, 21] on icon "button" at bounding box center [1538, 20] width 10 height 10
click at [1538, 21] on div at bounding box center [784, 364] width 1568 height 727
click at [1522, 54] on icon "button" at bounding box center [1522, 54] width 14 height 9
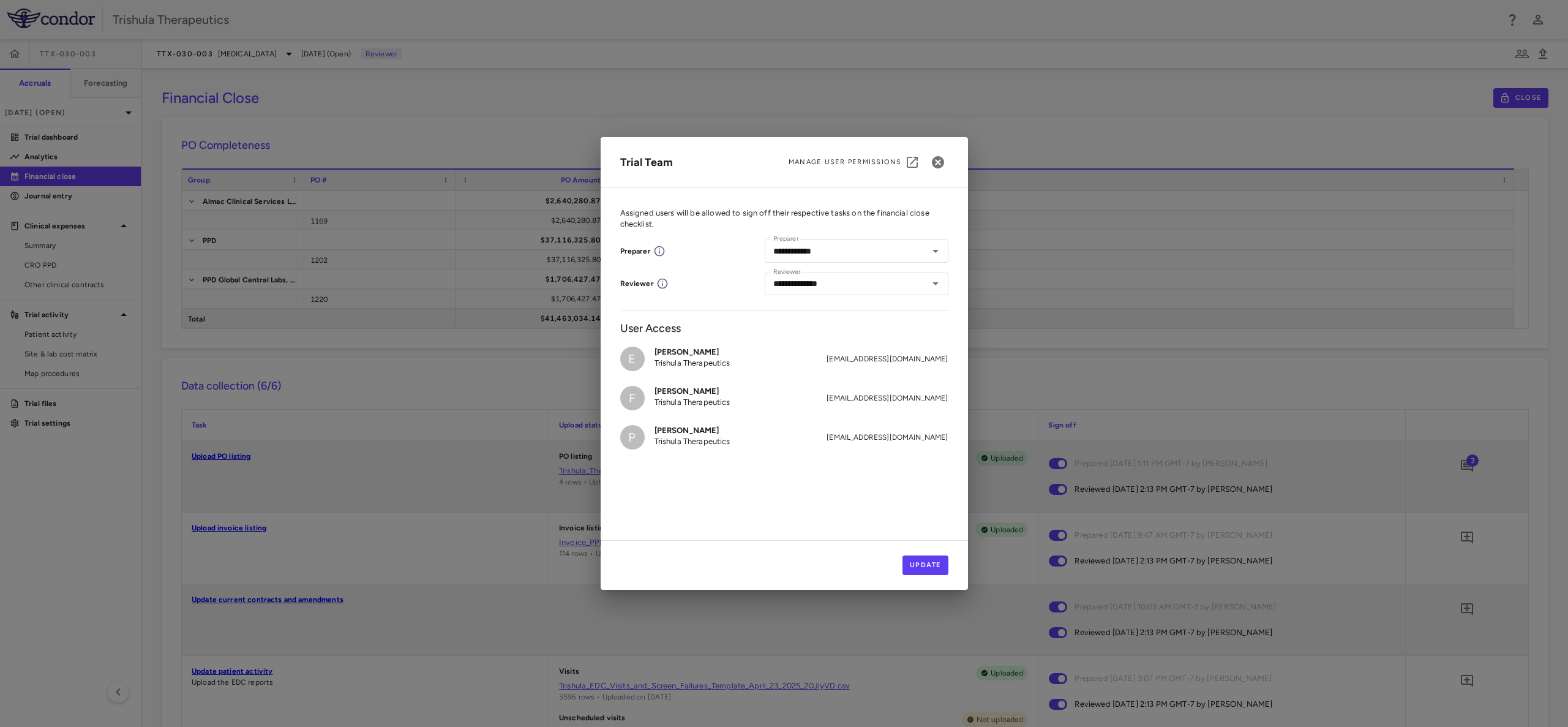
click at [1522, 54] on div "**********" at bounding box center [784, 364] width 1568 height 727
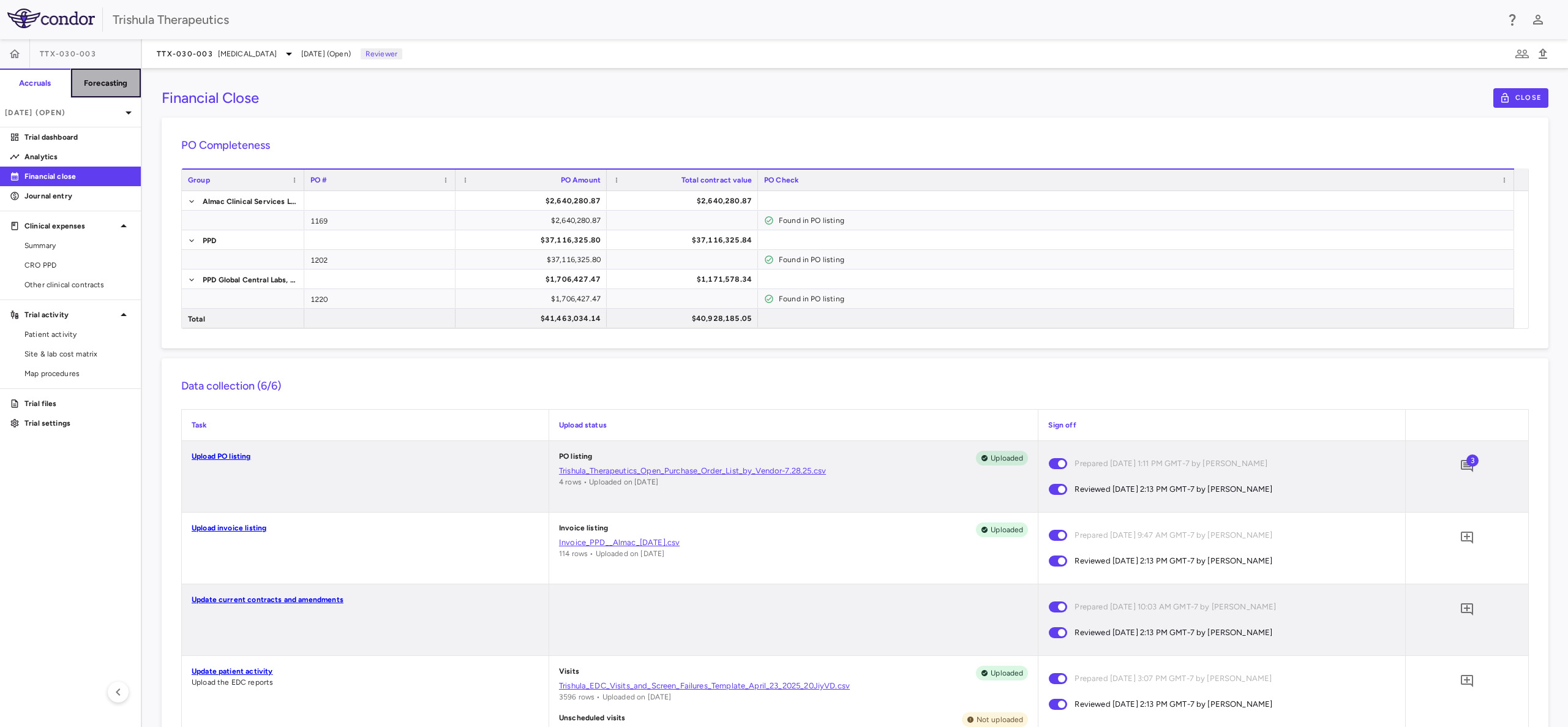
click at [103, 84] on h6 "Forecasting" at bounding box center [105, 84] width 44 height 11
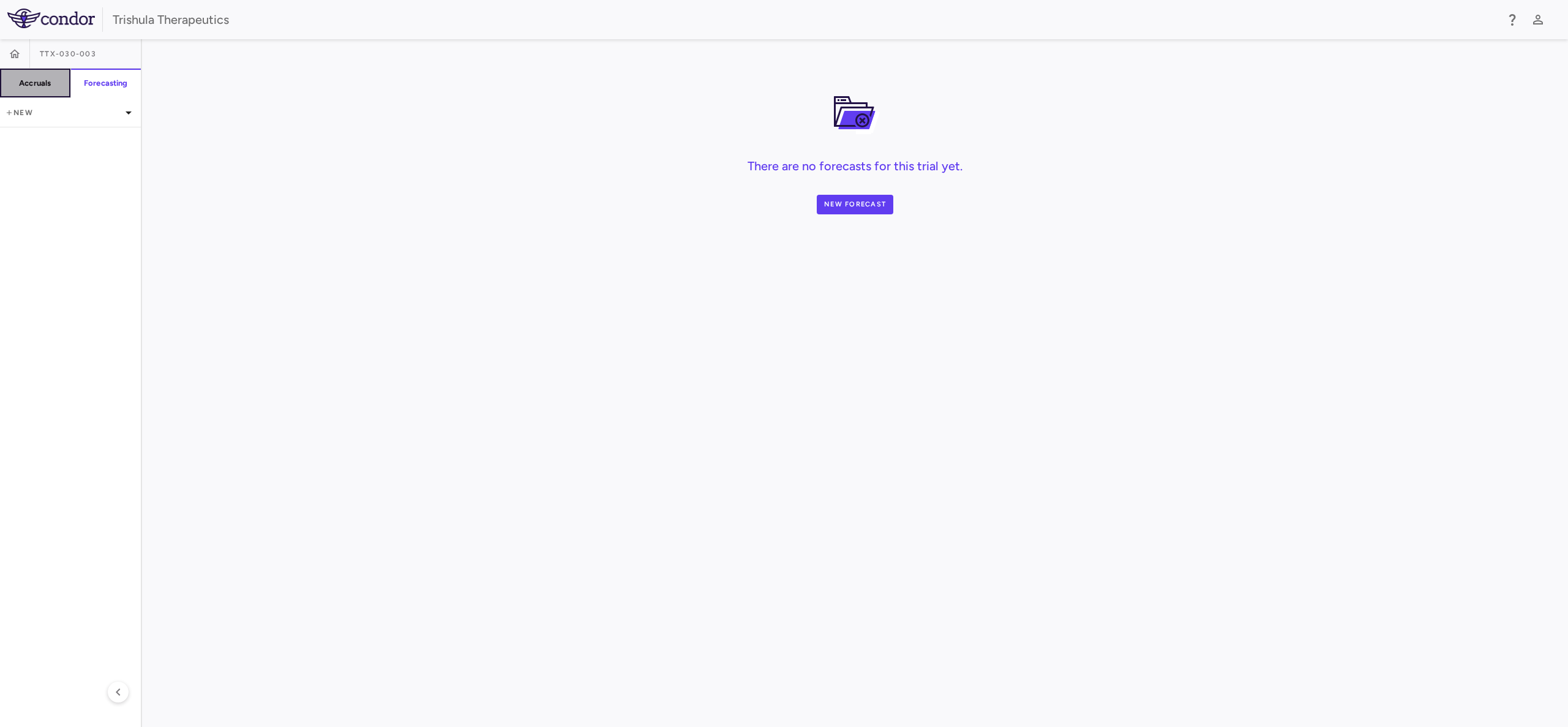
click at [24, 71] on button "Accruals" at bounding box center [36, 83] width 71 height 29
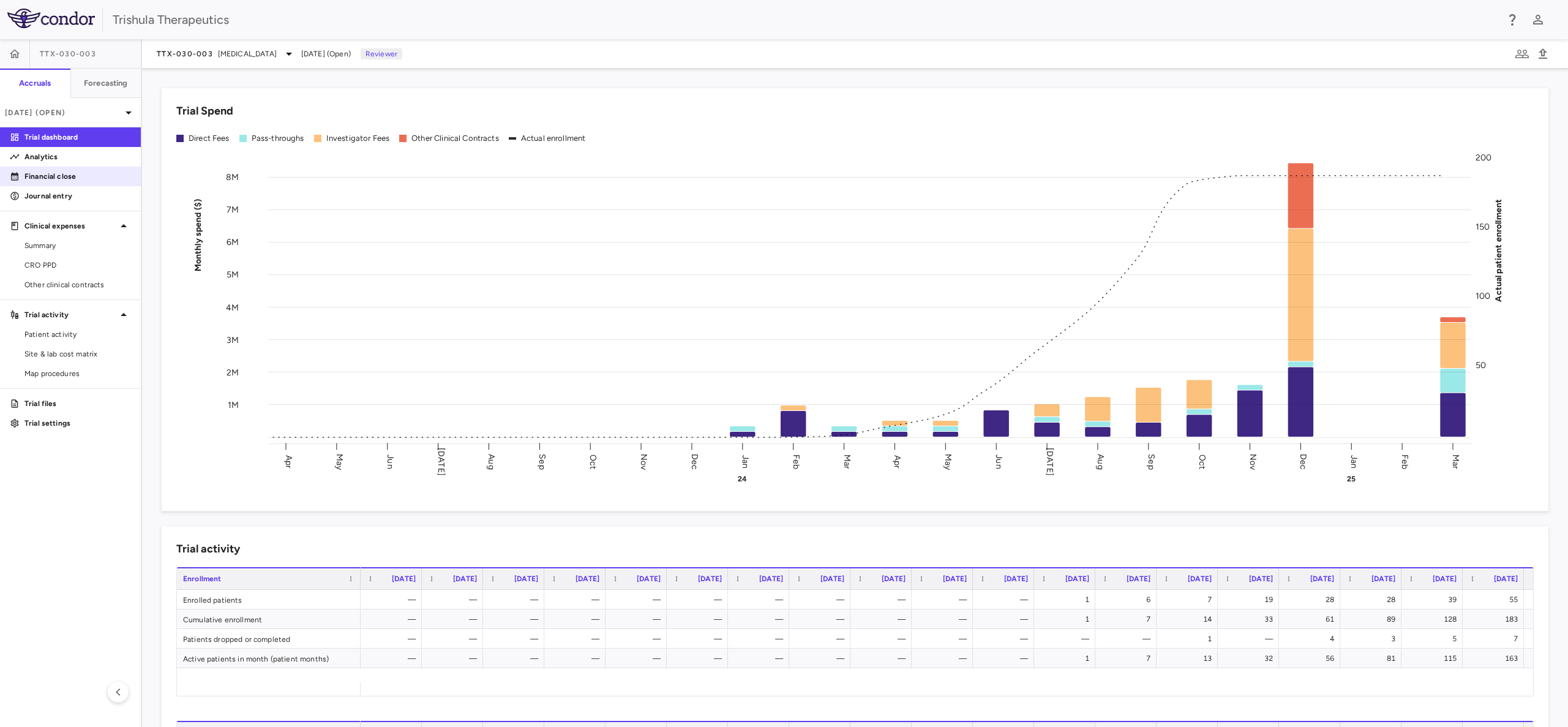
click at [63, 179] on p "Financial close" at bounding box center [77, 177] width 107 height 11
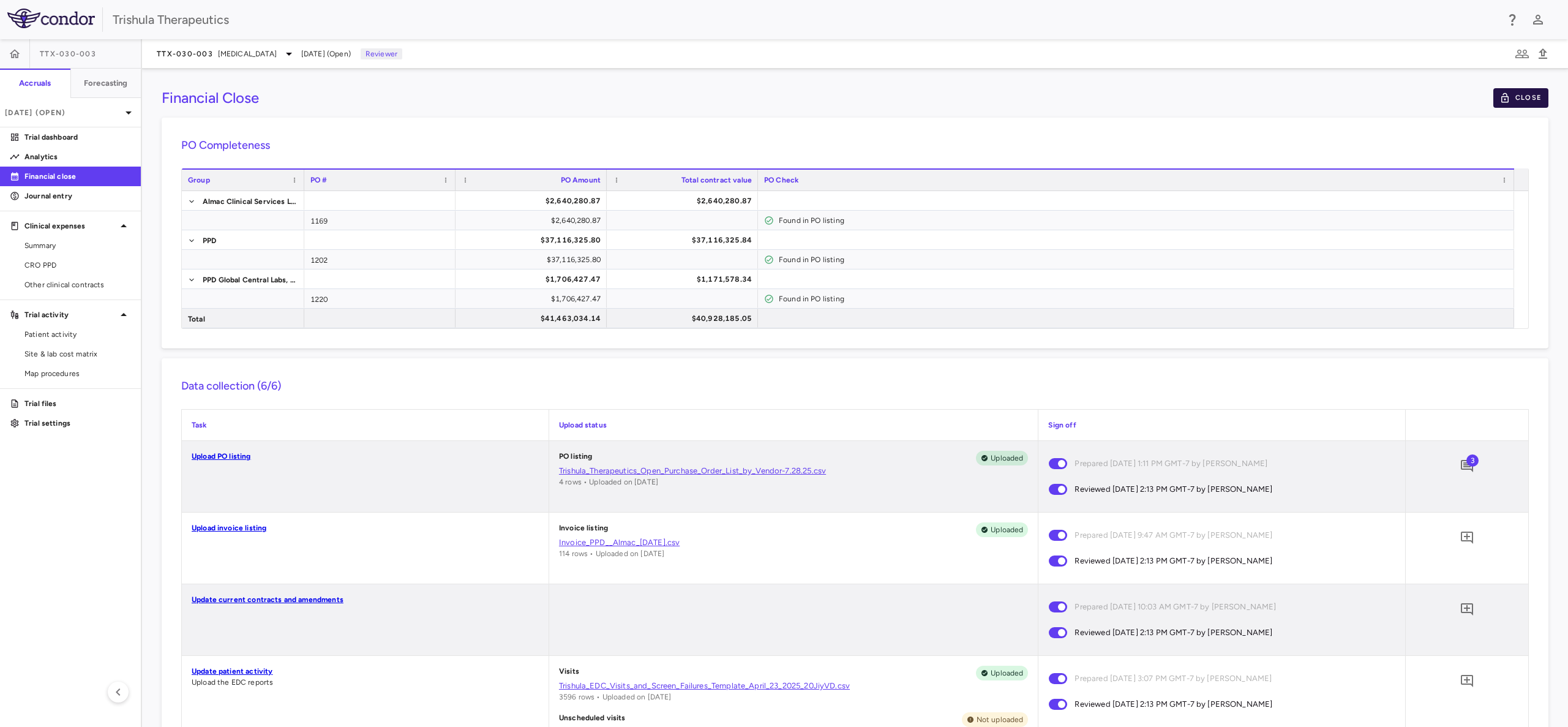
click at [1513, 97] on button "Close" at bounding box center [1521, 97] width 55 height 19
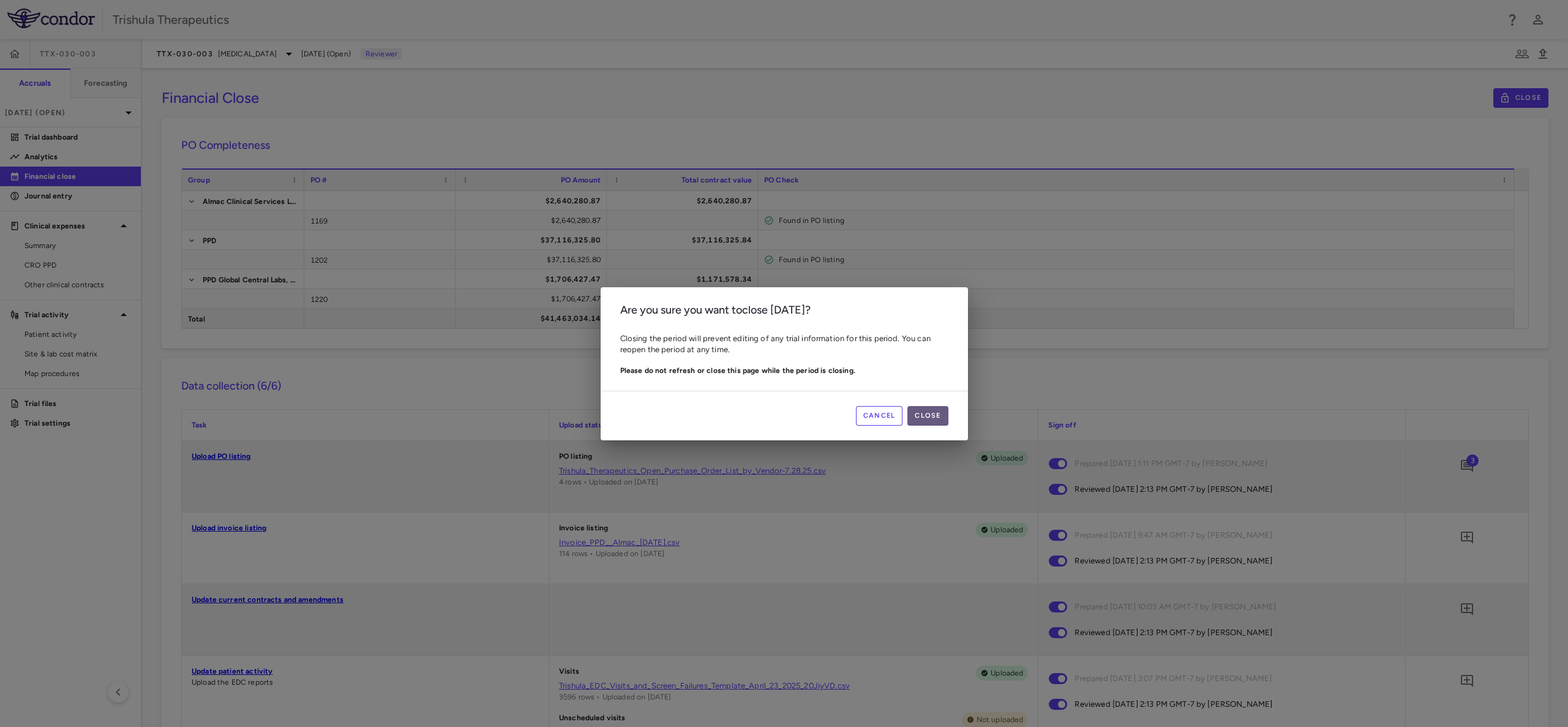
click at [918, 421] on button "Close" at bounding box center [927, 415] width 41 height 19
